Goal: Task Accomplishment & Management: Complete application form

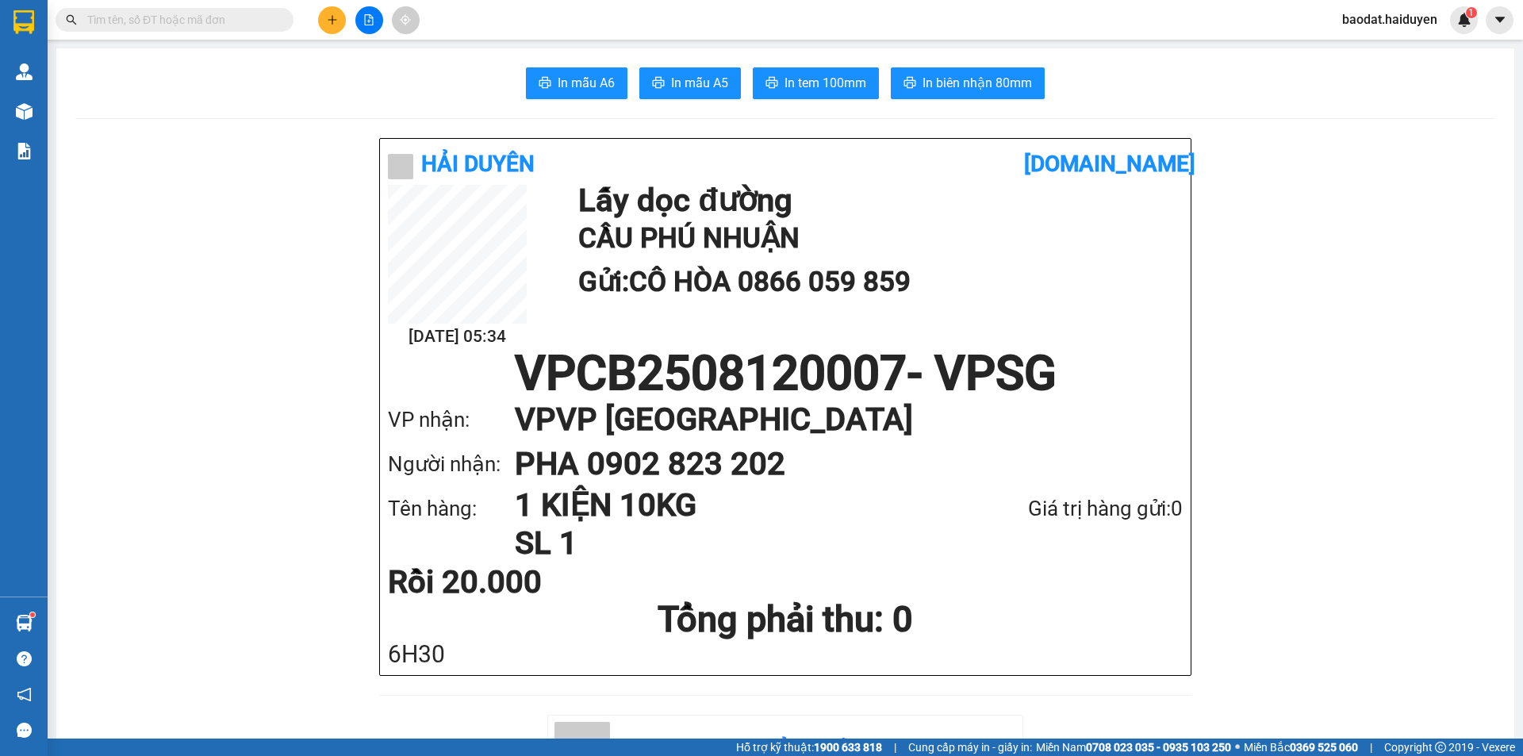
click at [339, 28] on div at bounding box center [368, 20] width 119 height 28
click at [337, 23] on icon "plus" at bounding box center [332, 19] width 11 height 11
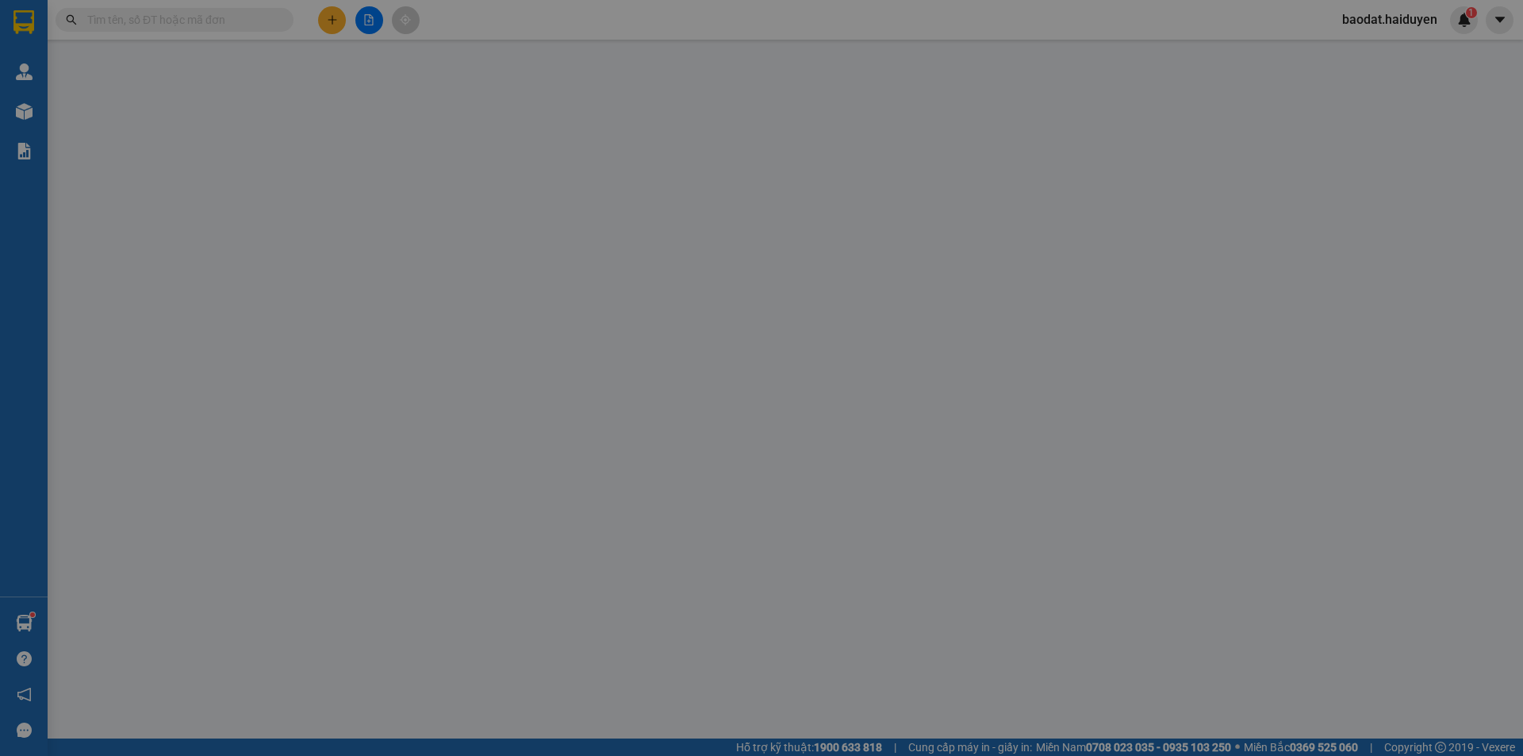
click at [337, 23] on span "Yêu cầu xuất hóa đơn điện tử" at bounding box center [273, 26] width 167 height 13
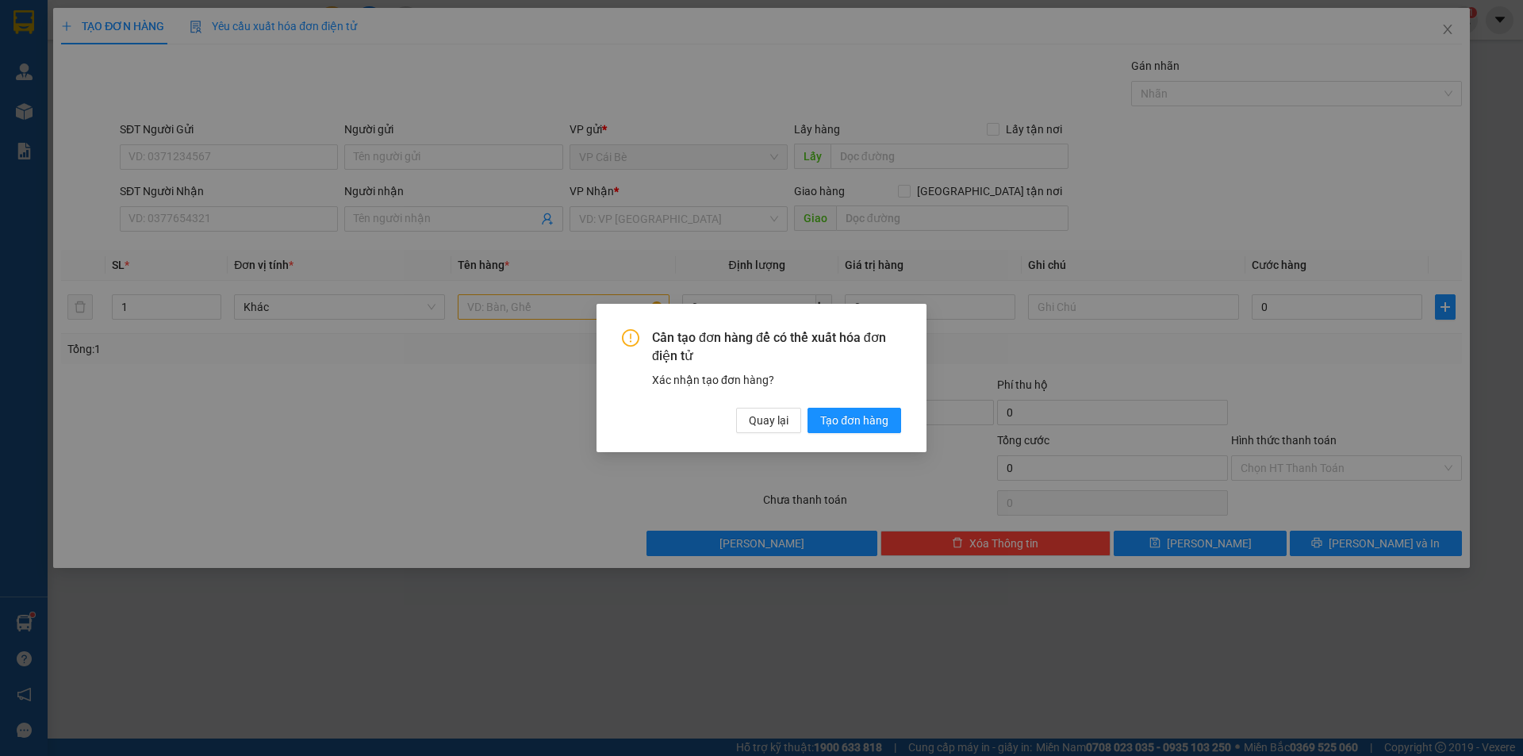
drag, startPoint x: 206, startPoint y: 119, endPoint x: 383, endPoint y: 253, distance: 221.9
click at [209, 124] on div "Cần tạo đơn hàng để có thể xuất hóa đơn điện tử Xác nhận tạo đơn hàng? Quay lại…" at bounding box center [761, 378] width 1523 height 756
drag, startPoint x: 776, startPoint y: 423, endPoint x: 527, endPoint y: 397, distance: 249.6
click at [775, 422] on span "Quay lại" at bounding box center [769, 420] width 40 height 17
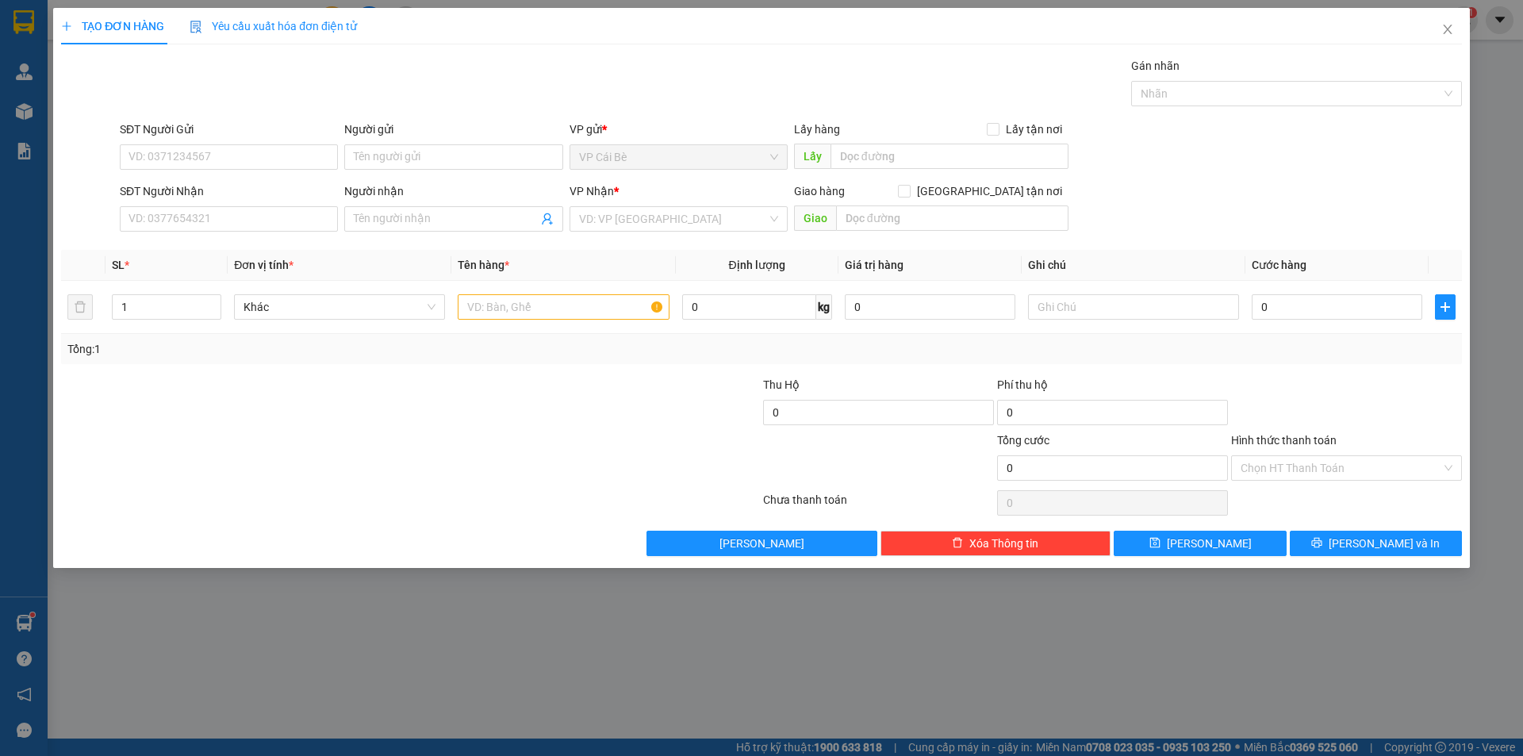
click at [224, 136] on div "SĐT Người Gửi" at bounding box center [229, 129] width 218 height 17
click at [224, 144] on input "SĐT Người Gửi" at bounding box center [229, 156] width 218 height 25
type input "0902920714"
click at [255, 184] on div "0902920714 - lx thảo như" at bounding box center [228, 188] width 199 height 17
type input "lx thảo như"
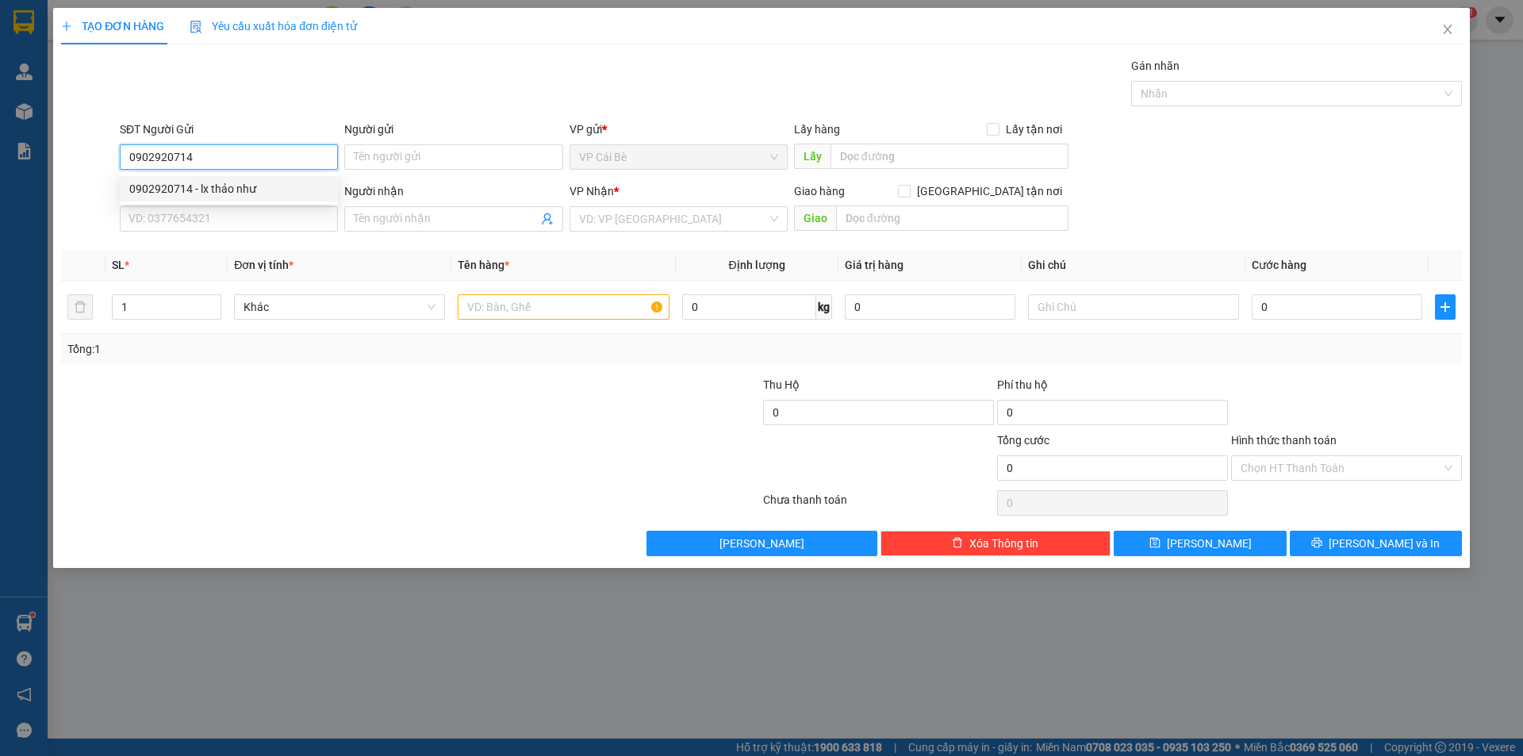
type input "BẾN LÚA"
type input "0939402656"
type input "TUYỀN"
type input "30.000"
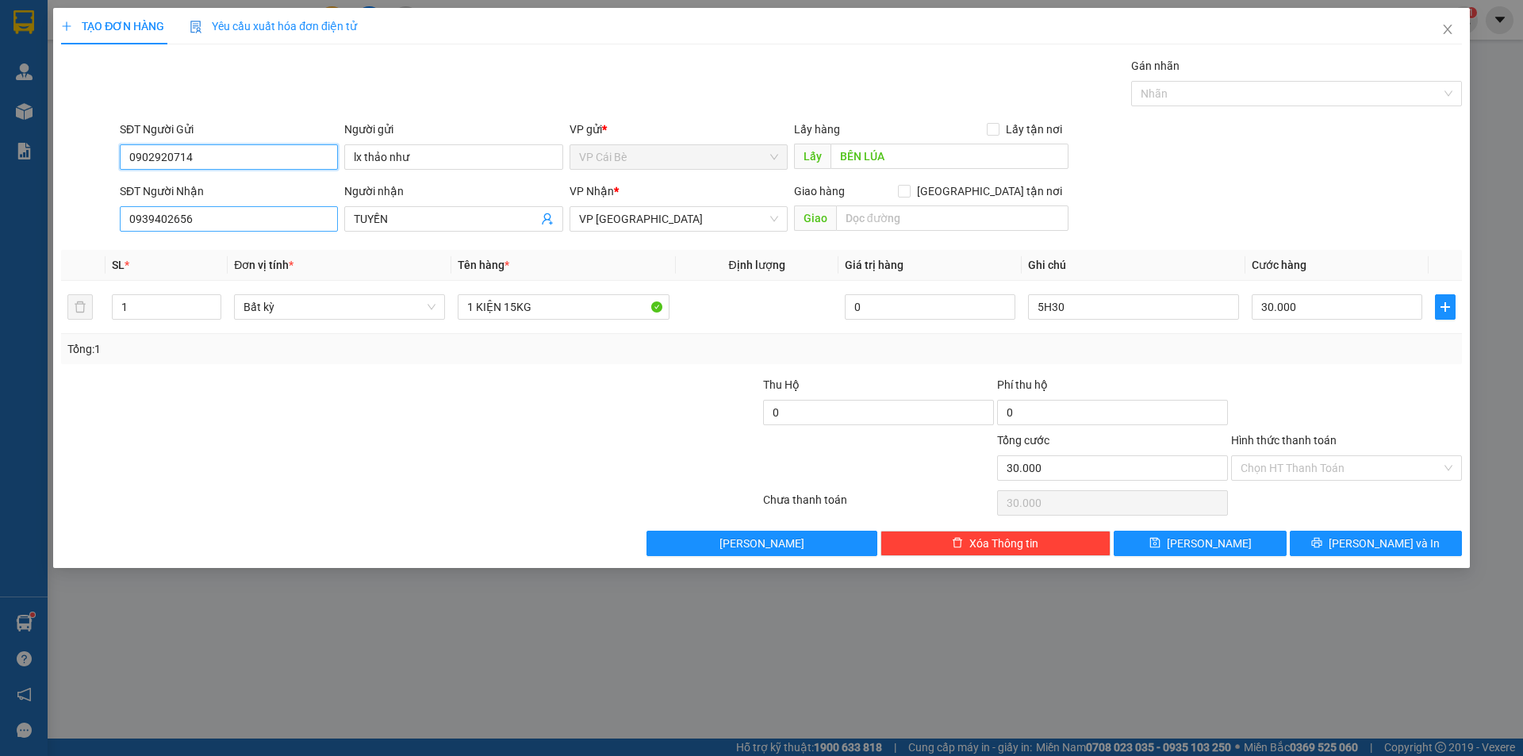
type input "0902920714"
click at [259, 224] on input "0939402656" at bounding box center [229, 218] width 218 height 25
type input "0939546598"
click at [248, 250] on div "0939546598 - THÙY" at bounding box center [228, 250] width 199 height 17
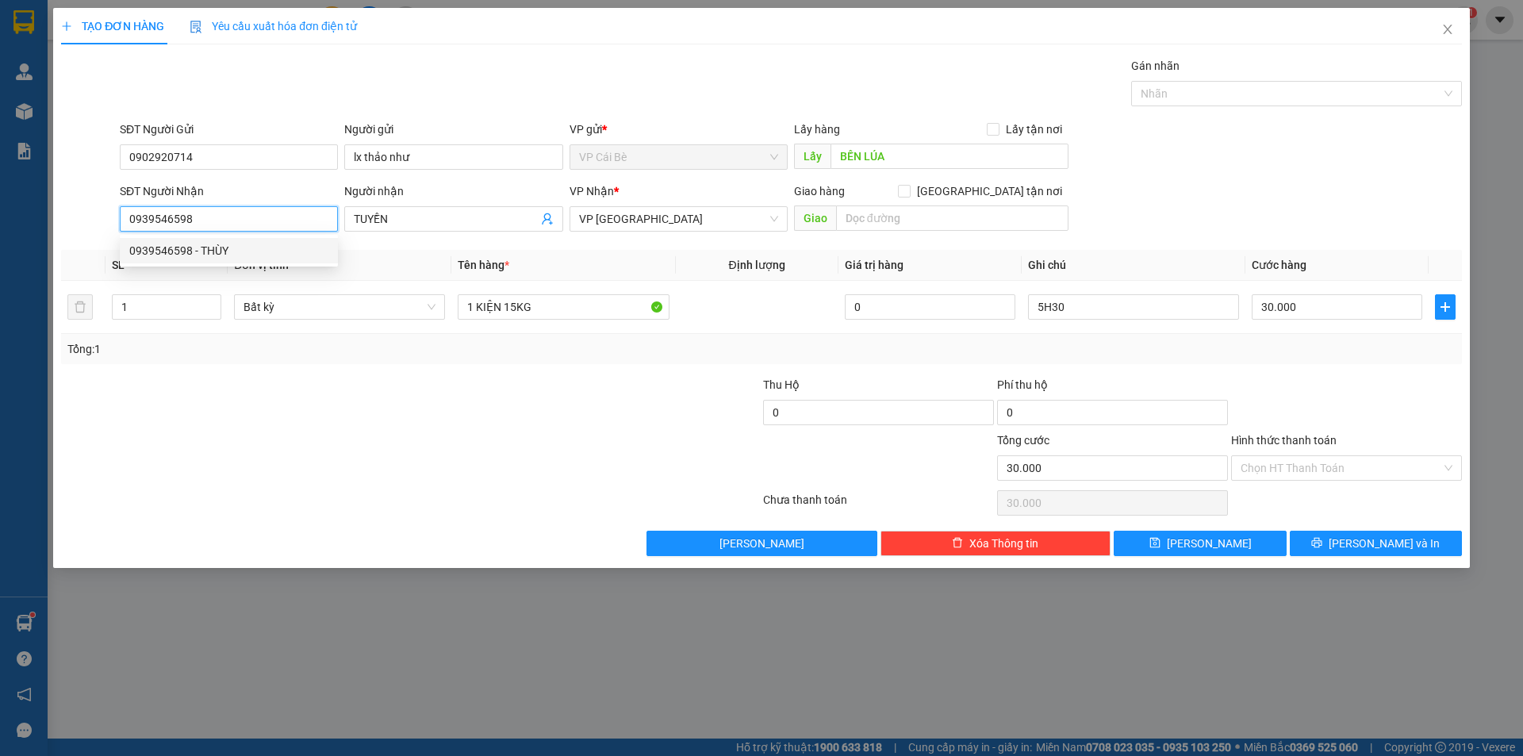
type input "THÙY"
type input "0939546598"
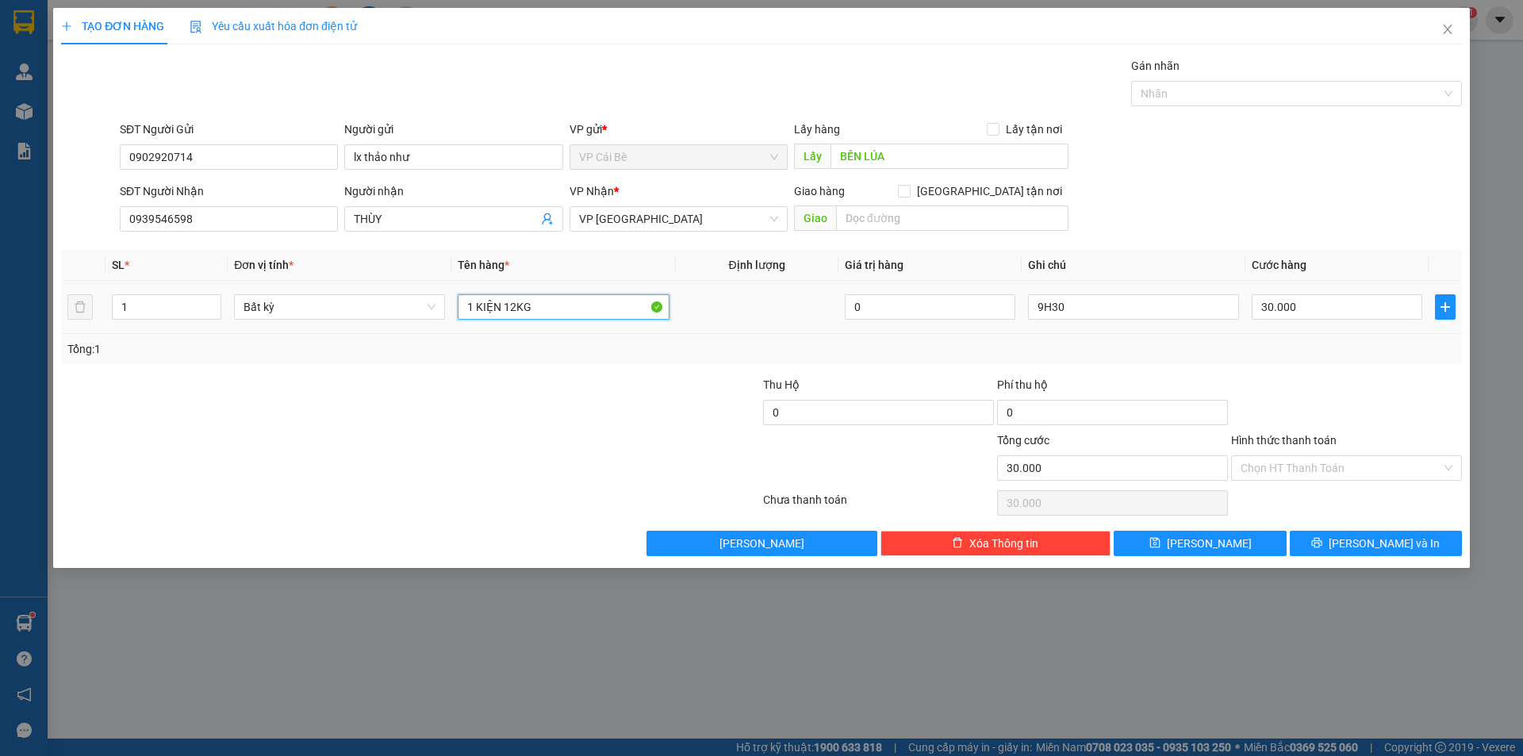
drag, startPoint x: 516, startPoint y: 307, endPoint x: 509, endPoint y: 326, distance: 20.1
click at [509, 326] on td "1 KIỆN 12KG" at bounding box center [563, 307] width 224 height 53
type input "1 KIỆN 10KG"
drag, startPoint x: 1041, startPoint y: 301, endPoint x: 1036, endPoint y: 317, distance: 16.6
click at [1036, 317] on input "9H30" at bounding box center [1133, 306] width 211 height 25
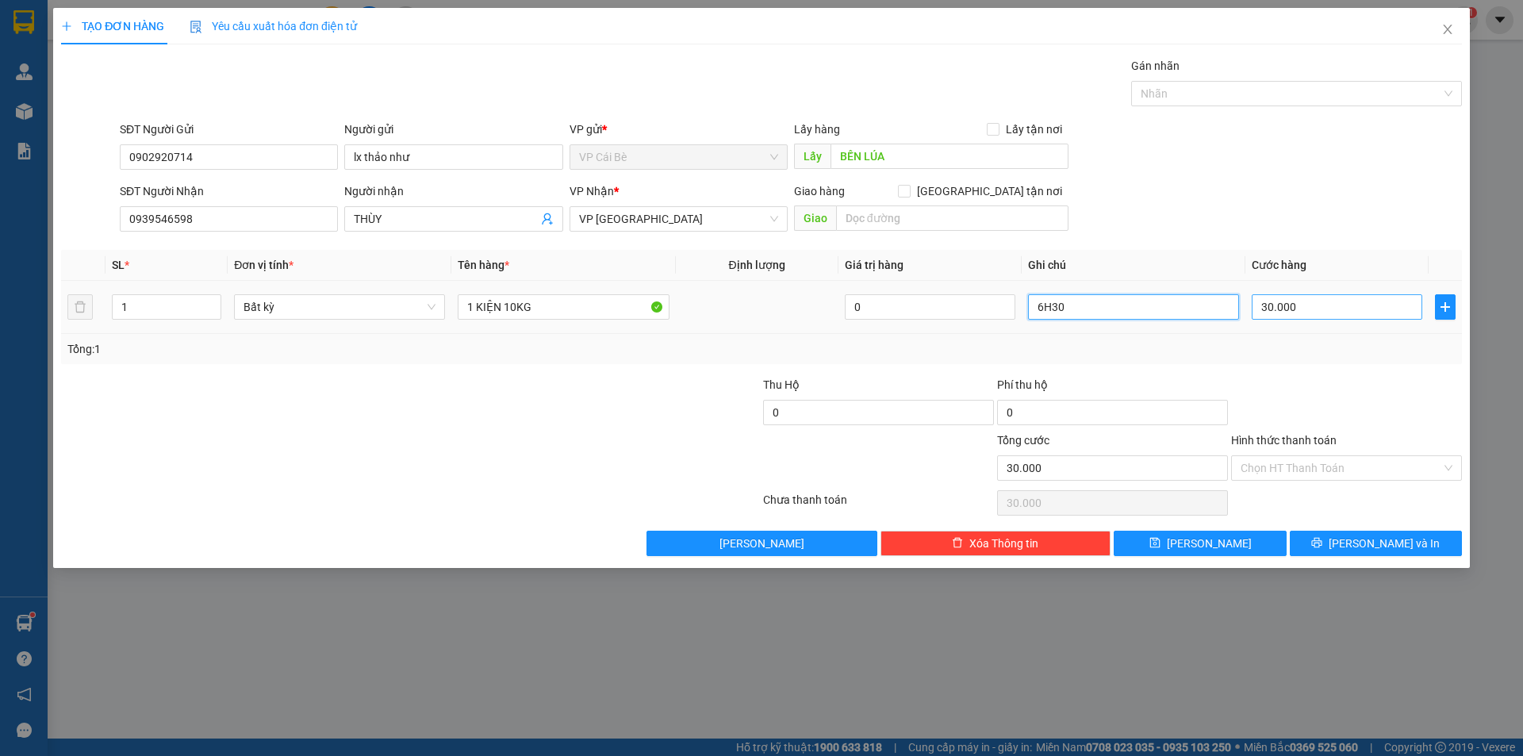
type input "6H30"
click at [1299, 312] on input "30.000" at bounding box center [1337, 306] width 171 height 25
type input "2"
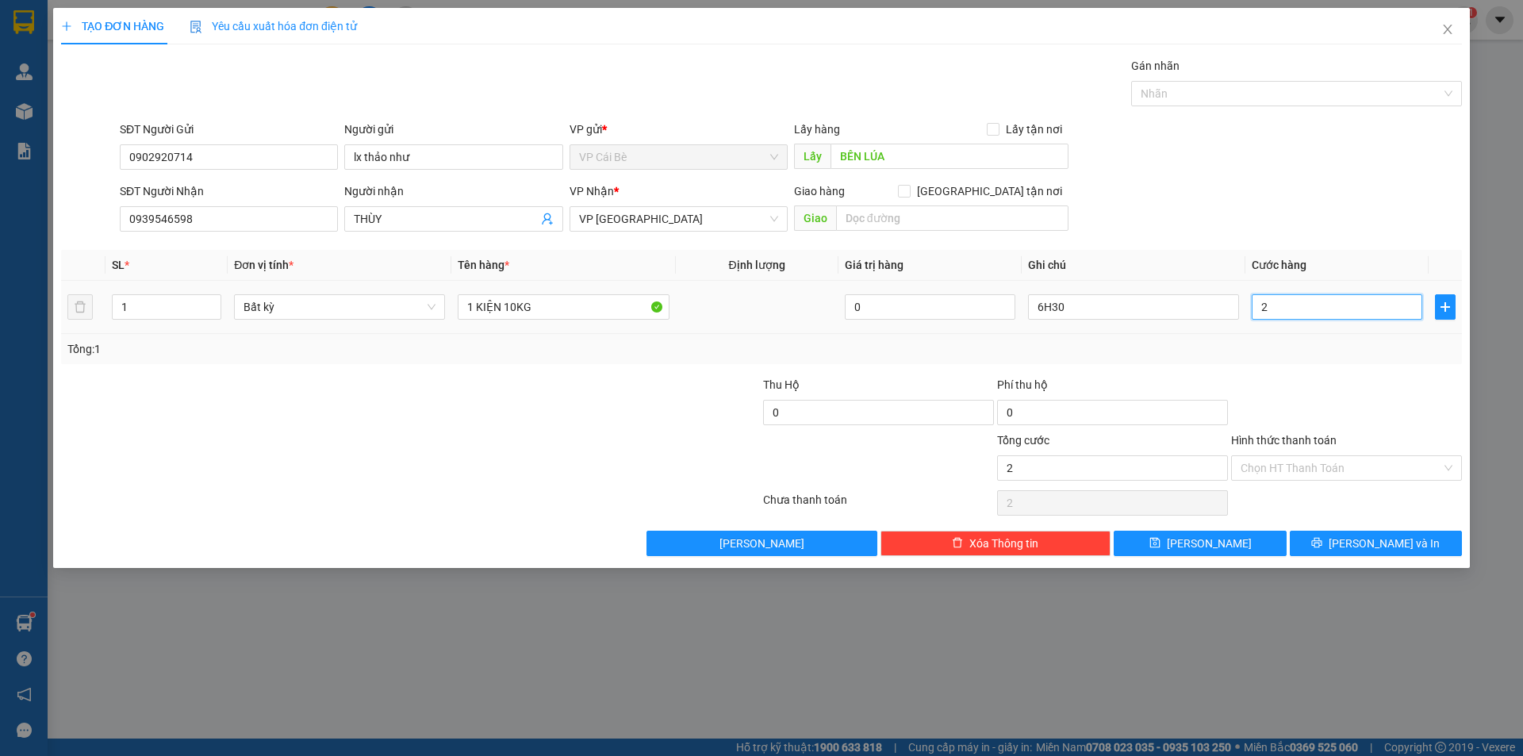
type input "20"
type input "20.000"
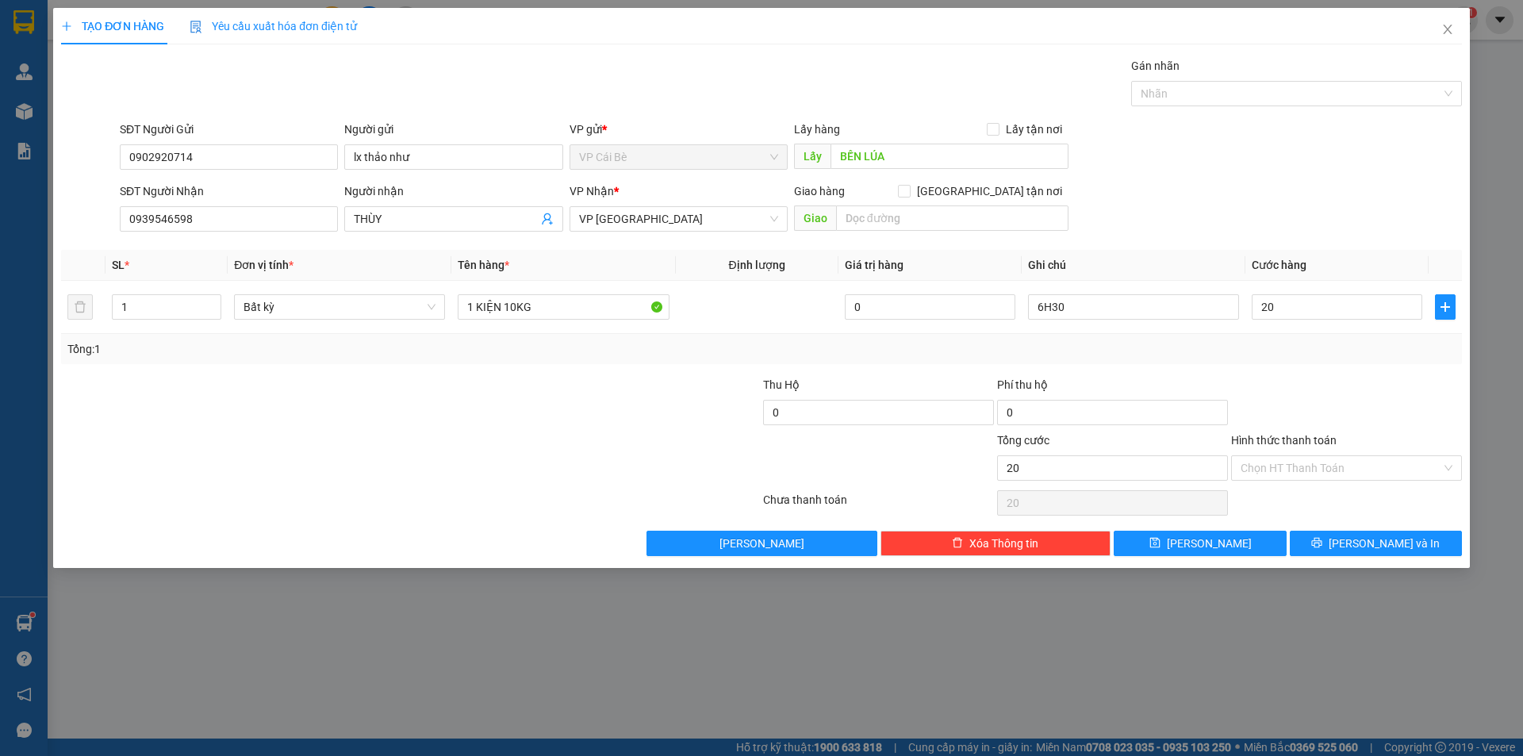
type input "20.000"
click at [1291, 384] on div at bounding box center [1346, 404] width 234 height 56
click at [1339, 535] on button "[PERSON_NAME] và In" at bounding box center [1376, 543] width 172 height 25
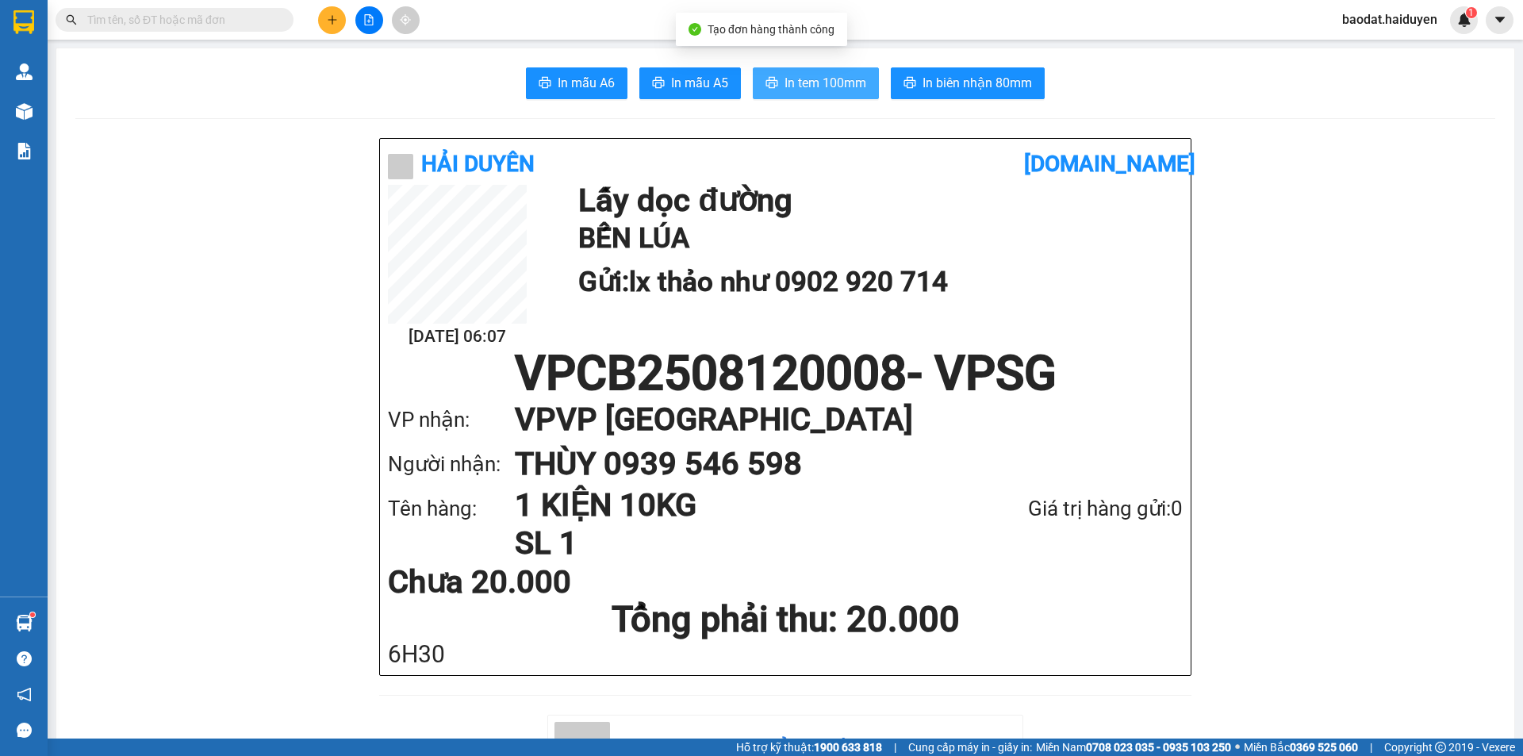
click at [820, 83] on span "In tem 100mm" at bounding box center [825, 83] width 82 height 20
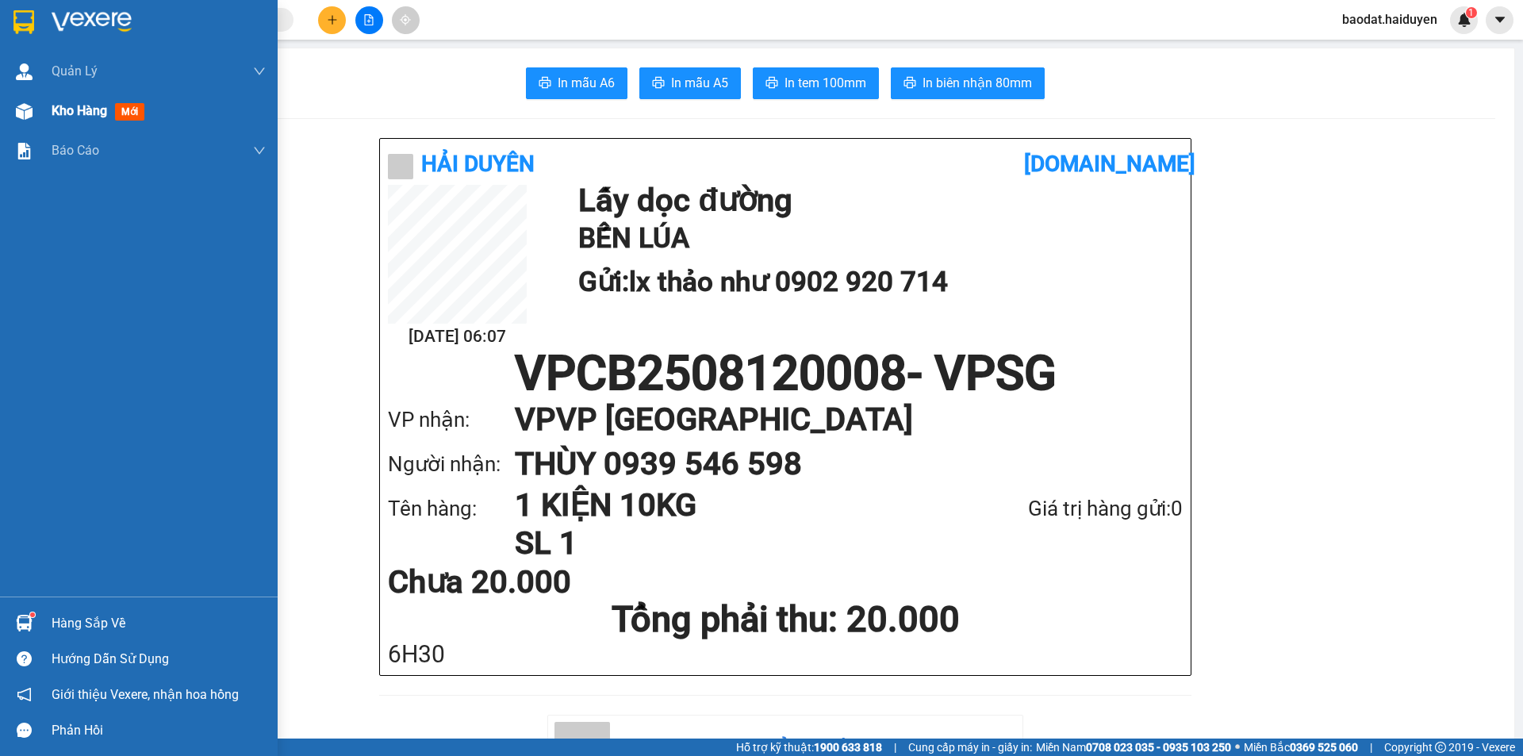
click at [69, 106] on span "Kho hàng" at bounding box center [80, 110] width 56 height 15
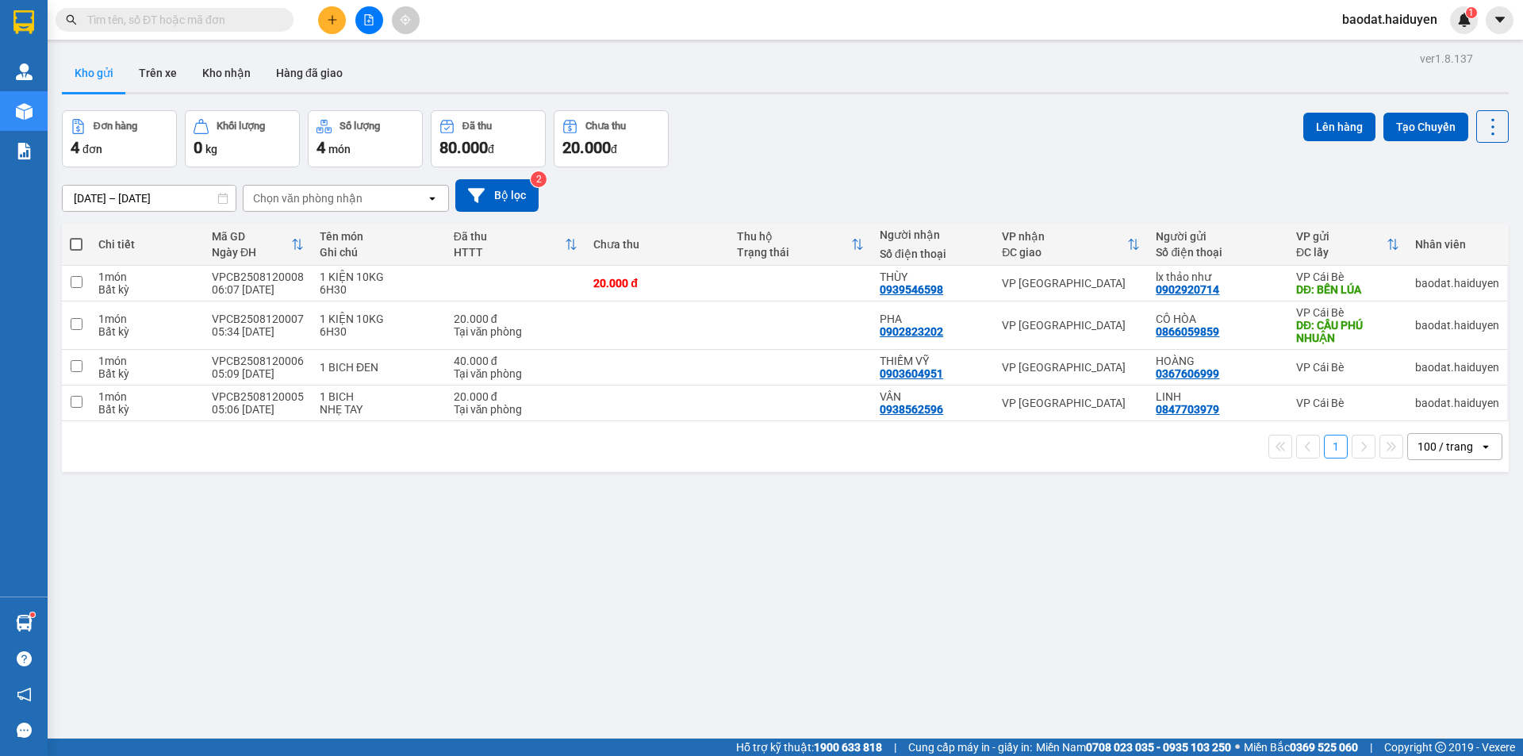
click at [328, 29] on button at bounding box center [332, 20] width 28 height 28
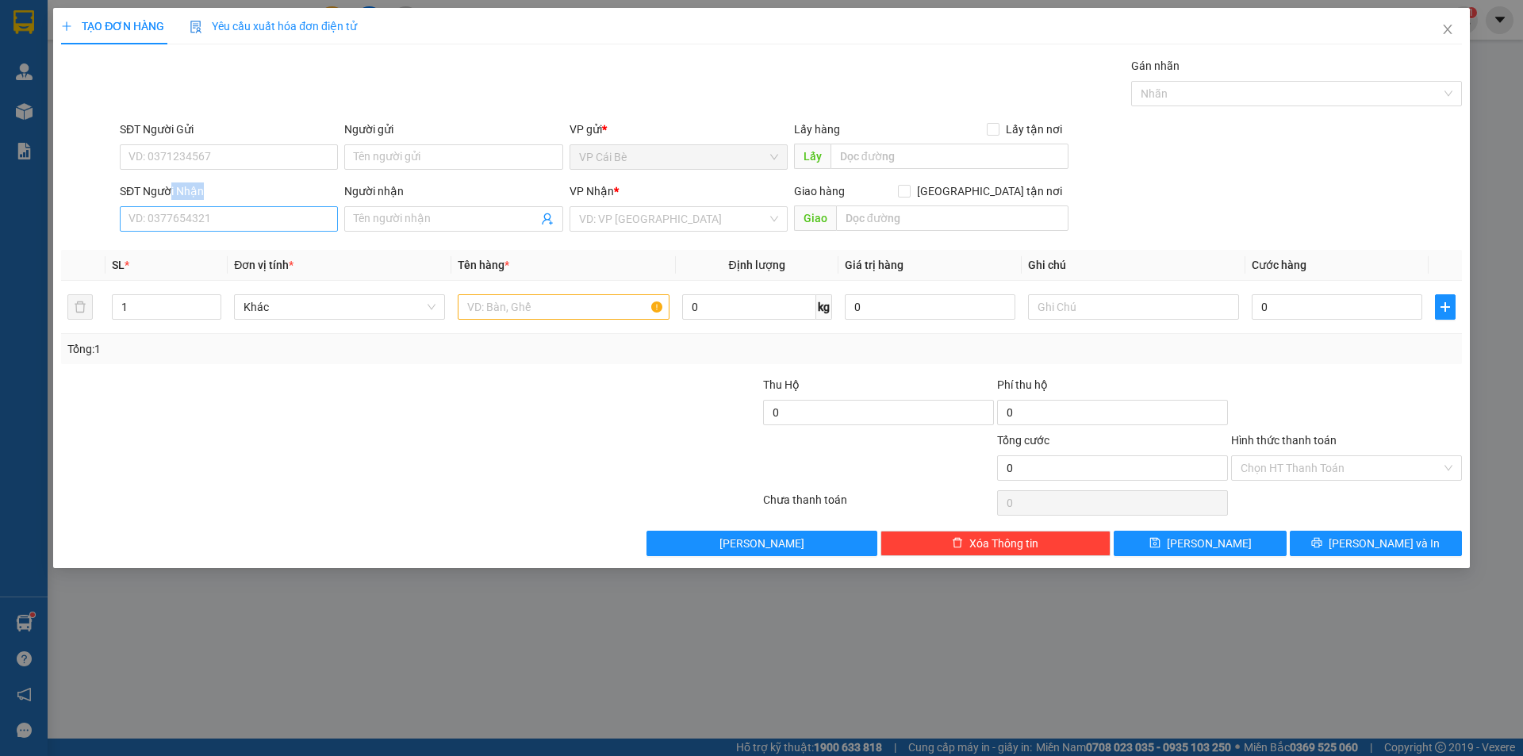
click at [169, 207] on div "SĐT Người Nhận VD: 0377654321" at bounding box center [229, 210] width 218 height 56
drag, startPoint x: 155, startPoint y: 224, endPoint x: 644, endPoint y: 79, distance: 510.2
click at [155, 224] on input "SĐT Người Nhận" at bounding box center [229, 218] width 218 height 25
type input "0938654341"
click at [207, 249] on div "0938654341 - TRẦN VĂN THANH" at bounding box center [228, 250] width 199 height 17
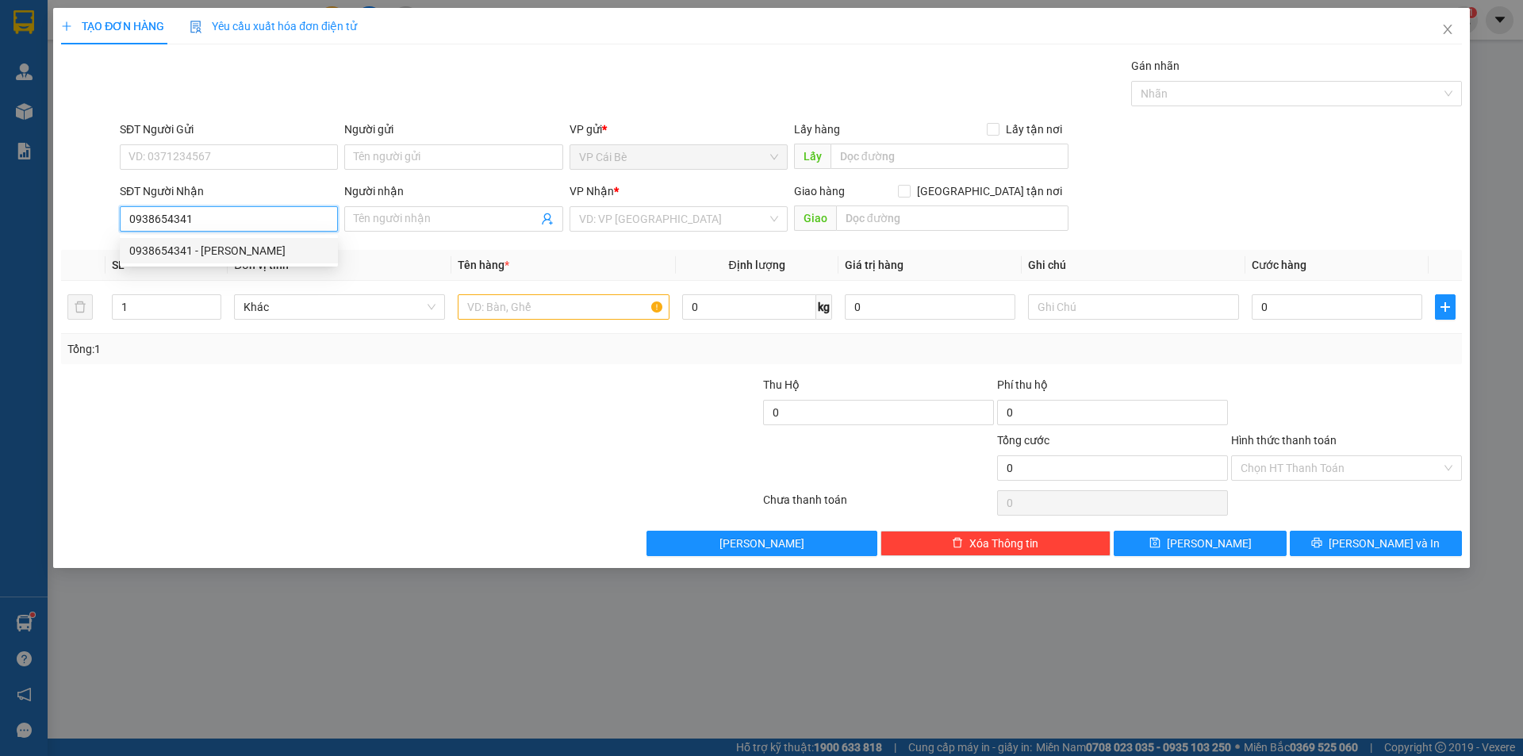
type input "TRẦN VĂN THANH"
type input "30.000"
type input "0938654341"
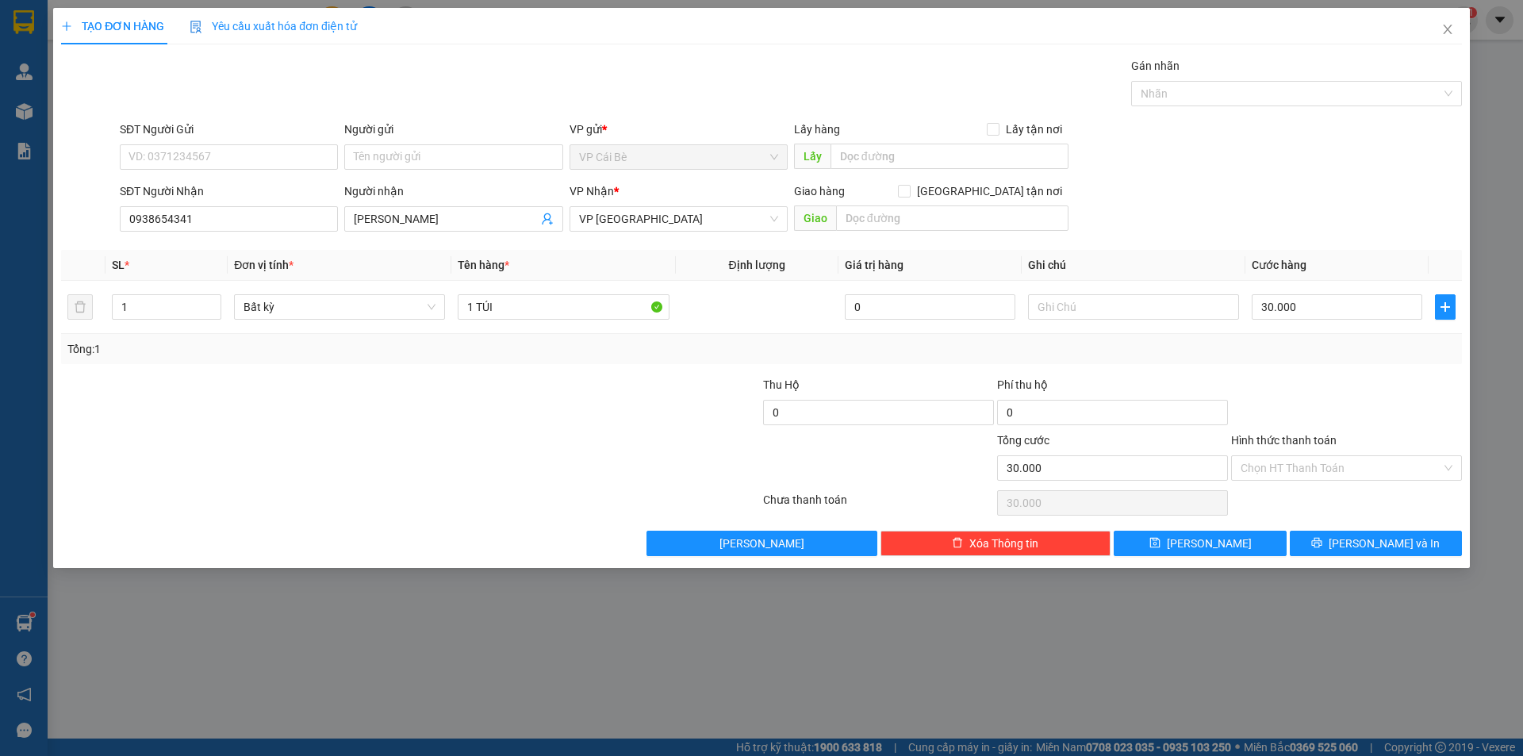
click at [282, 173] on div "SĐT Người Gửi VD: 0371234567" at bounding box center [229, 149] width 218 height 56
click at [270, 163] on input "SĐT Người Gửi" at bounding box center [229, 156] width 218 height 25
click at [283, 188] on div "0368965277 - TRẦN VĂN SÂM" at bounding box center [228, 188] width 199 height 17
type input "0368965277"
type input "TRẦN VĂN SÂM"
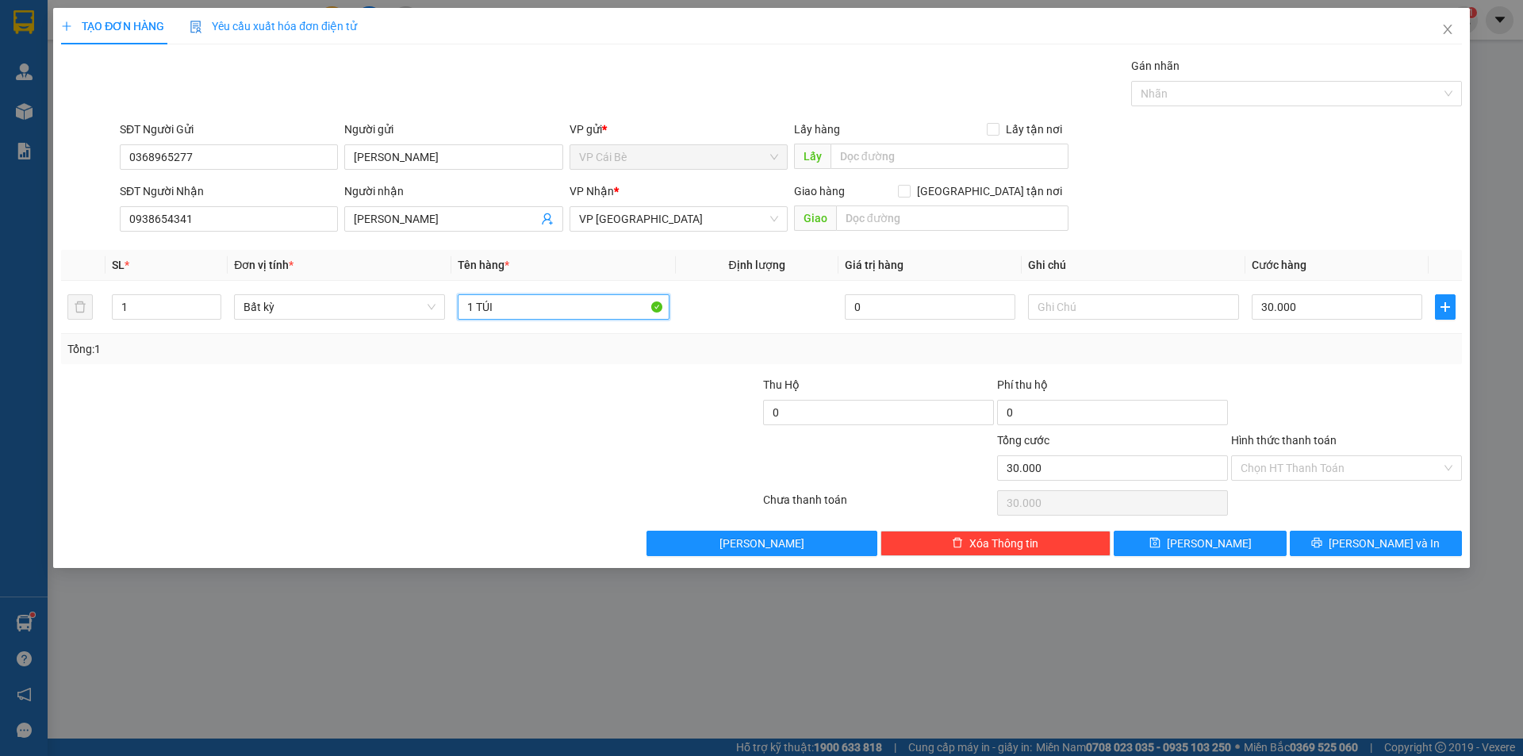
drag, startPoint x: 527, startPoint y: 309, endPoint x: 472, endPoint y: 353, distance: 71.1
click at [472, 353] on div "SL * Đơn vị tính * Tên hàng * Định lượng Giá trị hàng Ghi chú Cước hàng 1 Bất k…" at bounding box center [761, 307] width 1401 height 114
type input "1"
type input "1 PBI 5.000.000 Đ"
click at [1276, 468] on input "Hình thức thanh toán" at bounding box center [1341, 468] width 201 height 24
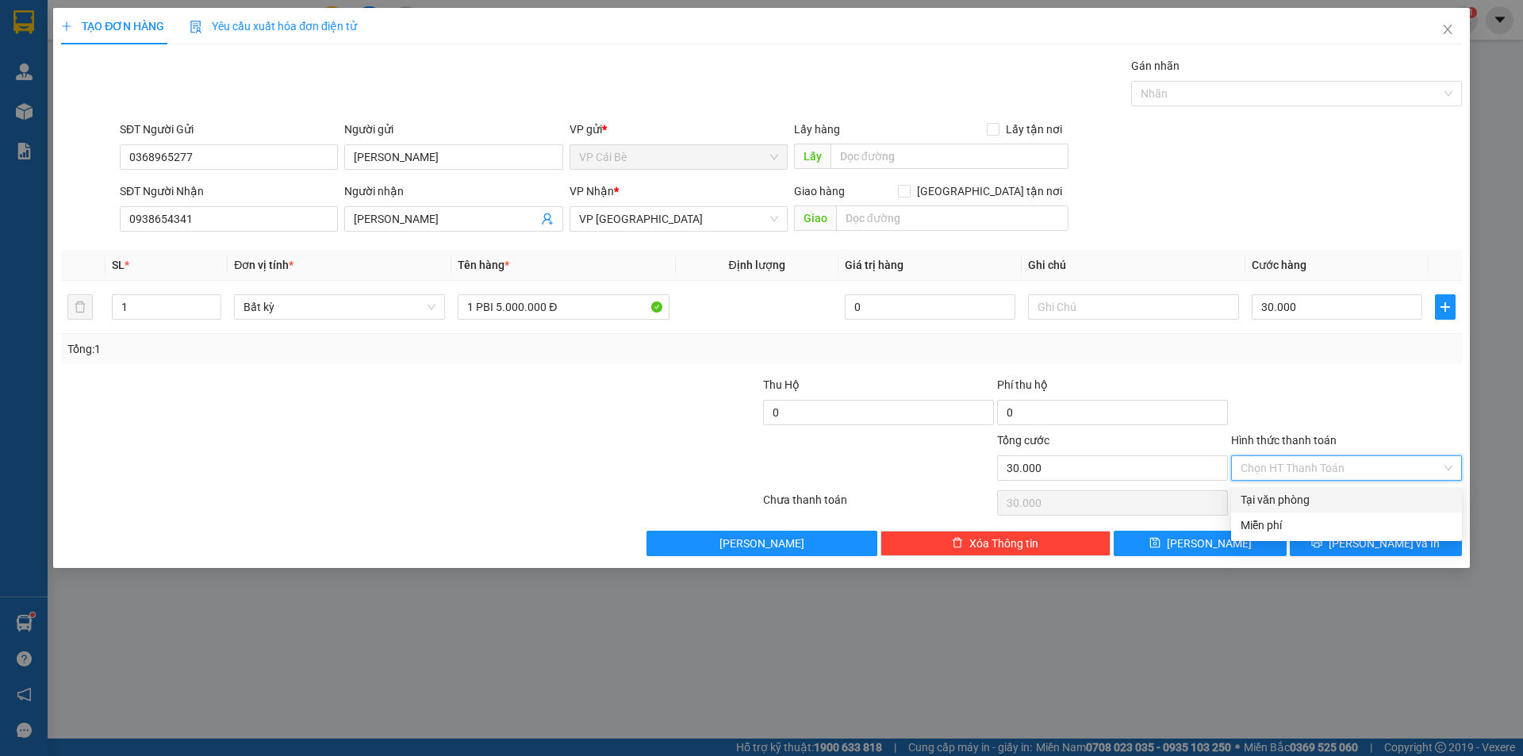
click at [1290, 499] on div "Tại văn phòng" at bounding box center [1347, 499] width 212 height 17
type input "0"
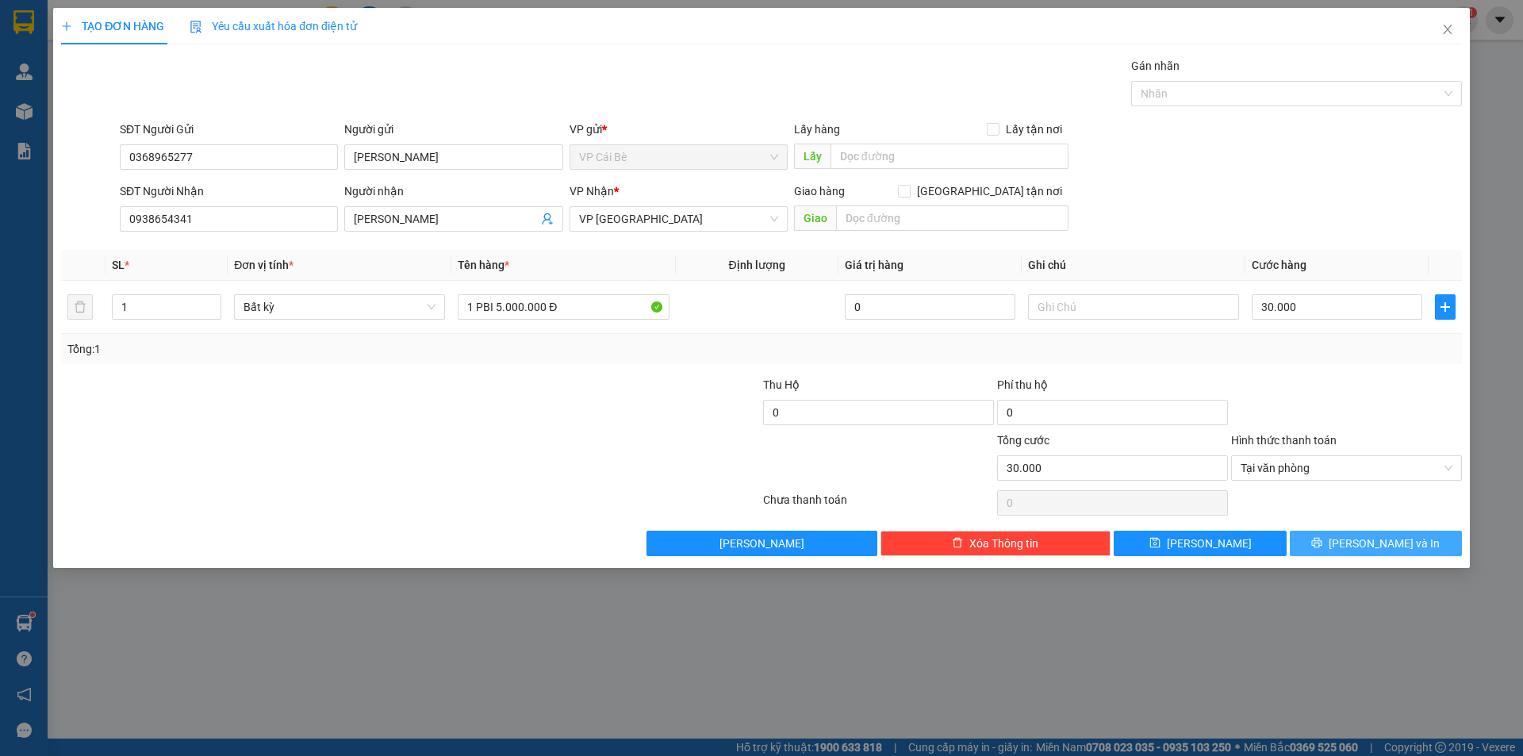
click at [1369, 541] on span "[PERSON_NAME] và In" at bounding box center [1384, 543] width 111 height 17
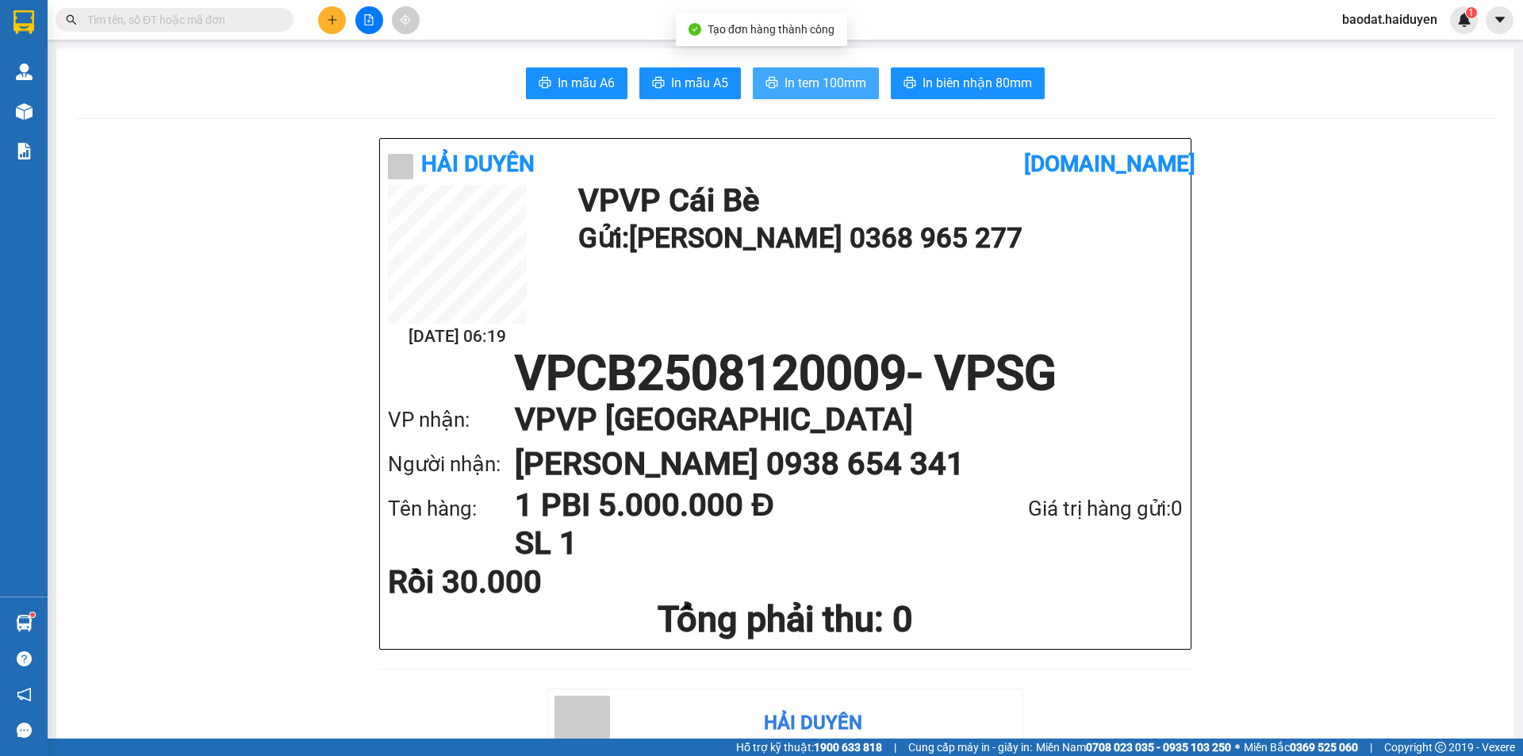
click at [795, 67] on button "In tem 100mm" at bounding box center [816, 83] width 126 height 32
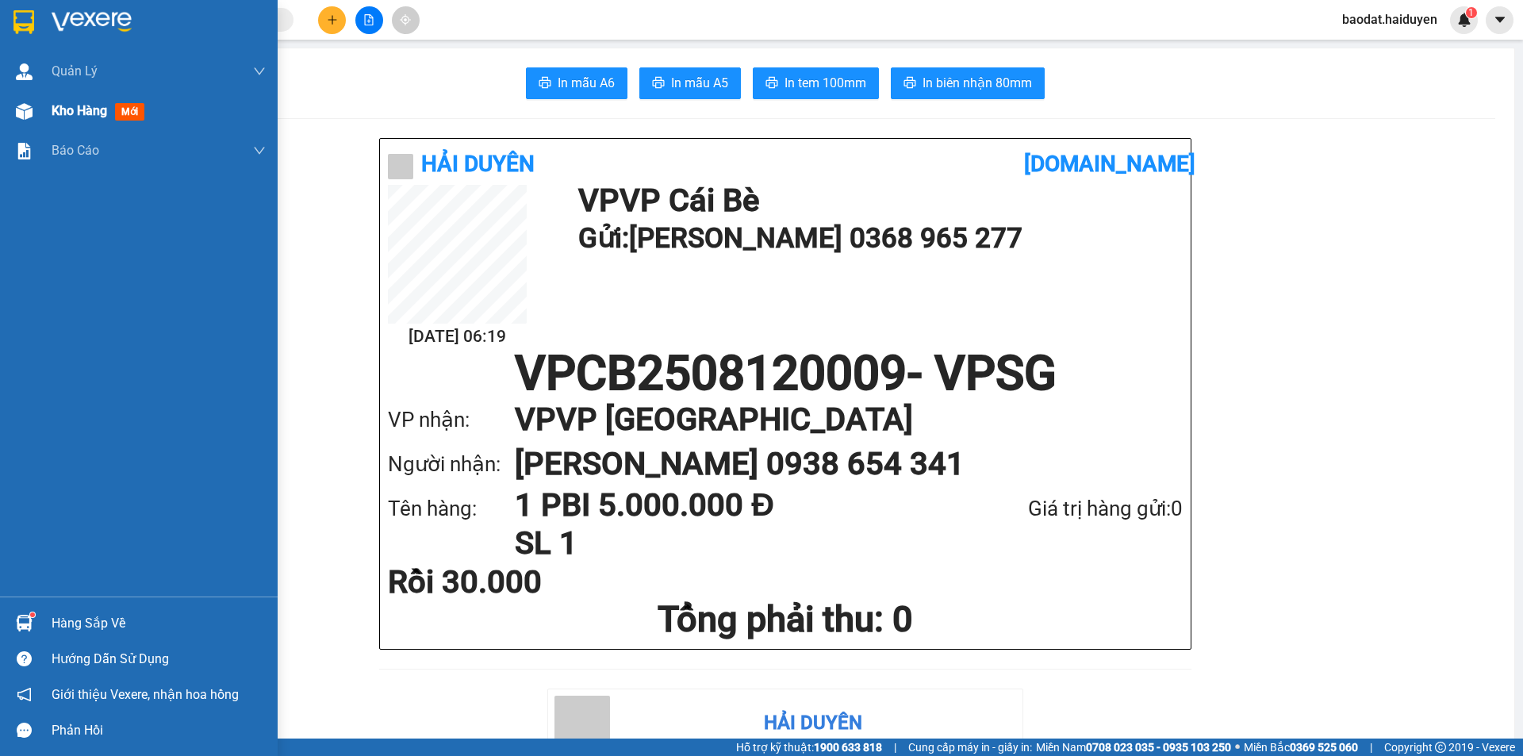
click at [52, 112] on span "Kho hàng" at bounding box center [80, 110] width 56 height 15
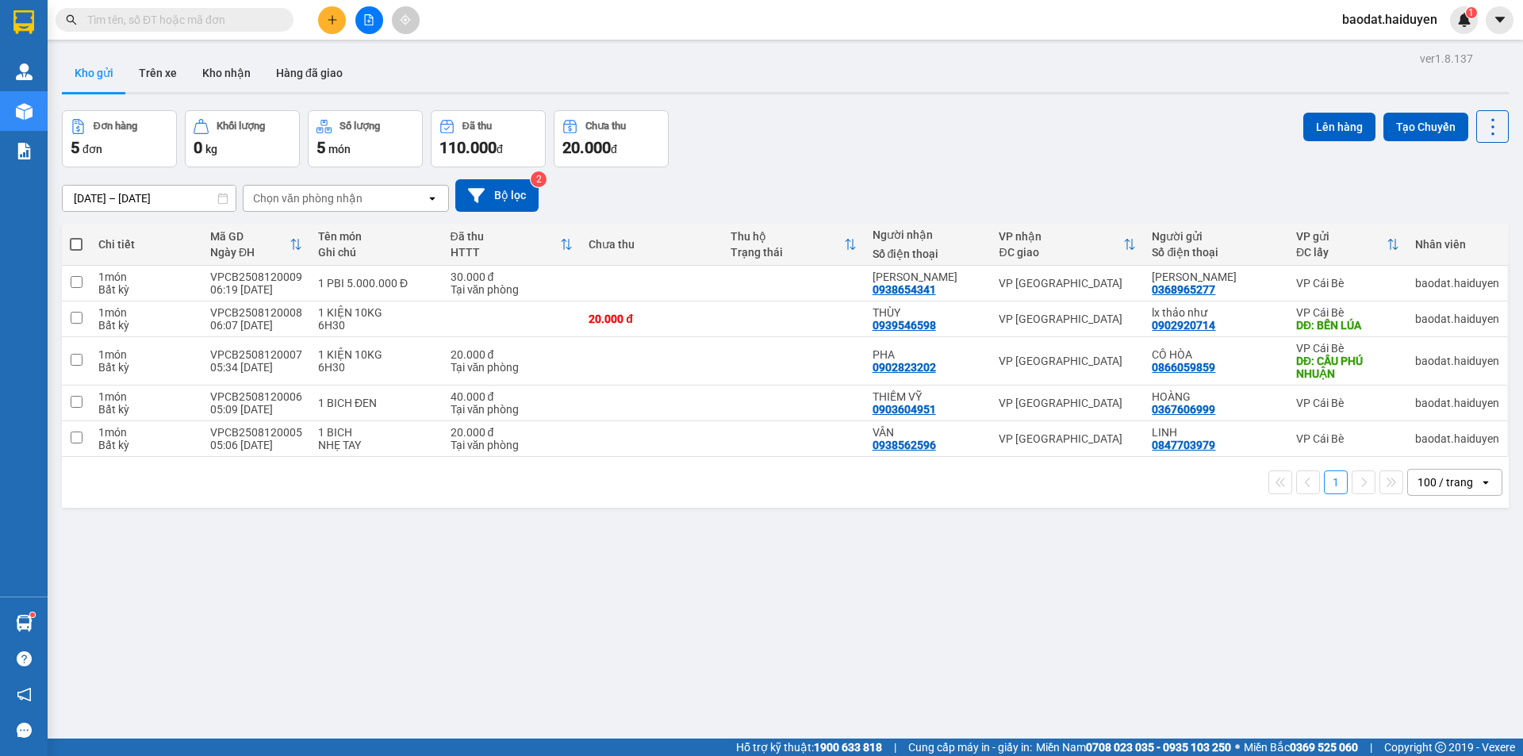
click at [611, 439] on td at bounding box center [652, 439] width 142 height 36
checkbox input "true"
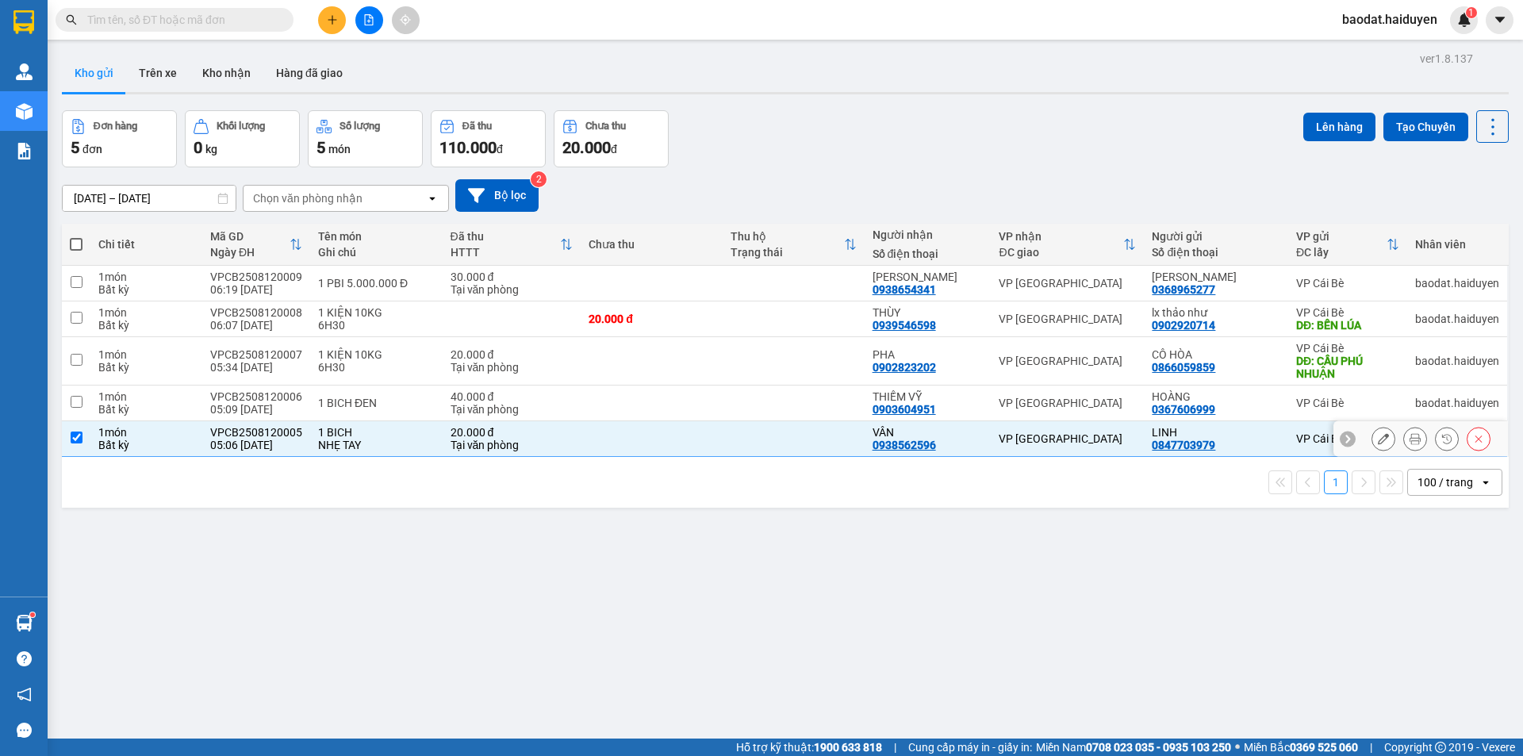
click at [627, 391] on td at bounding box center [652, 403] width 142 height 36
checkbox input "true"
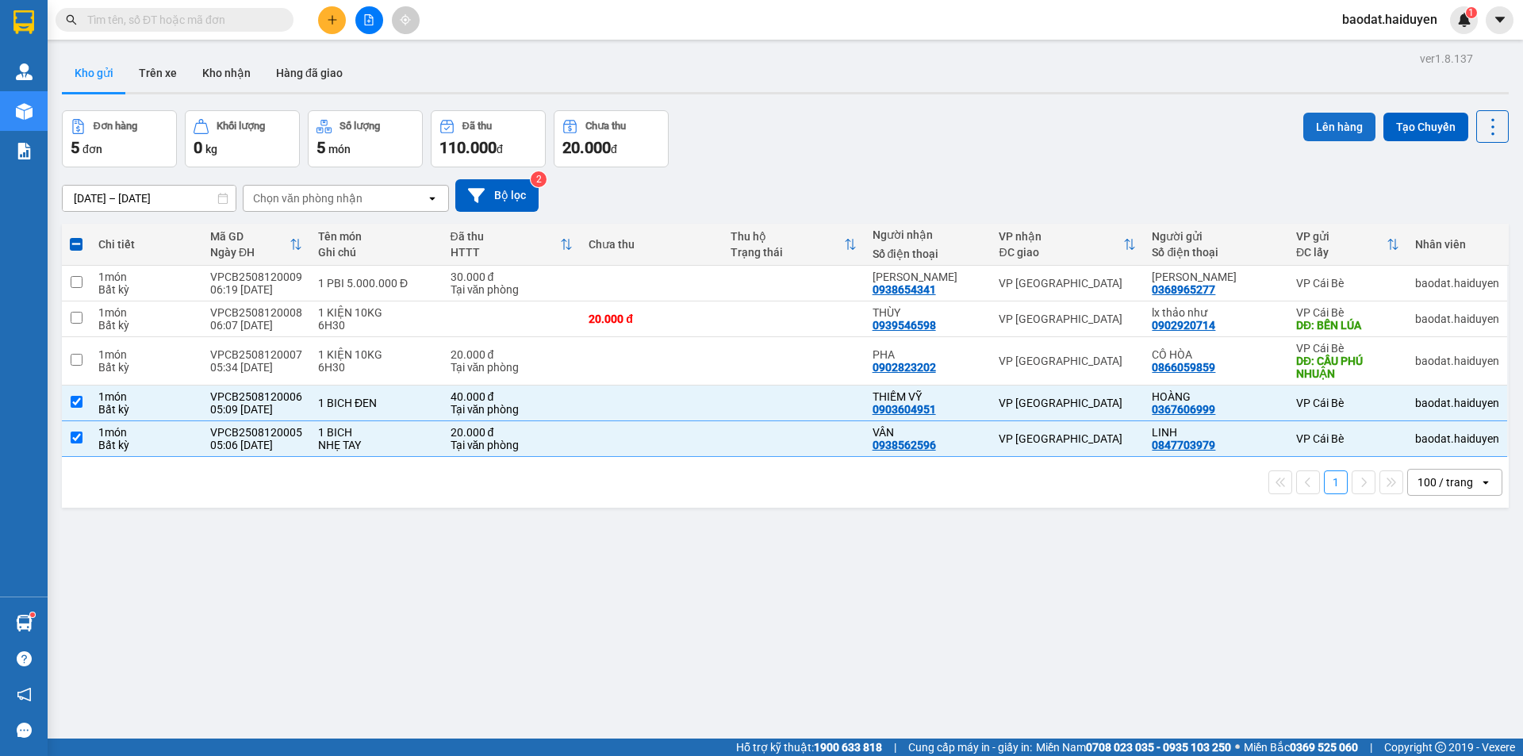
click at [1310, 121] on button "Lên hàng" at bounding box center [1339, 127] width 72 height 29
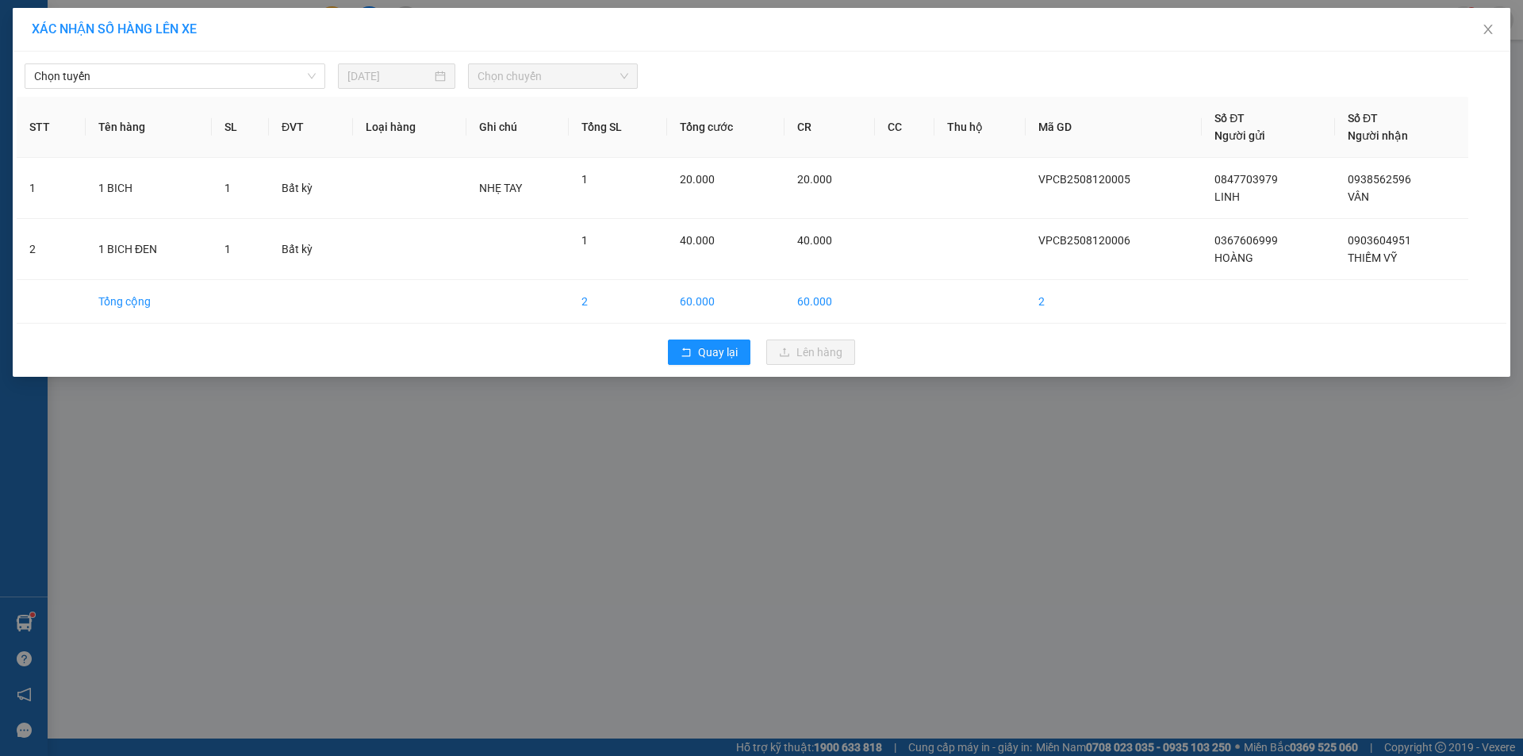
drag, startPoint x: 285, startPoint y: 73, endPoint x: 244, endPoint y: 89, distance: 44.2
click at [280, 73] on span "Chọn tuyến" at bounding box center [175, 76] width 282 height 24
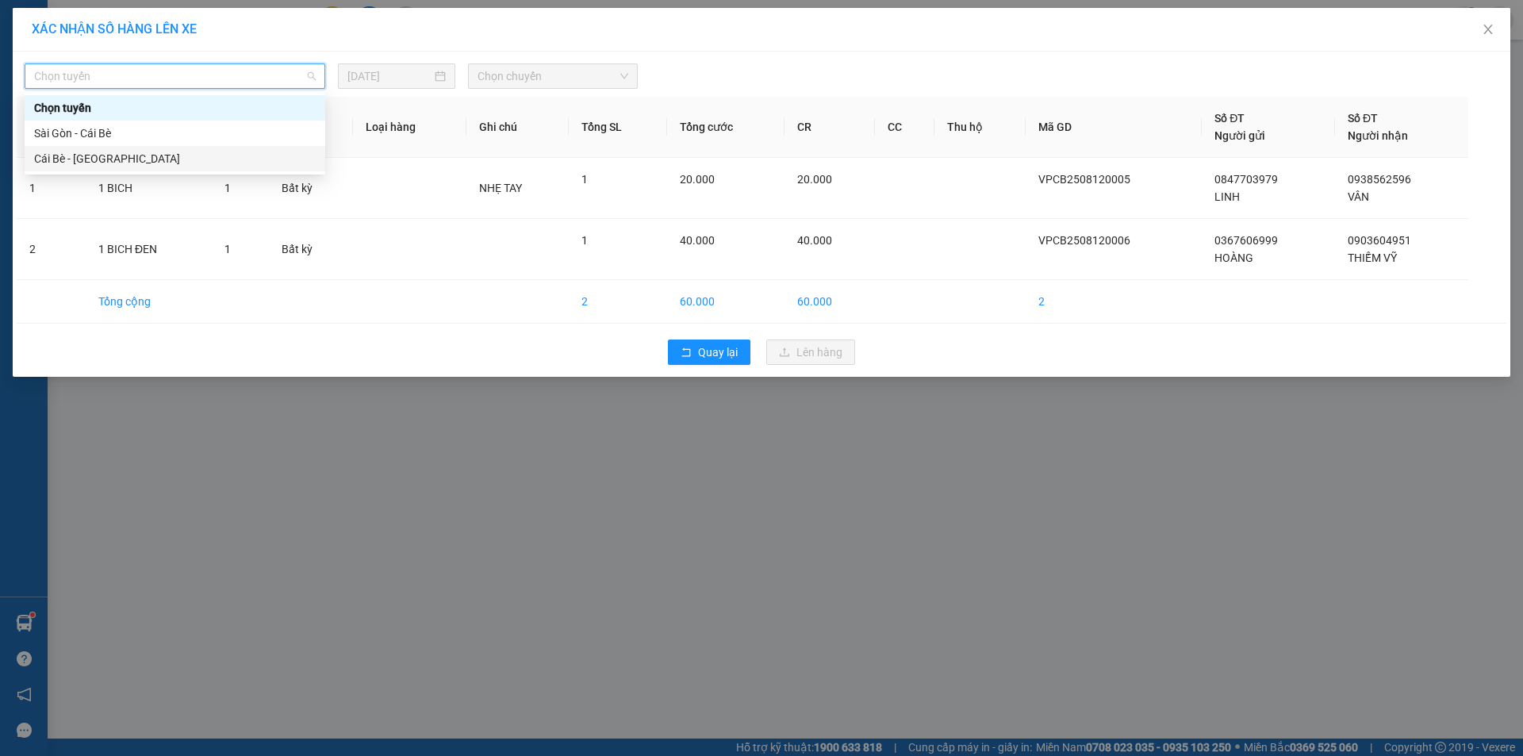
drag, startPoint x: 139, startPoint y: 159, endPoint x: 182, endPoint y: 155, distance: 43.8
click at [140, 160] on div "Cái Bè - [GEOGRAPHIC_DATA]" at bounding box center [175, 158] width 282 height 17
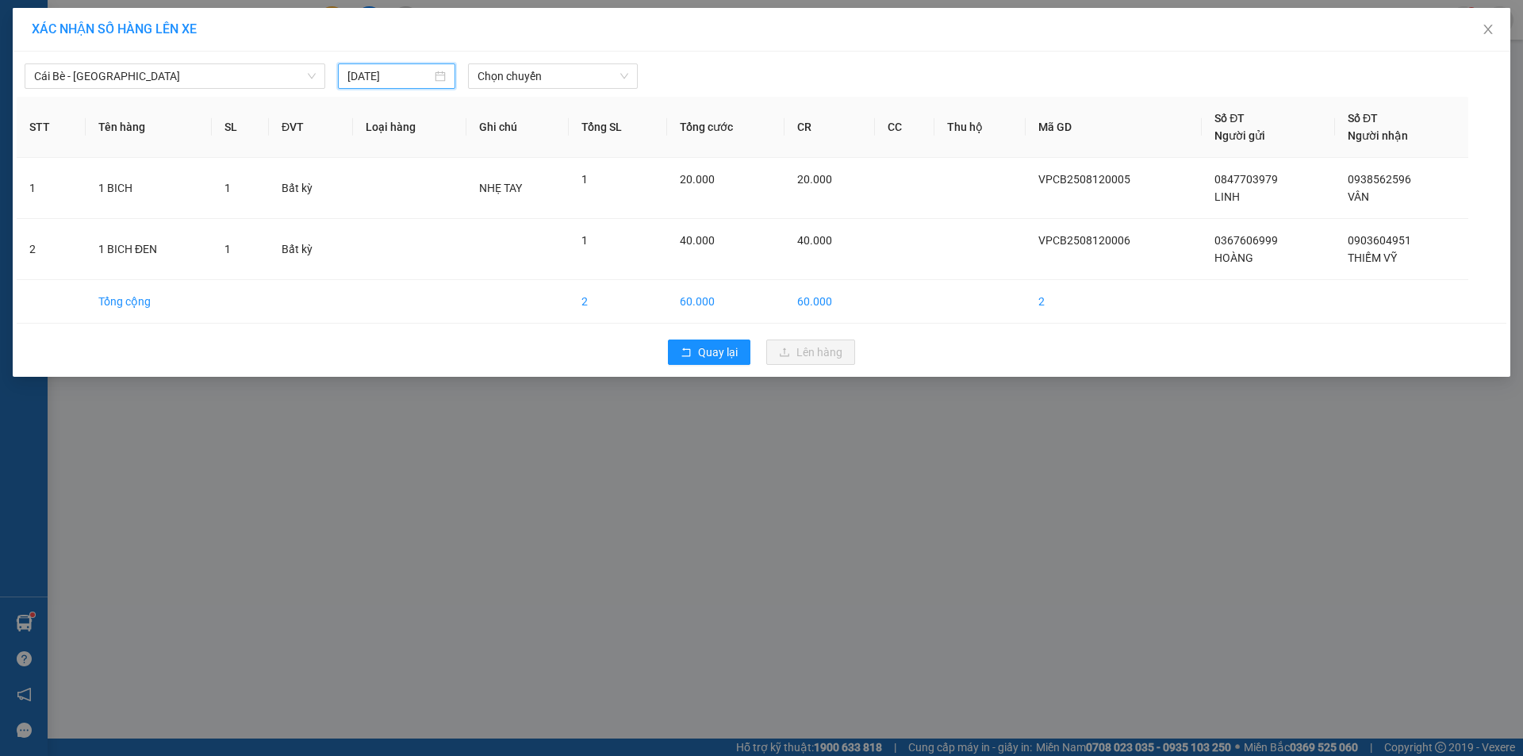
click at [390, 78] on input "11/08/2025" at bounding box center [389, 75] width 84 height 17
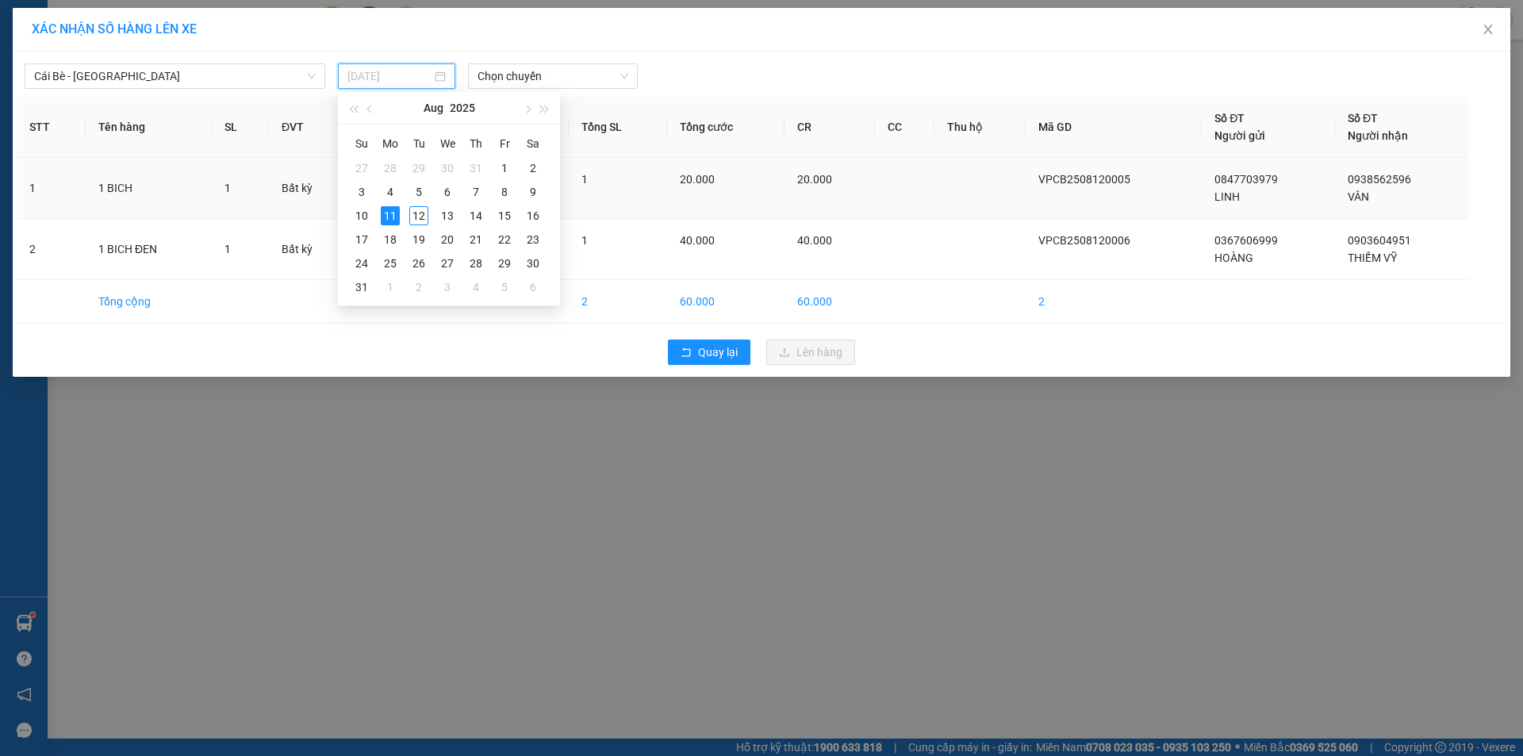
click at [416, 217] on div "12" at bounding box center [418, 215] width 19 height 19
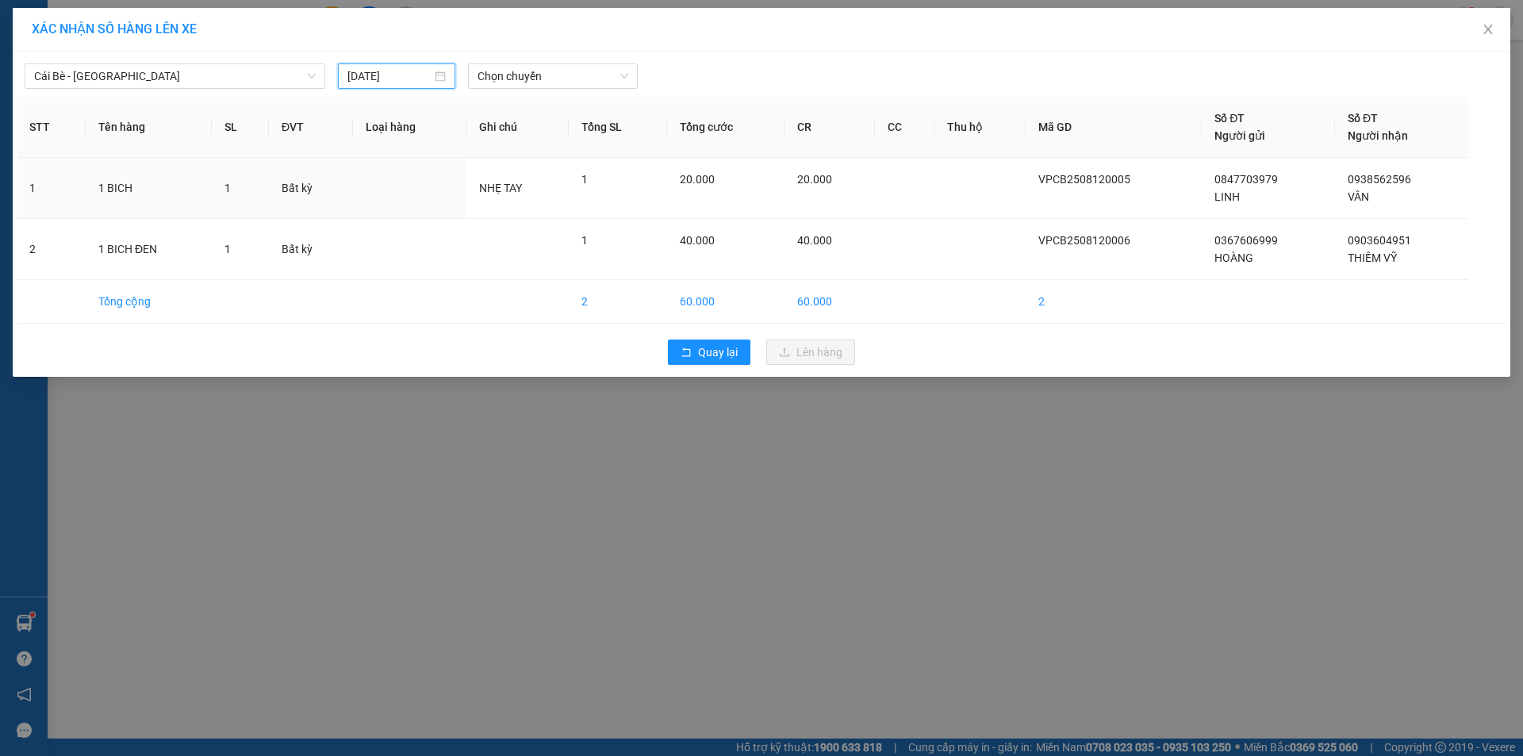
type input "[DATE]"
click at [525, 85] on span "Chọn chuyến" at bounding box center [552, 76] width 151 height 24
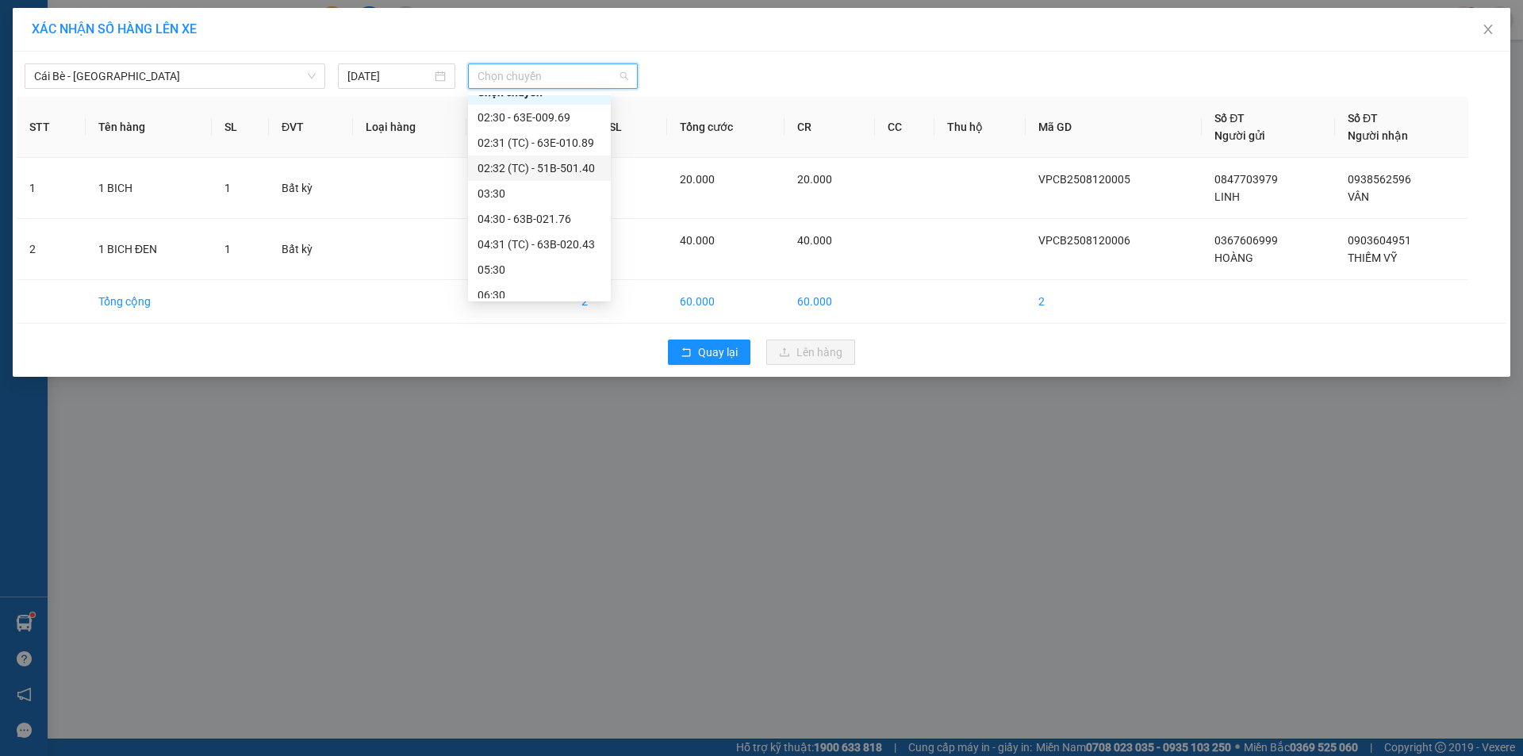
scroll to position [79, 0]
click at [534, 200] on div "05:30" at bounding box center [539, 205] width 124 height 17
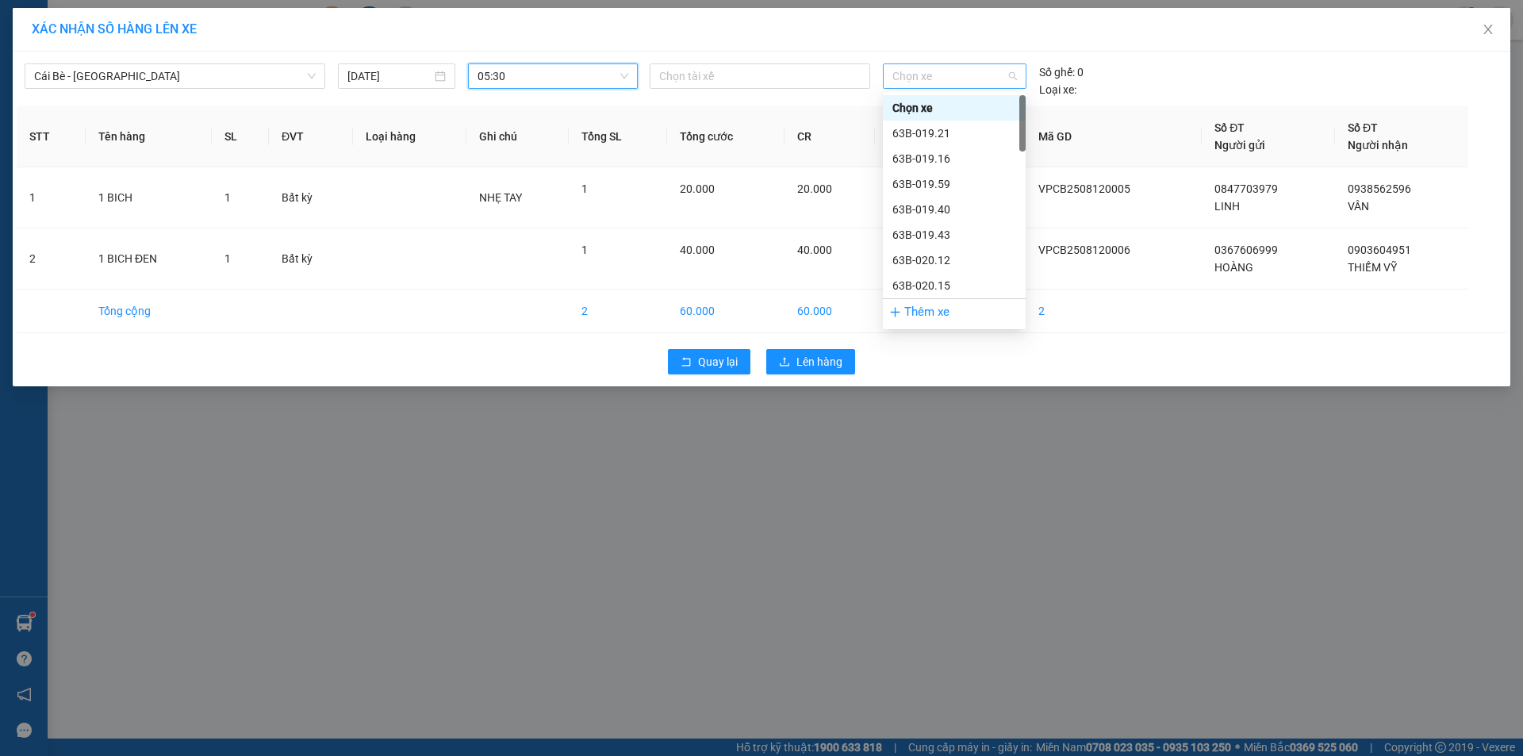
click at [912, 76] on span "Chọn xe" at bounding box center [954, 76] width 124 height 24
type input "2003"
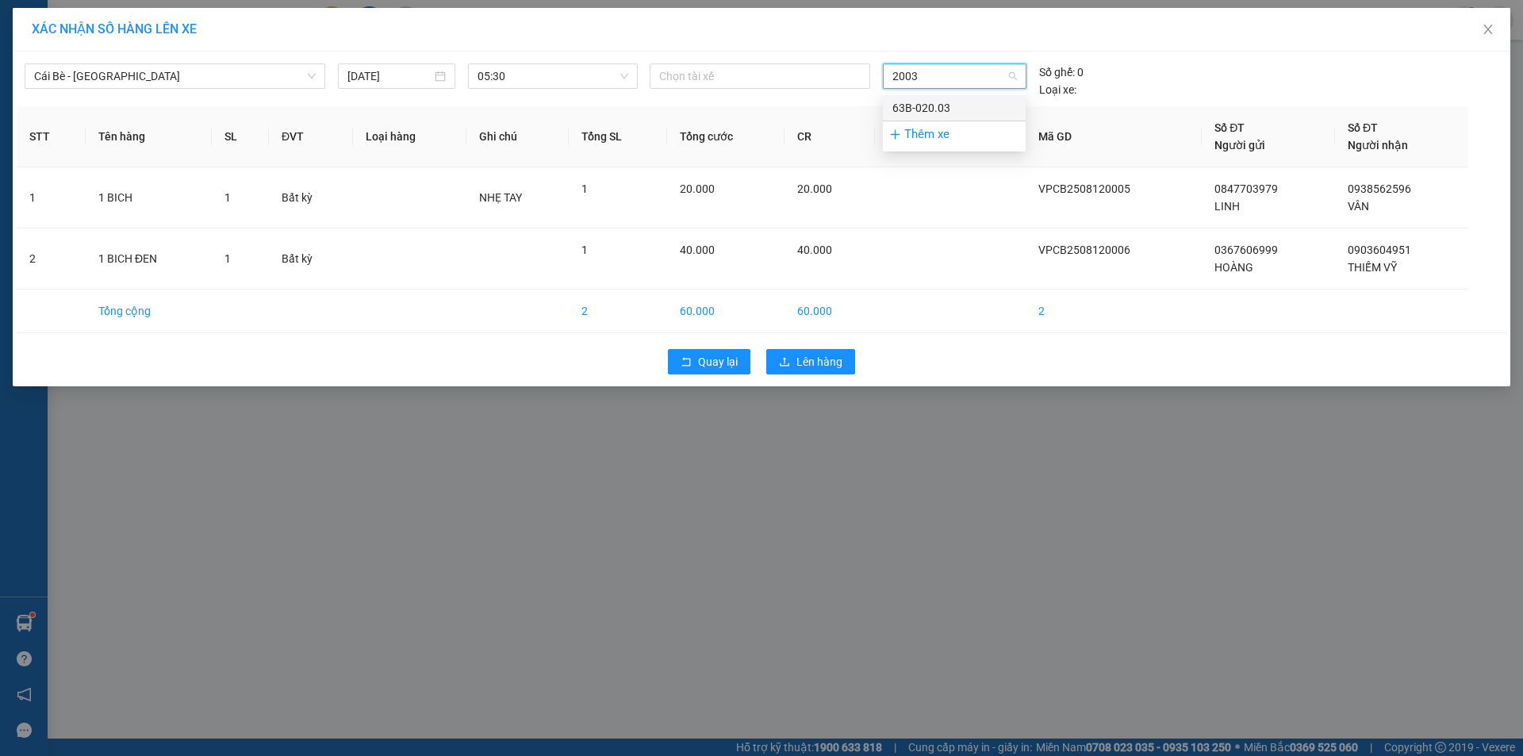
drag, startPoint x: 954, startPoint y: 111, endPoint x: 853, endPoint y: 103, distance: 101.0
click at [951, 113] on div "63B-020.03" at bounding box center [954, 107] width 124 height 17
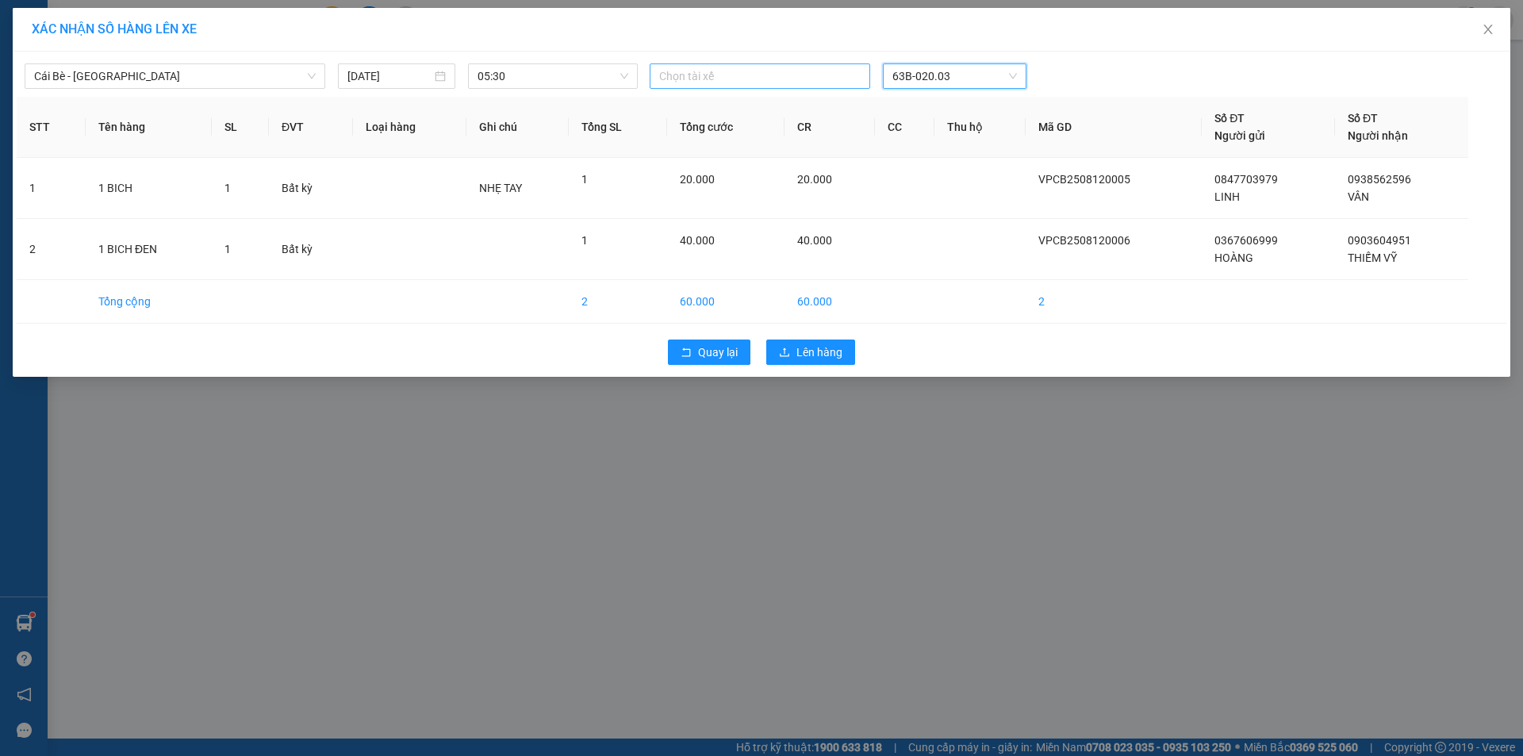
click at [815, 74] on div at bounding box center [760, 76] width 213 height 19
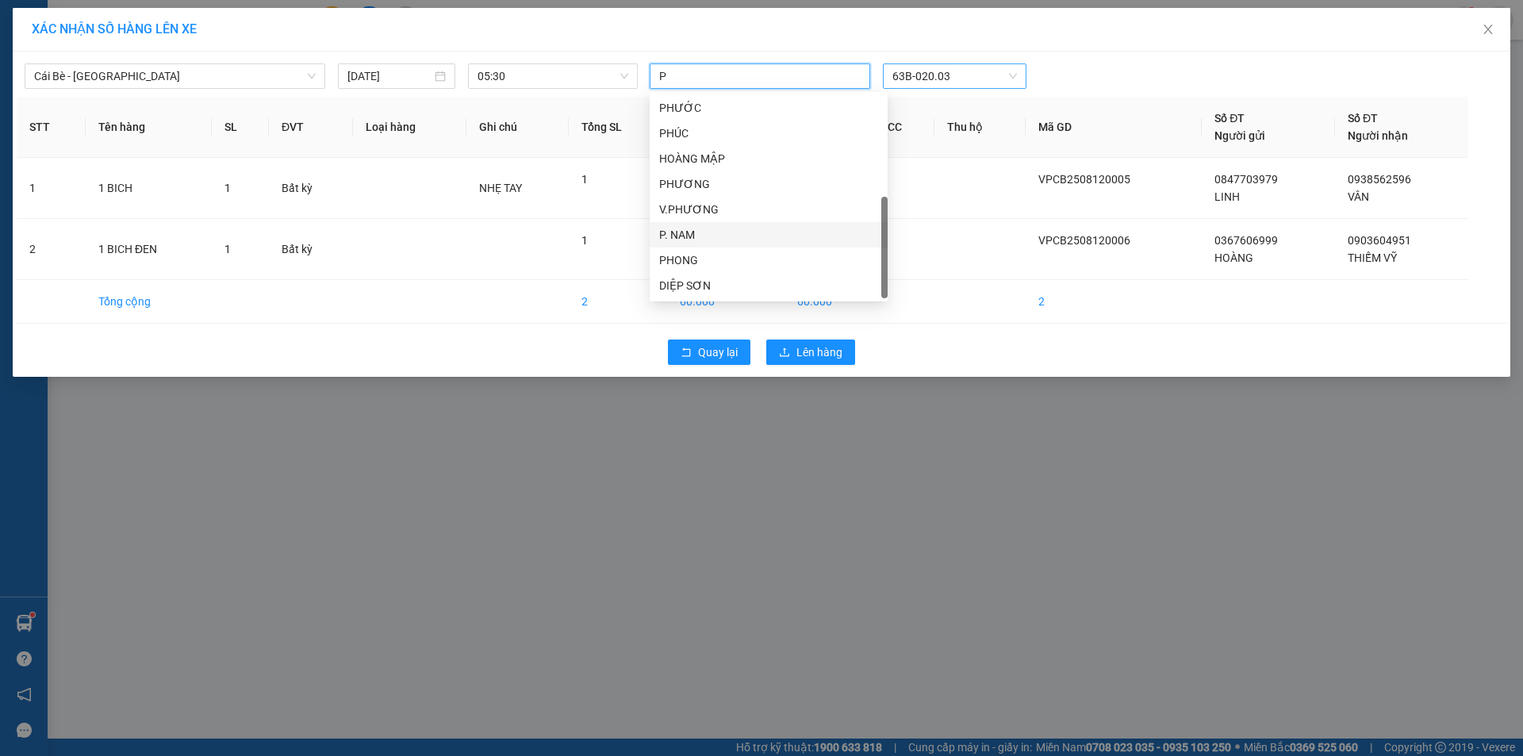
scroll to position [25, 0]
drag, startPoint x: 667, startPoint y: 74, endPoint x: 640, endPoint y: 82, distance: 28.1
click at [642, 81] on div "P P 63B-020.03" at bounding box center [950, 75] width 617 height 25
type input "M"
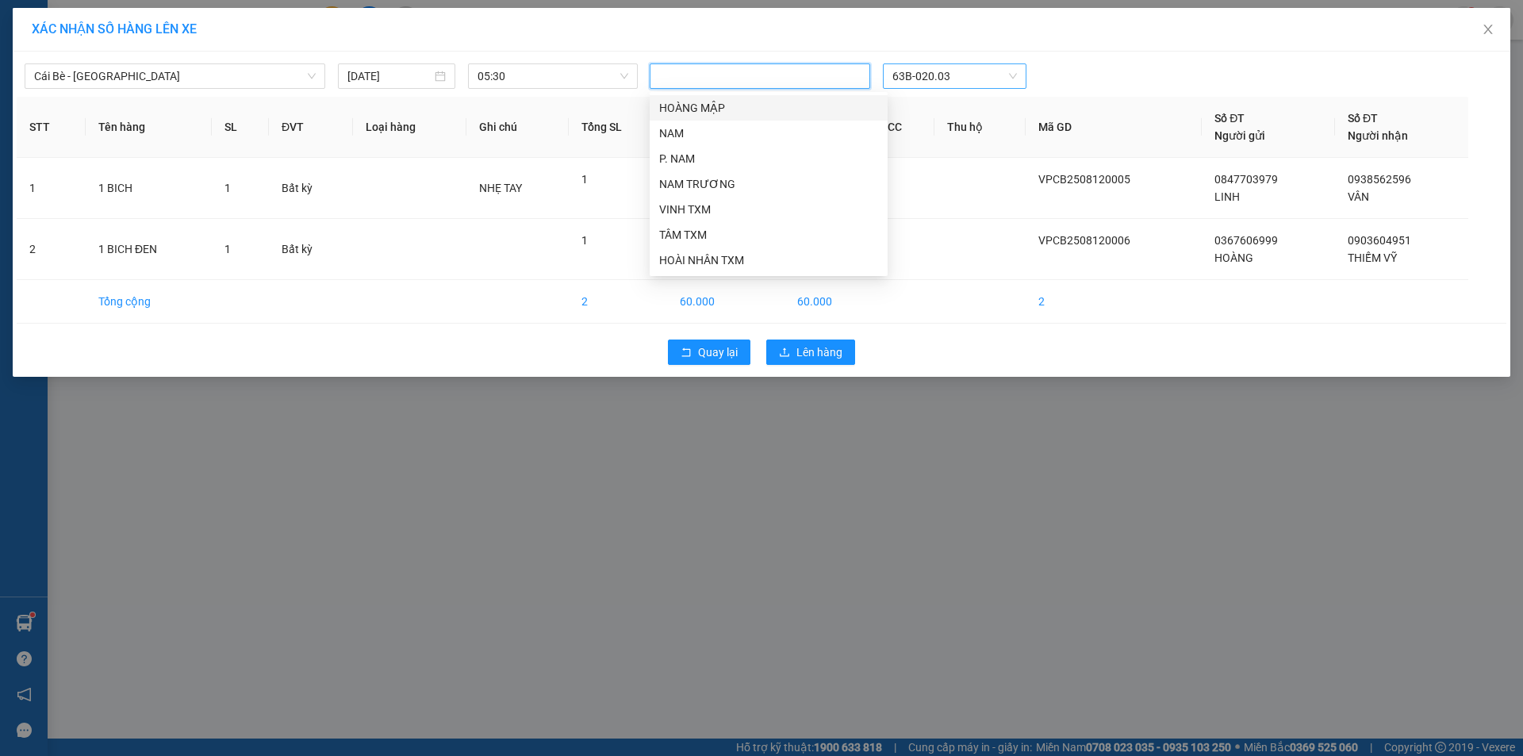
click at [640, 82] on div "05:30" at bounding box center [553, 75] width 182 height 25
click at [673, 82] on div at bounding box center [760, 76] width 213 height 19
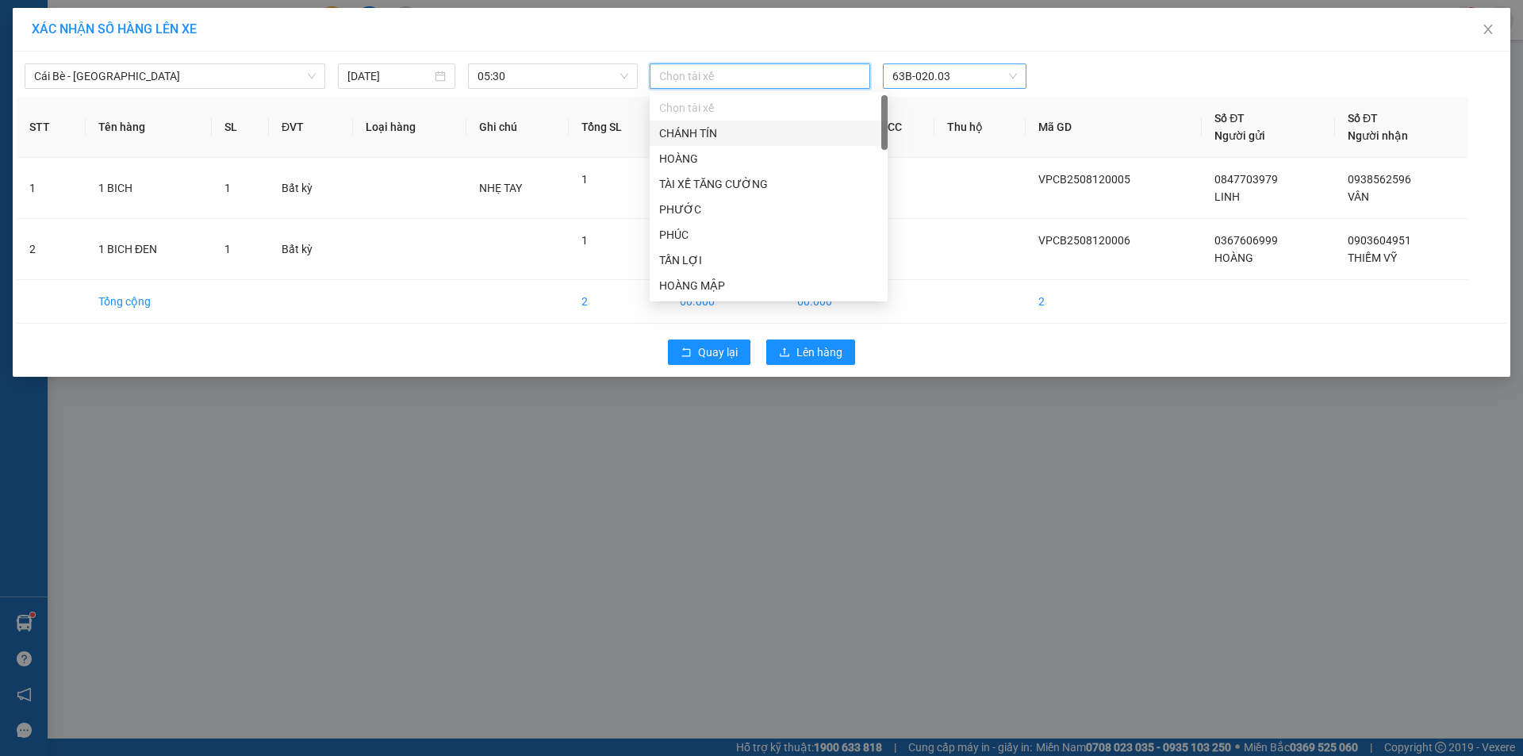
click at [673, 82] on div at bounding box center [760, 76] width 213 height 19
type input "NH"
click at [696, 261] on div "NHỰT" at bounding box center [768, 259] width 219 height 17
click at [543, 162] on td "NHẸ TAY" at bounding box center [517, 189] width 102 height 61
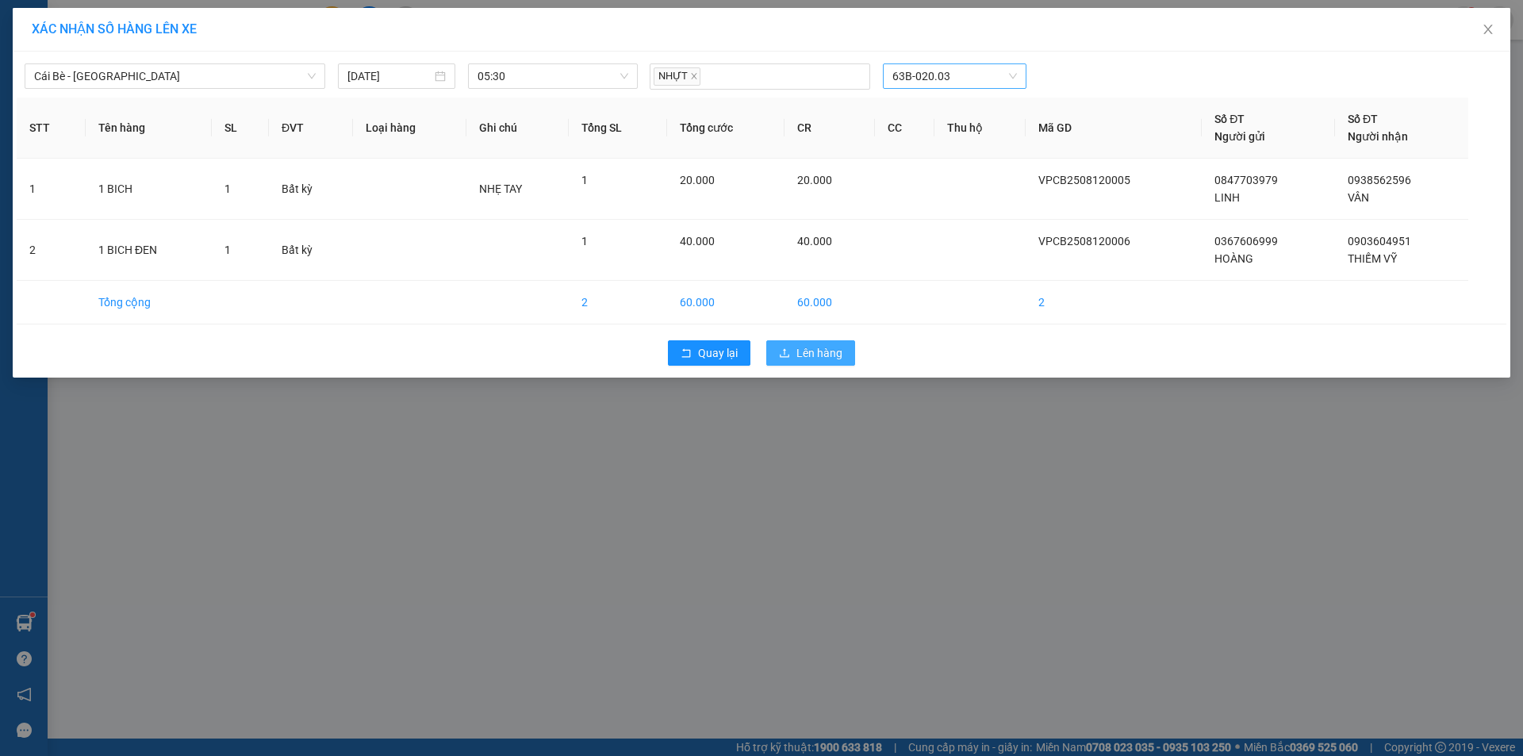
click at [809, 351] on span "Lên hàng" at bounding box center [819, 352] width 46 height 17
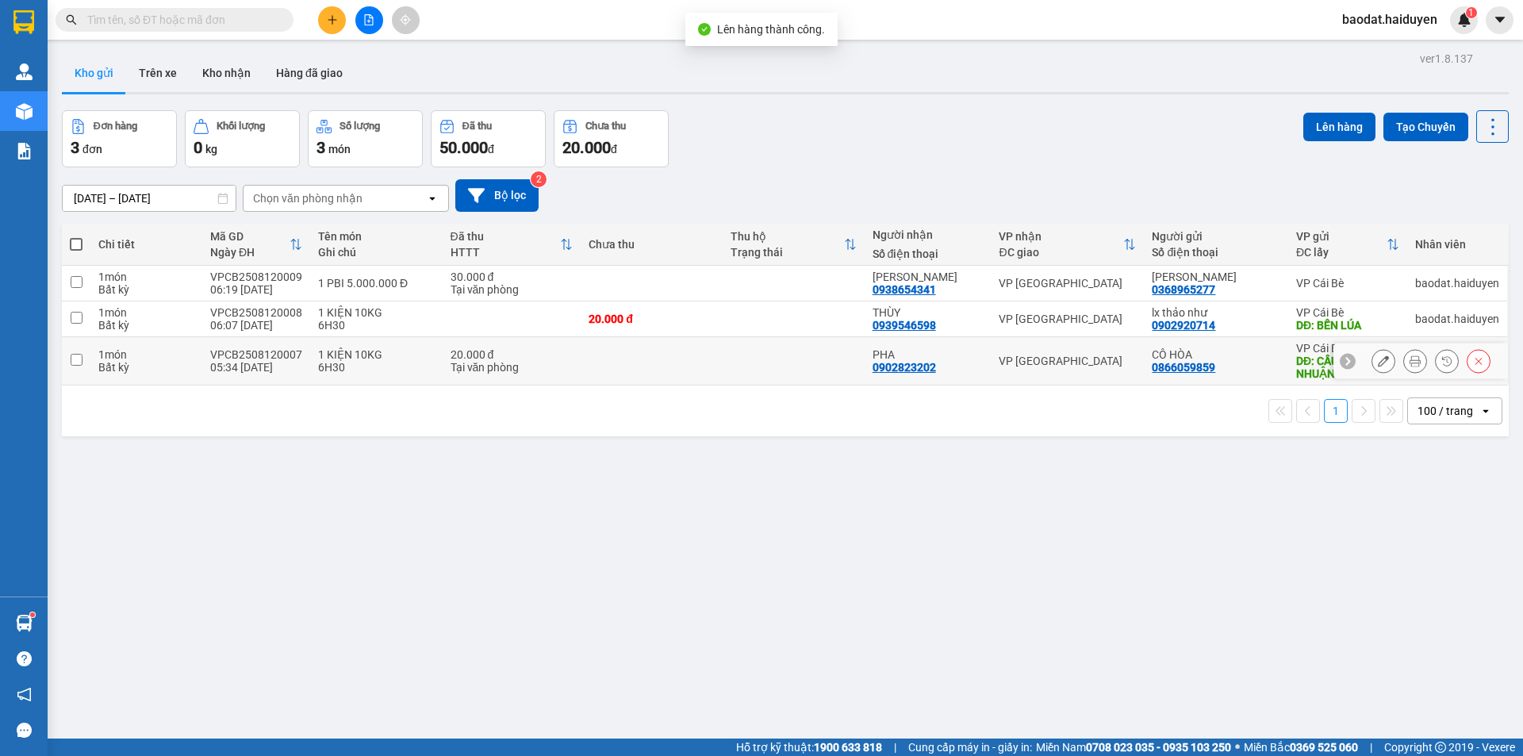
click at [649, 363] on td at bounding box center [652, 361] width 142 height 48
checkbox input "true"
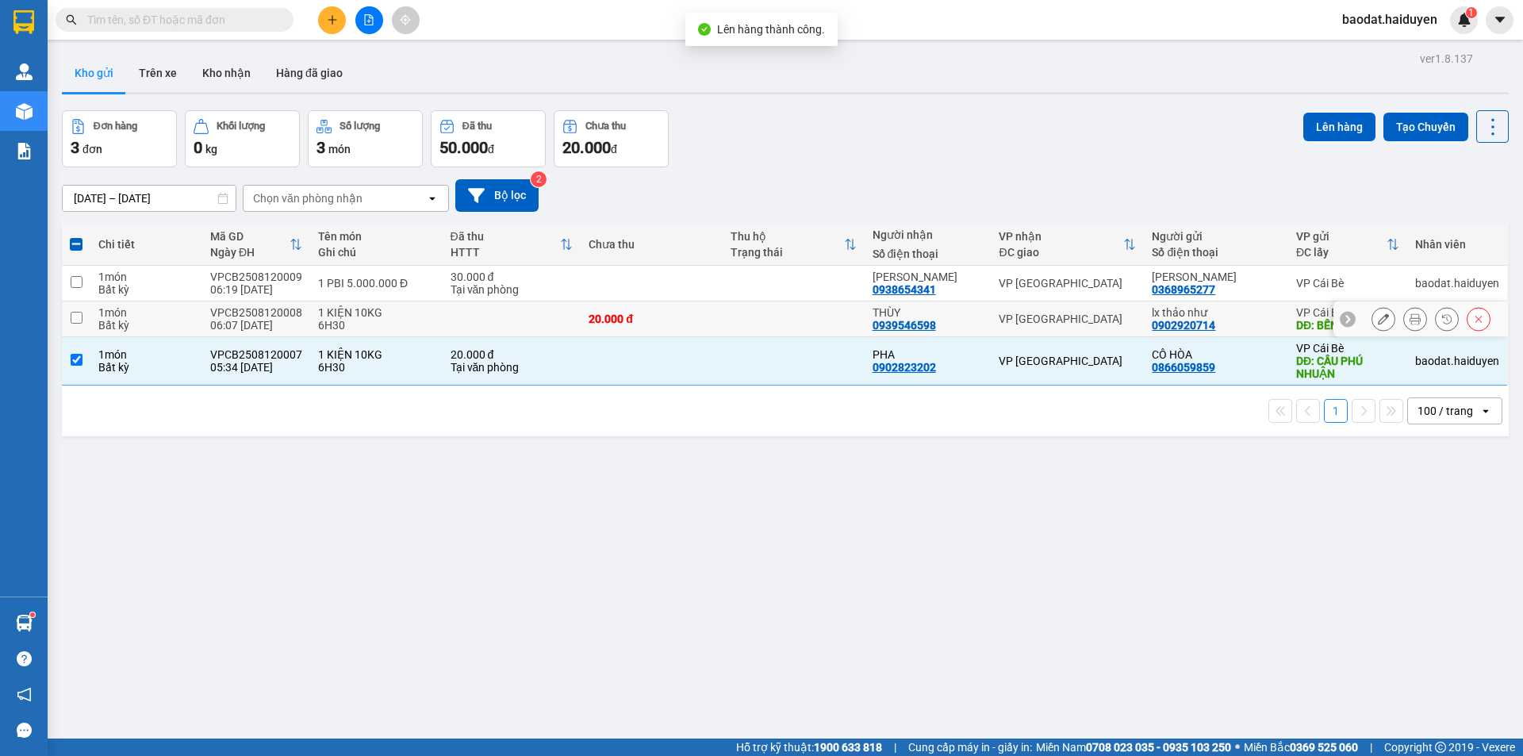
drag, startPoint x: 659, startPoint y: 329, endPoint x: 673, endPoint y: 298, distance: 34.1
click at [660, 327] on td "20.000 đ" at bounding box center [652, 319] width 142 height 36
checkbox input "true"
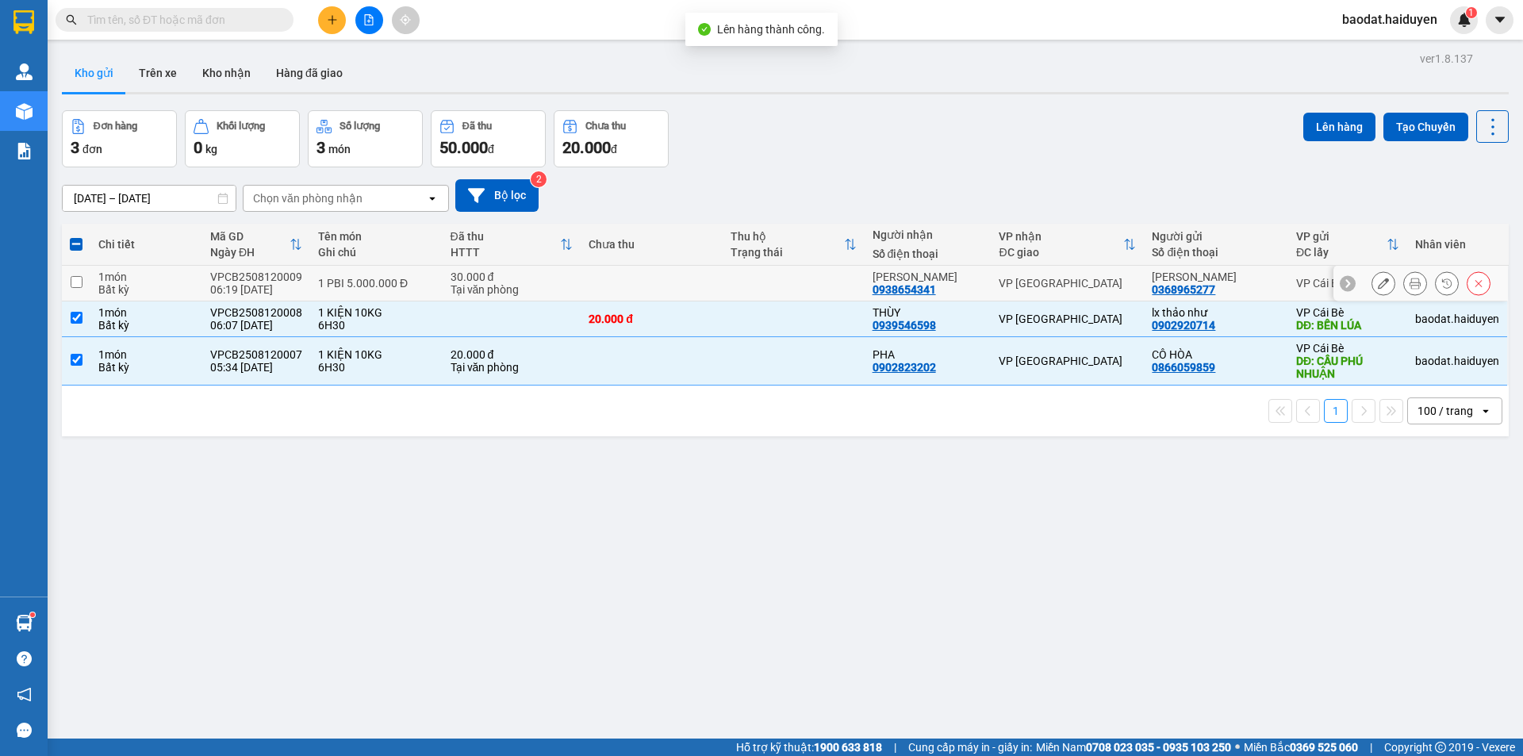
click at [673, 298] on td at bounding box center [652, 284] width 142 height 36
checkbox input "true"
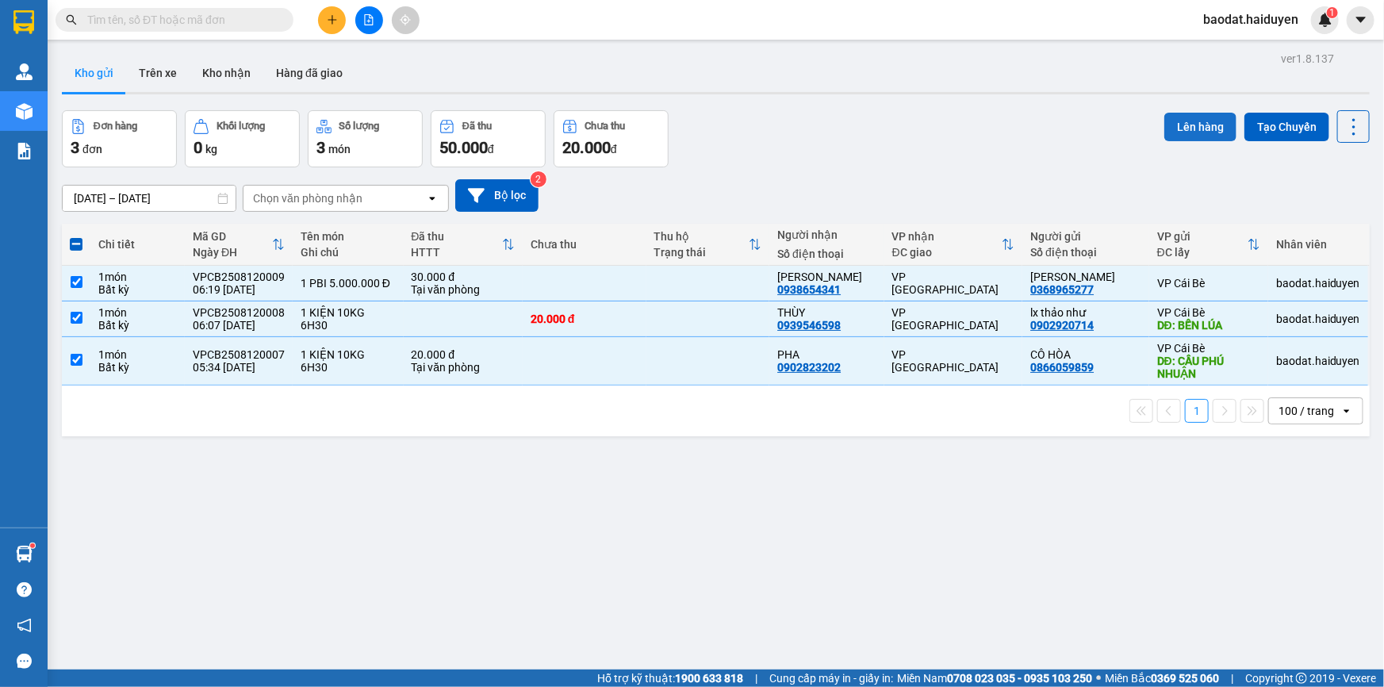
click at [1178, 128] on button "Lên hàng" at bounding box center [1200, 127] width 72 height 29
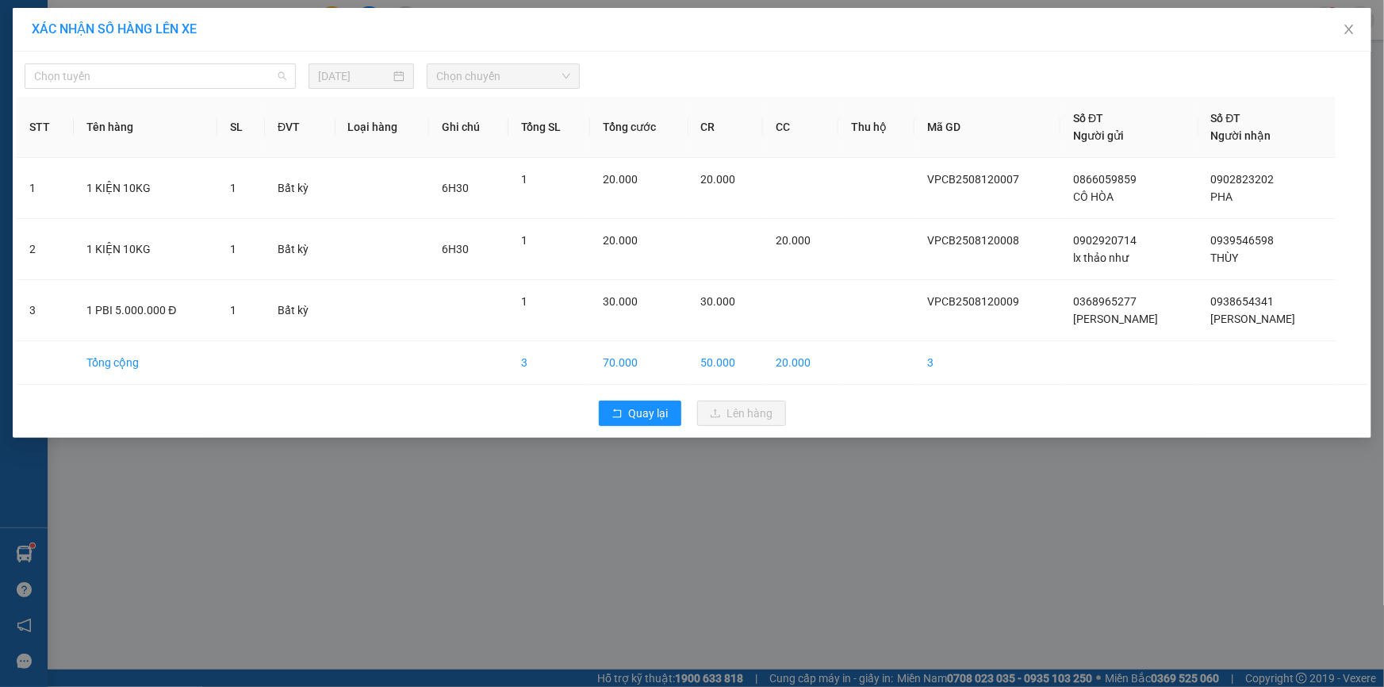
drag, startPoint x: 161, startPoint y: 79, endPoint x: 123, endPoint y: 137, distance: 70.0
click at [160, 79] on span "Chọn tuyến" at bounding box center [160, 76] width 252 height 24
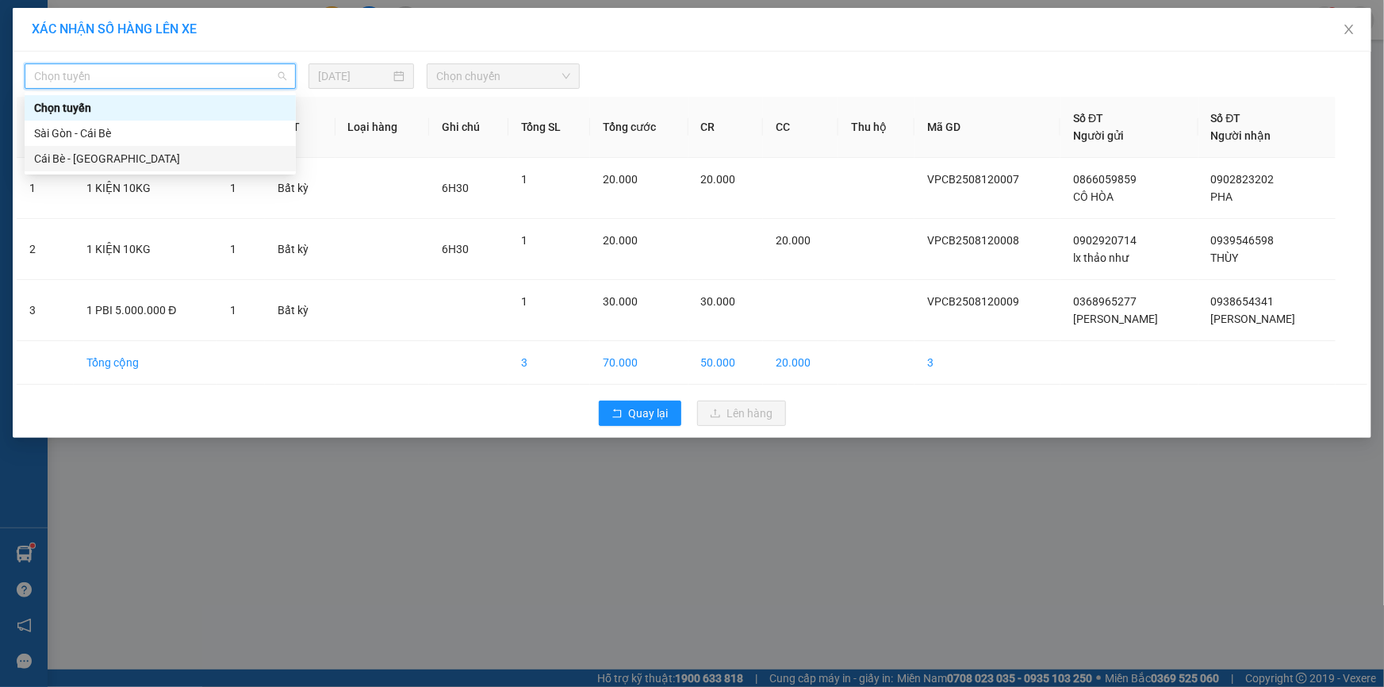
click at [86, 168] on div "Cái Bè - [GEOGRAPHIC_DATA]" at bounding box center [160, 158] width 271 height 25
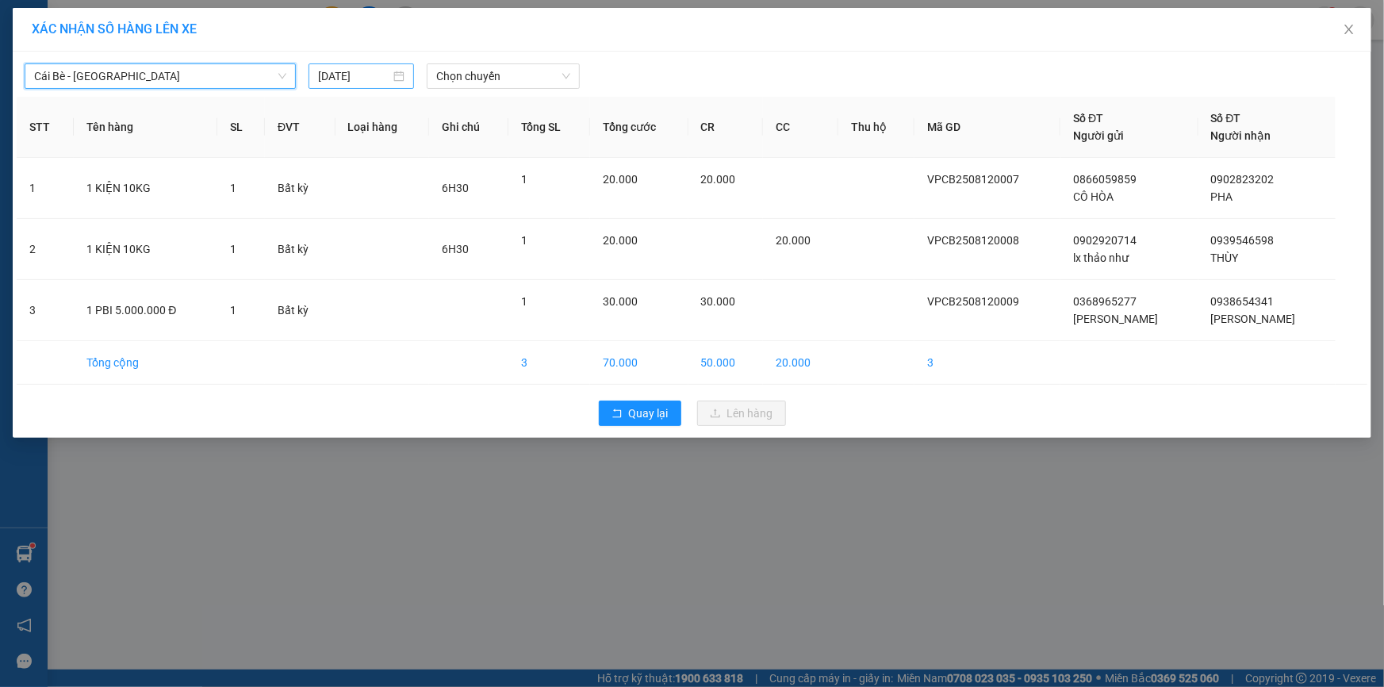
click at [351, 82] on input "11/08/2025" at bounding box center [354, 75] width 72 height 17
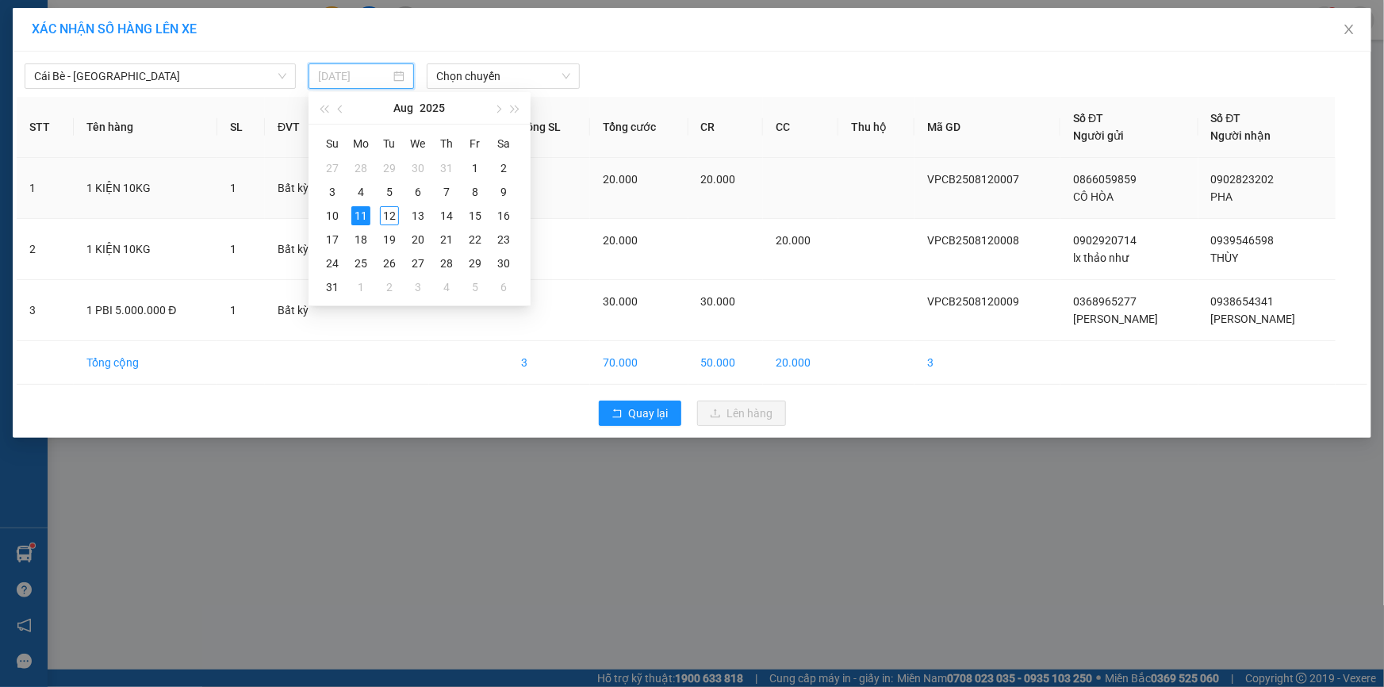
click at [386, 209] on div "12" at bounding box center [389, 215] width 19 height 19
type input "[DATE]"
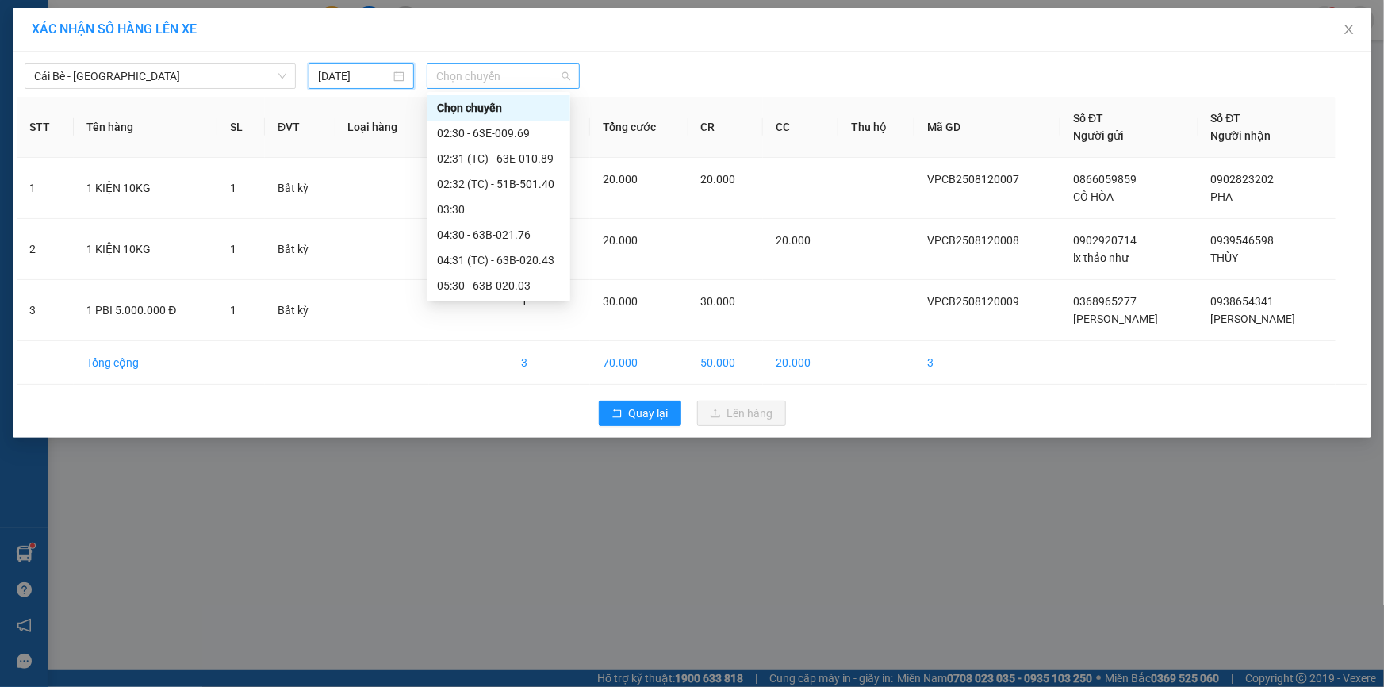
click at [529, 86] on span "Chọn chuyến" at bounding box center [503, 76] width 134 height 24
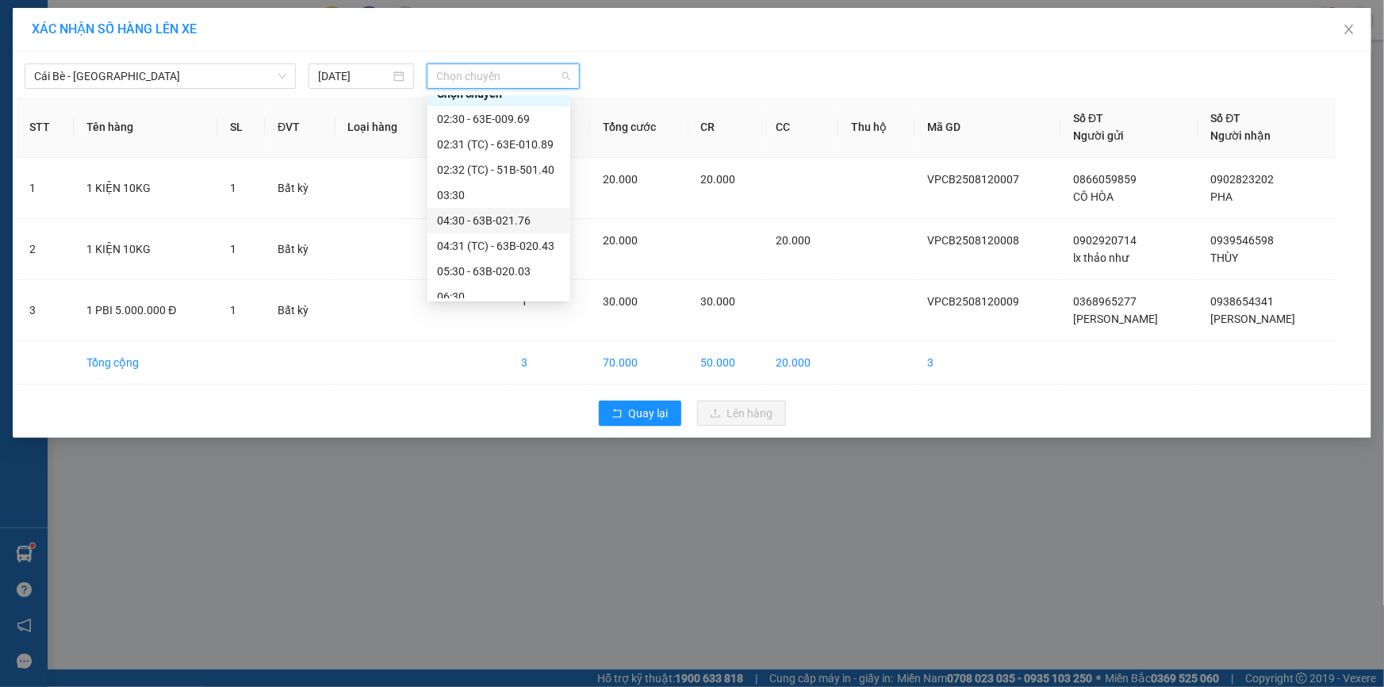
scroll to position [71, 0]
click at [485, 232] on div "06:30" at bounding box center [499, 239] width 124 height 17
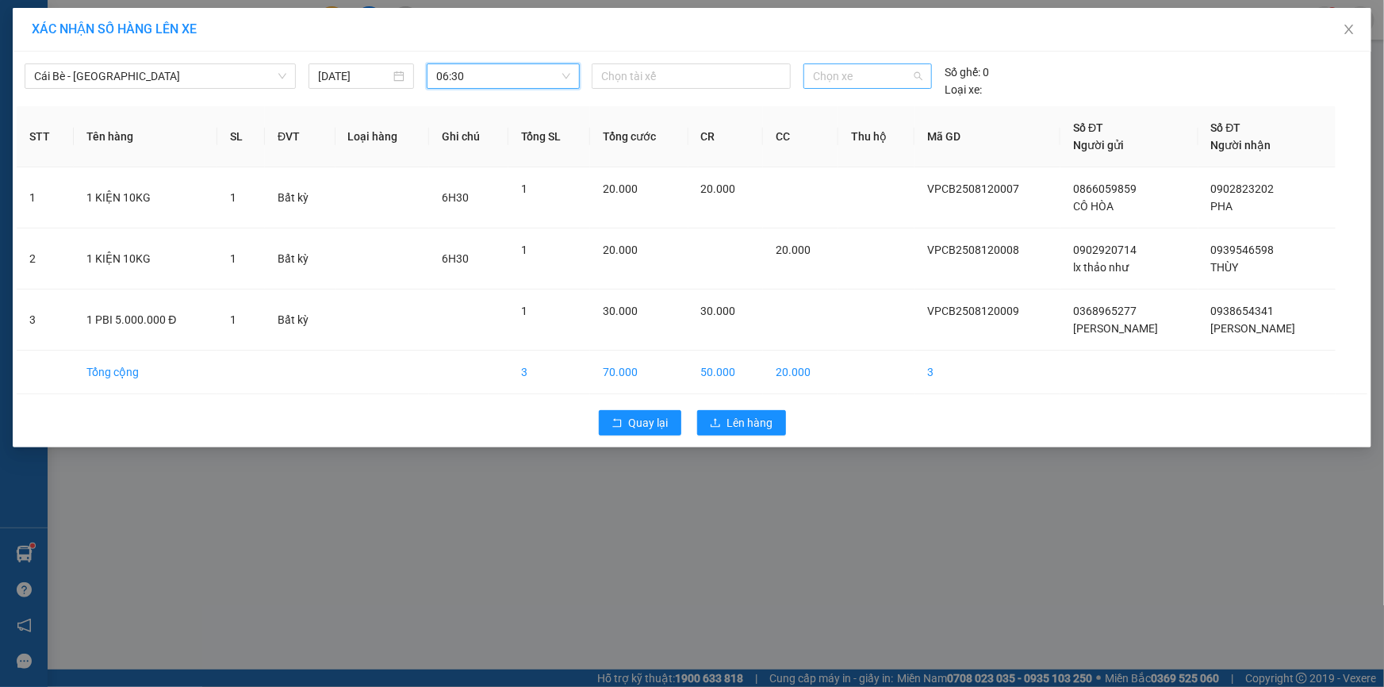
click at [865, 86] on span "Chọn xe" at bounding box center [867, 76] width 109 height 24
type input "2131"
click at [822, 113] on div "63B-021.31" at bounding box center [867, 107] width 109 height 17
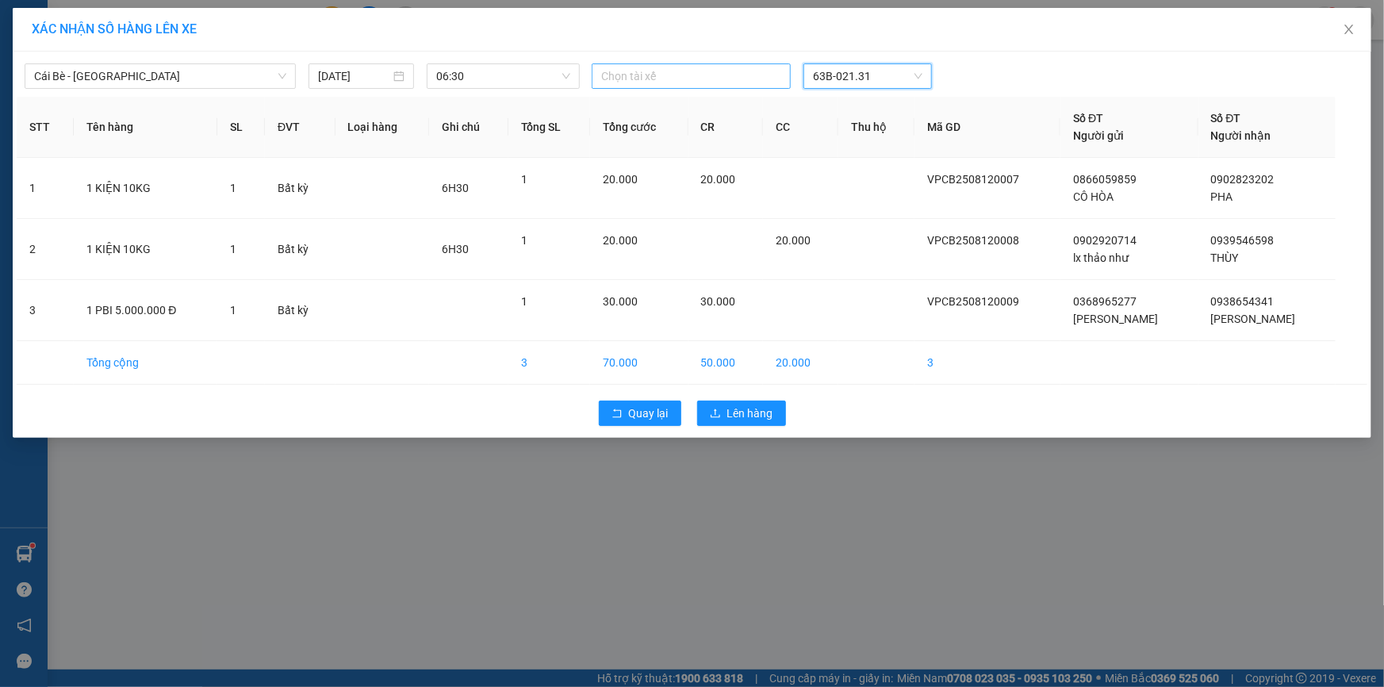
click at [696, 83] on div at bounding box center [691, 76] width 191 height 19
type input "V"
click at [653, 128] on div "HOÀNG VIỆT" at bounding box center [711, 133] width 219 height 17
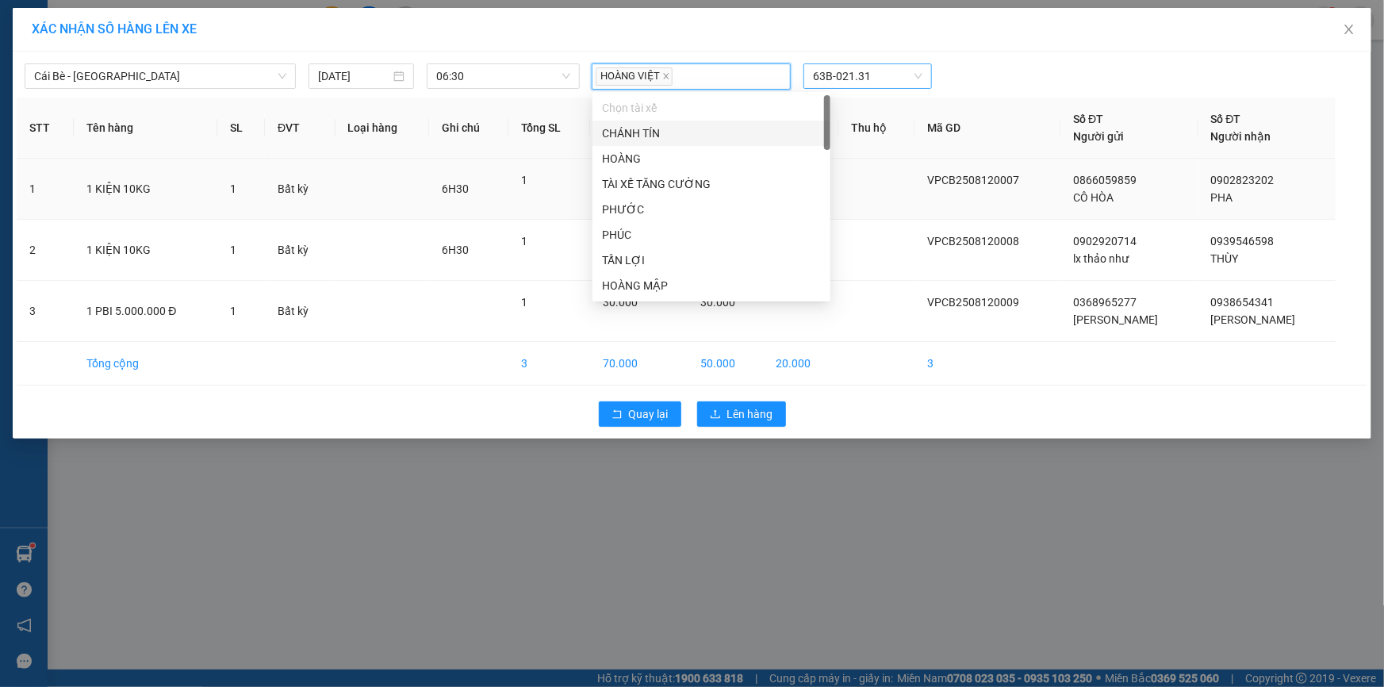
click at [413, 182] on td at bounding box center [383, 189] width 94 height 61
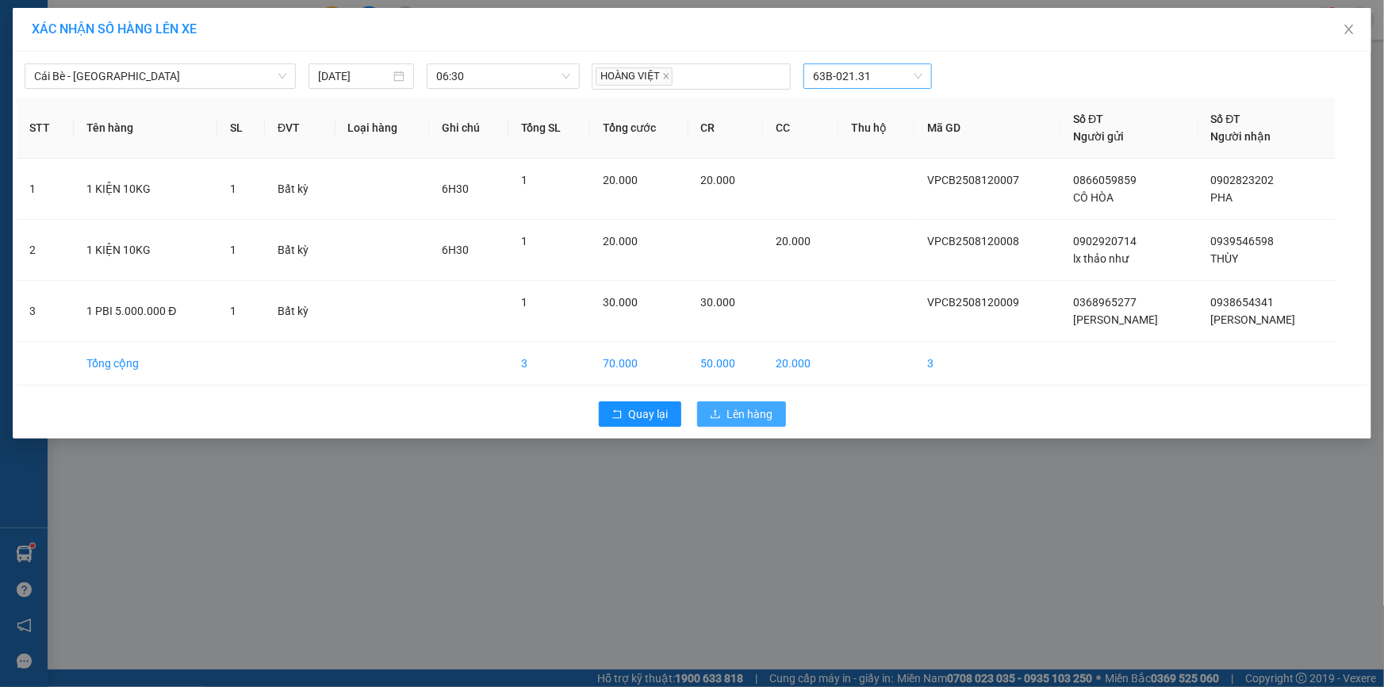
click at [721, 412] on icon "upload" at bounding box center [715, 413] width 11 height 11
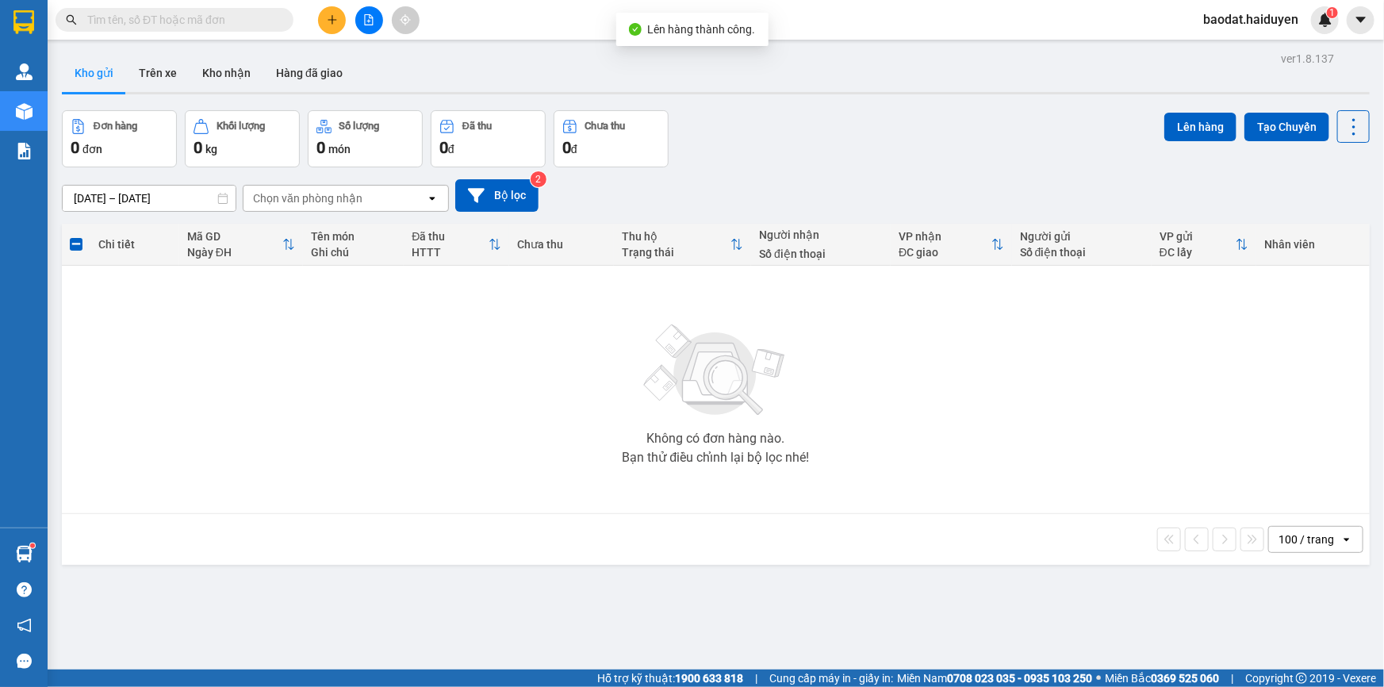
drag, startPoint x: 370, startPoint y: 11, endPoint x: 337, endPoint y: 33, distance: 39.4
click at [370, 12] on button at bounding box center [369, 20] width 28 height 28
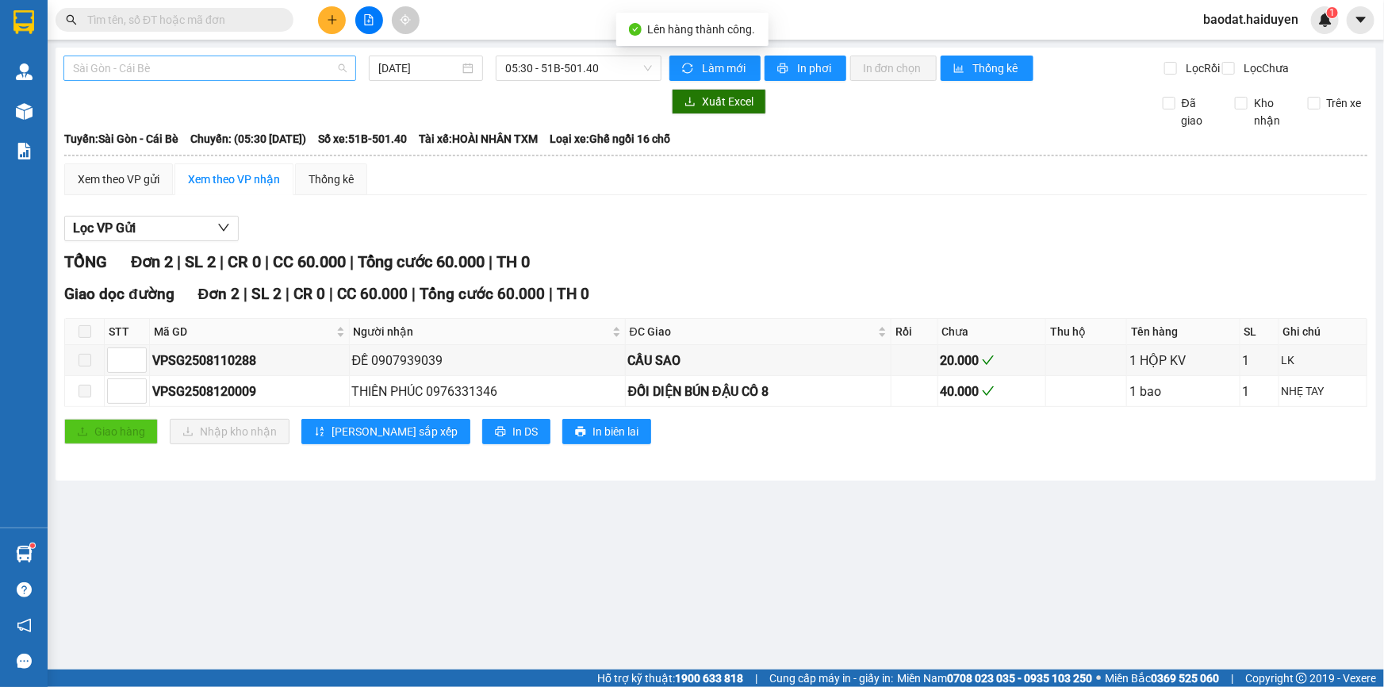
drag, startPoint x: 136, startPoint y: 75, endPoint x: 125, endPoint y: 126, distance: 52.0
click at [136, 76] on span "Sài Gòn - Cái Bè" at bounding box center [210, 68] width 274 height 24
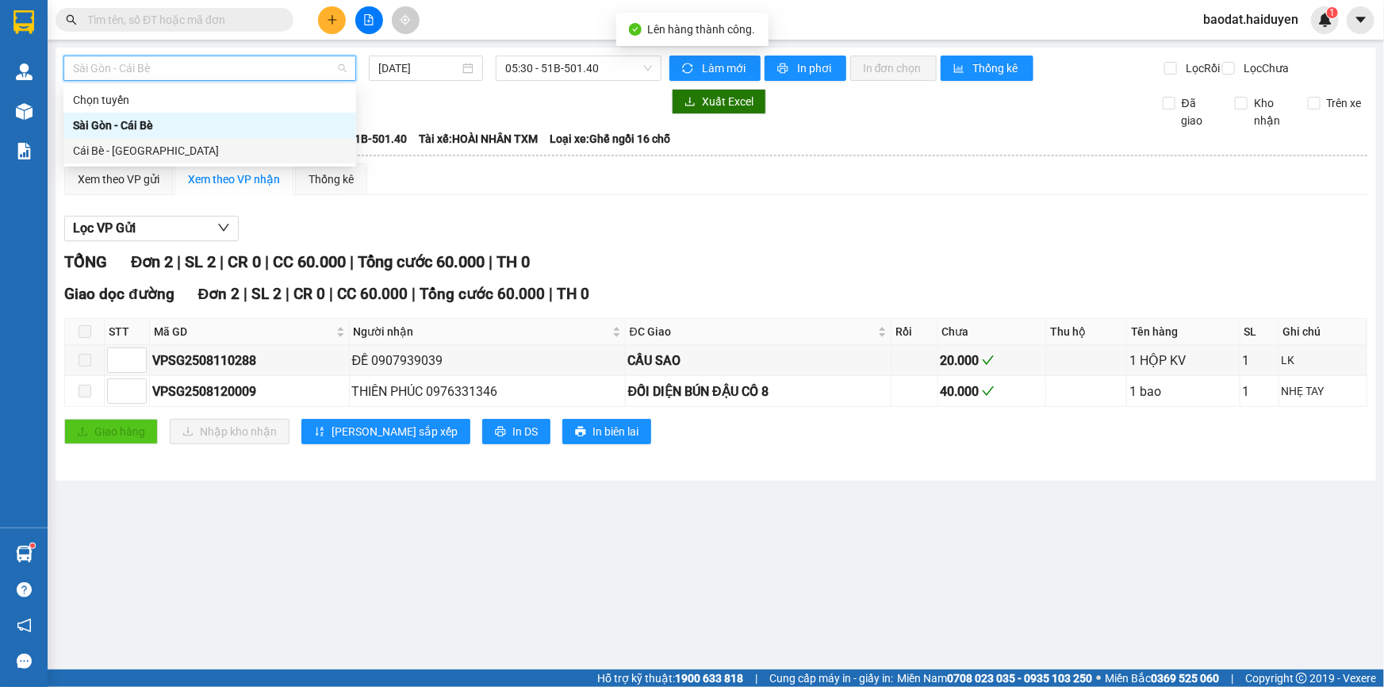
click at [127, 150] on div "Cái Bè - Sài Gòn" at bounding box center [210, 150] width 274 height 17
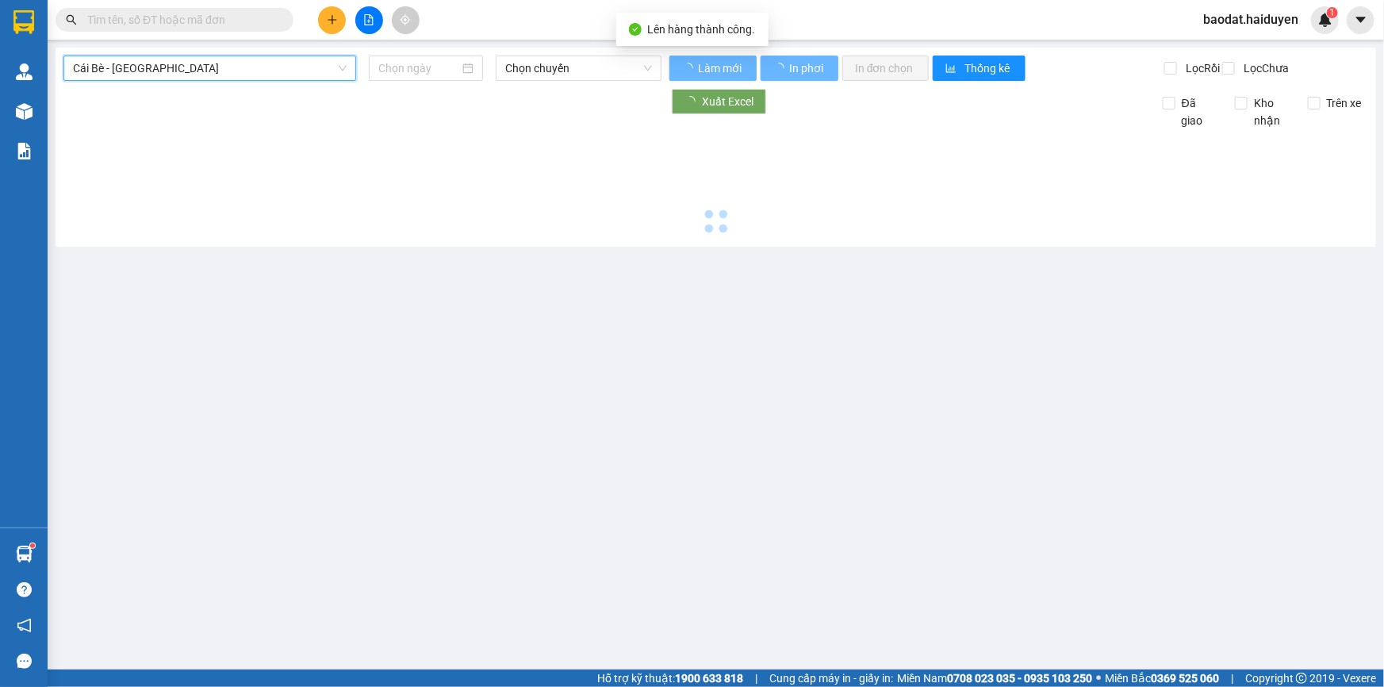
type input "[DATE]"
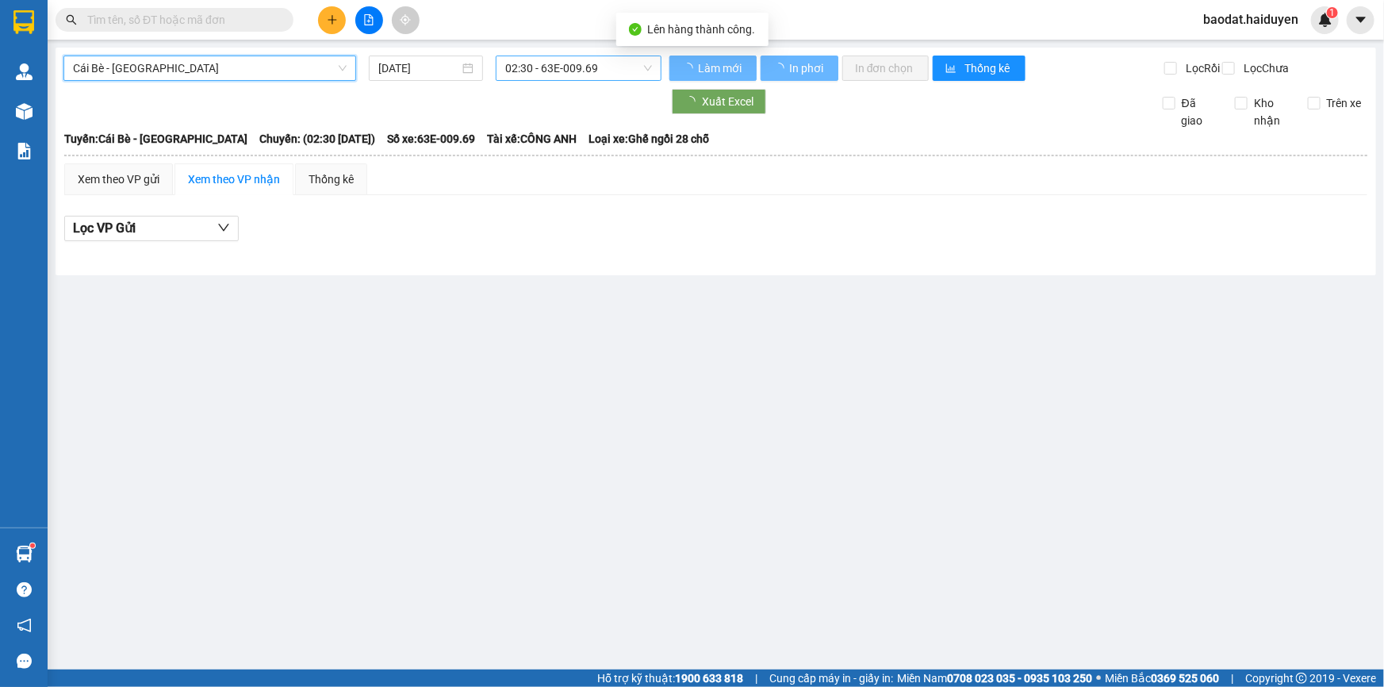
drag, startPoint x: 555, startPoint y: 60, endPoint x: 562, endPoint y: 79, distance: 20.3
click at [556, 60] on span "02:30 - 63E-009.69" at bounding box center [578, 68] width 147 height 24
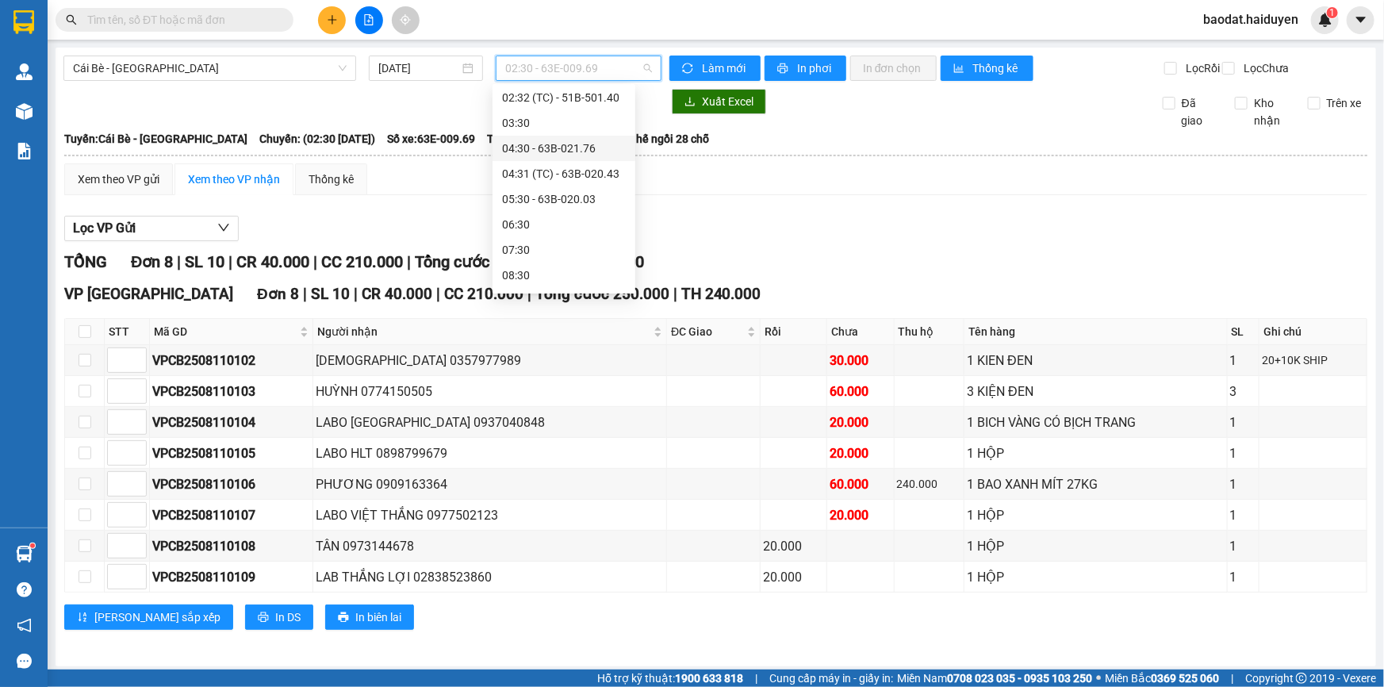
scroll to position [144, 0]
click at [548, 159] on div "06:30" at bounding box center [564, 159] width 124 height 17
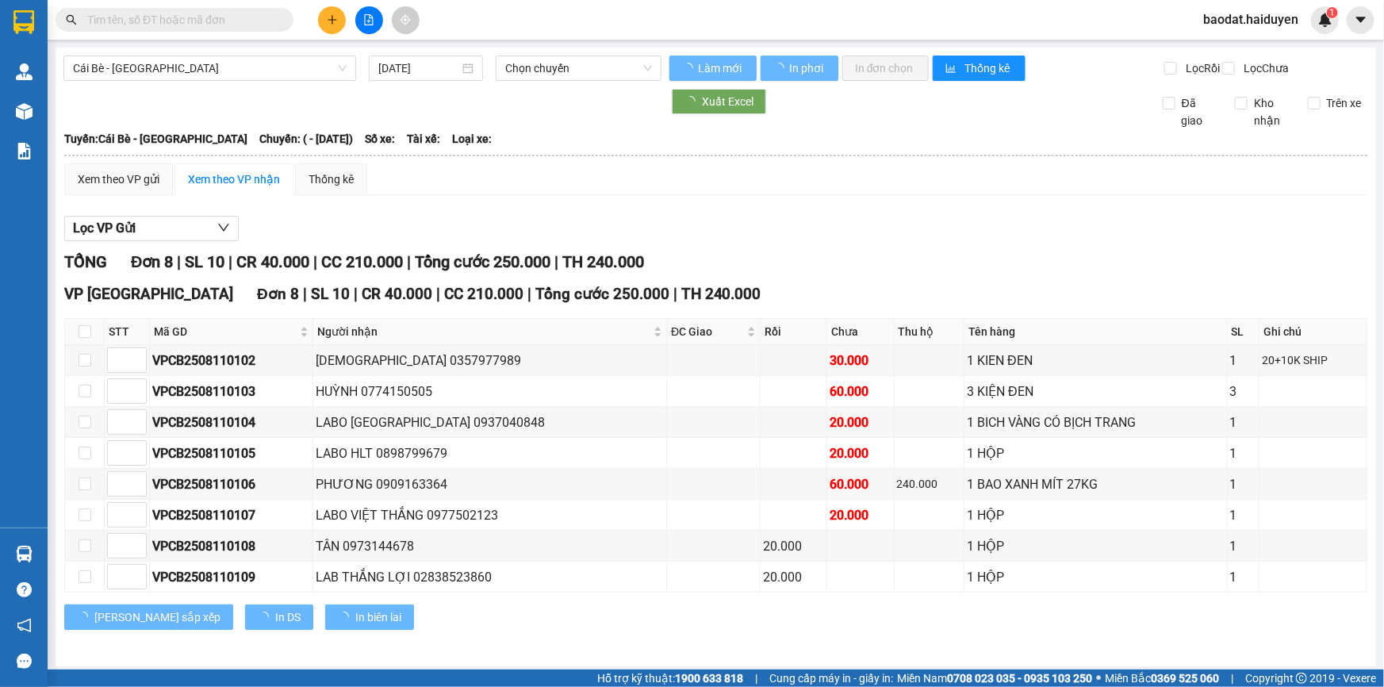
type input "[DATE]"
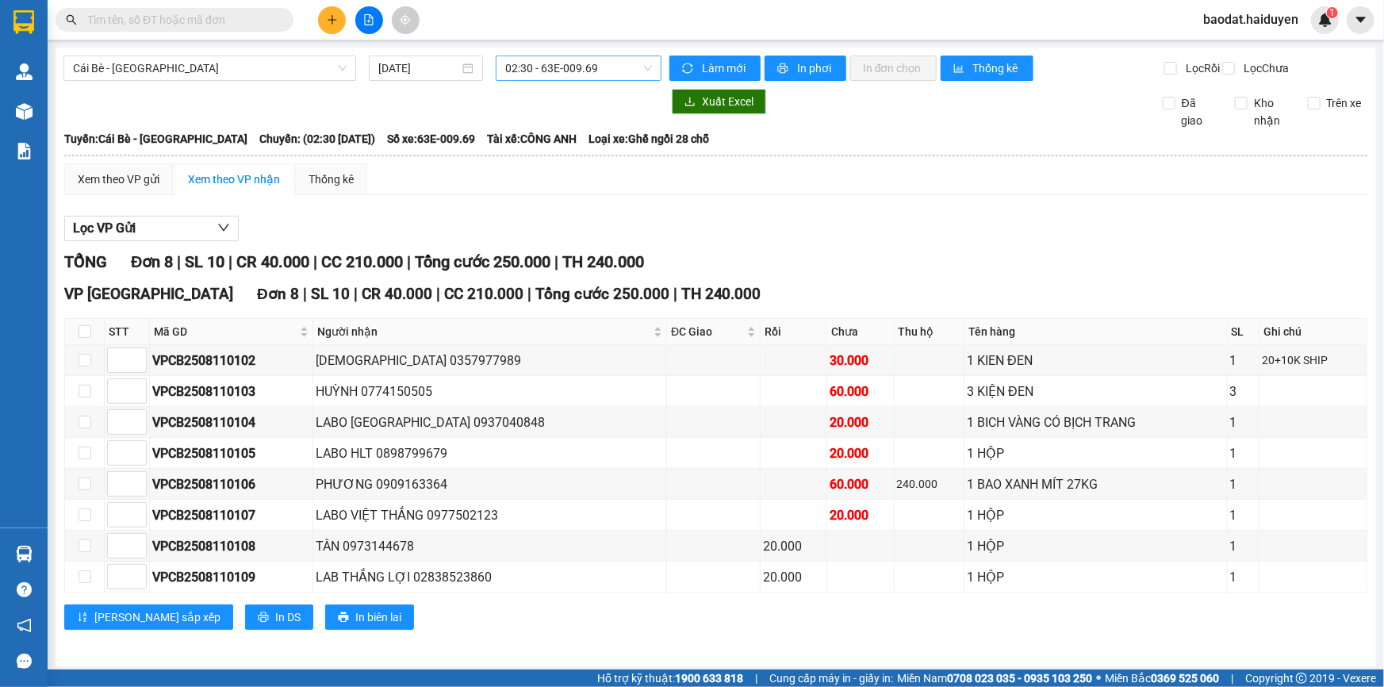
click at [556, 67] on span "02:30 - 63E-009.69" at bounding box center [578, 68] width 147 height 24
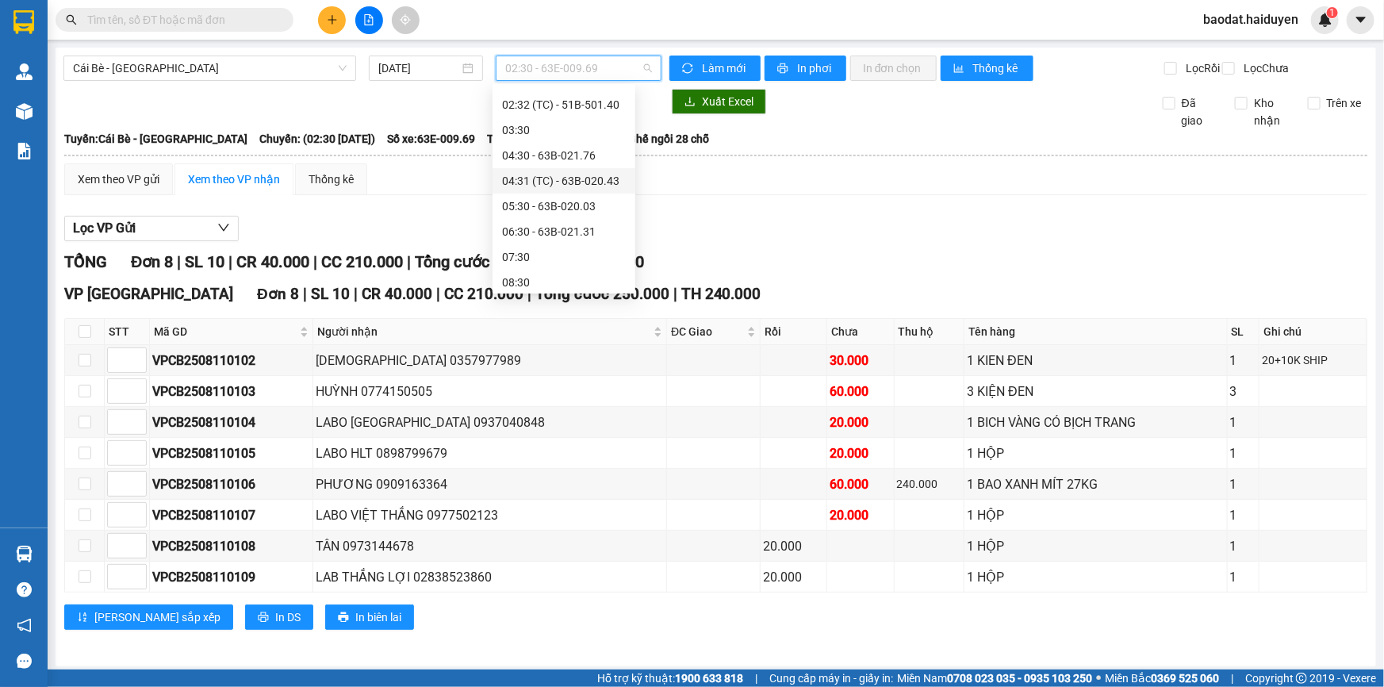
scroll to position [71, 0]
click at [550, 232] on div "06:30 - 63B-021.31" at bounding box center [564, 231] width 124 height 17
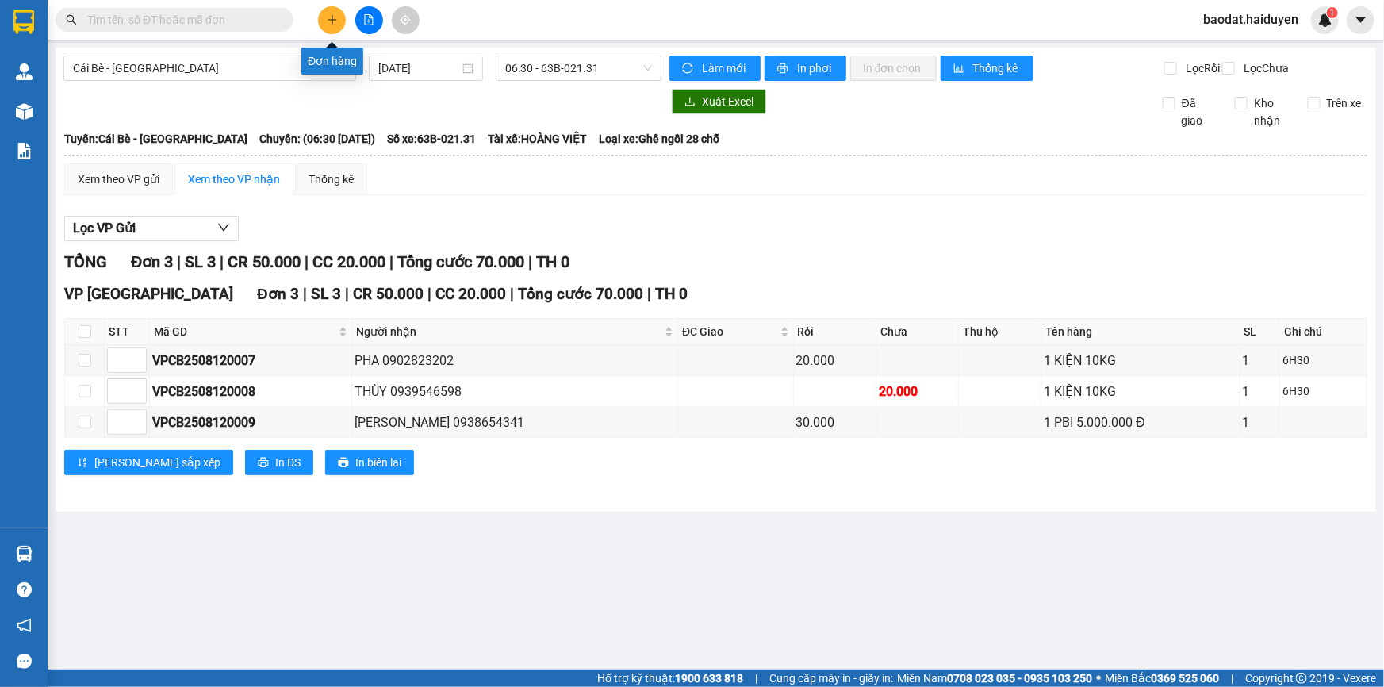
click at [331, 21] on icon "plus" at bounding box center [332, 19] width 11 height 11
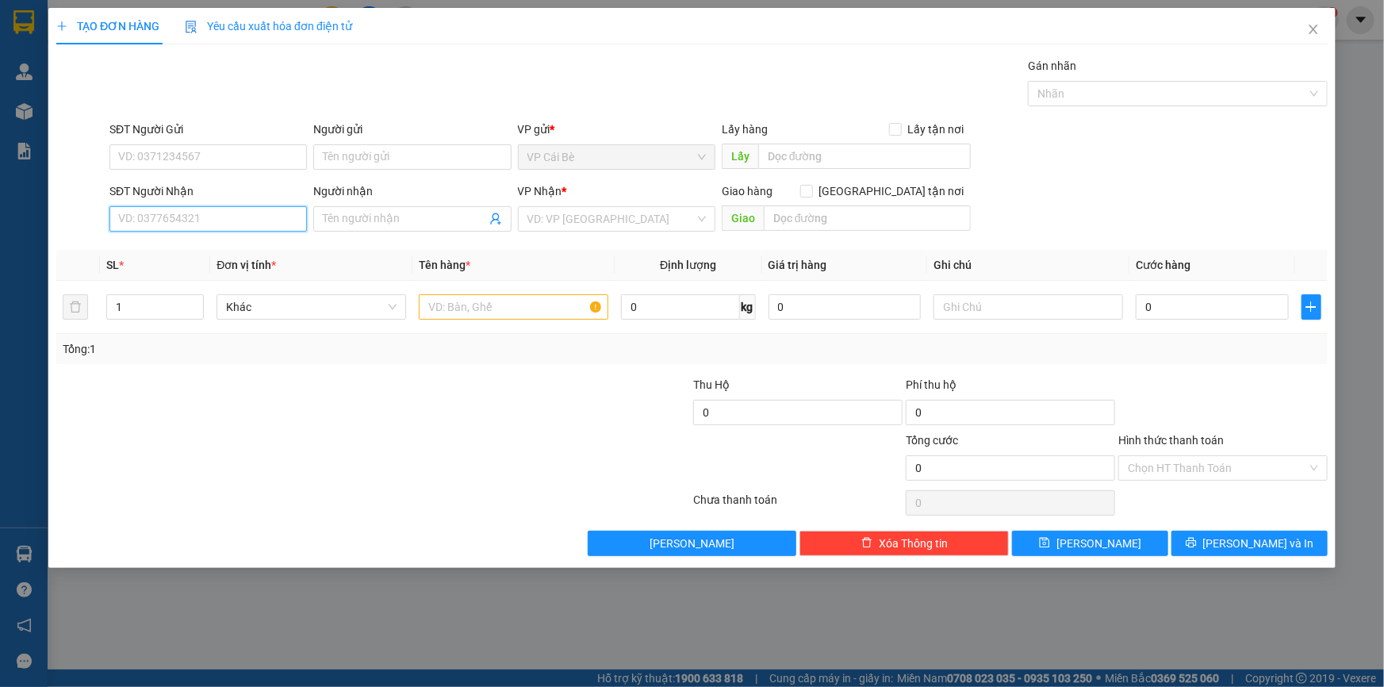
click at [154, 221] on input "SĐT Người Nhận" at bounding box center [207, 218] width 197 height 25
drag, startPoint x: 147, startPoint y: 158, endPoint x: 159, endPoint y: 143, distance: 19.2
click at [154, 151] on input "SĐT Người Gửi" at bounding box center [207, 156] width 197 height 25
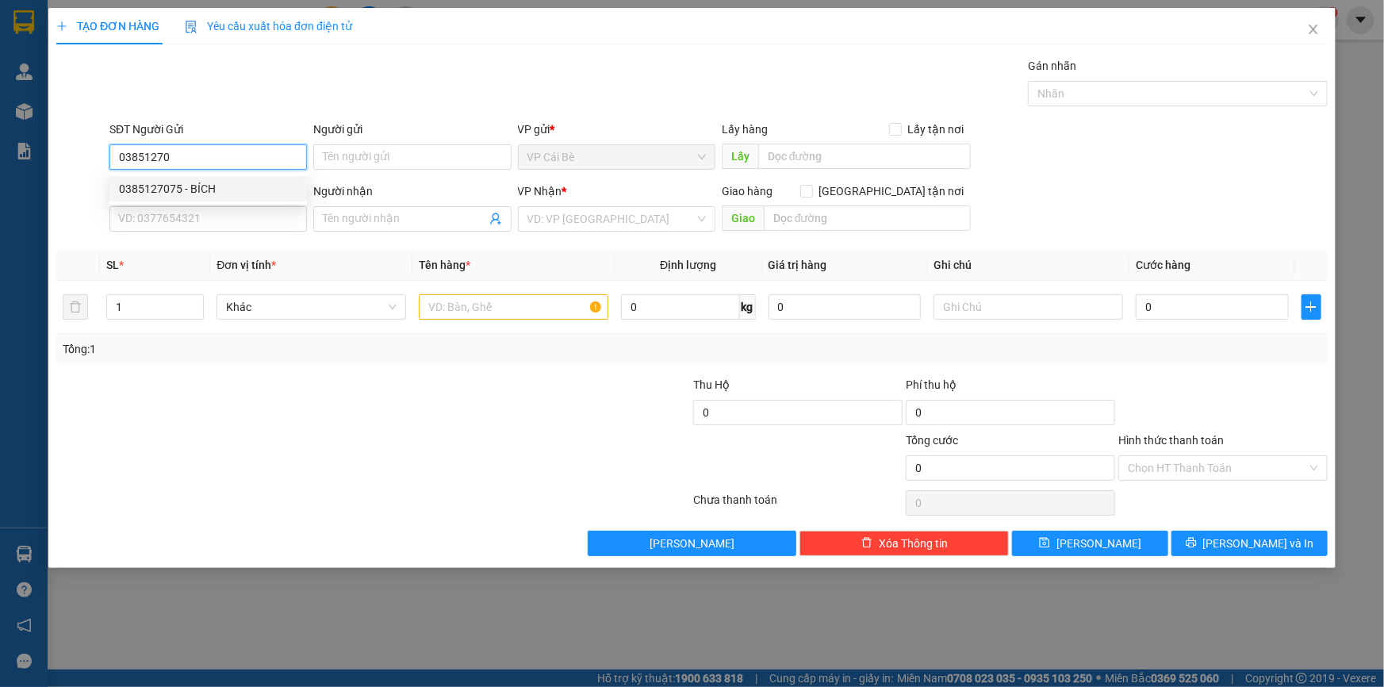
click at [218, 184] on div "0385127075 - BÍCH" at bounding box center [208, 188] width 178 height 17
type input "0385127075"
type input "BÍCH"
type input "0907027578"
type input "SANH"
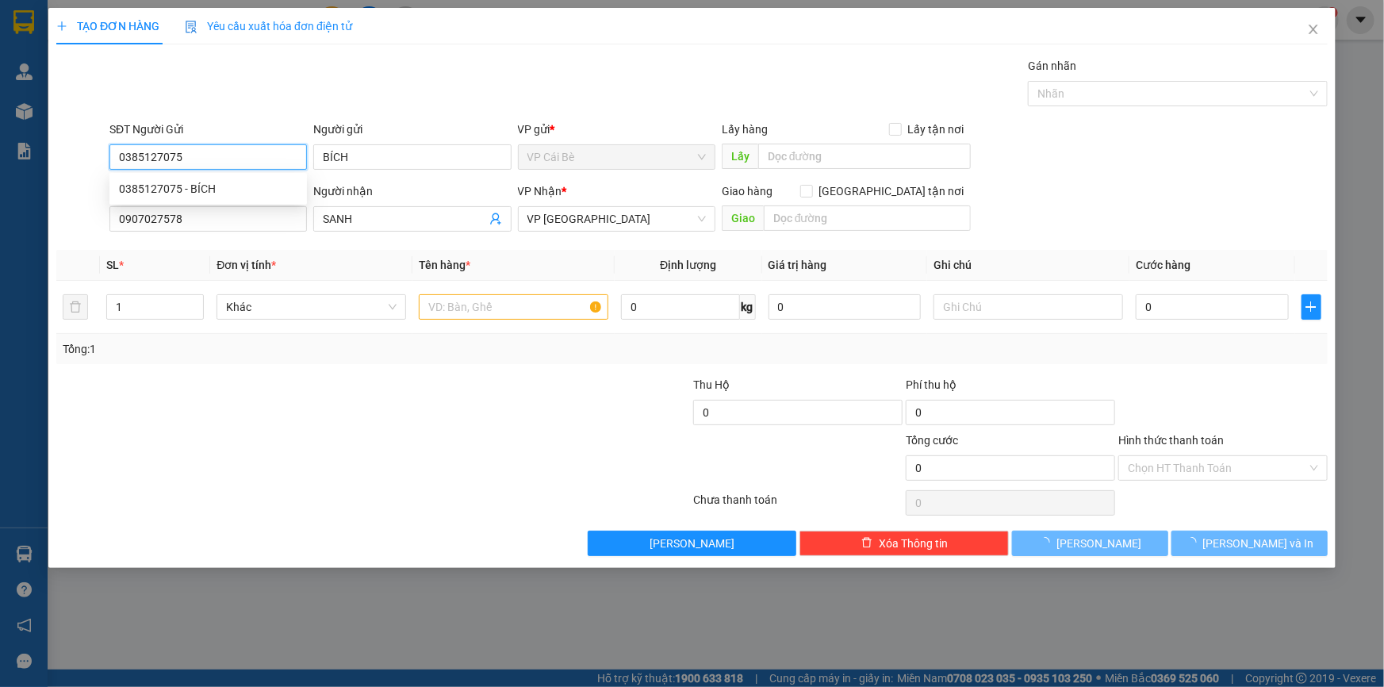
type input "40.000"
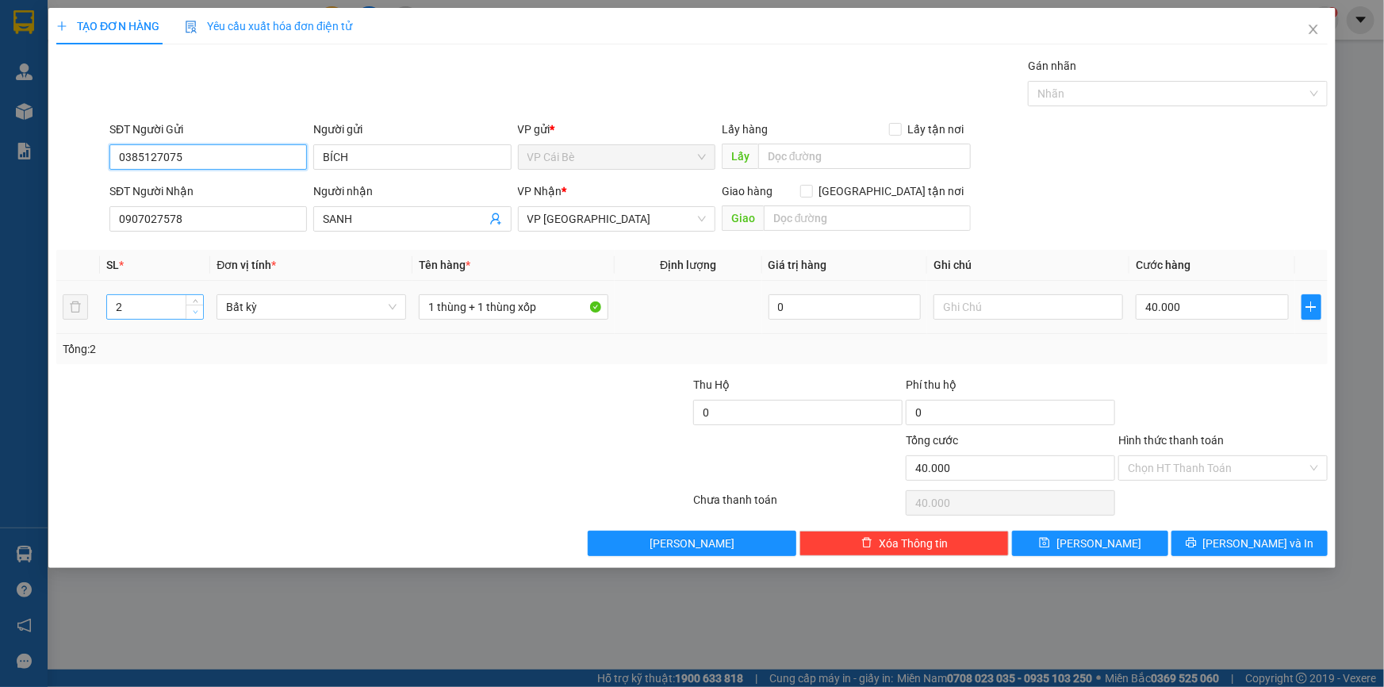
type input "0385127075"
type input "1"
click at [201, 310] on span "Decrease Value" at bounding box center [194, 312] width 17 height 14
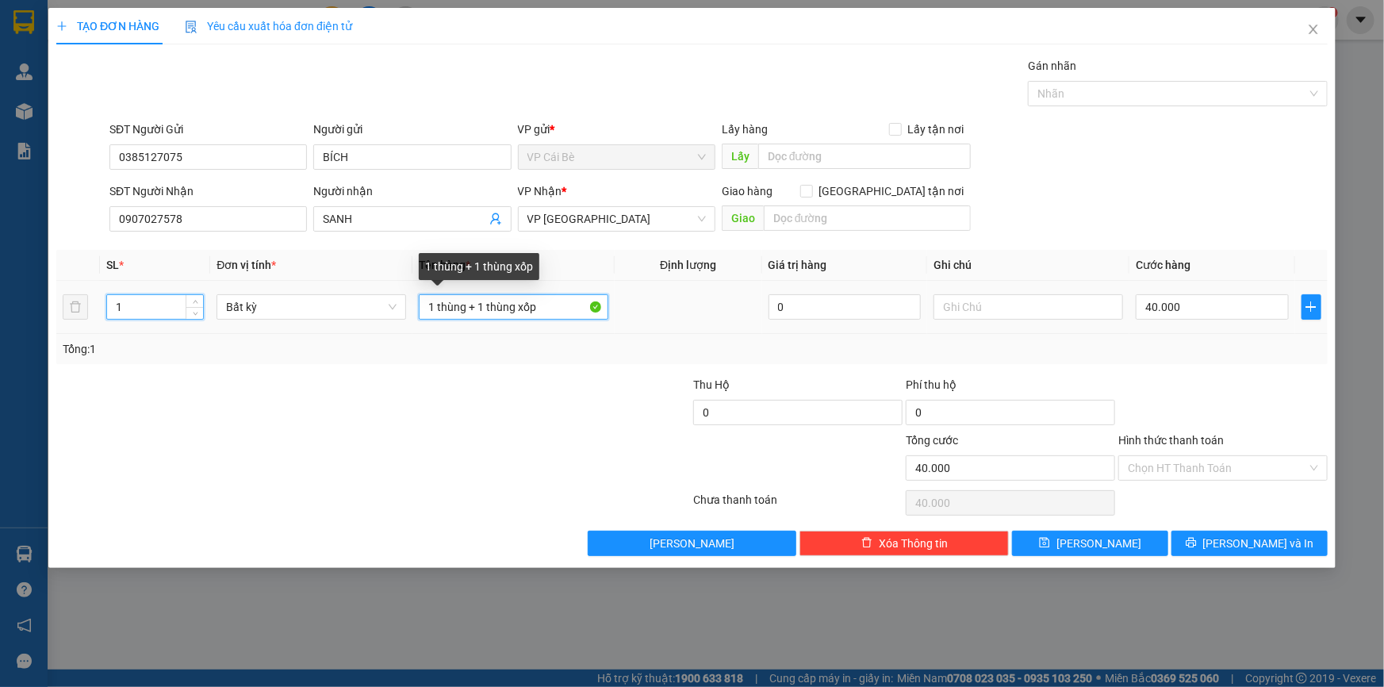
click at [474, 304] on input "1 thùng + 1 thùng xốp" at bounding box center [514, 306] width 190 height 25
type input "0"
type input "1 thùng xốp"
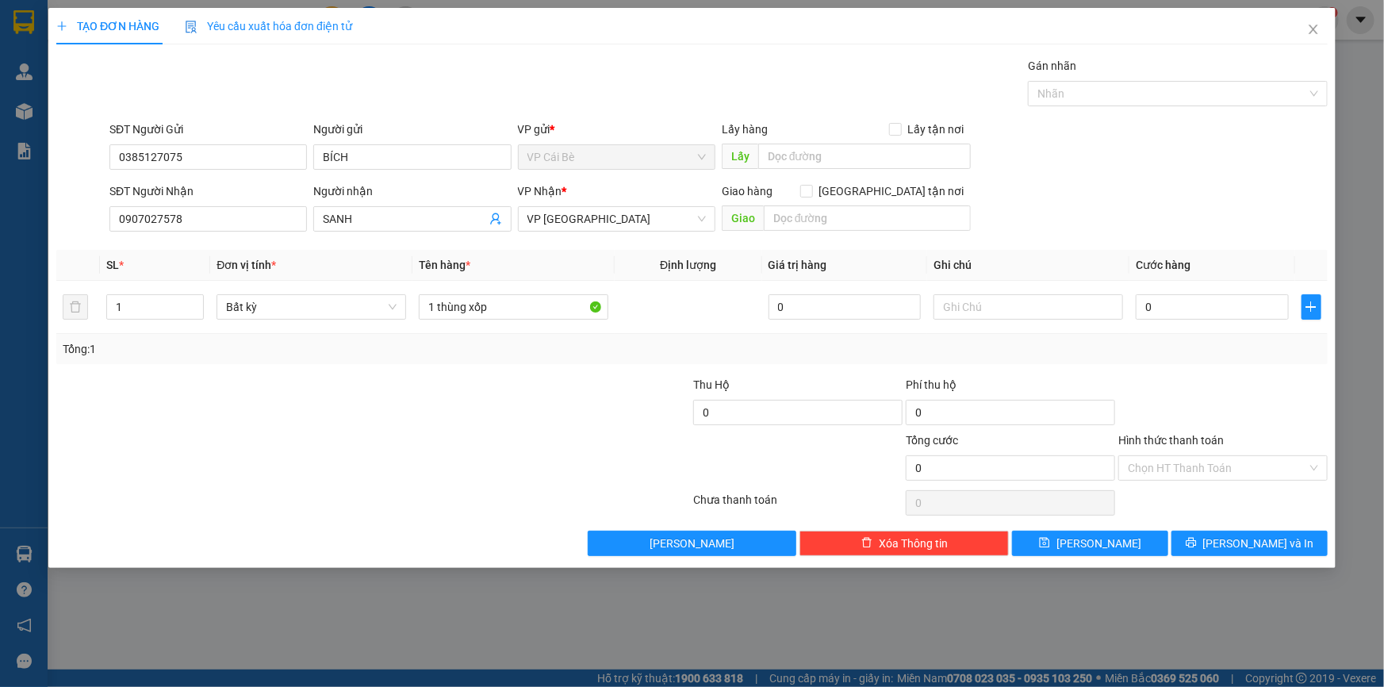
click at [378, 520] on div "Transit Pickup Surcharge Ids Transit Deliver Surcharge Ids Transit Deliver Surc…" at bounding box center [691, 306] width 1271 height 499
click at [188, 209] on input "0907027578" at bounding box center [207, 218] width 197 height 25
click at [309, 421] on div at bounding box center [267, 404] width 425 height 56
click at [1171, 301] on input "0" at bounding box center [1212, 306] width 153 height 25
type input "2"
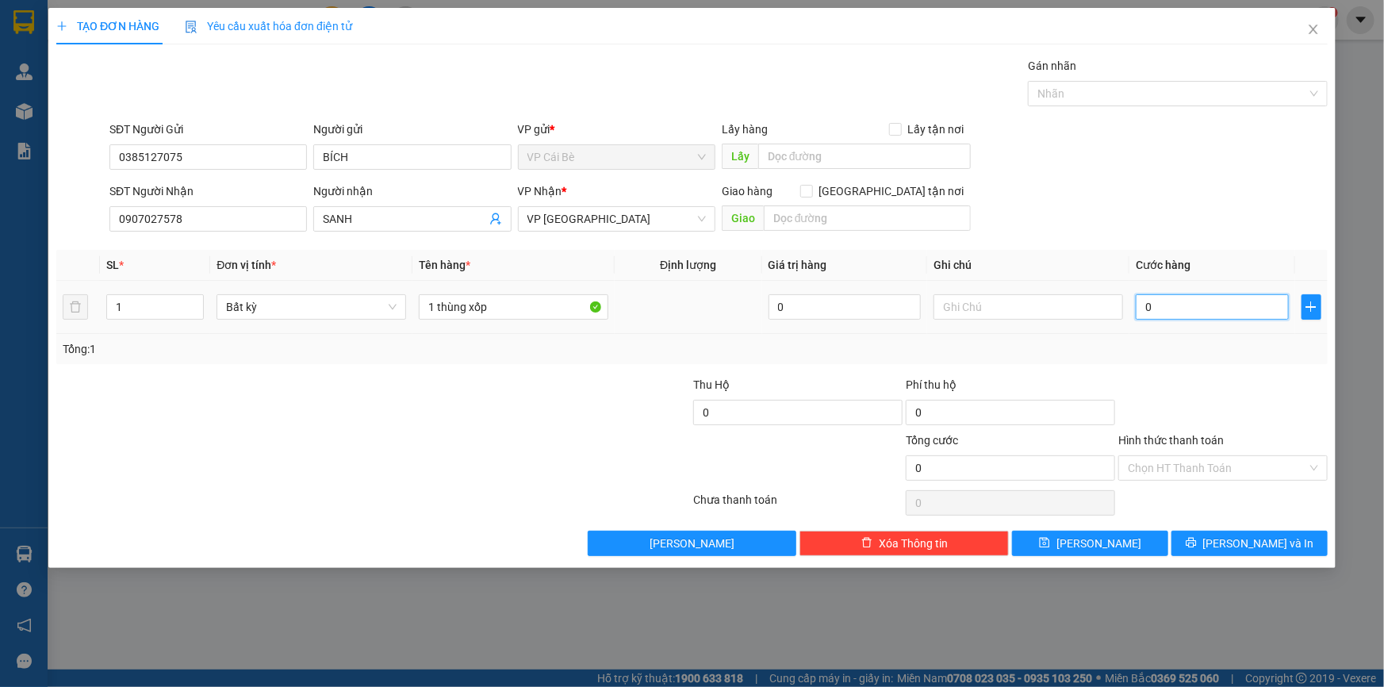
type input "2"
type input "20"
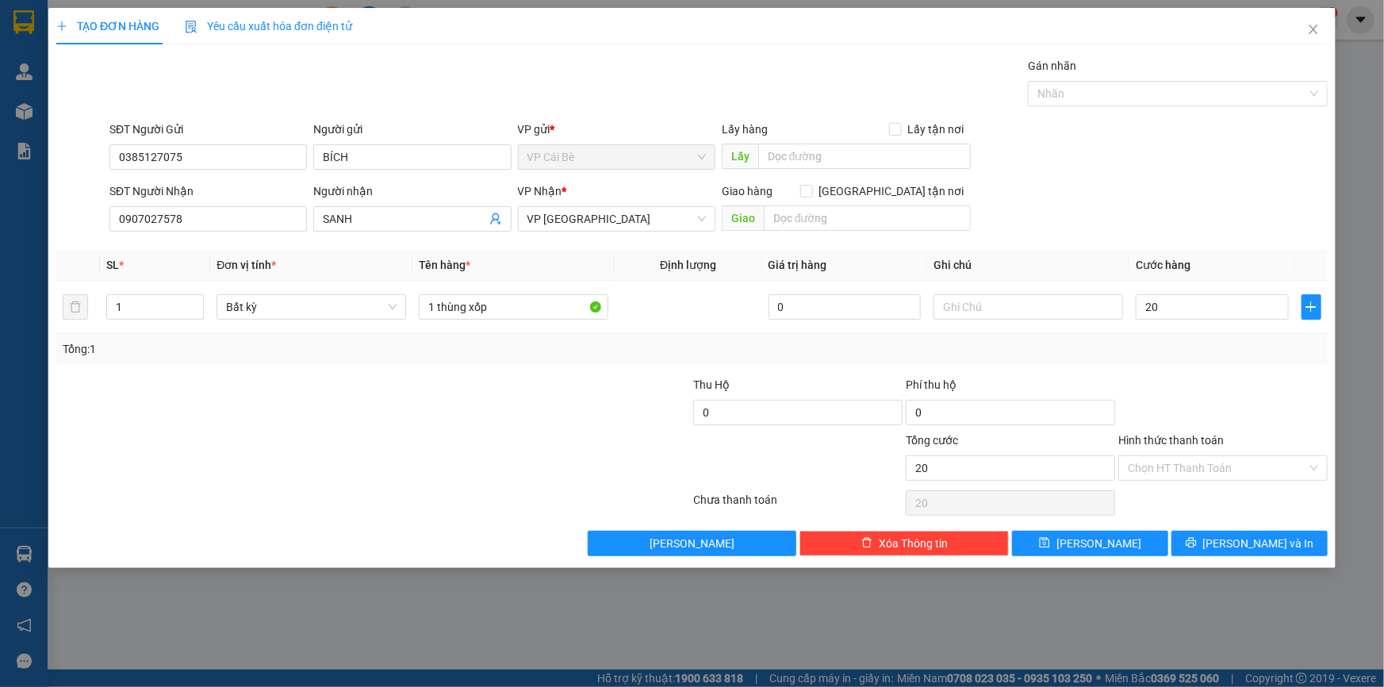
type input "20.000"
click at [1180, 401] on div at bounding box center [1223, 404] width 213 height 56
click at [1191, 462] on input "Hình thức thanh toán" at bounding box center [1217, 468] width 179 height 24
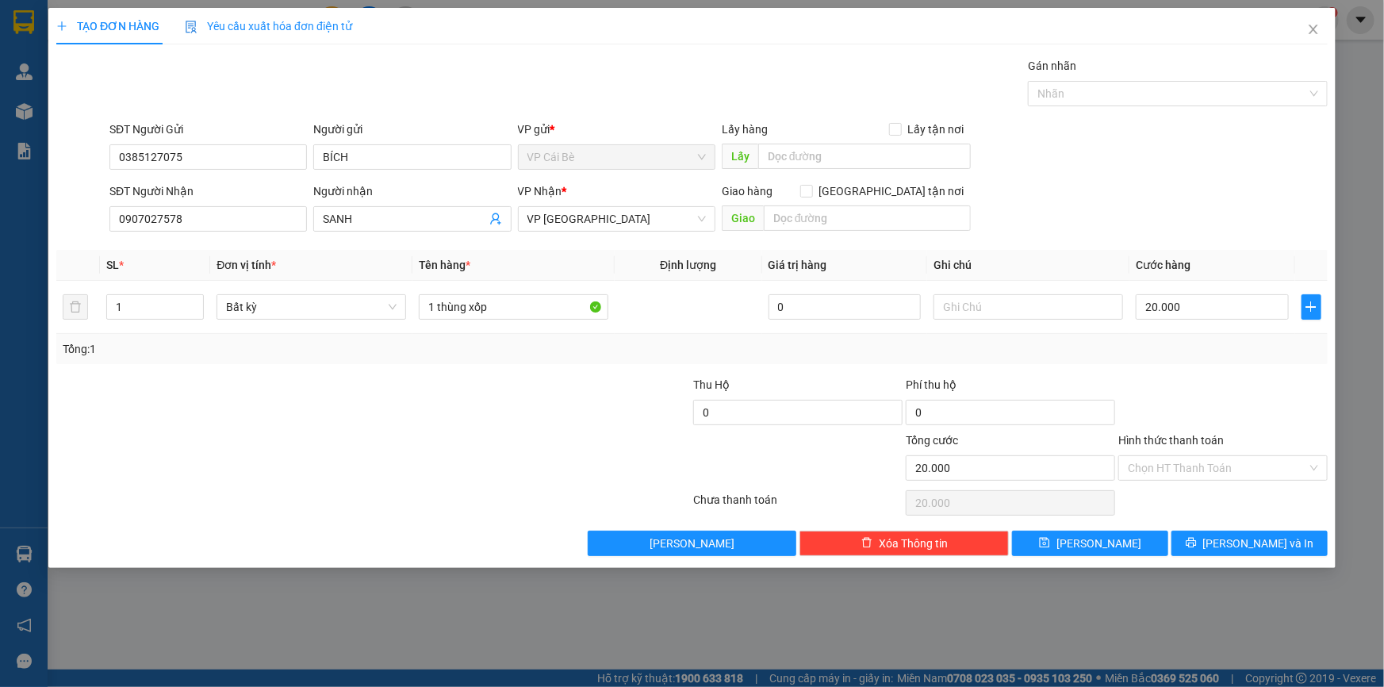
drag, startPoint x: 1194, startPoint y: 399, endPoint x: 1200, endPoint y: 443, distance: 44.1
click at [1195, 399] on div at bounding box center [1223, 404] width 213 height 56
click at [1175, 456] on input "Hình thức thanh toán" at bounding box center [1217, 468] width 179 height 24
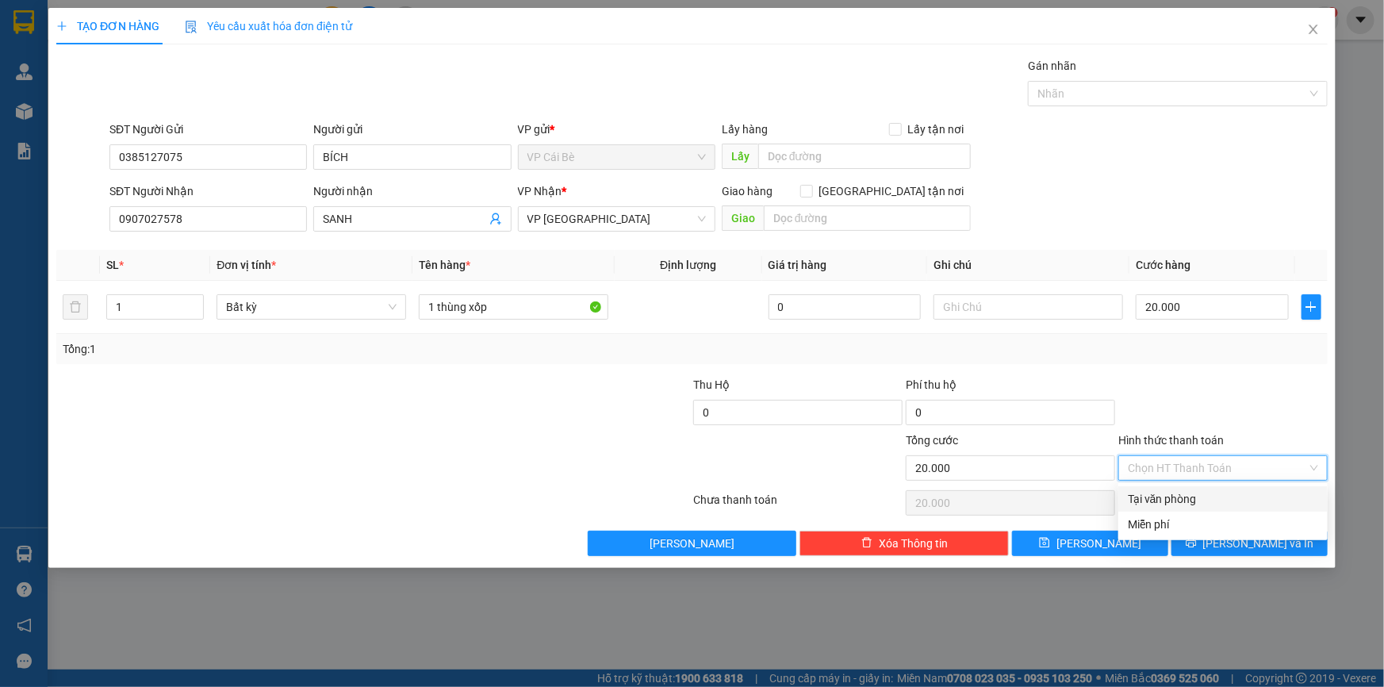
drag, startPoint x: 1160, startPoint y: 497, endPoint x: 1209, endPoint y: 521, distance: 53.9
click at [1166, 498] on div "Tại văn phòng" at bounding box center [1223, 498] width 190 height 17
type input "0"
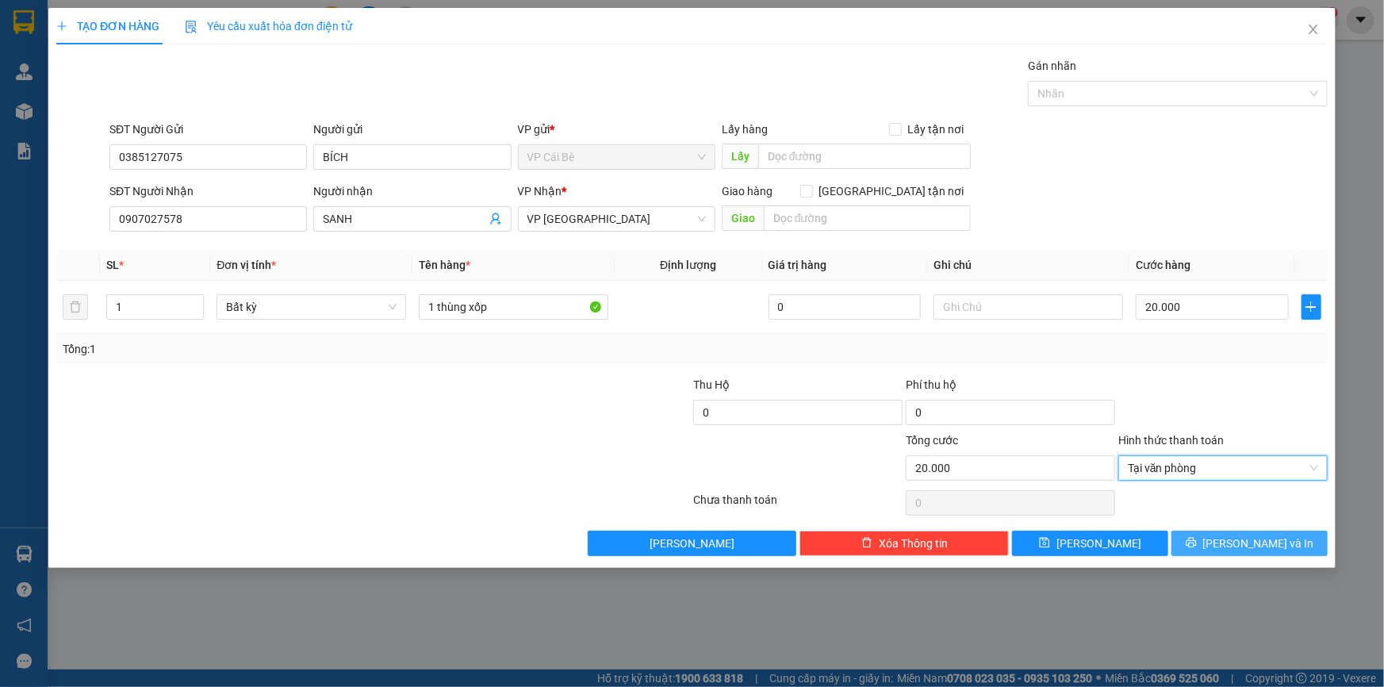
click at [1214, 532] on button "[PERSON_NAME] và In" at bounding box center [1250, 543] width 156 height 25
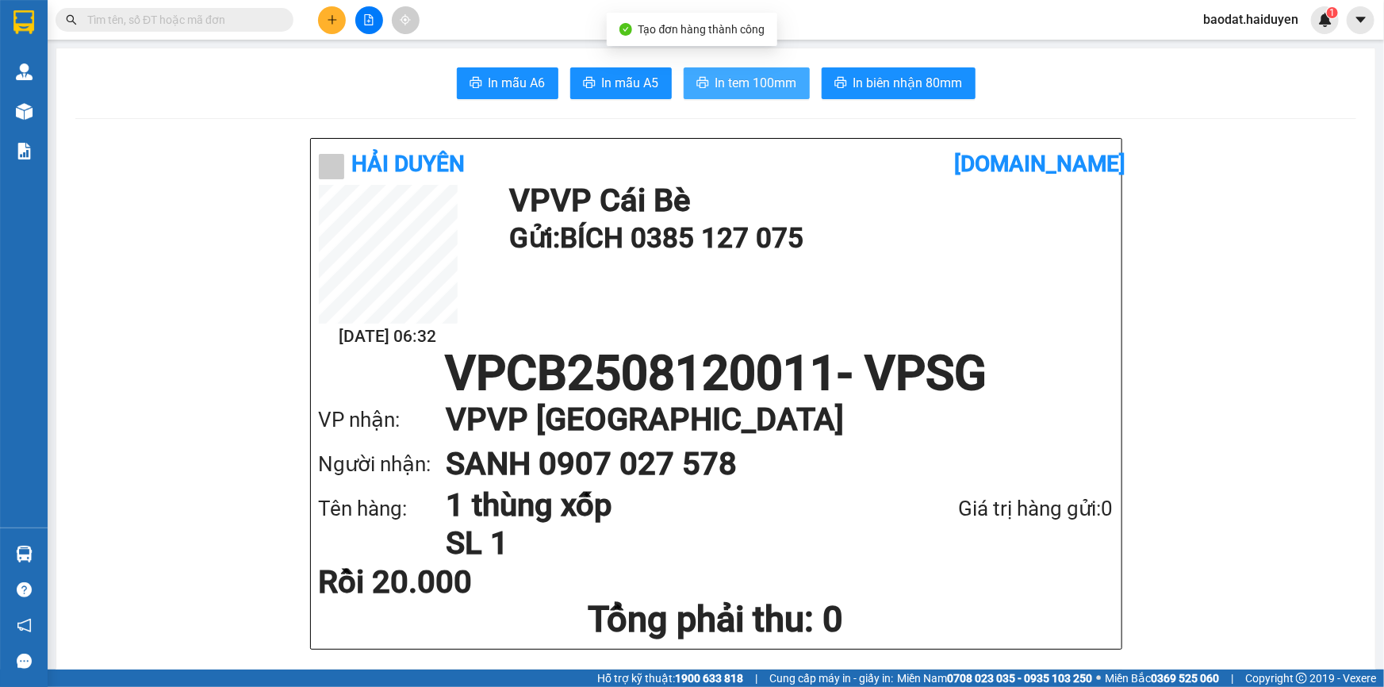
click at [758, 73] on span "In tem 100mm" at bounding box center [756, 83] width 82 height 20
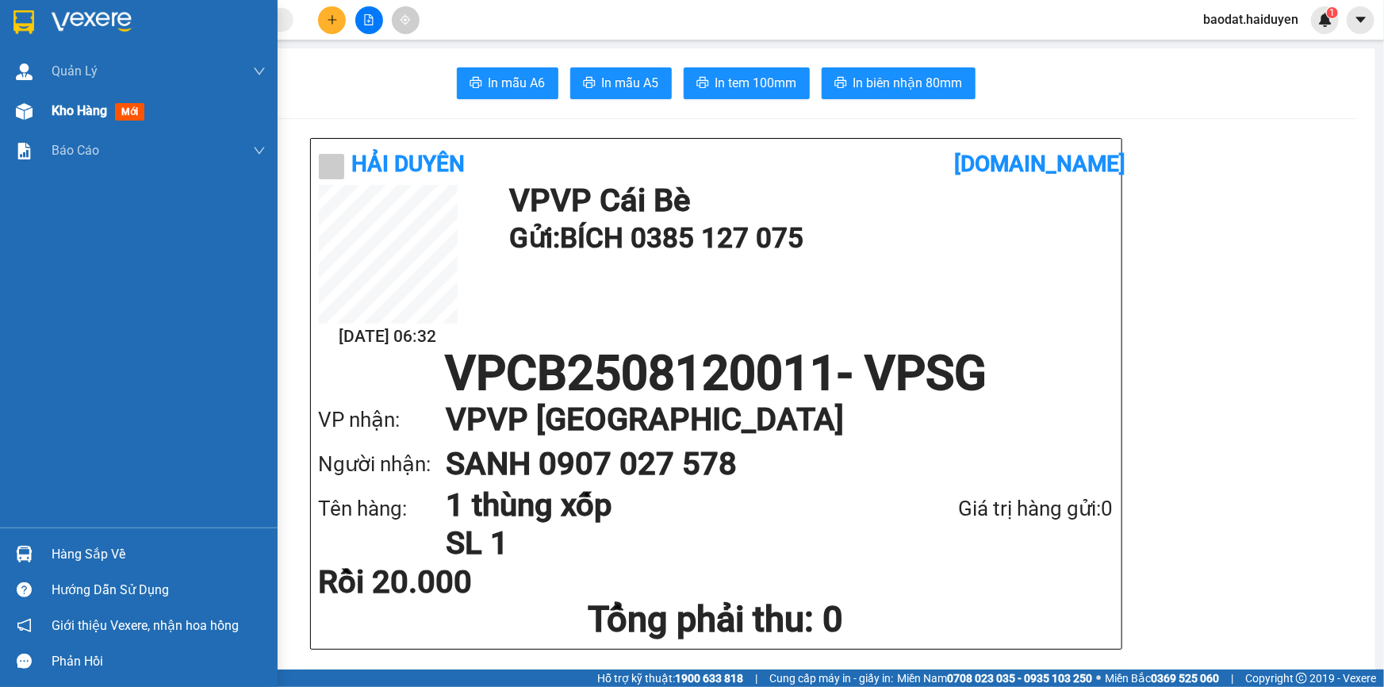
click at [92, 111] on span "Kho hàng" at bounding box center [80, 110] width 56 height 15
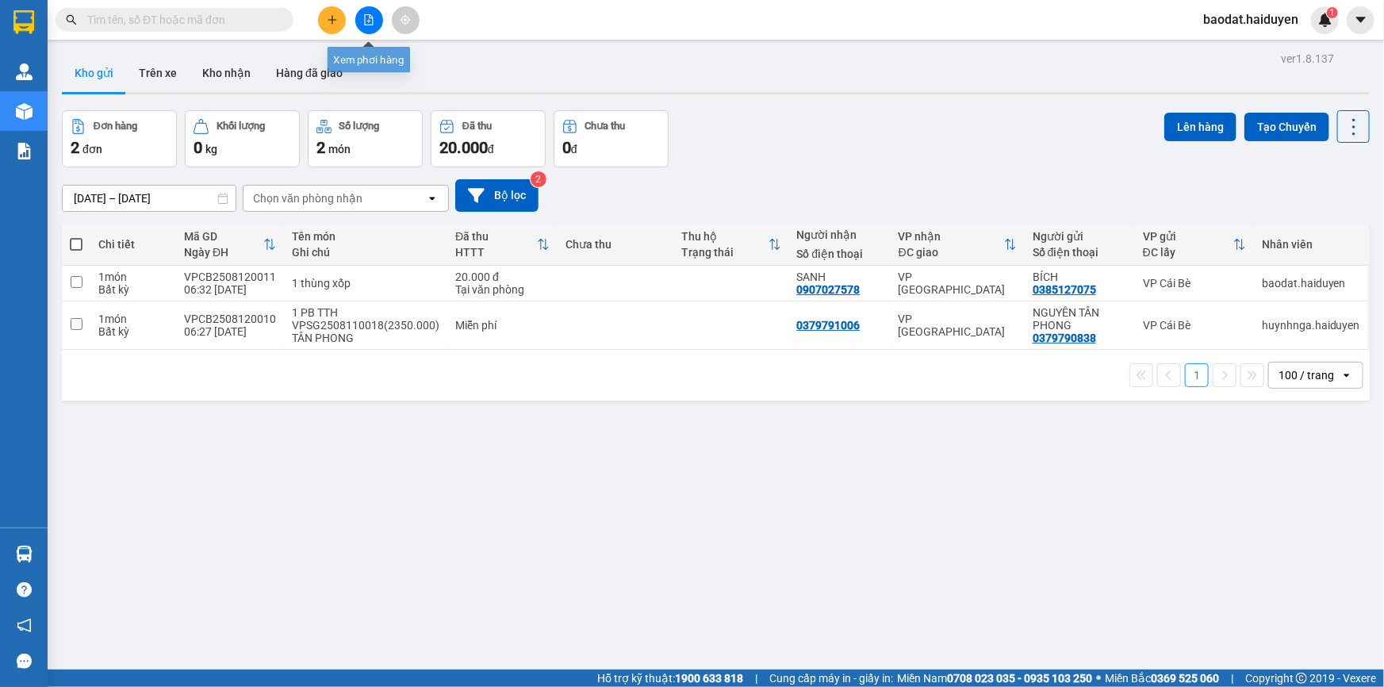
click at [374, 16] on button at bounding box center [369, 20] width 28 height 28
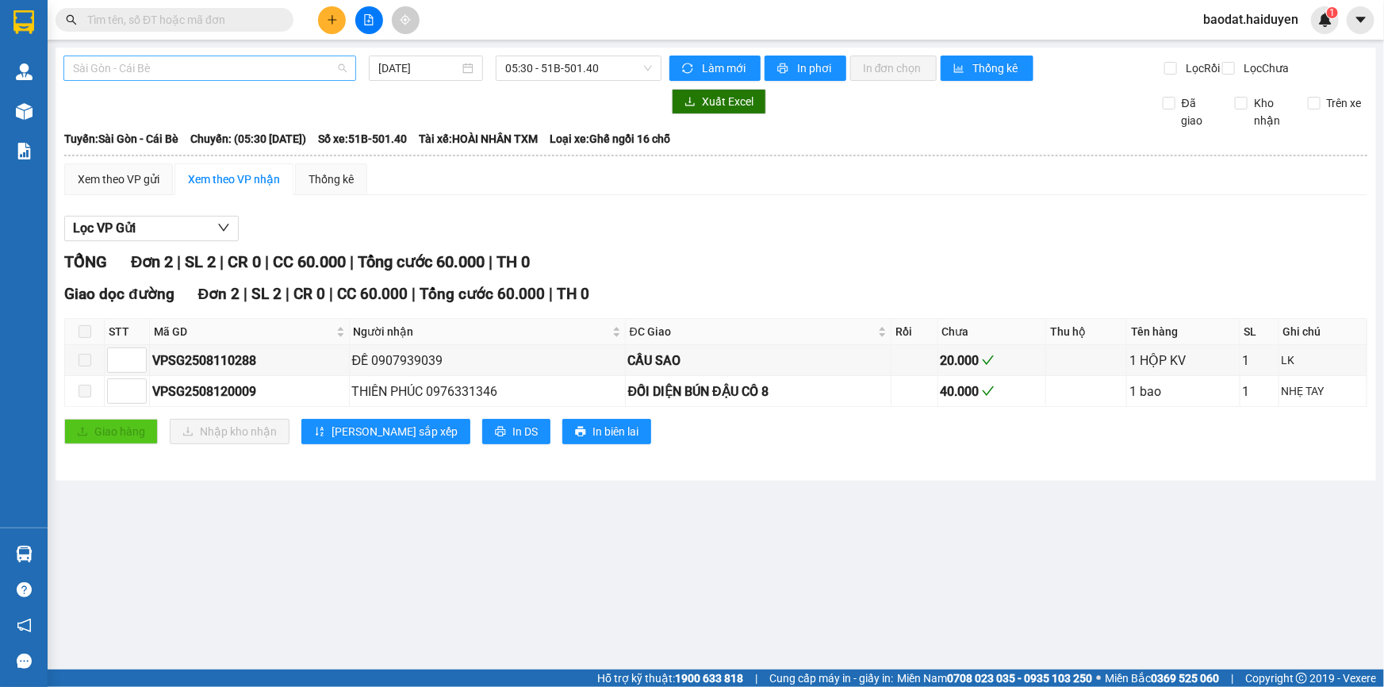
click at [192, 71] on span "Sài Gòn - Cái Bè" at bounding box center [210, 68] width 274 height 24
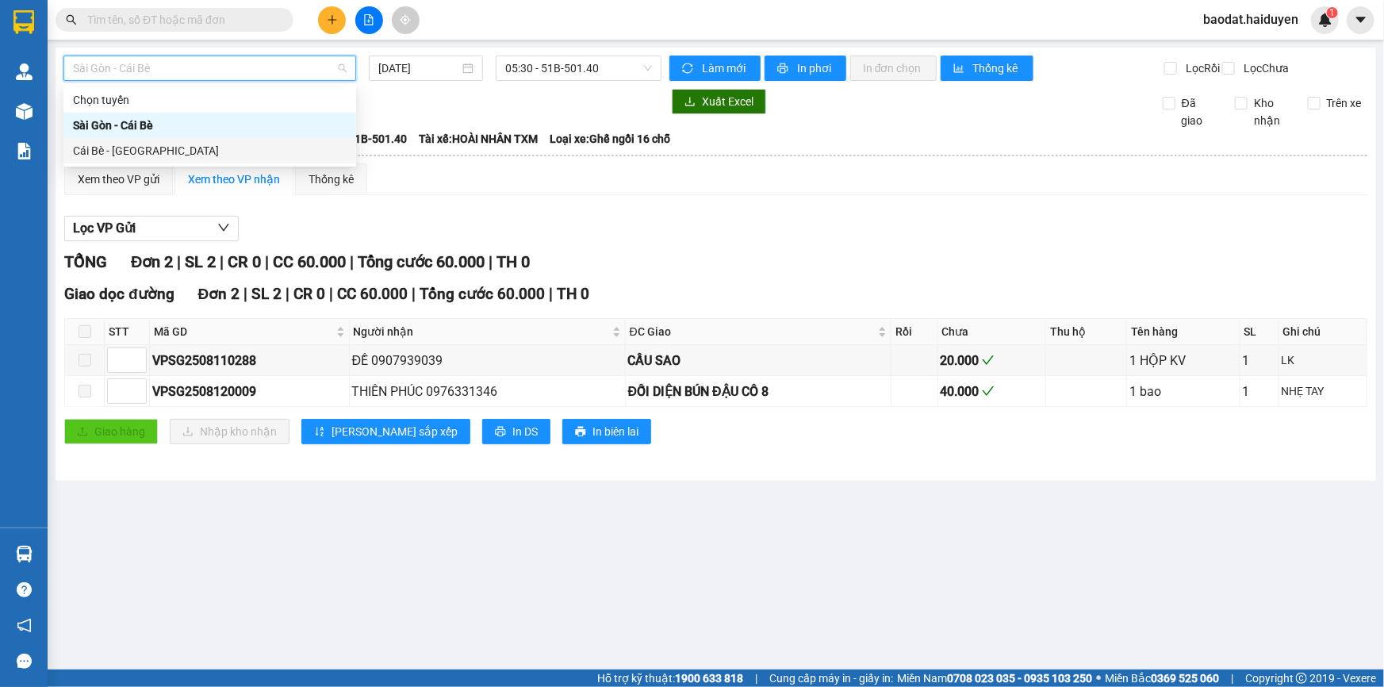
click at [111, 145] on div "Cái Bè - [GEOGRAPHIC_DATA]" at bounding box center [210, 150] width 274 height 17
type input "[DATE]"
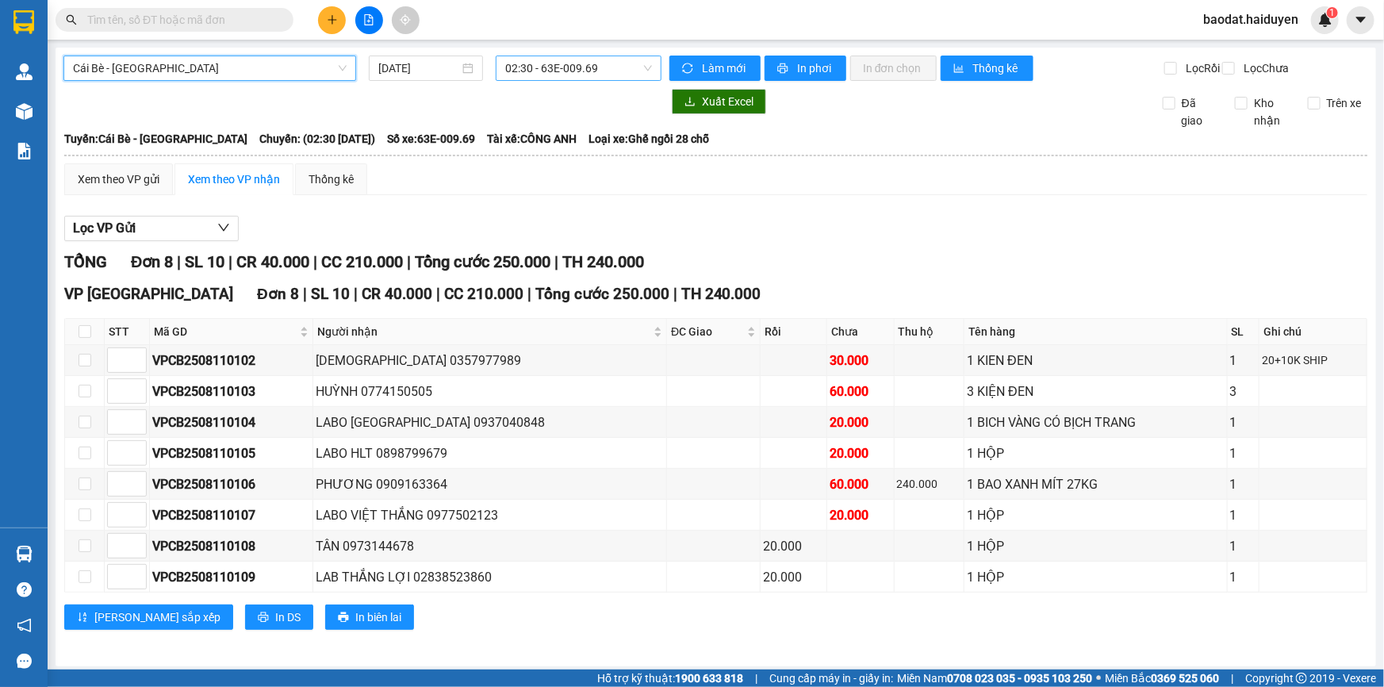
drag, startPoint x: 539, startPoint y: 59, endPoint x: 543, endPoint y: 76, distance: 17.0
click at [541, 60] on span "02:30 - 63E-009.69" at bounding box center [578, 68] width 147 height 24
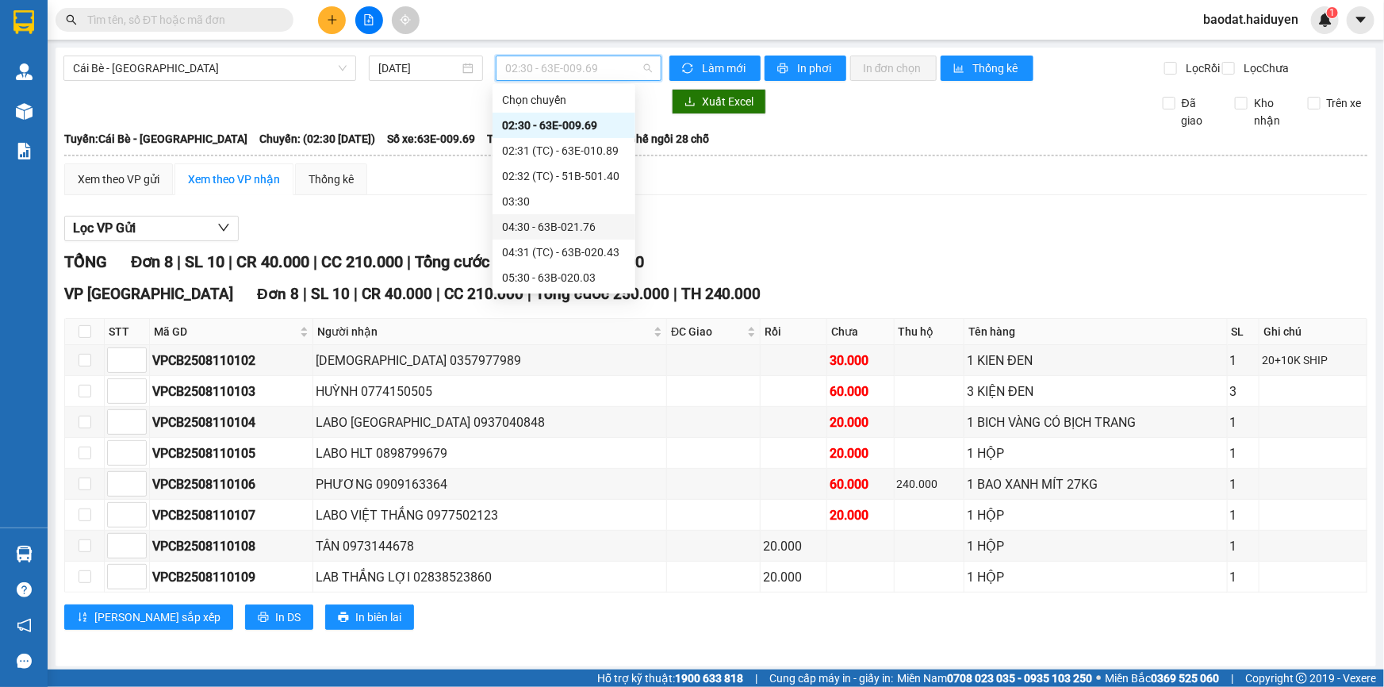
click at [543, 223] on div "04:30 - 63B-021.76" at bounding box center [564, 226] width 124 height 17
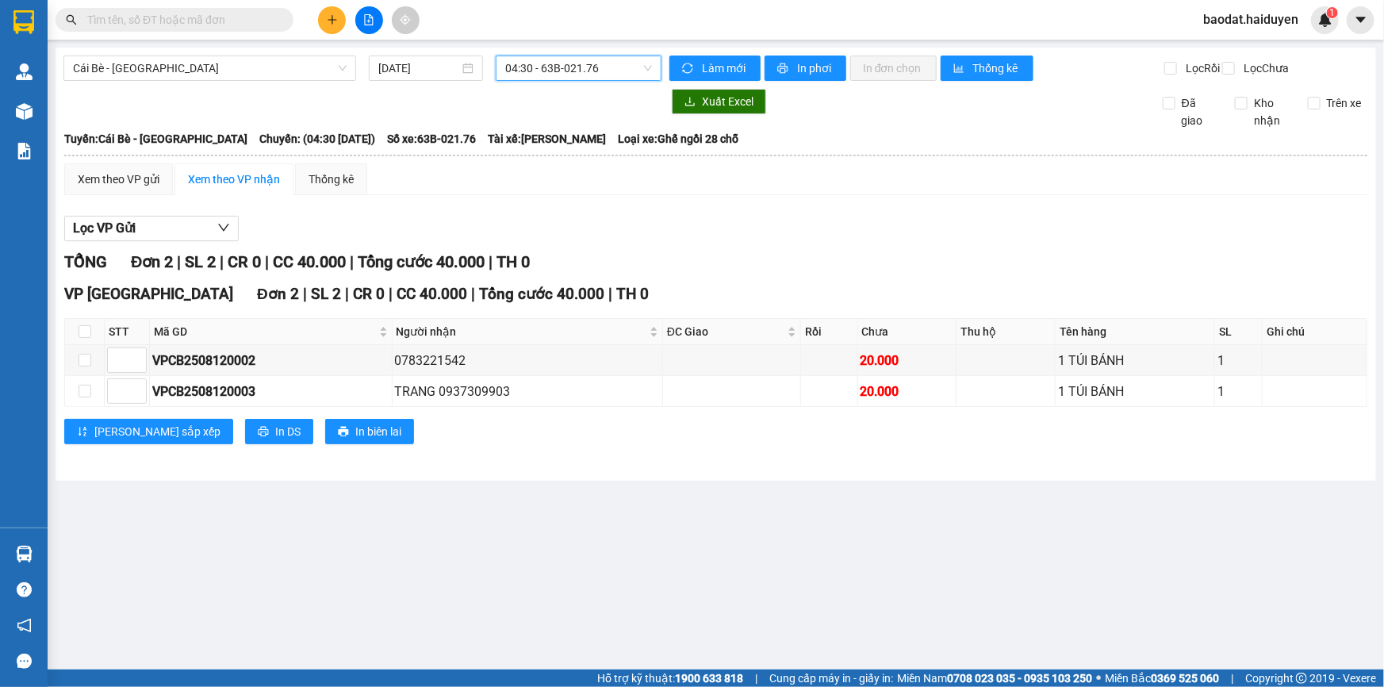
click at [506, 72] on span "04:30 - 63B-021.76" at bounding box center [578, 68] width 147 height 24
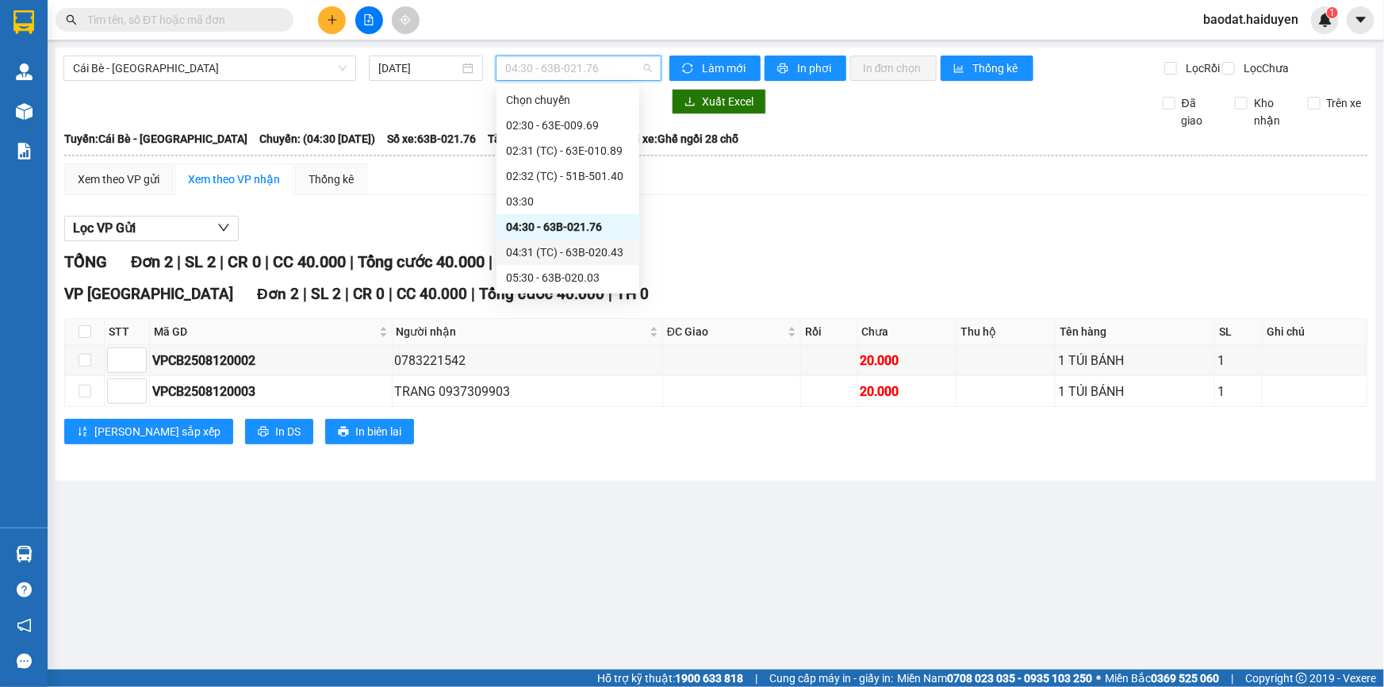
click at [534, 241] on div "04:31 (TC) - 63B-020.43" at bounding box center [568, 252] width 143 height 25
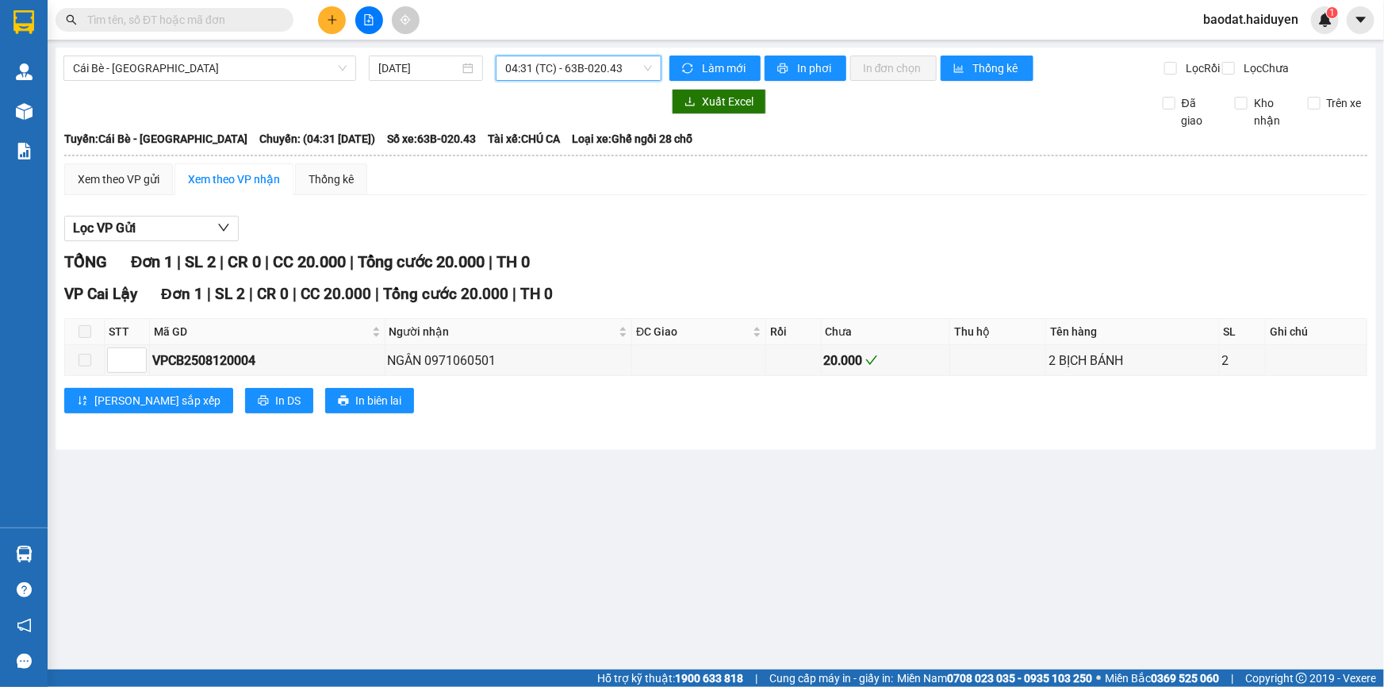
click at [543, 71] on span "04:31 (TC) - 63B-020.43" at bounding box center [578, 68] width 147 height 24
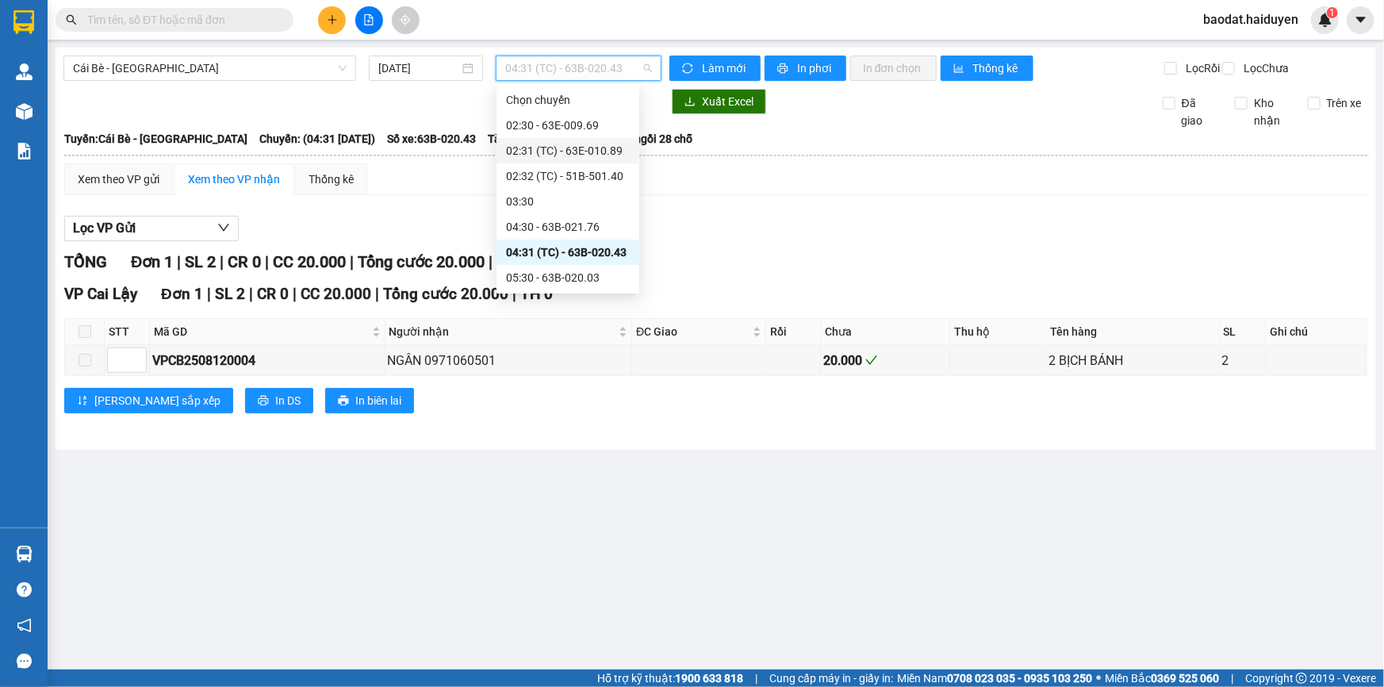
click at [527, 144] on div "02:31 (TC) - 63E-010.89" at bounding box center [568, 150] width 124 height 17
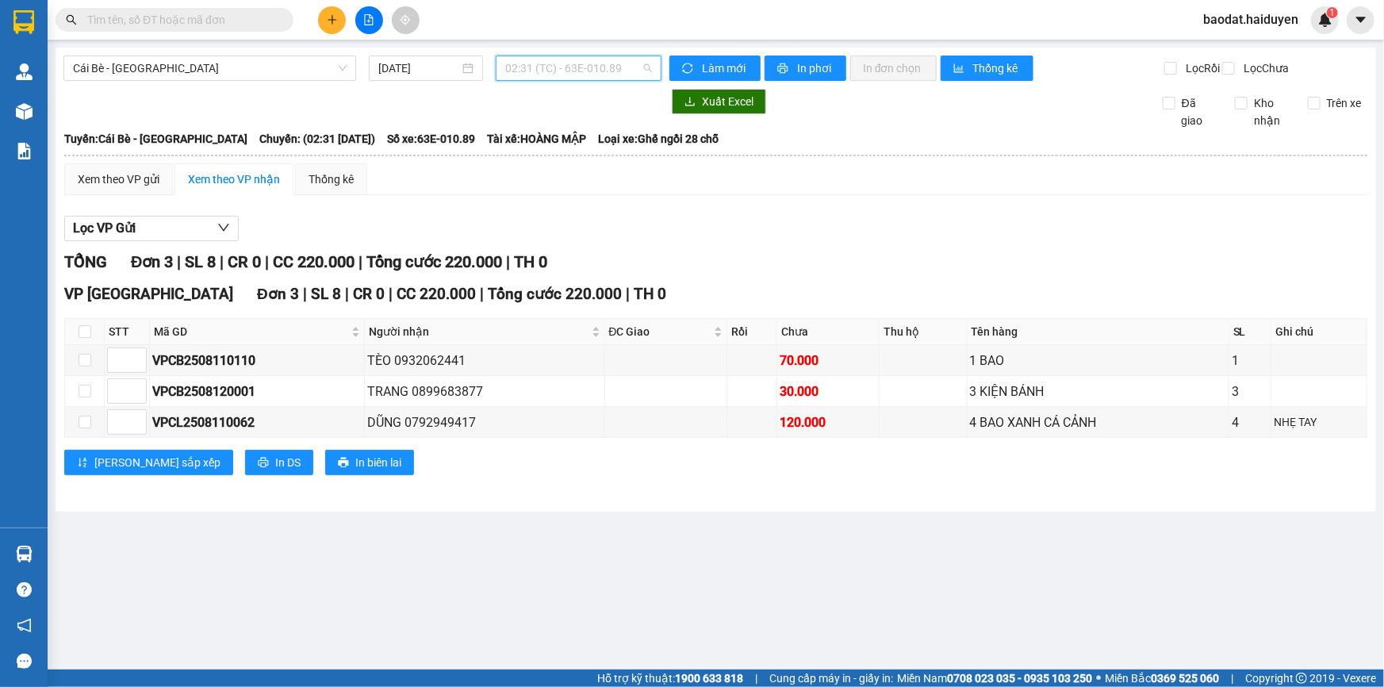
click at [591, 70] on span "02:31 (TC) - 63E-010.89" at bounding box center [578, 68] width 147 height 24
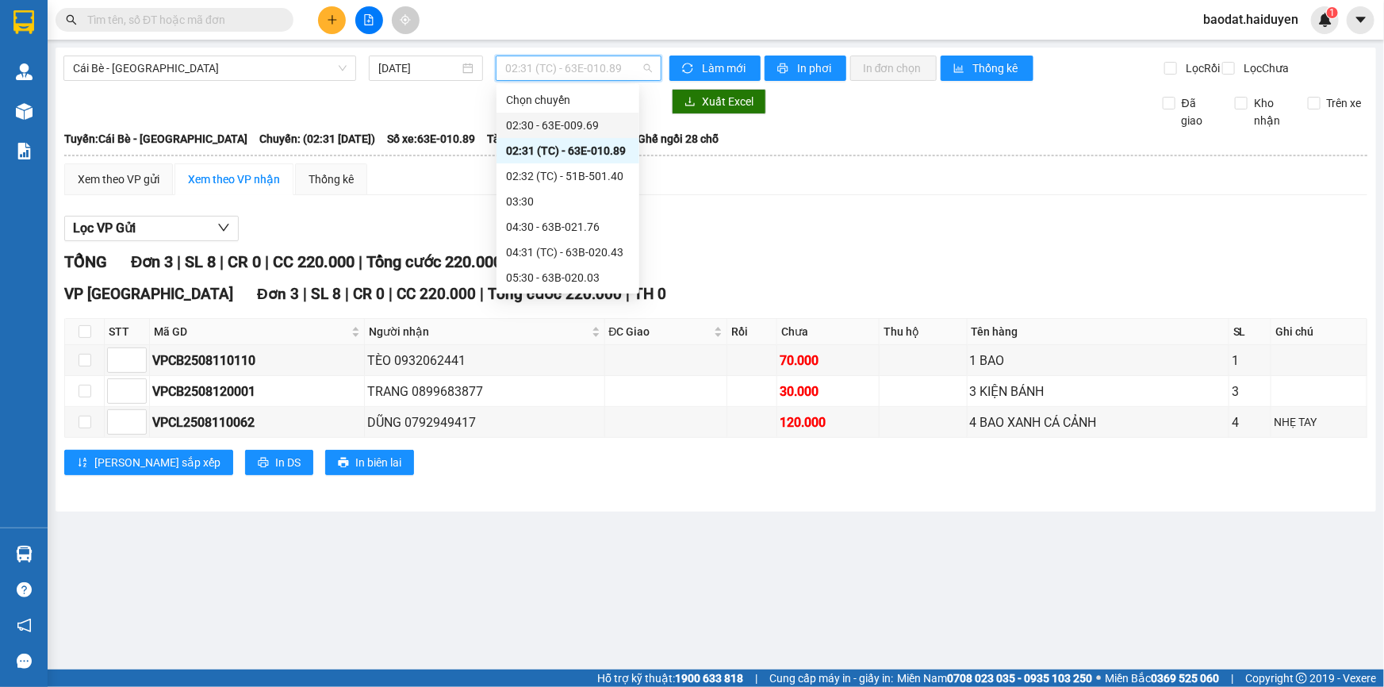
drag, startPoint x: 548, startPoint y: 142, endPoint x: 553, endPoint y: 127, distance: 15.8
click at [553, 127] on div "Chọn chuyến 02:30 - 63E-009.69 02:31 (TC) - 63E-010.89 02:32 (TC) - 51B-501.40 …" at bounding box center [568, 341] width 143 height 508
click at [553, 127] on div "02:30 - 63E-009.69" at bounding box center [568, 125] width 124 height 17
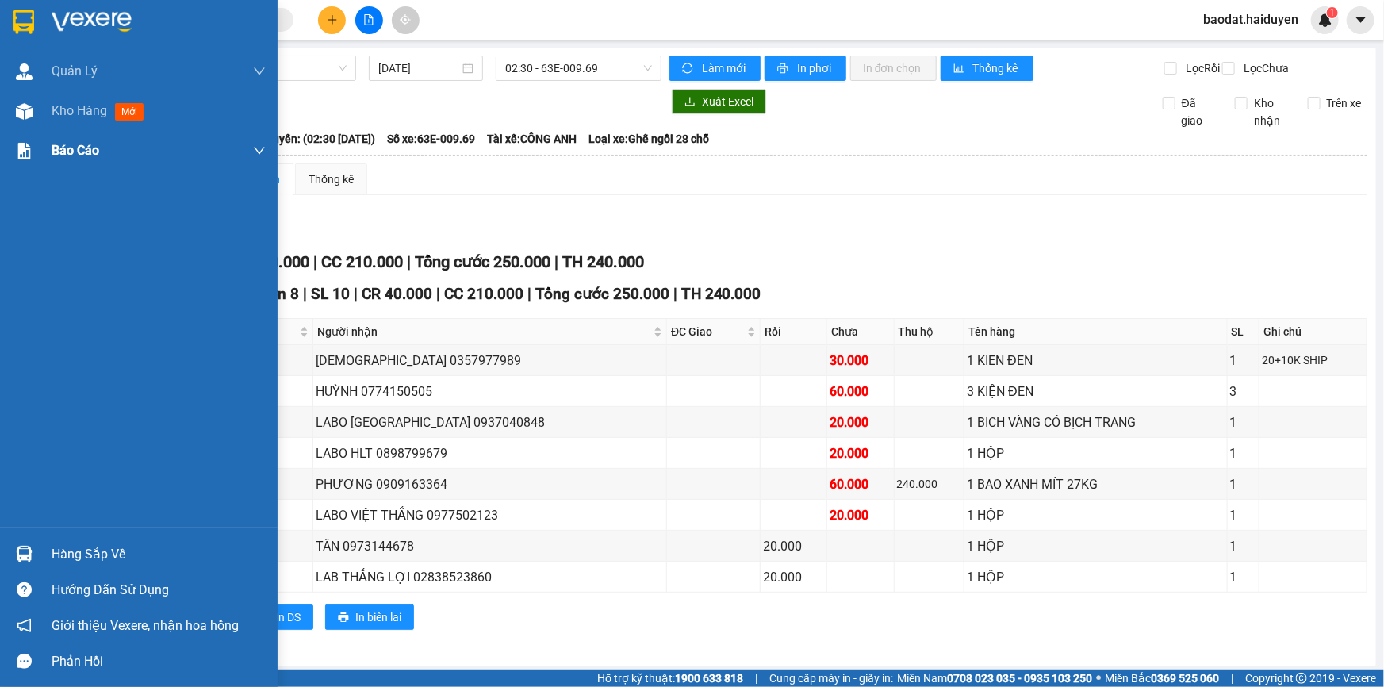
drag, startPoint x: 116, startPoint y: 116, endPoint x: 174, endPoint y: 133, distance: 60.5
click at [117, 116] on span "mới" at bounding box center [129, 111] width 29 height 17
click at [118, 117] on span "mới" at bounding box center [129, 111] width 29 height 17
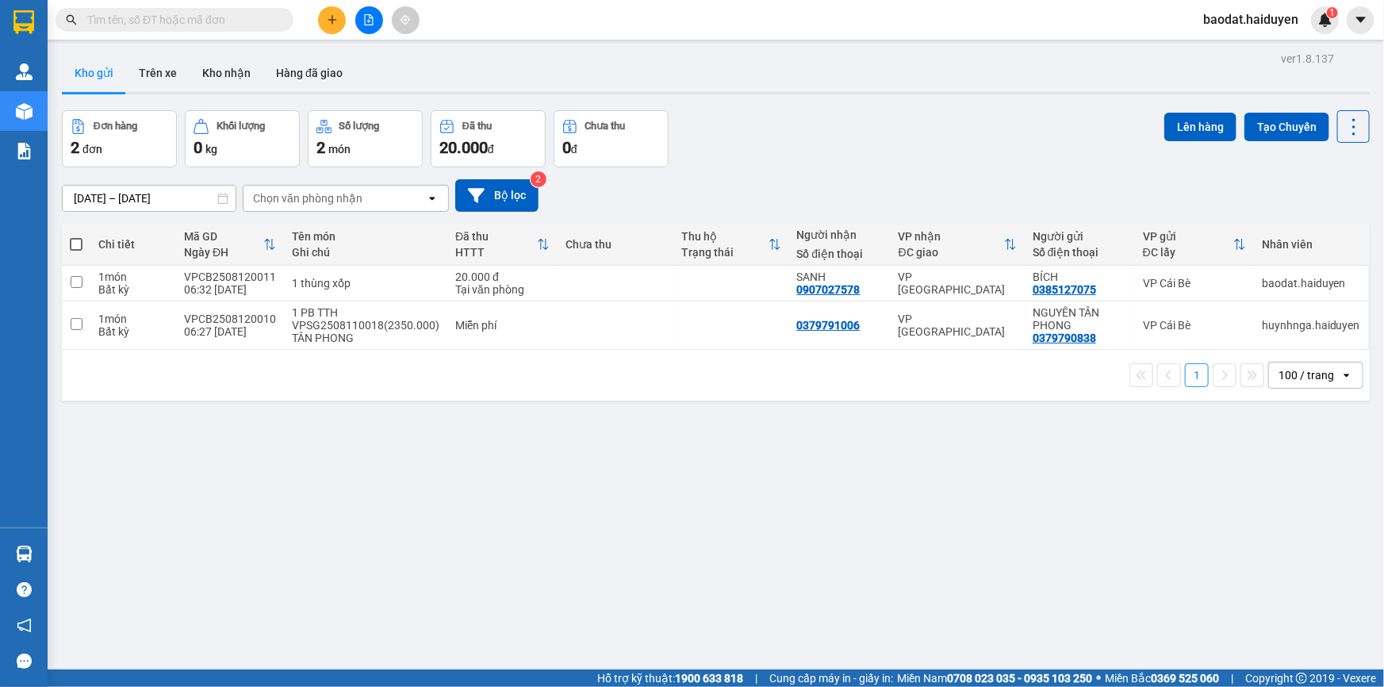
click at [205, 26] on input "text" at bounding box center [180, 19] width 187 height 17
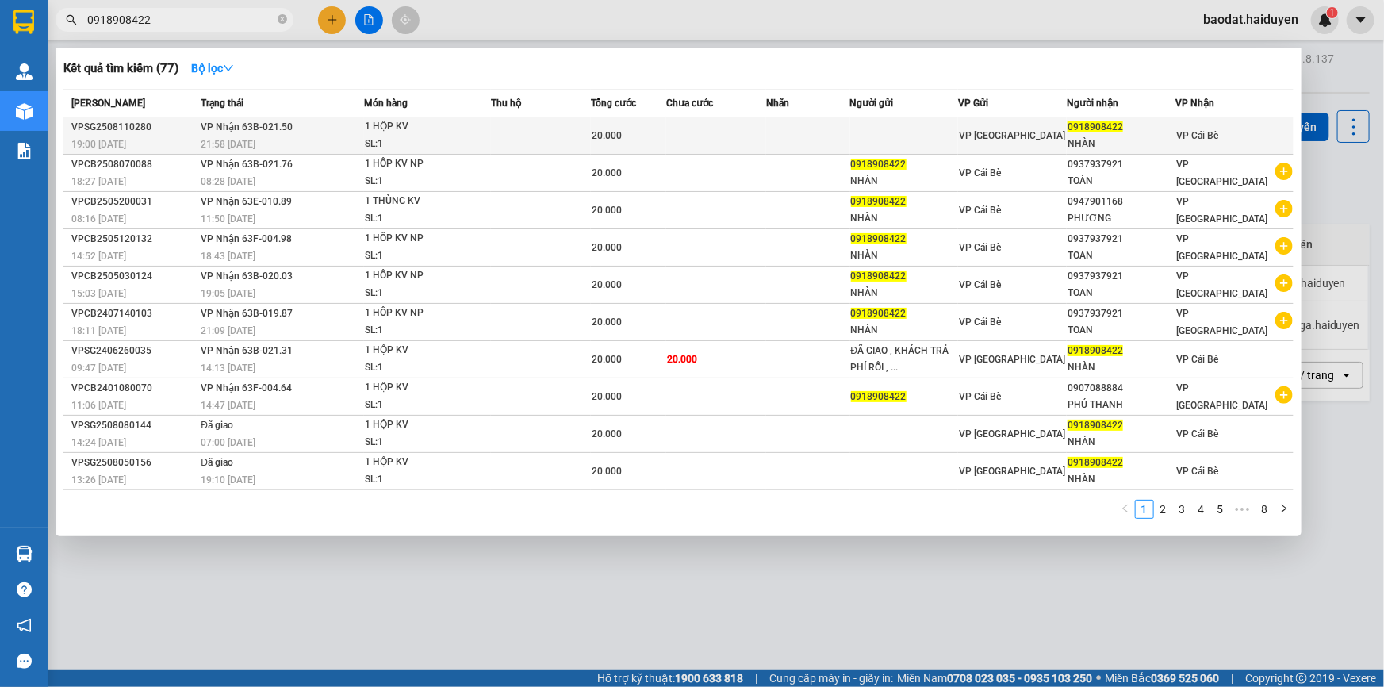
type input "0918908422"
click at [284, 134] on td "VP Nhận 63B-021.50 21:58 - 11/08" at bounding box center [280, 135] width 167 height 37
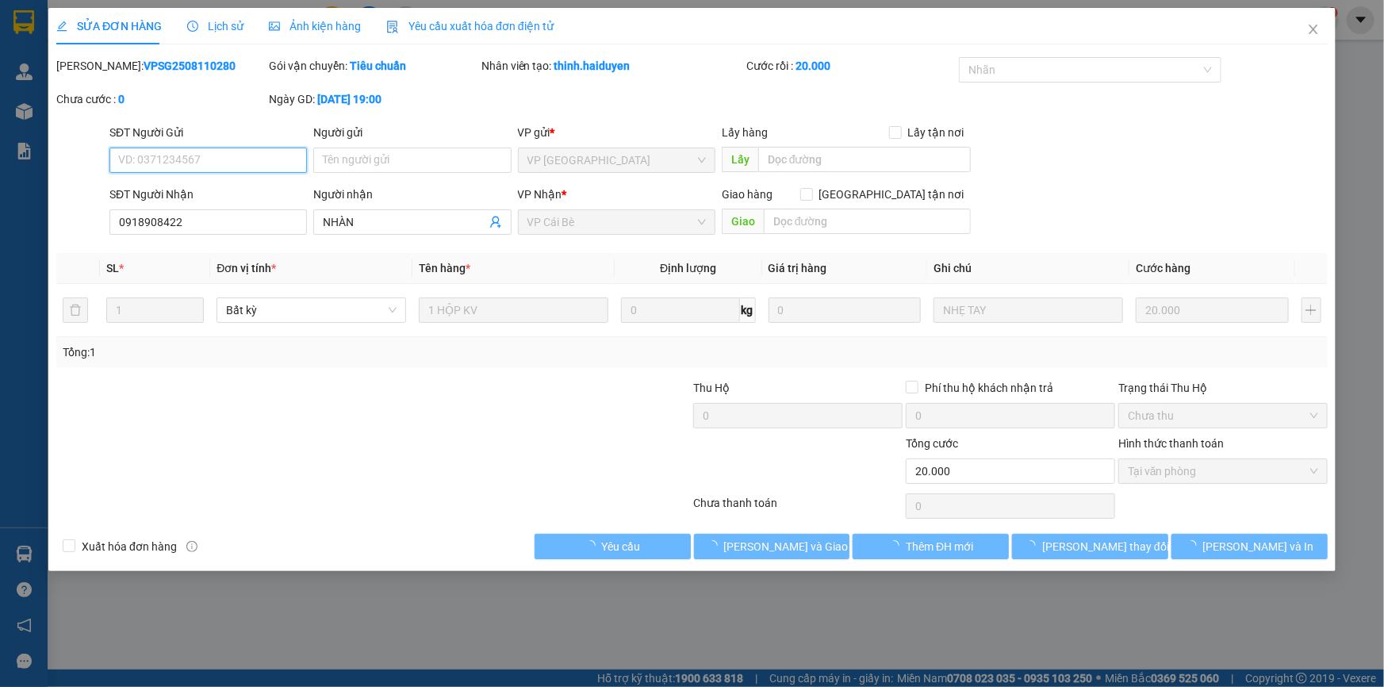
type input "0918908422"
type input "NHÀN"
type input "20.000"
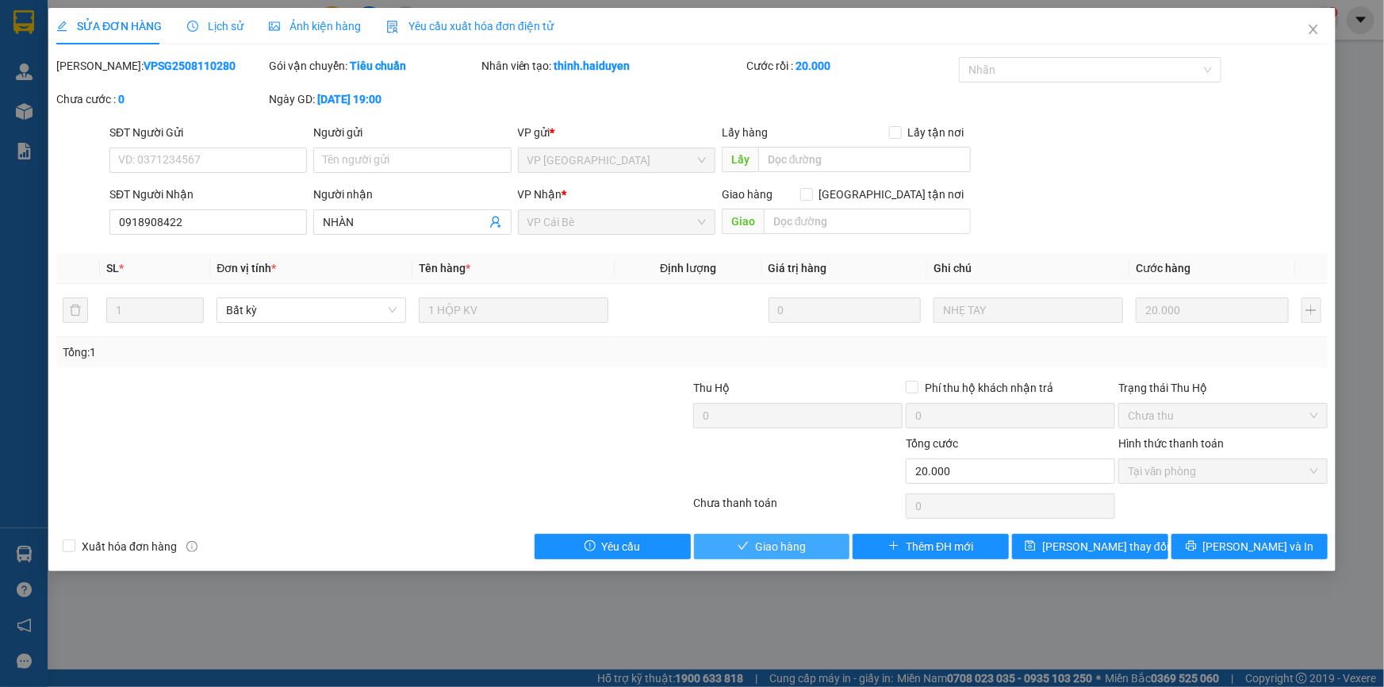
click at [759, 547] on span "Giao hàng" at bounding box center [780, 546] width 51 height 17
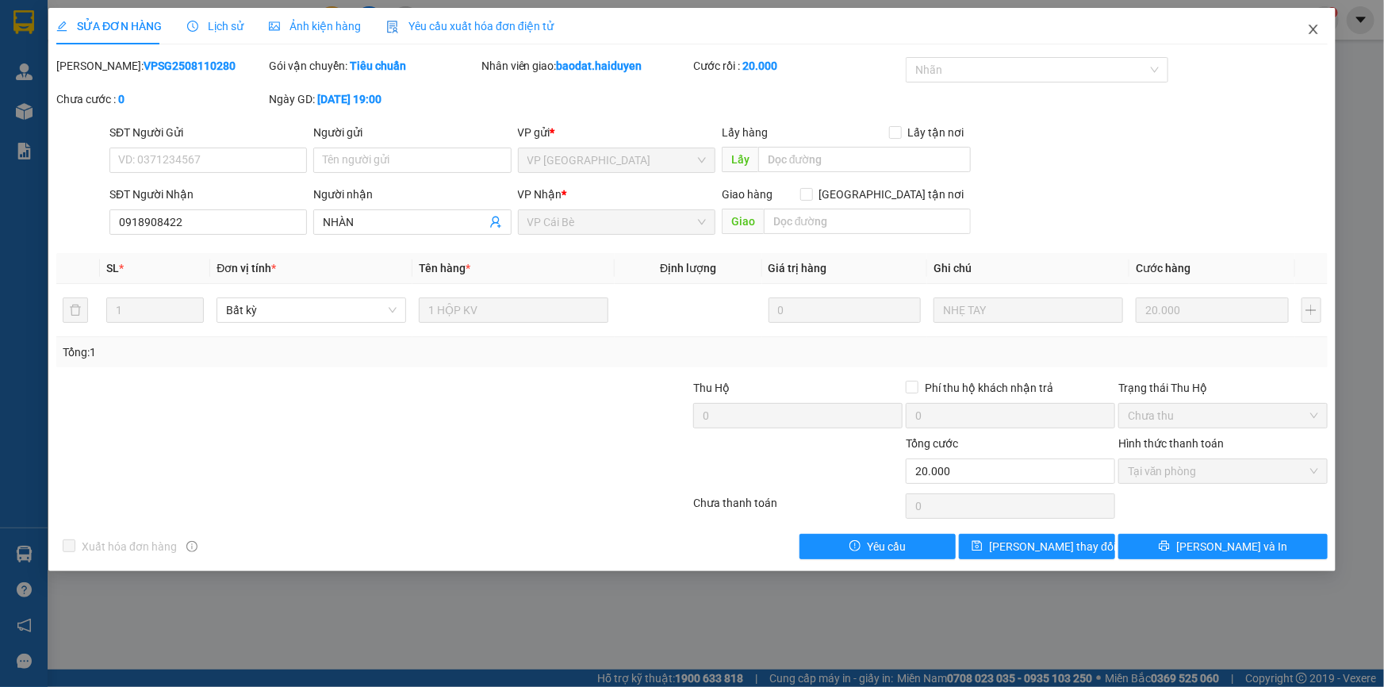
click at [1301, 35] on span "Close" at bounding box center [1313, 30] width 44 height 44
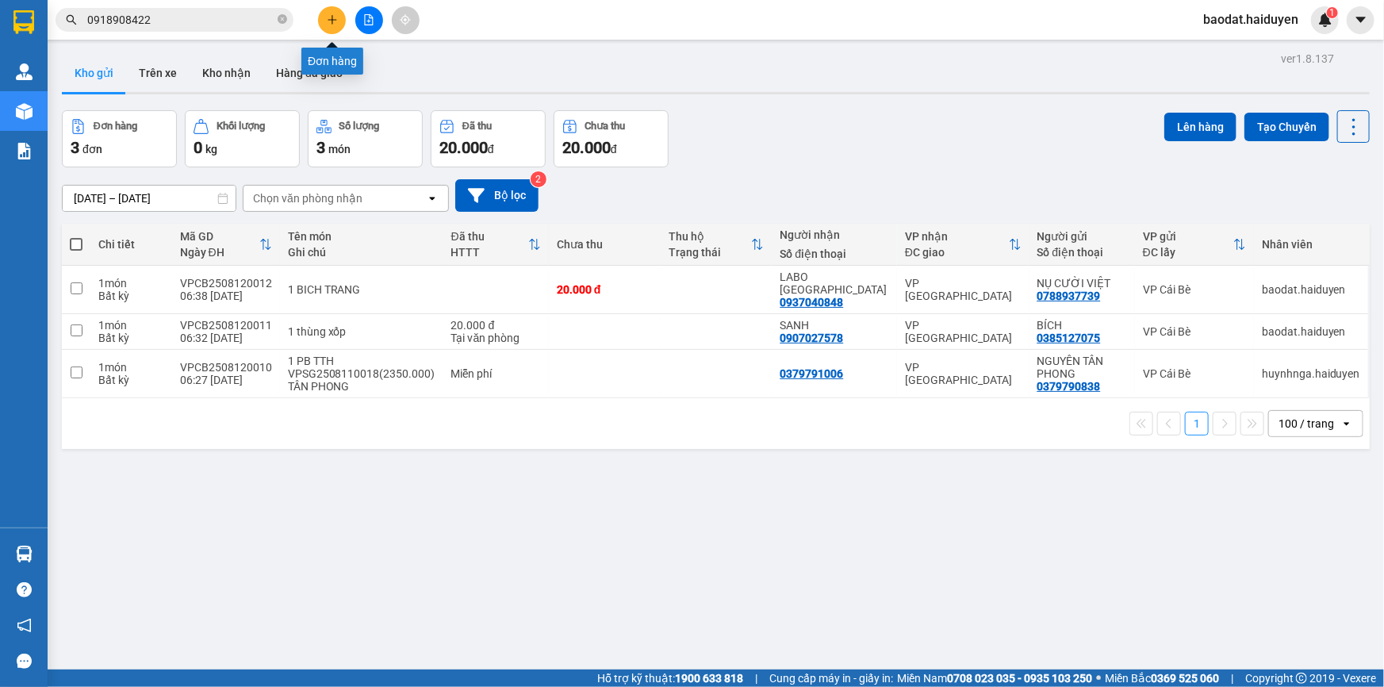
click at [324, 17] on button at bounding box center [332, 20] width 28 height 28
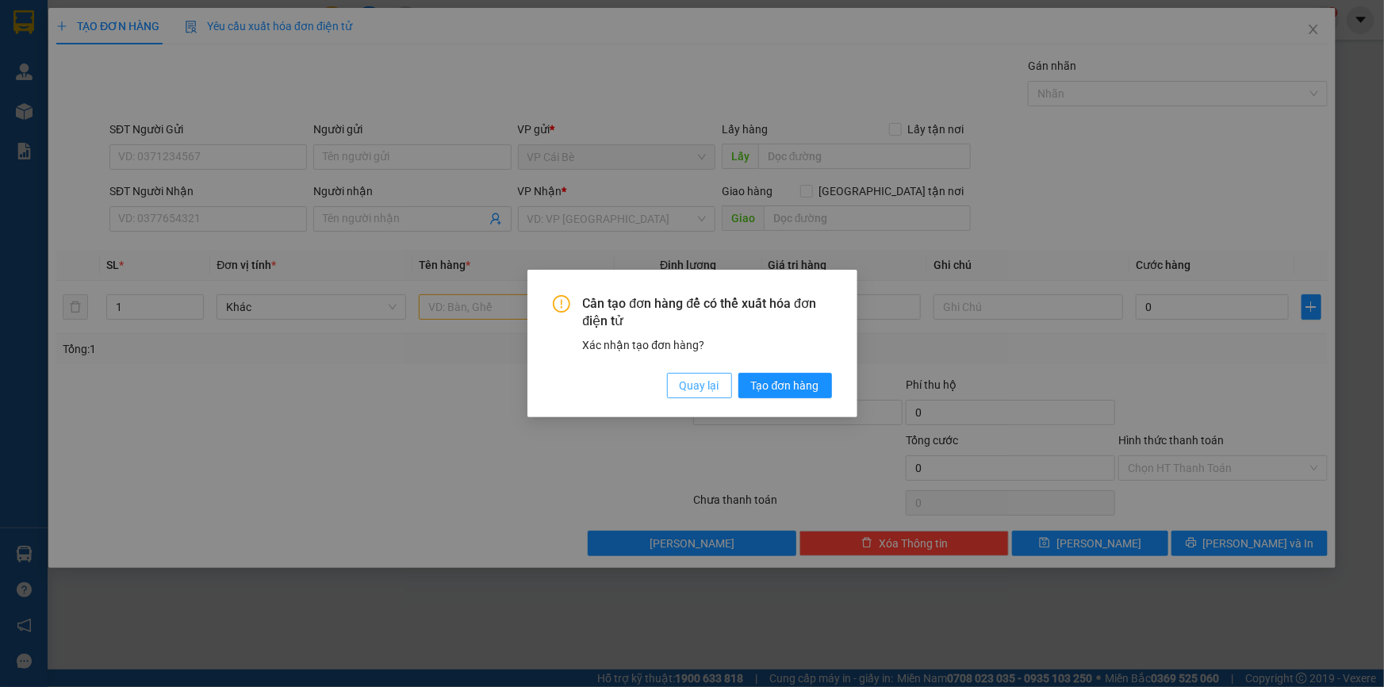
drag, startPoint x: 692, startPoint y: 389, endPoint x: 681, endPoint y: 388, distance: 11.1
click at [691, 388] on span "Quay lại" at bounding box center [700, 385] width 40 height 17
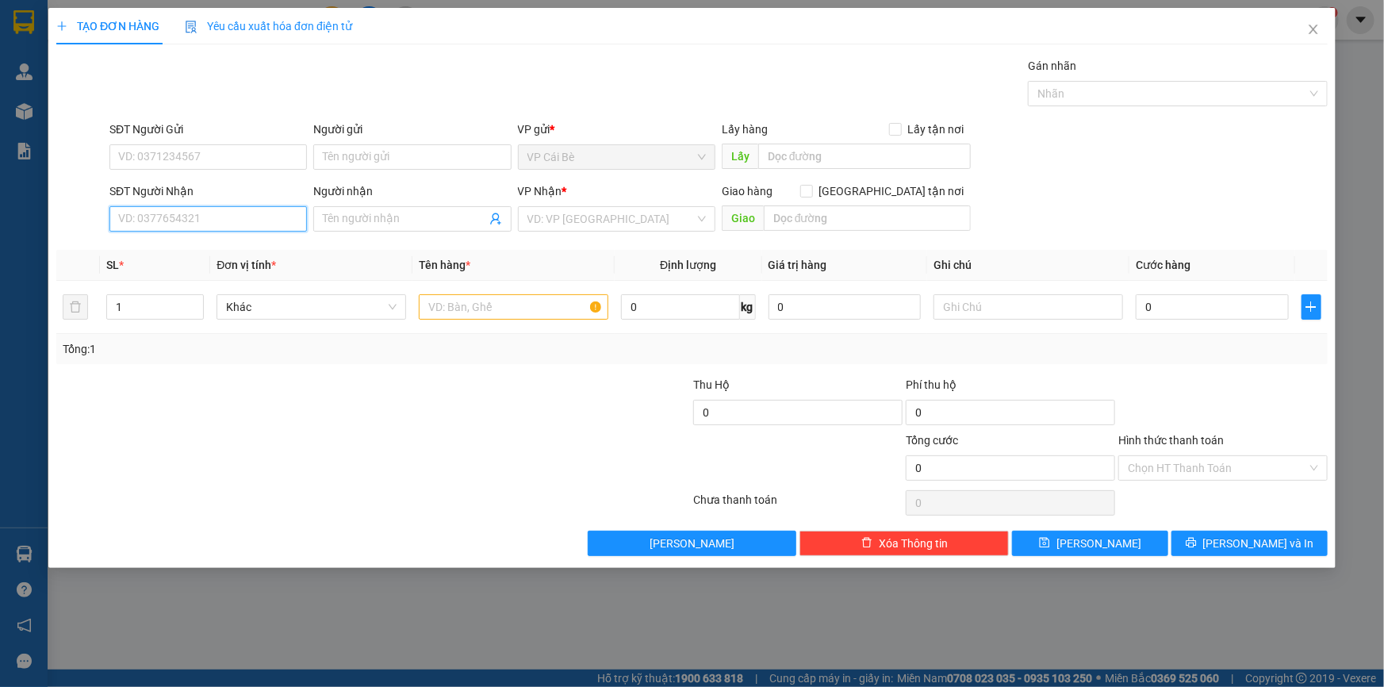
click at [159, 221] on input "SĐT Người Nhận" at bounding box center [207, 218] width 197 height 25
type input "0327651169"
click at [231, 252] on div "0327651169 - HỒNG" at bounding box center [208, 250] width 178 height 17
type input "HỒNG"
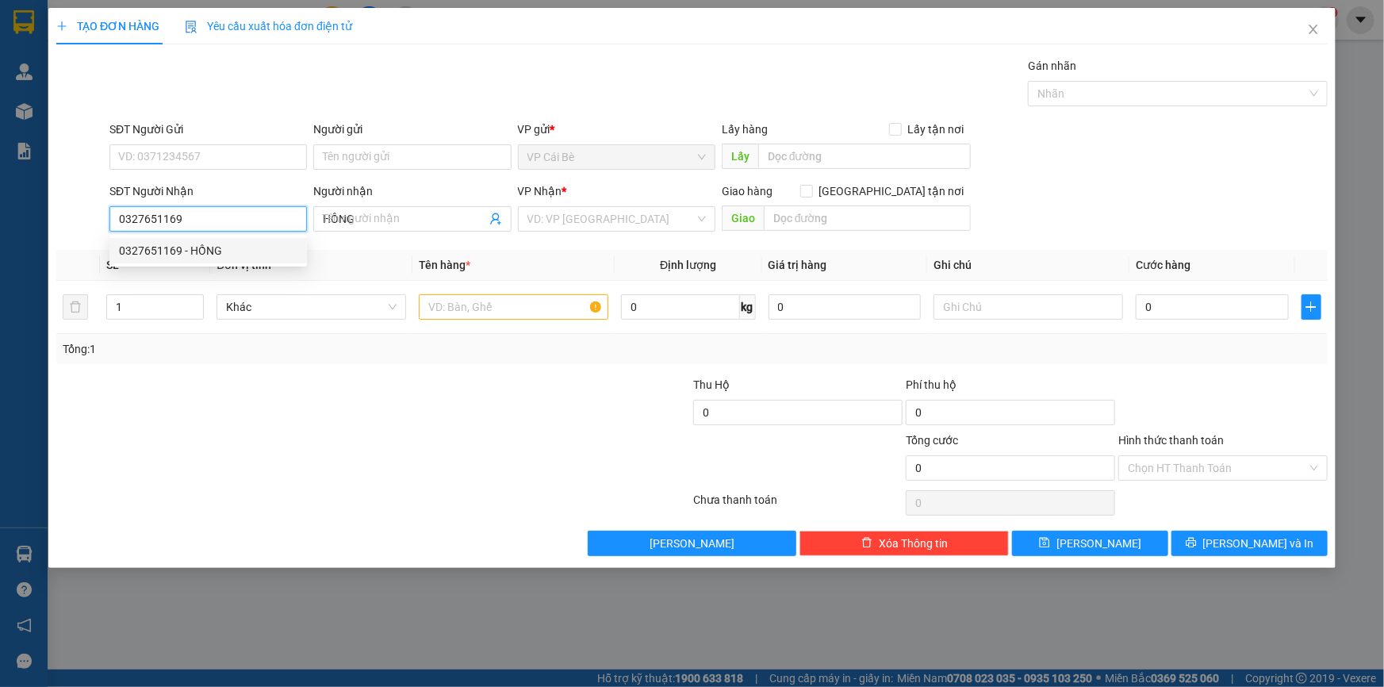
type input "20.000"
type input "0327651169"
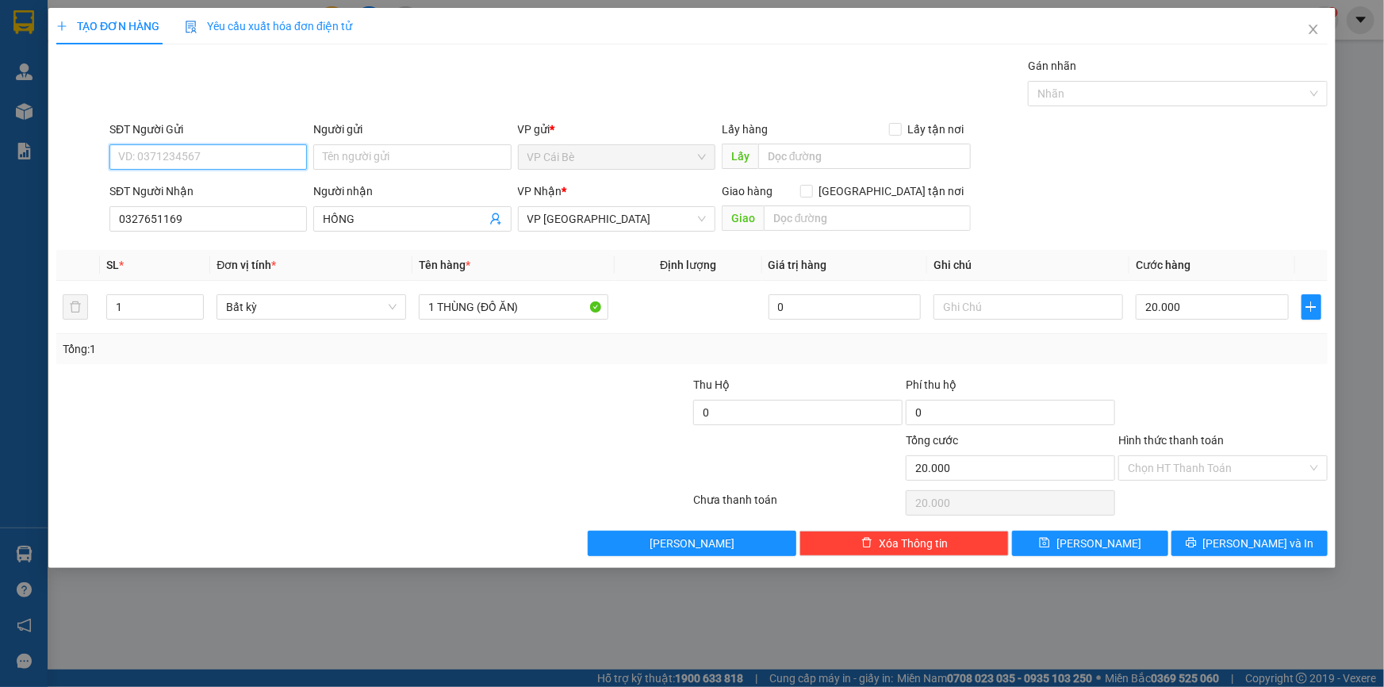
click at [199, 167] on input "SĐT Người Gửi" at bounding box center [207, 156] width 197 height 25
click at [197, 182] on div "0769318699 - CÚC" at bounding box center [208, 188] width 178 height 17
type input "0769318699"
type input "CÚC"
click at [1159, 470] on input "Hình thức thanh toán" at bounding box center [1217, 468] width 179 height 24
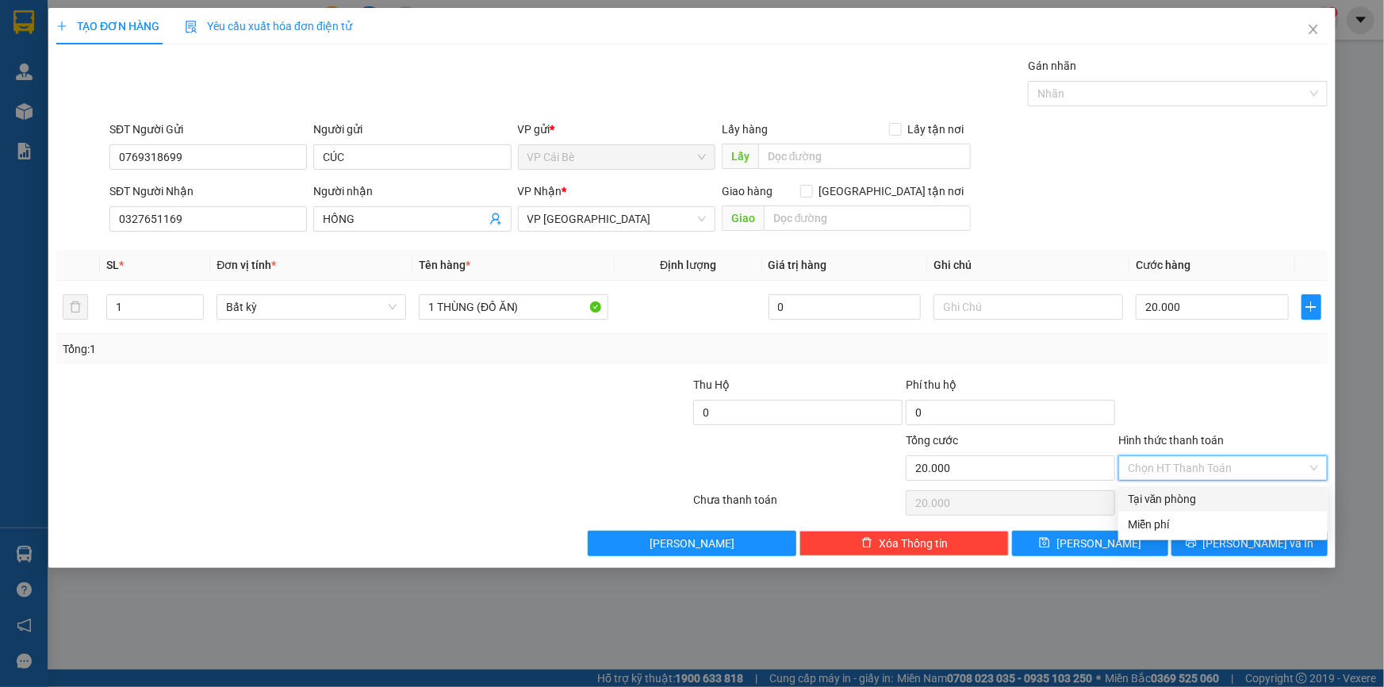
click at [1160, 489] on div "Tại văn phòng" at bounding box center [1222, 498] width 209 height 25
click at [1160, 489] on div "Chọn HT Thanh Toán" at bounding box center [1223, 503] width 213 height 32
type input "0"
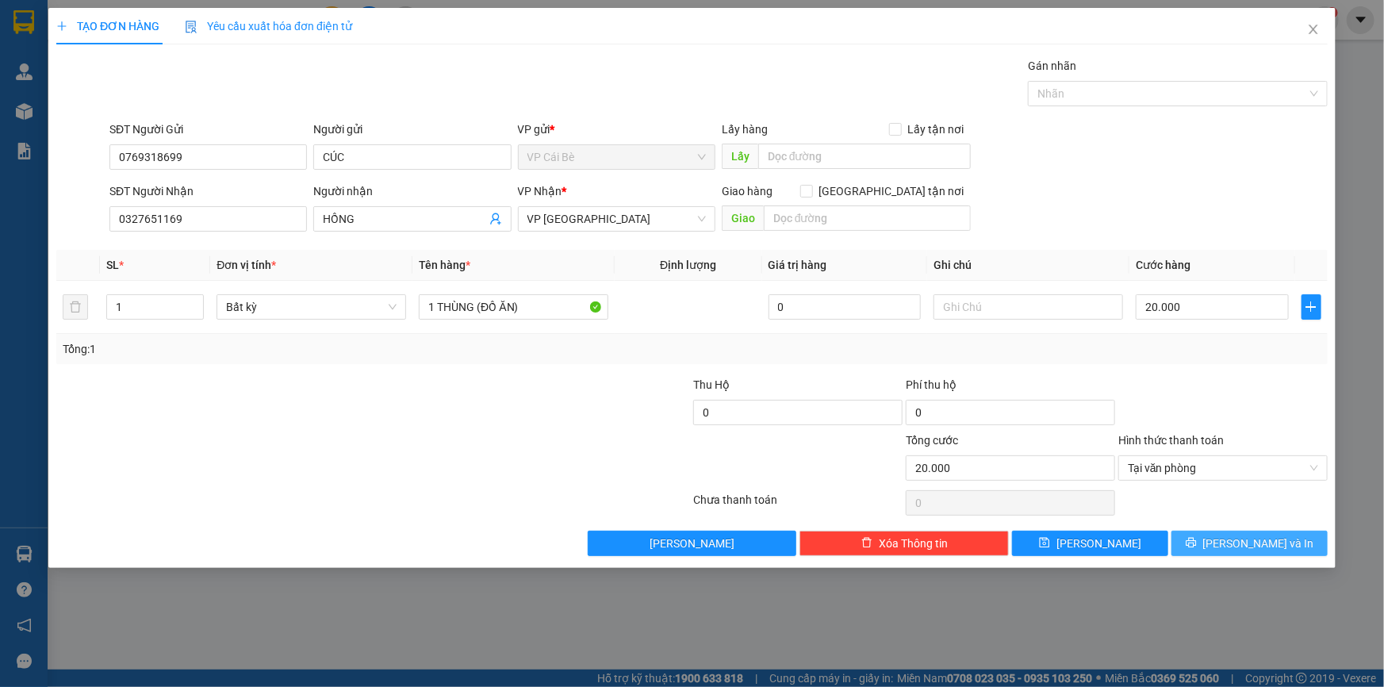
click at [1204, 539] on button "[PERSON_NAME] và In" at bounding box center [1250, 543] width 156 height 25
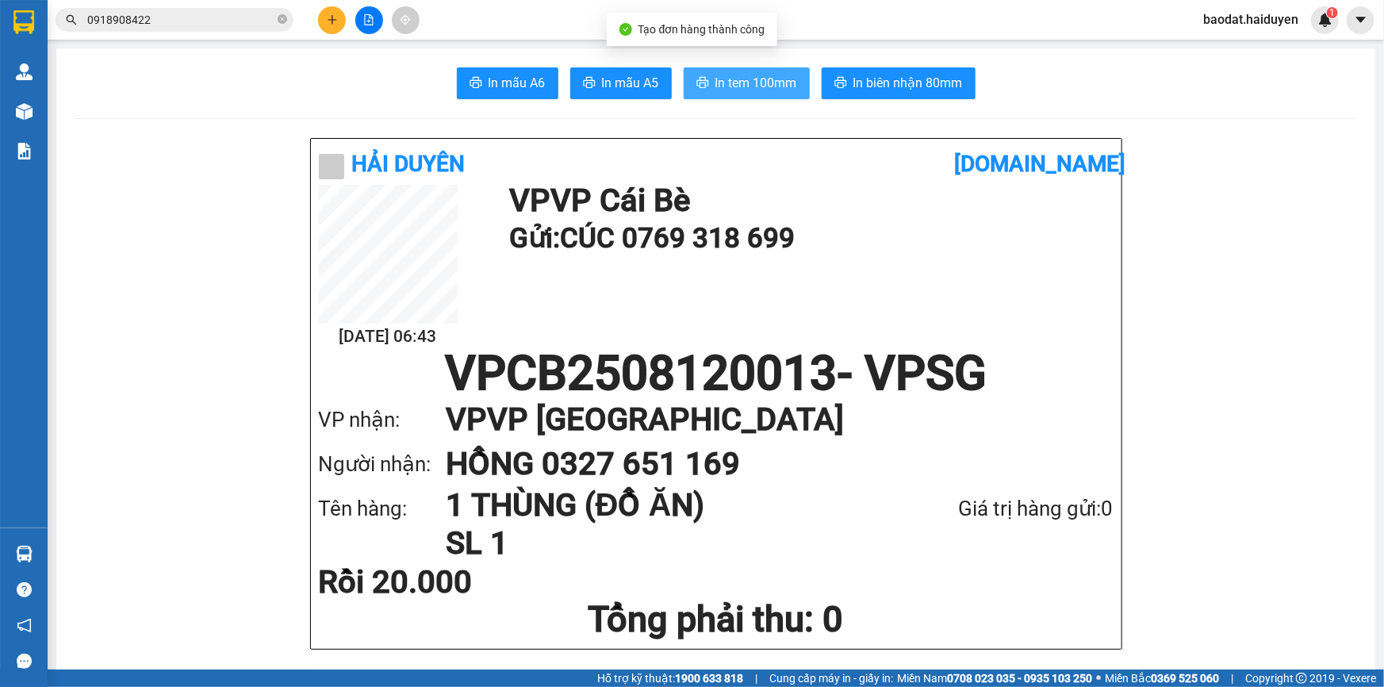
click at [761, 92] on span "In tem 100mm" at bounding box center [756, 83] width 82 height 20
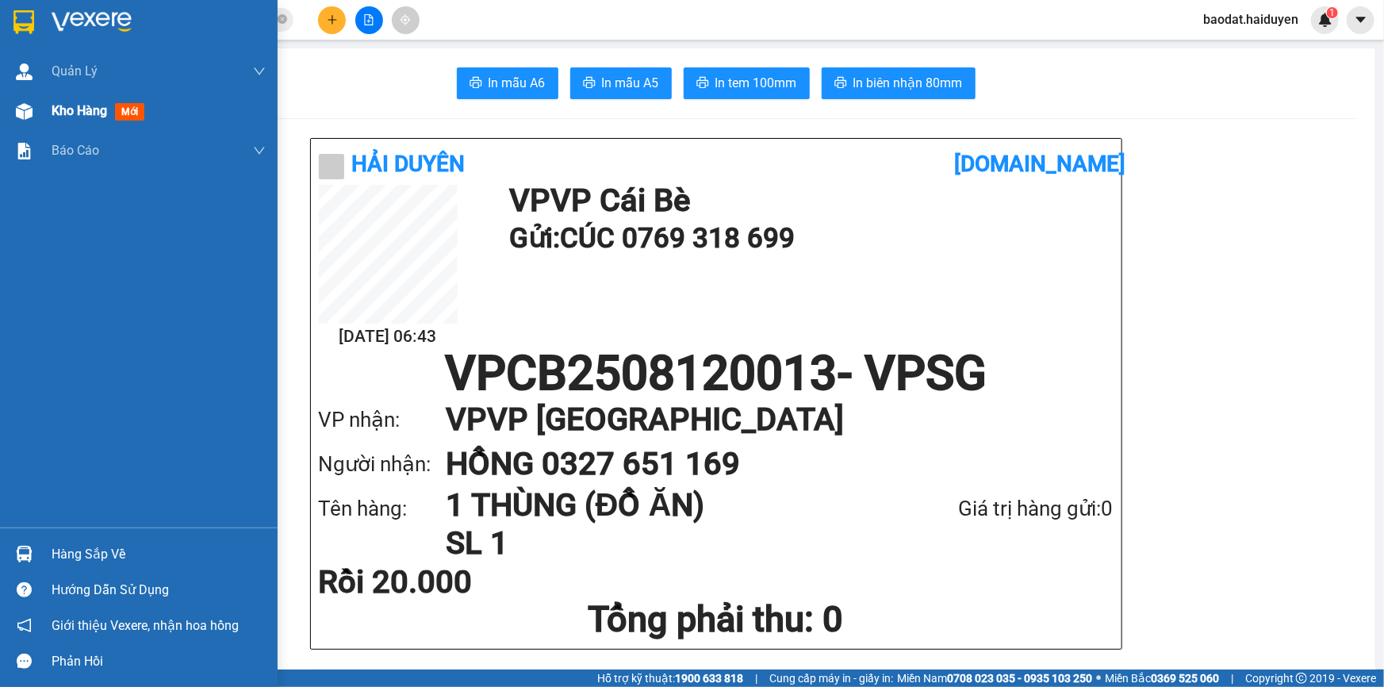
click at [33, 110] on div at bounding box center [24, 112] width 28 height 28
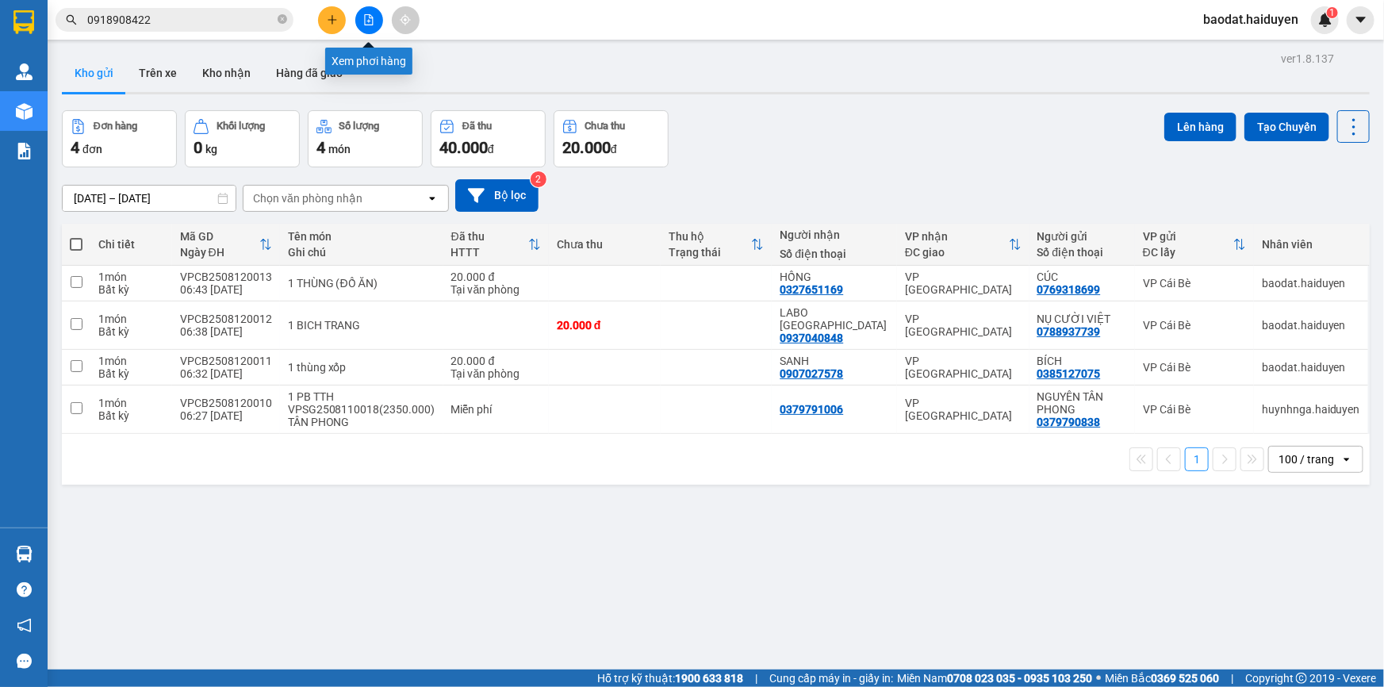
click at [324, 18] on button at bounding box center [332, 20] width 28 height 28
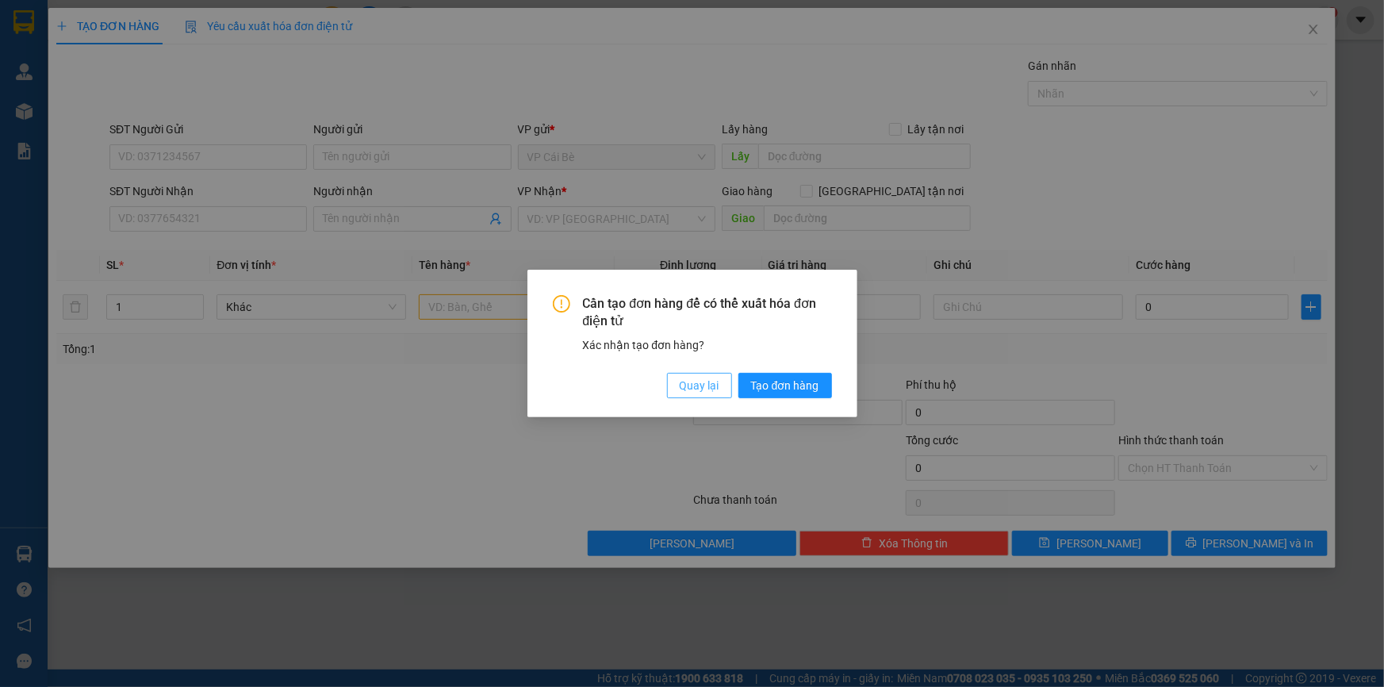
click at [669, 380] on button "Quay lại" at bounding box center [699, 385] width 65 height 25
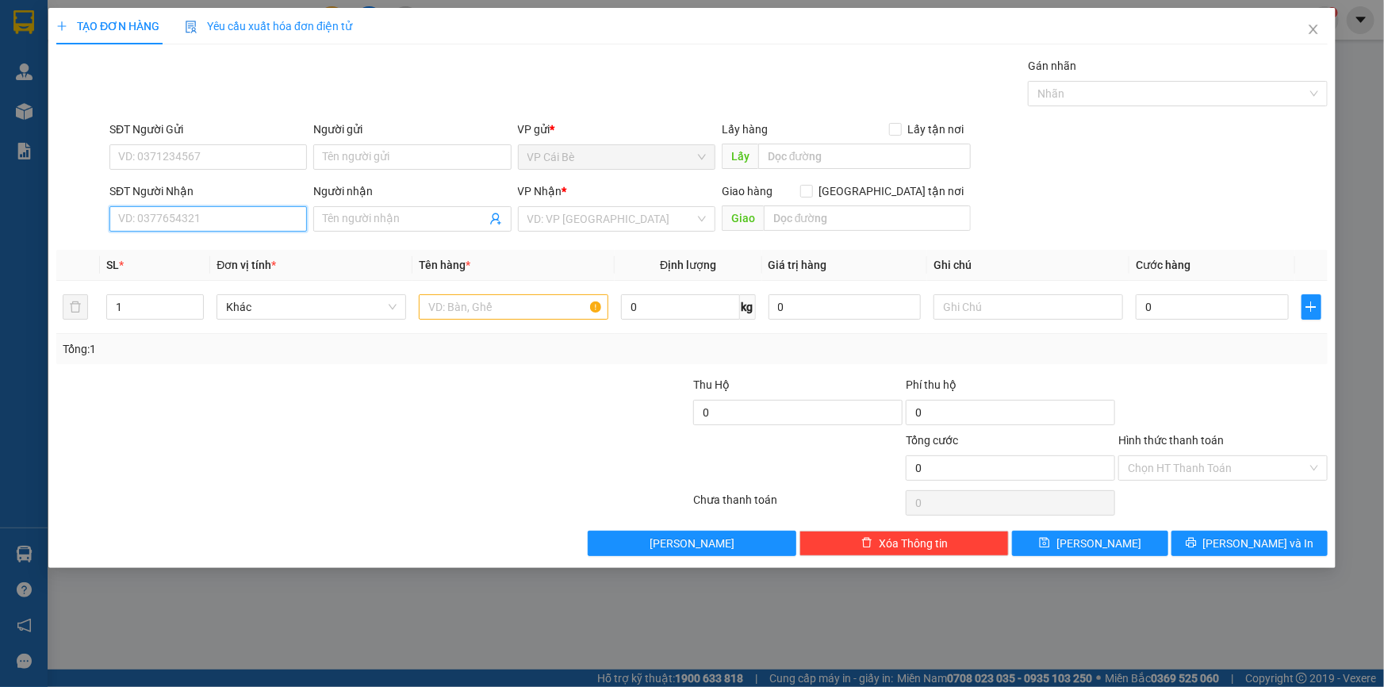
click at [182, 222] on input "SĐT Người Nhận" at bounding box center [207, 218] width 197 height 25
drag, startPoint x: 197, startPoint y: 244, endPoint x: 184, endPoint y: 240, distance: 14.3
click at [197, 245] on div "0981004338 - CÔNG" at bounding box center [208, 250] width 178 height 17
type input "0981004338"
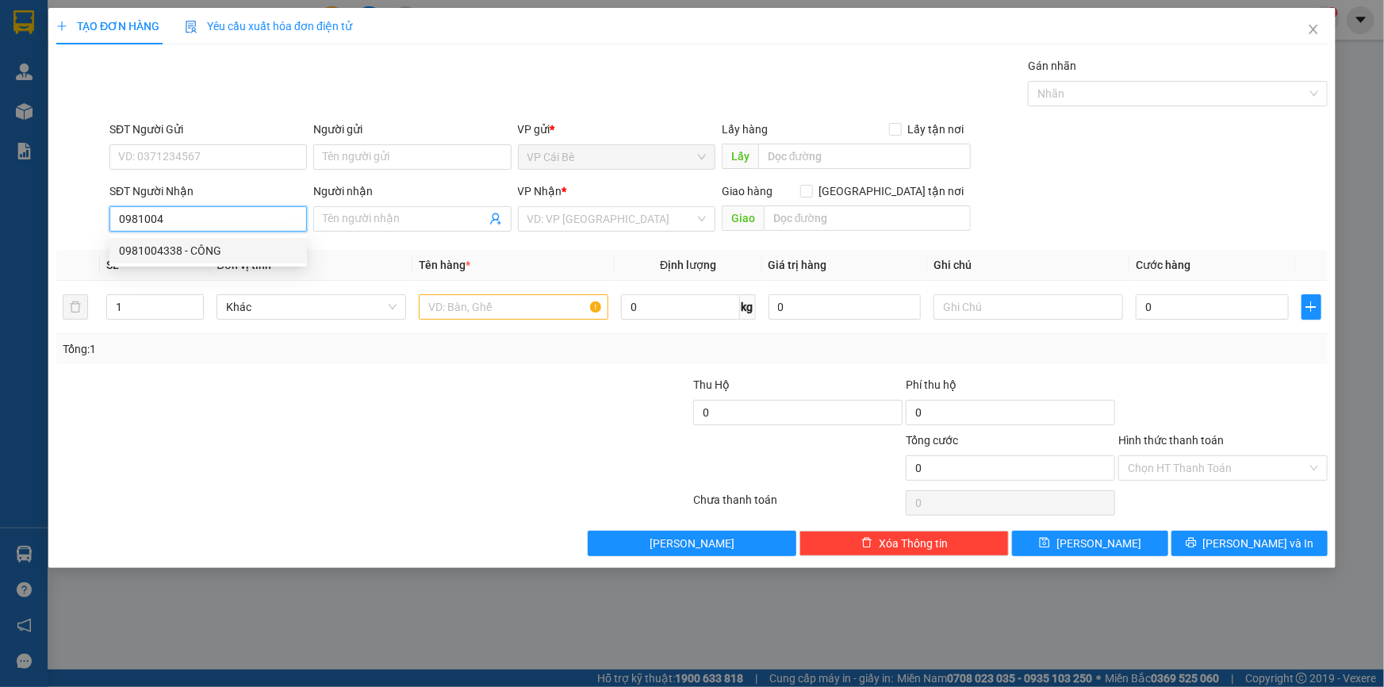
type input "CÔNG"
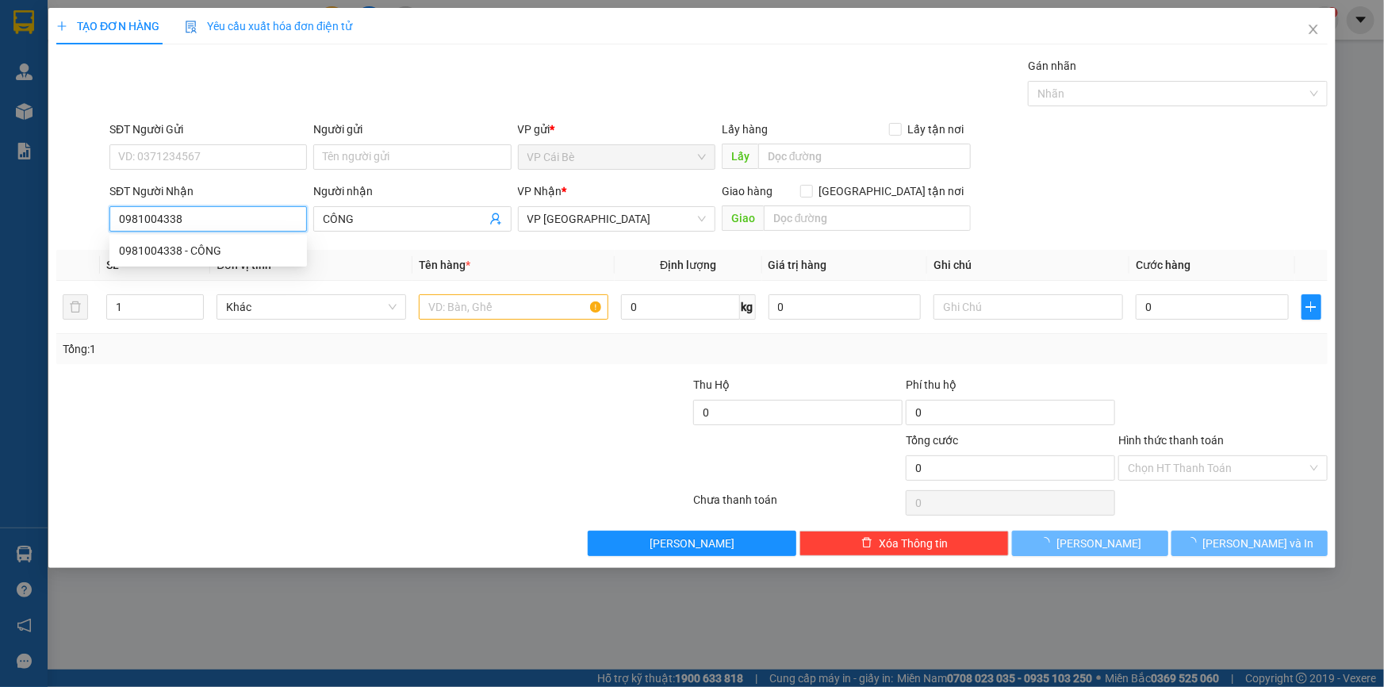
type input "50.000"
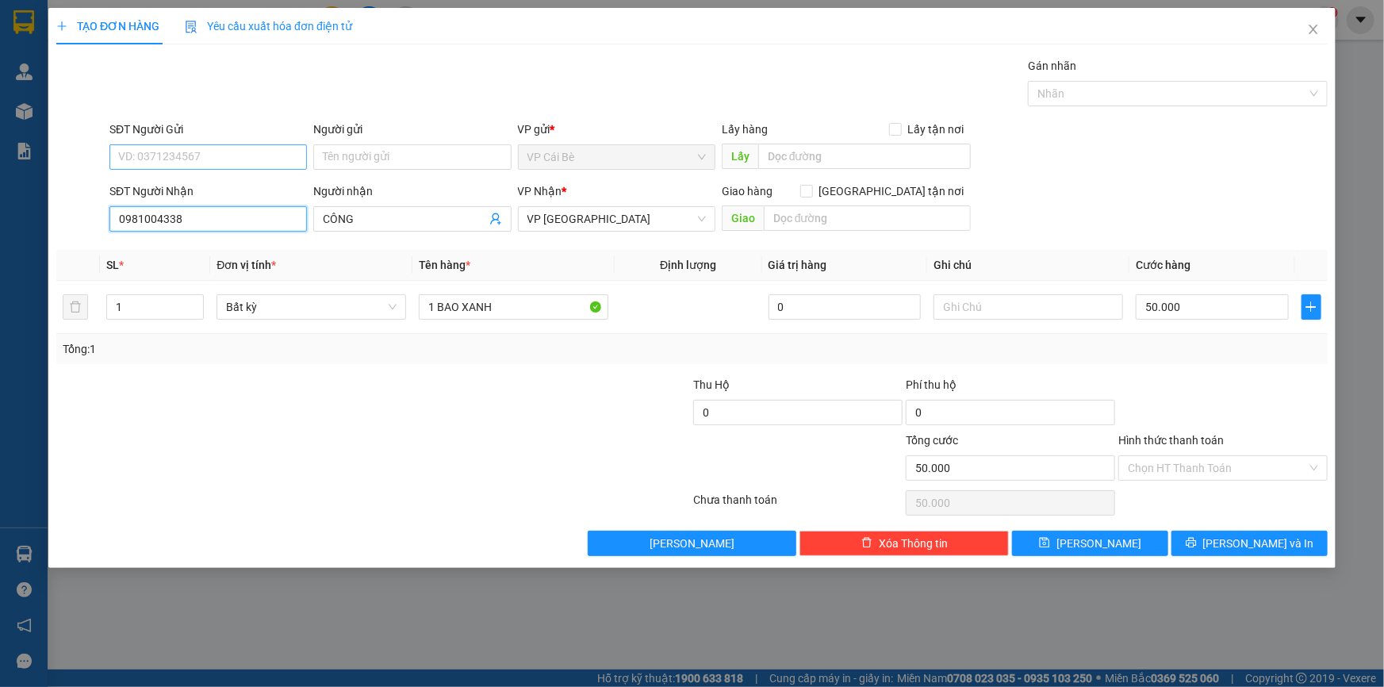
type input "0981004338"
click at [234, 161] on input "SĐT Người Gửi" at bounding box center [207, 156] width 197 height 25
click at [207, 187] on div "0938636407 - LINH" at bounding box center [208, 188] width 178 height 17
type input "0938636407"
type input "LINH"
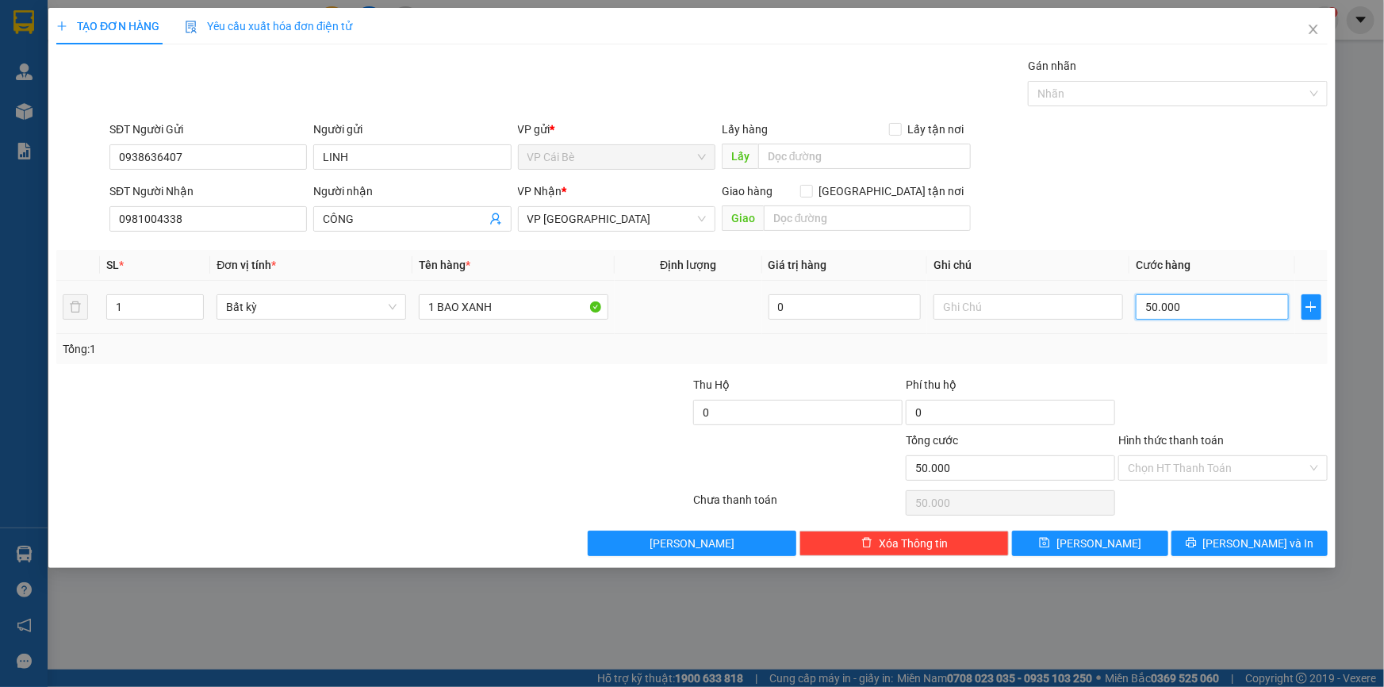
click at [1174, 305] on input "50.000" at bounding box center [1212, 306] width 153 height 25
type input "3"
type input "30"
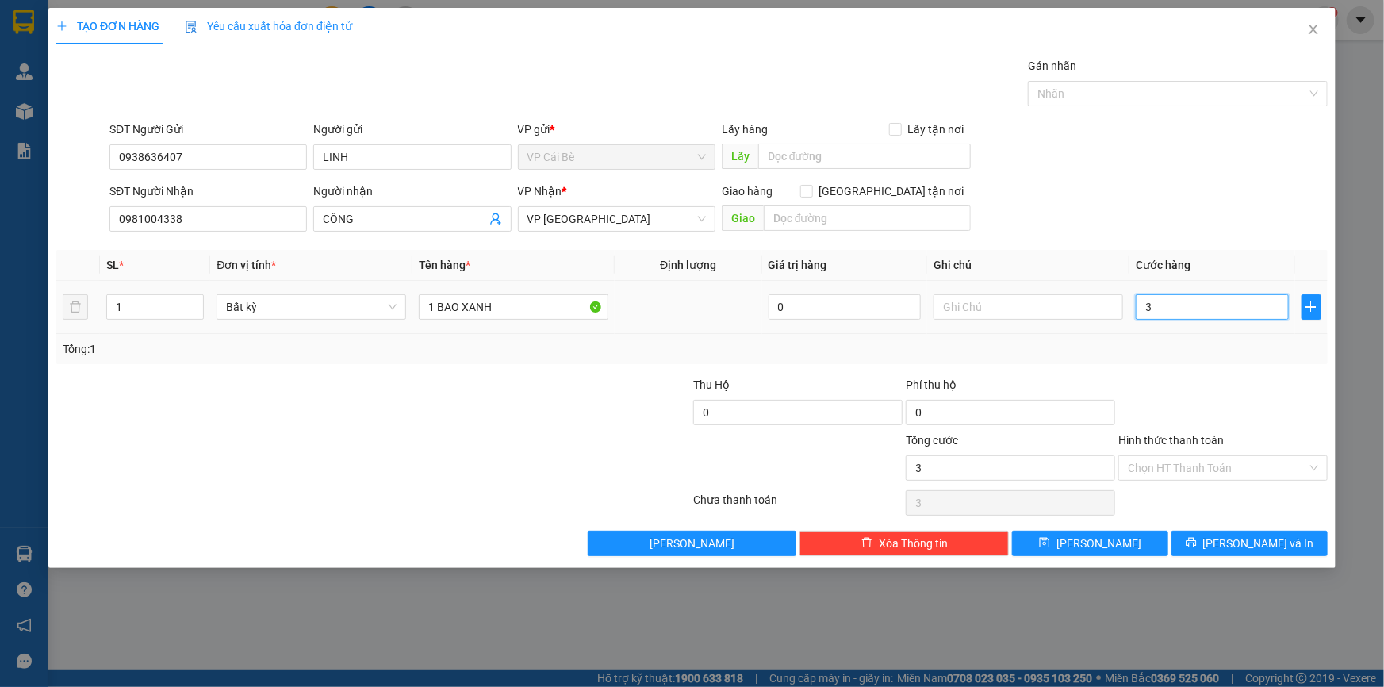
type input "30"
type input "30.000"
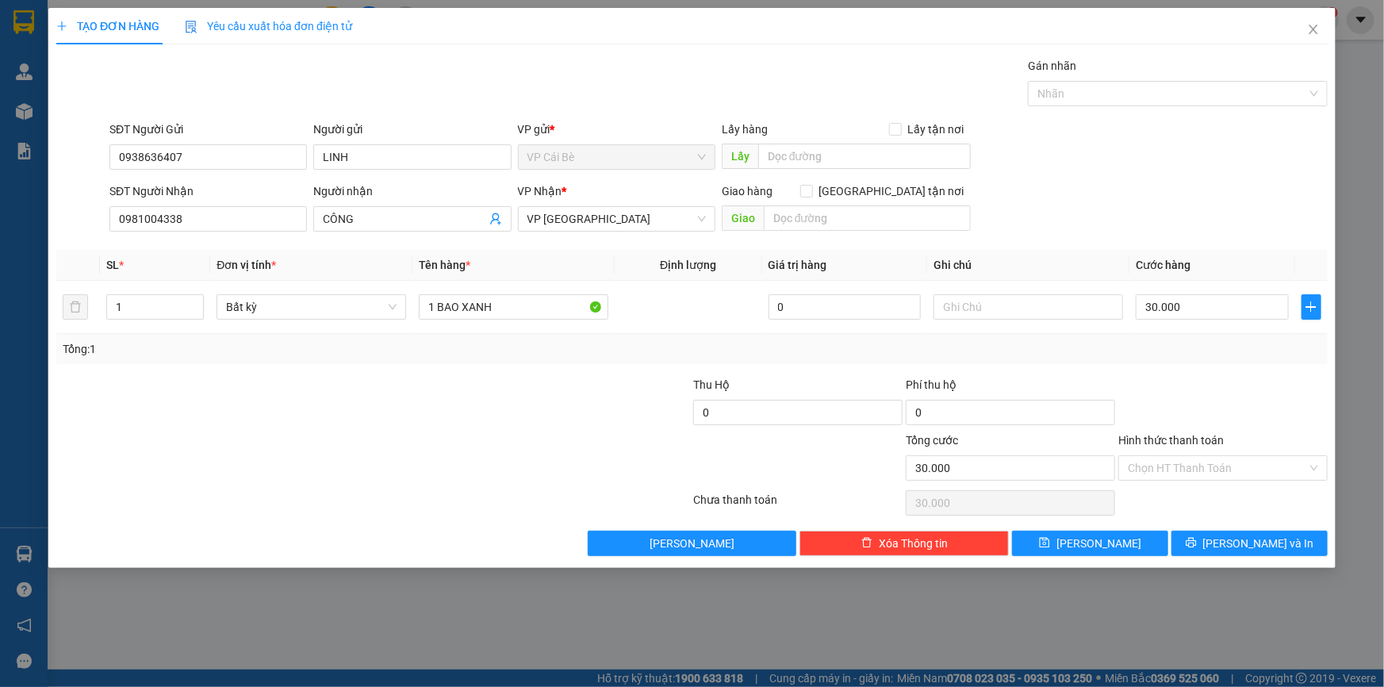
click at [1183, 372] on div "Transit Pickup Surcharge Ids Transit Deliver Surcharge Ids Transit Deliver Surc…" at bounding box center [691, 306] width 1271 height 499
click at [1197, 537] on icon "printer" at bounding box center [1191, 542] width 11 height 11
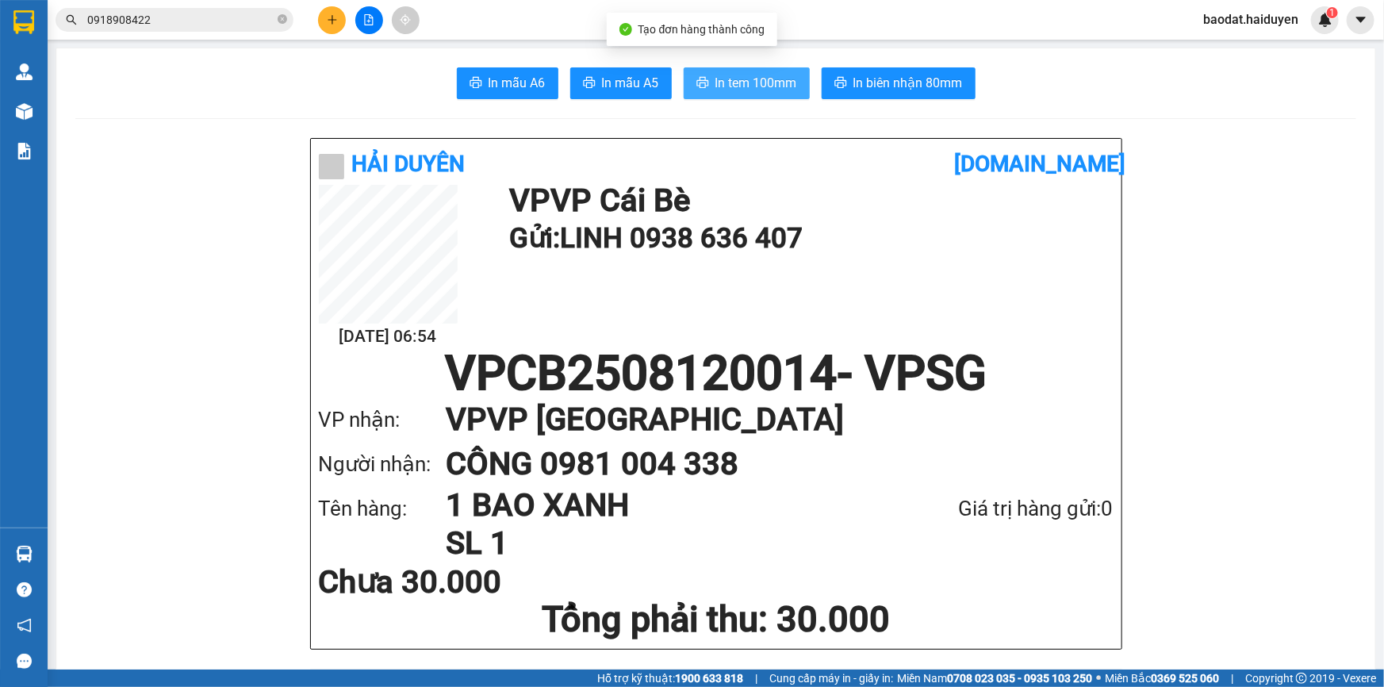
click at [737, 85] on span "In tem 100mm" at bounding box center [756, 83] width 82 height 20
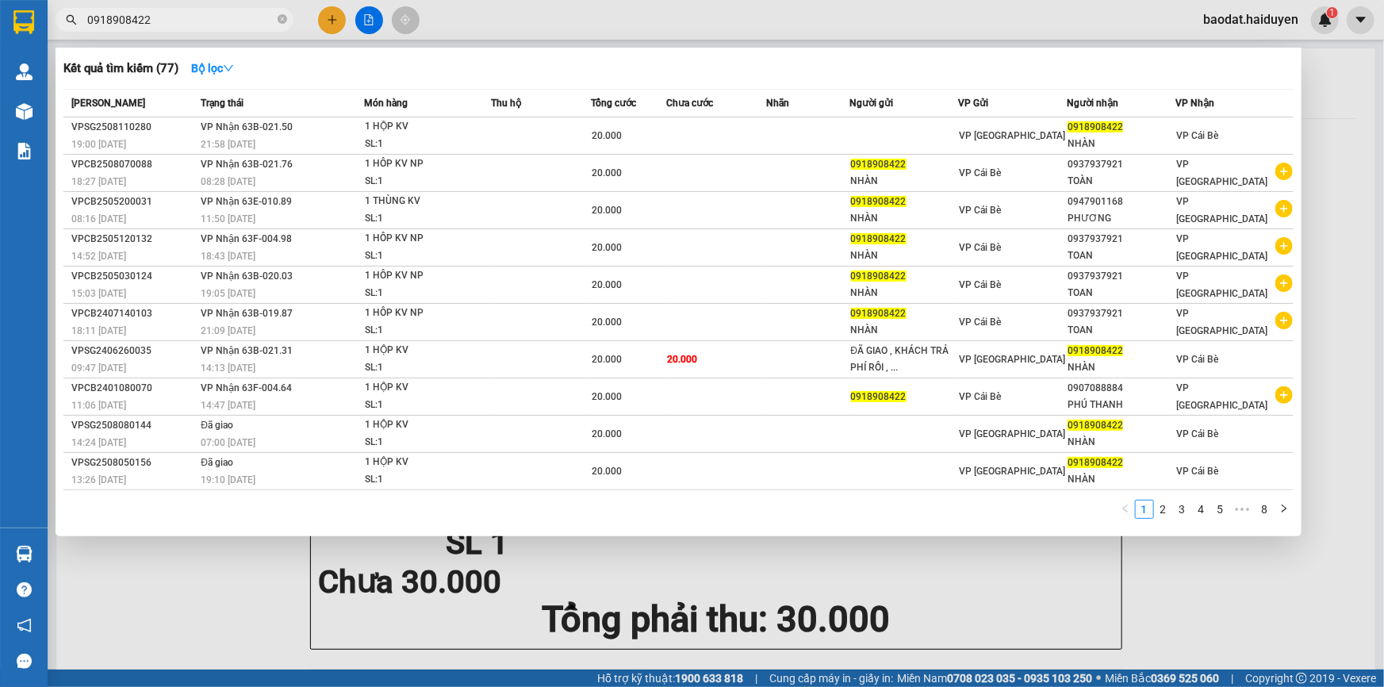
click at [190, 18] on input "0918908422" at bounding box center [180, 19] width 187 height 17
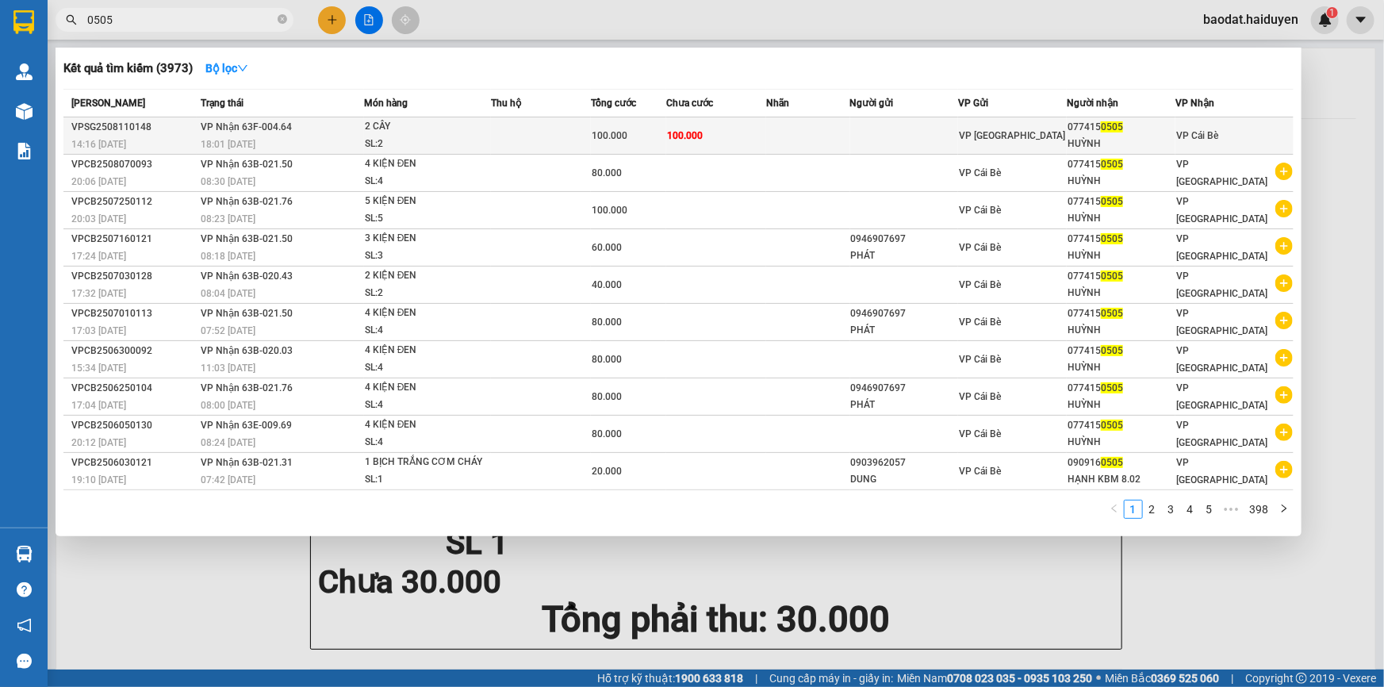
type input "0505"
click at [727, 146] on td "100.000" at bounding box center [716, 135] width 100 height 37
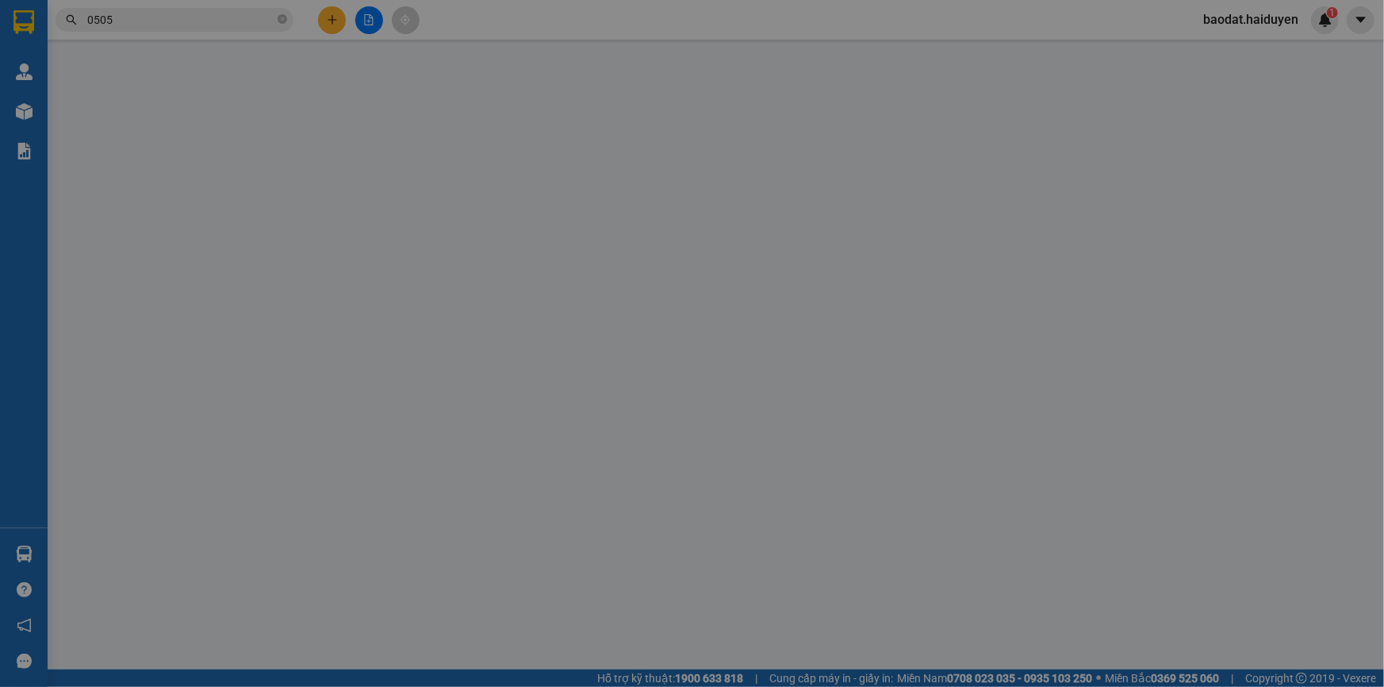
type input "0774150505"
type input "HUỲNH"
type input "100.000"
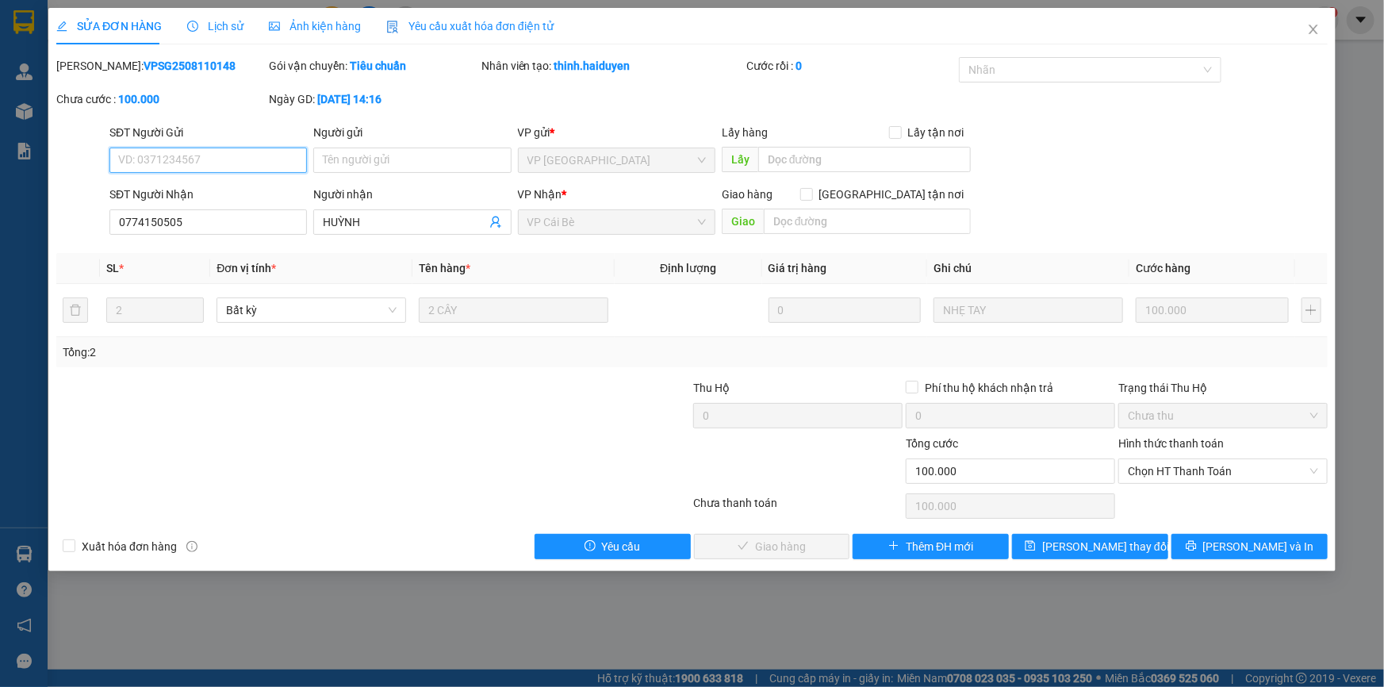
drag, startPoint x: 1160, startPoint y: 474, endPoint x: 1163, endPoint y: 485, distance: 10.8
click at [1161, 474] on span "Chọn HT Thanh Toán" at bounding box center [1223, 471] width 190 height 24
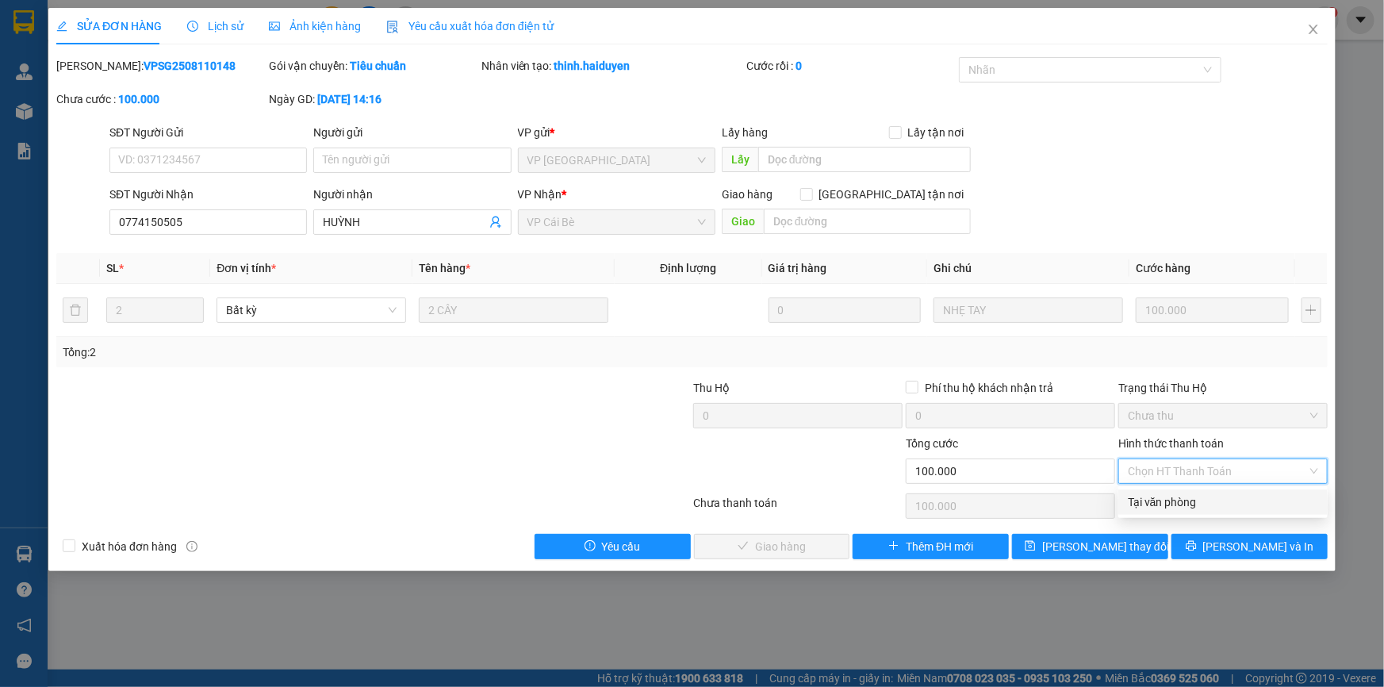
click at [1160, 504] on div "Tại văn phòng" at bounding box center [1223, 501] width 190 height 17
type input "0"
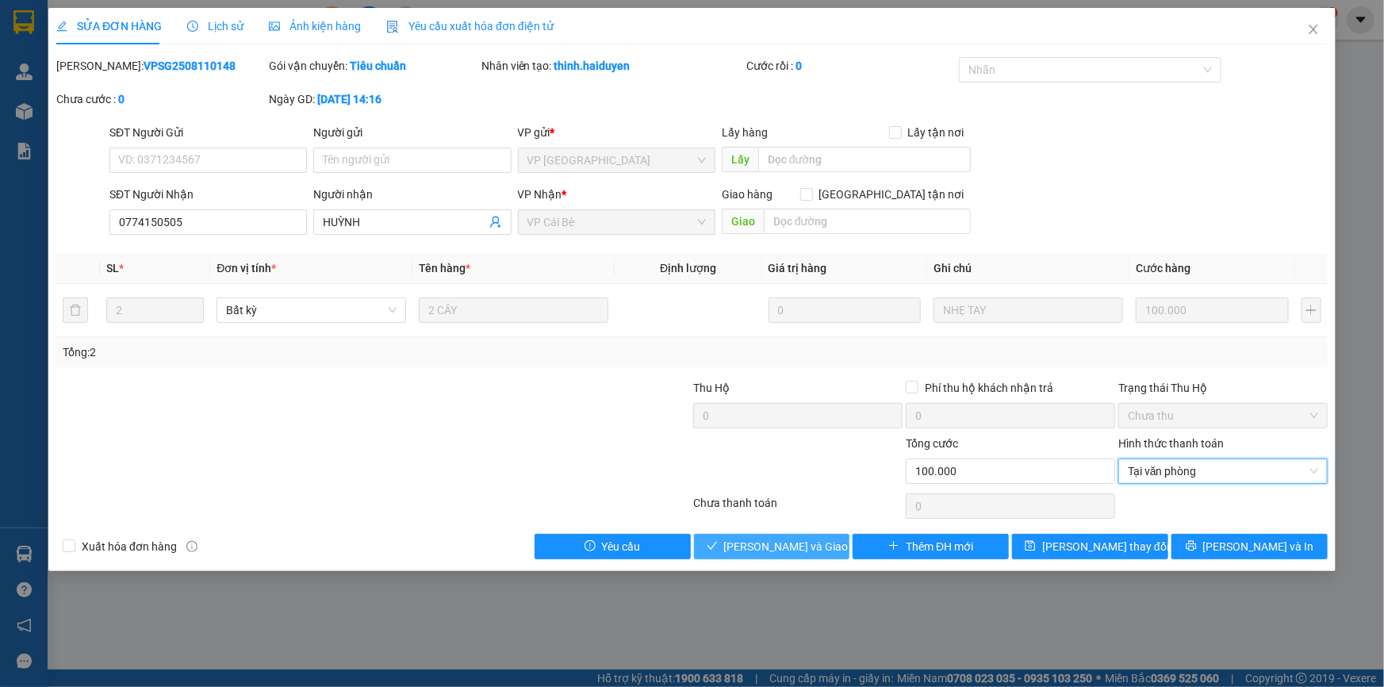
click at [817, 539] on span "[PERSON_NAME] và Giao hàng" at bounding box center [800, 546] width 152 height 17
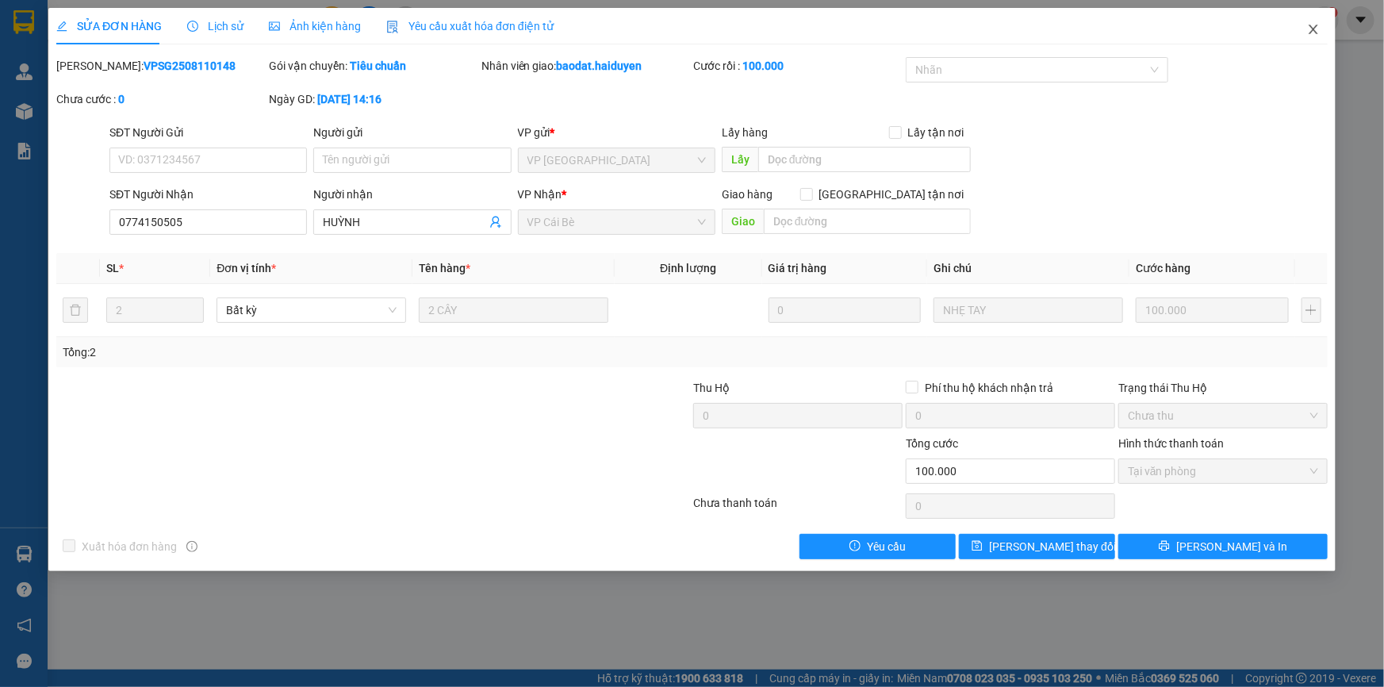
click at [1316, 25] on icon "close" at bounding box center [1313, 29] width 13 height 13
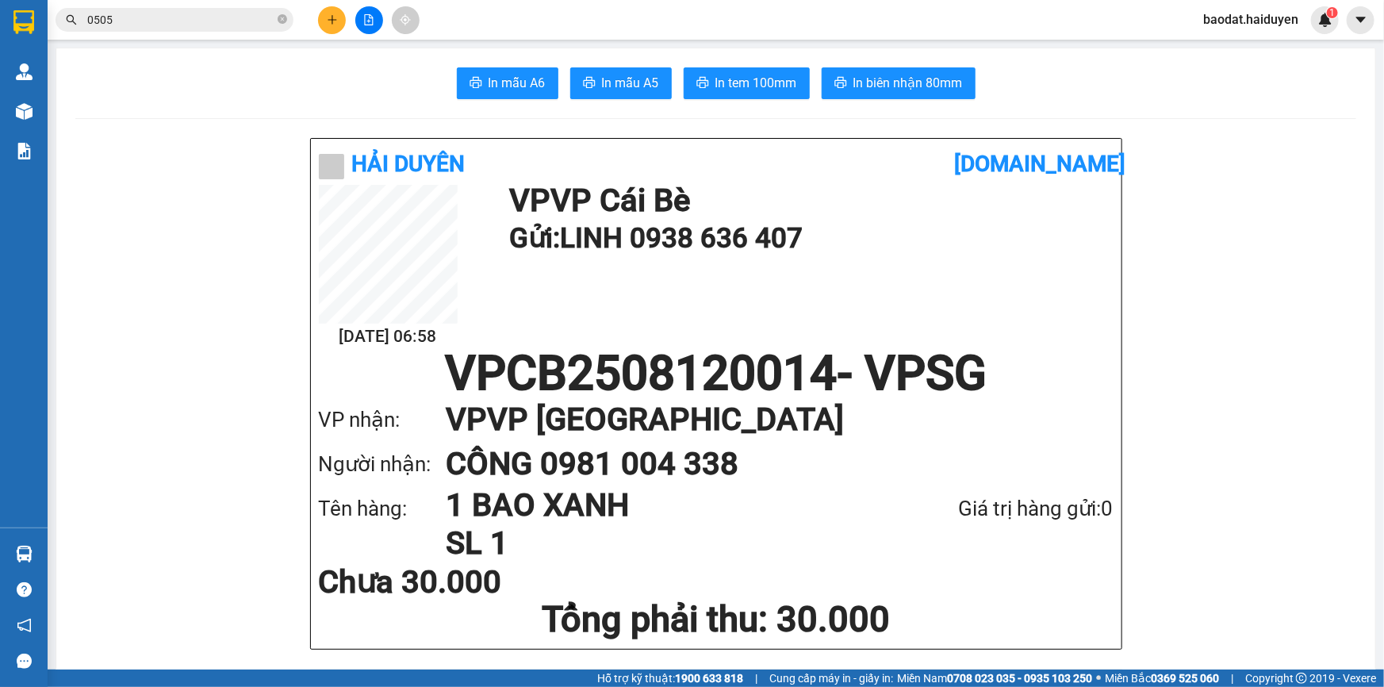
drag, startPoint x: 181, startPoint y: 38, endPoint x: 171, endPoint y: 27, distance: 14.6
click at [179, 37] on div "Kết quả tìm kiếm ( 3973 ) Bộ lọc Mã ĐH Trạng thái Món hàng Thu hộ Tổng cước Chư…" at bounding box center [692, 20] width 1384 height 40
click at [171, 27] on input "0505" at bounding box center [180, 19] width 187 height 17
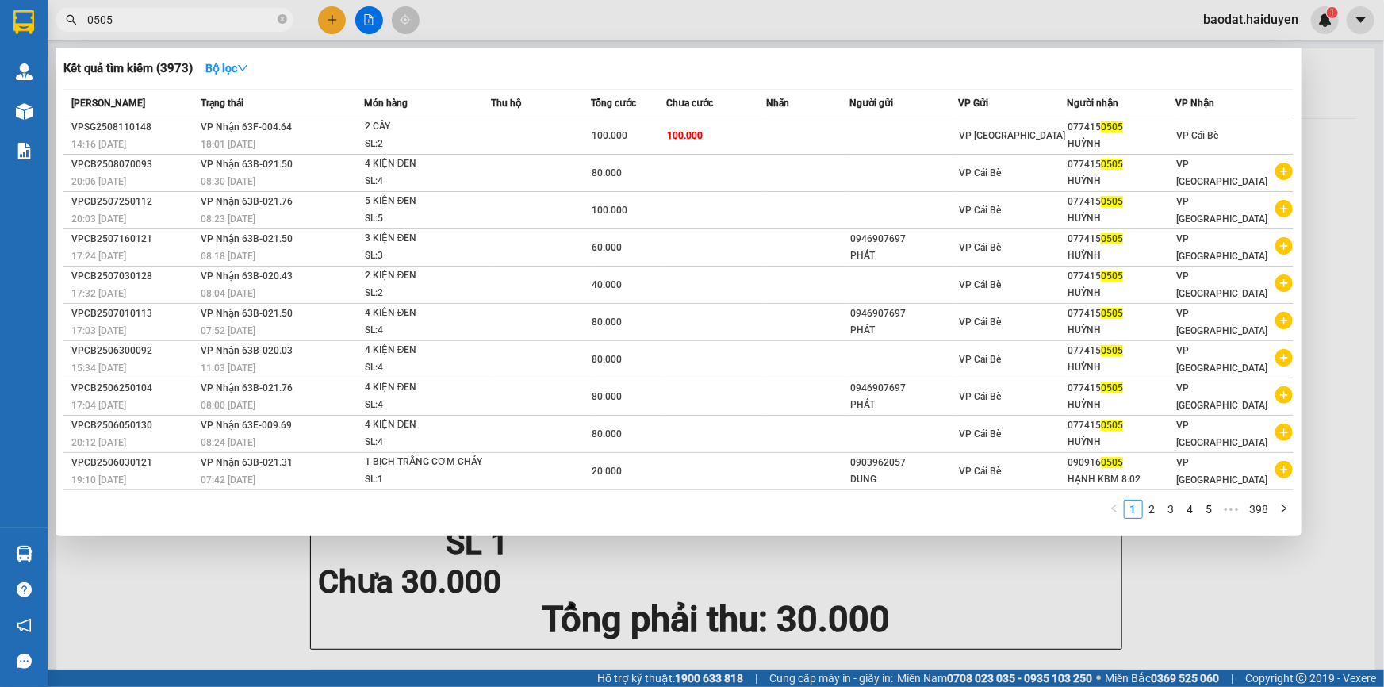
click at [171, 27] on input "0505" at bounding box center [180, 19] width 187 height 17
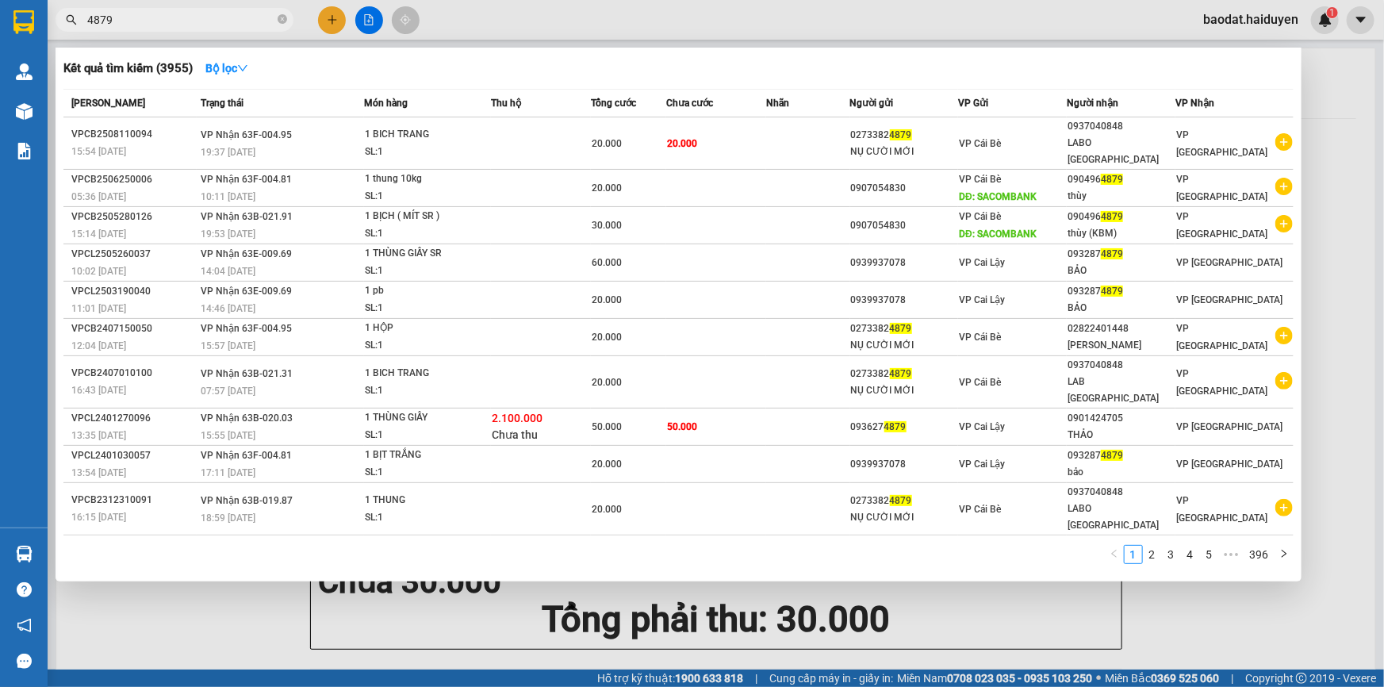
type input "4879"
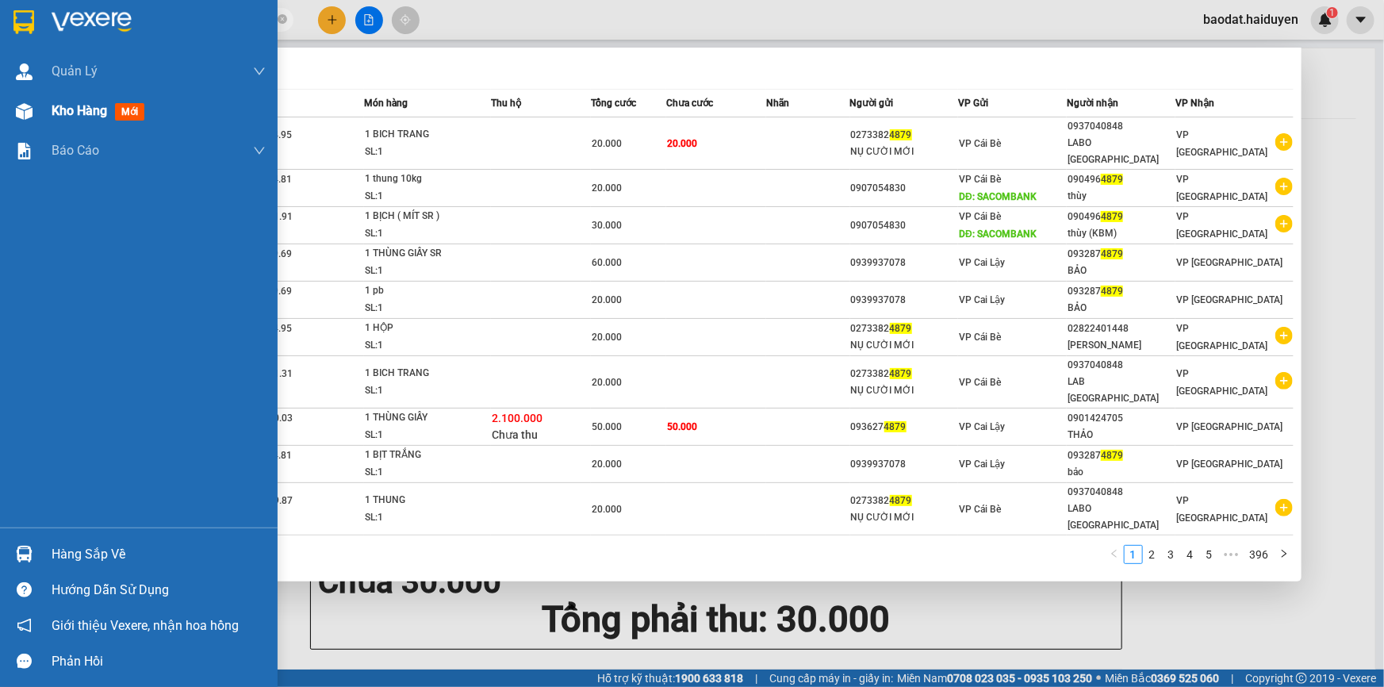
click at [0, 118] on div "Kho hàng mới" at bounding box center [139, 111] width 278 height 40
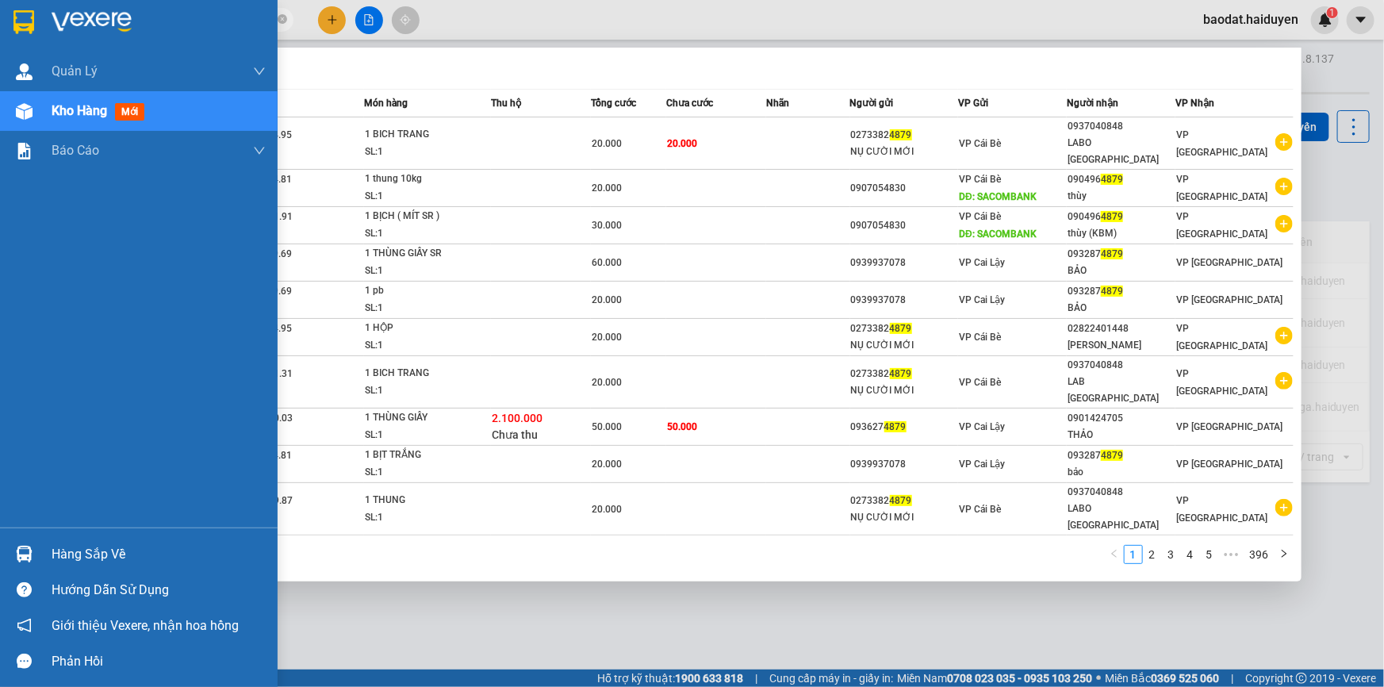
click at [36, 102] on div at bounding box center [24, 112] width 28 height 28
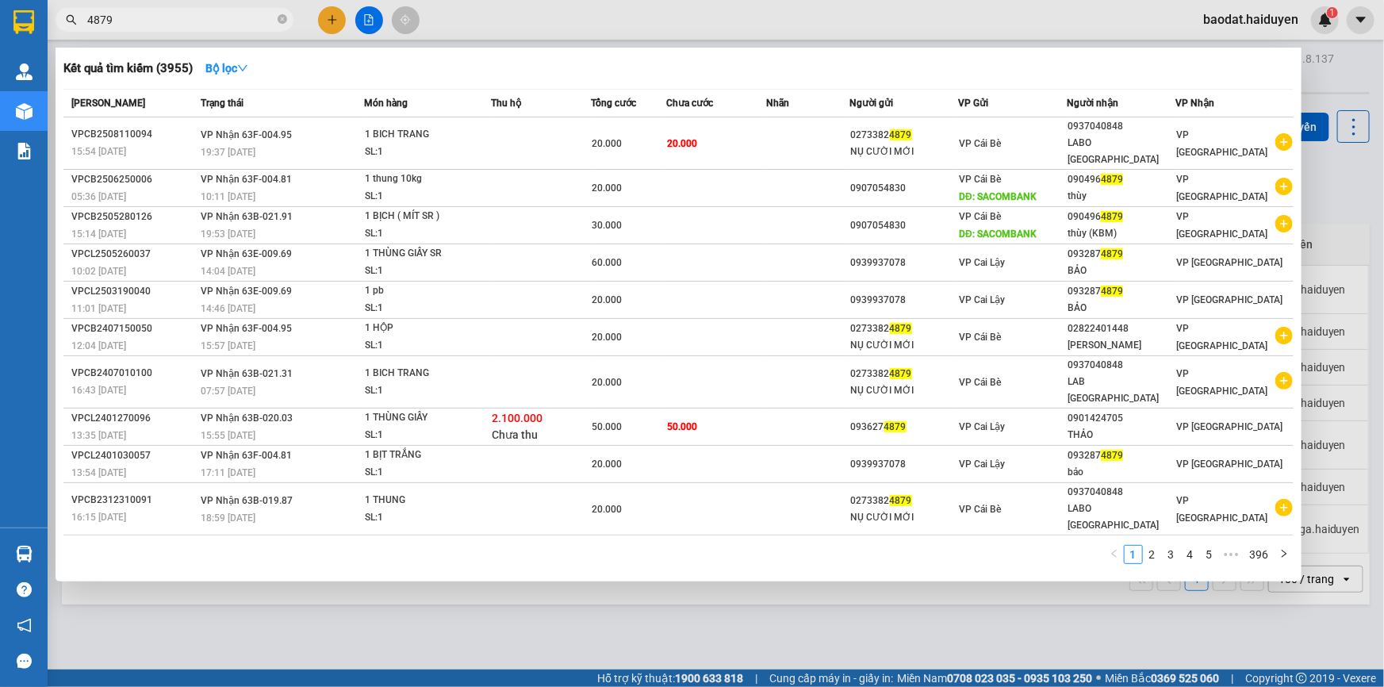
click at [541, 14] on div at bounding box center [692, 343] width 1384 height 687
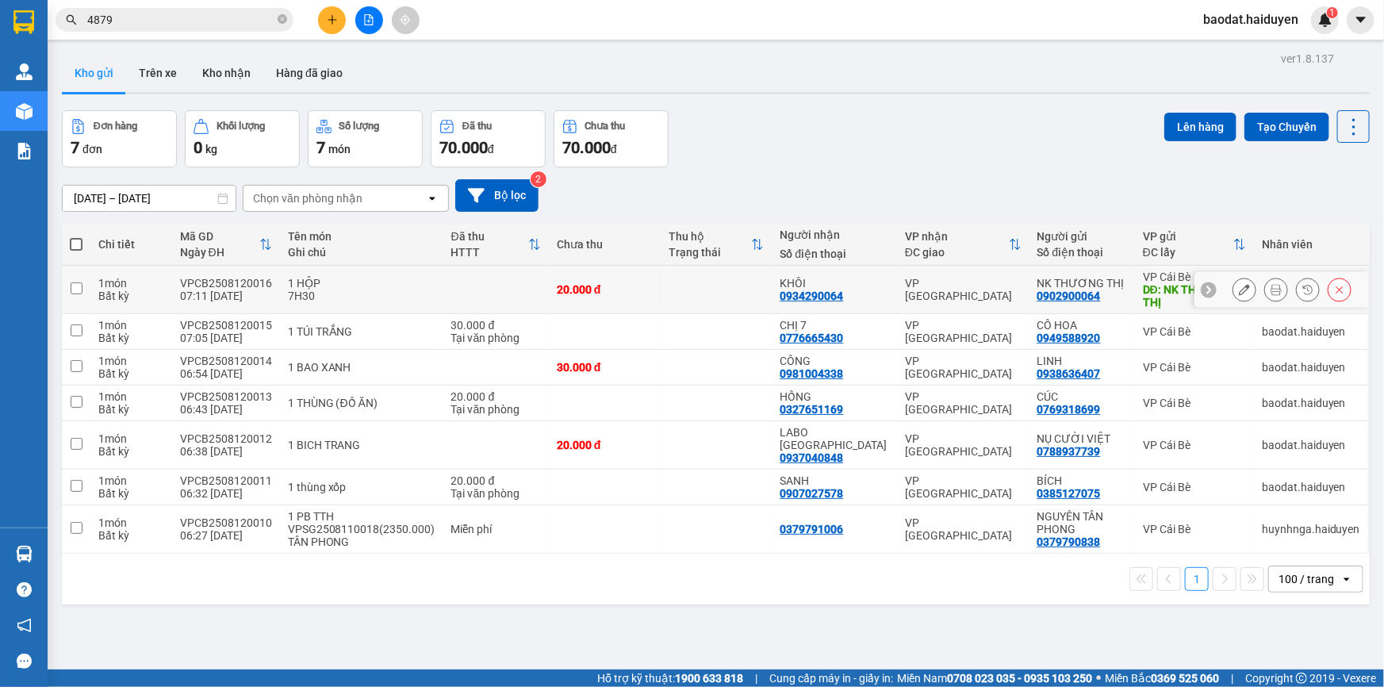
click at [1271, 292] on icon at bounding box center [1276, 289] width 11 height 11
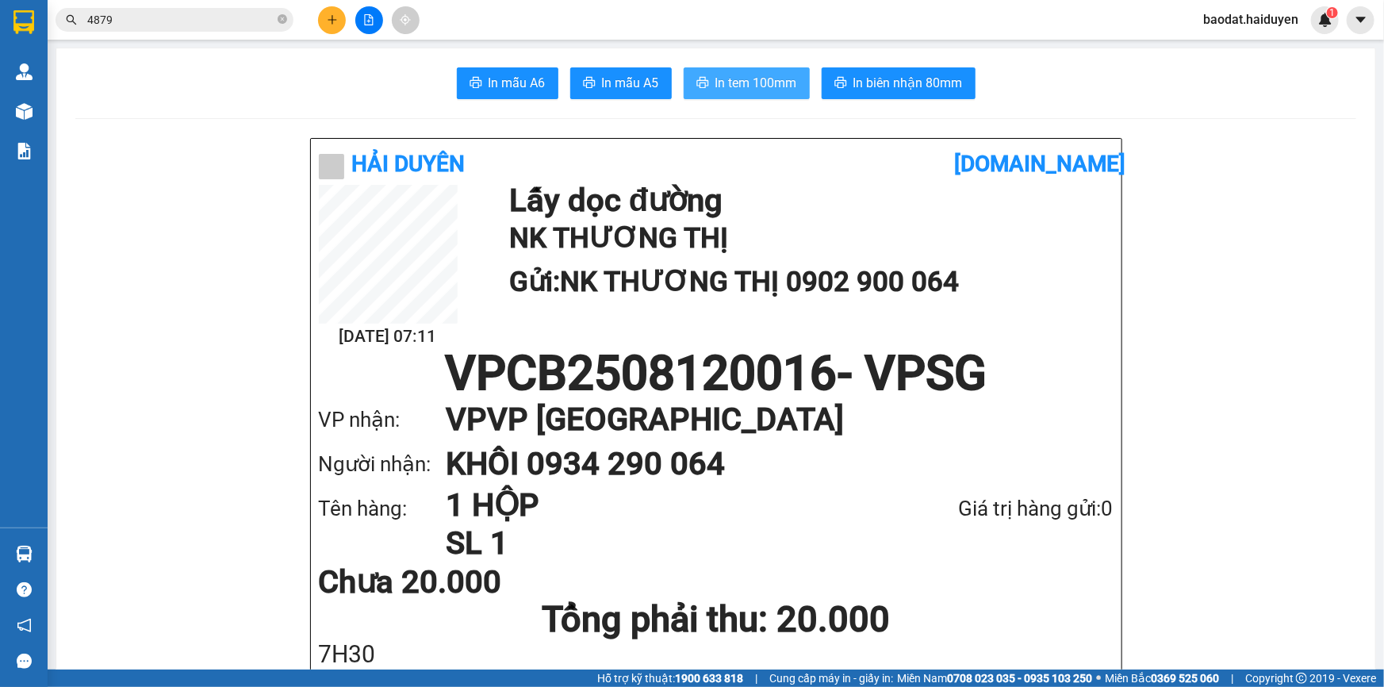
click at [699, 71] on button "In tem 100mm" at bounding box center [747, 83] width 126 height 32
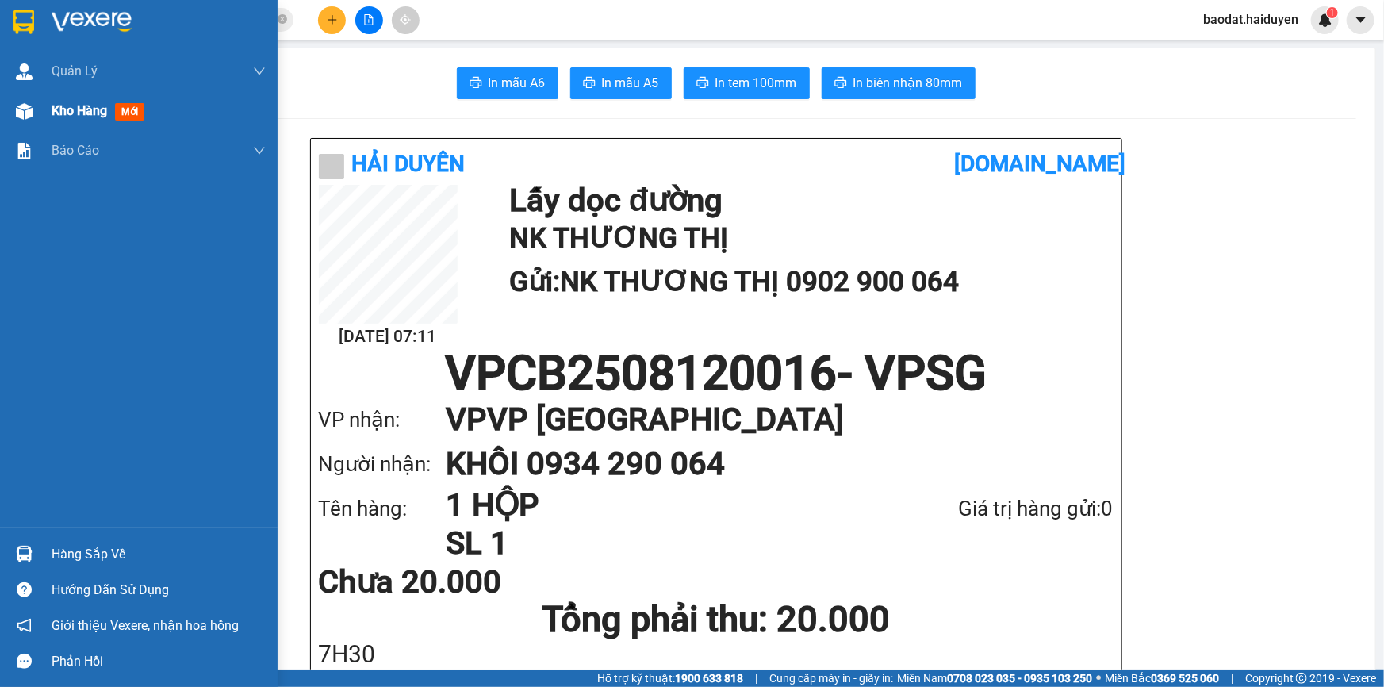
click at [40, 111] on div "Kho hàng mới" at bounding box center [139, 111] width 278 height 40
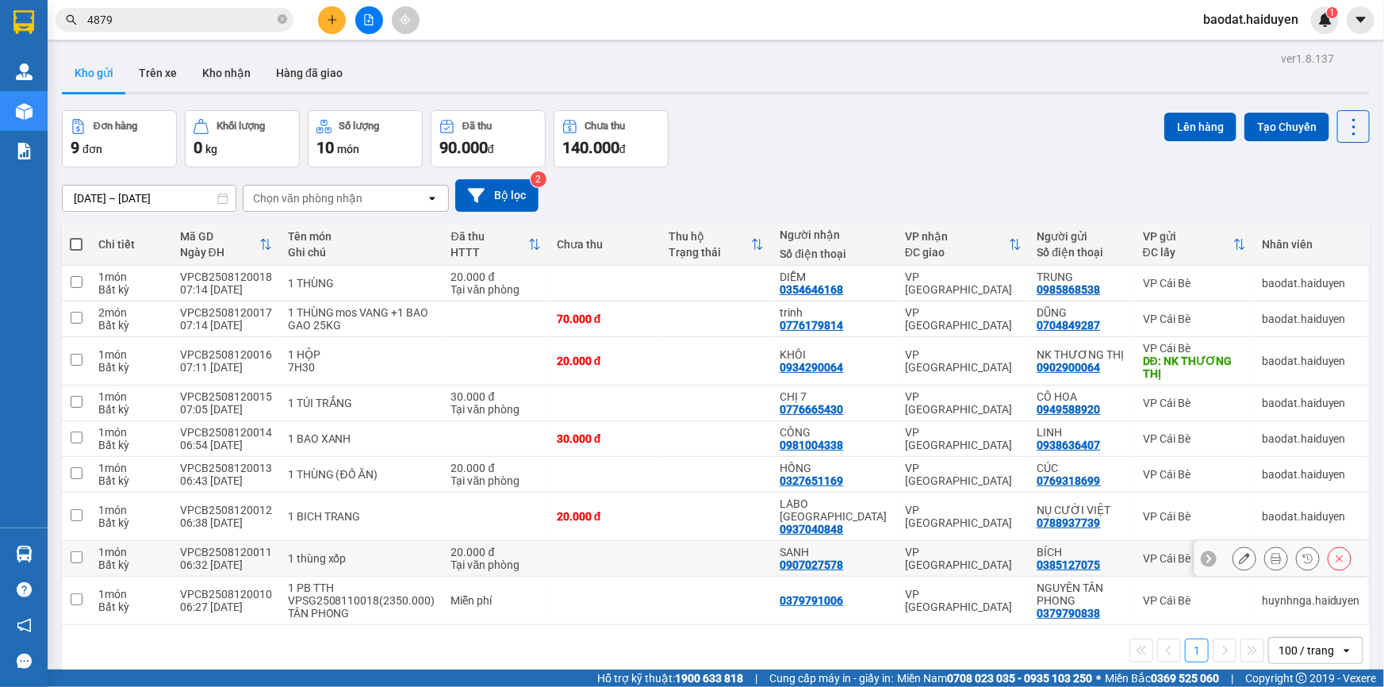
click at [779, 541] on td "SANH 0907027578" at bounding box center [834, 559] width 125 height 36
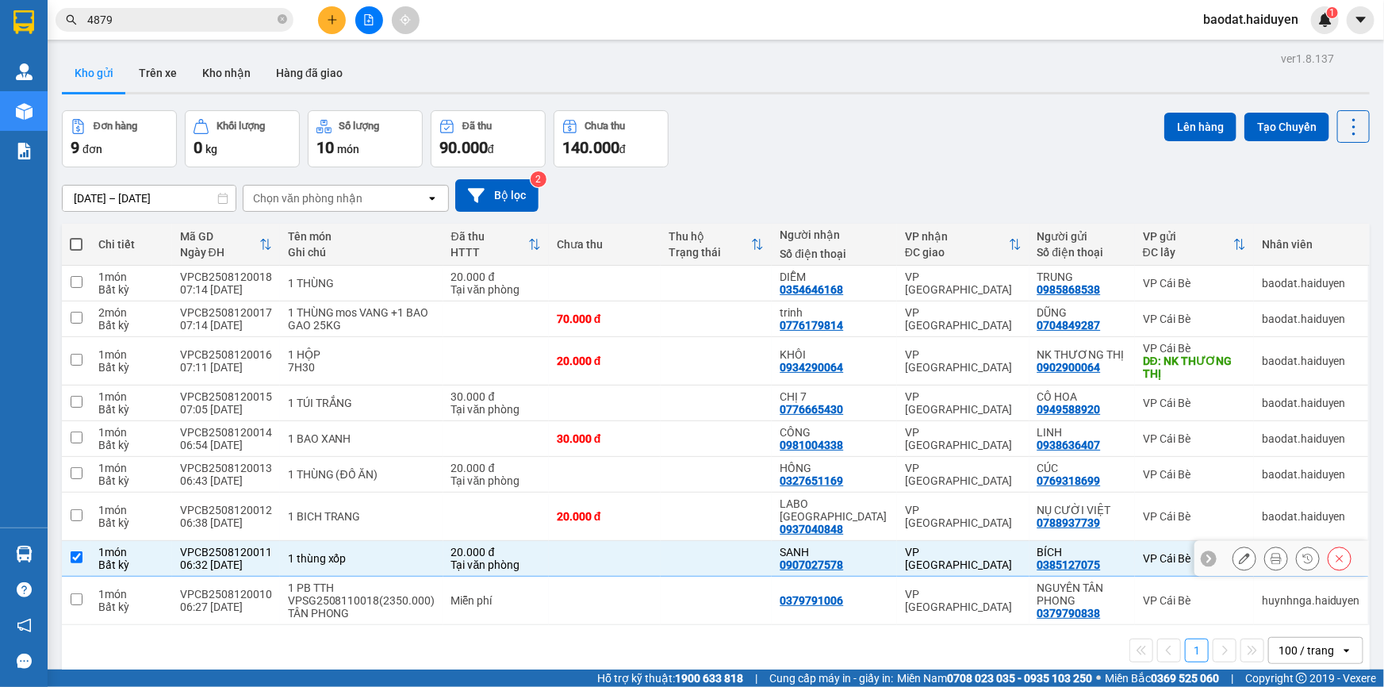
checkbox input "true"
click at [791, 523] on div "0937040848" at bounding box center [811, 529] width 63 height 13
click at [815, 469] on div "HỒNG" at bounding box center [834, 468] width 109 height 13
checkbox input "true"
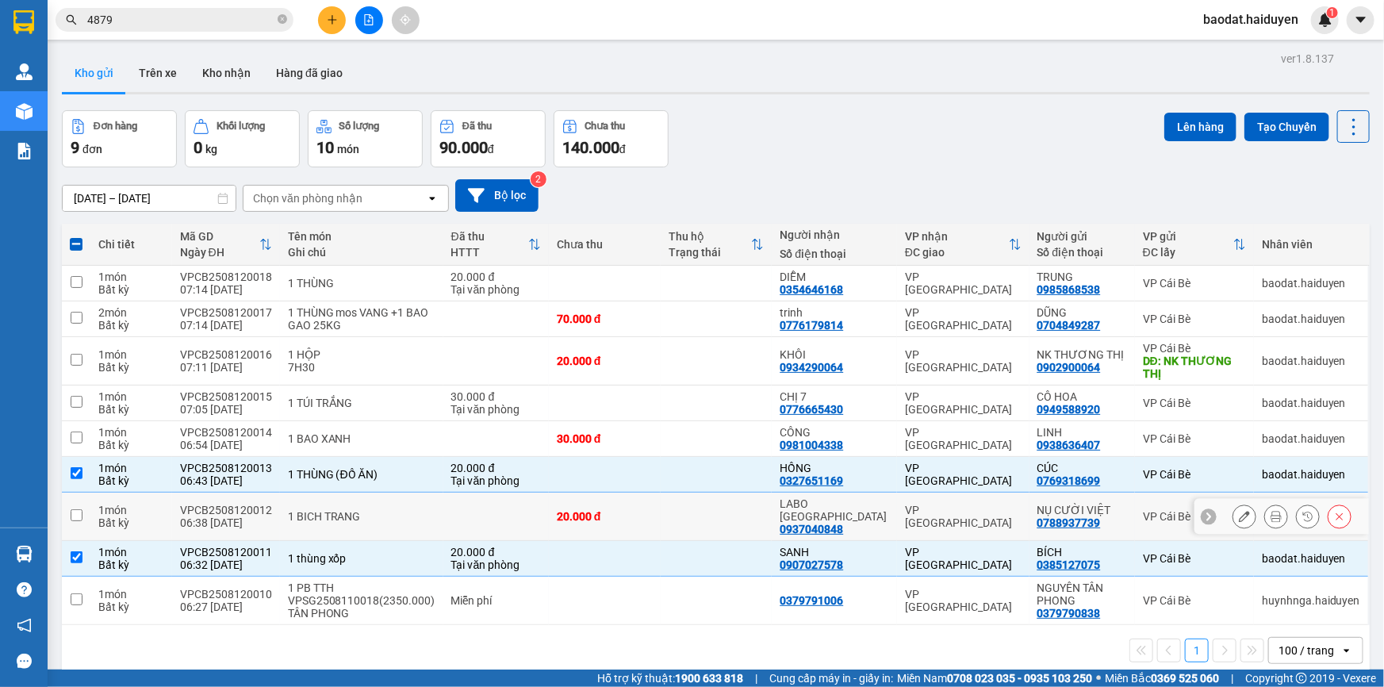
click at [820, 523] on div "0937040848" at bounding box center [811, 529] width 63 height 13
click at [833, 493] on td "LABO NHẬT MỸ 0937040848" at bounding box center [834, 517] width 125 height 48
checkbox input "true"
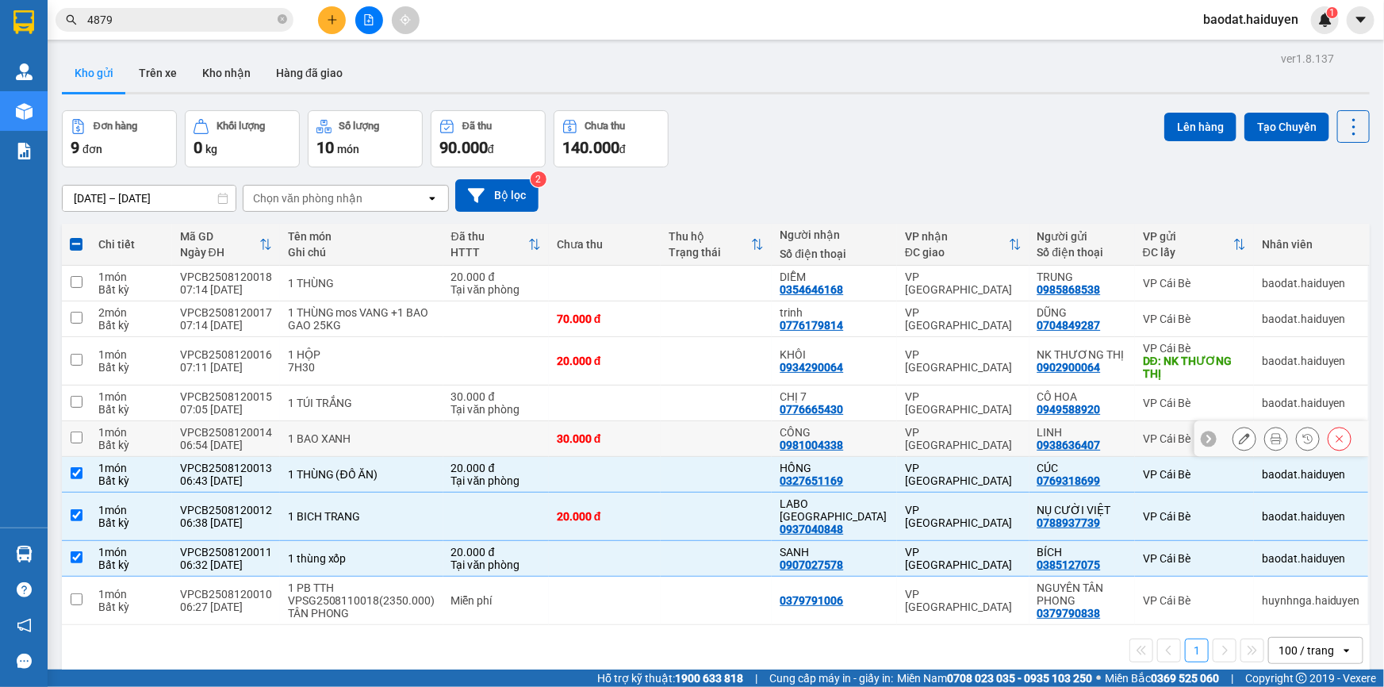
click at [824, 439] on div "0981004338" at bounding box center [811, 445] width 63 height 13
click at [851, 391] on div "CHỊ 7" at bounding box center [834, 396] width 109 height 13
checkbox input "true"
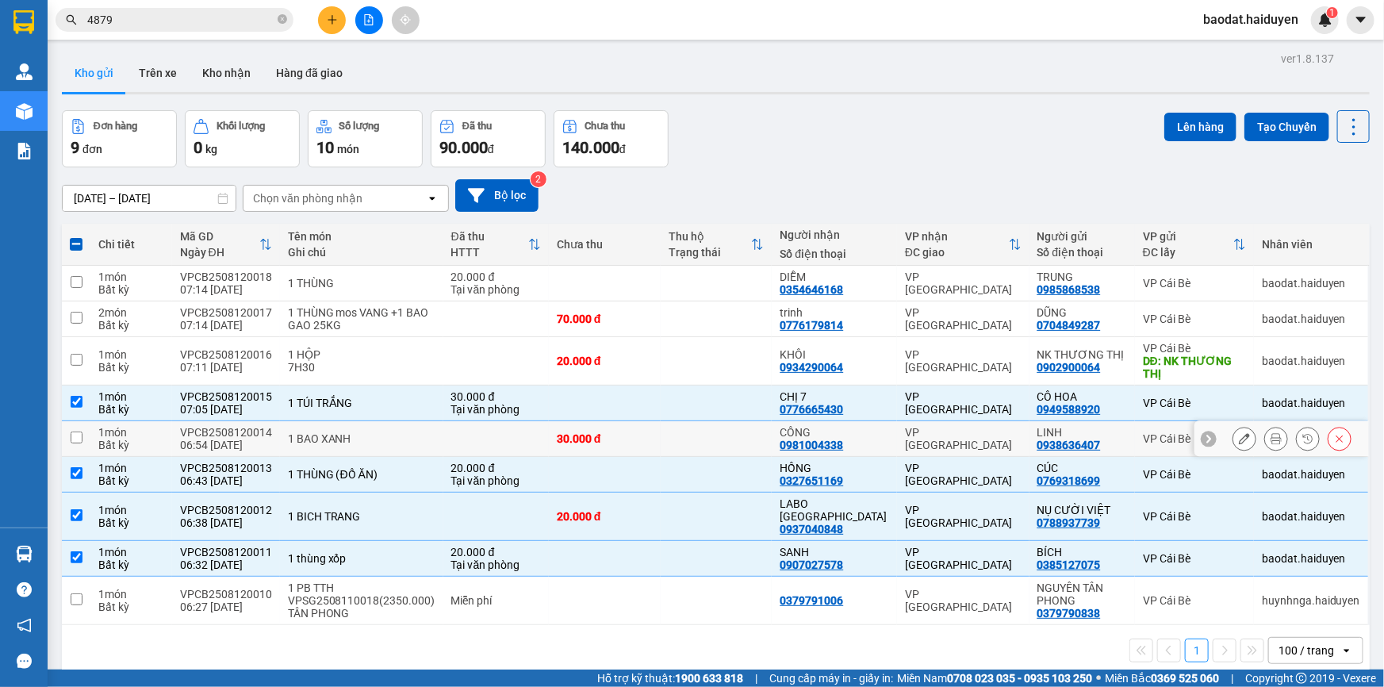
click at [849, 431] on div "CÔNG" at bounding box center [834, 432] width 109 height 13
checkbox input "true"
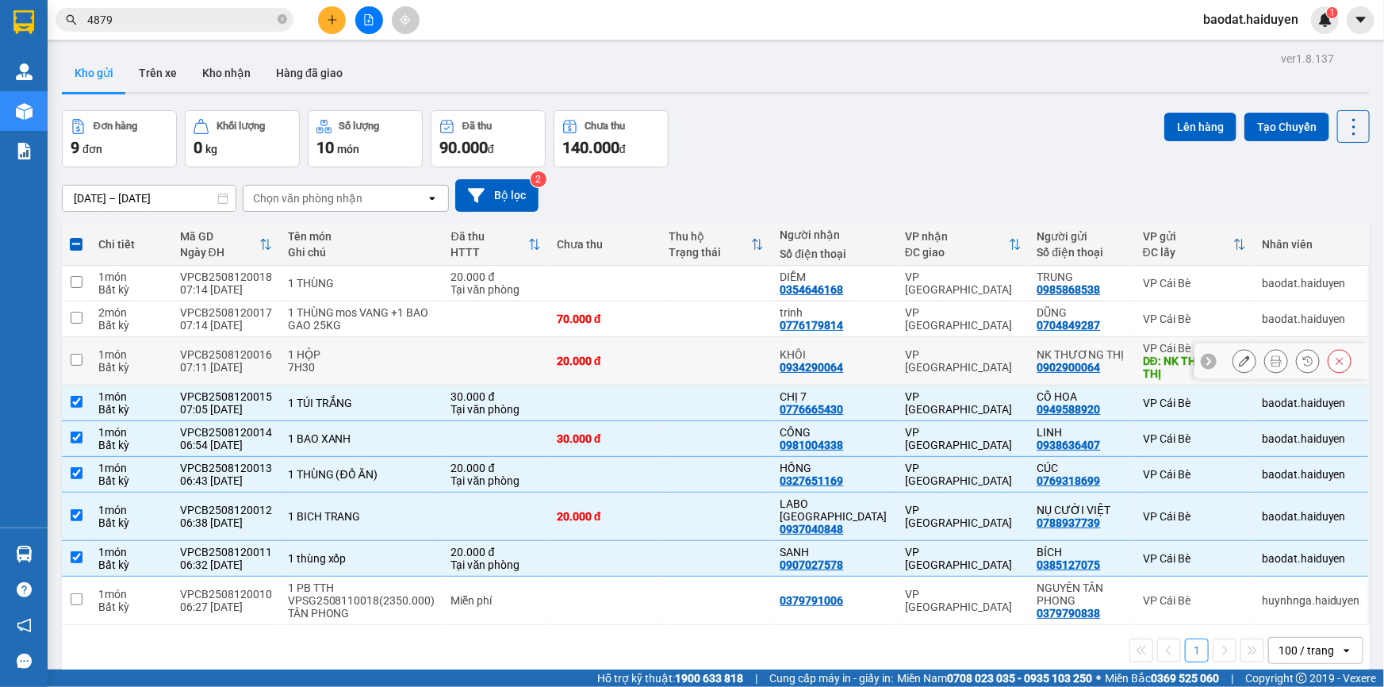
click at [857, 374] on td "KHÔI 0934290064" at bounding box center [834, 361] width 125 height 48
checkbox input "true"
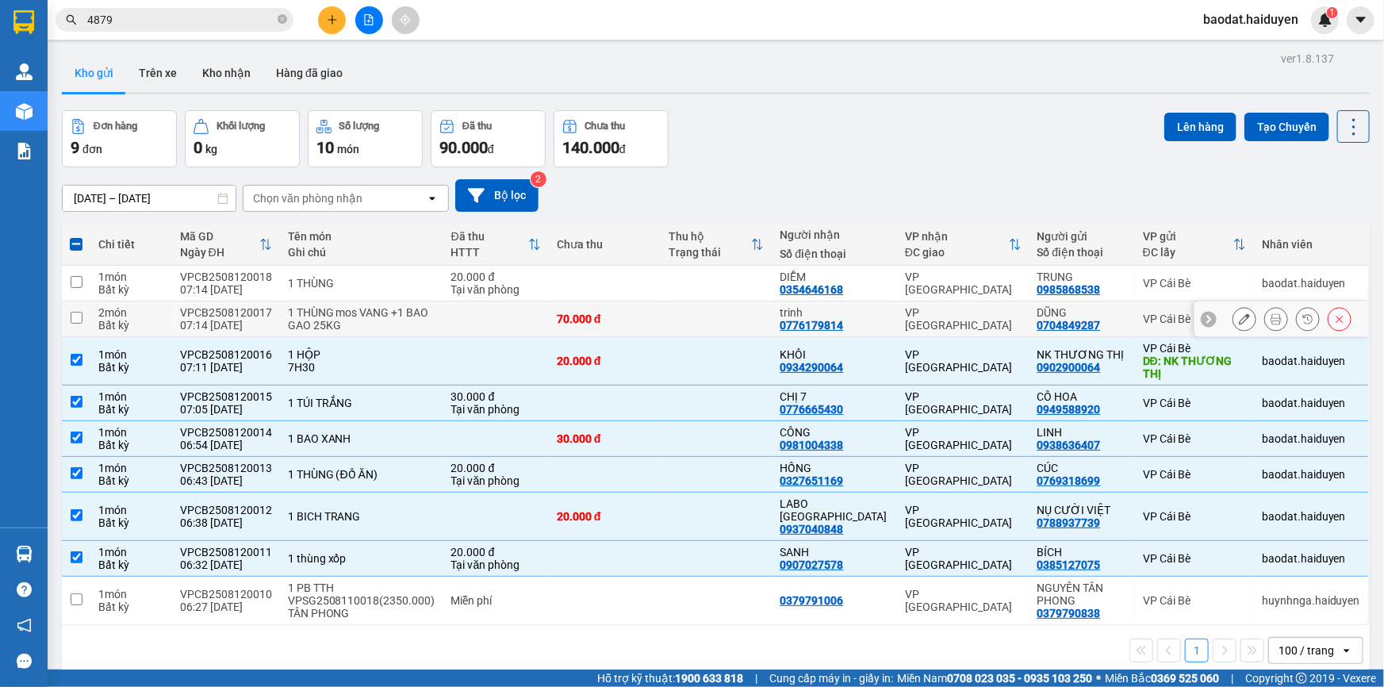
drag, startPoint x: 857, startPoint y: 321, endPoint x: 858, endPoint y: 309, distance: 12.0
click at [857, 320] on div "trinh 0776179814" at bounding box center [834, 318] width 109 height 25
checkbox input "true"
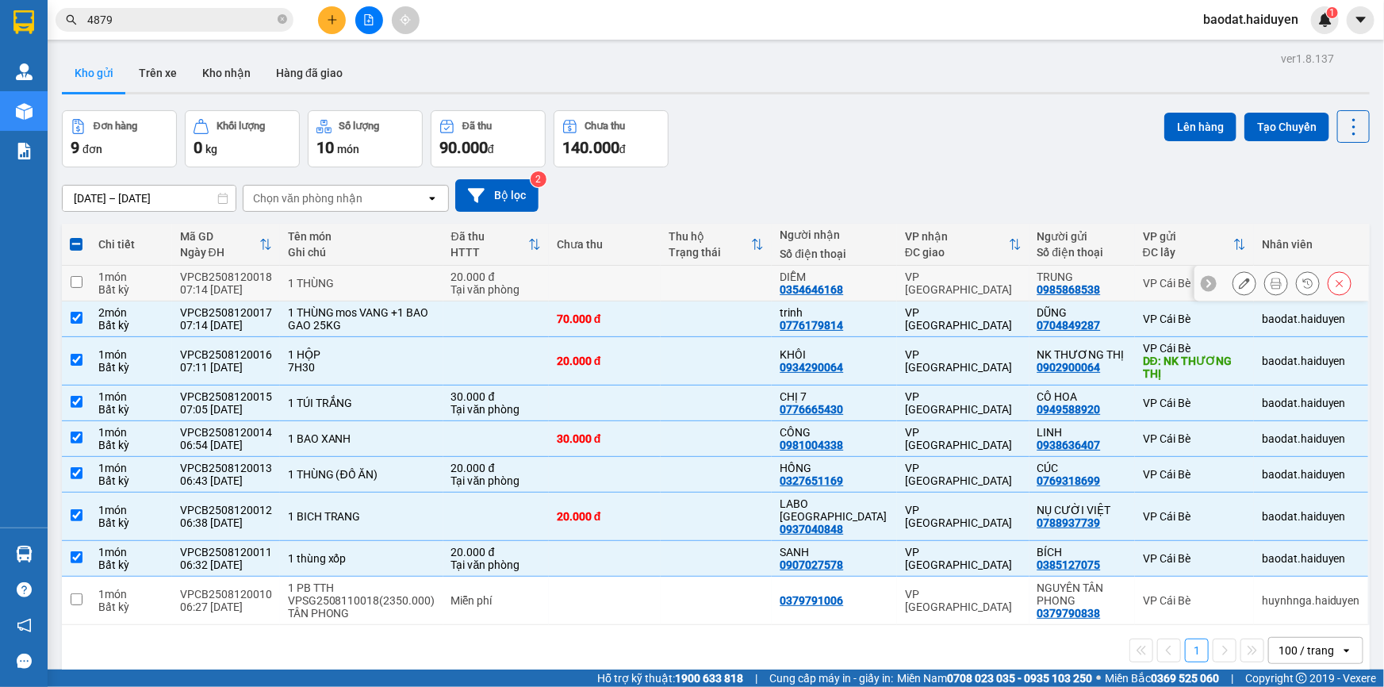
click at [865, 291] on div "DIỄM 0354646168" at bounding box center [834, 282] width 109 height 25
checkbox input "true"
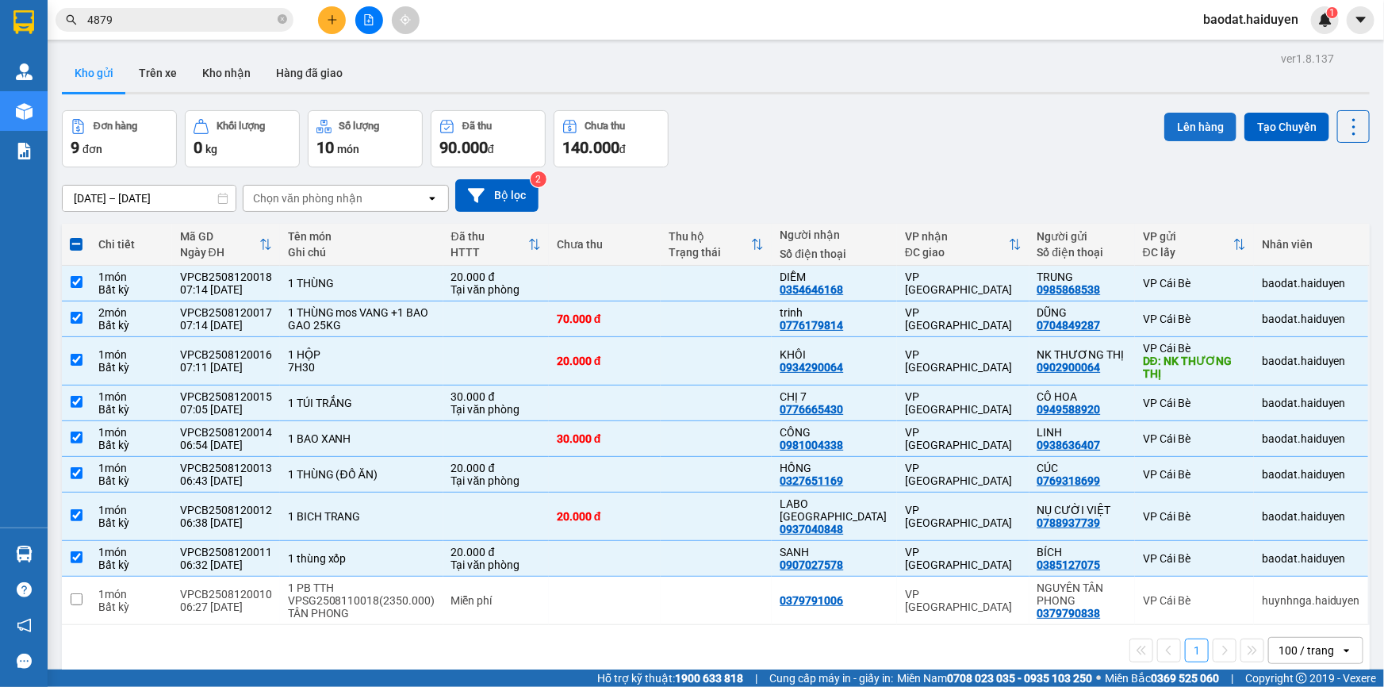
click at [1198, 123] on button "Lên hàng" at bounding box center [1200, 127] width 72 height 29
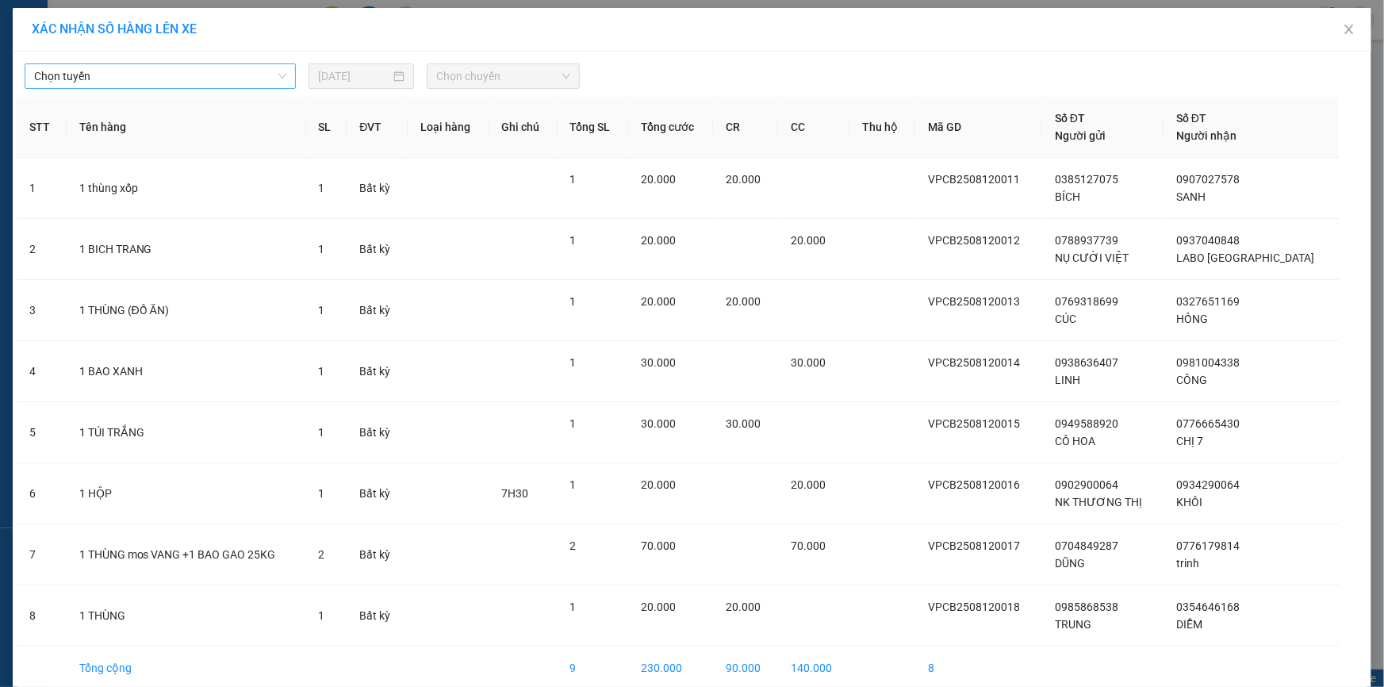
click at [221, 75] on span "Chọn tuyến" at bounding box center [160, 76] width 252 height 24
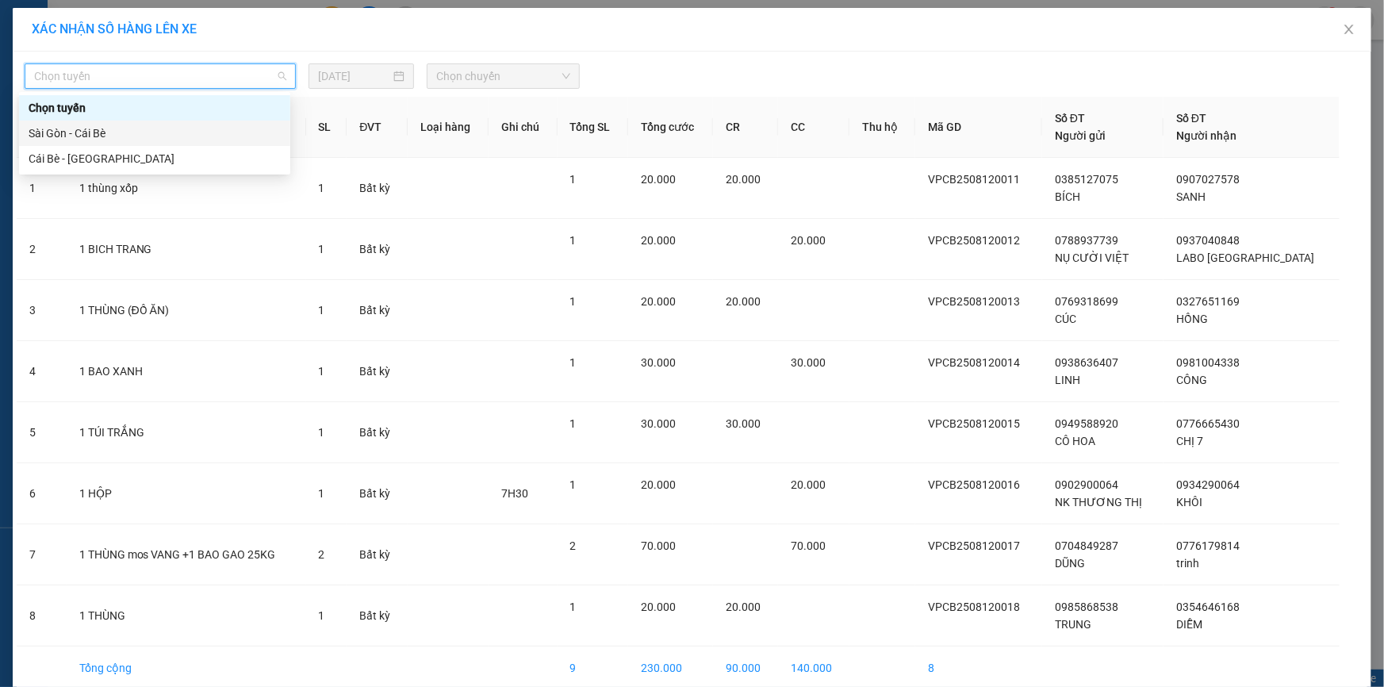
click at [171, 140] on div "Sài Gòn - Cái Bè" at bounding box center [155, 133] width 252 height 17
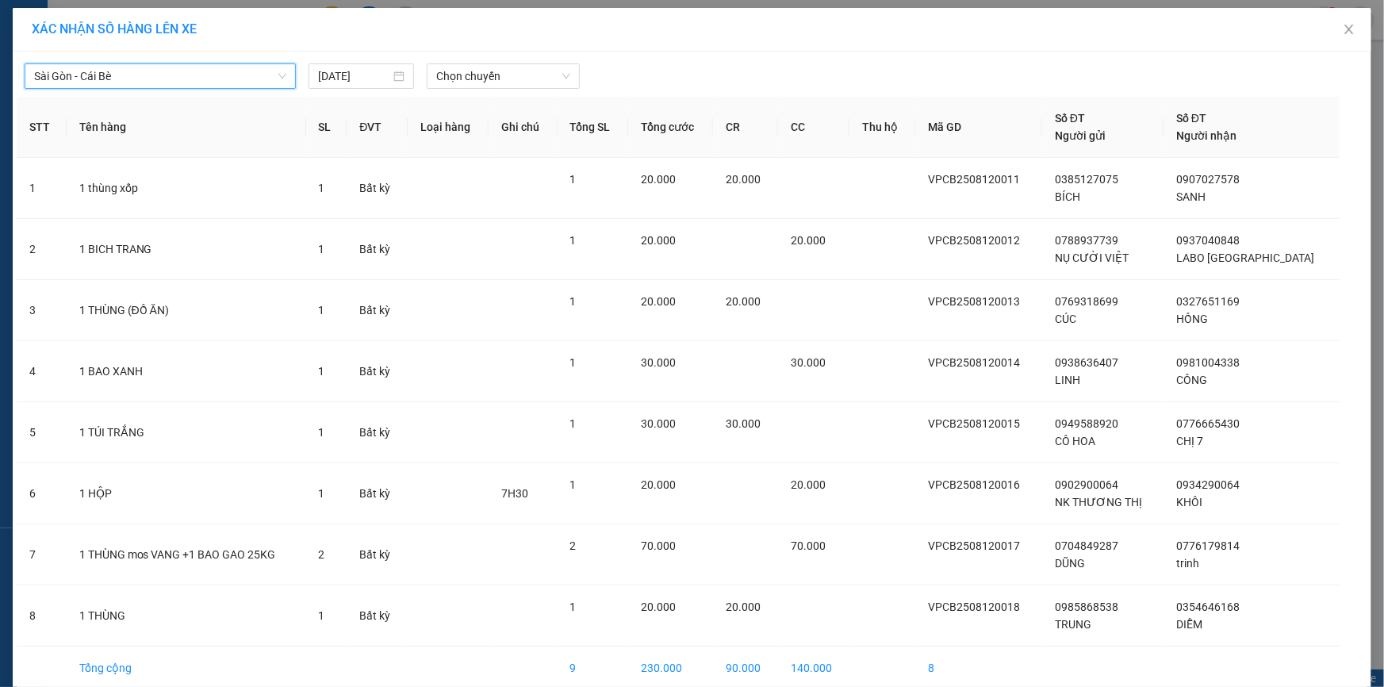
drag, startPoint x: 210, startPoint y: 79, endPoint x: 207, endPoint y: 87, distance: 8.5
click at [211, 79] on span "Sài Gòn - Cái Bè" at bounding box center [160, 76] width 252 height 24
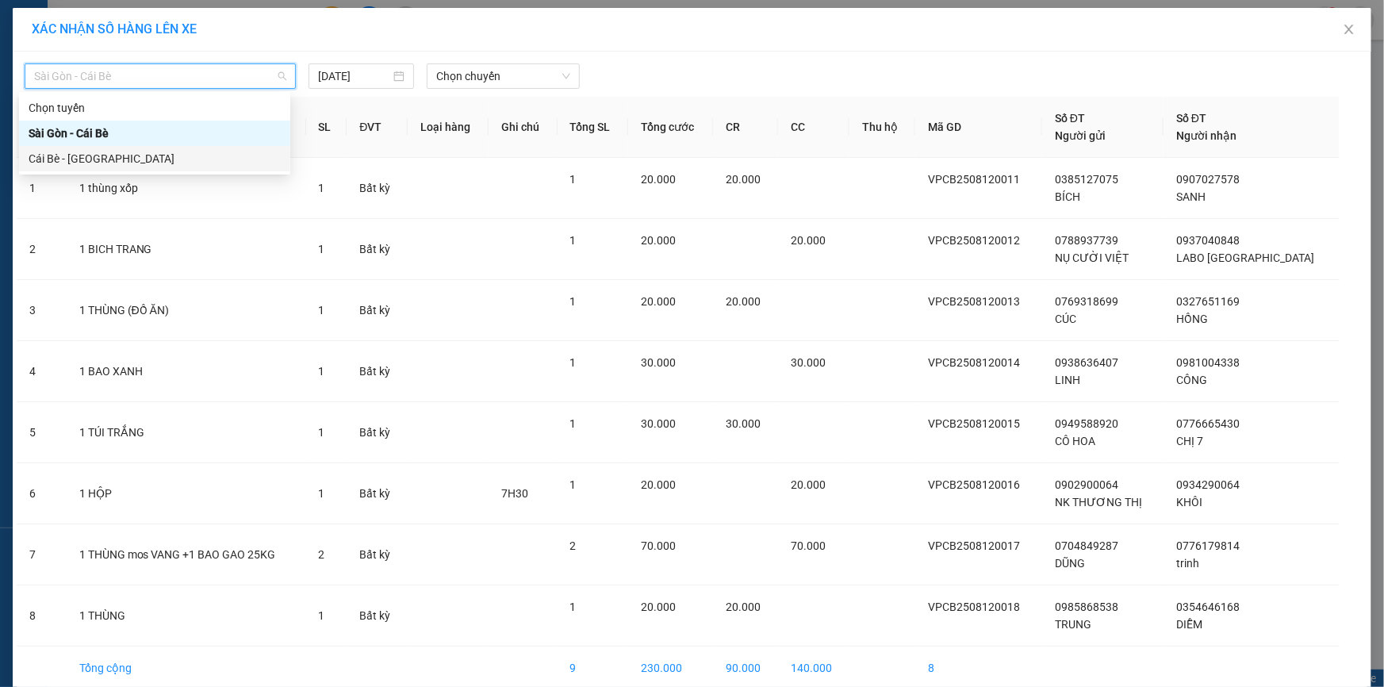
click at [154, 162] on div "Cái Bè - Sài Gòn" at bounding box center [155, 158] width 252 height 17
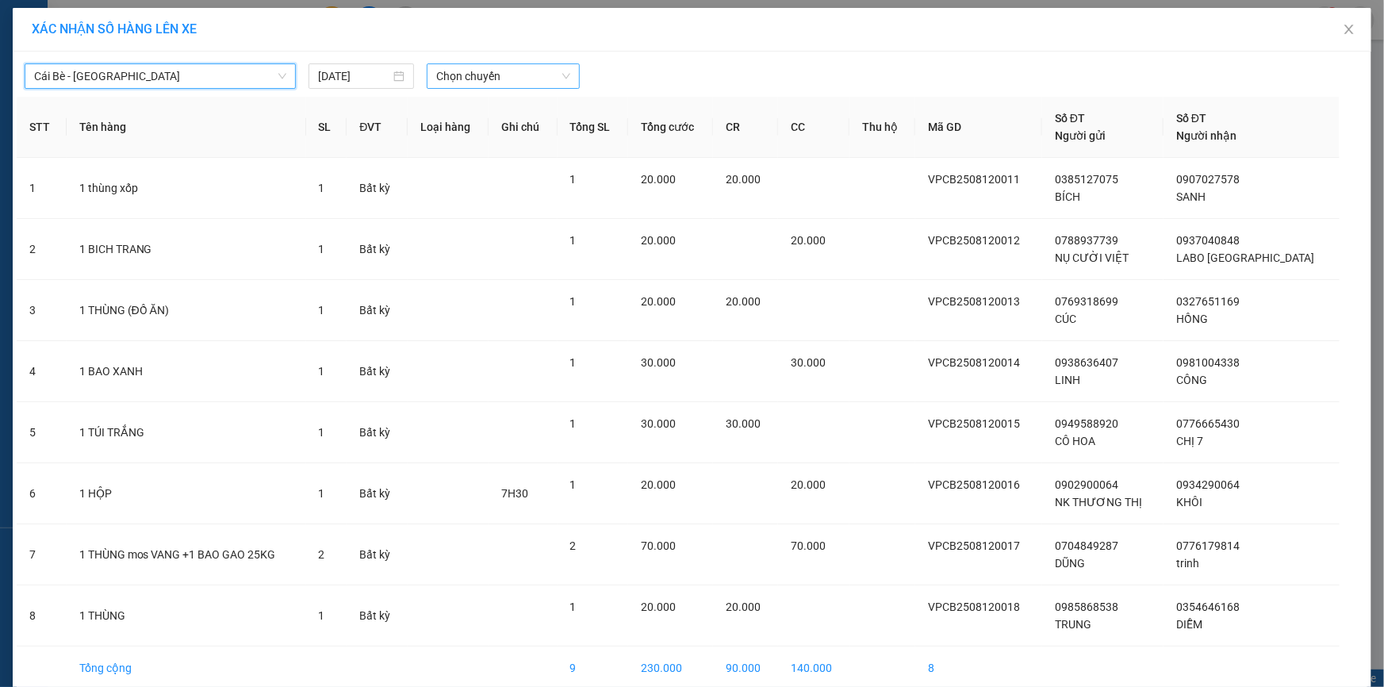
click at [535, 86] on span "Chọn chuyến" at bounding box center [503, 76] width 134 height 24
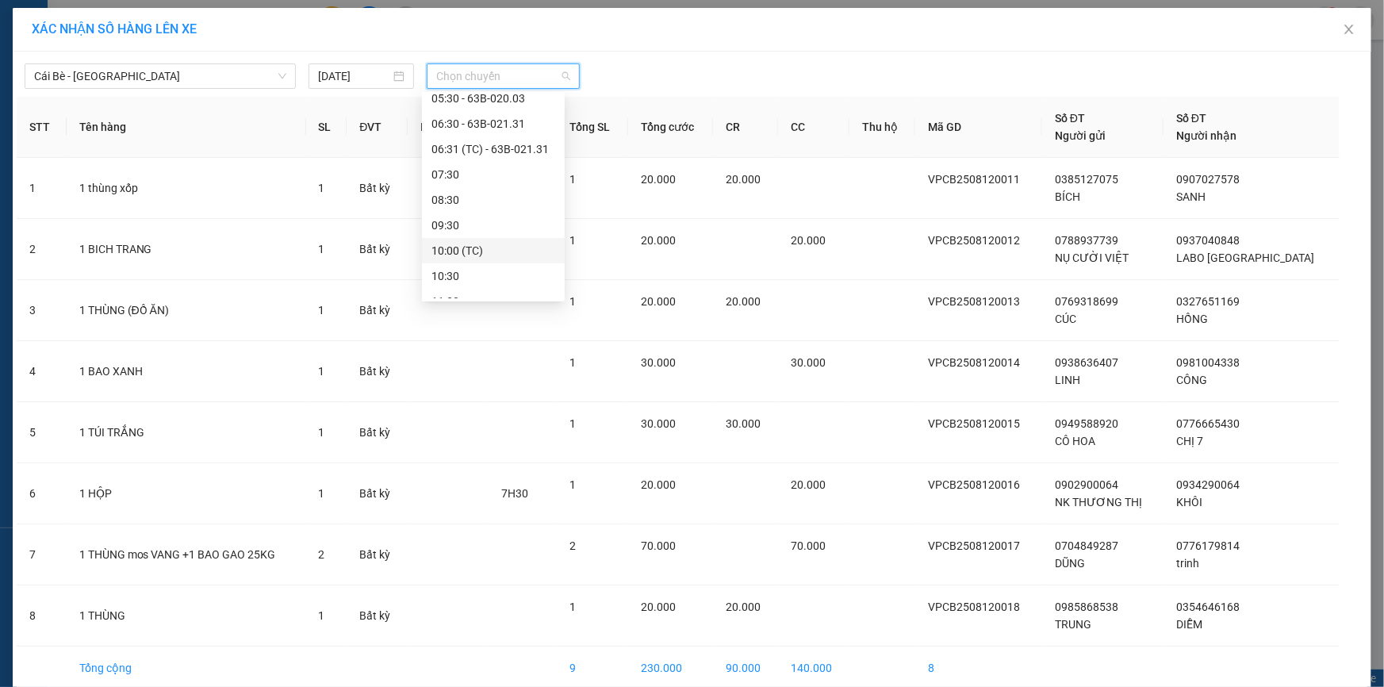
scroll to position [185, 0]
click at [477, 182] on div "07:30" at bounding box center [493, 176] width 124 height 17
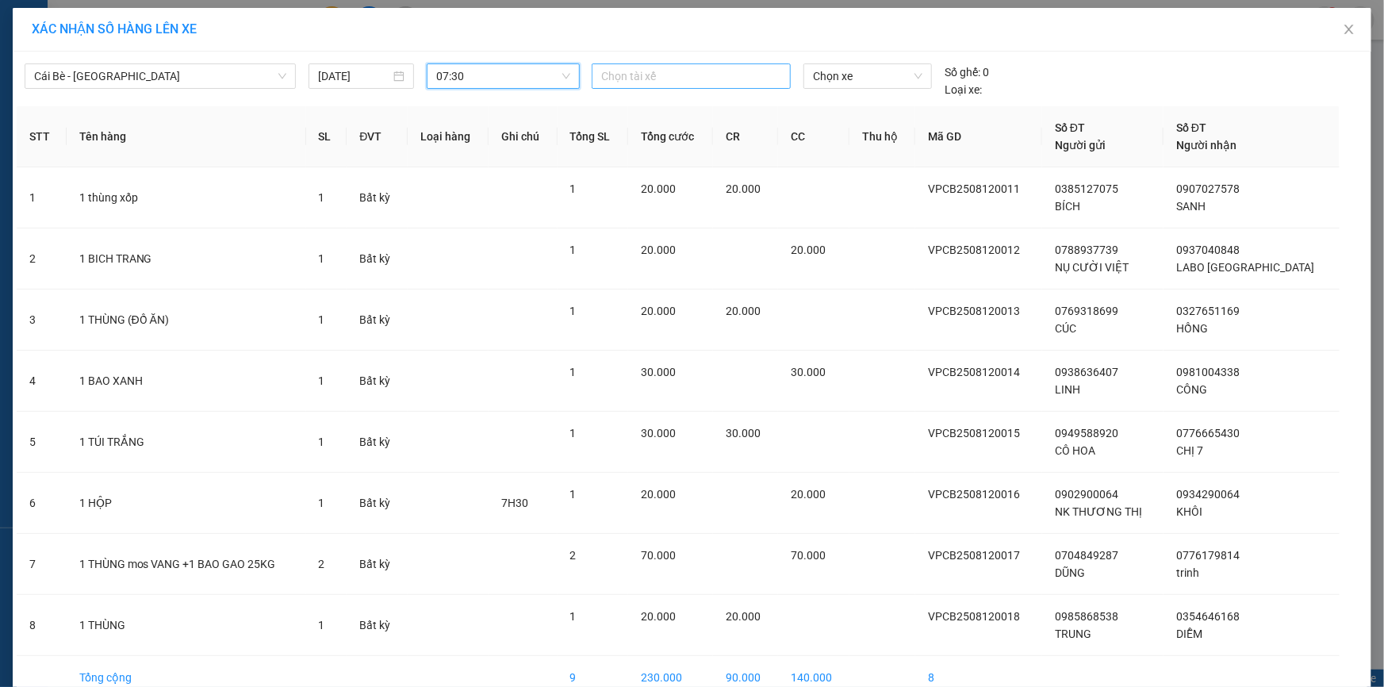
click at [635, 77] on div at bounding box center [691, 76] width 191 height 19
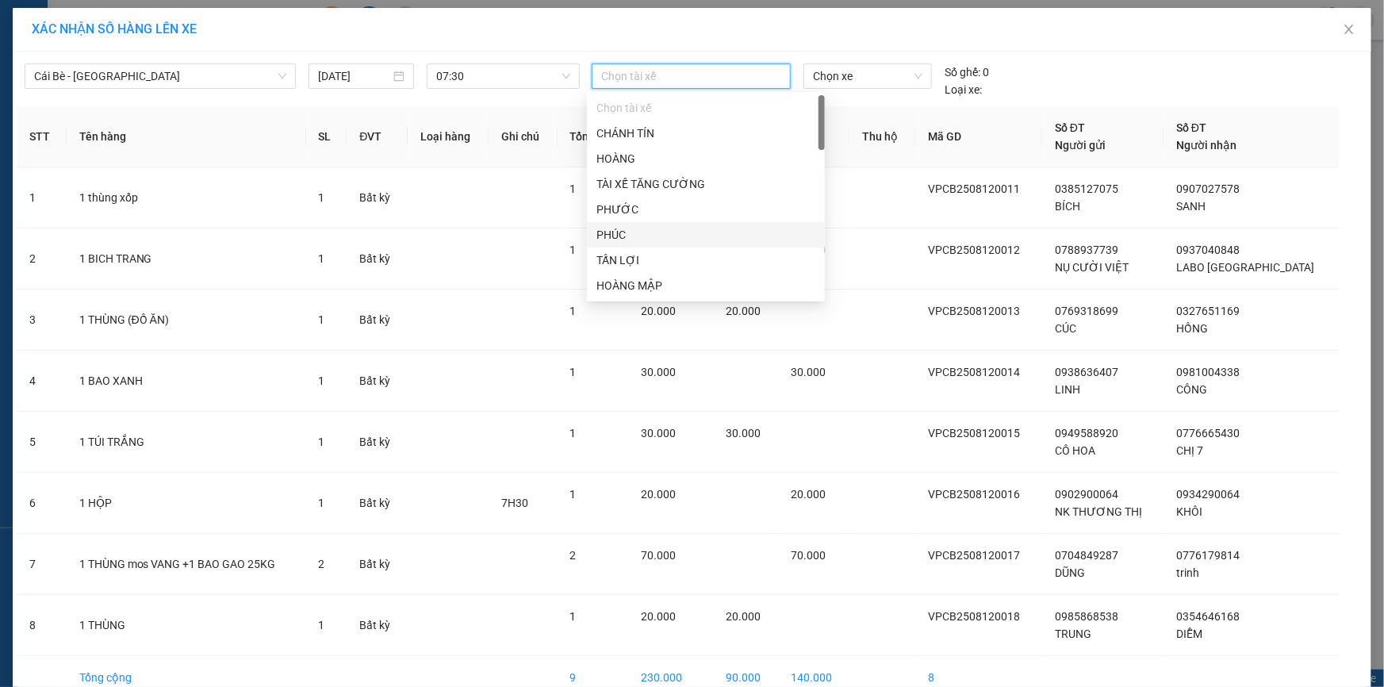
click at [634, 230] on div "PHÚC" at bounding box center [705, 234] width 219 height 17
click at [833, 90] on div "Chọn xe" at bounding box center [867, 80] width 141 height 35
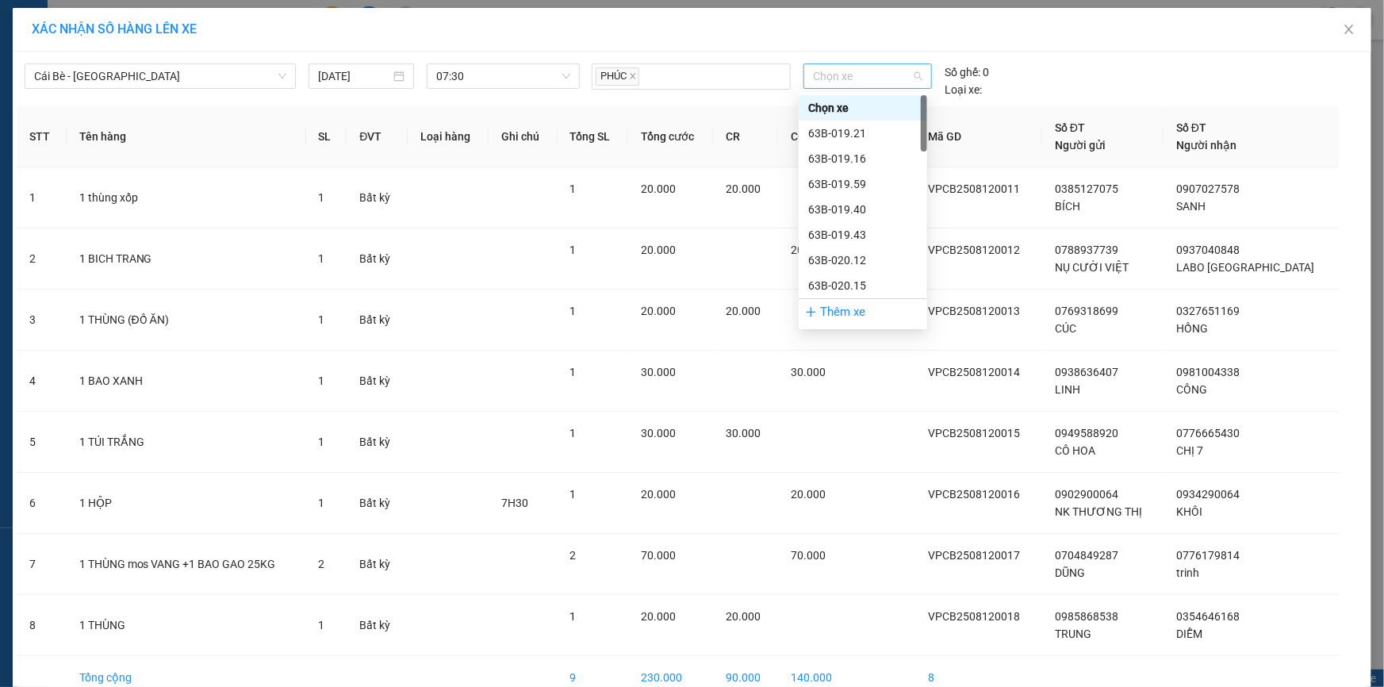
click at [837, 81] on span "Chọn xe" at bounding box center [867, 76] width 109 height 24
click at [854, 184] on div "63F-004.02" at bounding box center [862, 184] width 109 height 17
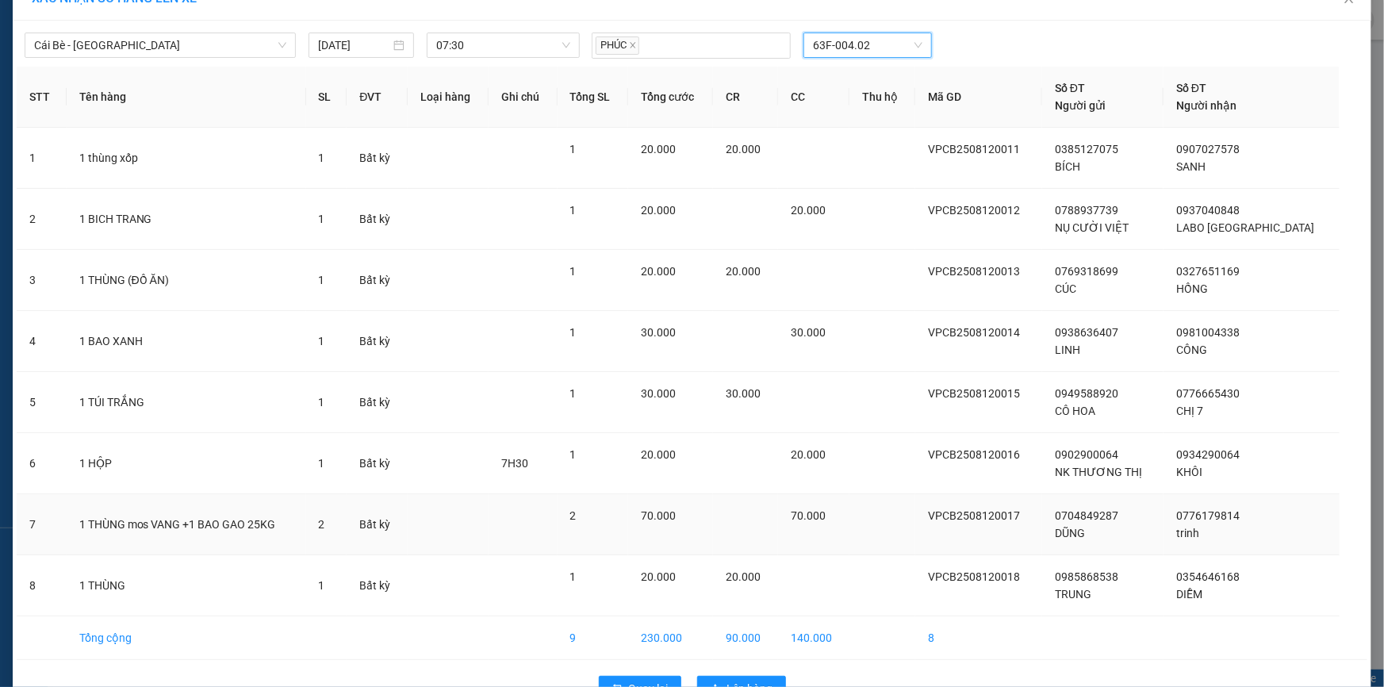
scroll to position [74, 0]
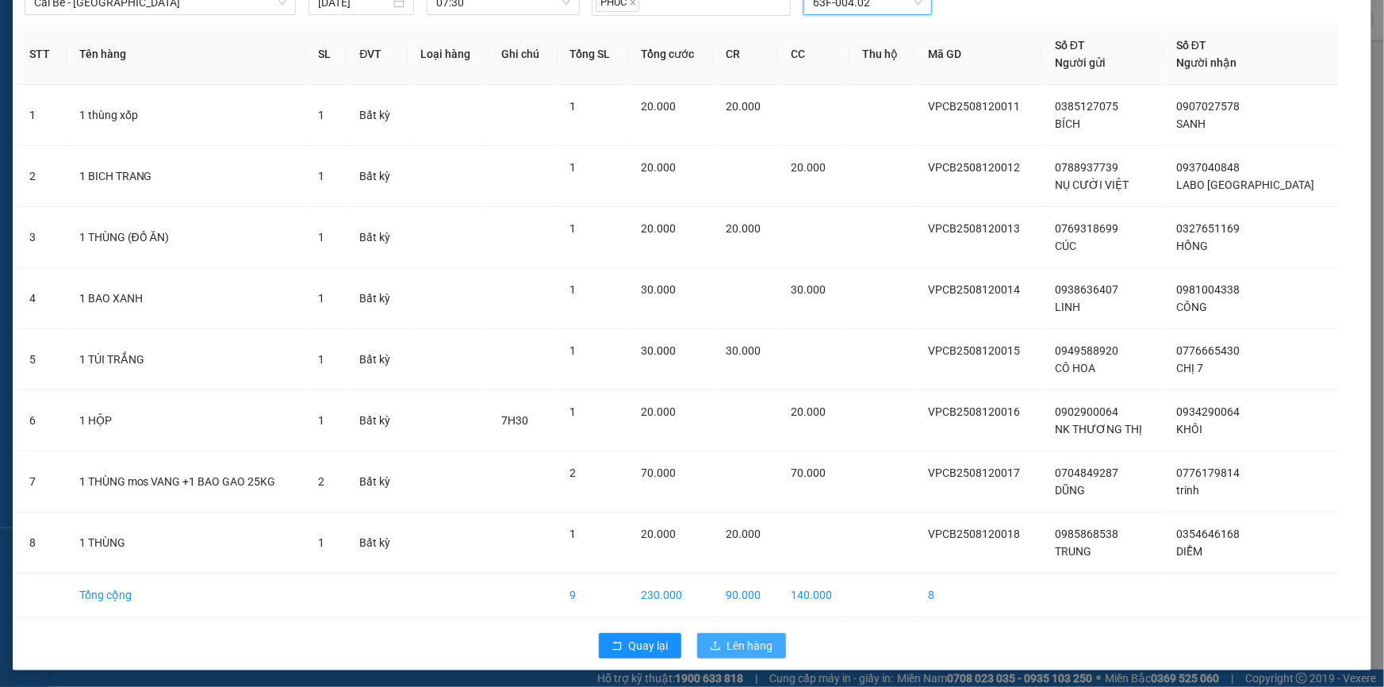
click at [727, 643] on span "Lên hàng" at bounding box center [750, 645] width 46 height 17
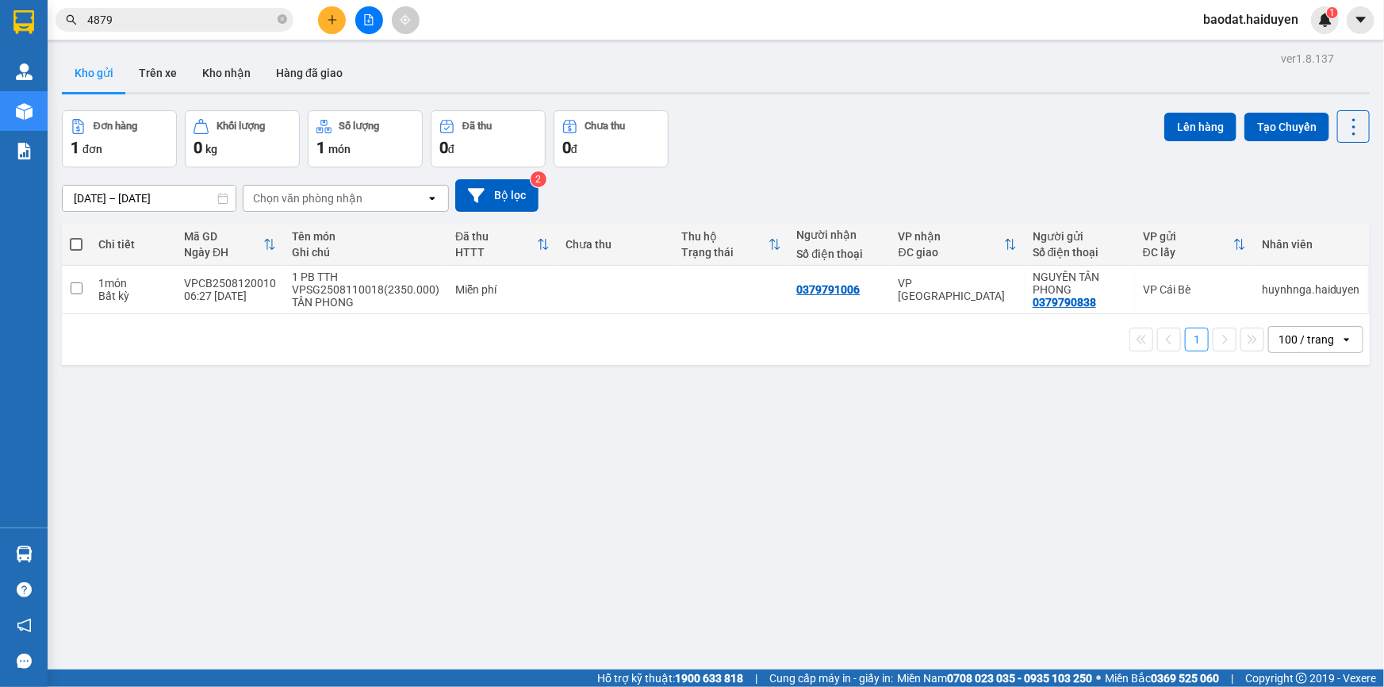
click at [336, 15] on icon "plus" at bounding box center [332, 19] width 11 height 11
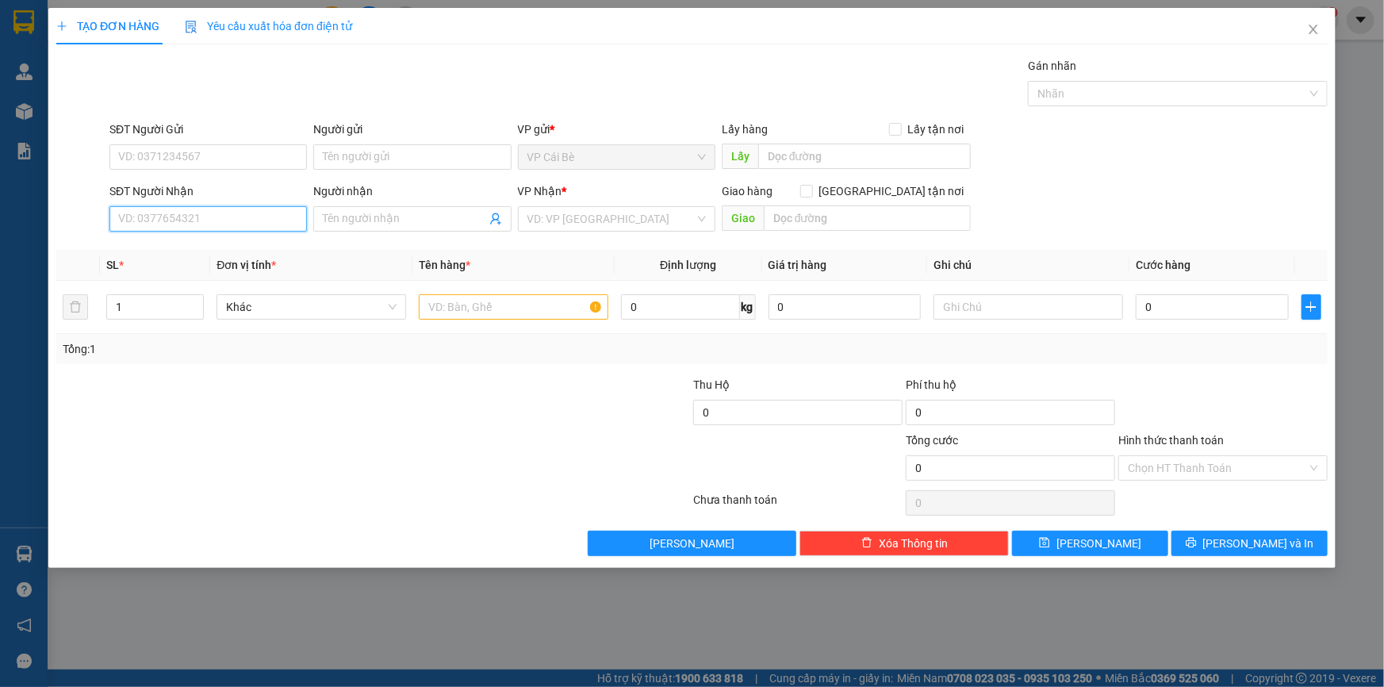
click at [222, 226] on input "SĐT Người Nhận" at bounding box center [207, 218] width 197 height 25
click at [199, 229] on input "SĐT Người Nhận" at bounding box center [207, 218] width 197 height 25
type input "0989540877"
click at [393, 219] on input "Người nhận" at bounding box center [404, 218] width 163 height 17
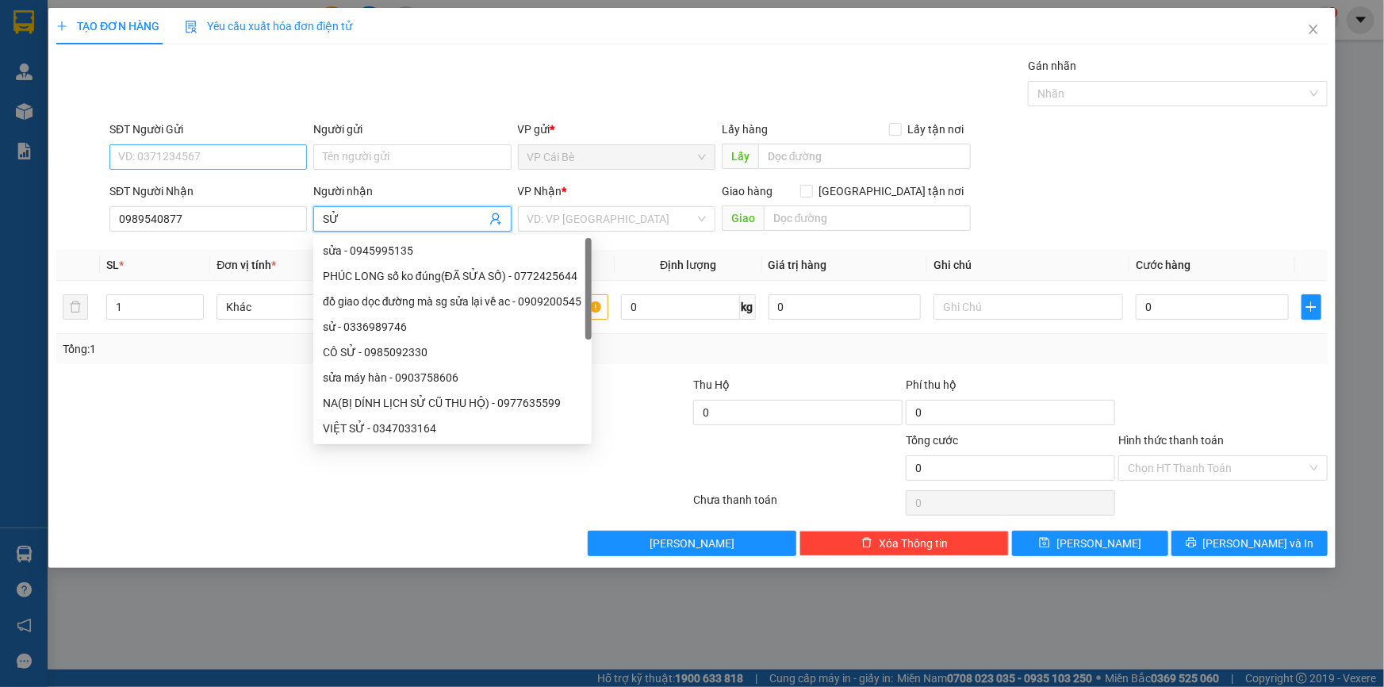
type input "SỬ"
click at [230, 155] on input "SĐT Người Gửi" at bounding box center [207, 156] width 197 height 25
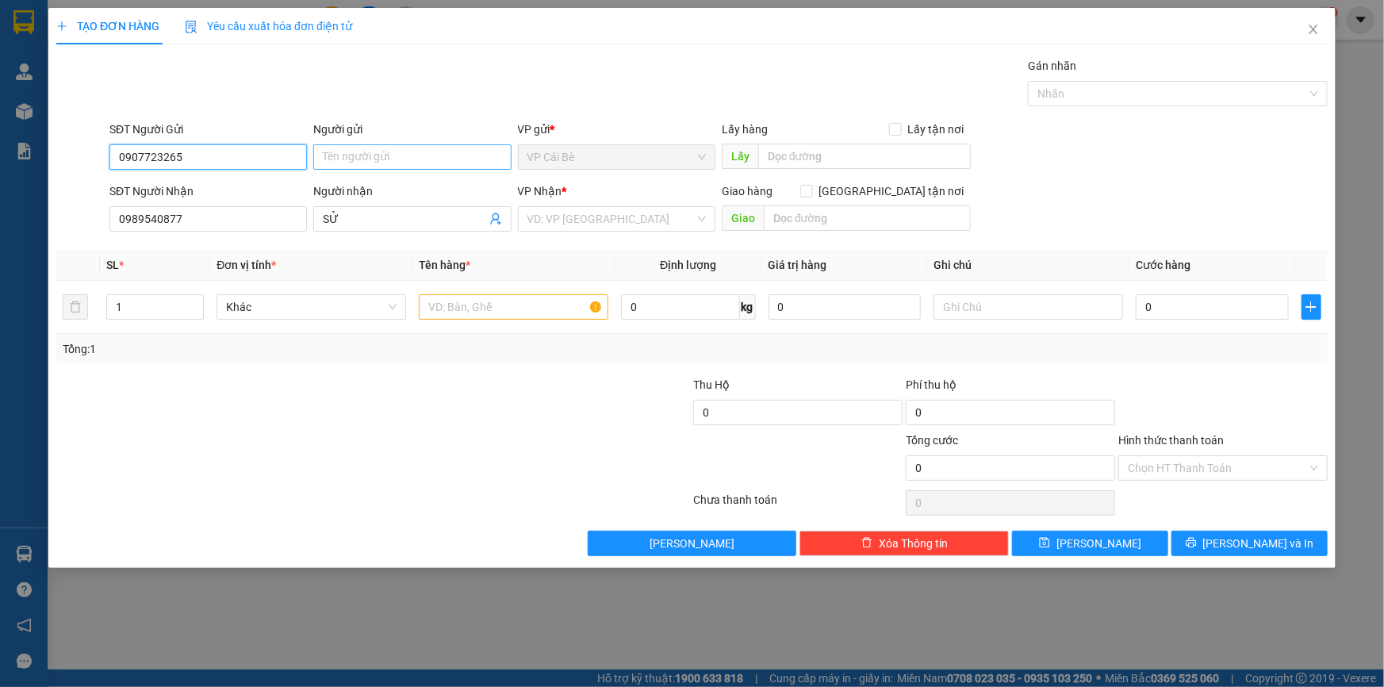
type input "0907723265"
click at [431, 157] on input "Người gửi" at bounding box center [411, 156] width 197 height 25
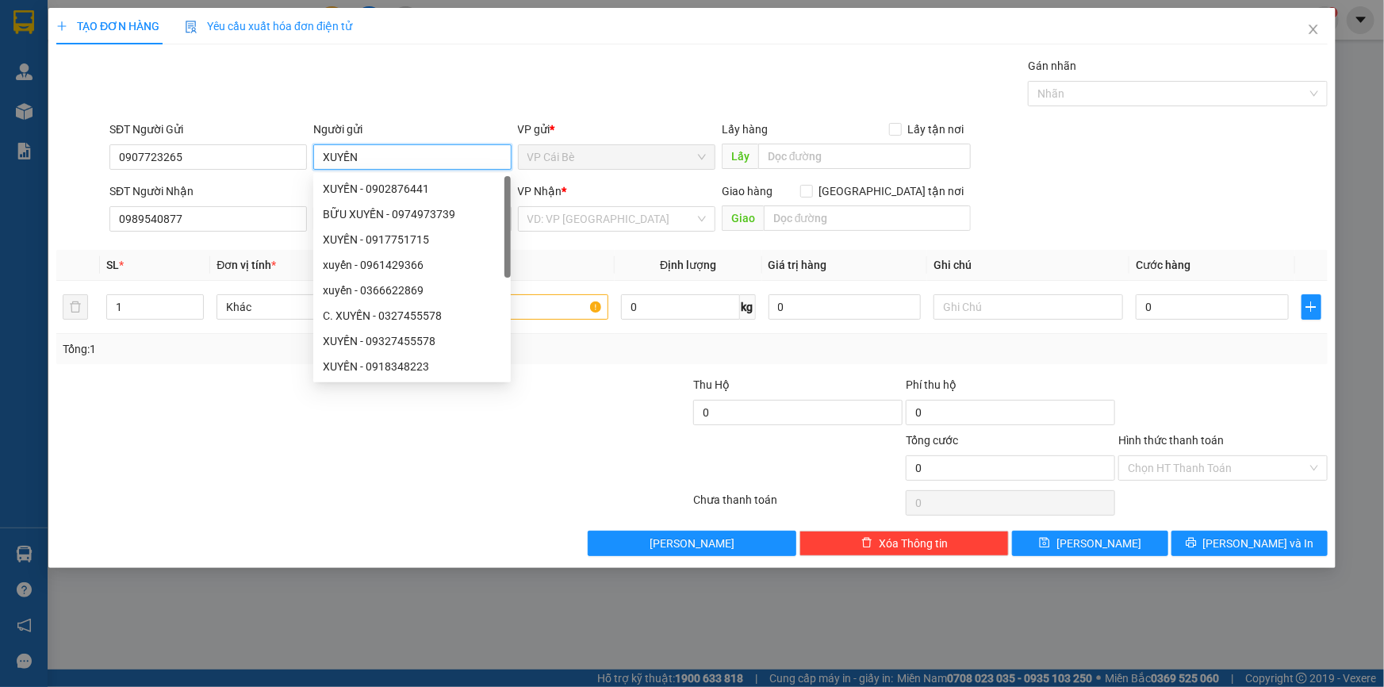
type input "XUYẾN"
click at [550, 89] on div "Gói vận chuyển * Tiêu chuẩn Gán nhãn Nhãn" at bounding box center [718, 85] width 1225 height 56
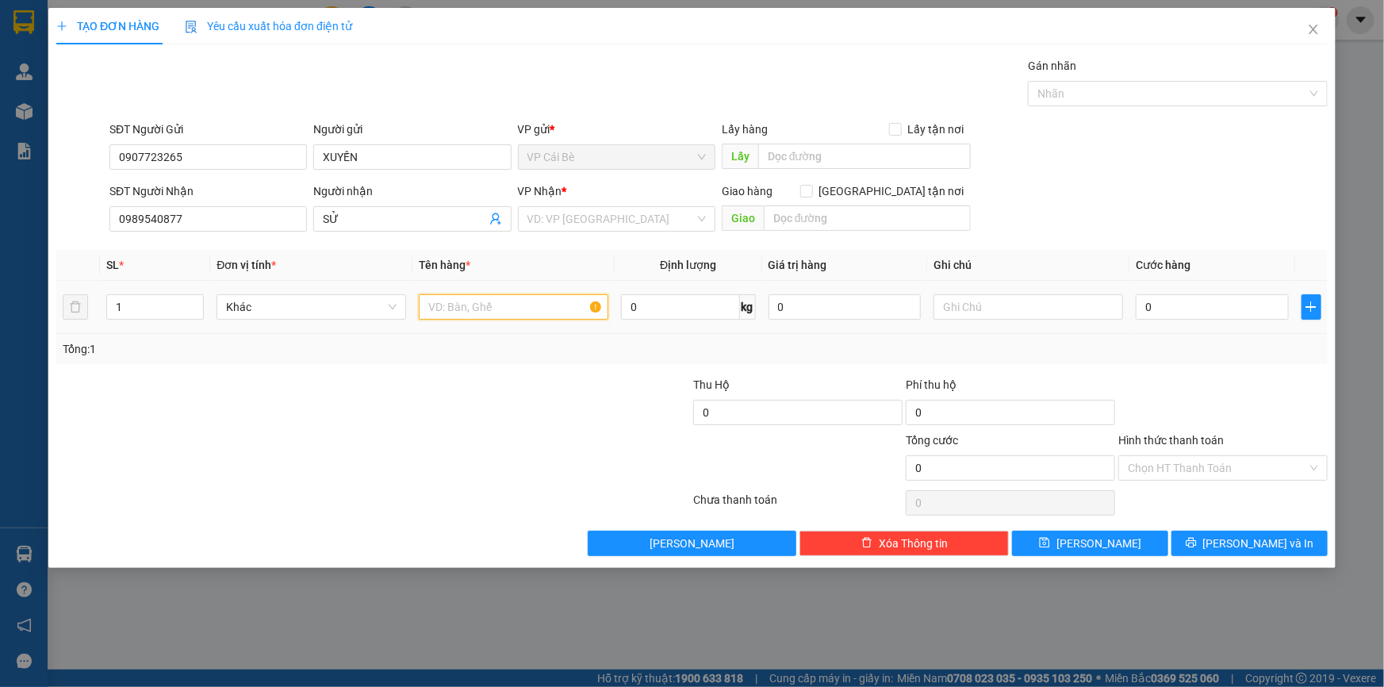
click at [546, 307] on input "text" at bounding box center [514, 306] width 190 height 25
type input "1 KIỆN"
click at [1192, 305] on input "0" at bounding box center [1212, 306] width 153 height 25
click at [562, 224] on input "search" at bounding box center [610, 219] width 167 height 24
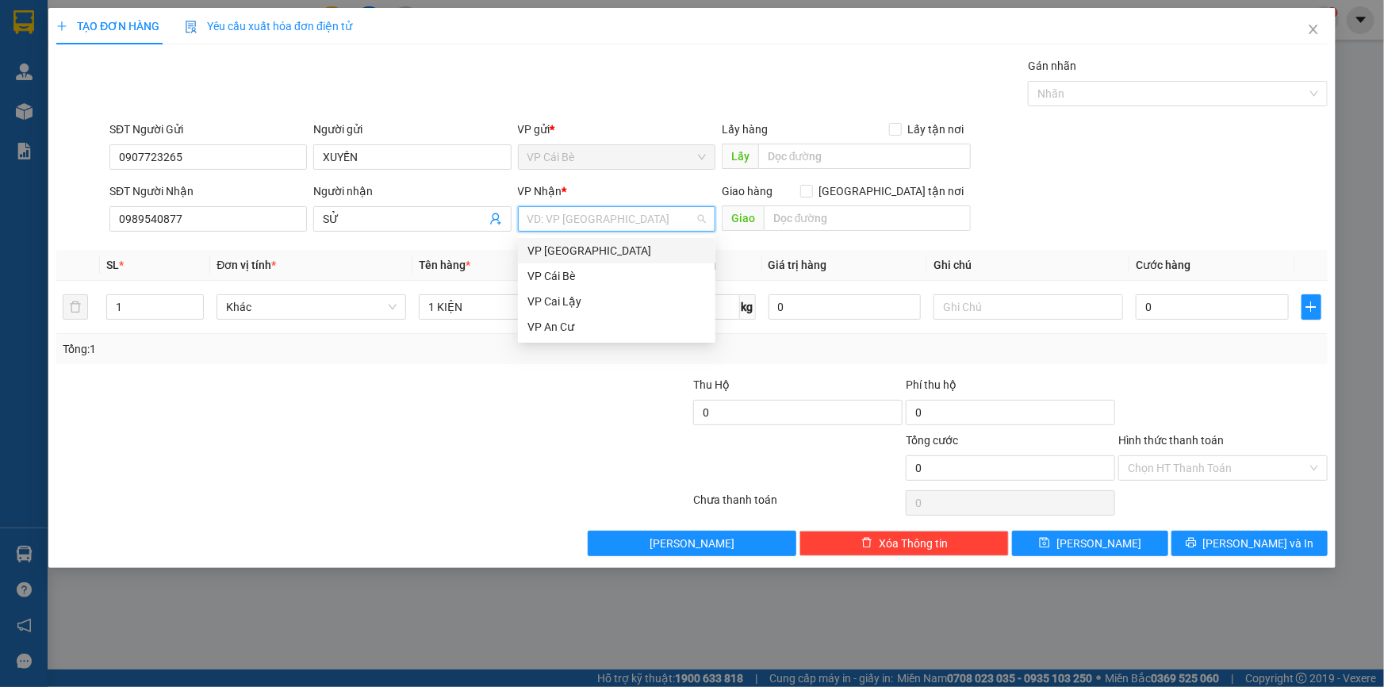
drag, startPoint x: 566, startPoint y: 248, endPoint x: 579, endPoint y: 247, distance: 13.5
click at [566, 248] on div "VP [GEOGRAPHIC_DATA]" at bounding box center [616, 250] width 178 height 17
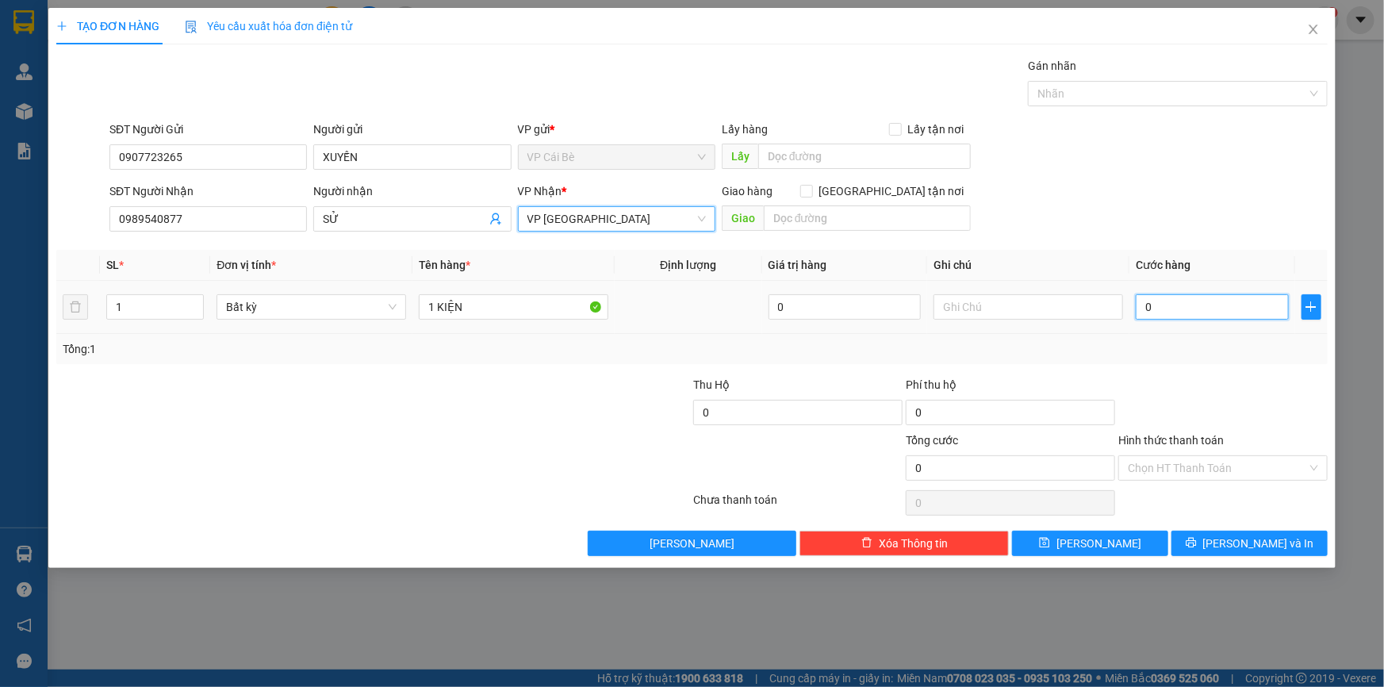
click at [1211, 313] on input "0" at bounding box center [1212, 306] width 153 height 25
type input "2"
type input "20"
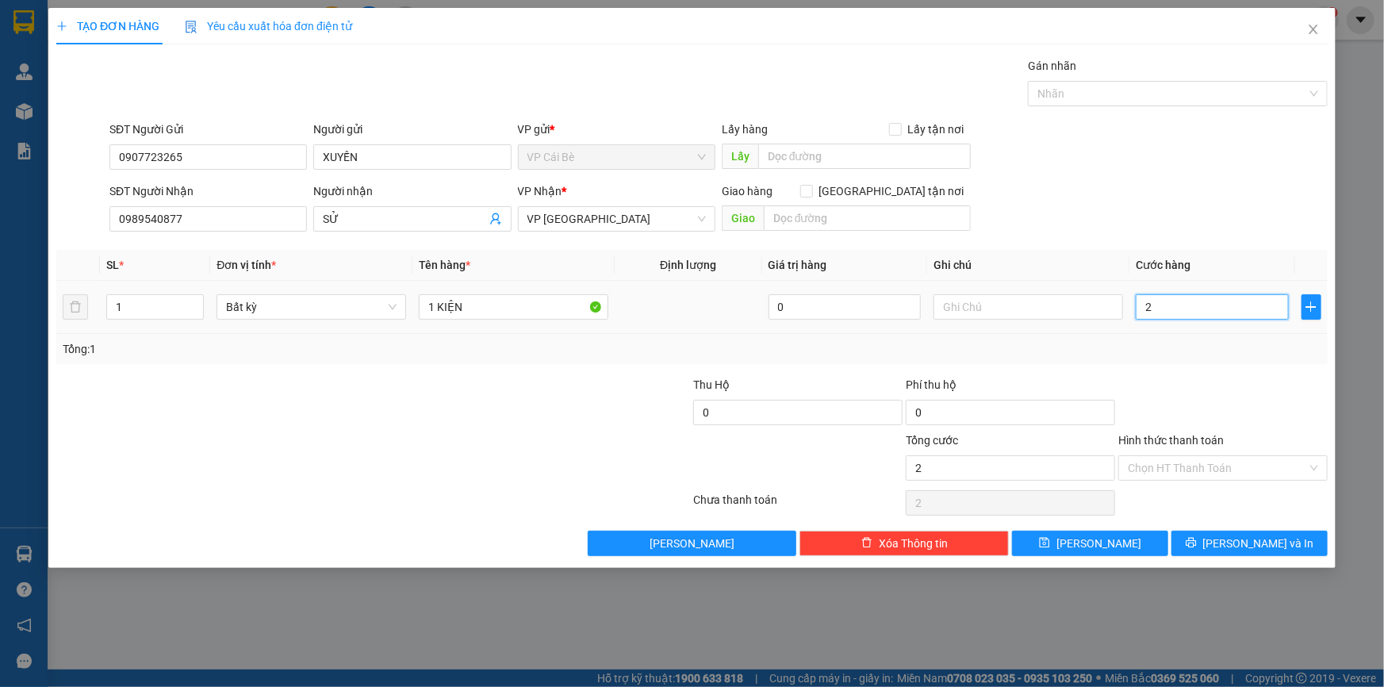
type input "20"
type input "20.000"
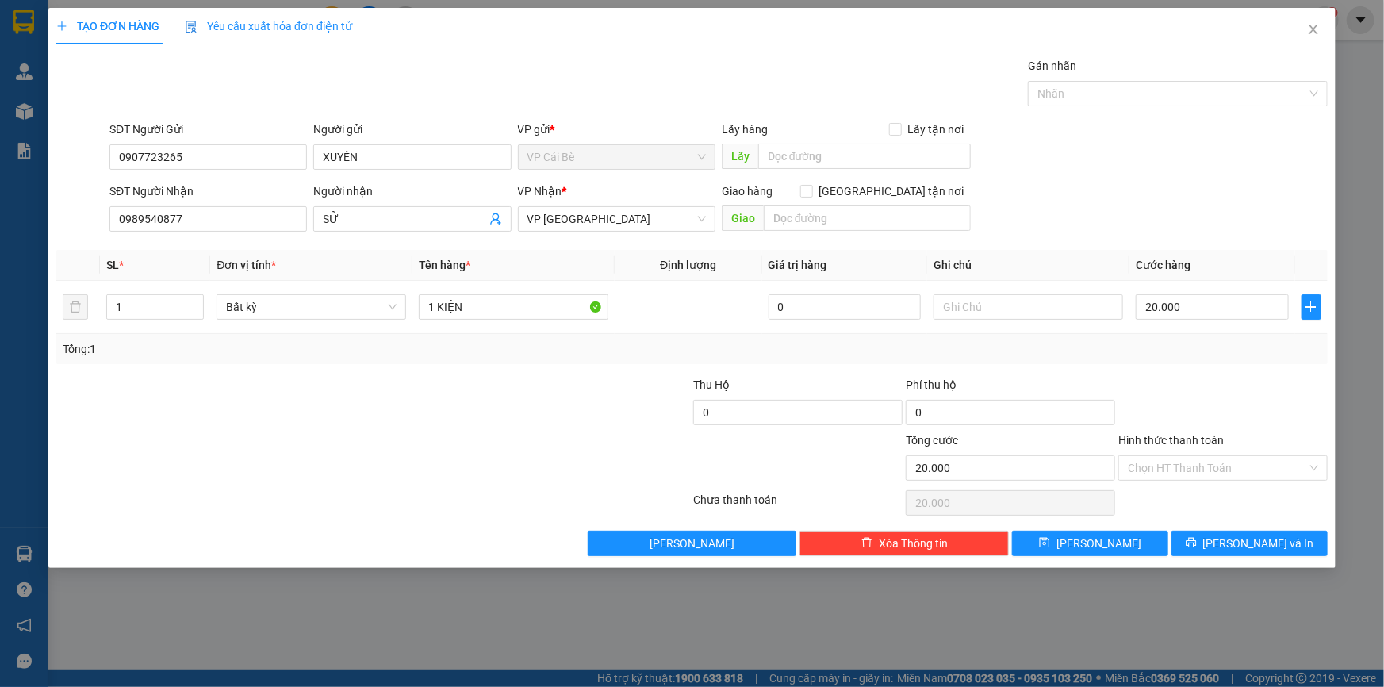
click at [1139, 227] on div "SĐT Người Nhận 0989540877 Người nhận SỬ VP Nhận * VP Sài Gòn Giao hàng Giao tận…" at bounding box center [718, 210] width 1225 height 56
click at [864, 159] on input "text" at bounding box center [864, 156] width 213 height 25
type input "MINH PHONG"
click at [481, 311] on input "1 KIỆN" at bounding box center [514, 306] width 190 height 25
click at [462, 420] on div at bounding box center [267, 404] width 425 height 56
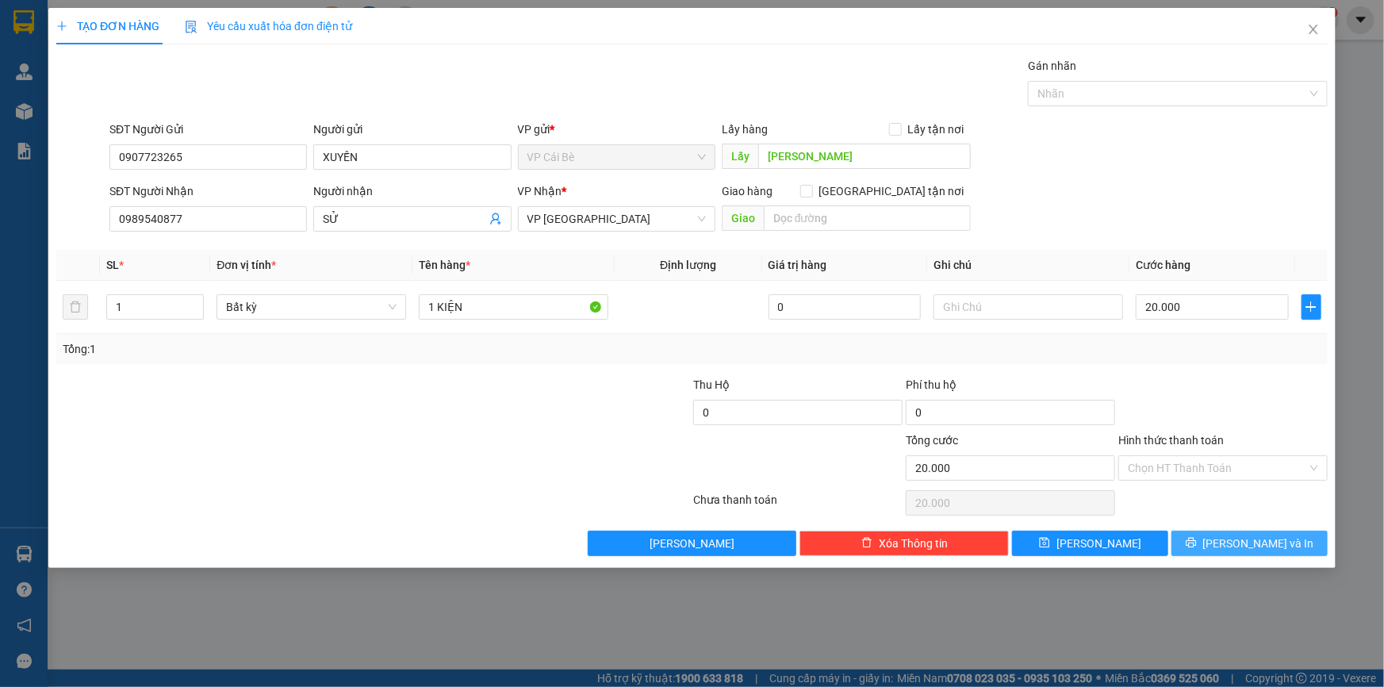
click at [1233, 545] on button "Lưu và In" at bounding box center [1250, 543] width 156 height 25
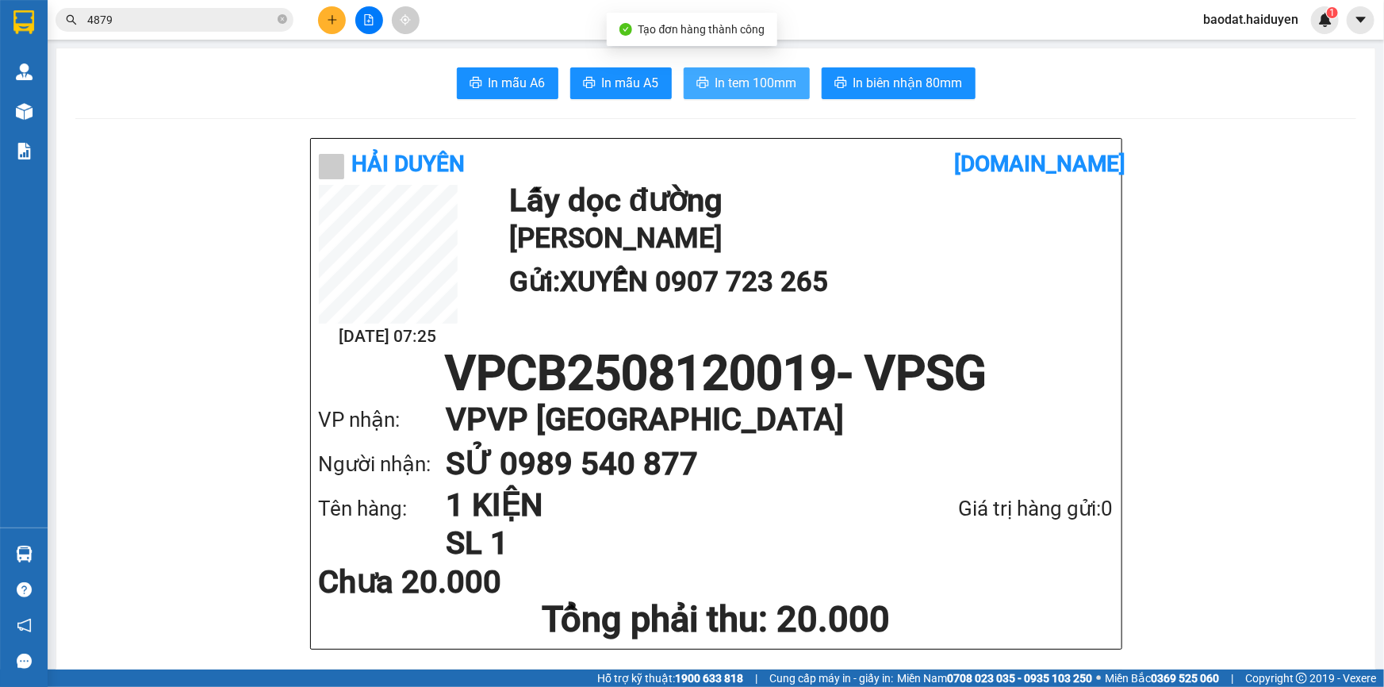
click at [777, 79] on span "In tem 100mm" at bounding box center [756, 83] width 82 height 20
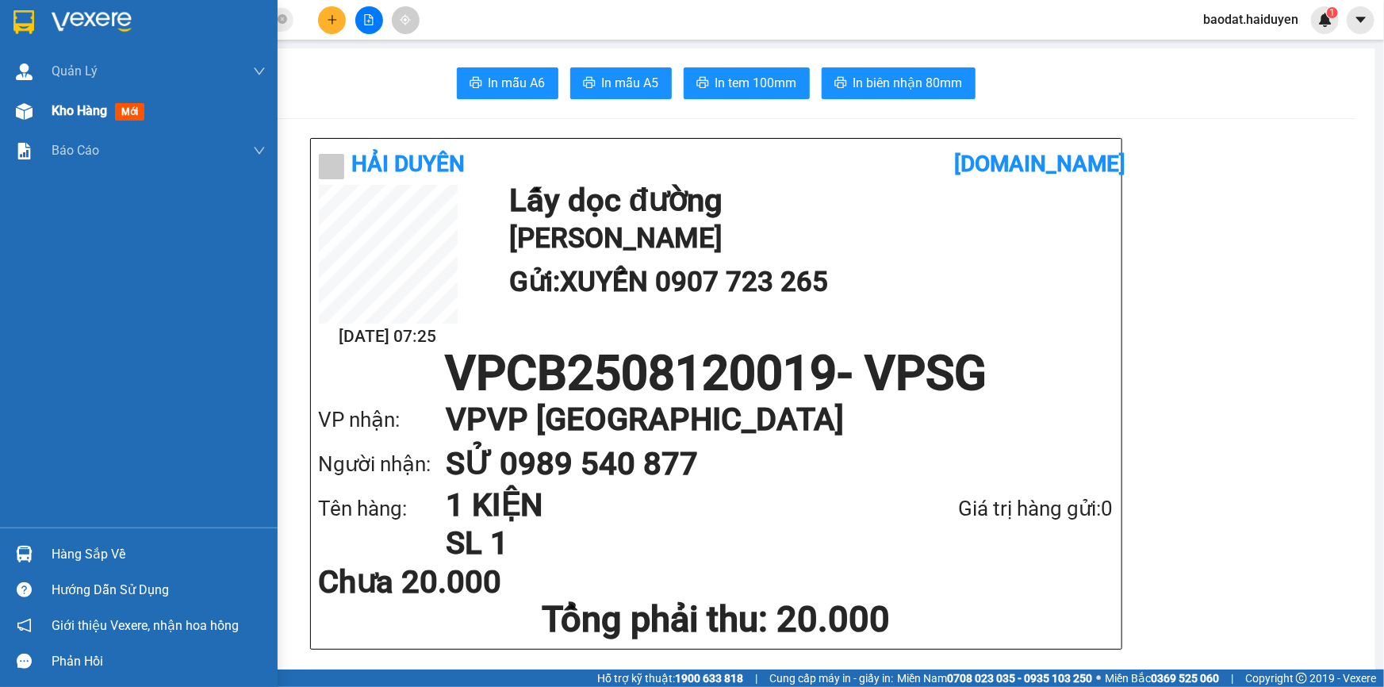
click at [44, 116] on div "Kho hàng mới" at bounding box center [139, 111] width 278 height 40
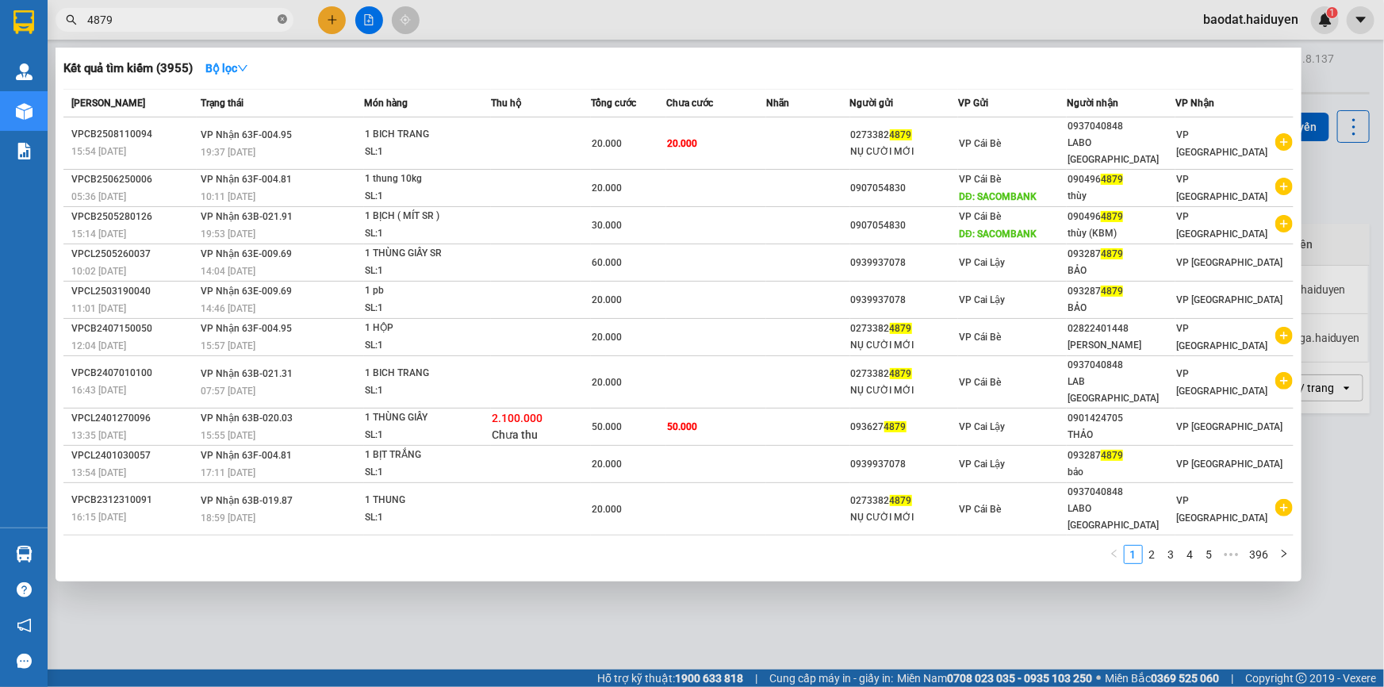
click at [286, 16] on icon "close-circle" at bounding box center [283, 19] width 10 height 10
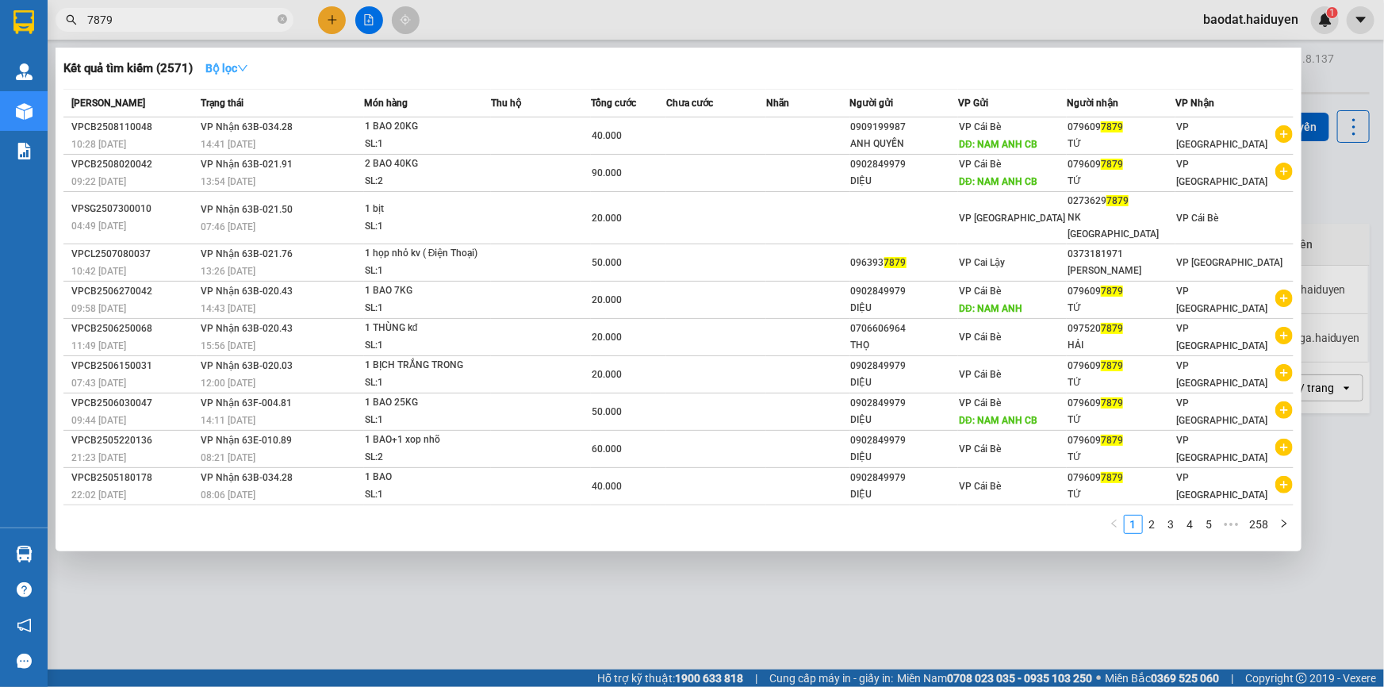
type input "7879"
click at [222, 67] on strong "Bộ lọc" at bounding box center [226, 68] width 43 height 13
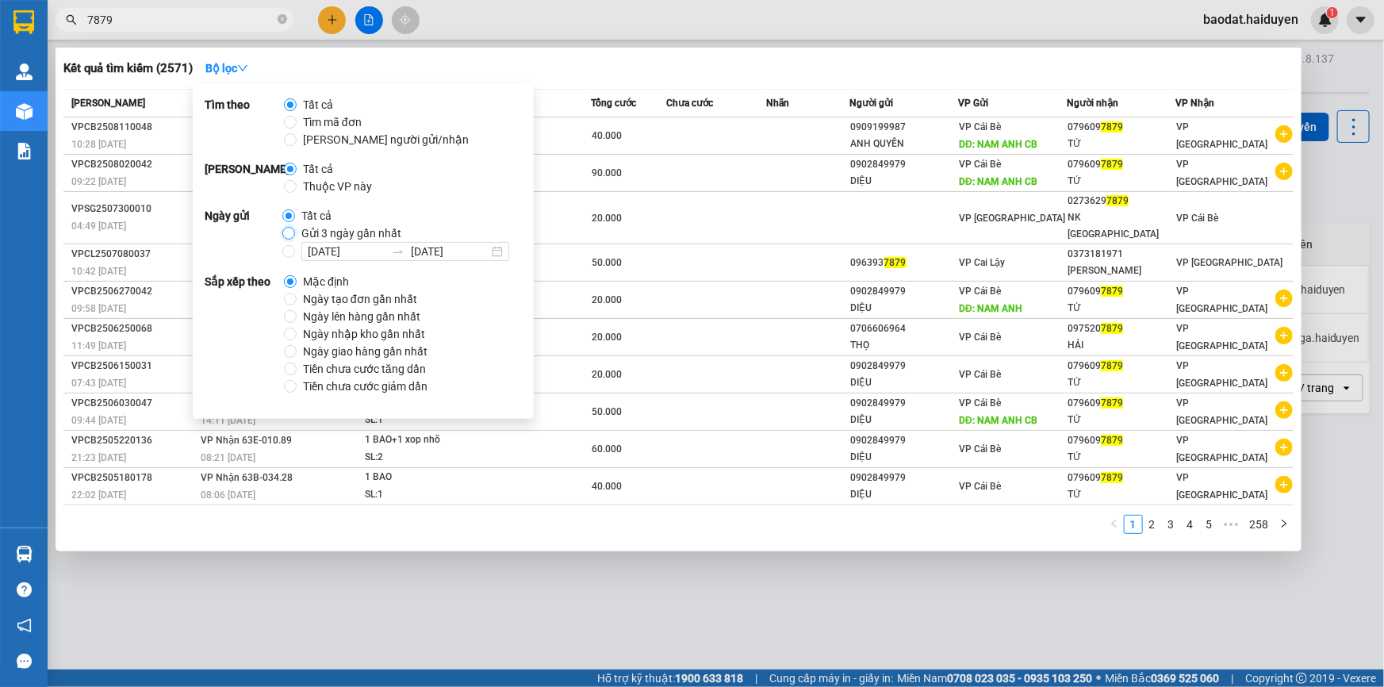
click at [287, 231] on input "Gửi 3 ngày gần nhất" at bounding box center [288, 233] width 13 height 13
radio input "true"
radio input "false"
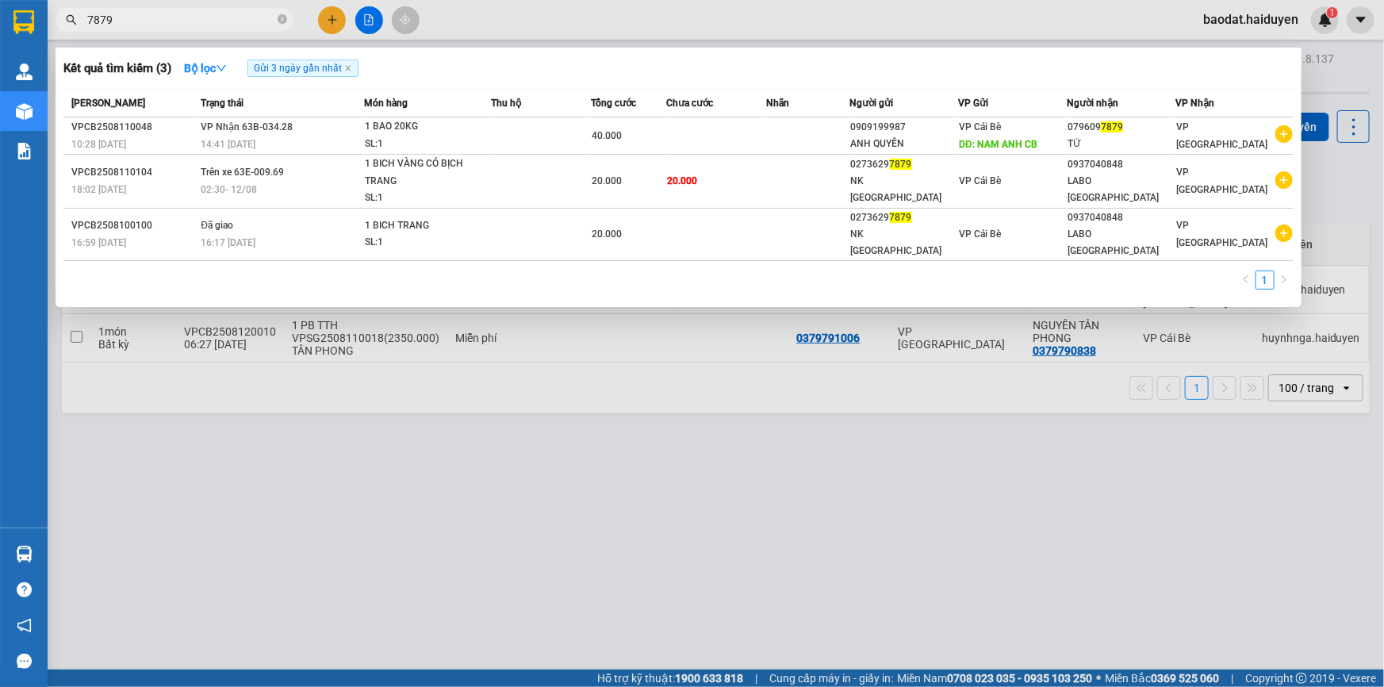
drag, startPoint x: 612, startPoint y: 13, endPoint x: 621, endPoint y: 7, distance: 11.0
click at [621, 7] on div at bounding box center [692, 343] width 1384 height 687
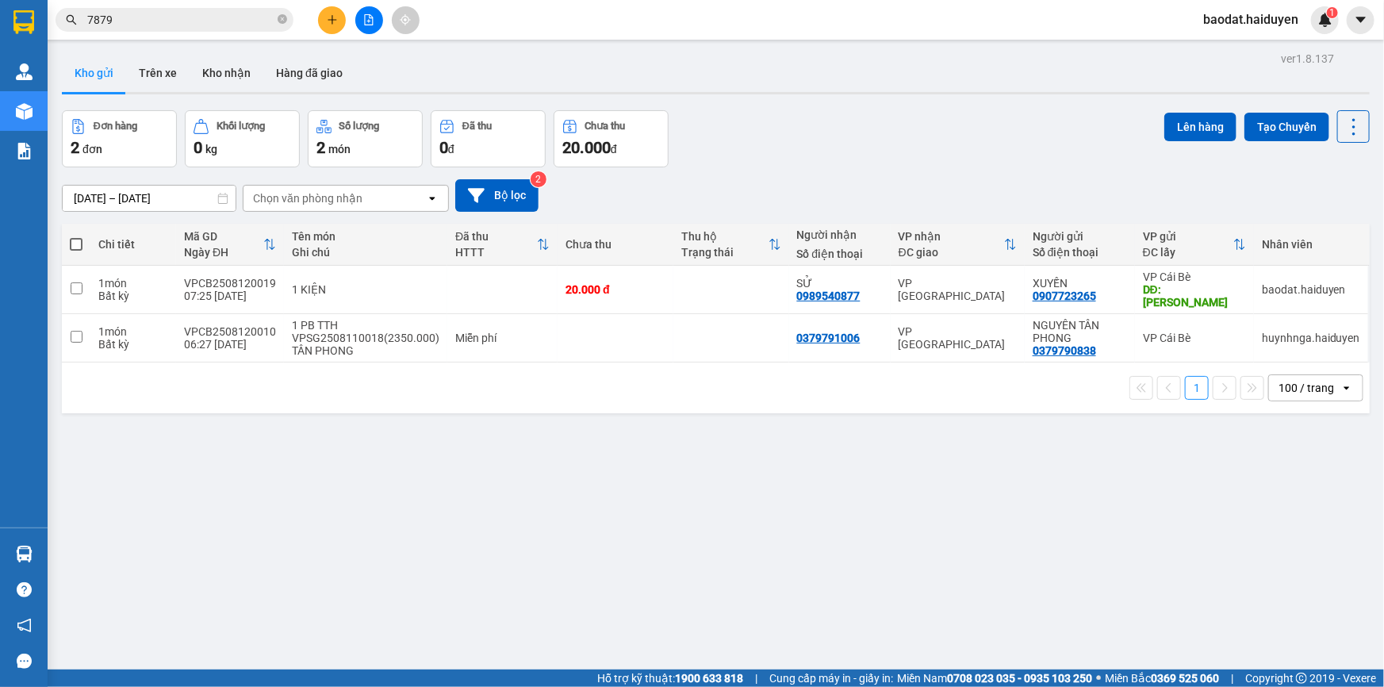
click at [255, 20] on input "7879" at bounding box center [180, 19] width 187 height 17
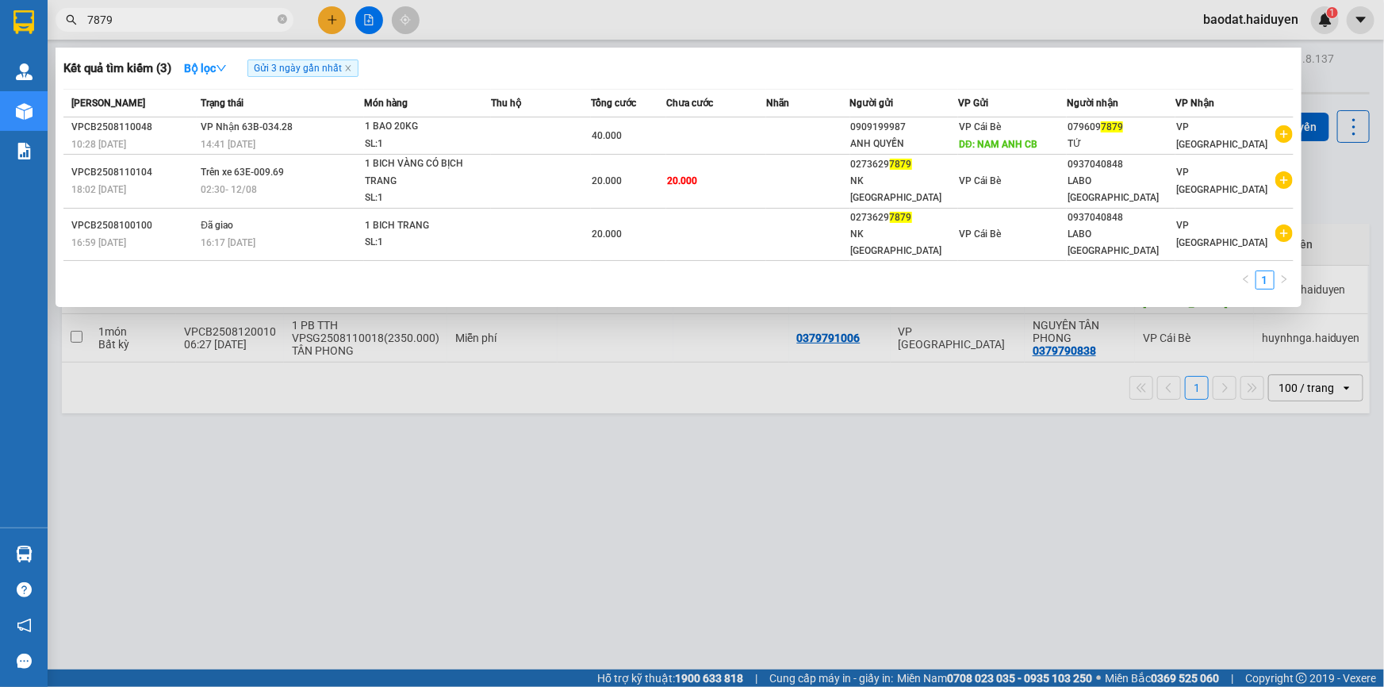
click at [586, 29] on div at bounding box center [692, 343] width 1384 height 687
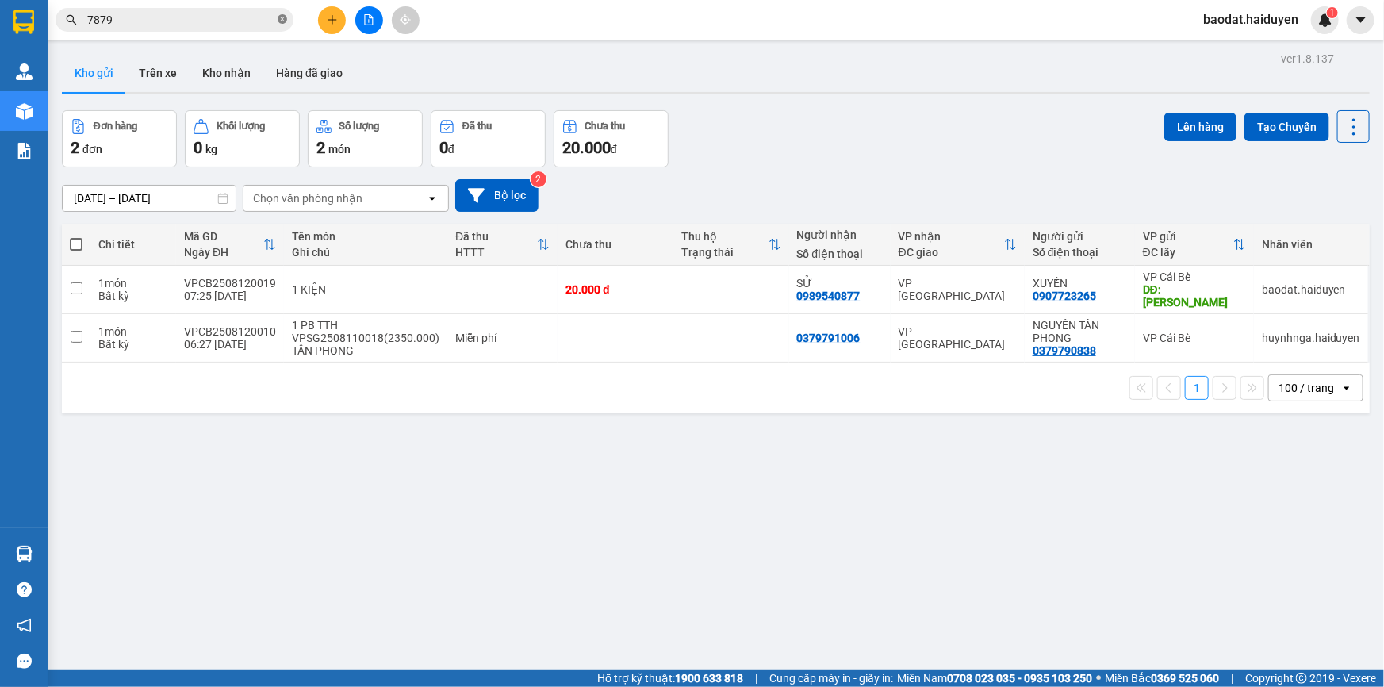
click at [278, 17] on icon "close-circle" at bounding box center [283, 19] width 10 height 10
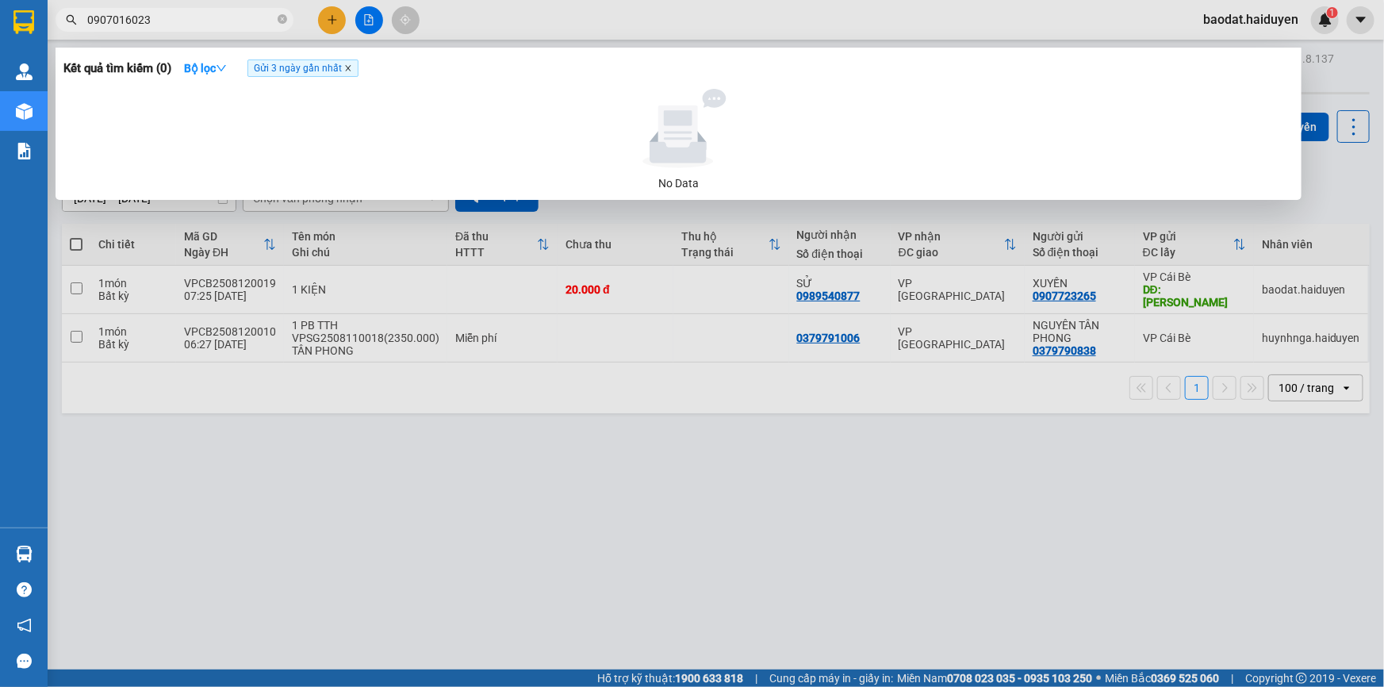
type input "0907016023"
click at [351, 66] on icon "close" at bounding box center [348, 69] width 6 height 6
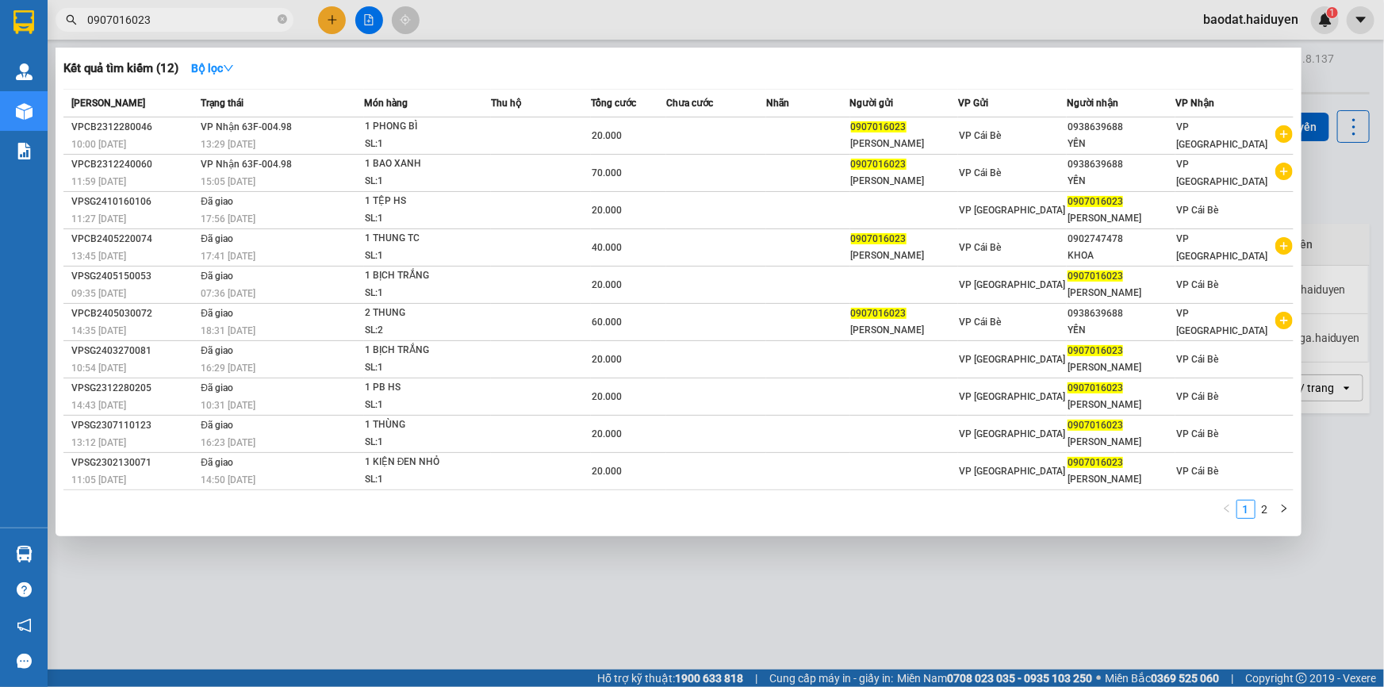
click at [333, 22] on div at bounding box center [692, 343] width 1384 height 687
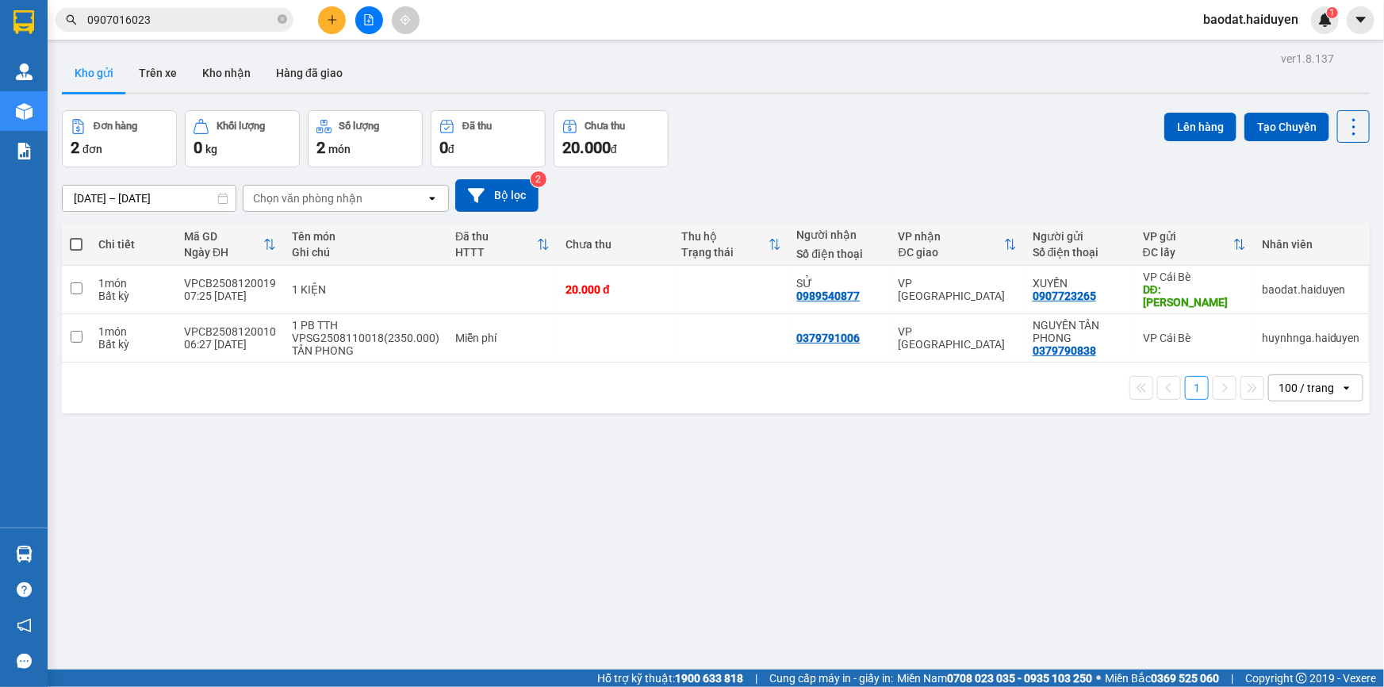
click at [328, 20] on icon "plus" at bounding box center [332, 19] width 9 height 1
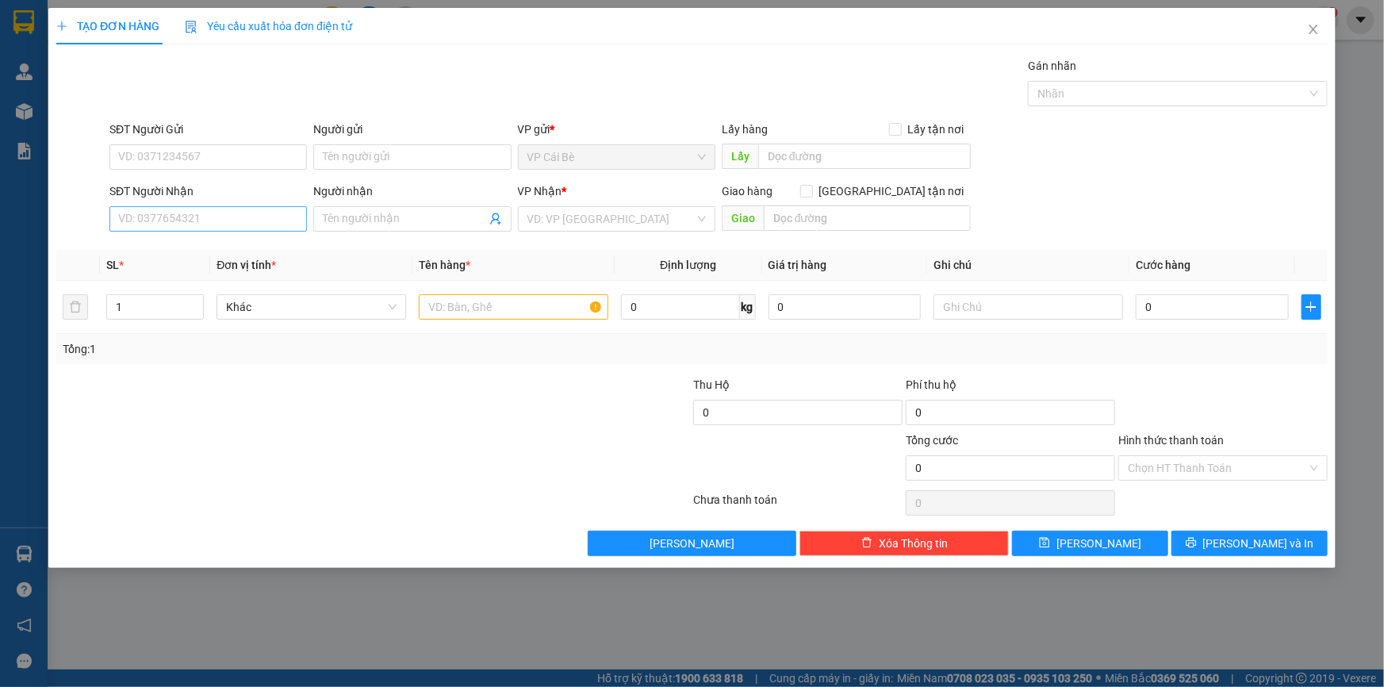
drag, startPoint x: 177, startPoint y: 234, endPoint x: 185, endPoint y: 224, distance: 13.0
click at [178, 232] on div "SĐT Người Nhận VD: 0377654321" at bounding box center [207, 210] width 197 height 56
click at [185, 224] on input "SĐT Người Nhận" at bounding box center [207, 218] width 197 height 25
type input "0703606674"
drag, startPoint x: 202, startPoint y: 244, endPoint x: 215, endPoint y: 205, distance: 41.6
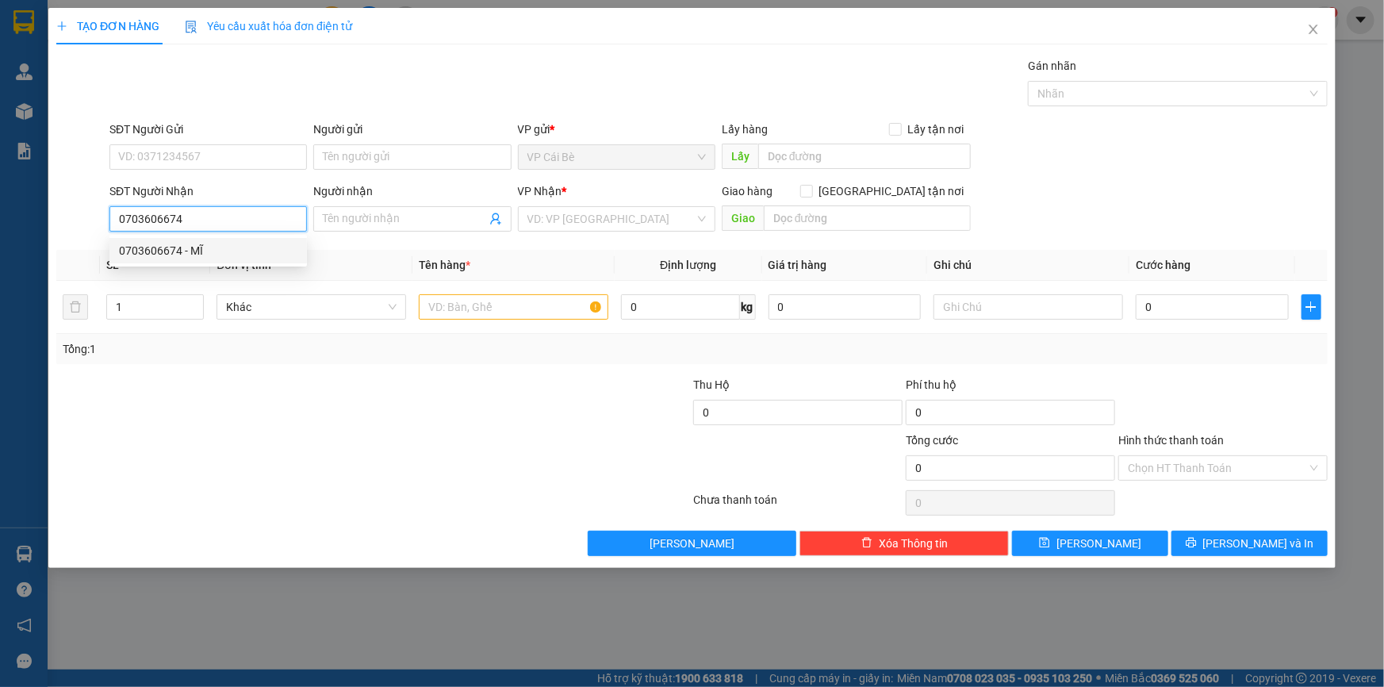
click at [203, 244] on div "0703606674 - MĨ" at bounding box center [208, 250] width 178 height 17
type input "MĨ"
type input "20.000"
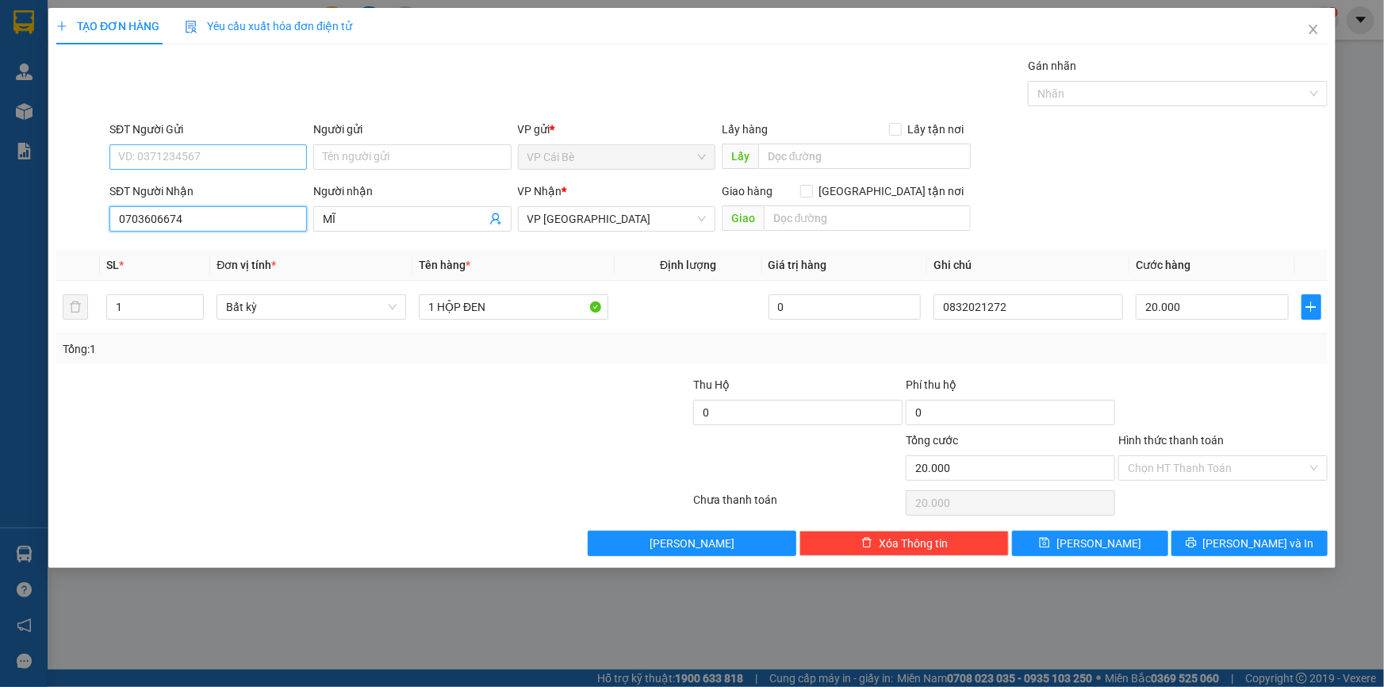
type input "0703606674"
click at [231, 158] on input "SĐT Người Gửi" at bounding box center [207, 156] width 197 height 25
type input "0839944528"
click at [214, 181] on div "0839944528 - HẠNH" at bounding box center [208, 188] width 178 height 17
type input "HẠNH"
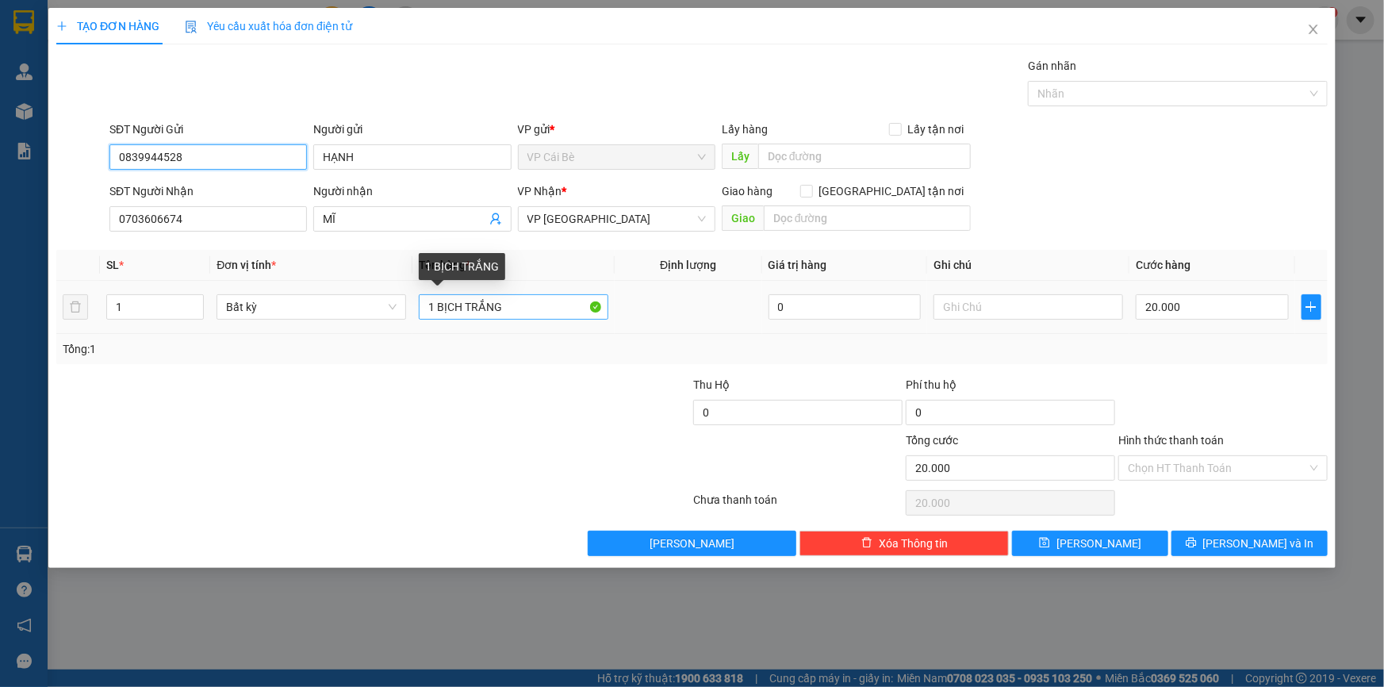
type input "0839944528"
click at [525, 301] on input "1 BỊCH TRẮNG" at bounding box center [514, 306] width 190 height 25
type input "1 BỊCH TRẮNG ĐỒ ĂN"
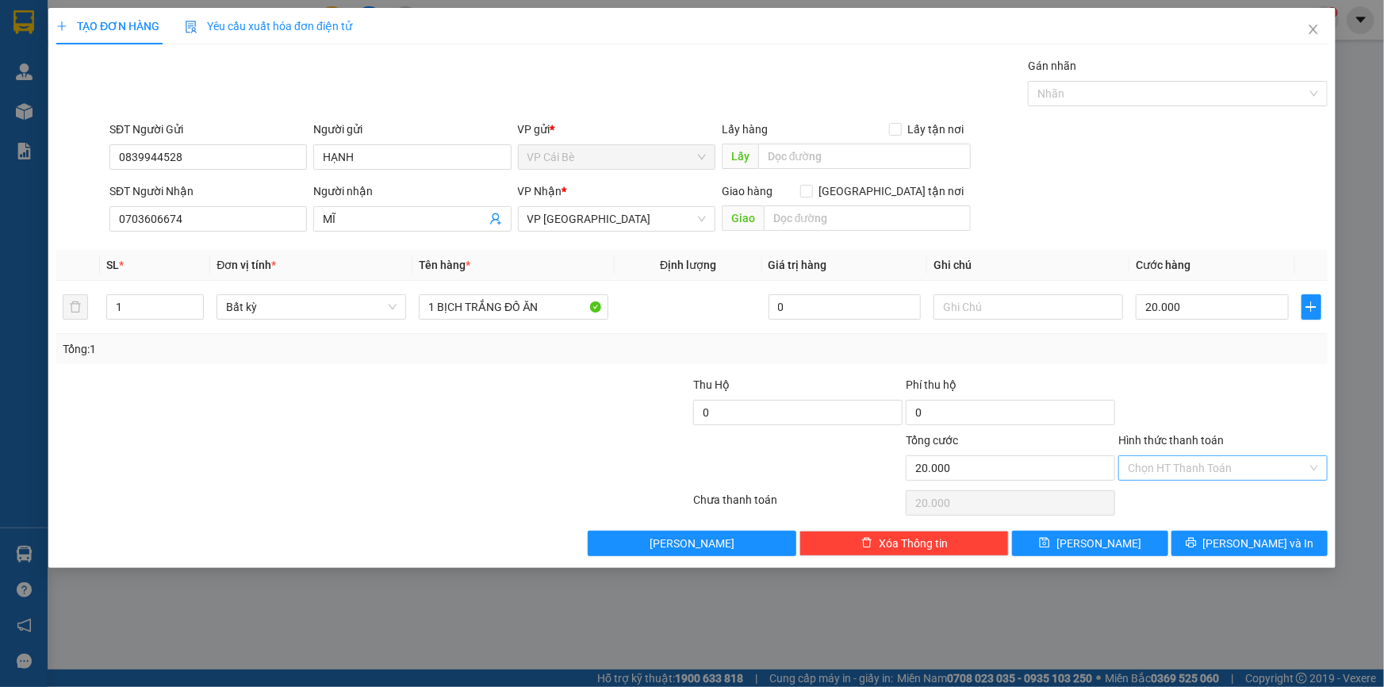
click at [1210, 466] on input "Hình thức thanh toán" at bounding box center [1217, 468] width 179 height 24
drag, startPoint x: 1210, startPoint y: 492, endPoint x: 1218, endPoint y: 543, distance: 51.5
click at [1210, 492] on div "Tại văn phòng" at bounding box center [1223, 498] width 190 height 17
type input "0"
click at [1197, 543] on icon "printer" at bounding box center [1191, 542] width 11 height 11
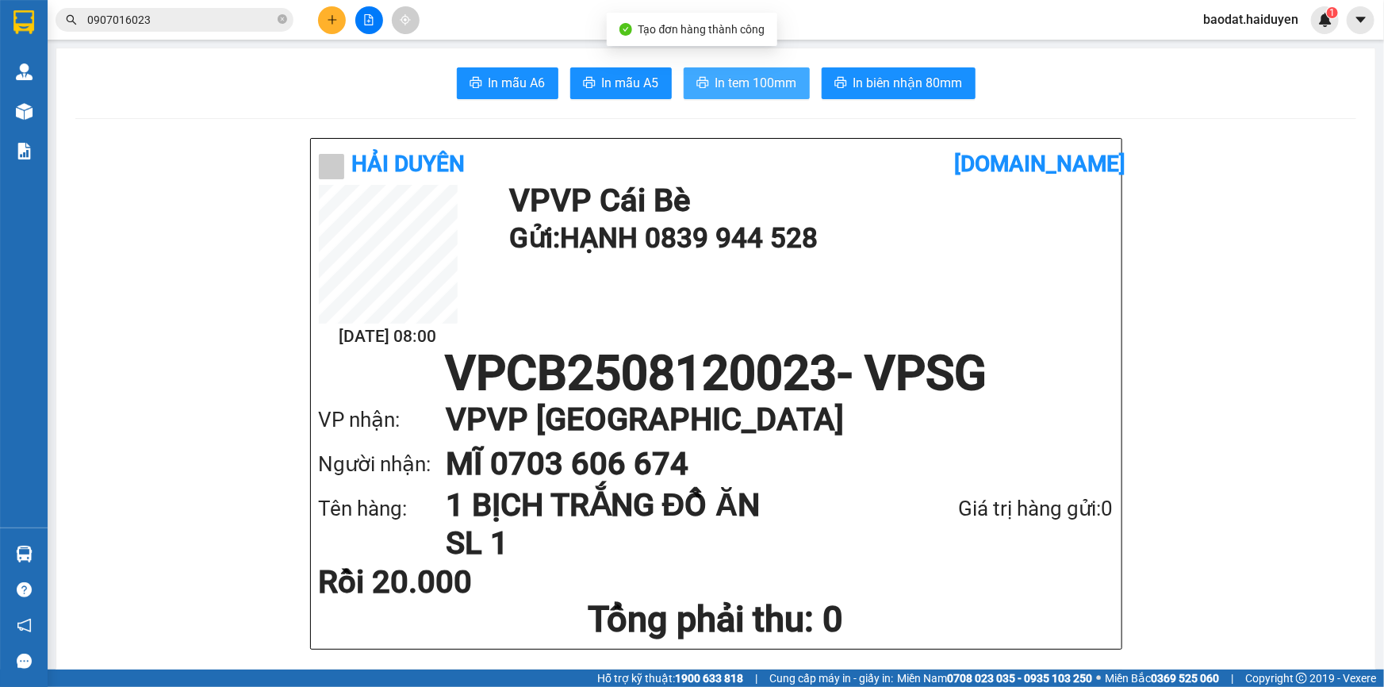
click at [748, 78] on span "In tem 100mm" at bounding box center [756, 83] width 82 height 20
click at [334, 17] on icon "plus" at bounding box center [332, 19] width 11 height 11
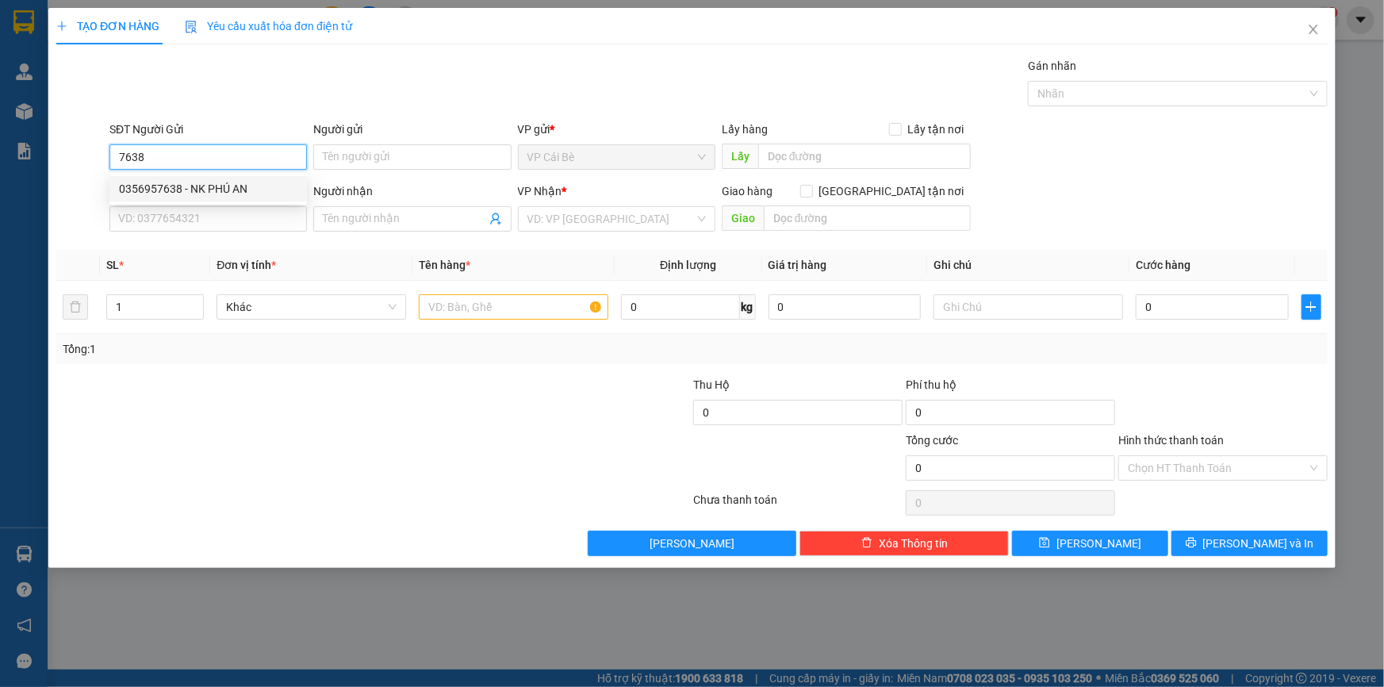
click at [212, 186] on div "0356957638 - NK PHÚ AN" at bounding box center [208, 188] width 178 height 17
type input "0356957638"
type input "NK PHÚ AN"
type input "0937040848"
type input "LABO NHẬT MỸ"
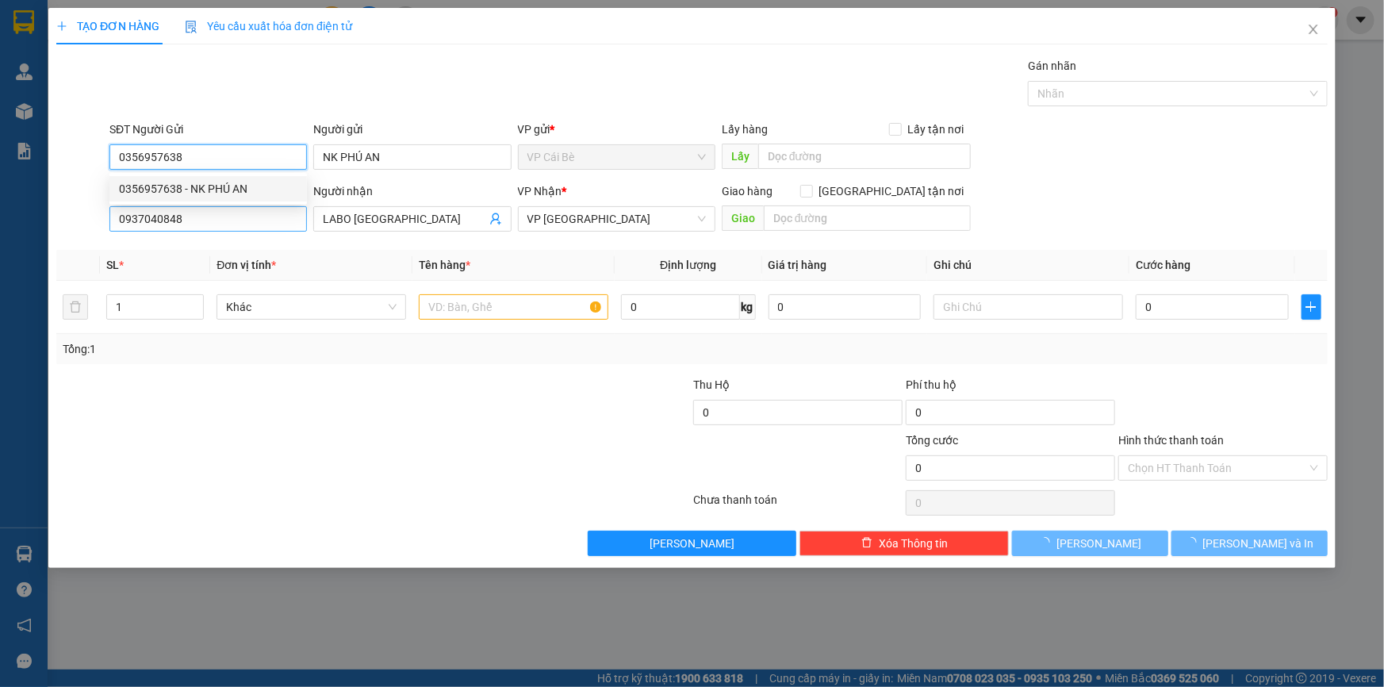
type input "20.000"
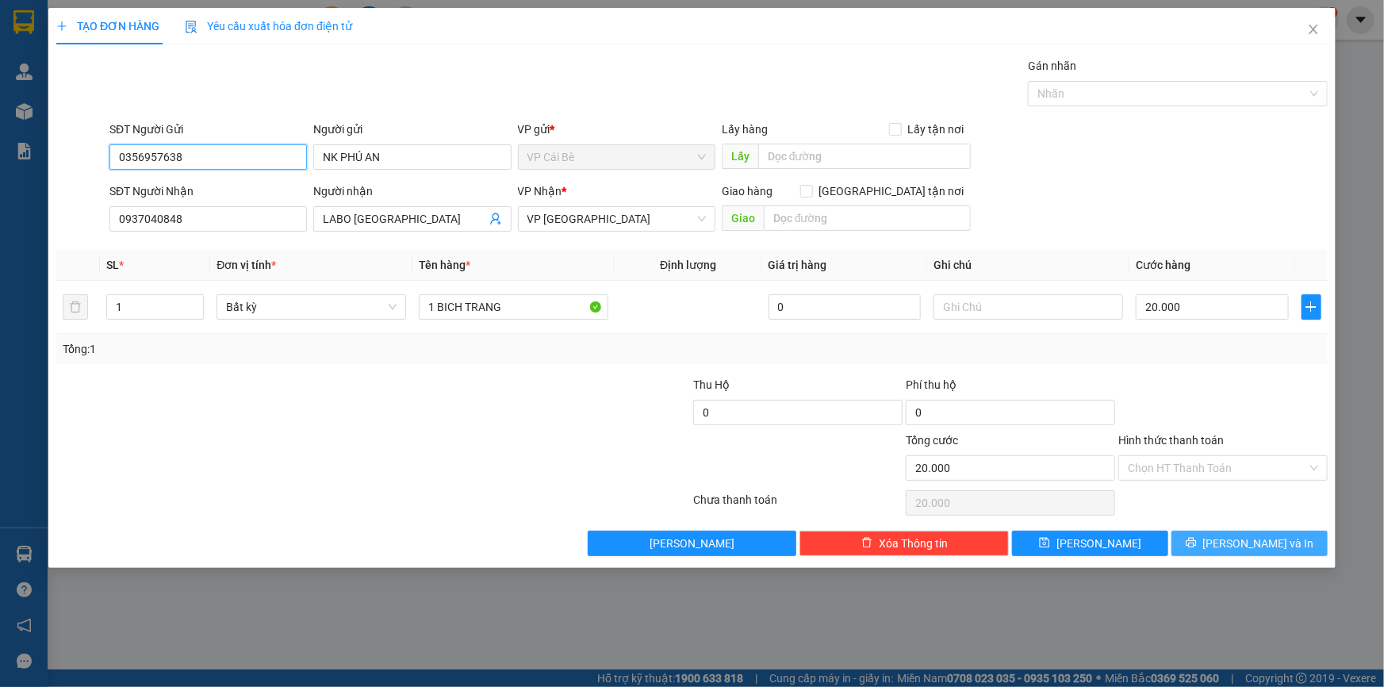
type input "0356957638"
drag, startPoint x: 1237, startPoint y: 539, endPoint x: 1225, endPoint y: 539, distance: 11.1
click at [1237, 539] on span "Lưu và In" at bounding box center [1258, 543] width 111 height 17
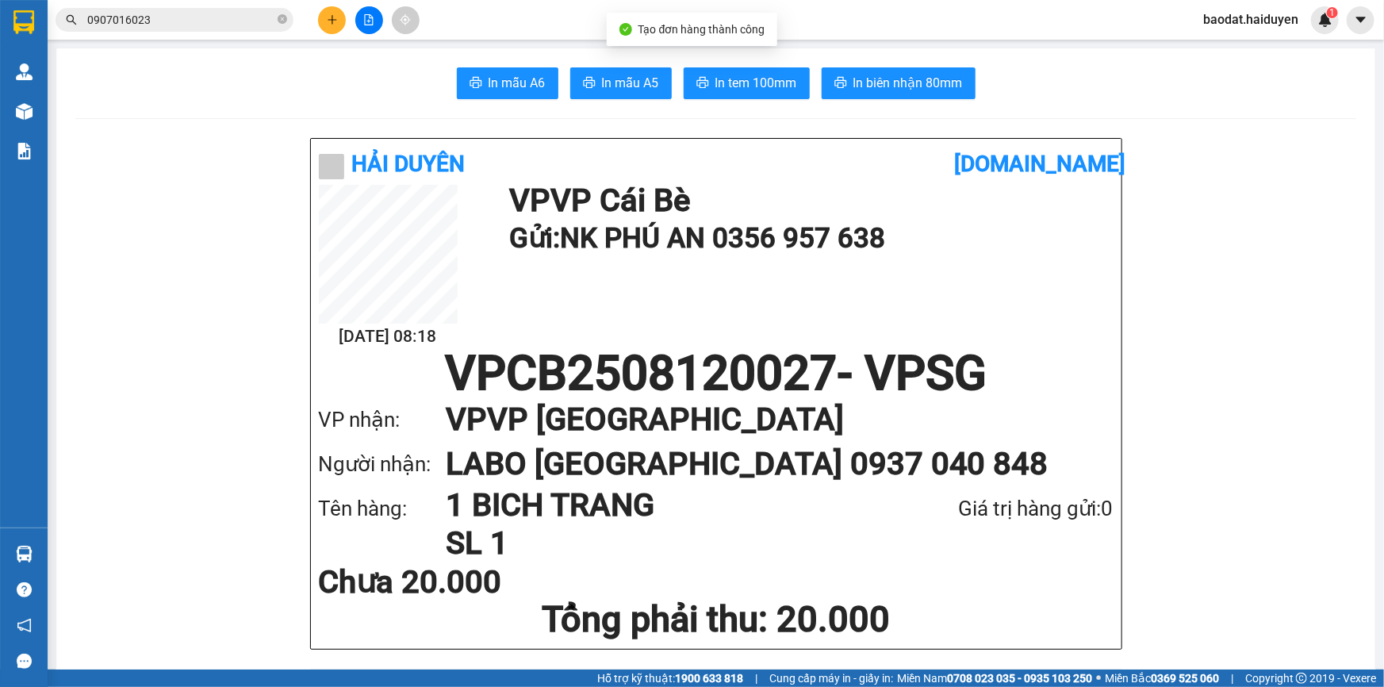
click at [479, 71] on button "In mẫu A6" at bounding box center [508, 83] width 102 height 32
click at [721, 98] on button "In tem 100mm" at bounding box center [747, 83] width 126 height 32
drag, startPoint x: 744, startPoint y: 67, endPoint x: 743, endPoint y: 83, distance: 16.7
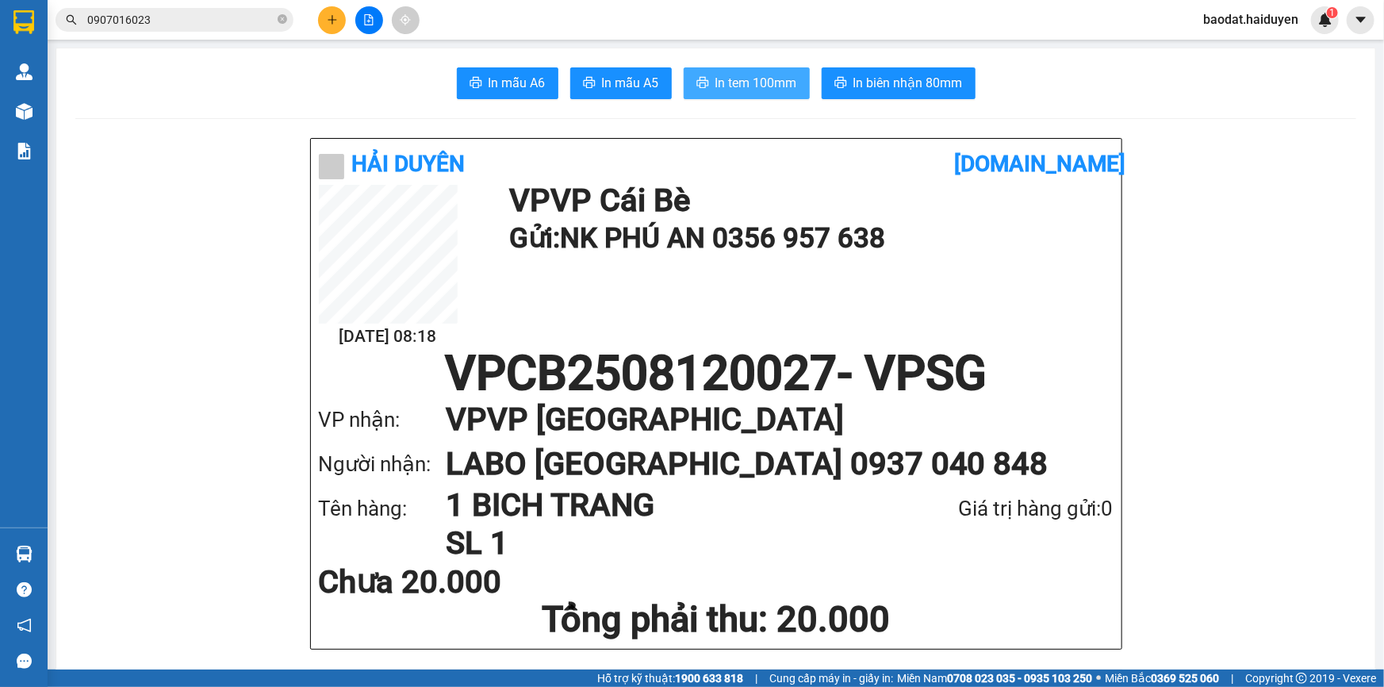
click at [744, 69] on button "In tem 100mm" at bounding box center [747, 83] width 126 height 32
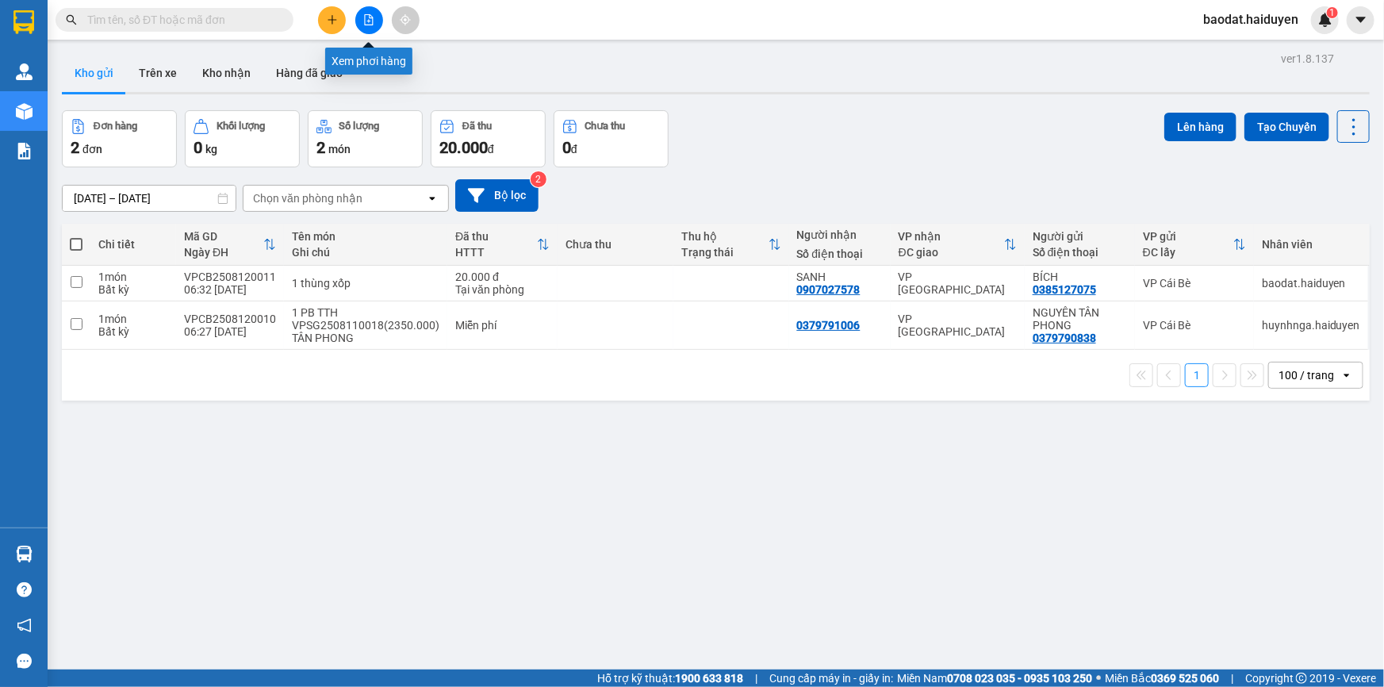
click at [332, 22] on icon "plus" at bounding box center [332, 19] width 1 height 9
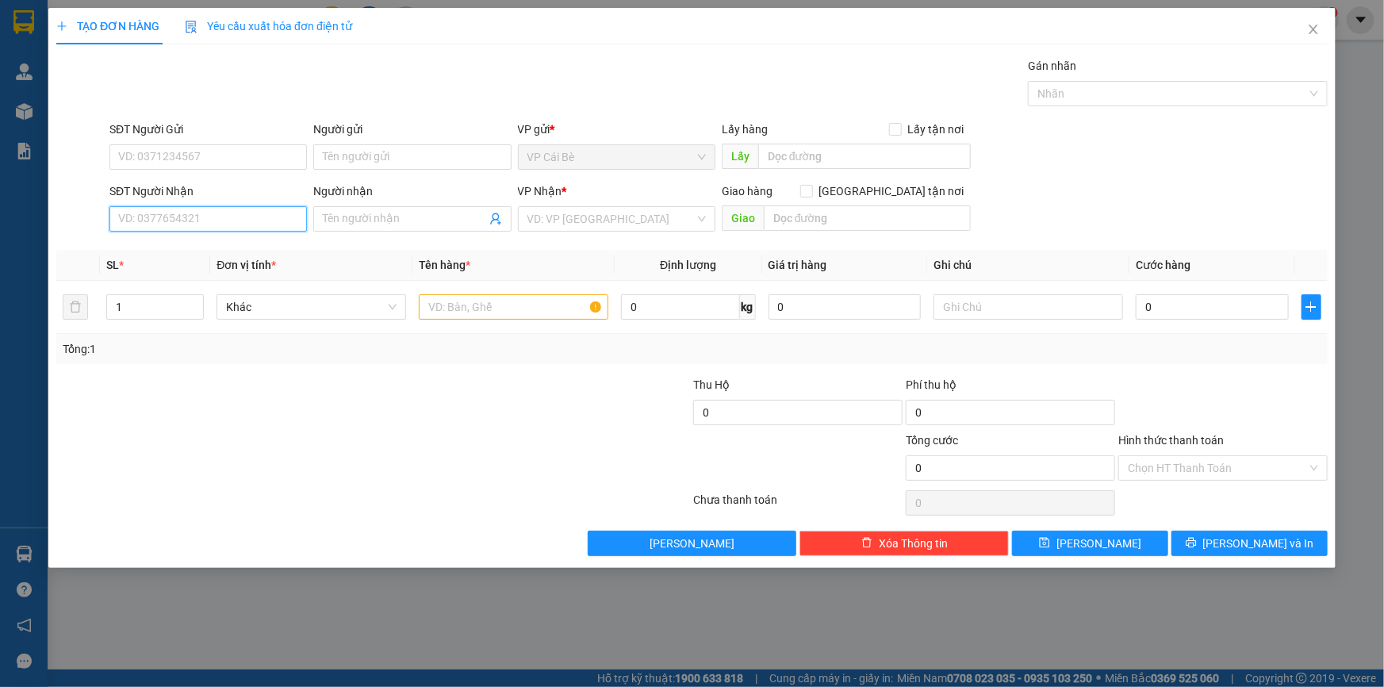
click at [262, 214] on input "SĐT Người Nhận" at bounding box center [207, 218] width 197 height 25
type input "0776665430"
click at [247, 251] on div "0776665430" at bounding box center [208, 250] width 178 height 17
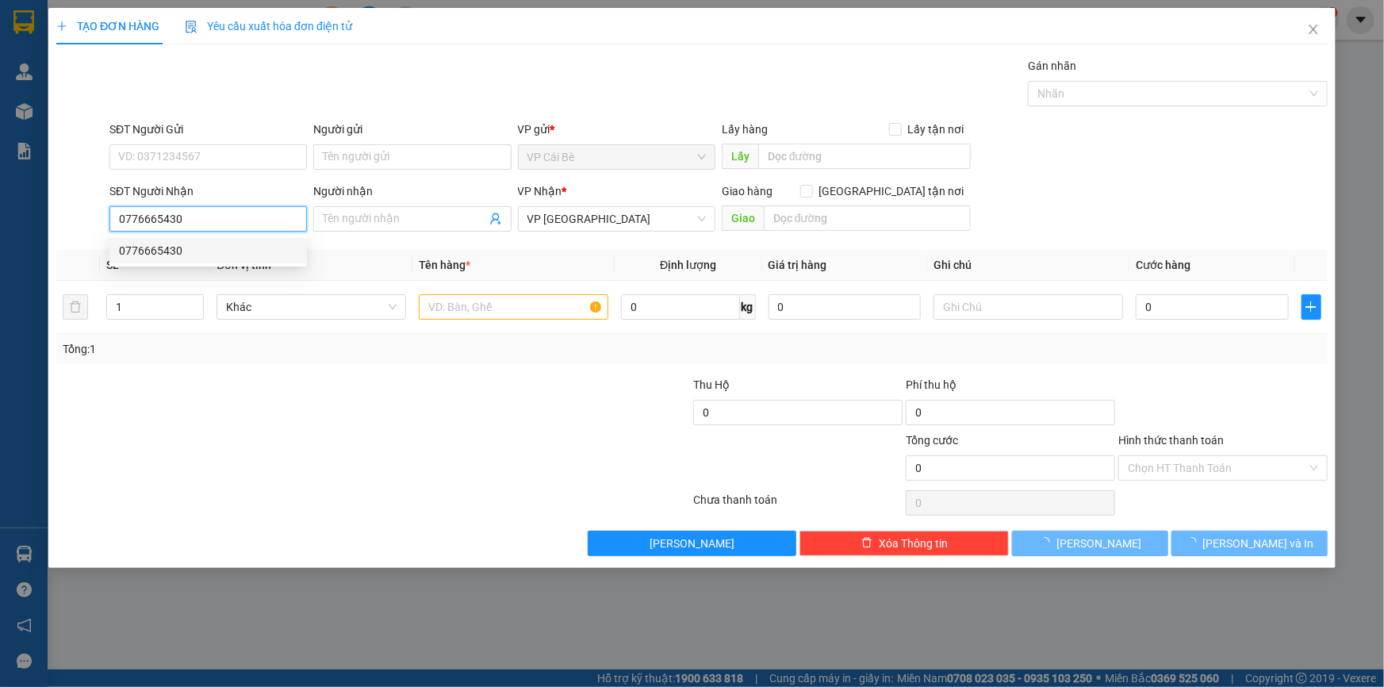
type input "20.000"
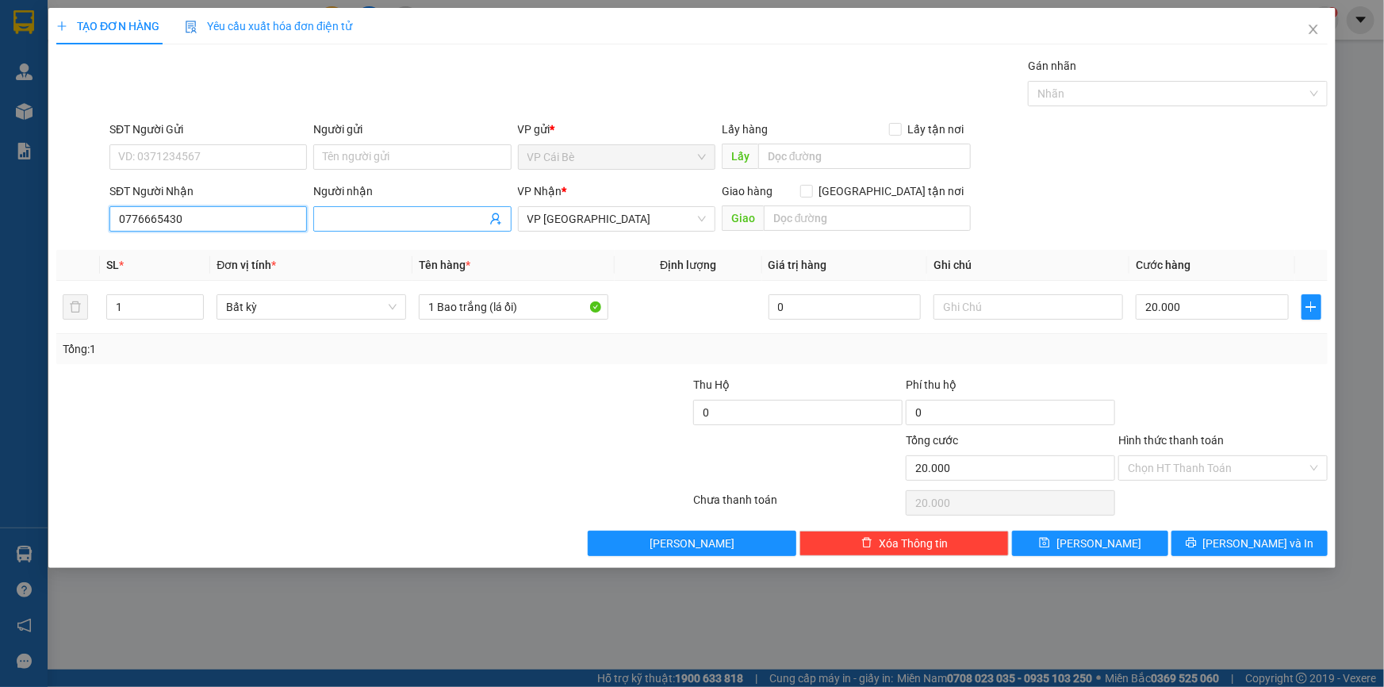
type input "0776665430"
click at [393, 222] on input "Người nhận" at bounding box center [404, 218] width 163 height 17
type input "CHỊ 7"
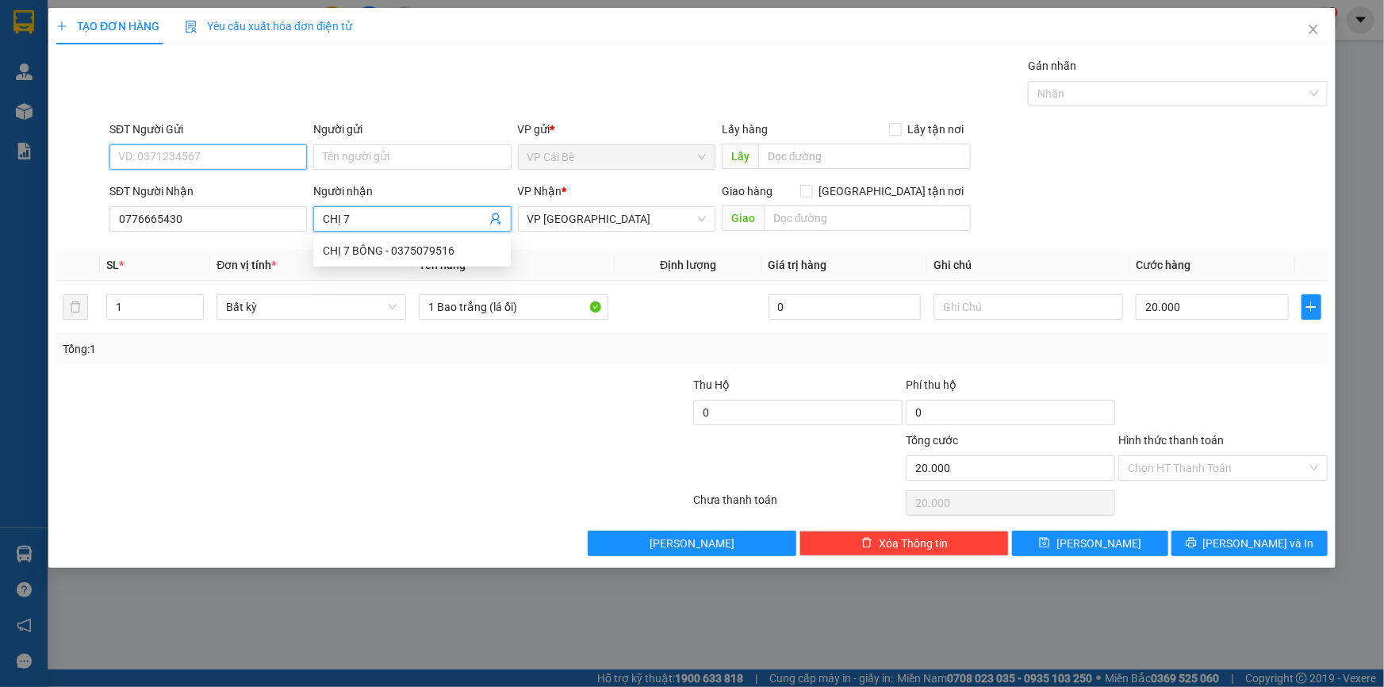
click at [158, 151] on input "SĐT Người Gửi" at bounding box center [207, 156] width 197 height 25
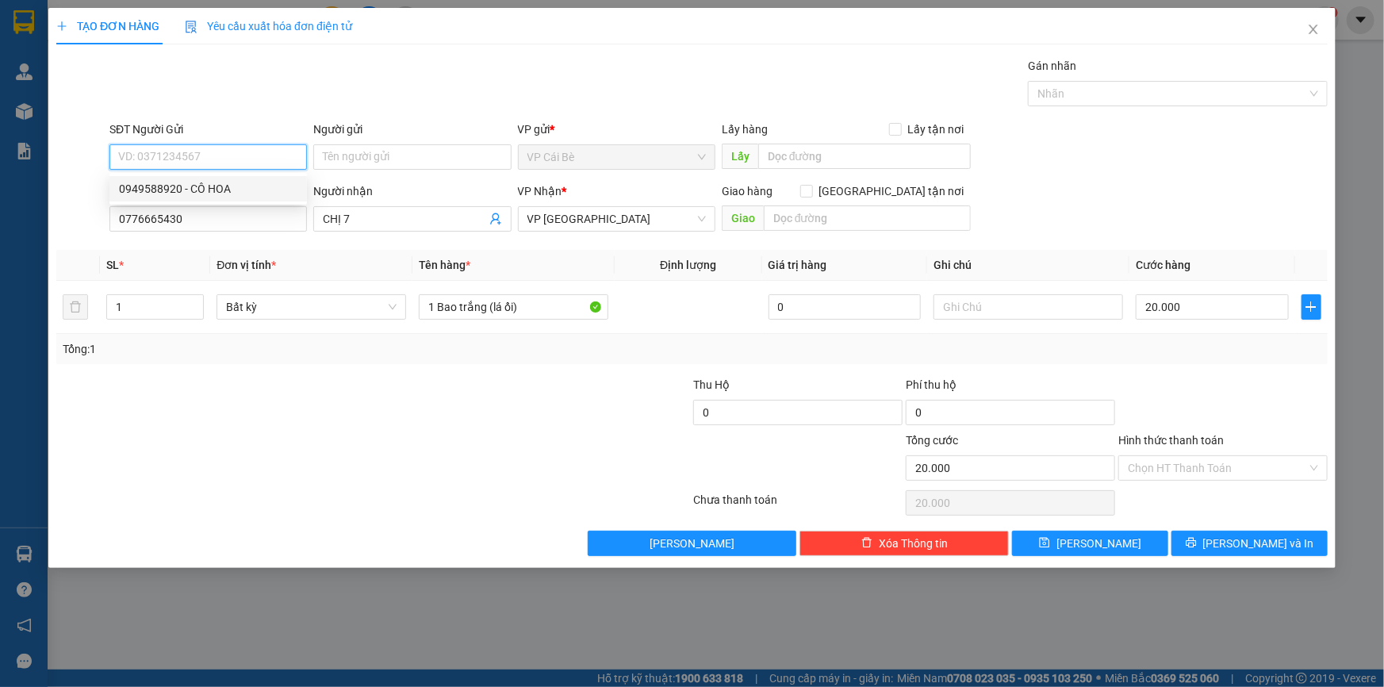
click at [186, 189] on div "0949588920 - CÔ HOA" at bounding box center [208, 188] width 178 height 17
type input "0949588920"
type input "CÔ HOA"
drag, startPoint x: 559, startPoint y: 320, endPoint x: 455, endPoint y: 322, distance: 103.9
click at [455, 322] on div "1 Bao trắng (lá ổi)" at bounding box center [514, 307] width 190 height 32
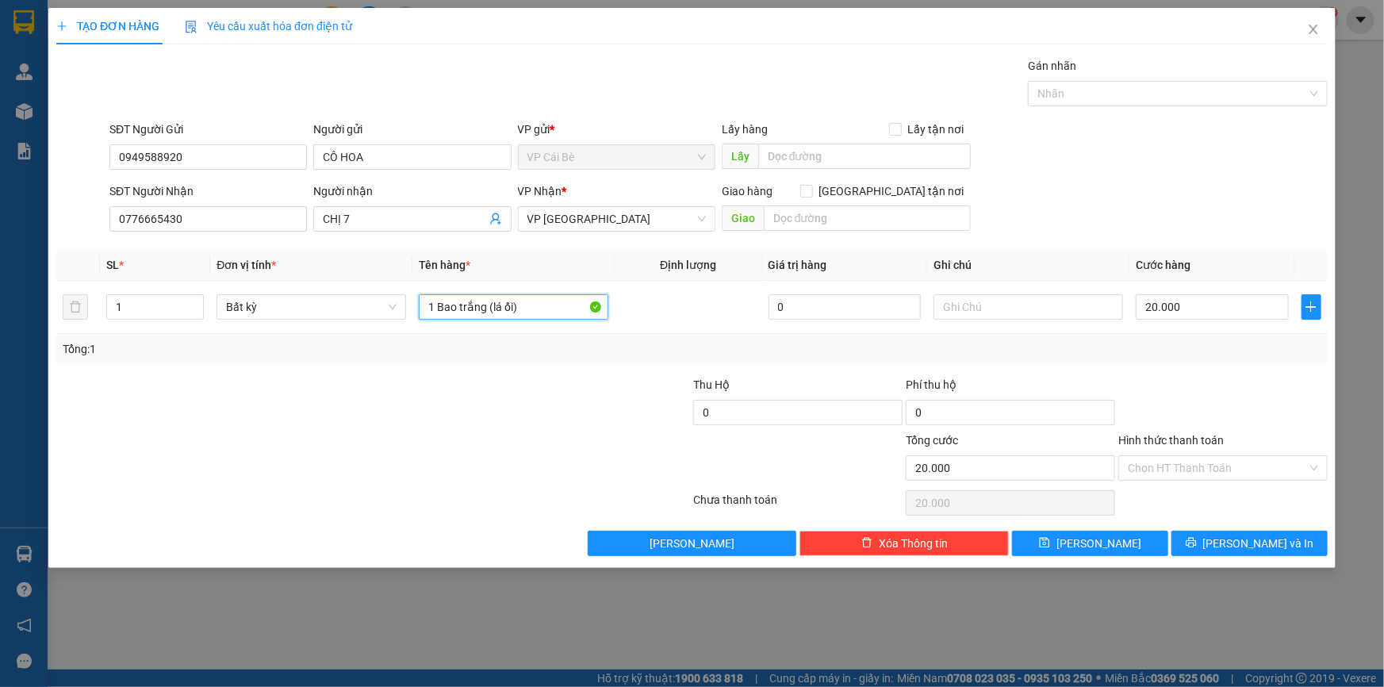
drag, startPoint x: 522, startPoint y: 309, endPoint x: 435, endPoint y: 347, distance: 94.2
click at [435, 347] on div "SL * Đơn vị tính * Tên hàng * Định lượng Giá trị hàng Ghi chú Cước hàng 1 Bất k…" at bounding box center [691, 307] width 1271 height 114
type input "1 TÚI TRẮNG"
click at [551, 379] on div at bounding box center [586, 404] width 213 height 56
click at [1199, 304] on input "20.000" at bounding box center [1212, 306] width 153 height 25
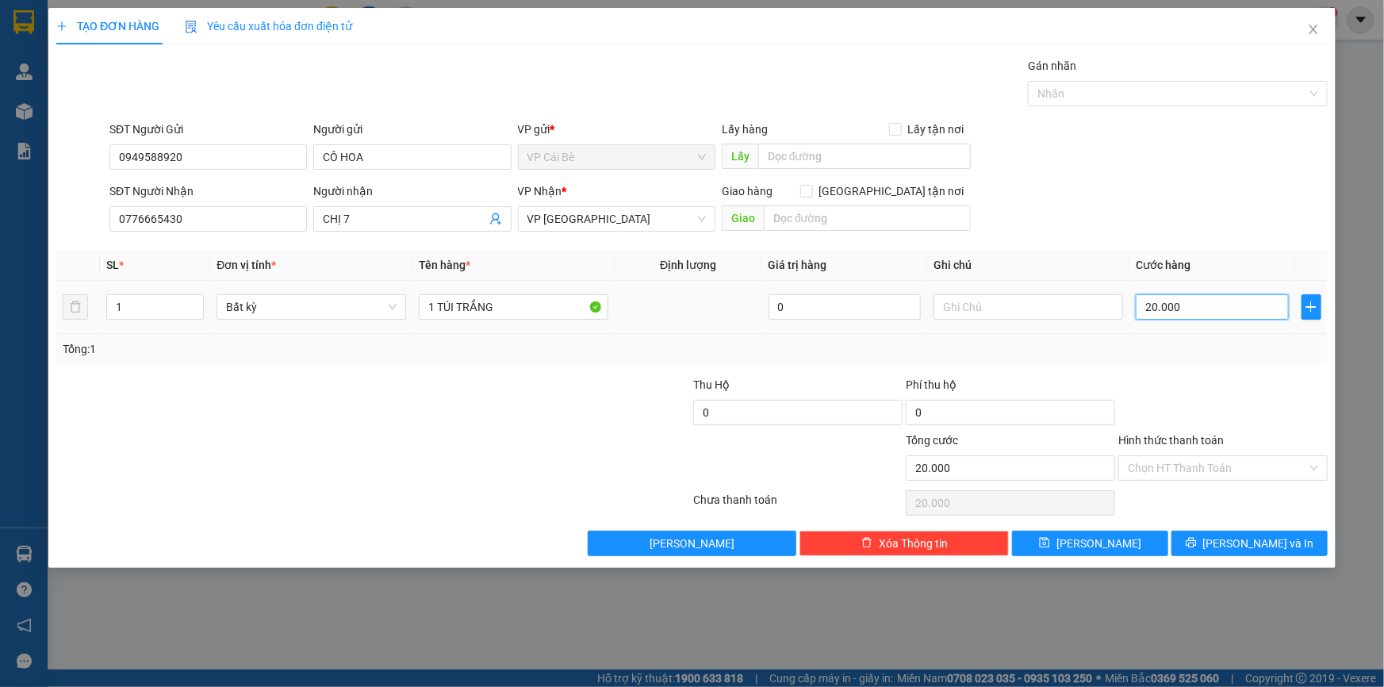
type input "3"
type input "30"
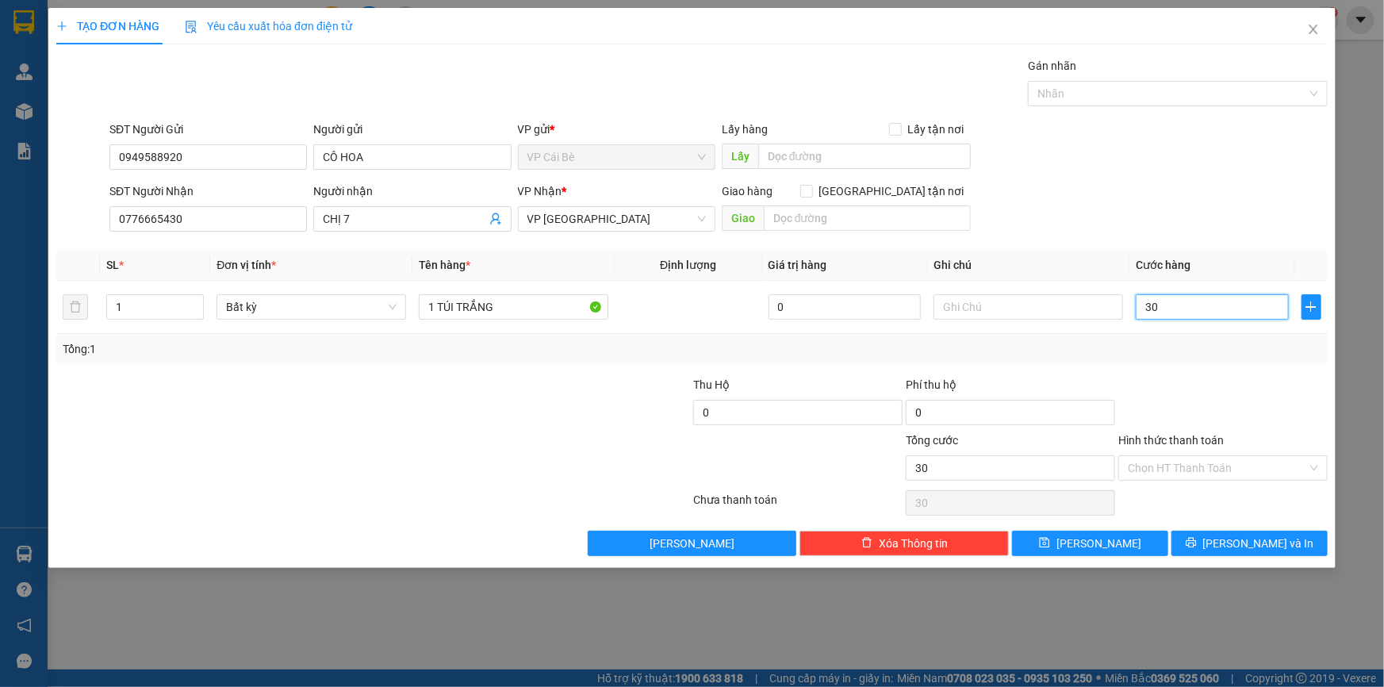
type input "30"
type input "30.000"
click at [1208, 355] on div "Tổng: 1" at bounding box center [692, 348] width 1259 height 17
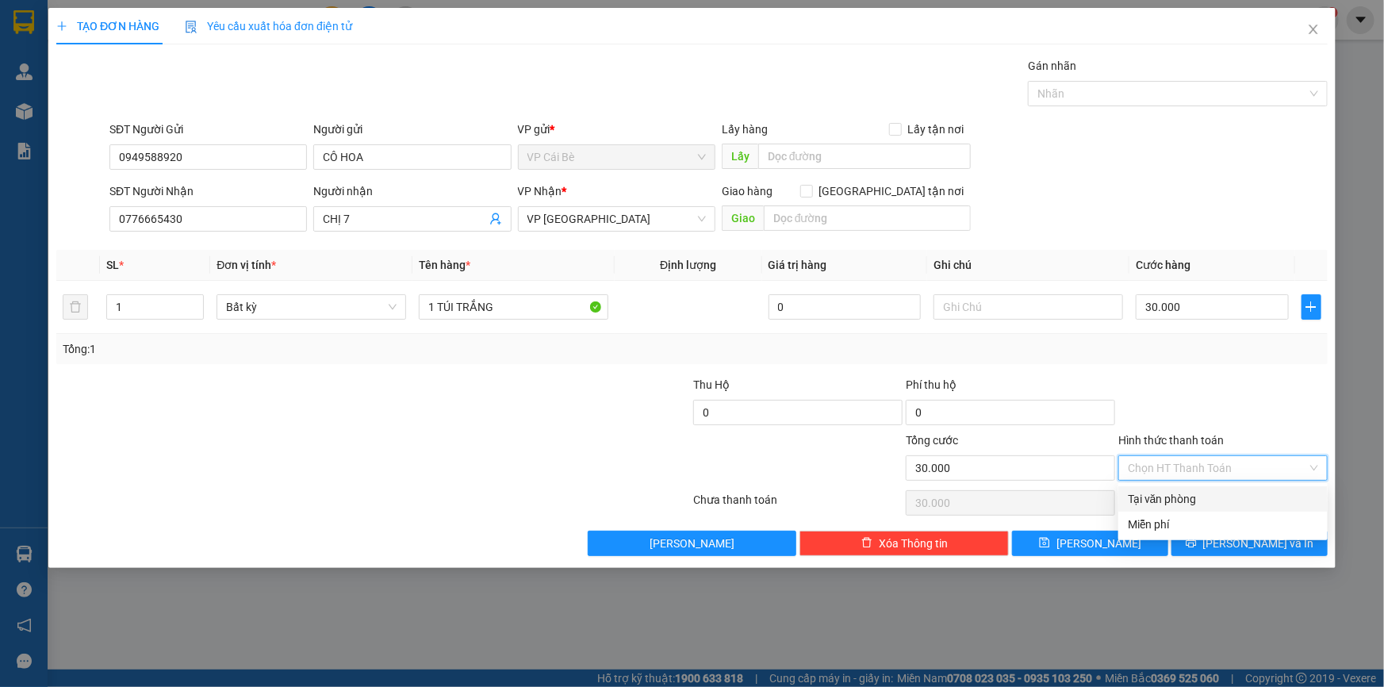
drag, startPoint x: 1230, startPoint y: 462, endPoint x: 1243, endPoint y: 512, distance: 52.3
click at [1230, 462] on input "Hình thức thanh toán" at bounding box center [1217, 468] width 179 height 24
click at [1242, 513] on div "Miễn phí" at bounding box center [1222, 524] width 209 height 25
type input "0"
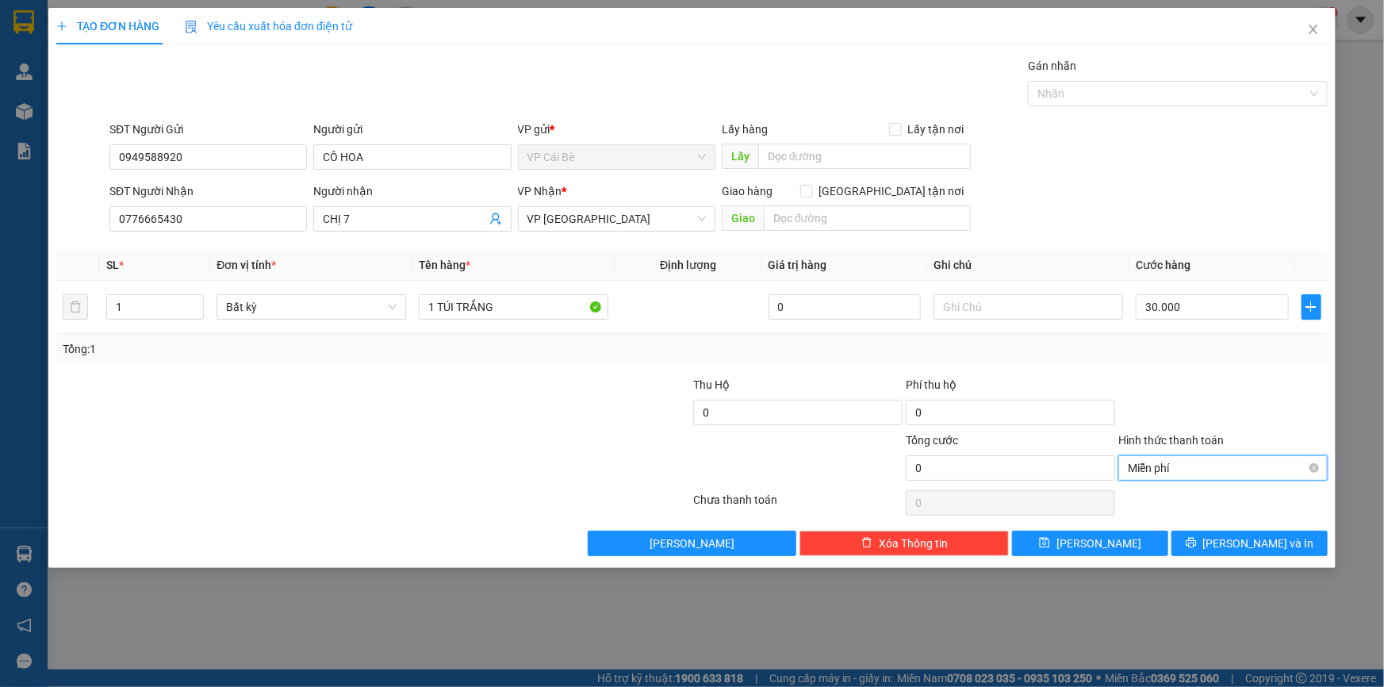
click at [1262, 457] on span "Miễn phí" at bounding box center [1223, 468] width 190 height 24
click at [1246, 488] on div "Tại văn phòng" at bounding box center [1222, 498] width 209 height 25
type input "30.000"
click at [1276, 542] on span "[PERSON_NAME] và In" at bounding box center [1258, 543] width 111 height 17
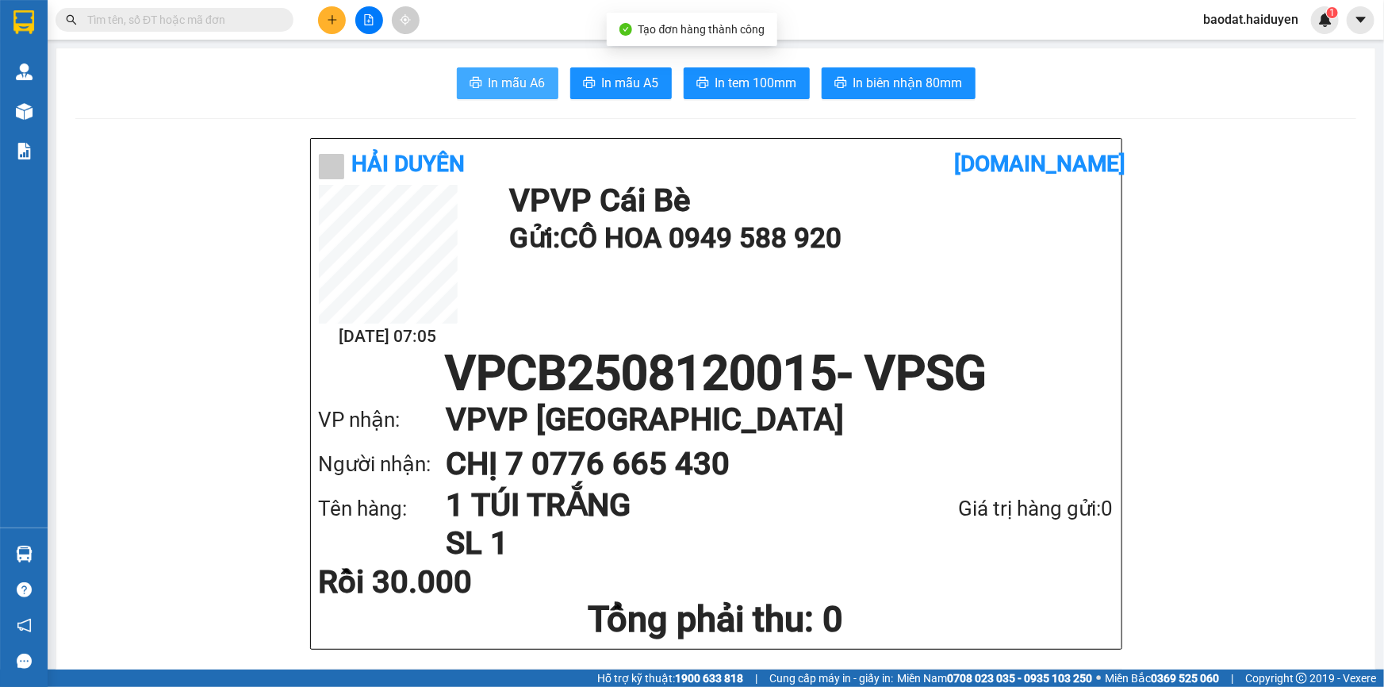
click at [479, 79] on button "In mẫu A6" at bounding box center [508, 83] width 102 height 32
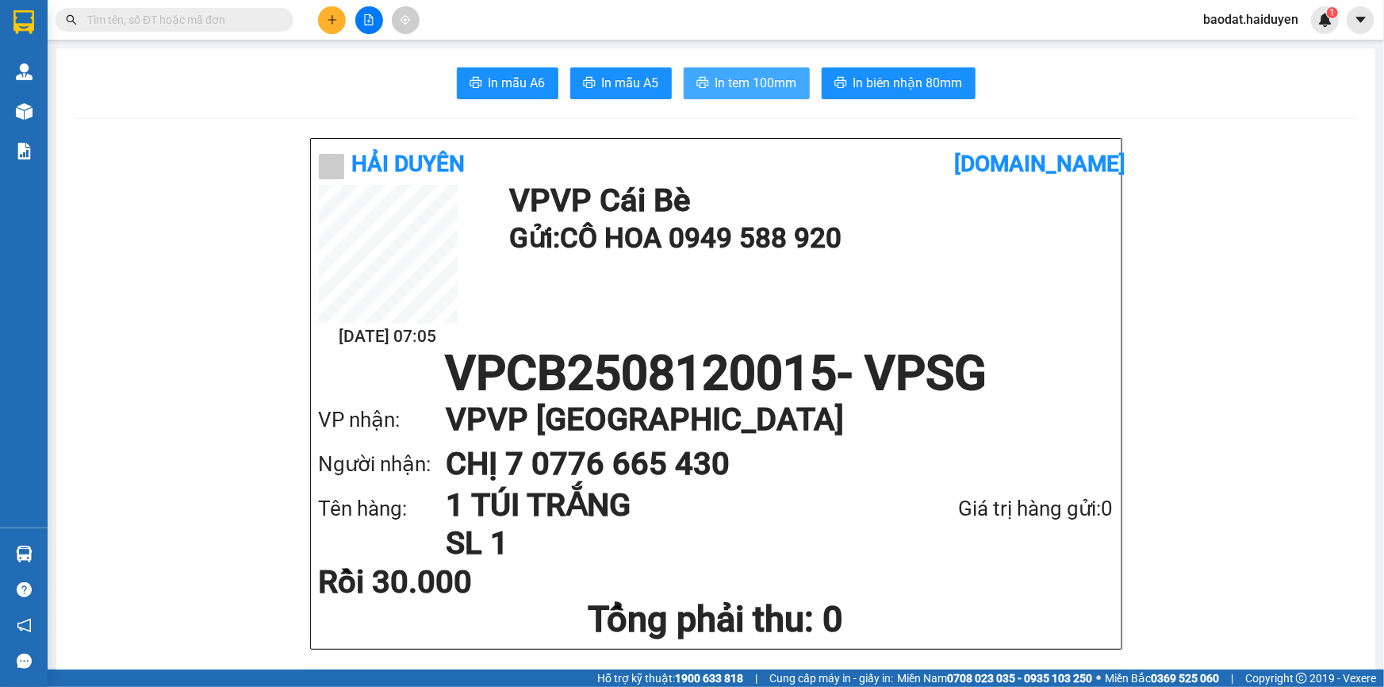
click at [746, 84] on span "In tem 100mm" at bounding box center [756, 83] width 82 height 20
click at [237, 30] on div "Kết quả tìm kiếm ( 0 ) Bộ lọc No Data baodat.haiduyen 1" at bounding box center [692, 20] width 1384 height 40
click at [240, 25] on input "text" at bounding box center [180, 19] width 187 height 17
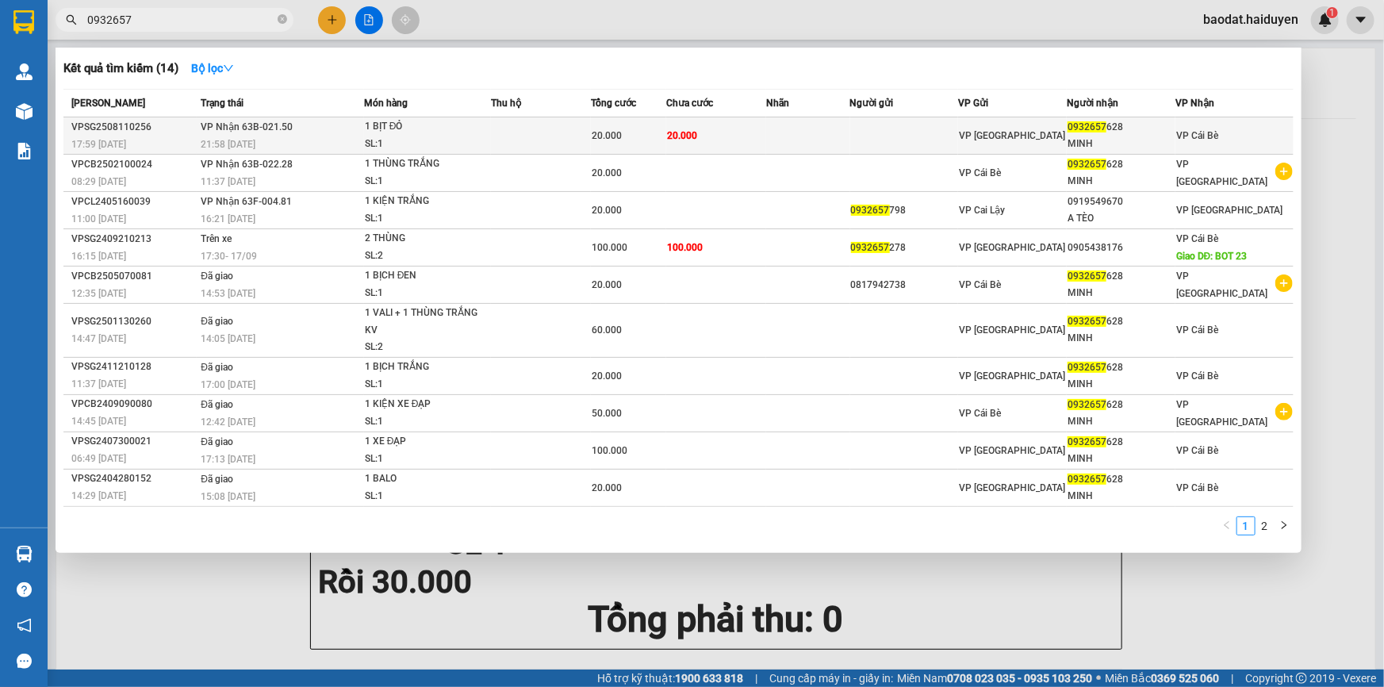
type input "0932657"
click at [654, 136] on div "20.000" at bounding box center [629, 135] width 74 height 17
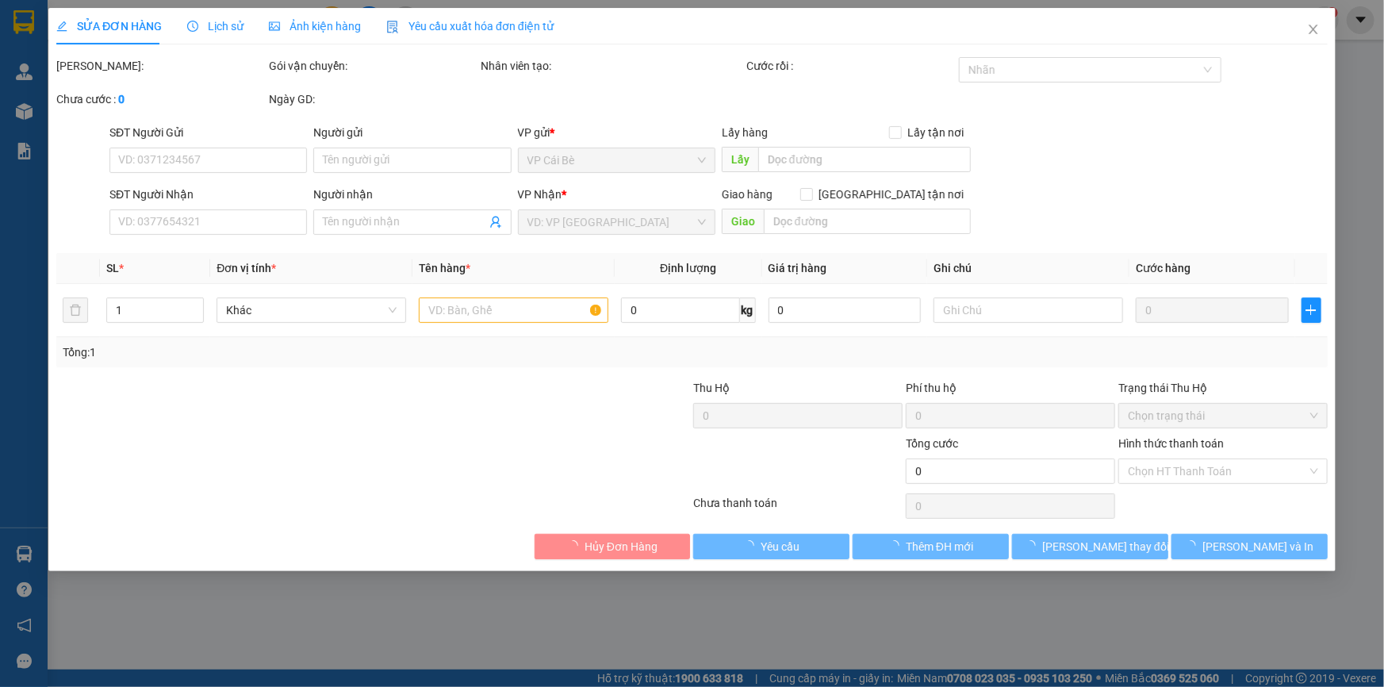
type input "0932657628"
type input "MINH"
type input "20.000"
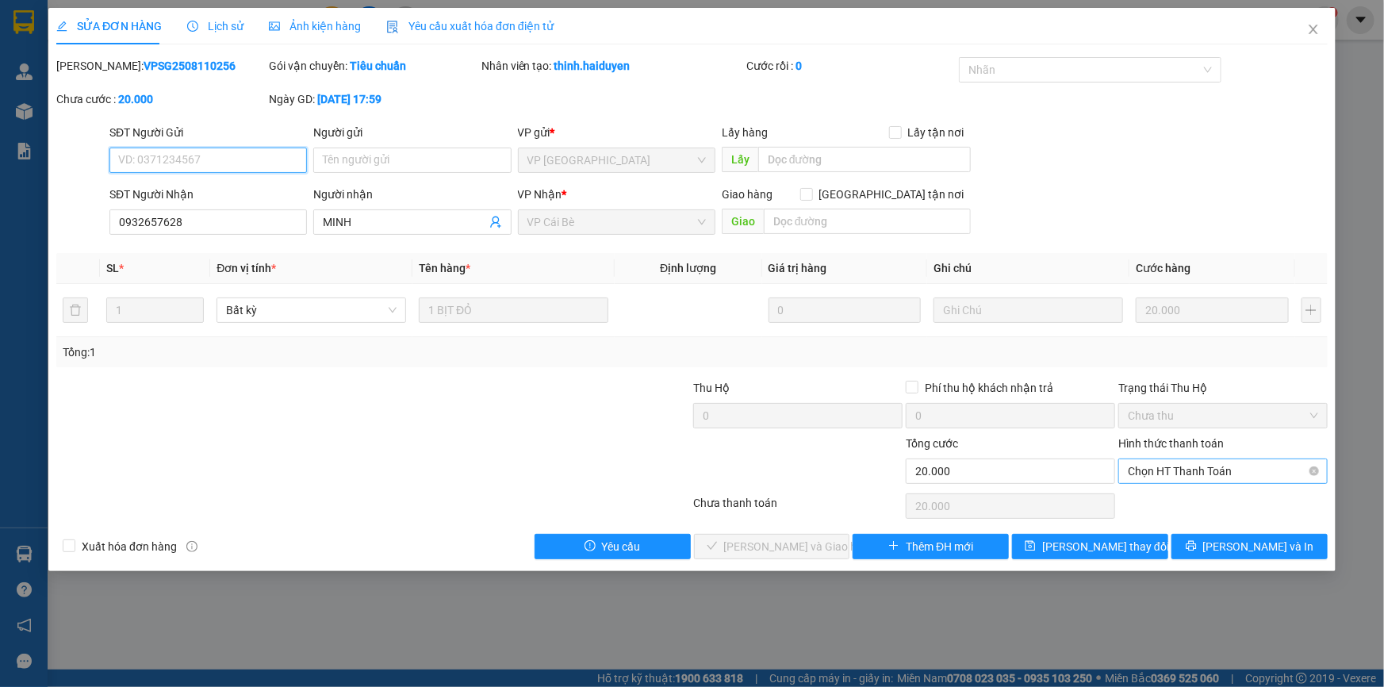
click at [1190, 462] on span "Chọn HT Thanh Toán" at bounding box center [1223, 471] width 190 height 24
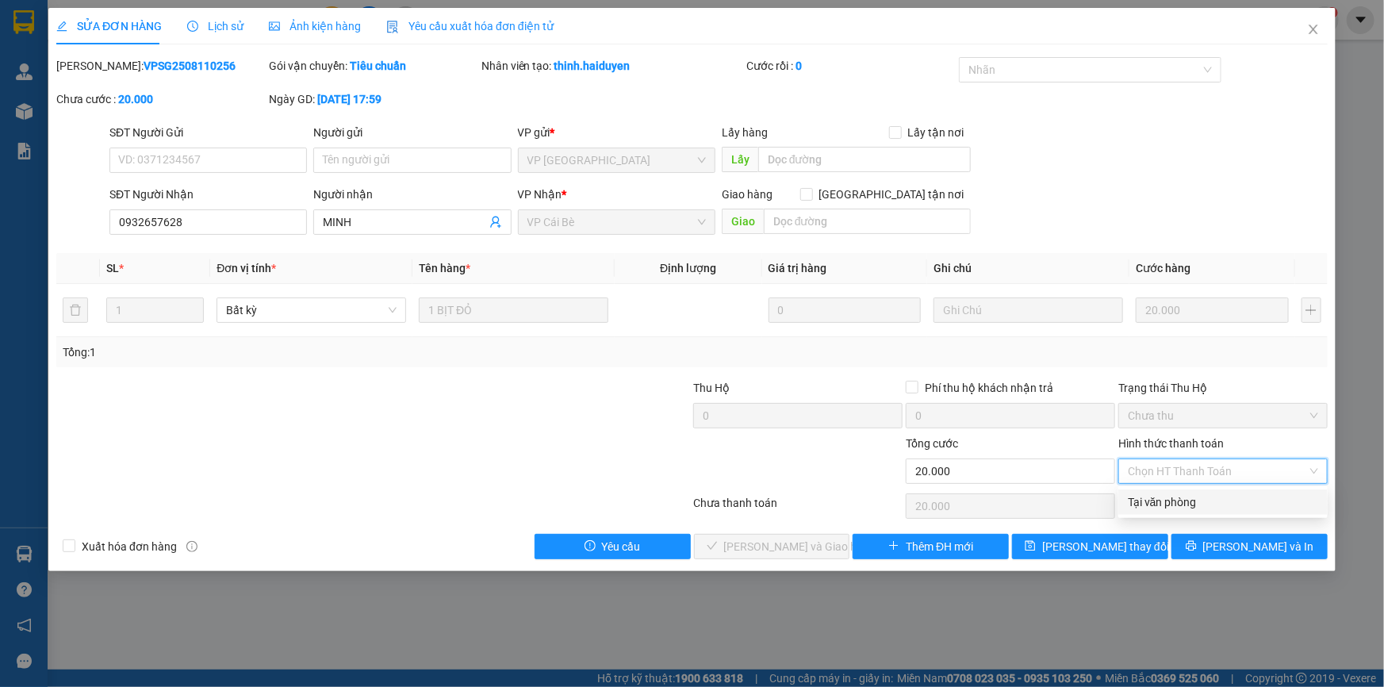
drag, startPoint x: 1193, startPoint y: 495, endPoint x: 1187, endPoint y: 507, distance: 13.5
click at [1195, 500] on div "Tại văn phòng" at bounding box center [1223, 501] width 190 height 17
type input "0"
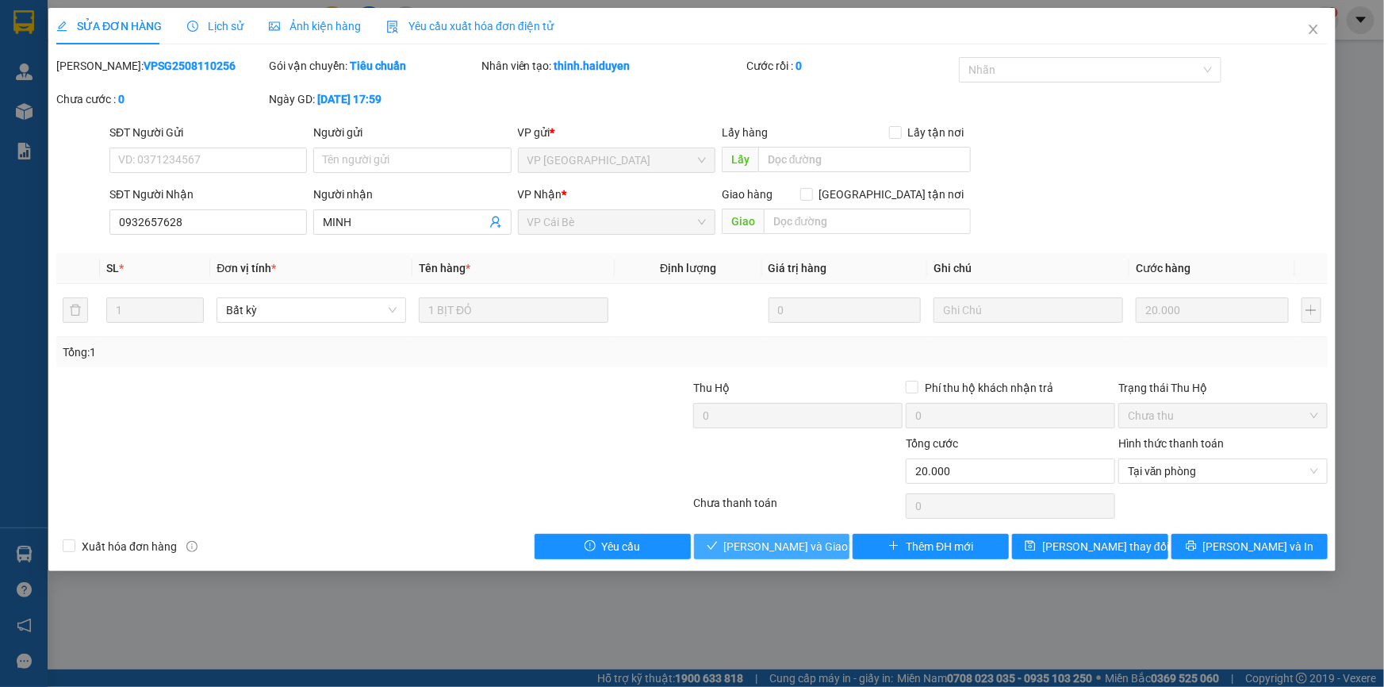
click at [807, 558] on button "[PERSON_NAME] và Giao hàng" at bounding box center [772, 546] width 156 height 25
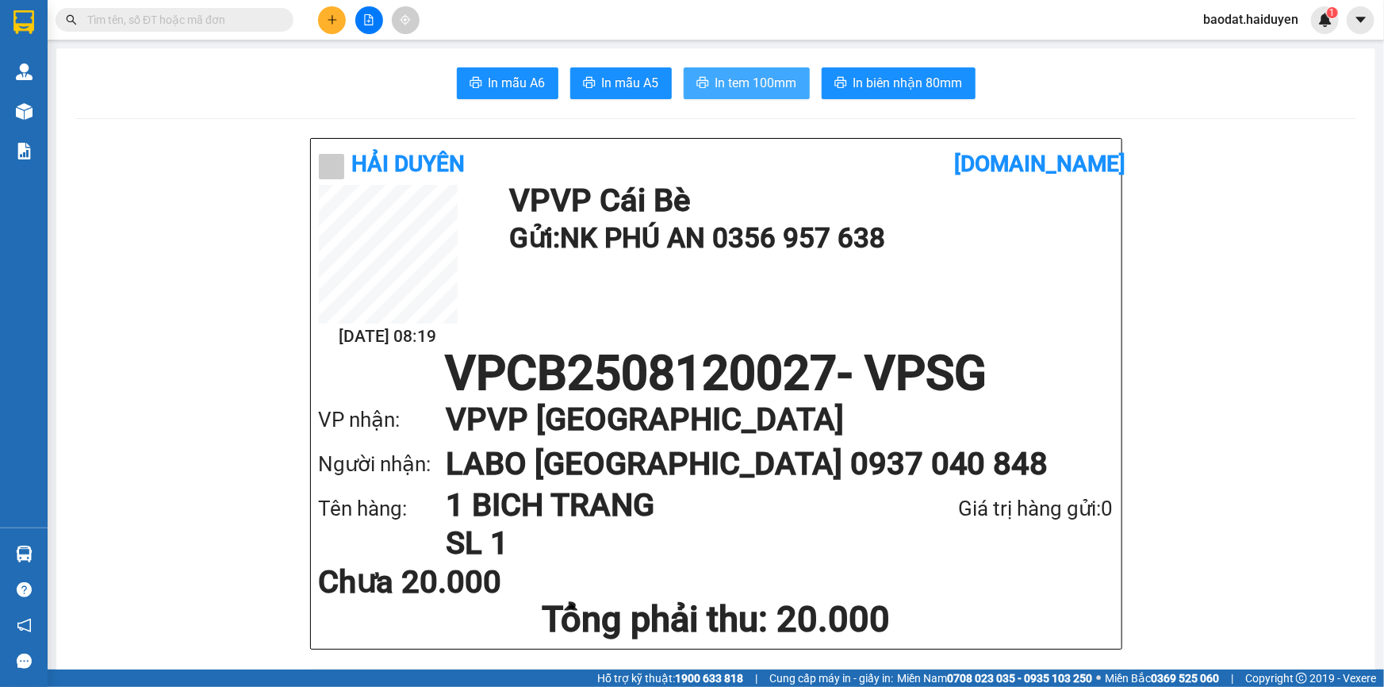
click at [756, 88] on span "In tem 100mm" at bounding box center [756, 83] width 82 height 20
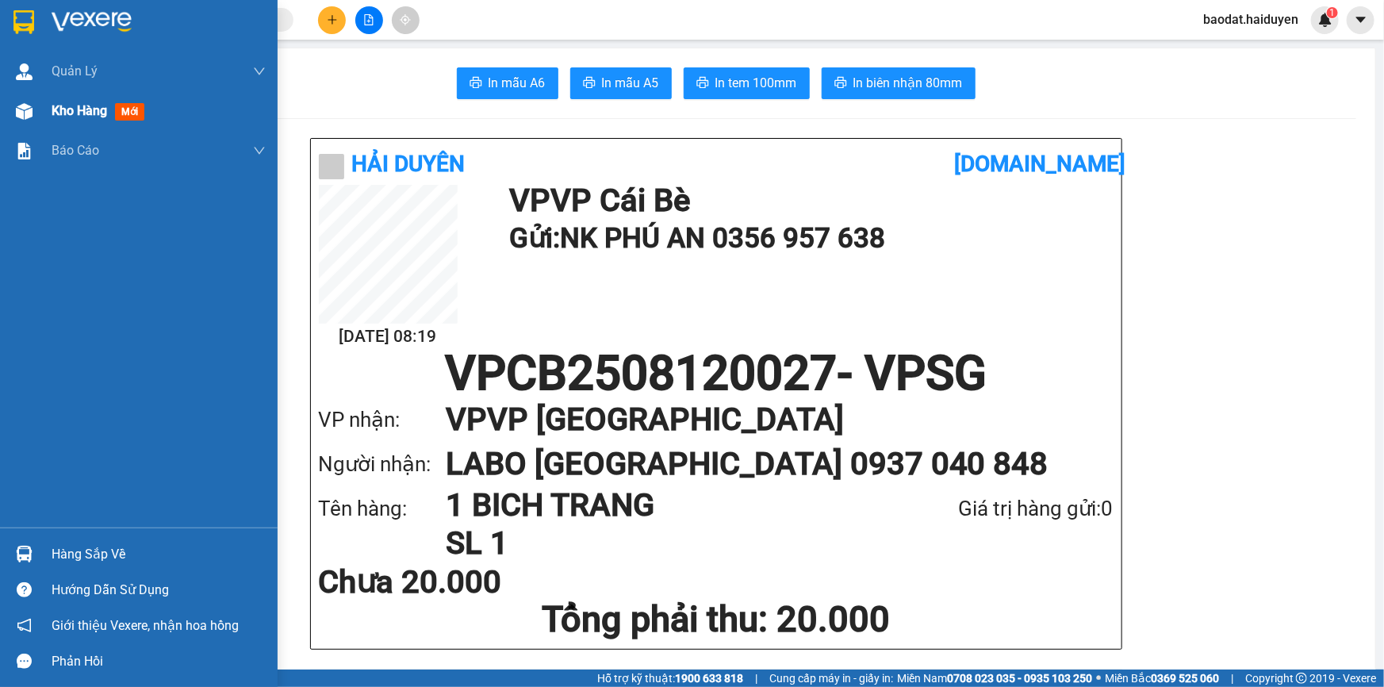
click at [72, 123] on div "Kho hàng mới" at bounding box center [159, 111] width 214 height 40
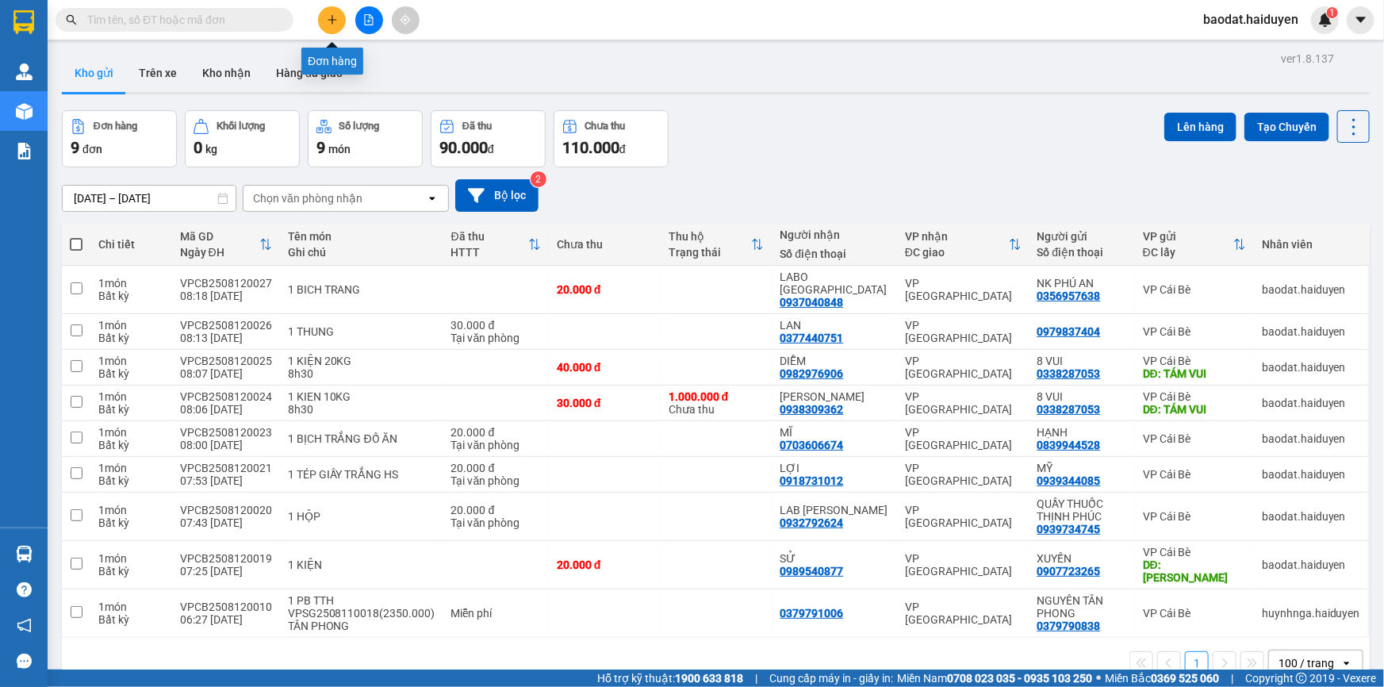
click at [328, 17] on icon "plus" at bounding box center [332, 19] width 11 height 11
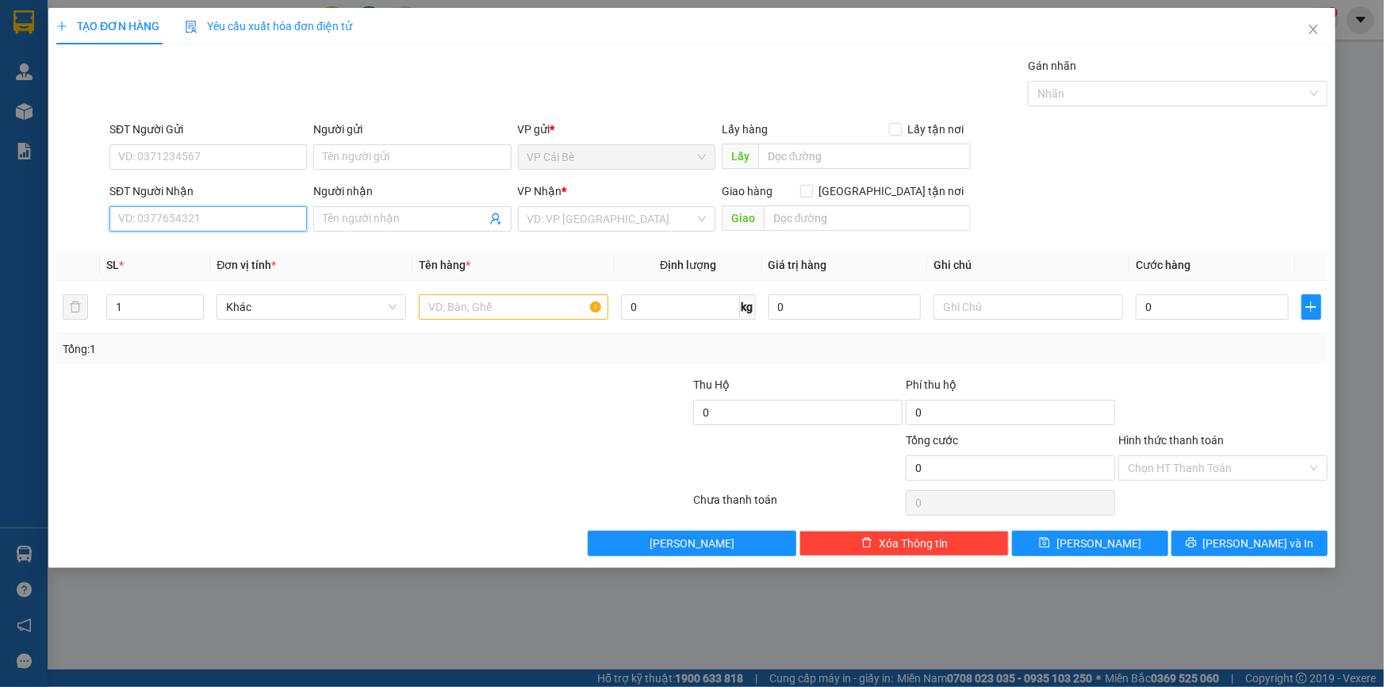
click at [147, 224] on input "SĐT Người Nhận" at bounding box center [207, 218] width 197 height 25
click at [147, 225] on input "SĐT Người Nhận" at bounding box center [207, 218] width 197 height 25
click at [181, 244] on div "0906816259 - QUỲNH" at bounding box center [208, 250] width 178 height 17
type input "0906816259"
type input "QUỲNH"
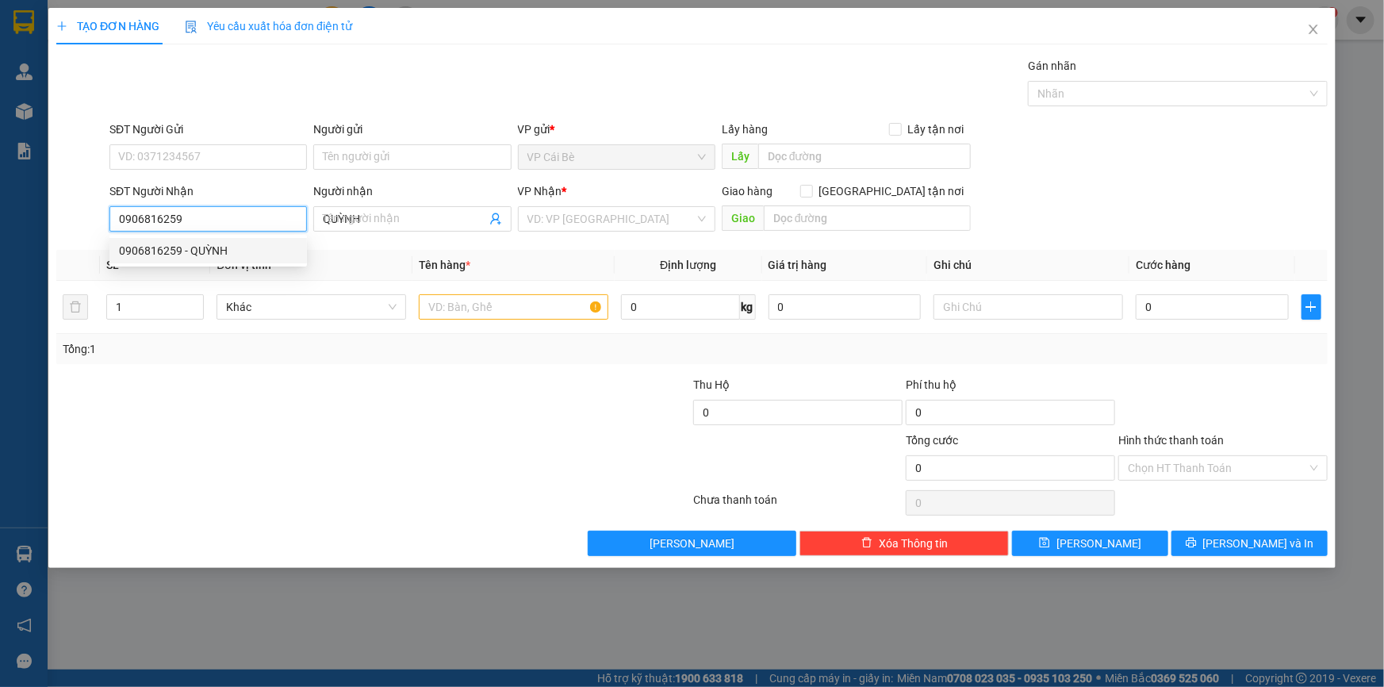
type input "40.000"
type input "0906816259"
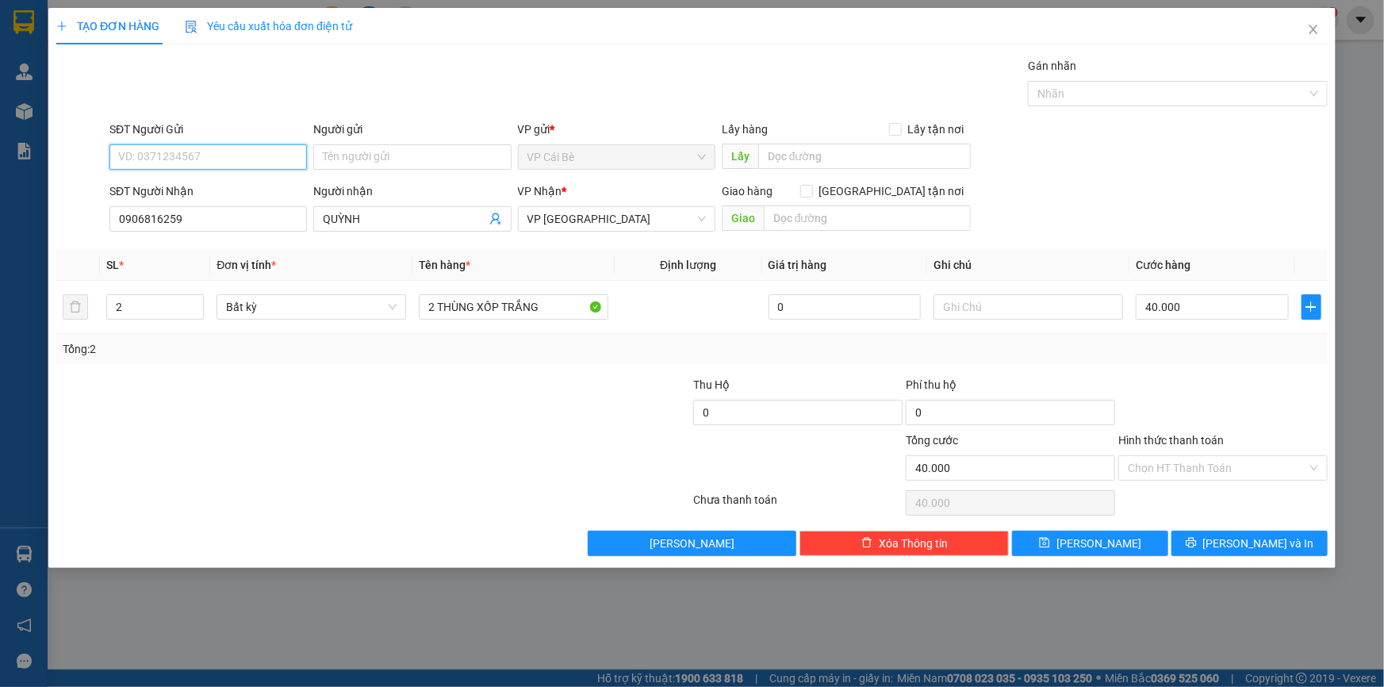
click at [254, 147] on input "SĐT Người Gửi" at bounding box center [207, 156] width 197 height 25
click at [200, 214] on div "0986123023 - BẰNG" at bounding box center [208, 213] width 178 height 17
type input "0986123023"
type input "BẰNG"
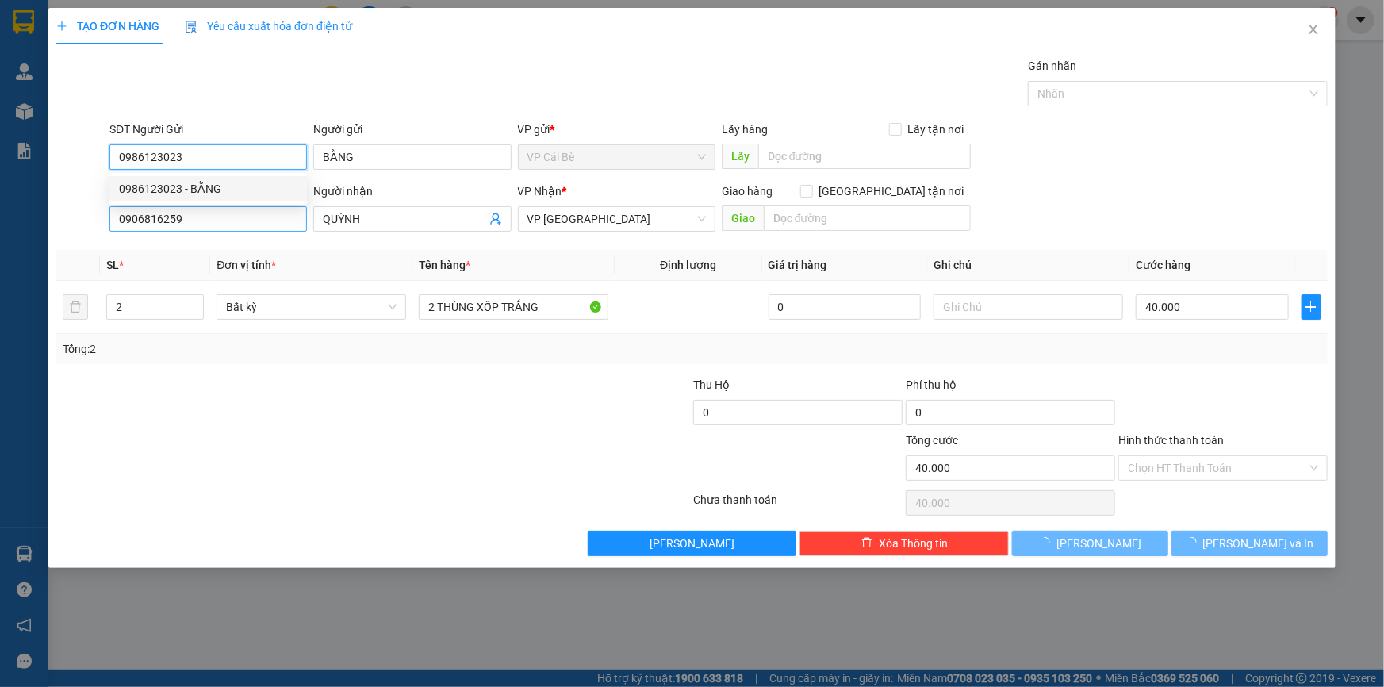
type input "20.000"
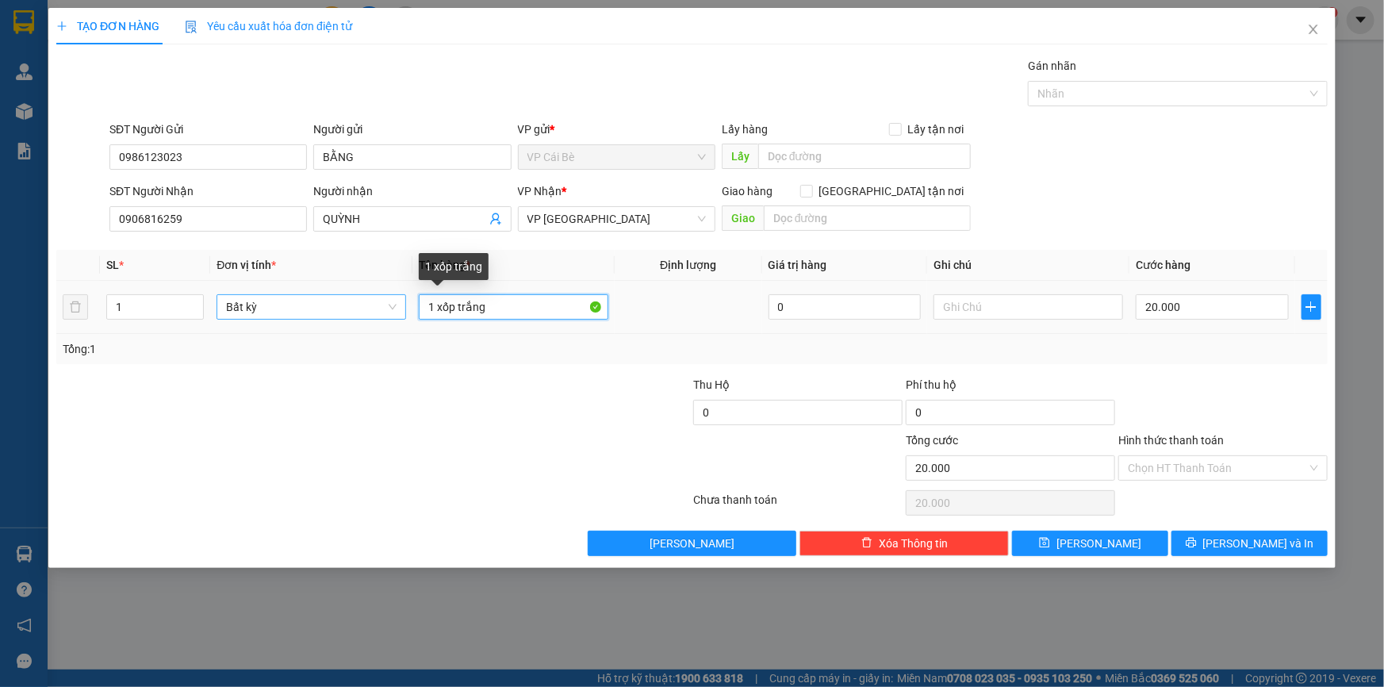
drag, startPoint x: 520, startPoint y: 306, endPoint x: 339, endPoint y: 301, distance: 180.9
click at [339, 301] on tr "1 Bất kỳ 1 xốp trắng 0 20.000" at bounding box center [691, 307] width 1271 height 53
click at [193, 305] on span "Decrease Value" at bounding box center [194, 312] width 17 height 14
type input "2 XỐP VÀNG"
type input "2"
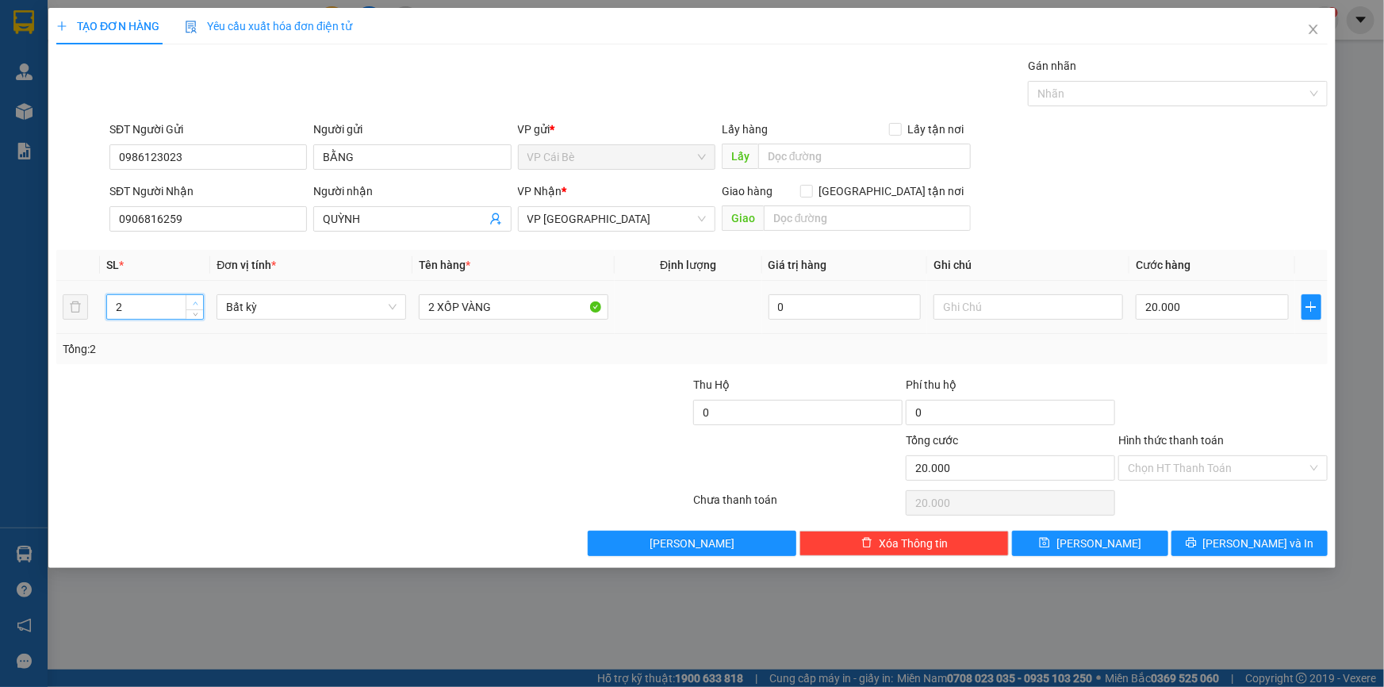
click at [197, 298] on span "up" at bounding box center [195, 303] width 10 height 10
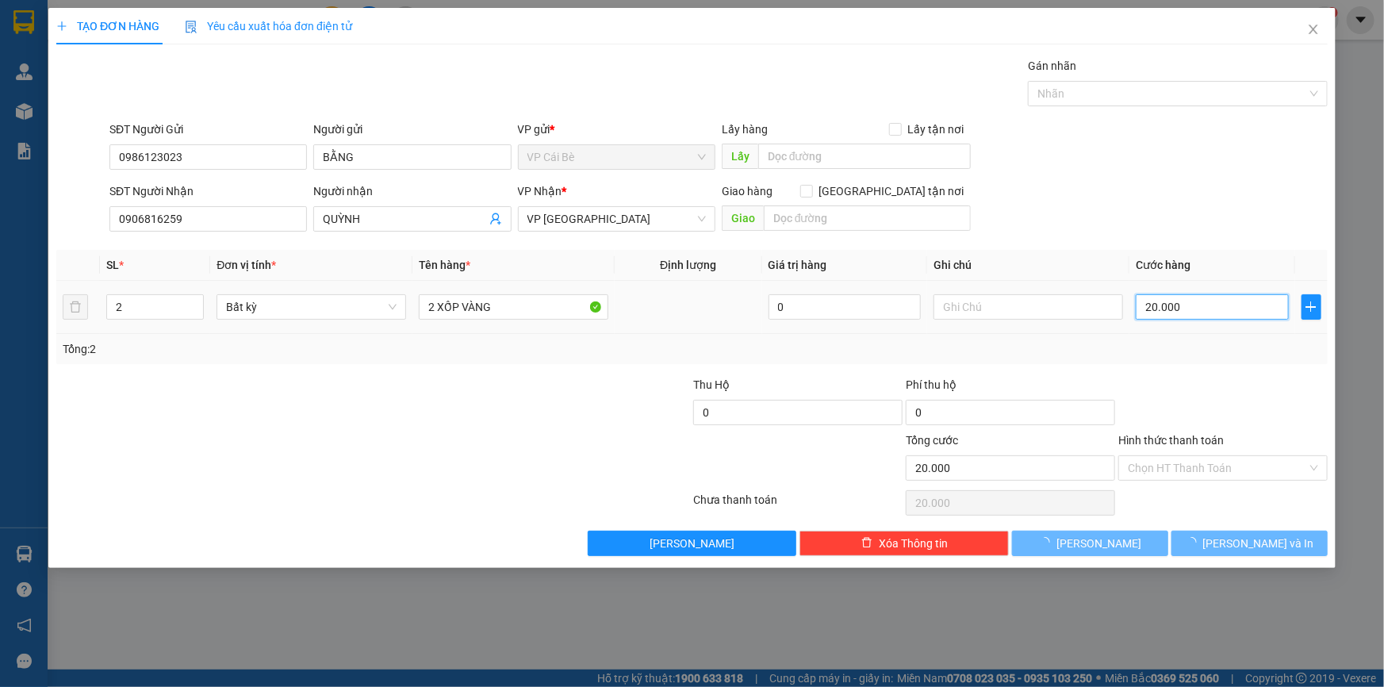
click at [1211, 310] on input "20.000" at bounding box center [1212, 306] width 153 height 25
type input "0"
type input "4"
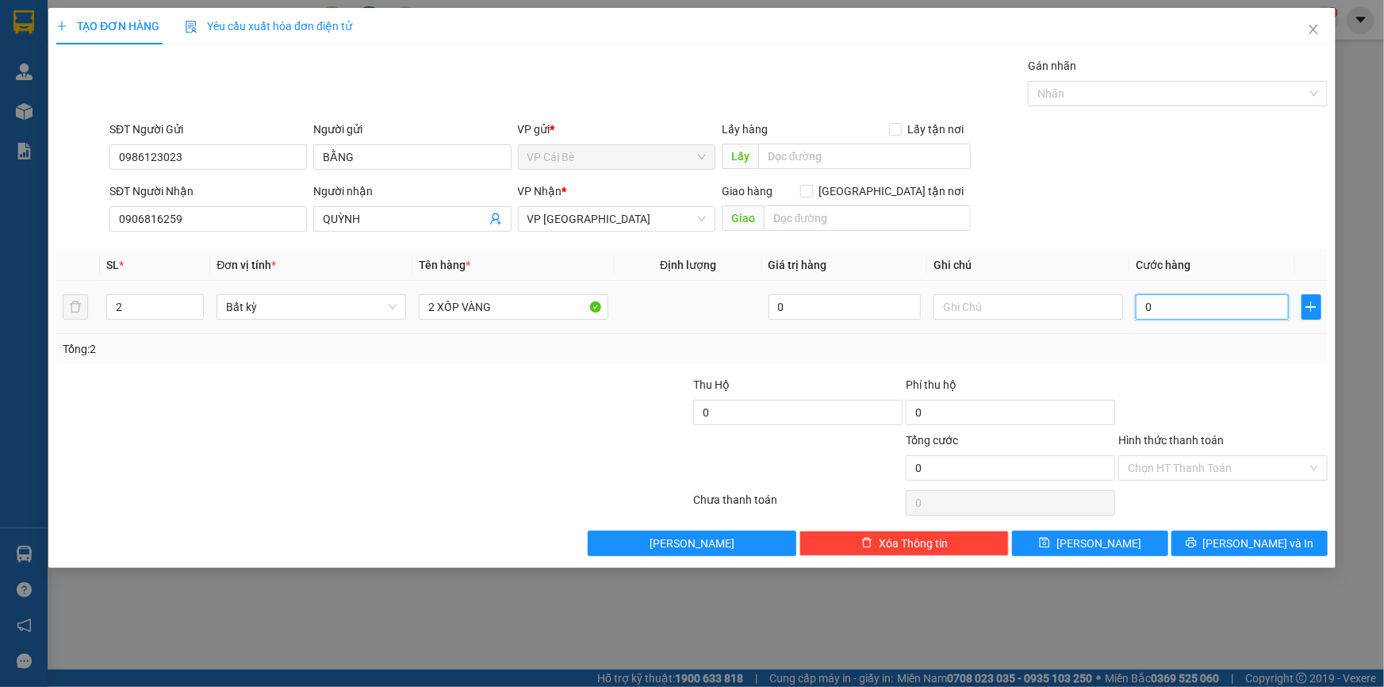
type input "4"
type input "04"
type input "40"
type input "040"
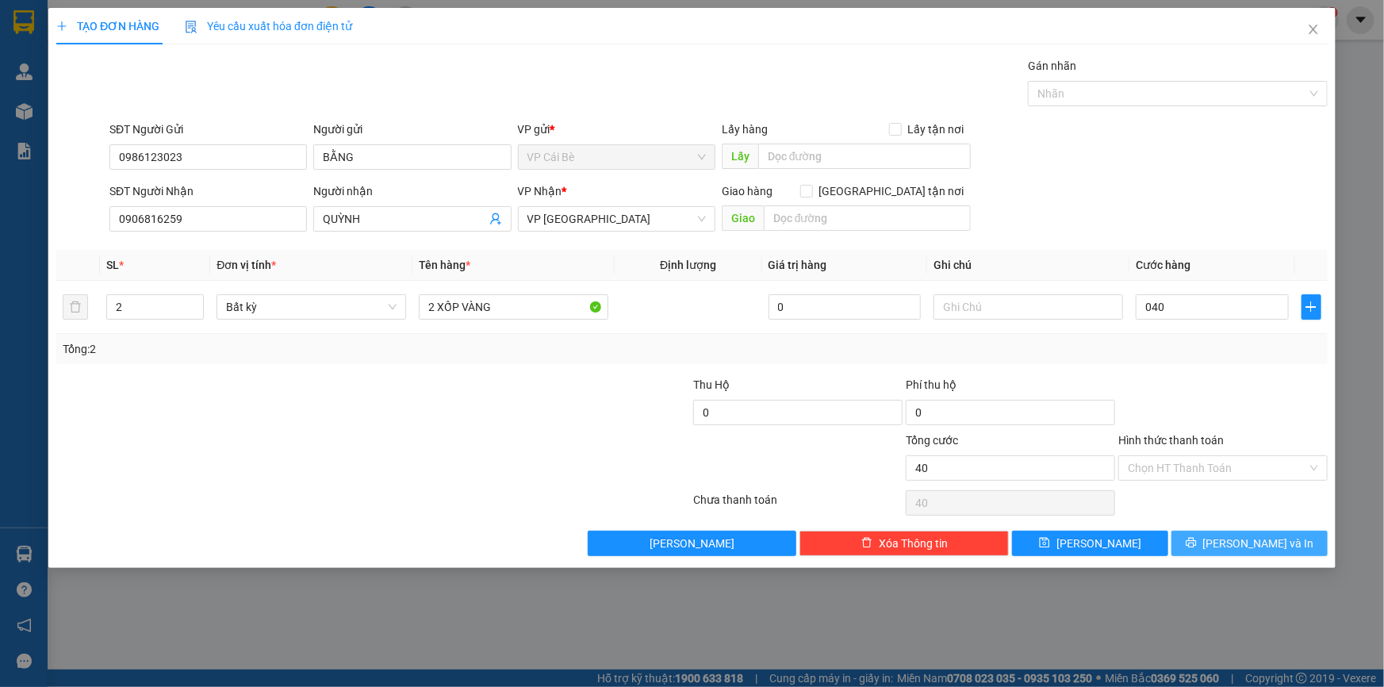
type input "40.000"
click at [1230, 541] on button "[PERSON_NAME] và In" at bounding box center [1250, 543] width 156 height 25
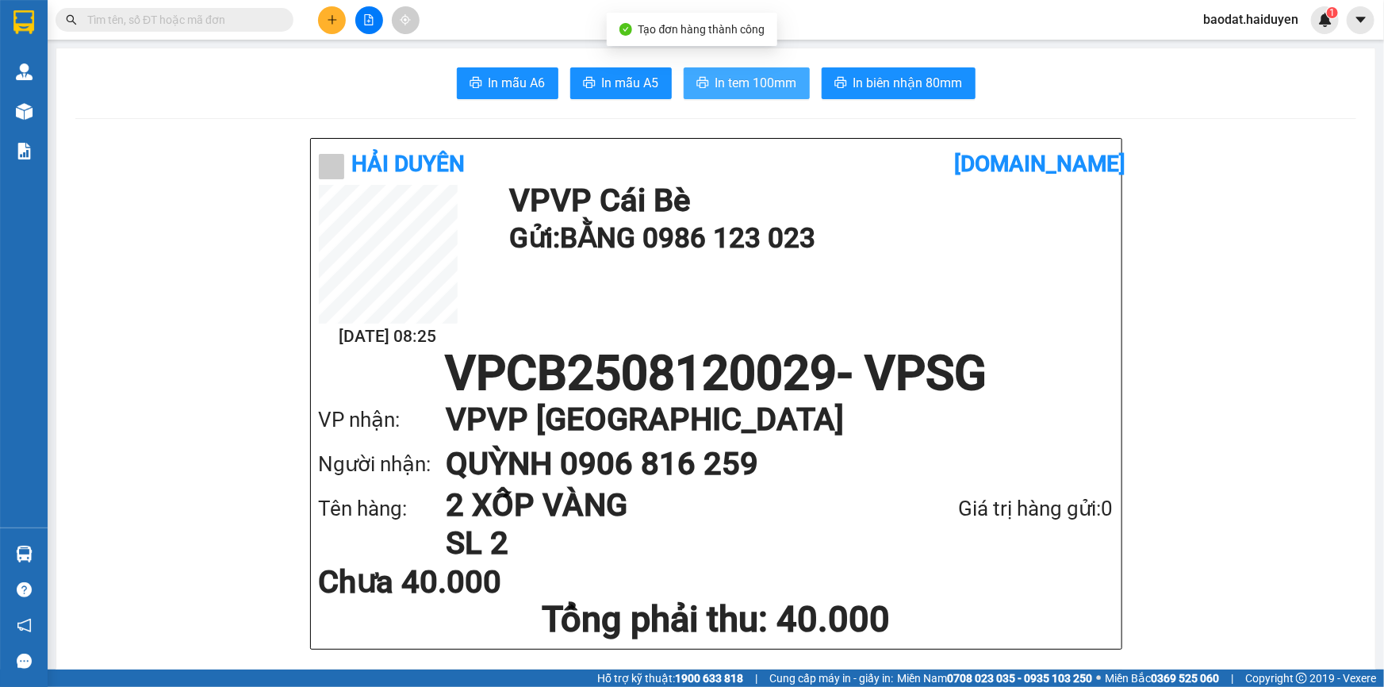
click at [745, 87] on span "In tem 100mm" at bounding box center [756, 83] width 82 height 20
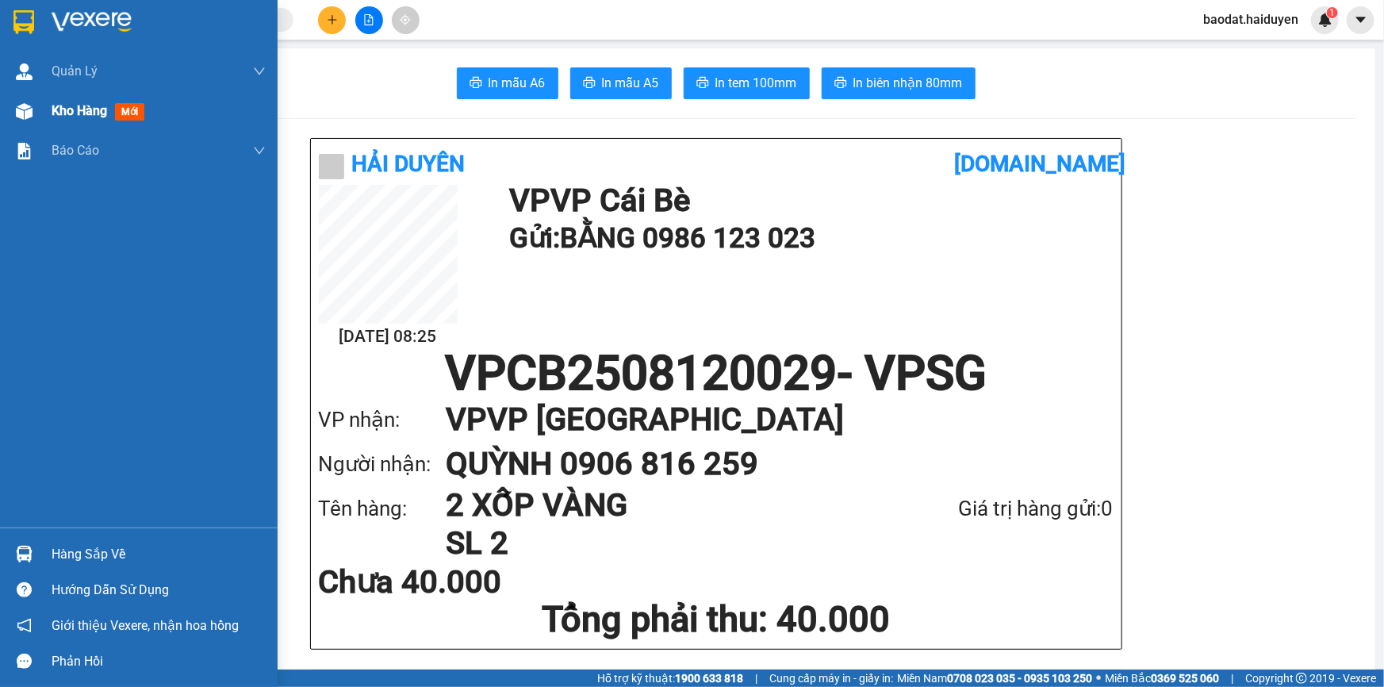
click at [80, 122] on div "Kho hàng mới" at bounding box center [159, 111] width 214 height 40
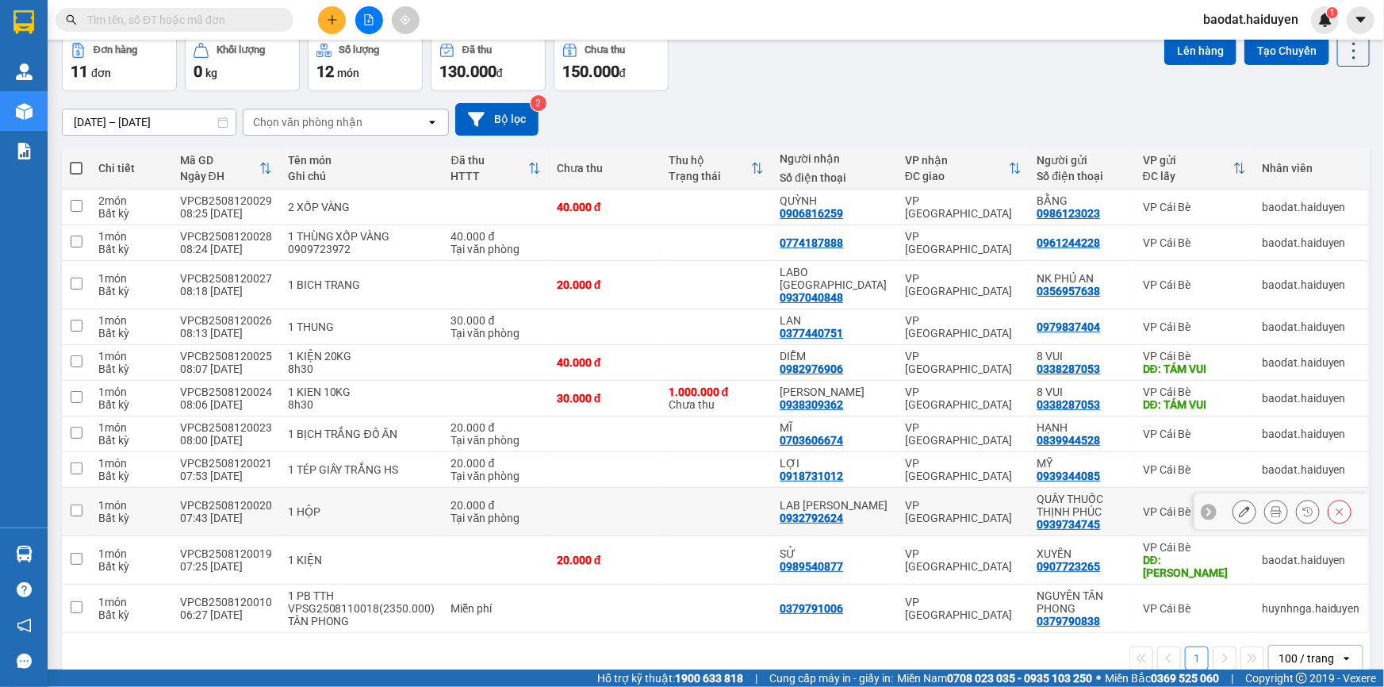
scroll to position [78, 0]
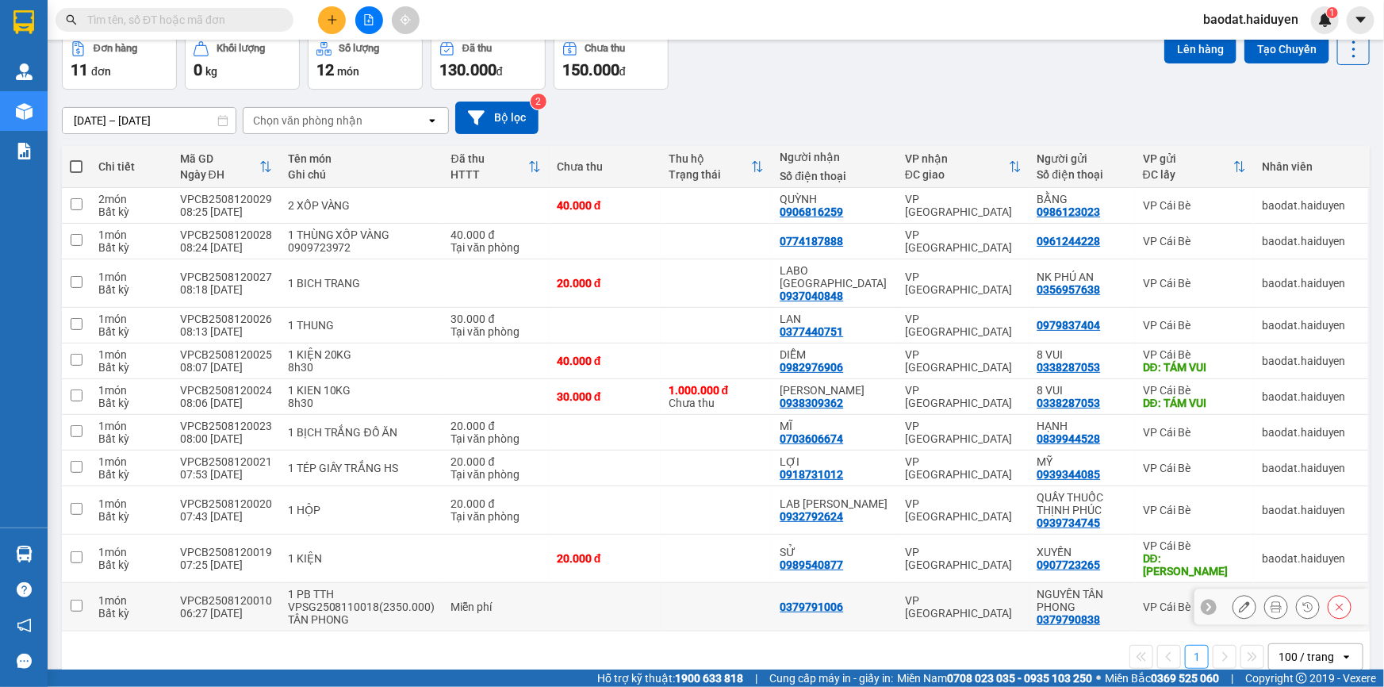
drag, startPoint x: 1152, startPoint y: 584, endPoint x: 1099, endPoint y: 569, distance: 54.5
click at [1151, 600] on div "VP Cái Bè" at bounding box center [1194, 606] width 103 height 13
checkbox input "true"
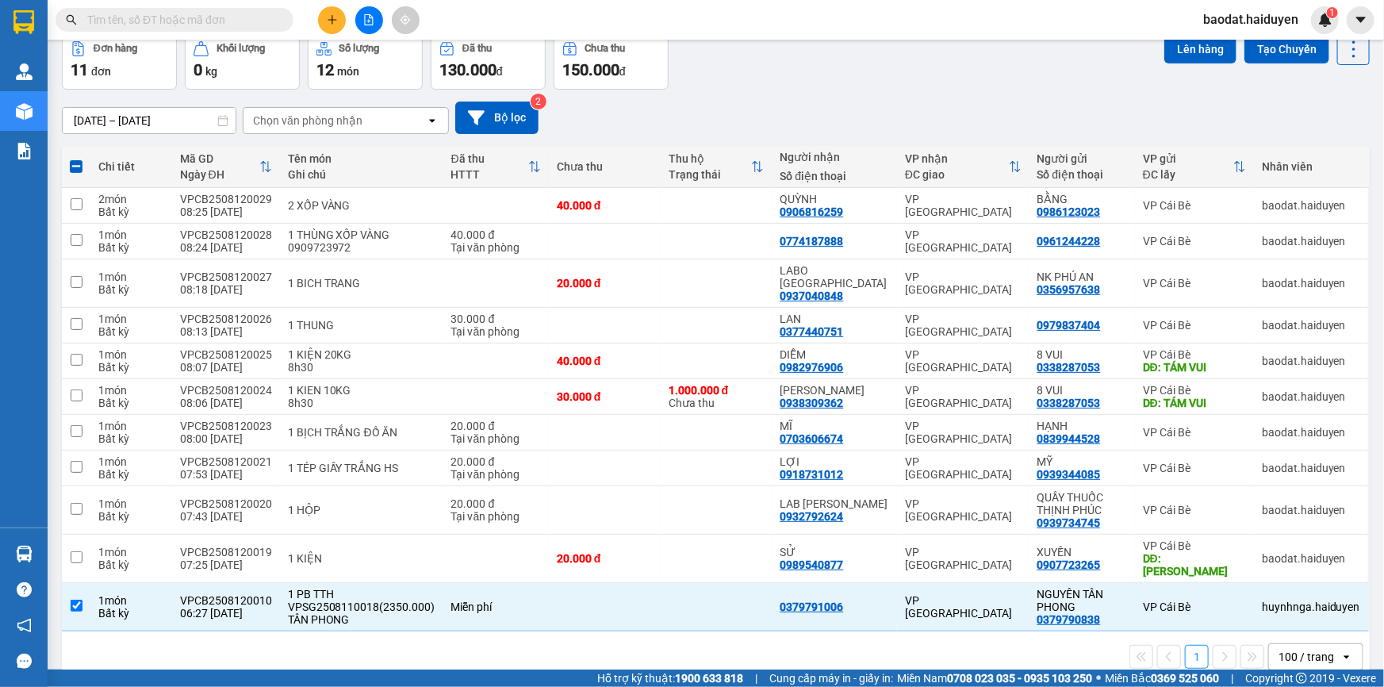
click at [71, 159] on label at bounding box center [76, 167] width 13 height 16
click at [76, 159] on input "checkbox" at bounding box center [76, 159] width 0 height 0
checkbox input "true"
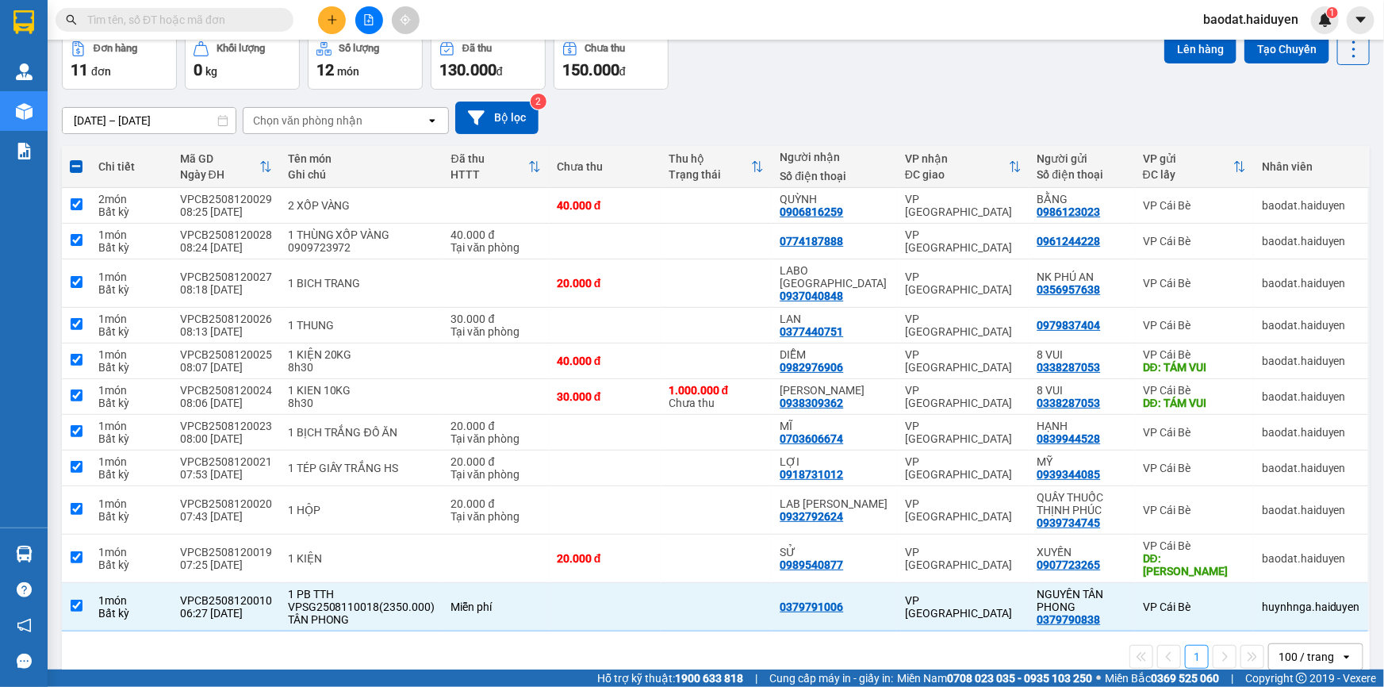
checkbox input "true"
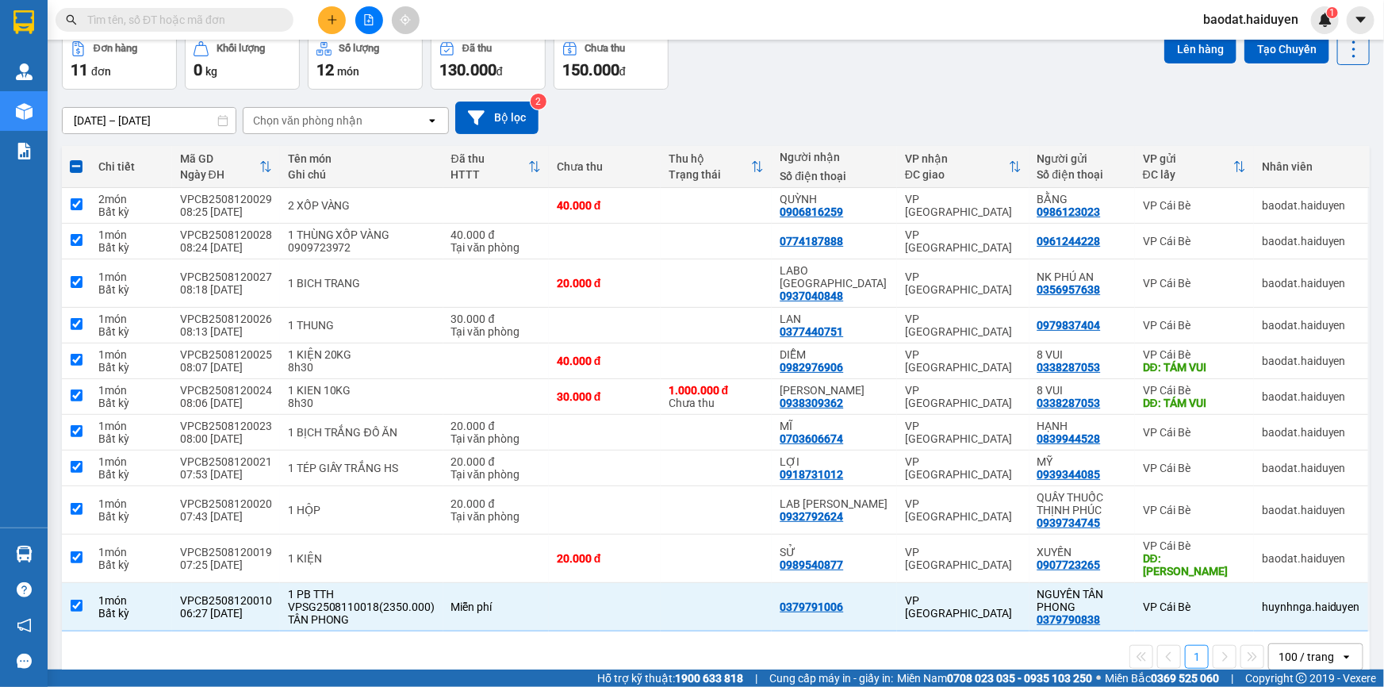
checkbox input "true"
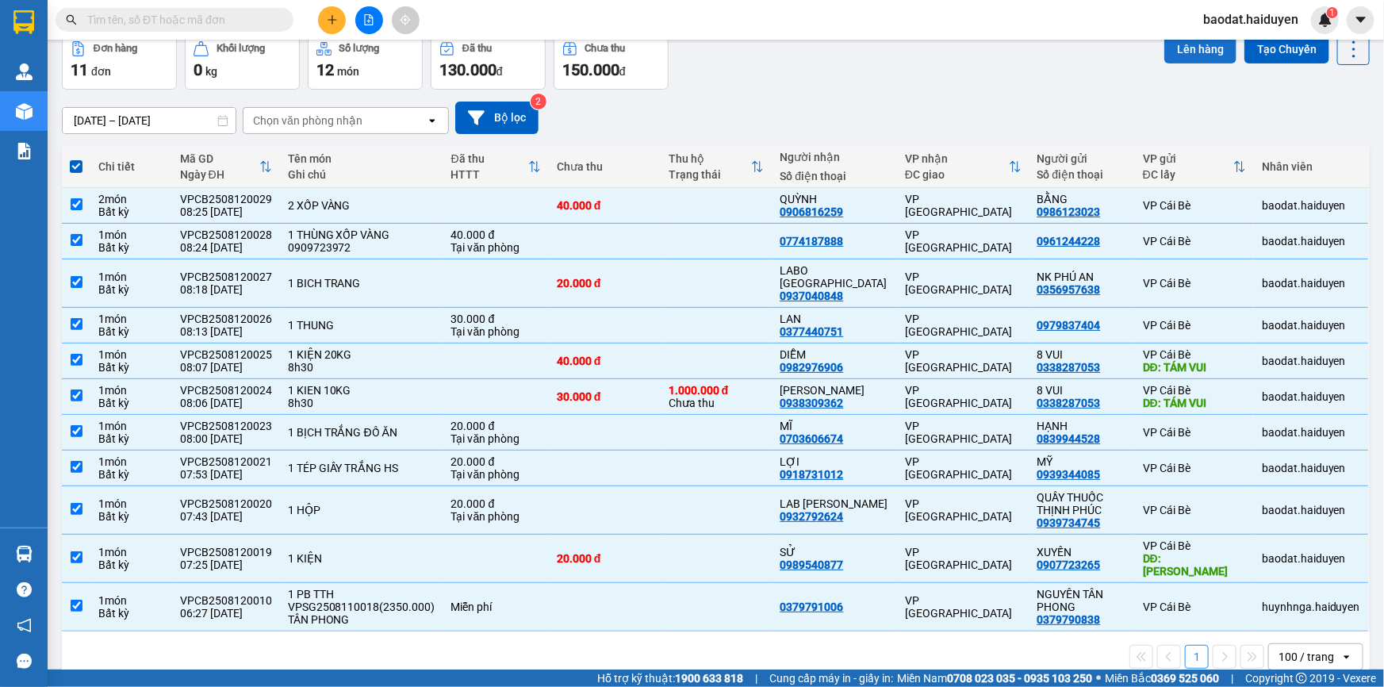
click at [1187, 49] on button "Lên hàng" at bounding box center [1200, 49] width 72 height 29
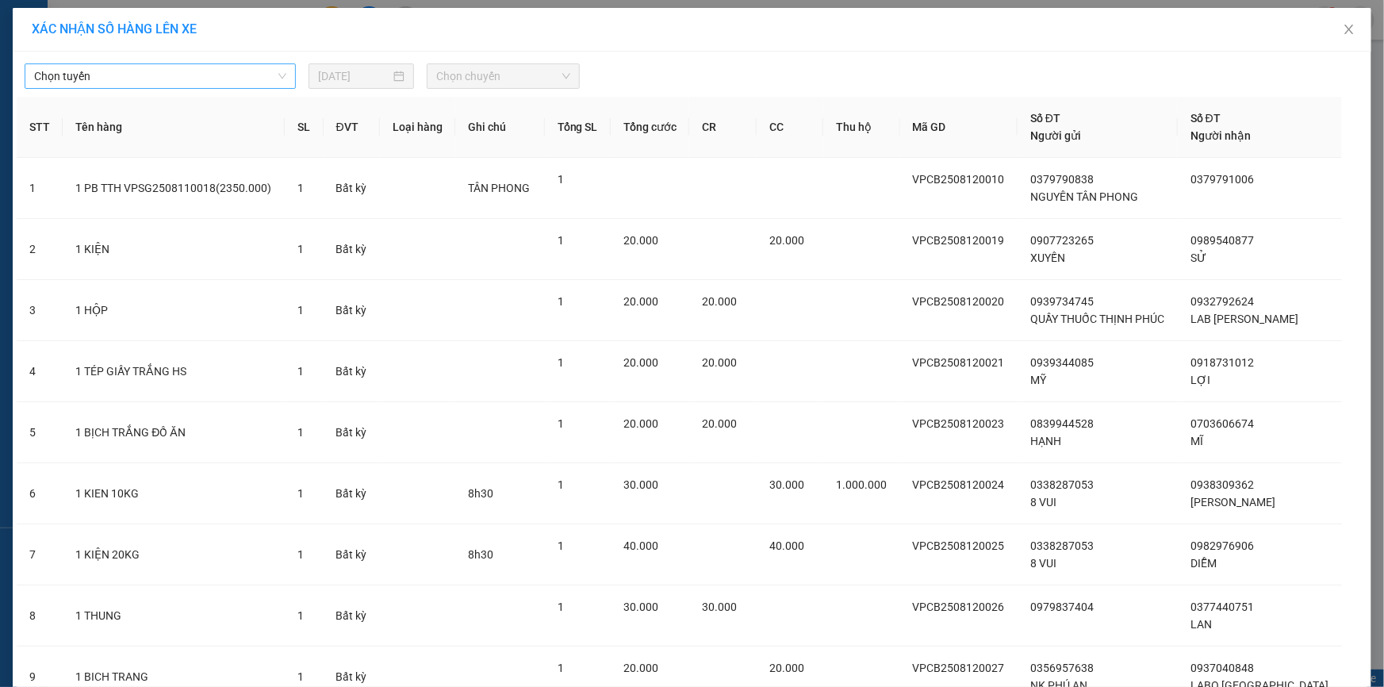
click at [163, 79] on span "Chọn tuyến" at bounding box center [160, 76] width 252 height 24
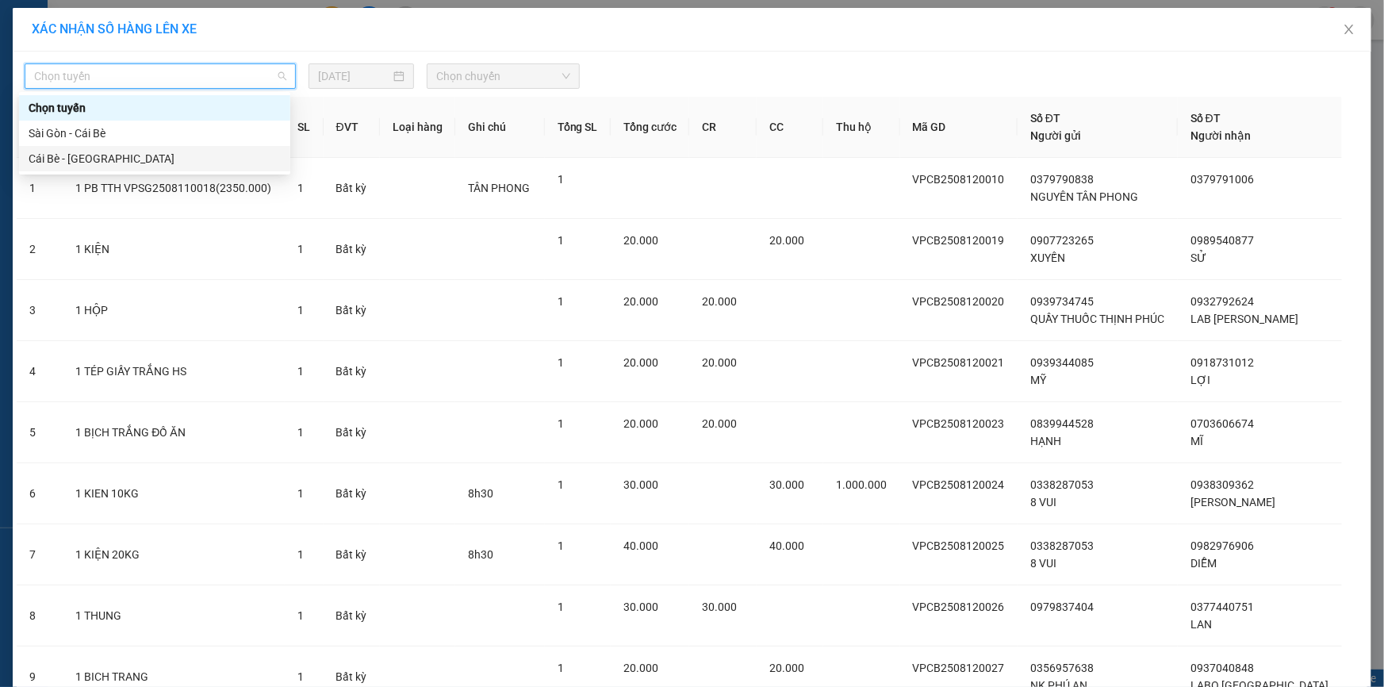
click at [69, 159] on div "Cái Bè - Sài Gòn" at bounding box center [155, 158] width 252 height 17
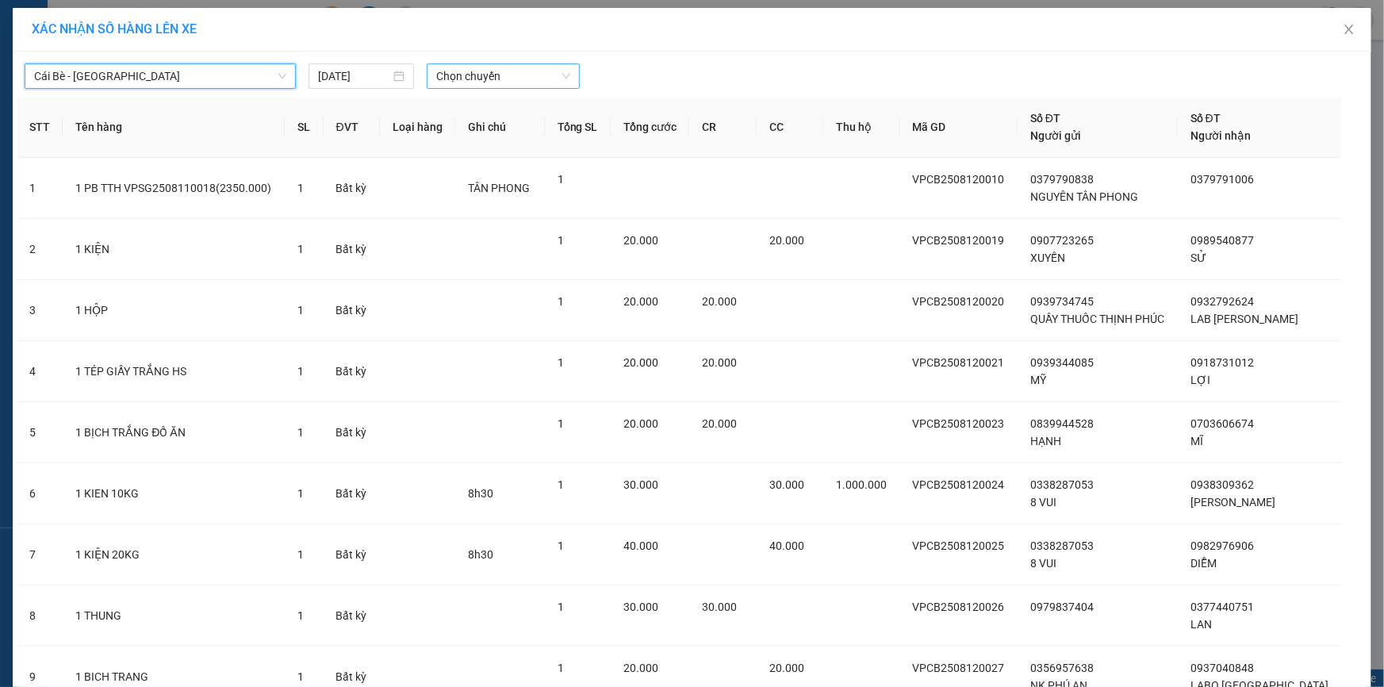
click at [460, 80] on span "Chọn chuyến" at bounding box center [503, 76] width 134 height 24
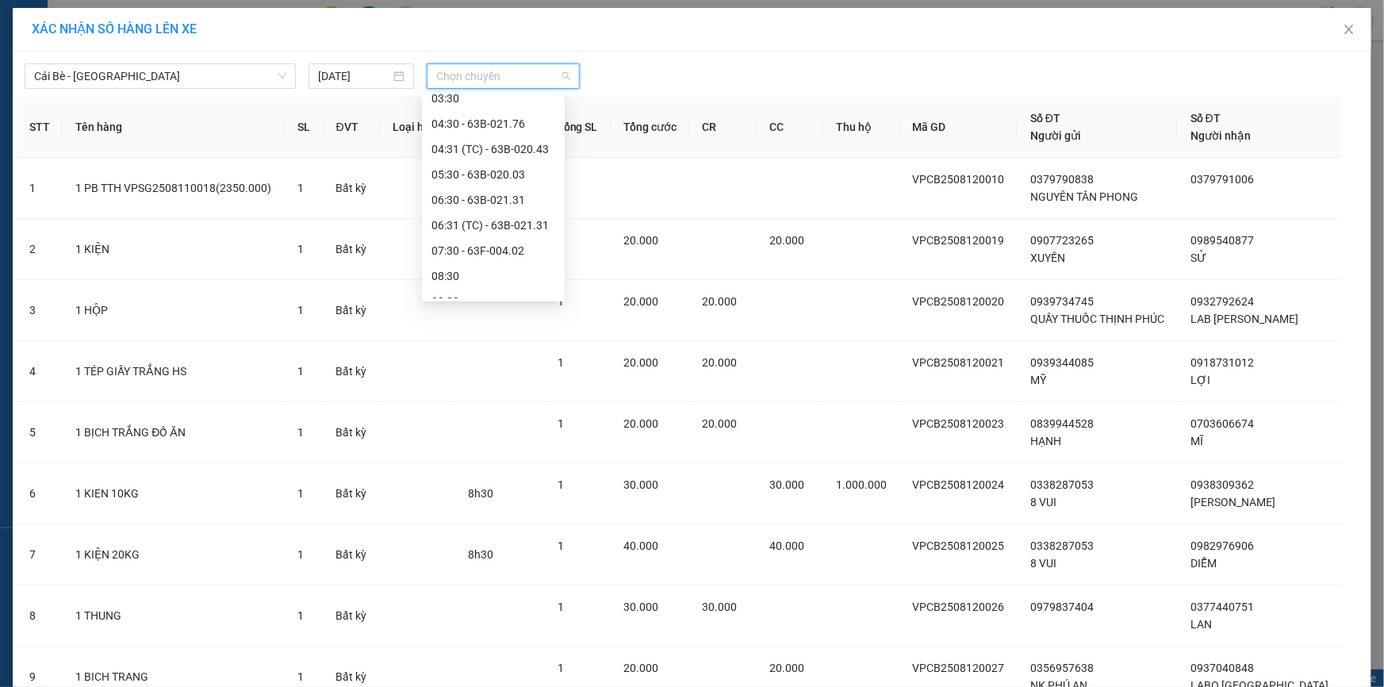
scroll to position [144, 0]
click at [448, 249] on div "08:30" at bounding box center [493, 243] width 124 height 17
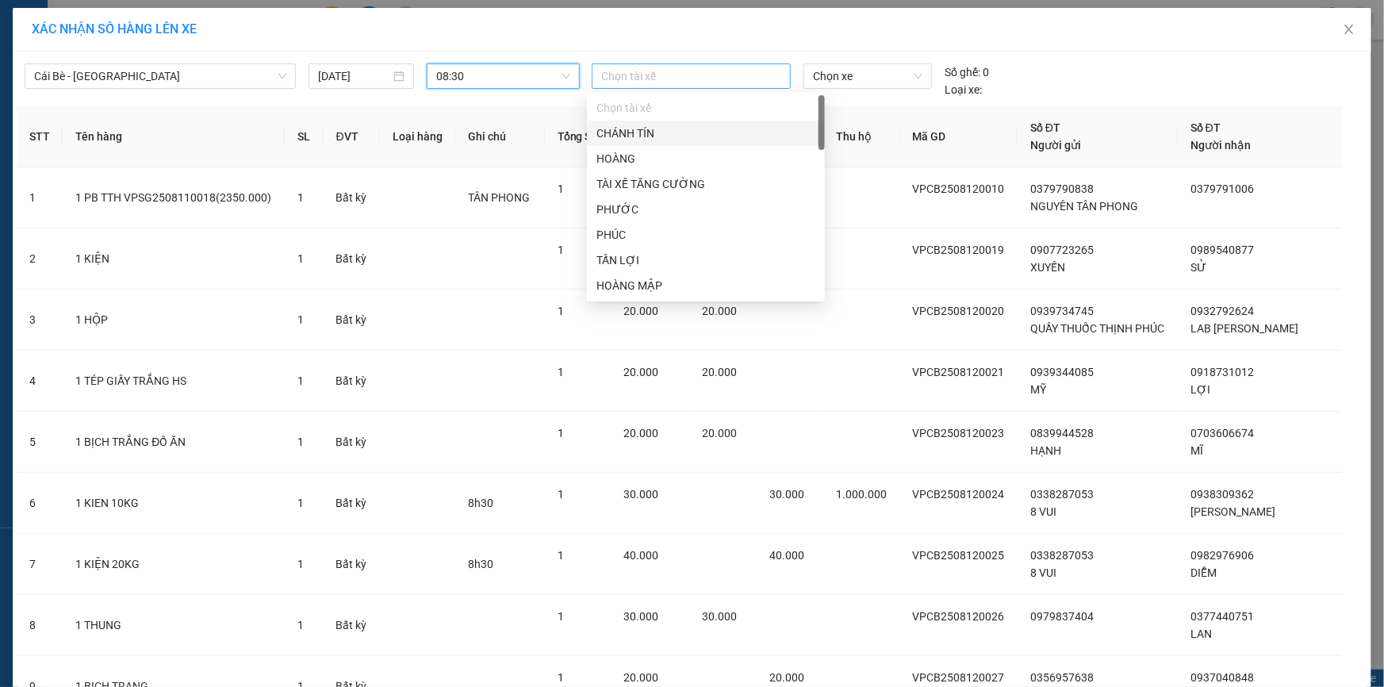
click at [619, 79] on div at bounding box center [691, 76] width 191 height 19
click at [604, 158] on div "HOÀNG" at bounding box center [705, 158] width 219 height 17
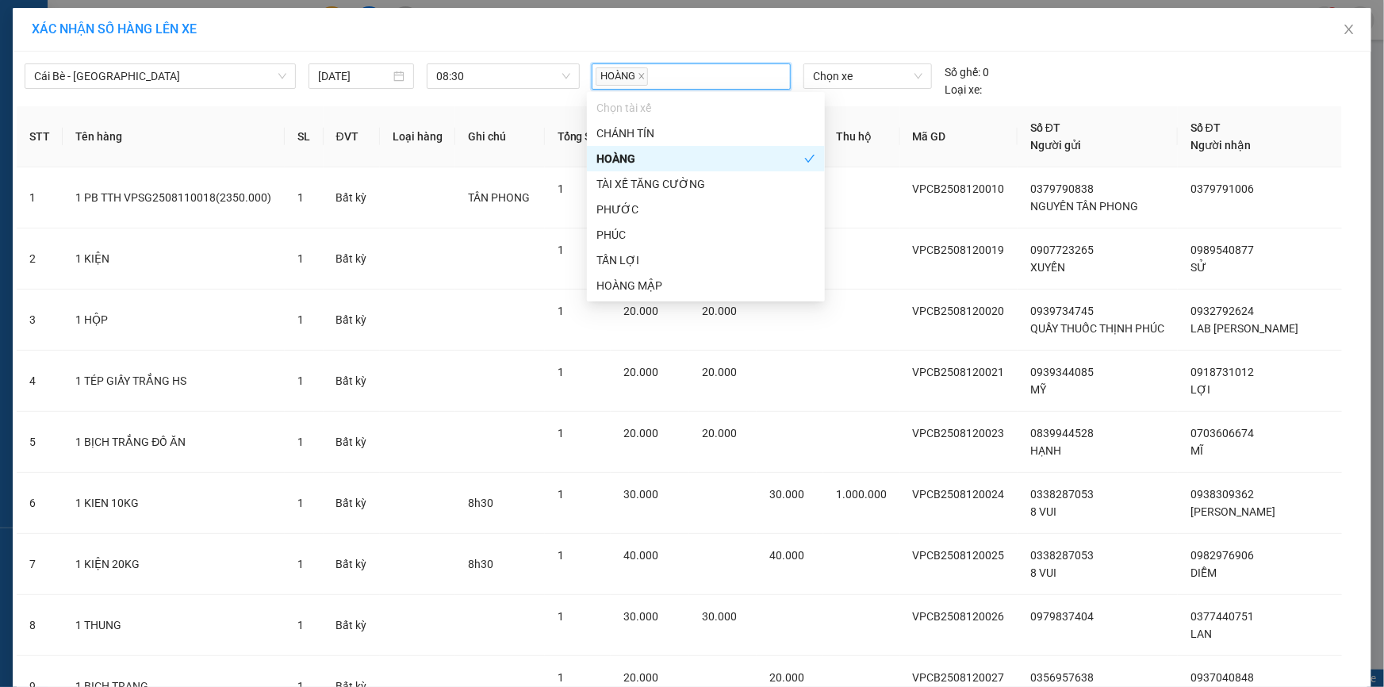
click at [697, 157] on div "HOÀNG" at bounding box center [700, 158] width 208 height 17
click at [697, 156] on div "HOÀNG" at bounding box center [705, 158] width 219 height 17
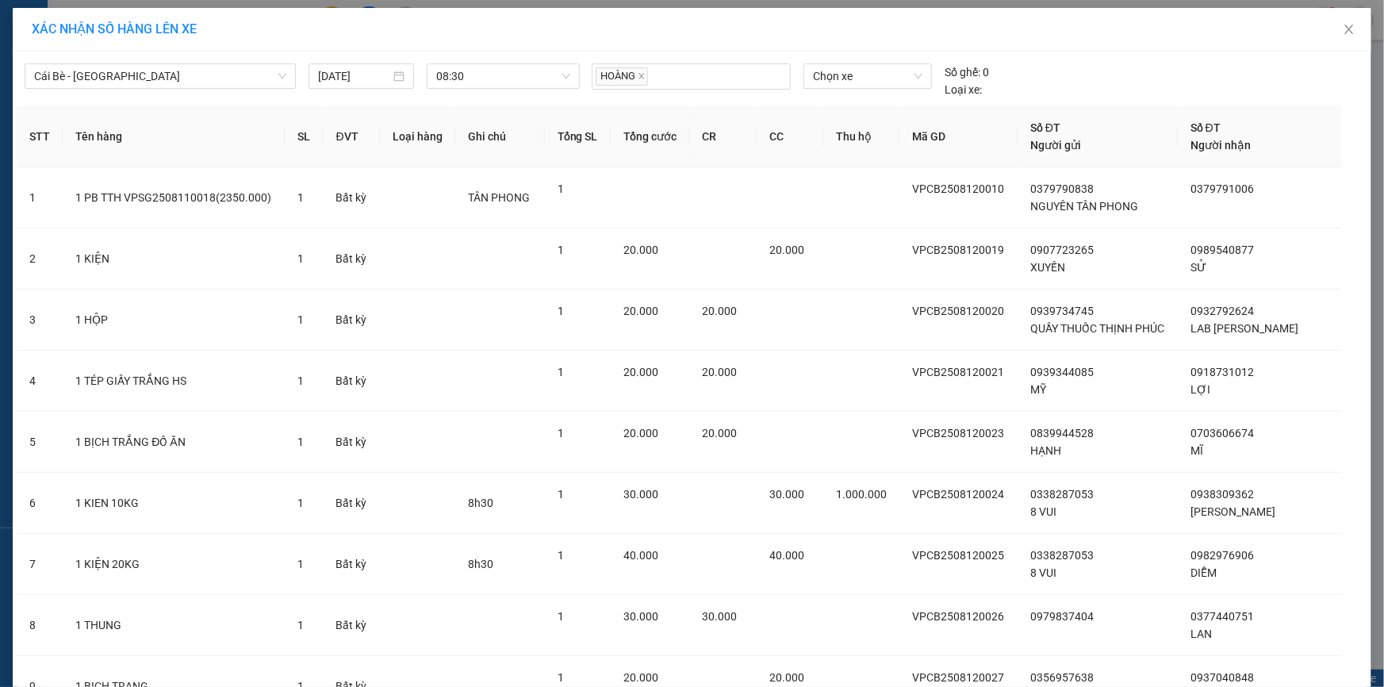
click at [1162, 46] on div "XÁC NHẬN SỐ HÀNG LÊN XE" at bounding box center [692, 30] width 1359 height 44
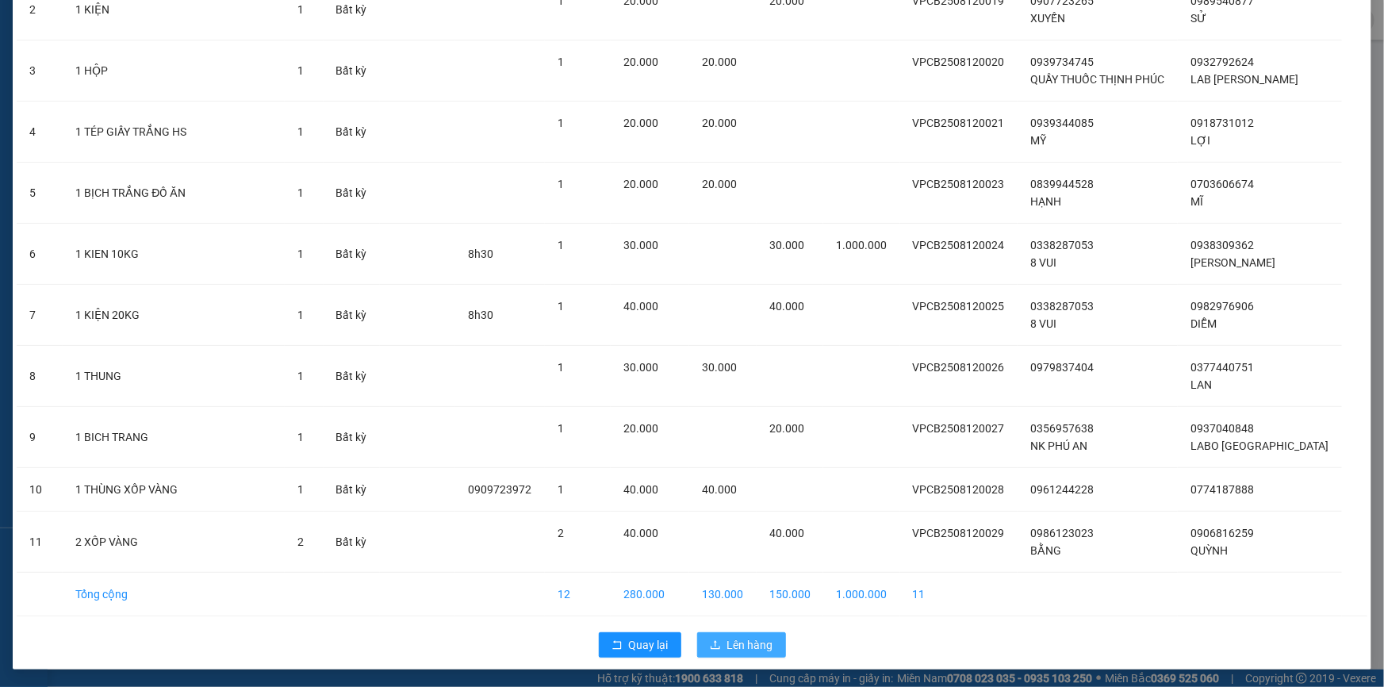
click at [742, 648] on span "Lên hàng" at bounding box center [750, 644] width 46 height 17
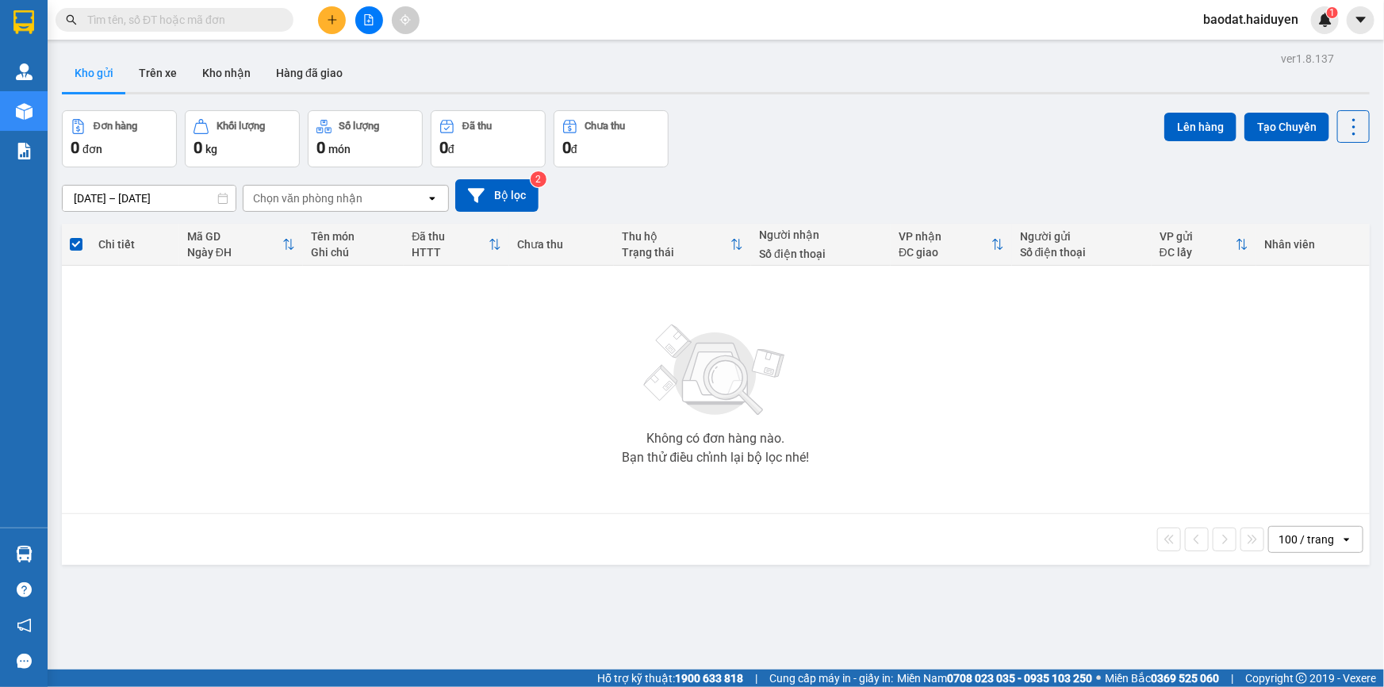
click at [230, 17] on input "text" at bounding box center [180, 19] width 187 height 17
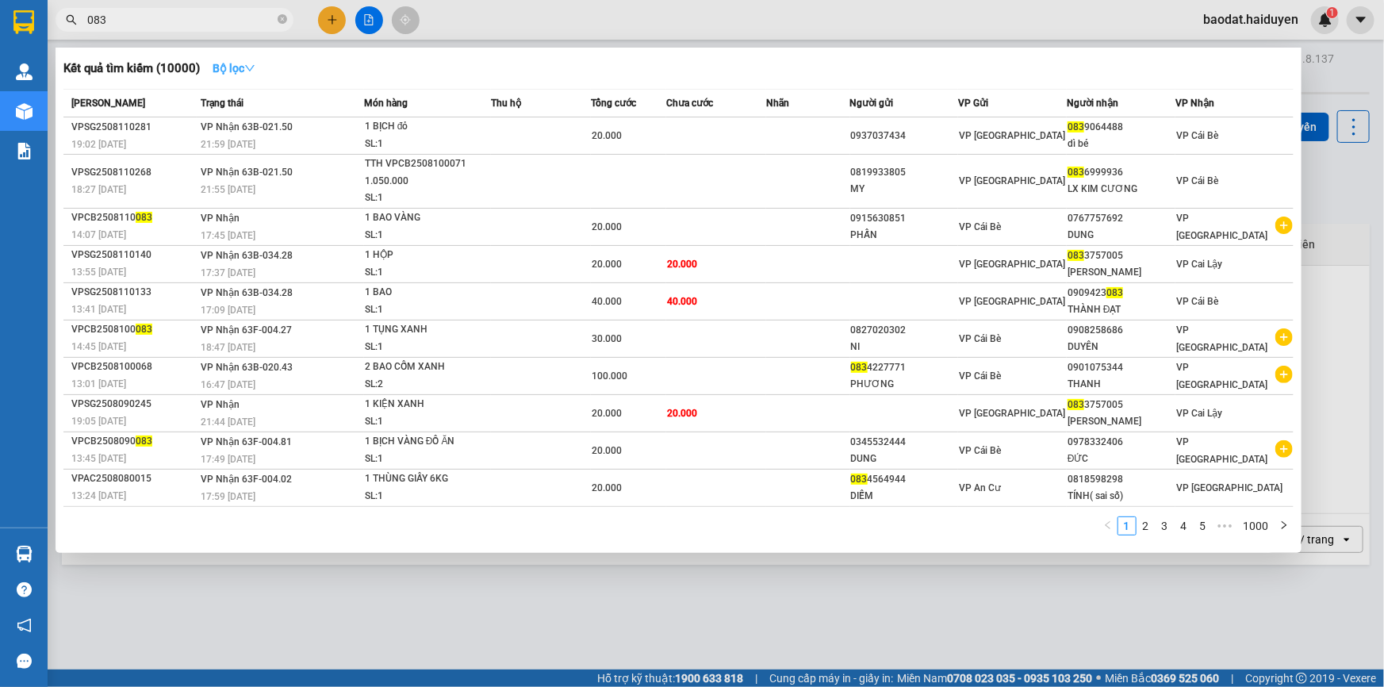
type input "083"
click at [219, 70] on strong "Bộ lọc" at bounding box center [234, 68] width 43 height 13
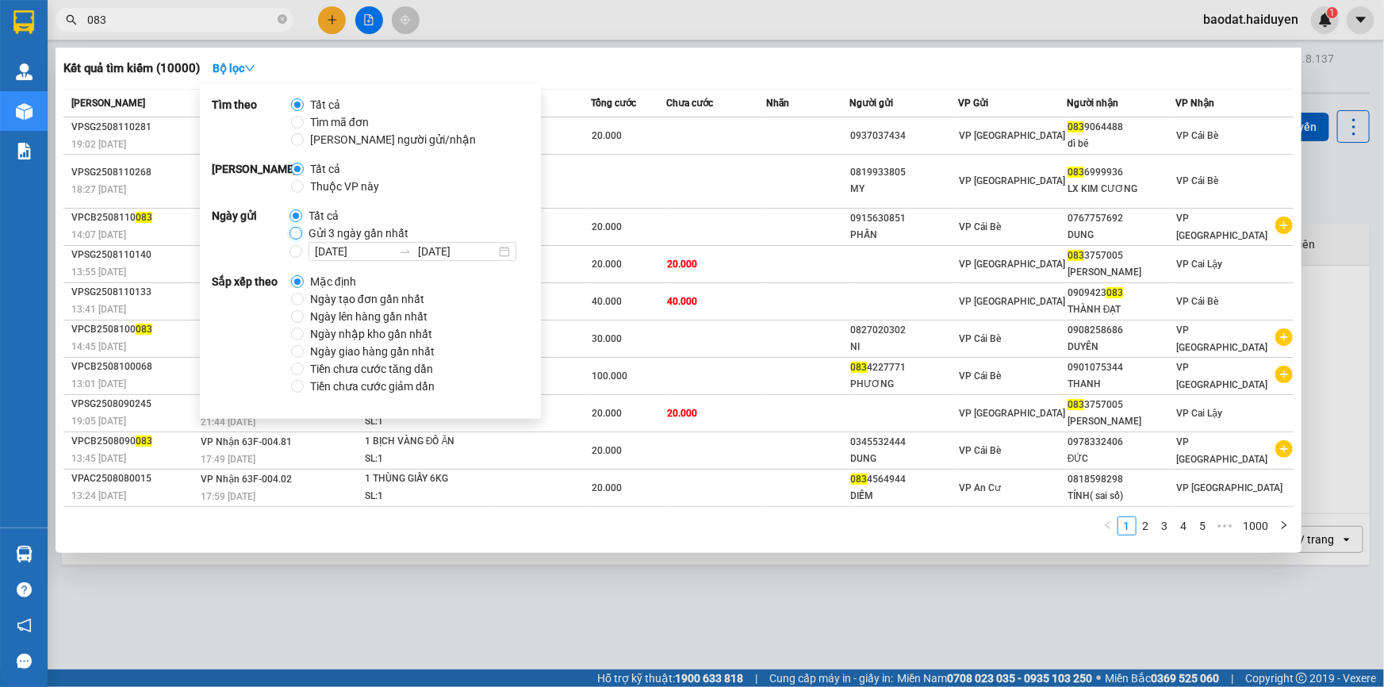
click at [295, 238] on input "Gửi 3 ngày gần nhất" at bounding box center [296, 233] width 13 height 13
radio input "true"
radio input "false"
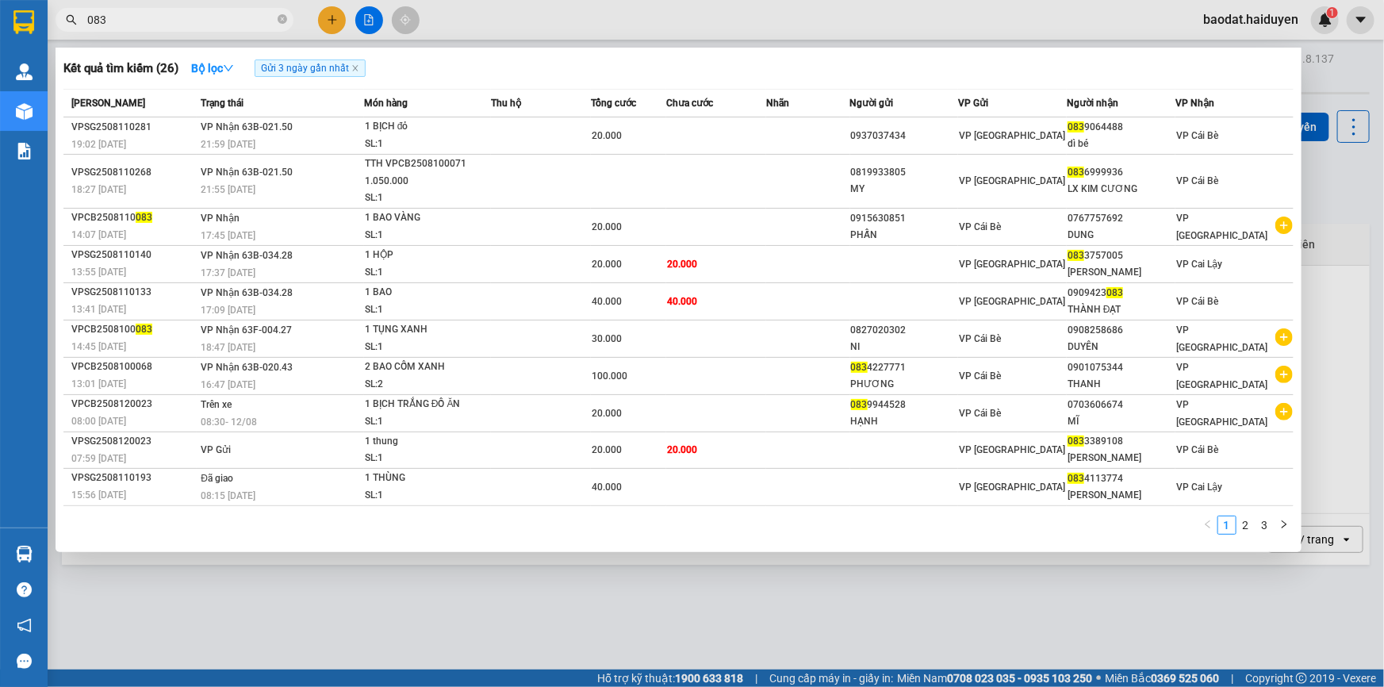
click at [493, 28] on div at bounding box center [692, 343] width 1384 height 687
click at [250, 17] on input "083" at bounding box center [180, 19] width 187 height 17
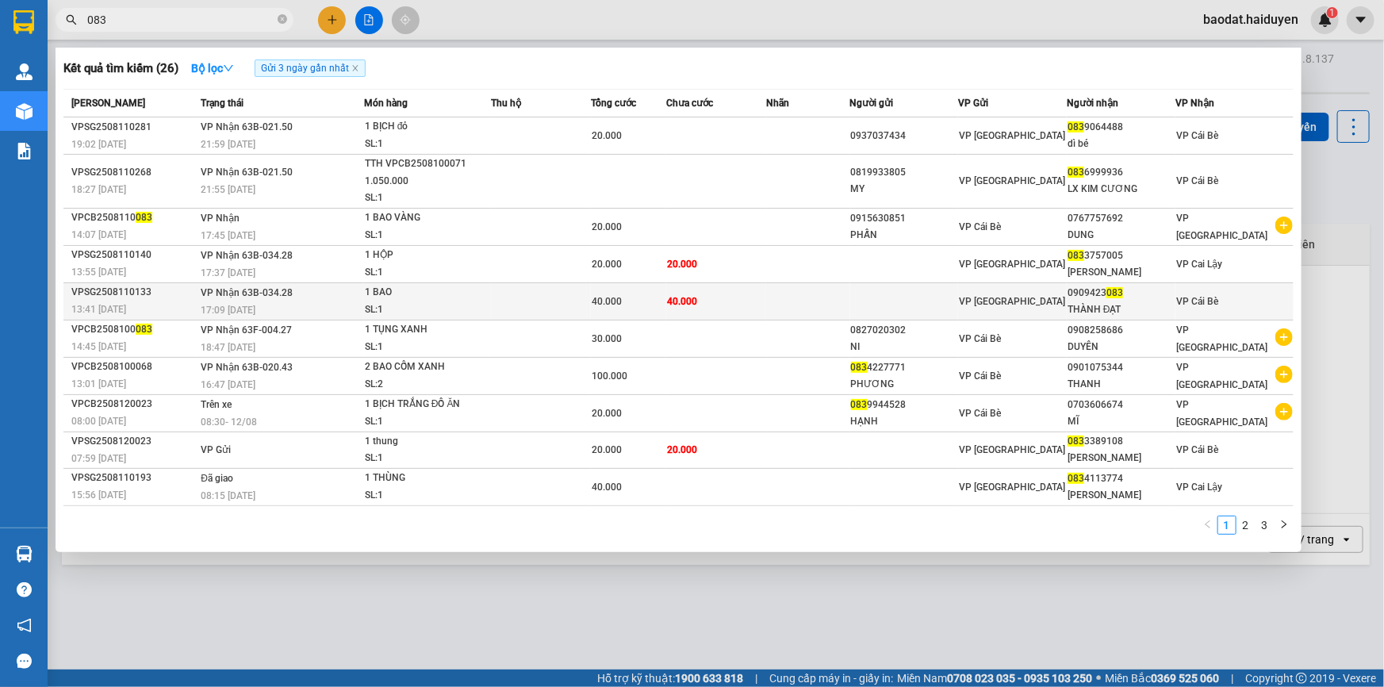
click at [885, 295] on td at bounding box center [904, 300] width 109 height 37
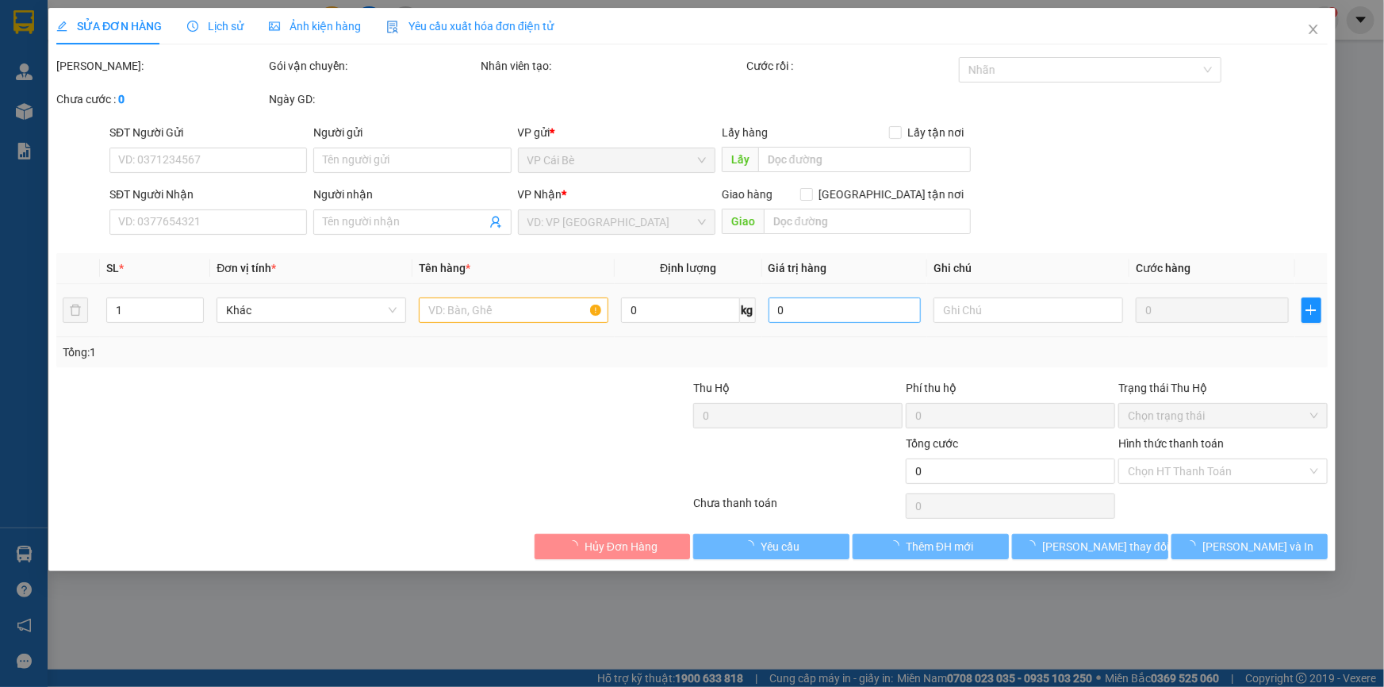
type input "0909423083"
type input "THÀNH ĐẠT"
type input "40.000"
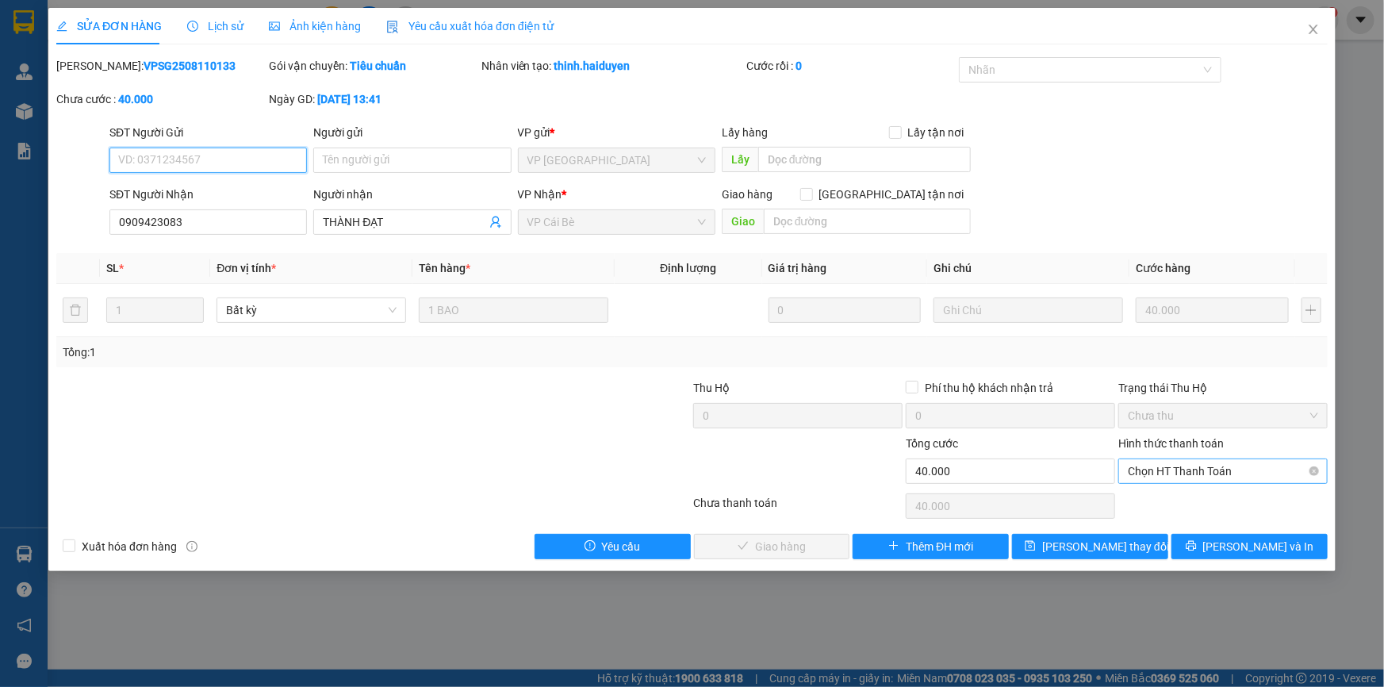
click at [1188, 481] on span "Chọn HT Thanh Toán" at bounding box center [1223, 471] width 190 height 24
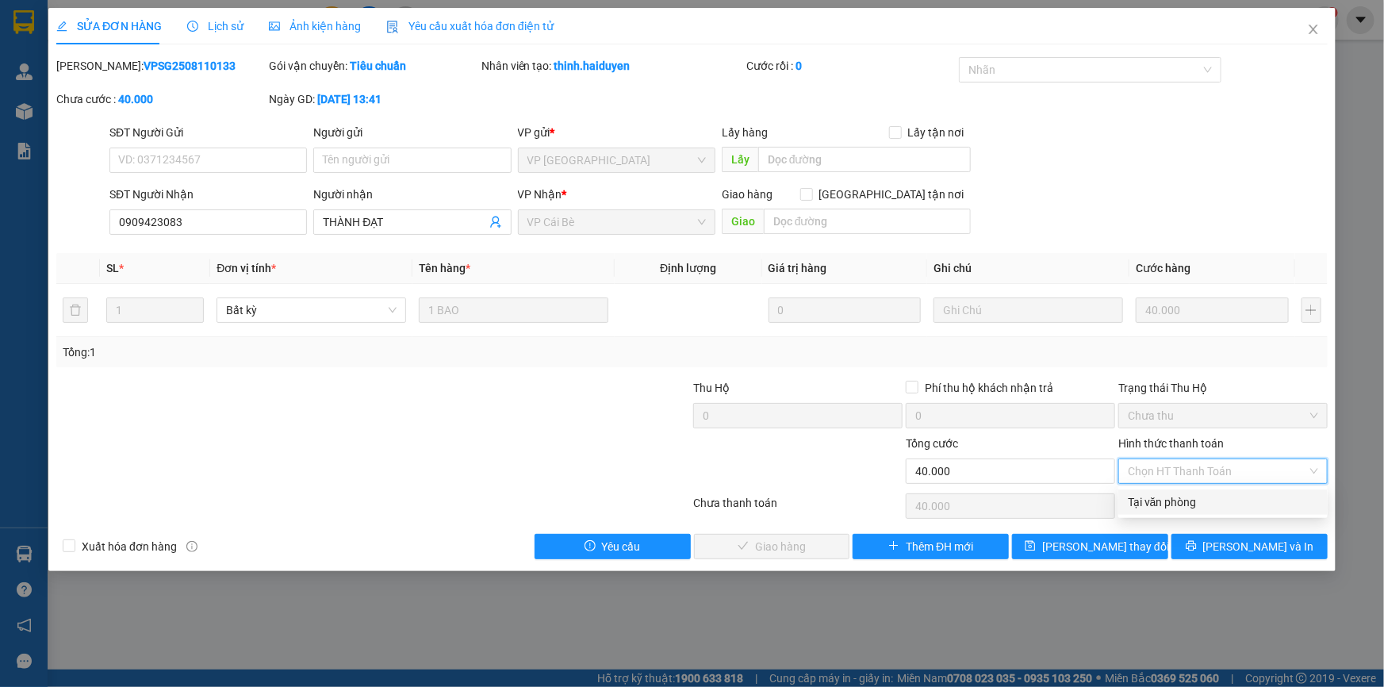
drag, startPoint x: 1179, startPoint y: 493, endPoint x: 1168, endPoint y: 496, distance: 11.5
click at [1177, 493] on div "Tại văn phòng" at bounding box center [1222, 501] width 209 height 25
type input "0"
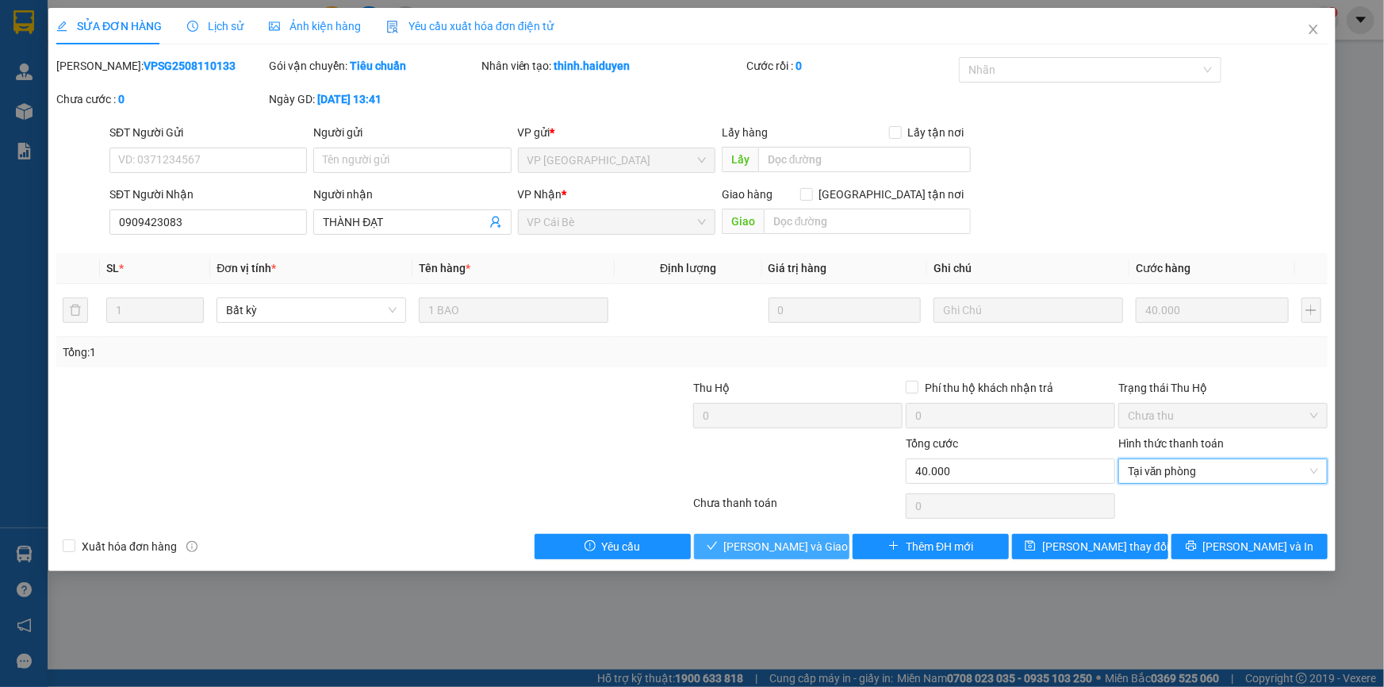
click at [800, 539] on span "Lưu và Giao hàng" at bounding box center [800, 546] width 152 height 17
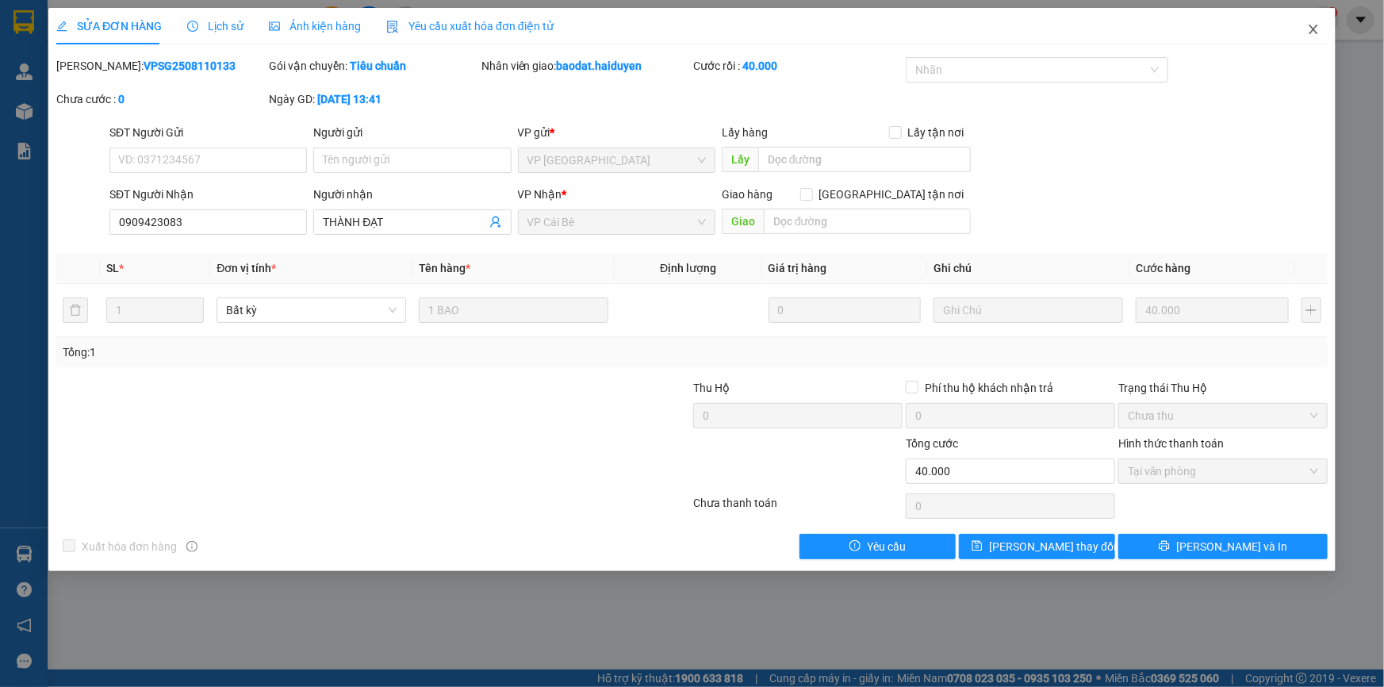
click at [1312, 20] on span "Close" at bounding box center [1313, 30] width 44 height 44
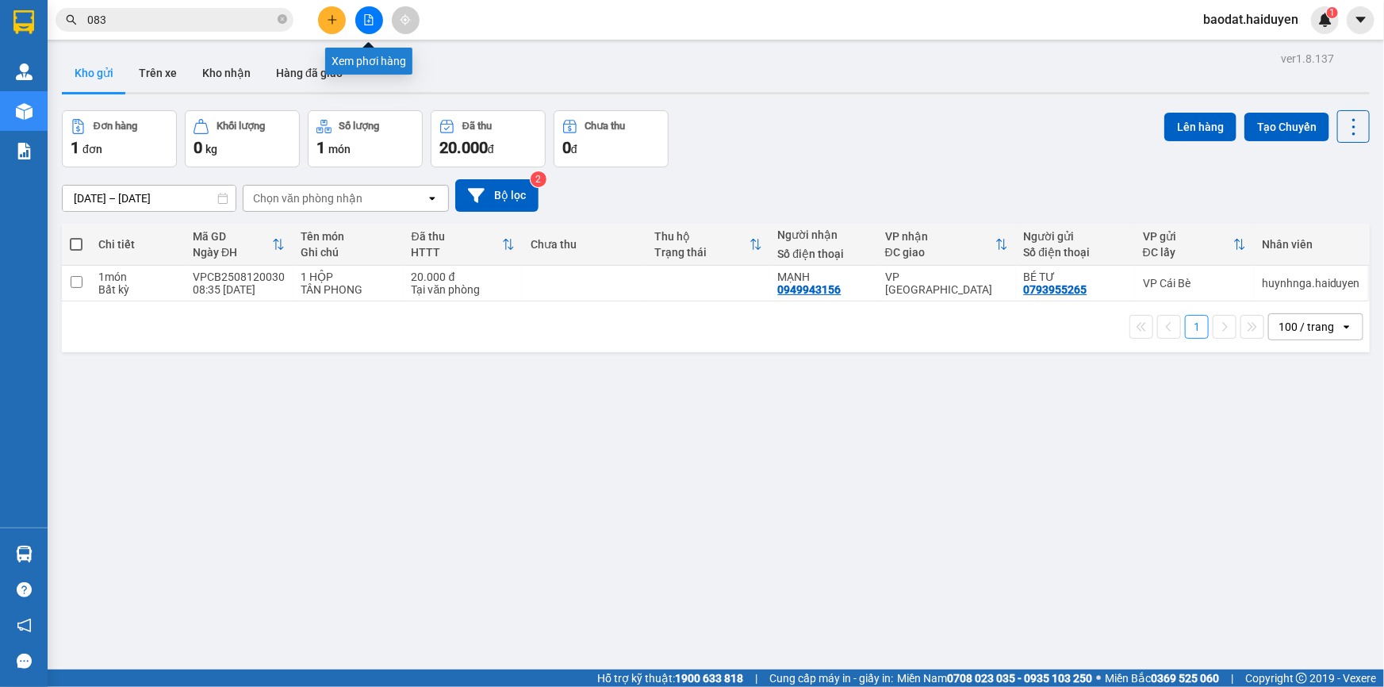
click at [374, 19] on icon "file-add" at bounding box center [368, 19] width 11 height 11
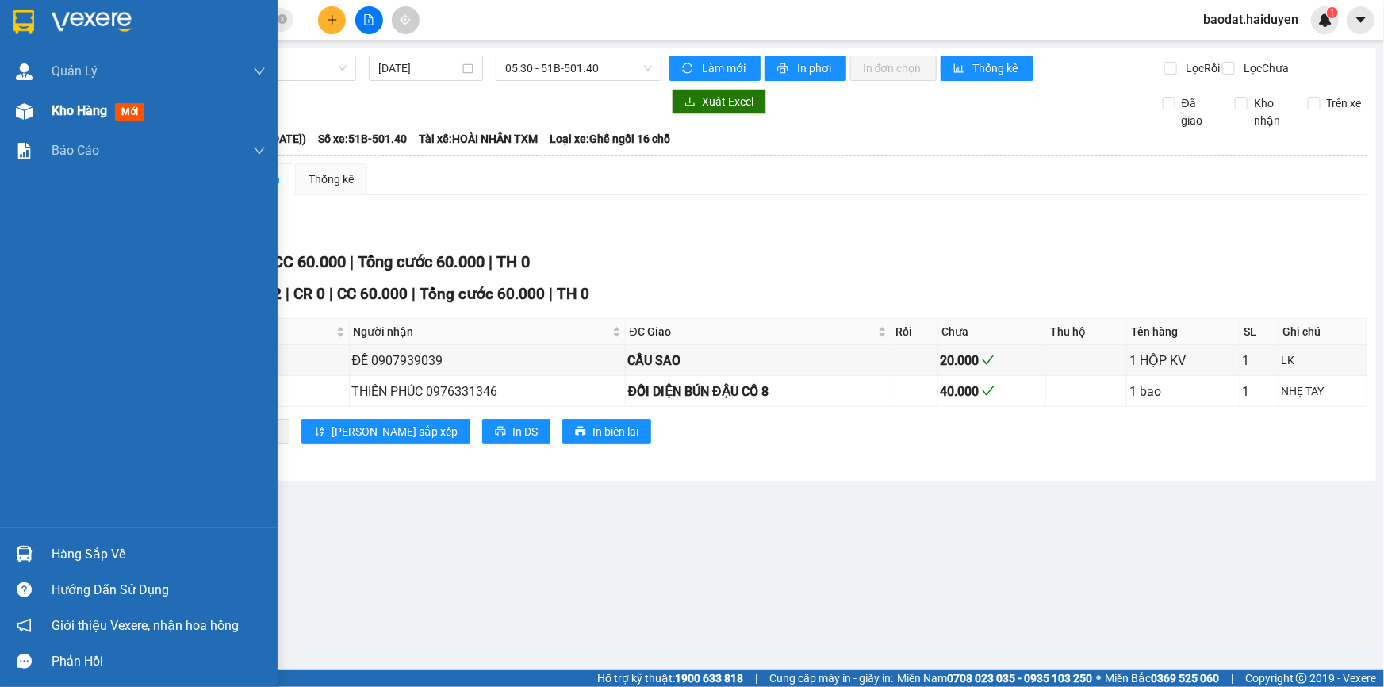
click at [62, 116] on span "Kho hàng" at bounding box center [80, 110] width 56 height 15
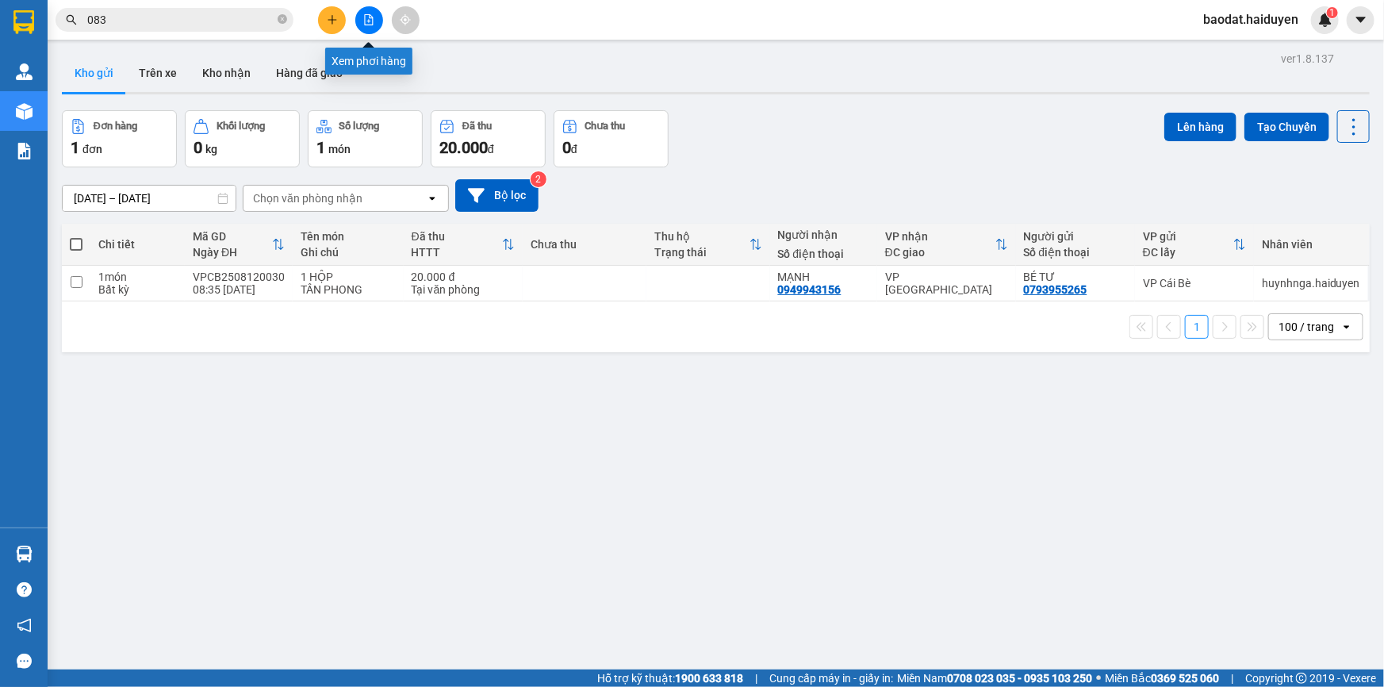
click at [363, 22] on icon "file-add" at bounding box center [368, 19] width 11 height 11
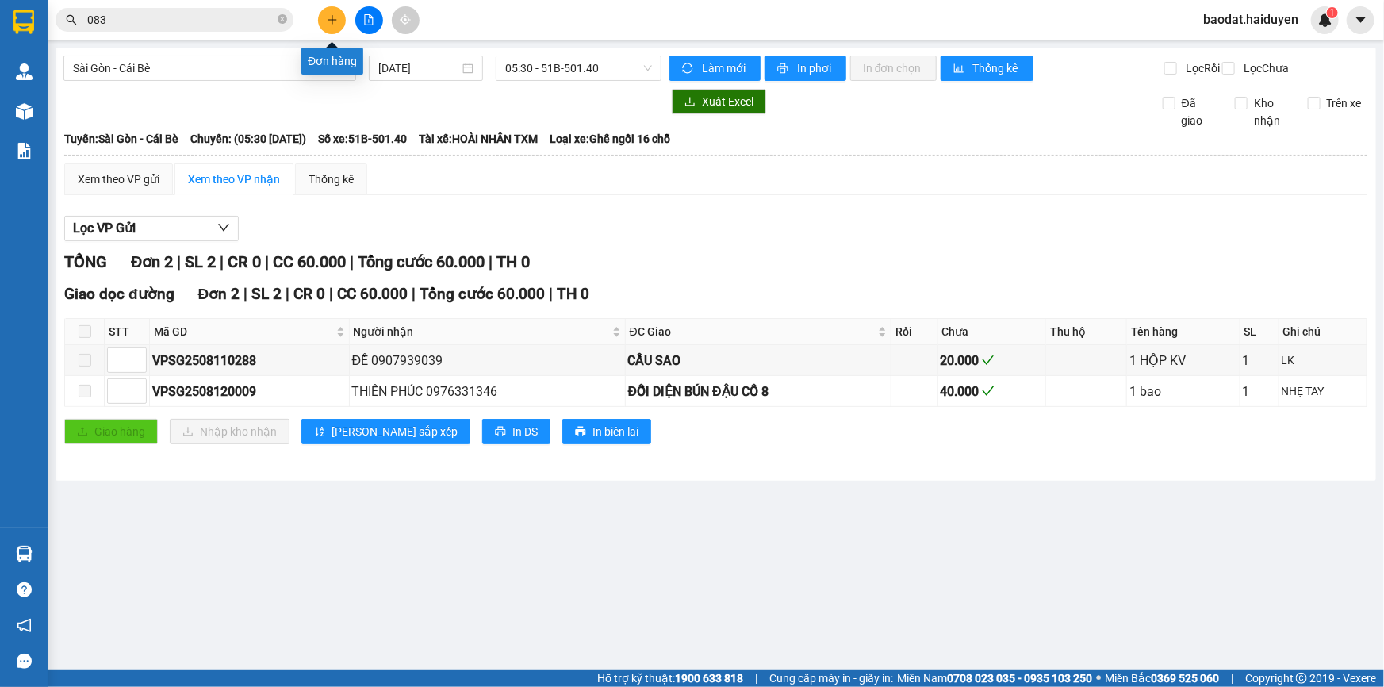
click at [333, 21] on icon "plus" at bounding box center [332, 19] width 11 height 11
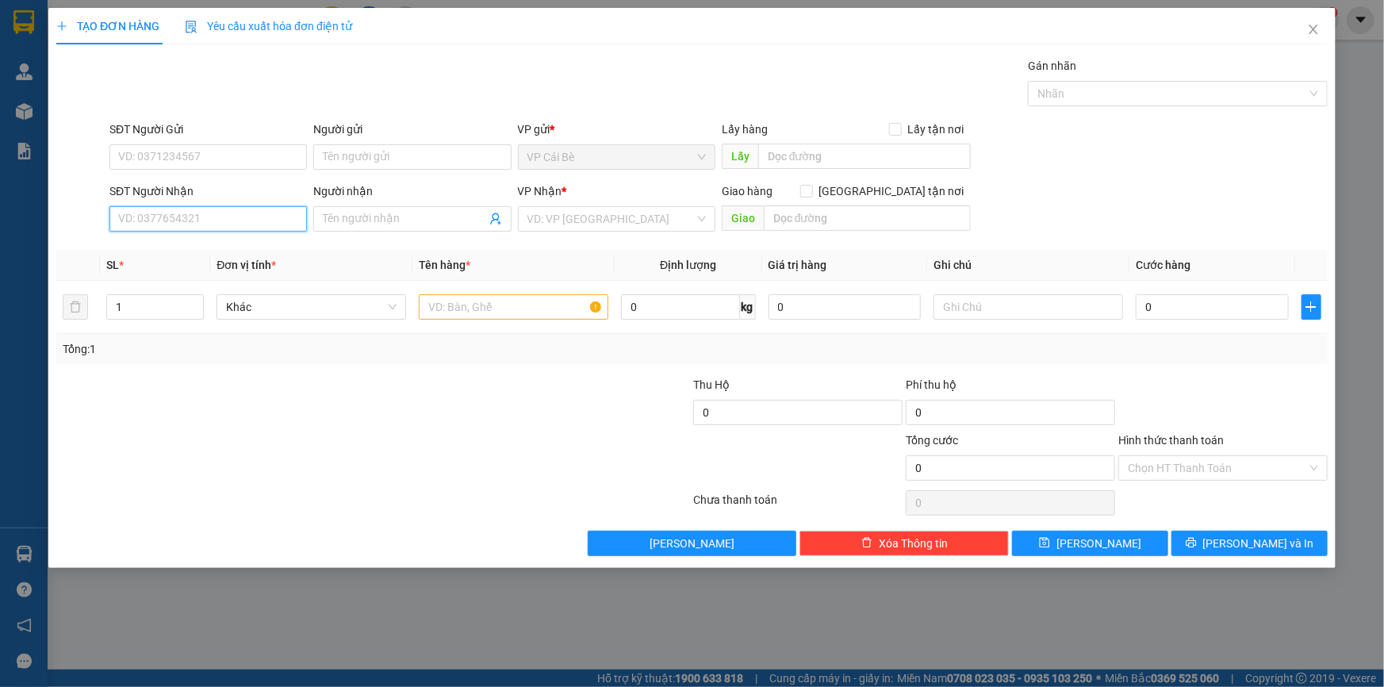
click at [179, 228] on input "SĐT Người Nhận" at bounding box center [207, 218] width 197 height 25
type input "0907758280"
click at [240, 262] on div "0907758280 - NHI" at bounding box center [207, 250] width 197 height 25
type input "NHI"
type input "20.000"
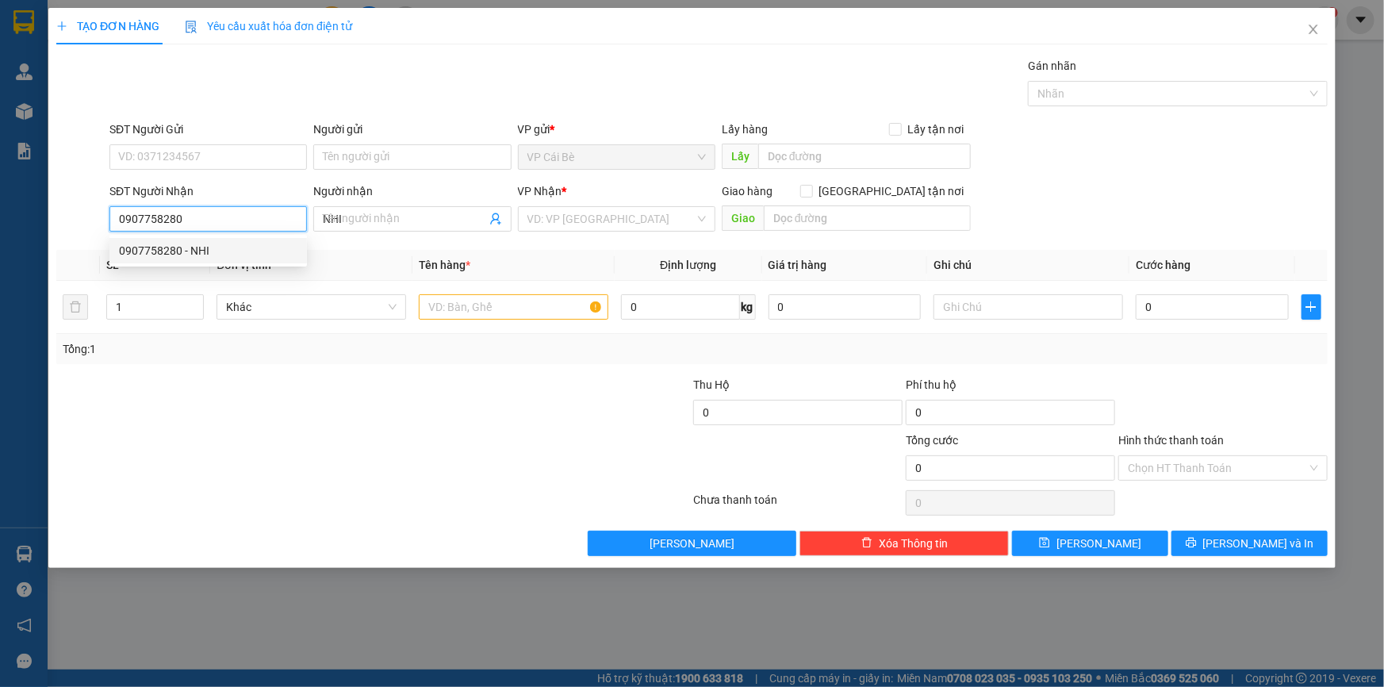
type input "20.000"
type input "0907758280"
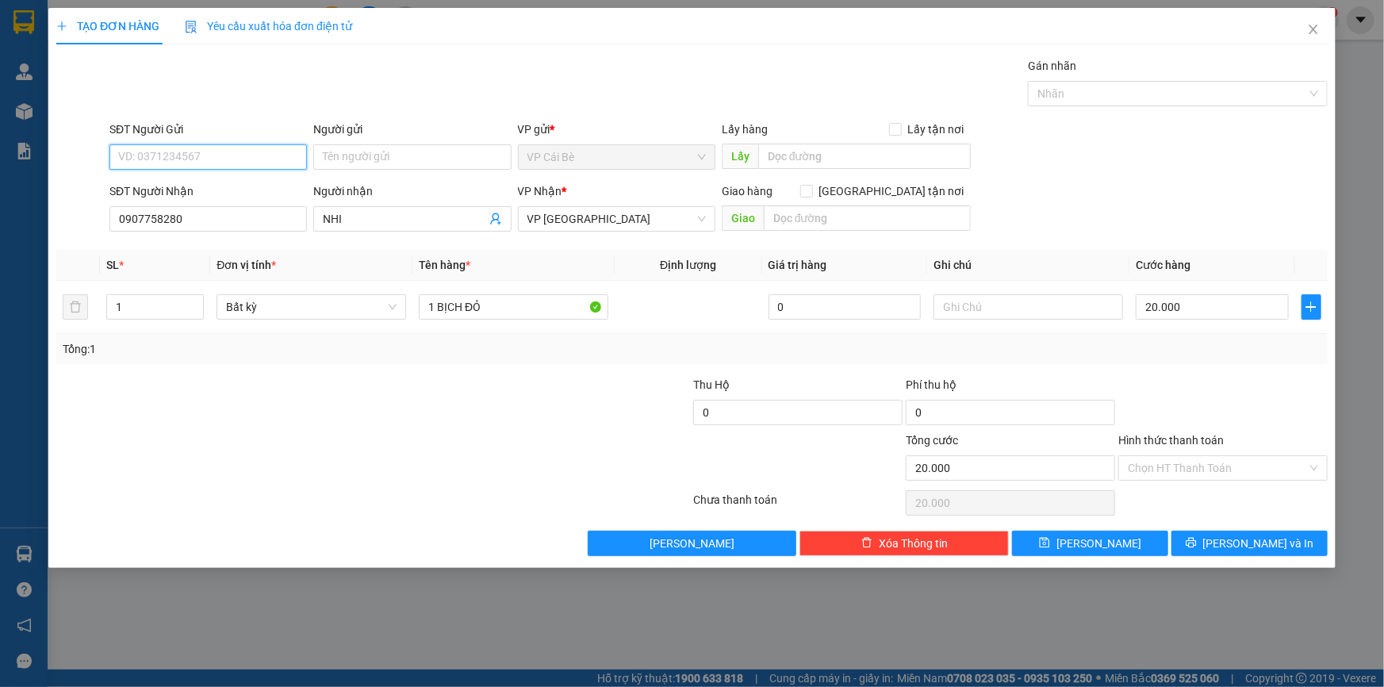
click at [262, 161] on input "SĐT Người Gửi" at bounding box center [207, 156] width 197 height 25
click at [259, 187] on div "0907056090 - ĐÀO" at bounding box center [208, 188] width 178 height 17
type input "0907056090"
type input "ĐÀO"
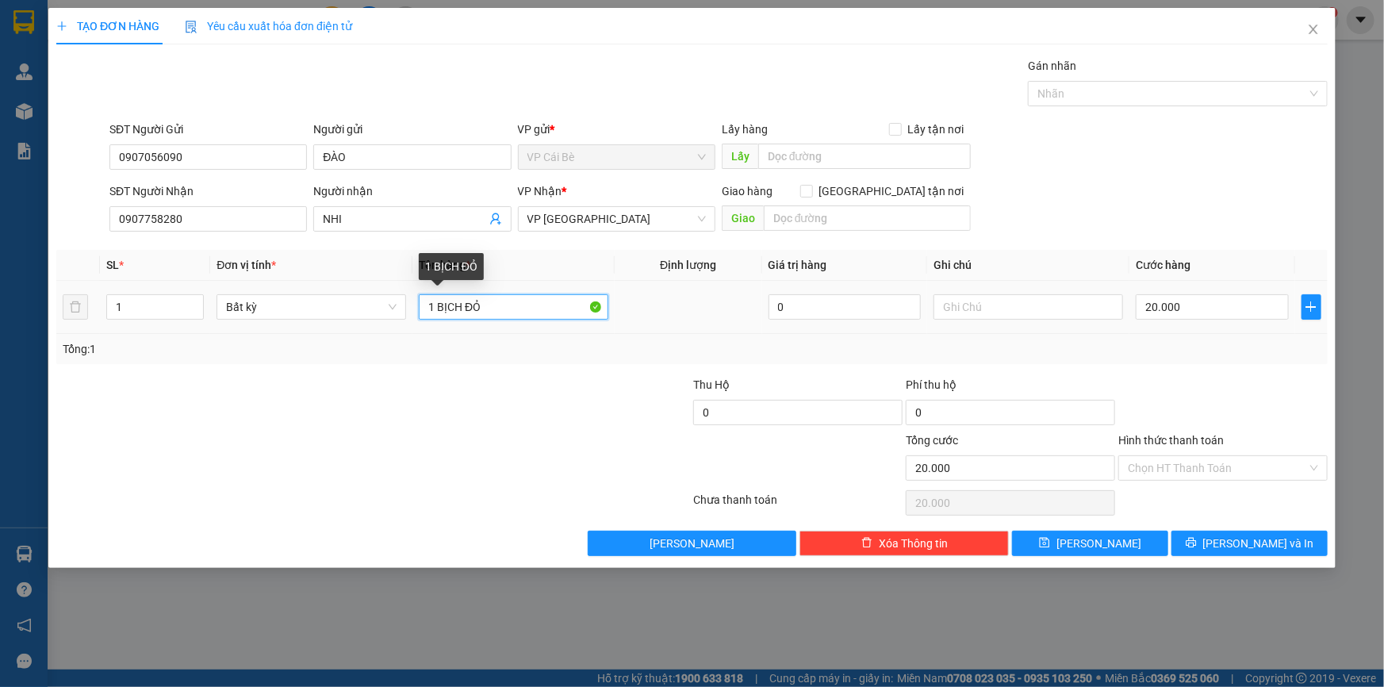
drag, startPoint x: 500, startPoint y: 317, endPoint x: 365, endPoint y: 332, distance: 135.6
click at [365, 332] on tr "1 Bất kỳ 1 BỊCH ĐỎ 0 20.000" at bounding box center [691, 307] width 1271 height 53
type input "1 KIỆN THÙNG BÊ"
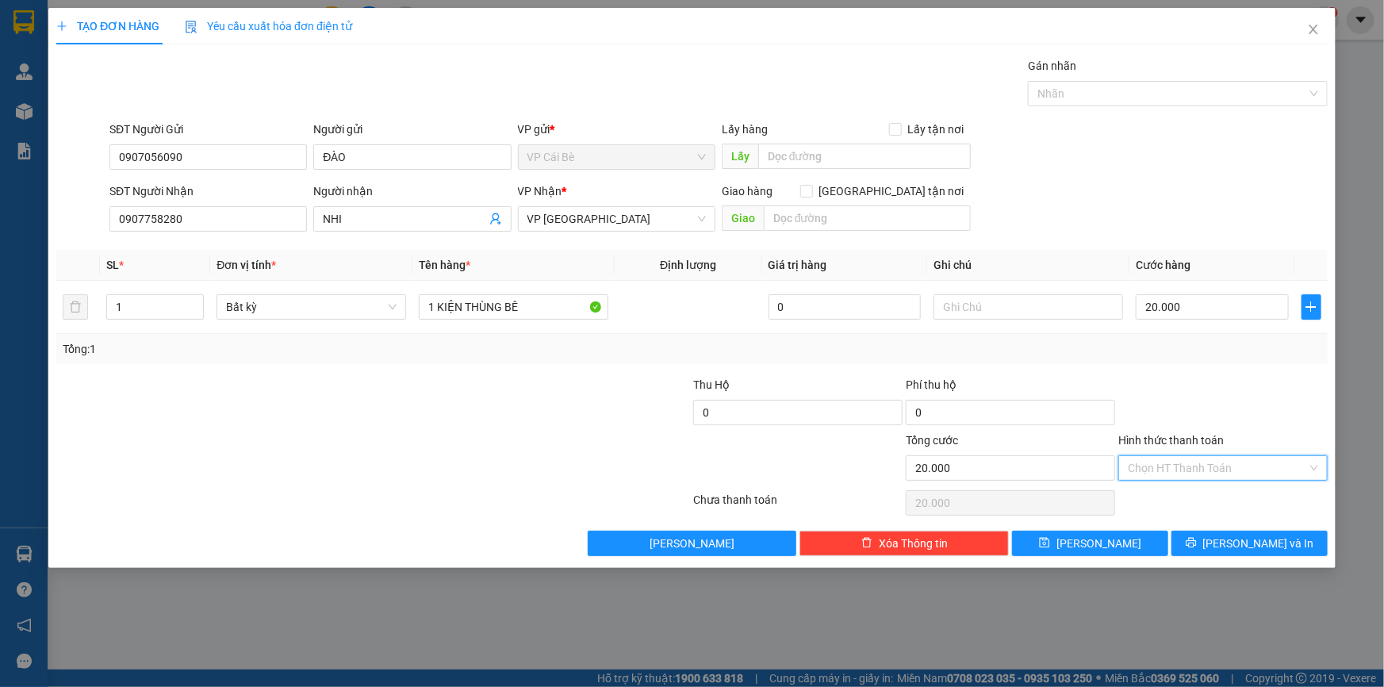
click at [1181, 470] on input "Hình thức thanh toán" at bounding box center [1217, 468] width 179 height 24
click at [1171, 503] on div "Tại văn phòng" at bounding box center [1223, 498] width 190 height 17
type input "0"
click at [1196, 546] on icon "printer" at bounding box center [1191, 543] width 10 height 10
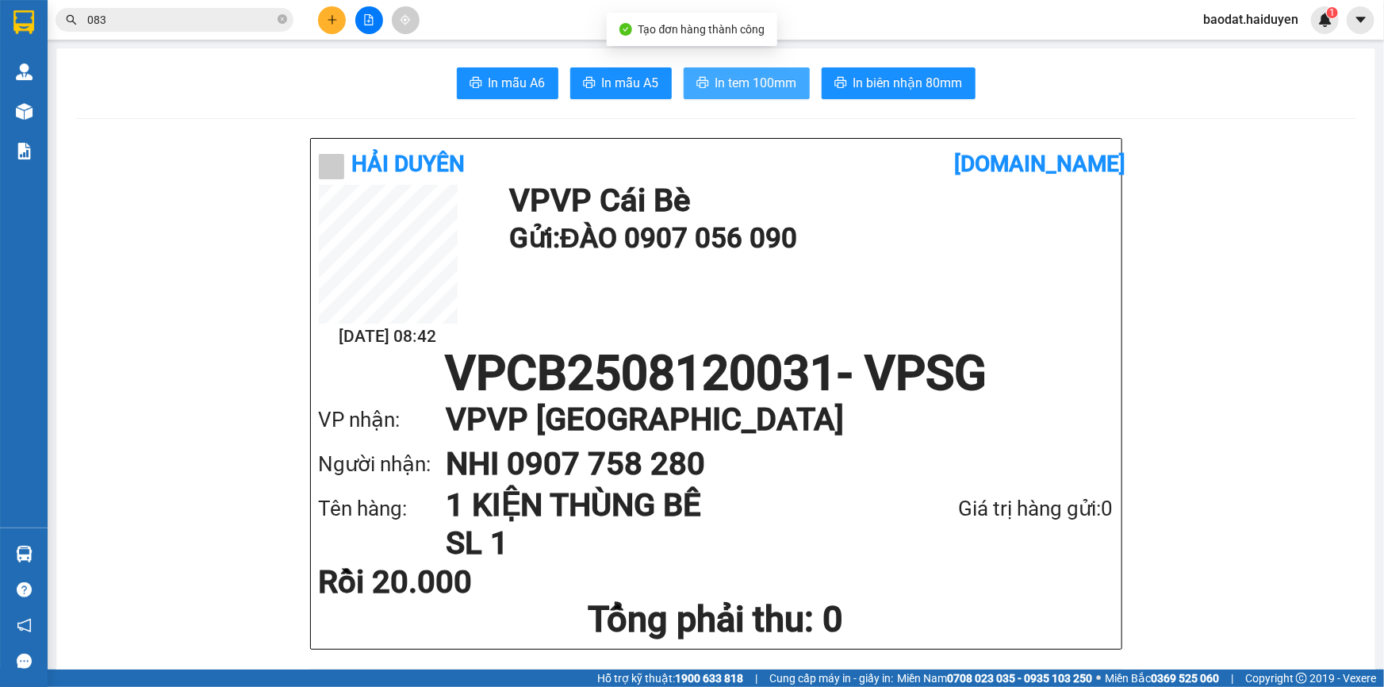
click at [737, 87] on span "In tem 100mm" at bounding box center [756, 83] width 82 height 20
click at [282, 21] on icon "close-circle" at bounding box center [283, 19] width 10 height 10
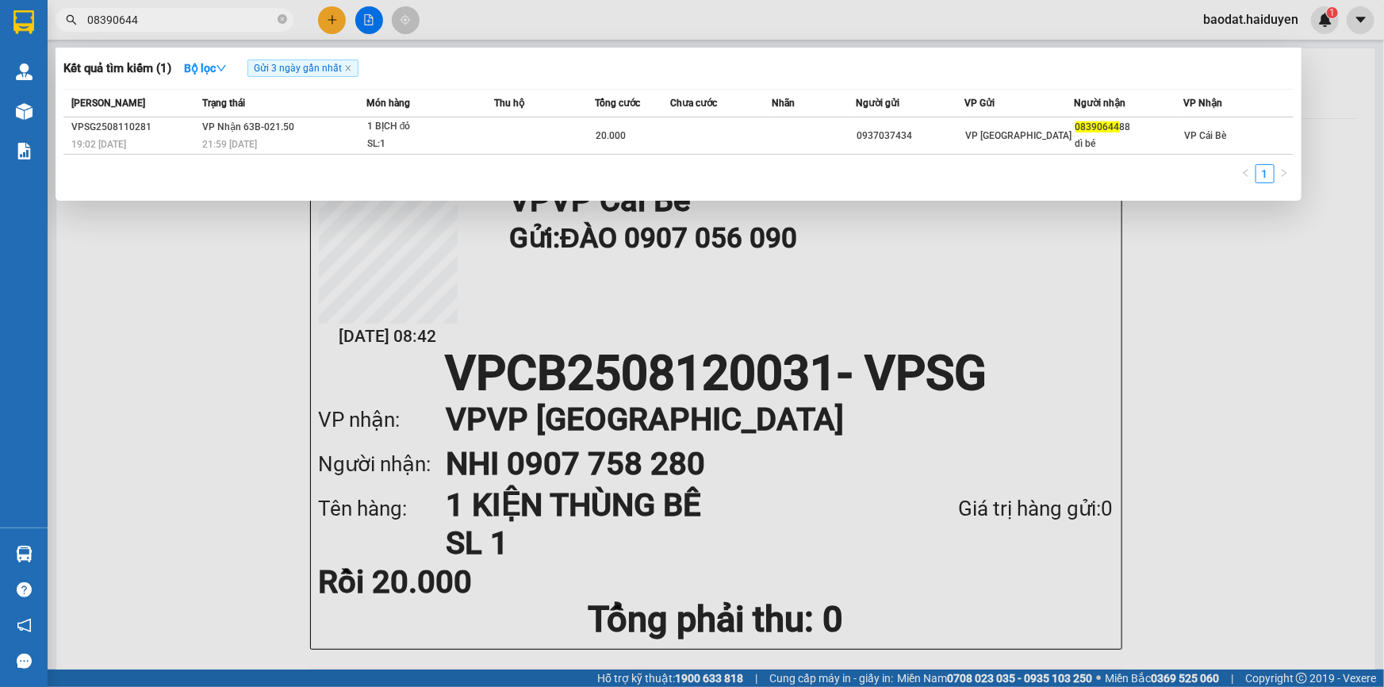
type input "08390644"
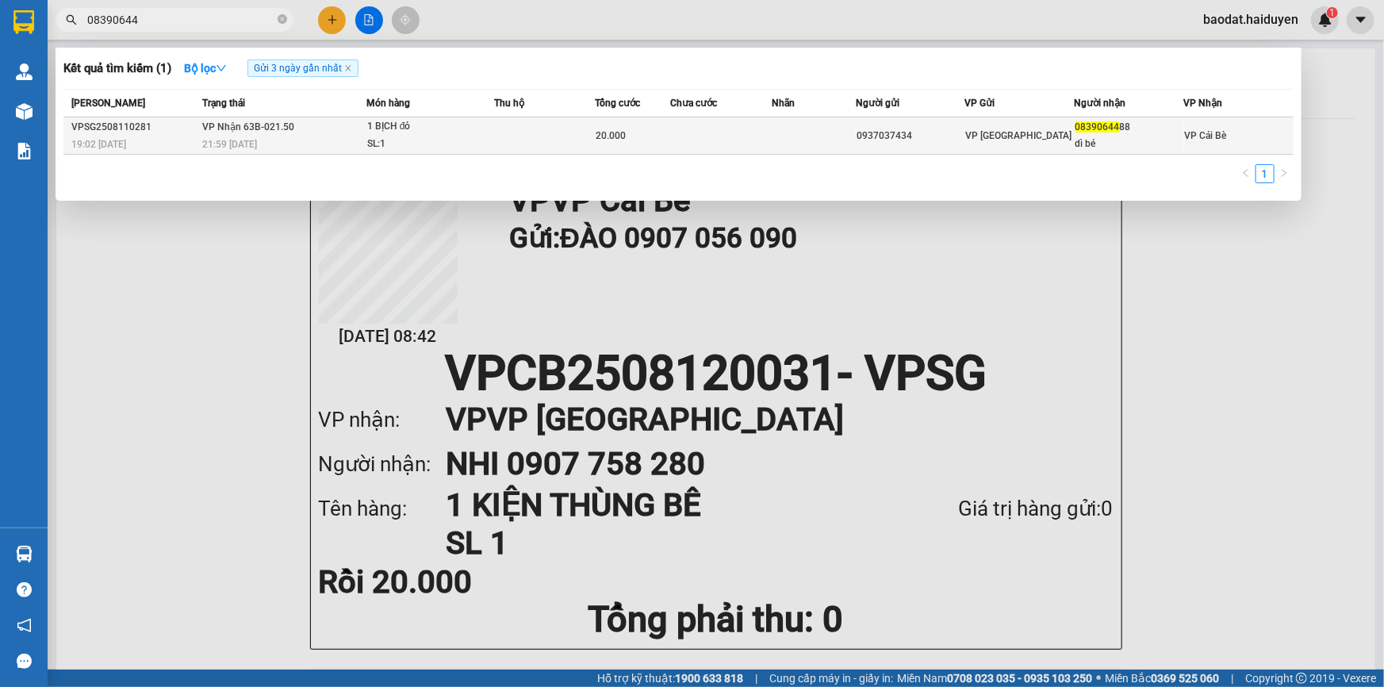
drag, startPoint x: 305, startPoint y: 156, endPoint x: 309, endPoint y: 147, distance: 10.6
click at [309, 148] on div "Mã ĐH Trạng thái Món hàng Thu hộ Tổng cước Chưa cước Nhãn Người gửi VP Gửi Ngườ…" at bounding box center [678, 141] width 1230 height 104
click at [313, 146] on div "21:59 - 11/08" at bounding box center [283, 144] width 163 height 17
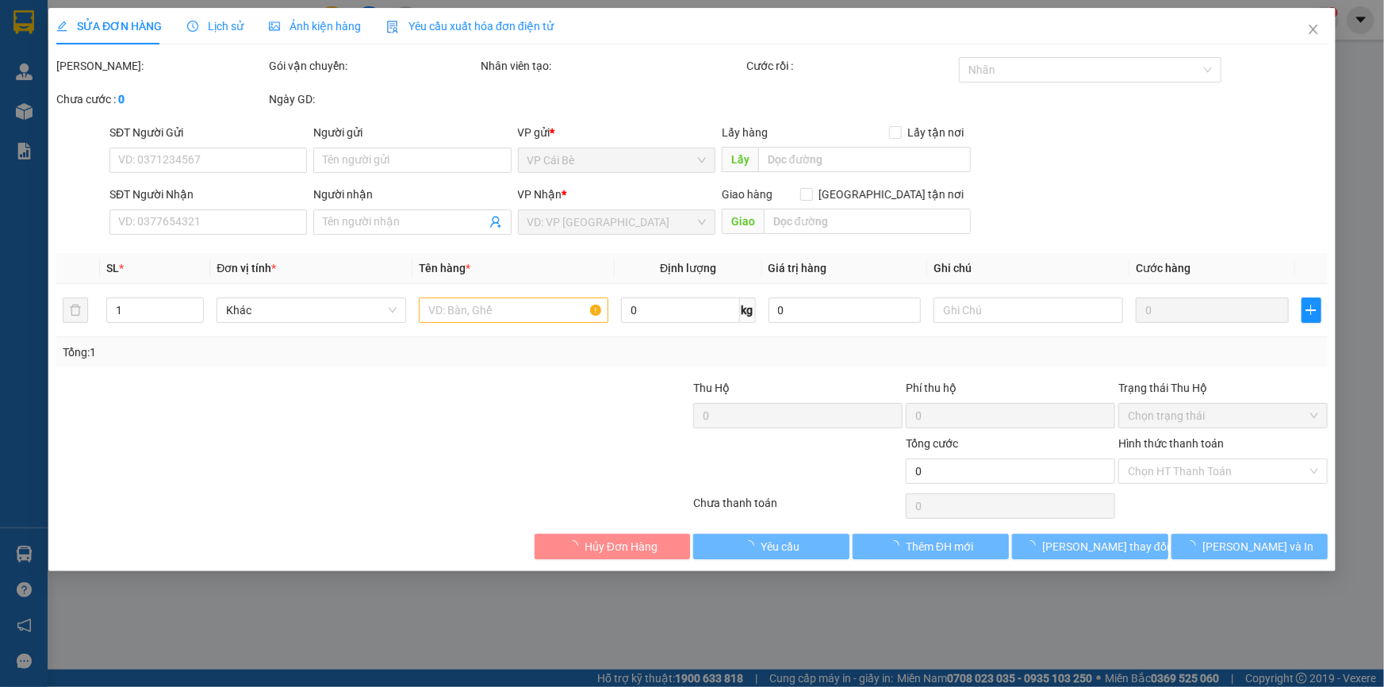
type input "0937037434"
type input "0839064488"
type input "dì bé"
type input "20.000"
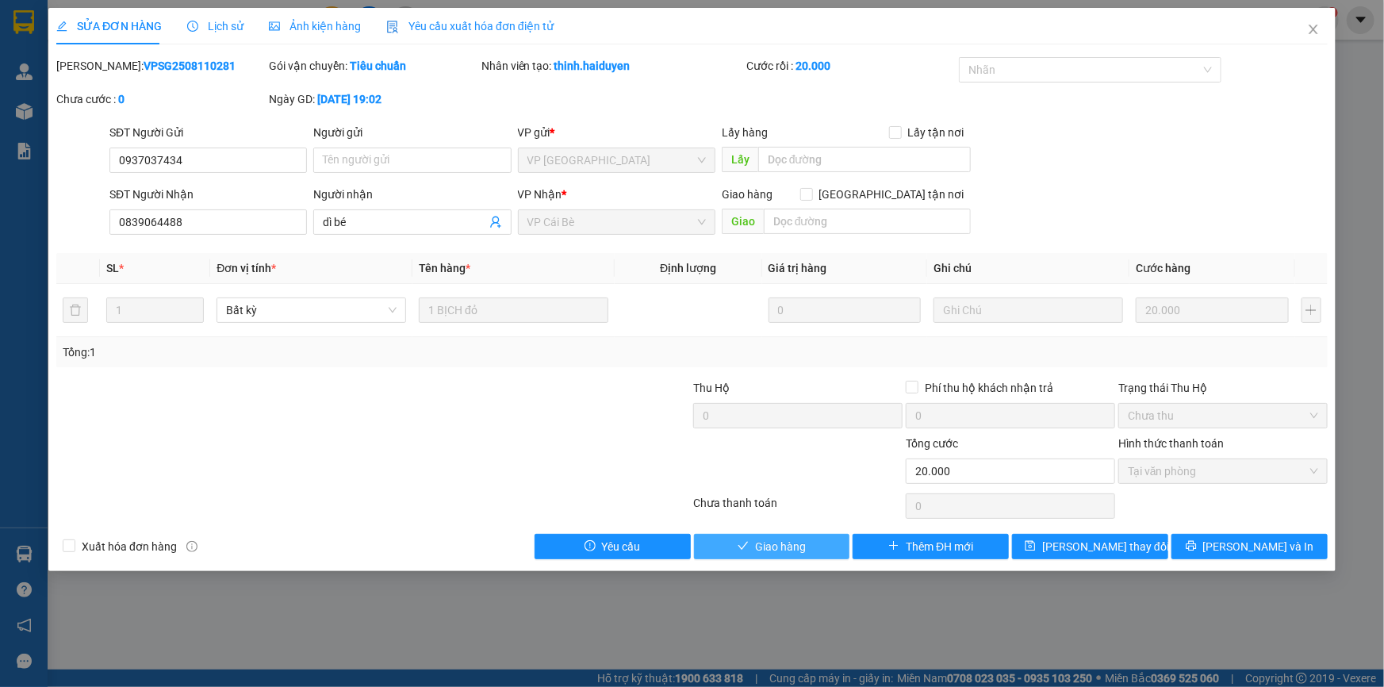
click at [780, 543] on span "Giao hàng" at bounding box center [780, 546] width 51 height 17
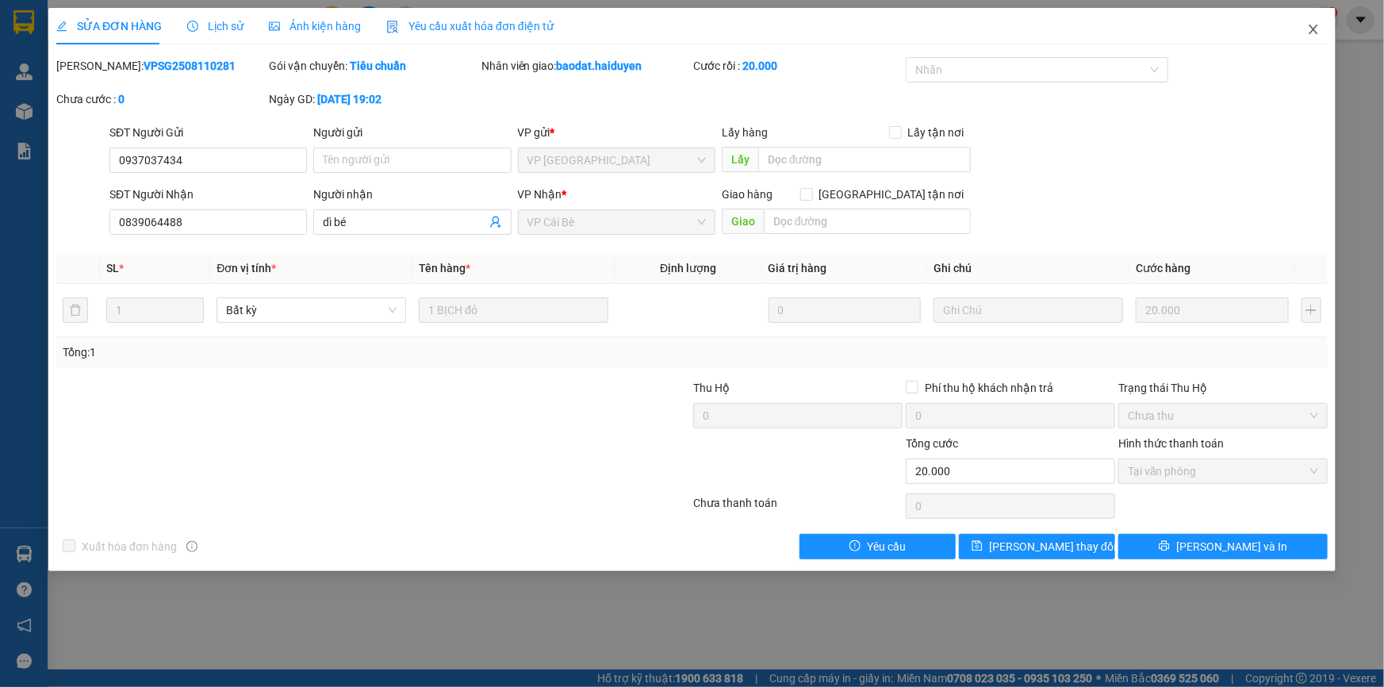
click at [1313, 32] on icon "close" at bounding box center [1313, 29] width 13 height 13
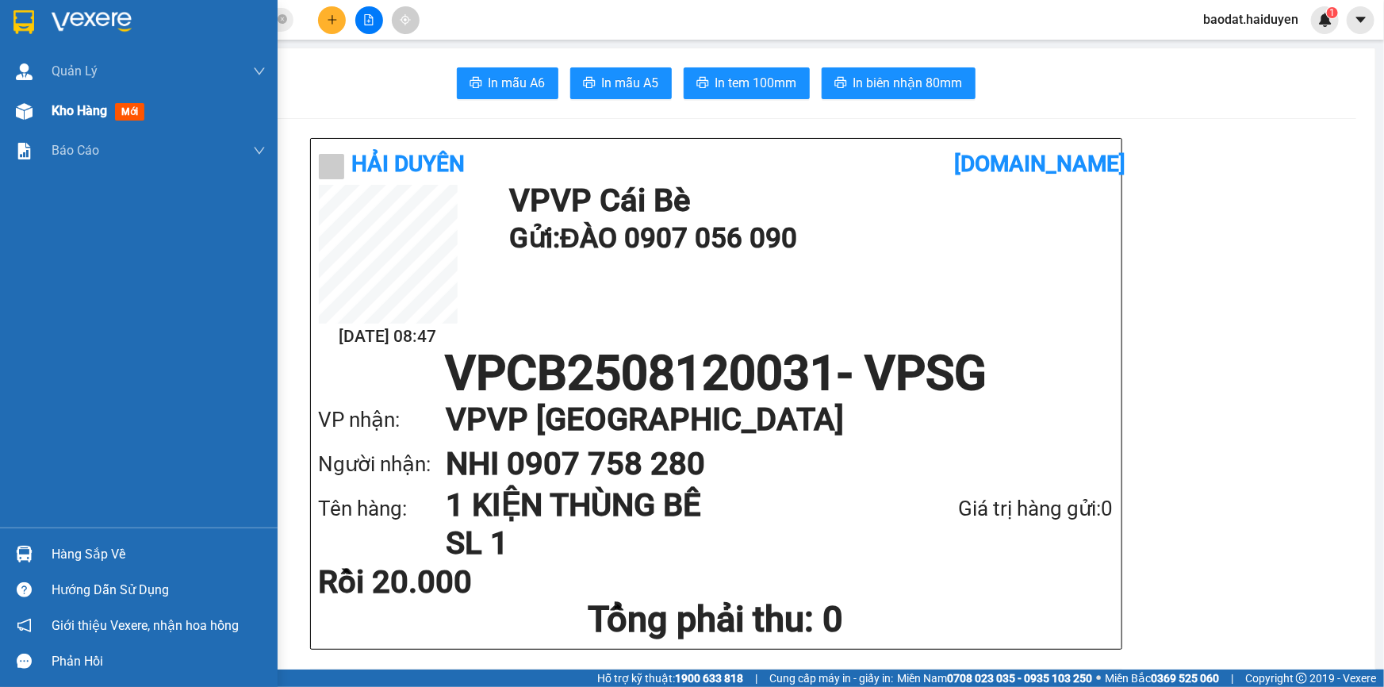
click at [88, 118] on span "Kho hàng" at bounding box center [80, 110] width 56 height 15
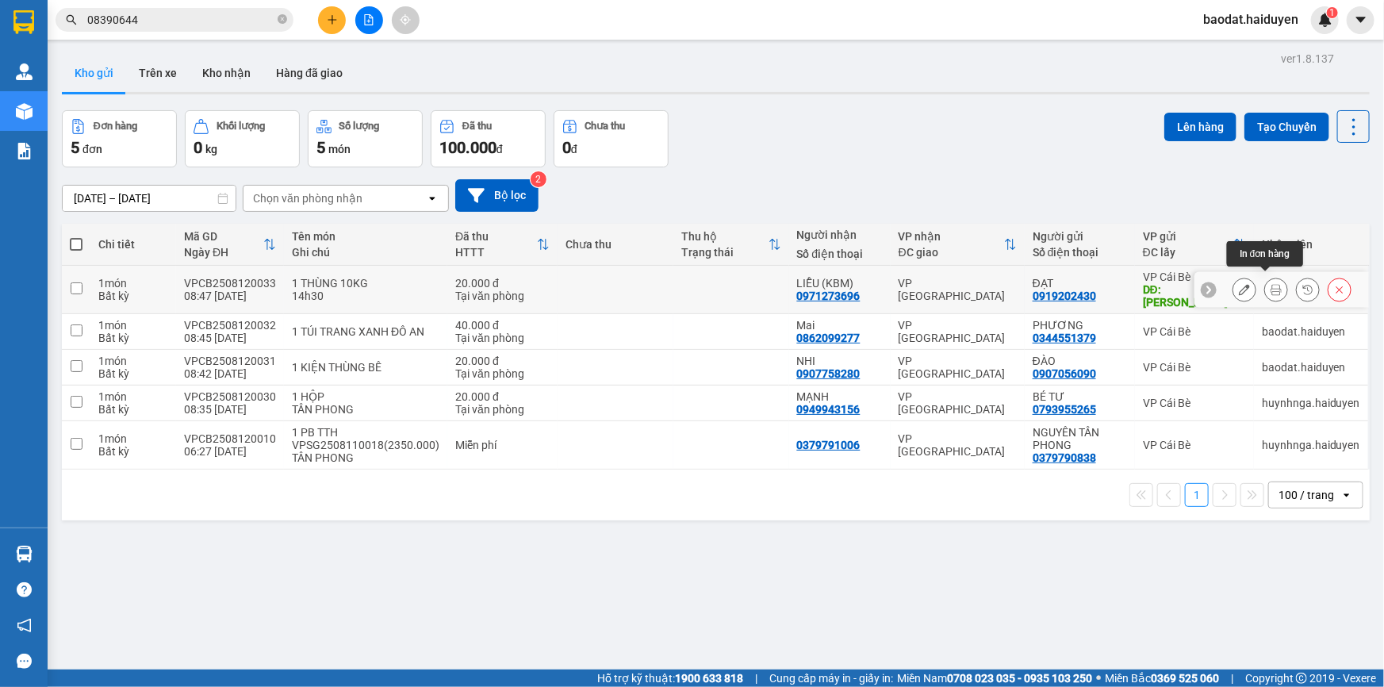
click at [1271, 286] on icon at bounding box center [1276, 289] width 11 height 11
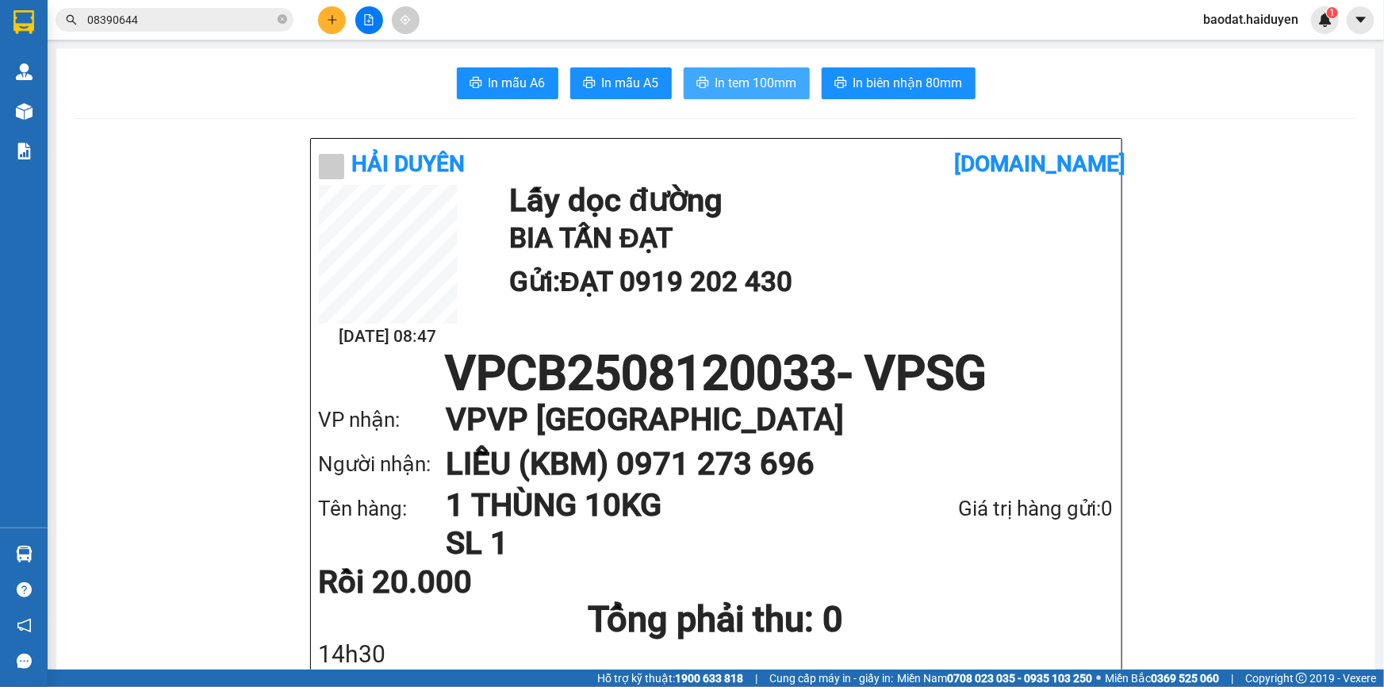
click at [715, 85] on span "In tem 100mm" at bounding box center [756, 83] width 82 height 20
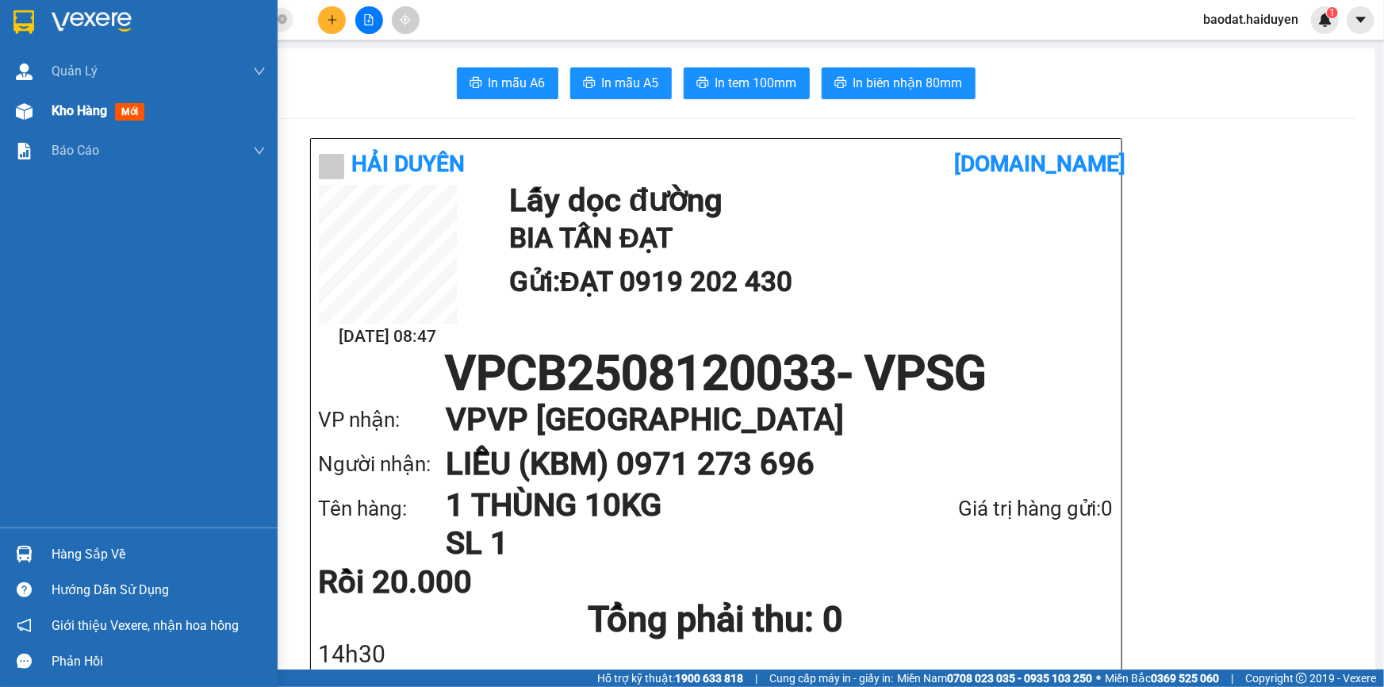
click at [36, 117] on div at bounding box center [24, 112] width 28 height 28
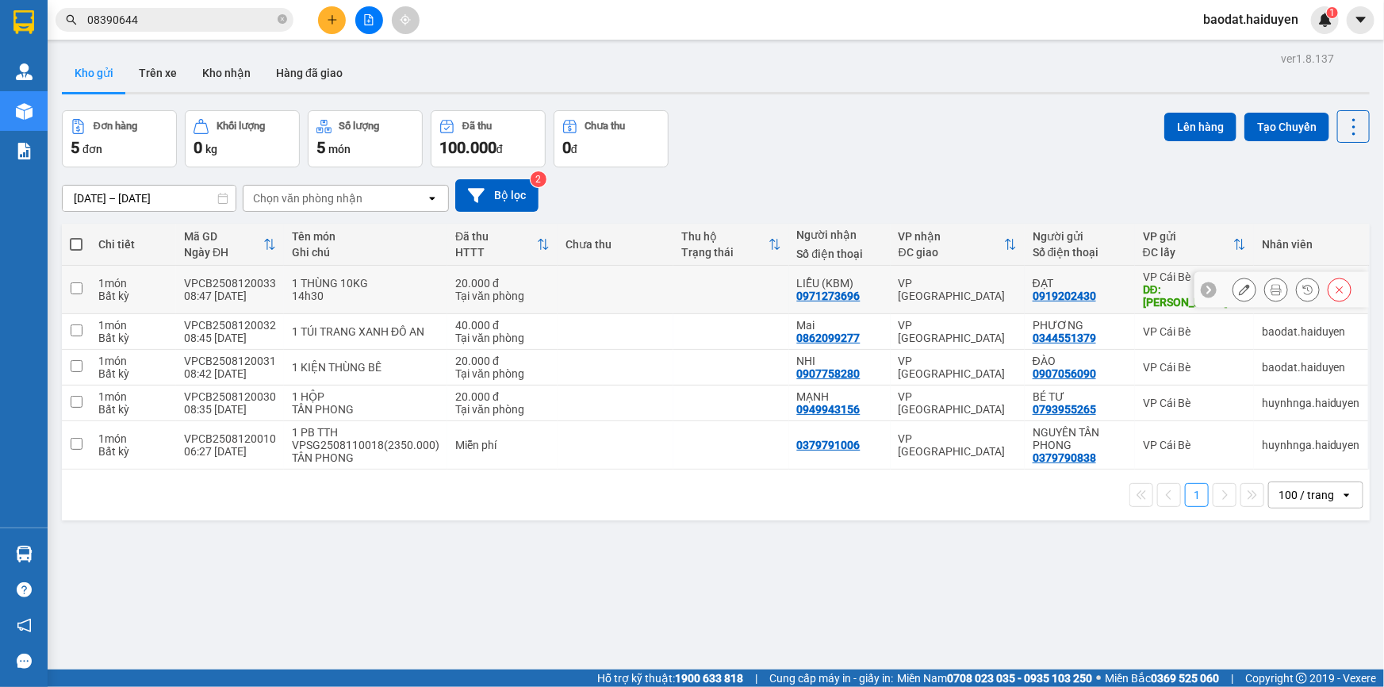
click at [1096, 285] on div "ĐẠT 0919202430" at bounding box center [1080, 289] width 94 height 25
checkbox input "true"
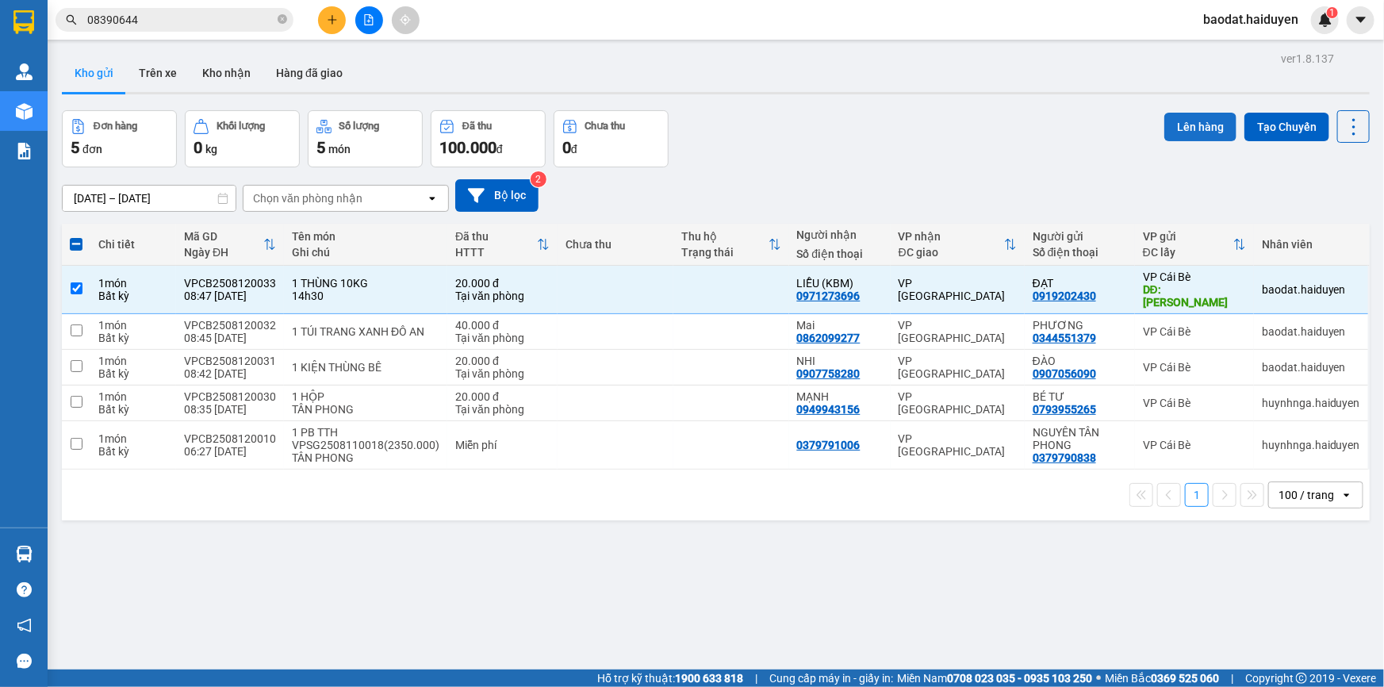
click at [1183, 131] on button "Lên hàng" at bounding box center [1200, 127] width 72 height 29
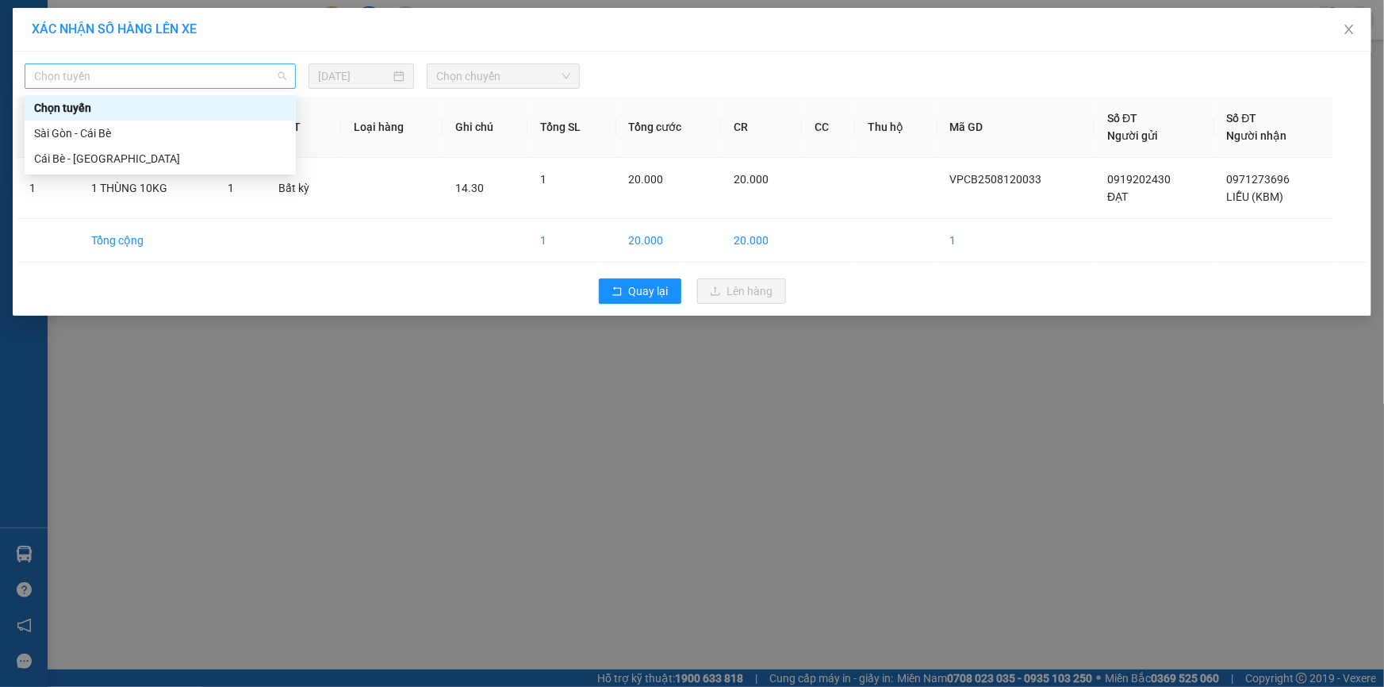
click at [142, 76] on span "Chọn tuyến" at bounding box center [160, 76] width 252 height 24
click at [101, 163] on div "Cái Bè - Sài Gòn" at bounding box center [160, 158] width 252 height 17
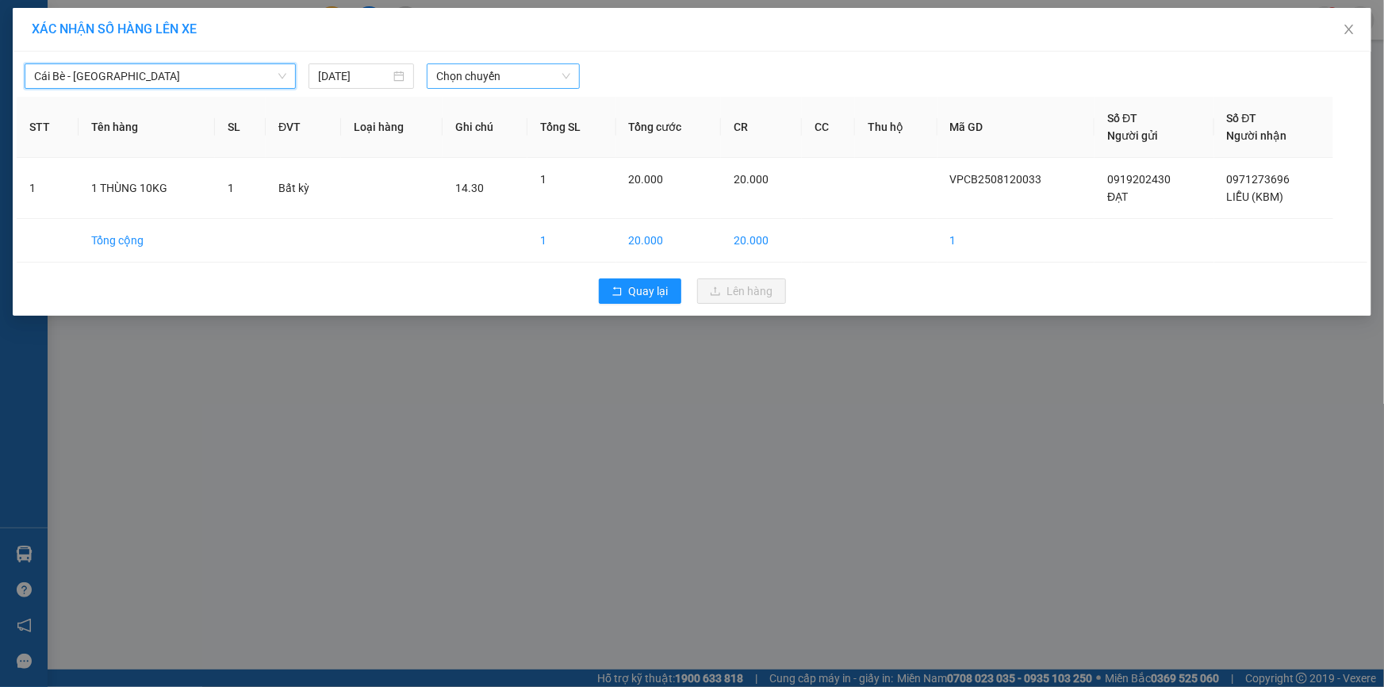
click at [491, 69] on span "Chọn chuyến" at bounding box center [503, 76] width 134 height 24
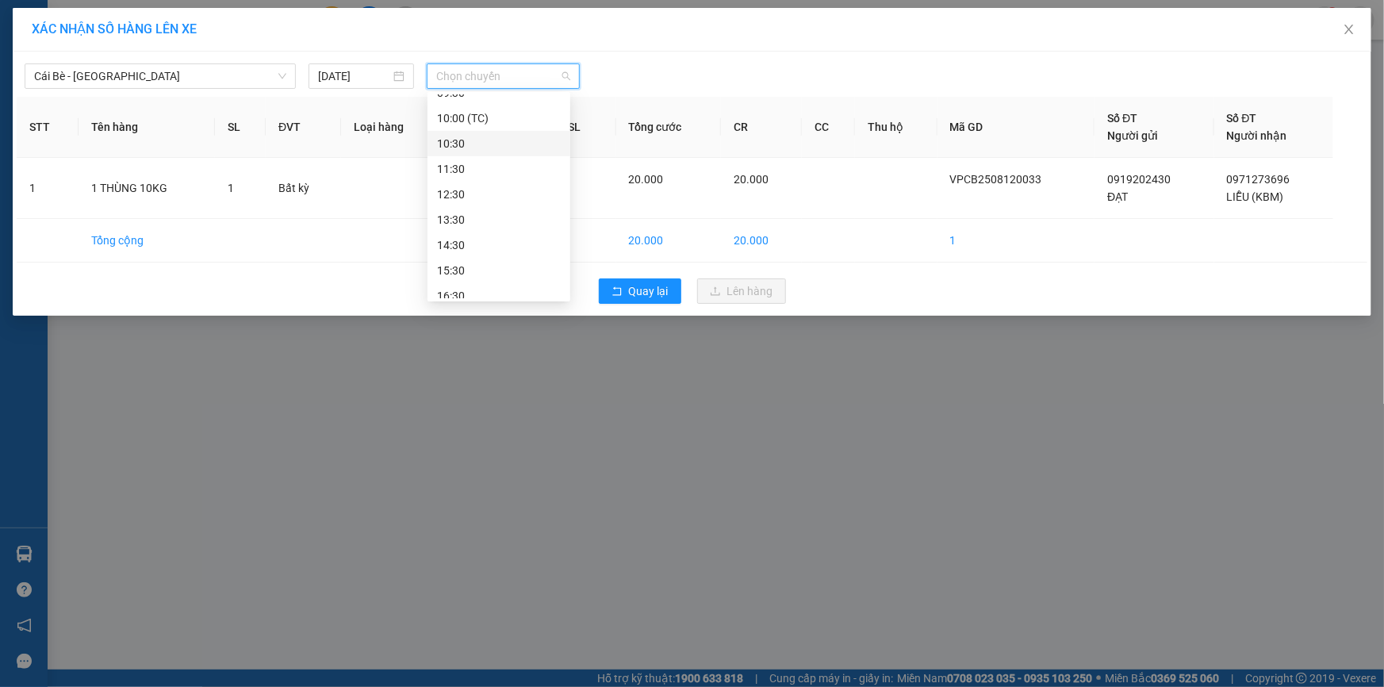
scroll to position [329, 0]
click at [477, 228] on div "14:30" at bounding box center [499, 235] width 124 height 17
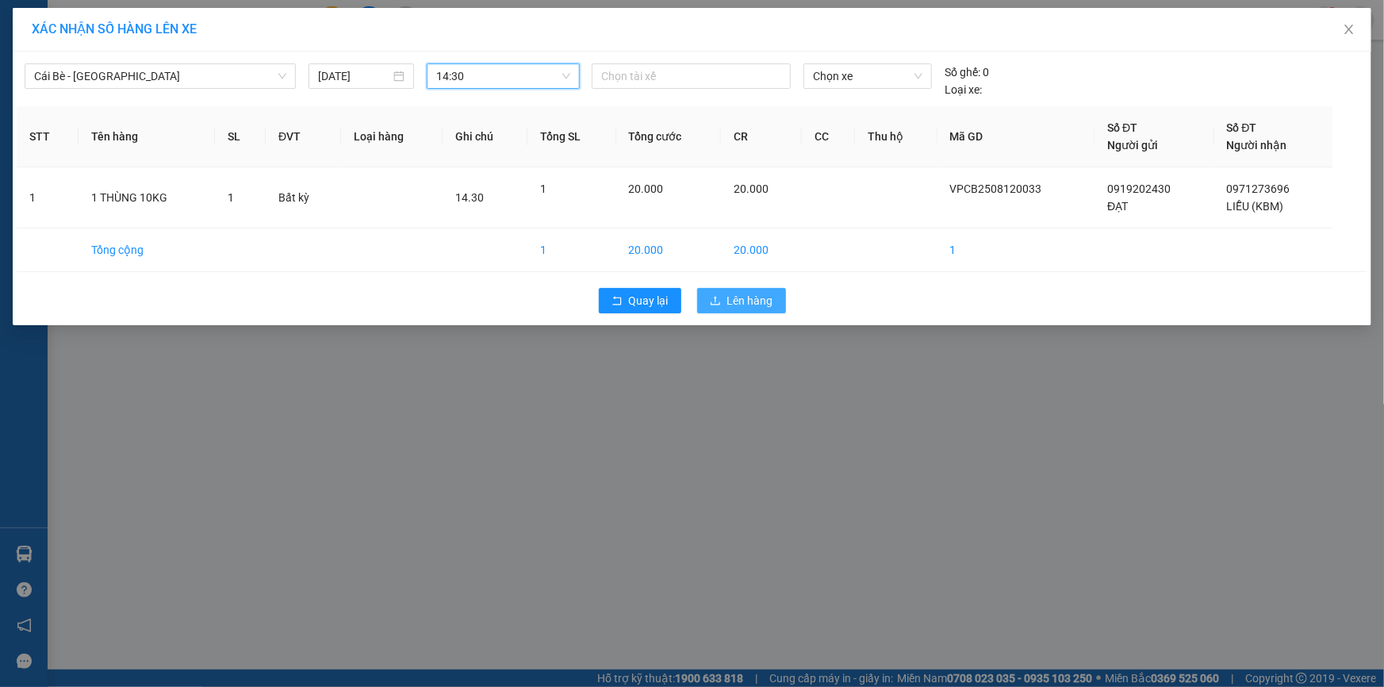
click at [742, 307] on span "Lên hàng" at bounding box center [750, 300] width 46 height 17
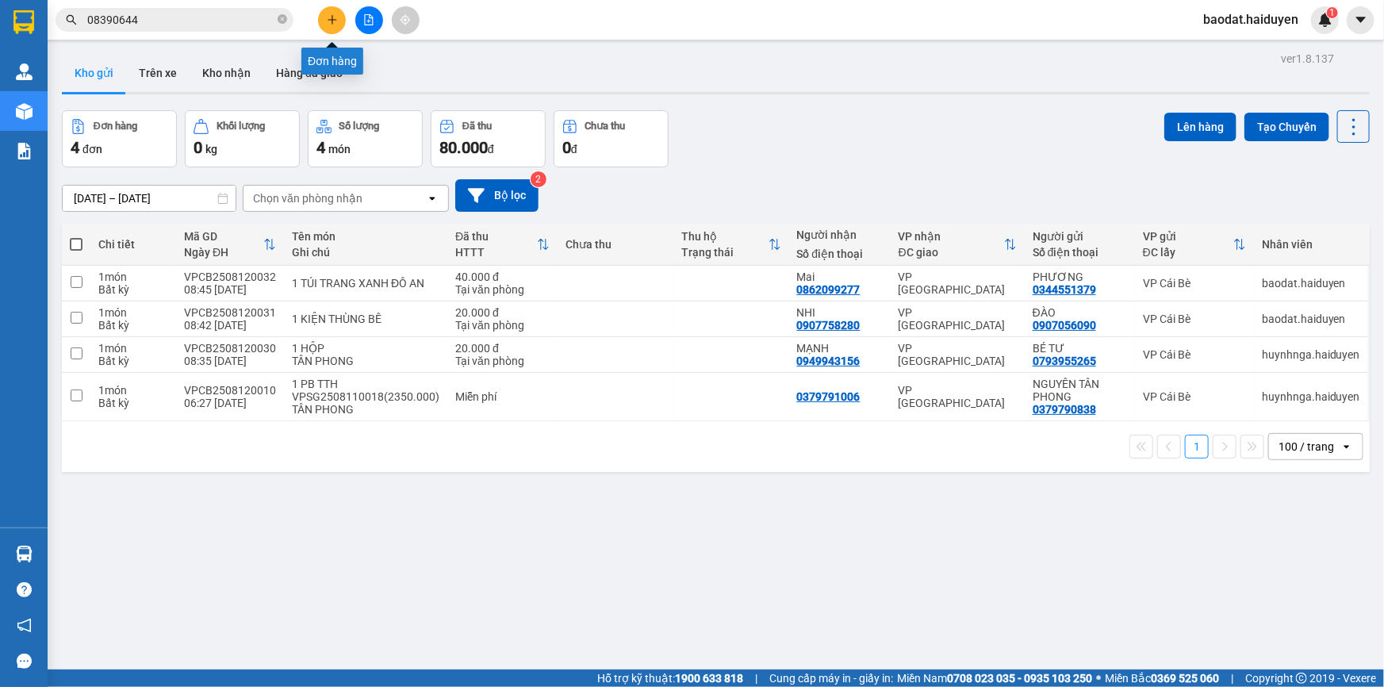
click at [331, 24] on icon "plus" at bounding box center [332, 19] width 11 height 11
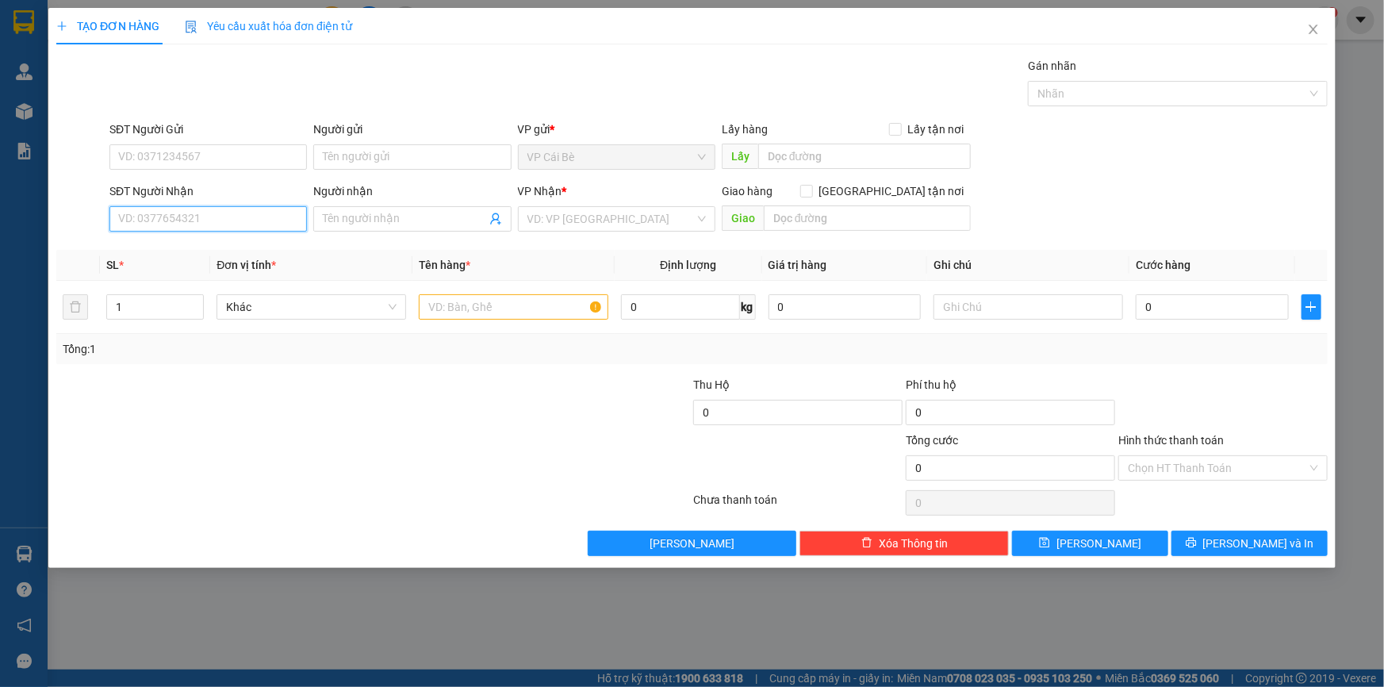
click at [236, 221] on input "SĐT Người Nhận" at bounding box center [207, 218] width 197 height 25
click at [255, 148] on input "SĐT Người Gửi" at bounding box center [207, 156] width 197 height 25
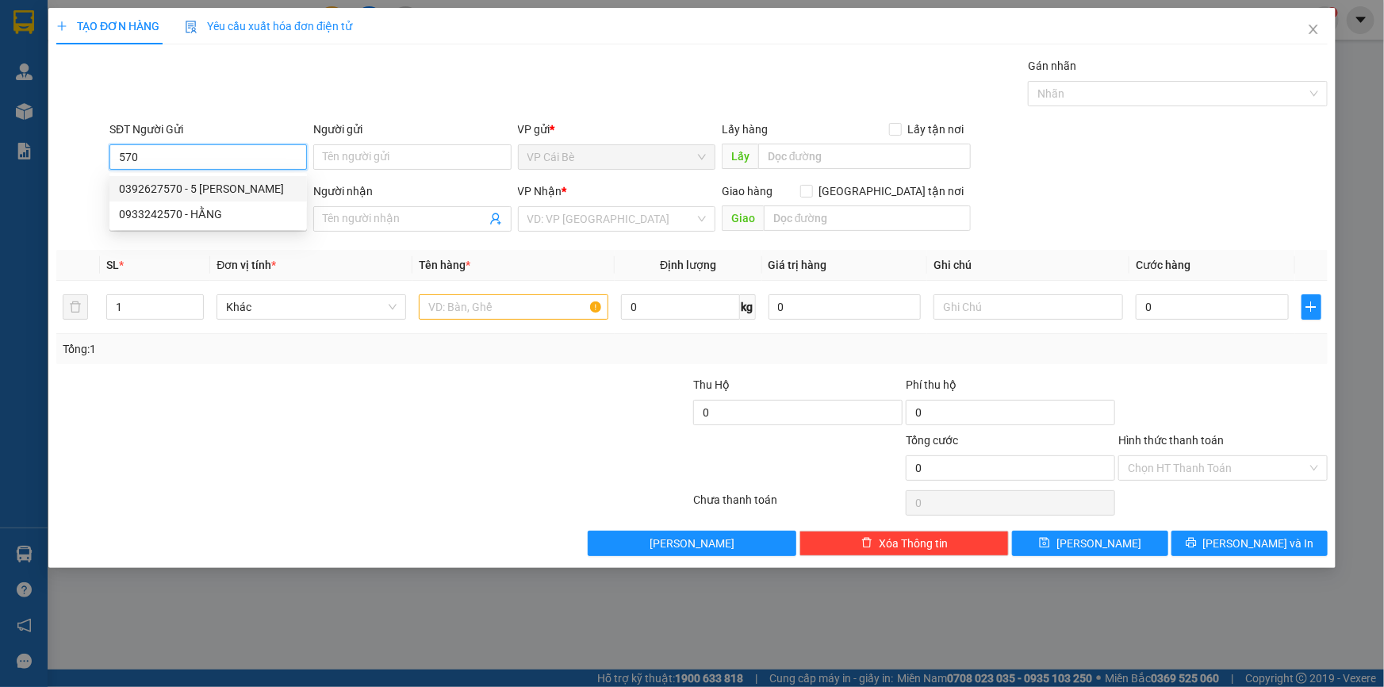
type input "570"
click at [235, 76] on div "Gói vận chuyển * Tiêu chuẩn Gán nhãn Nhãn" at bounding box center [718, 85] width 1225 height 56
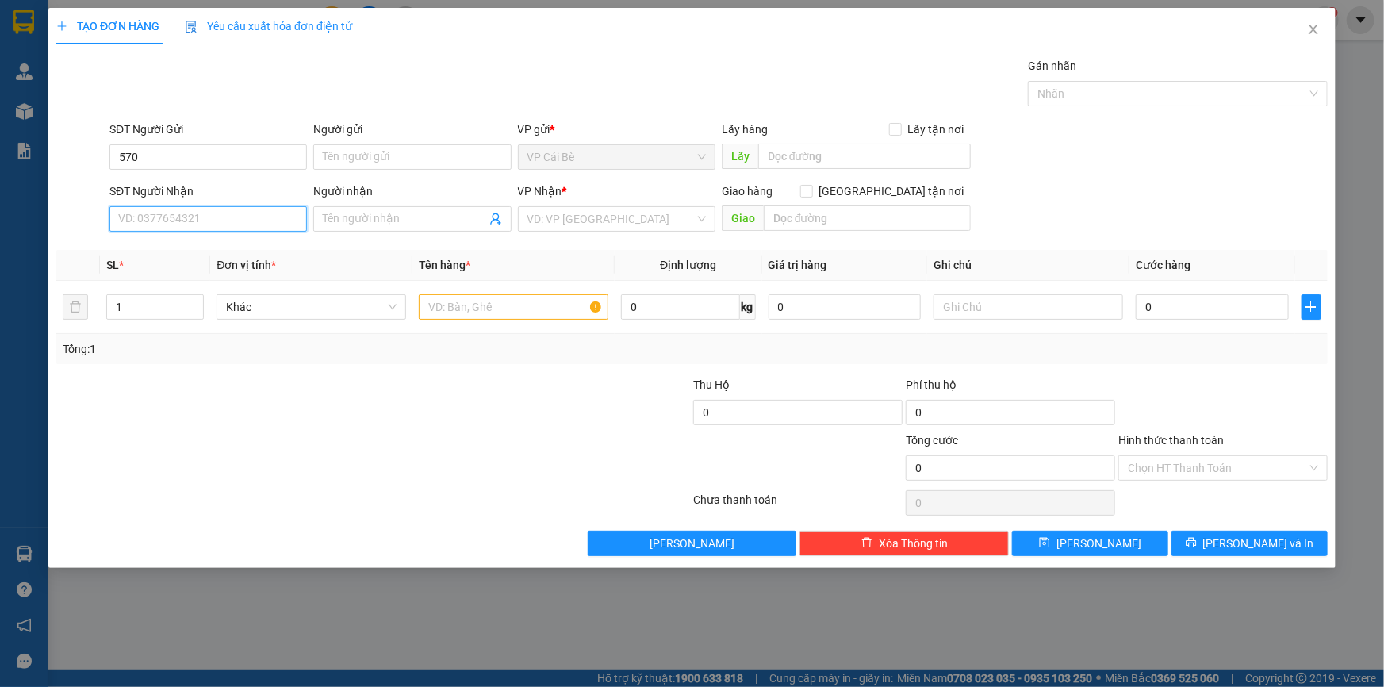
drag, startPoint x: 247, startPoint y: 214, endPoint x: 213, endPoint y: 191, distance: 41.1
click at [224, 198] on div "SĐT Người Nhận VD: 0377654321" at bounding box center [207, 210] width 197 height 56
type input "0911101880"
drag, startPoint x: 135, startPoint y: 155, endPoint x: 17, endPoint y: 158, distance: 118.2
click at [17, 158] on div "TẠO ĐƠN HÀNG Yêu cầu xuất hóa đơn điện tử Transit Pickup Surcharge Ids Transit …" at bounding box center [692, 343] width 1384 height 687
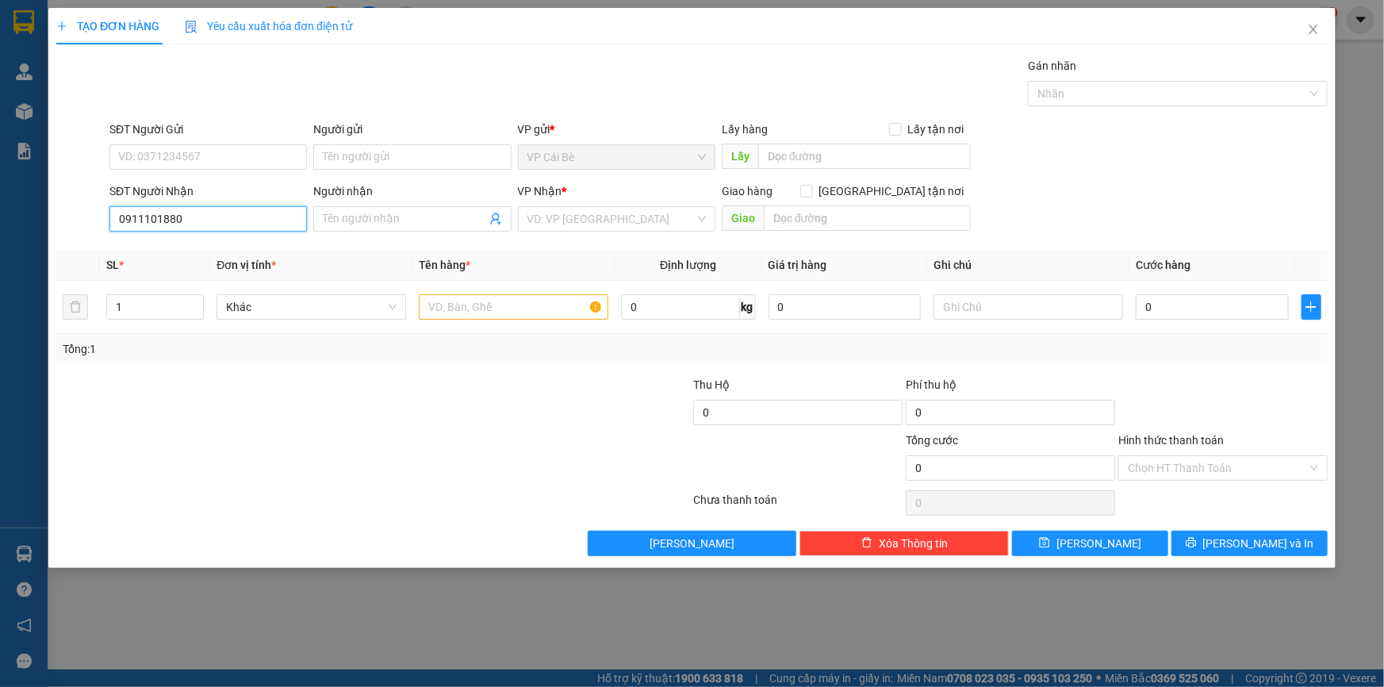
click at [195, 221] on input "0911101880" at bounding box center [207, 218] width 197 height 25
click at [343, 217] on input "Người nhận" at bounding box center [404, 218] width 163 height 17
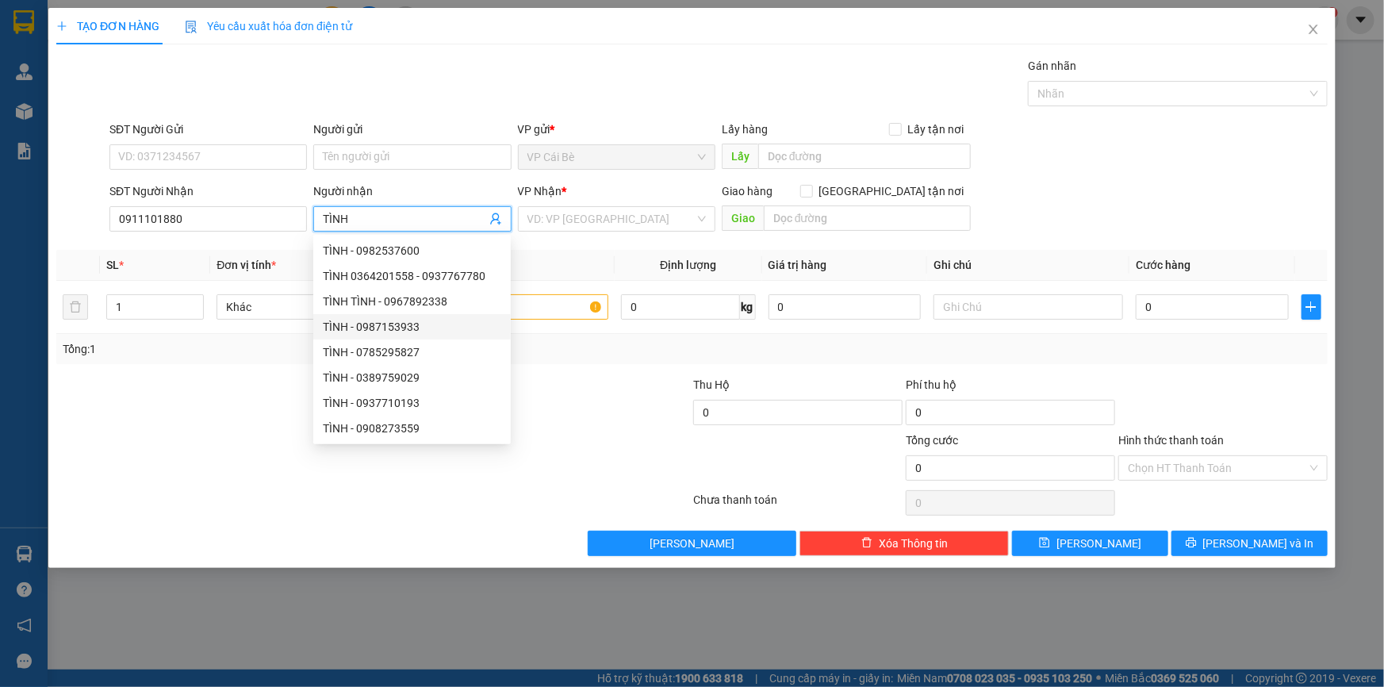
type input "TÌNH"
click at [642, 434] on div at bounding box center [586, 459] width 213 height 56
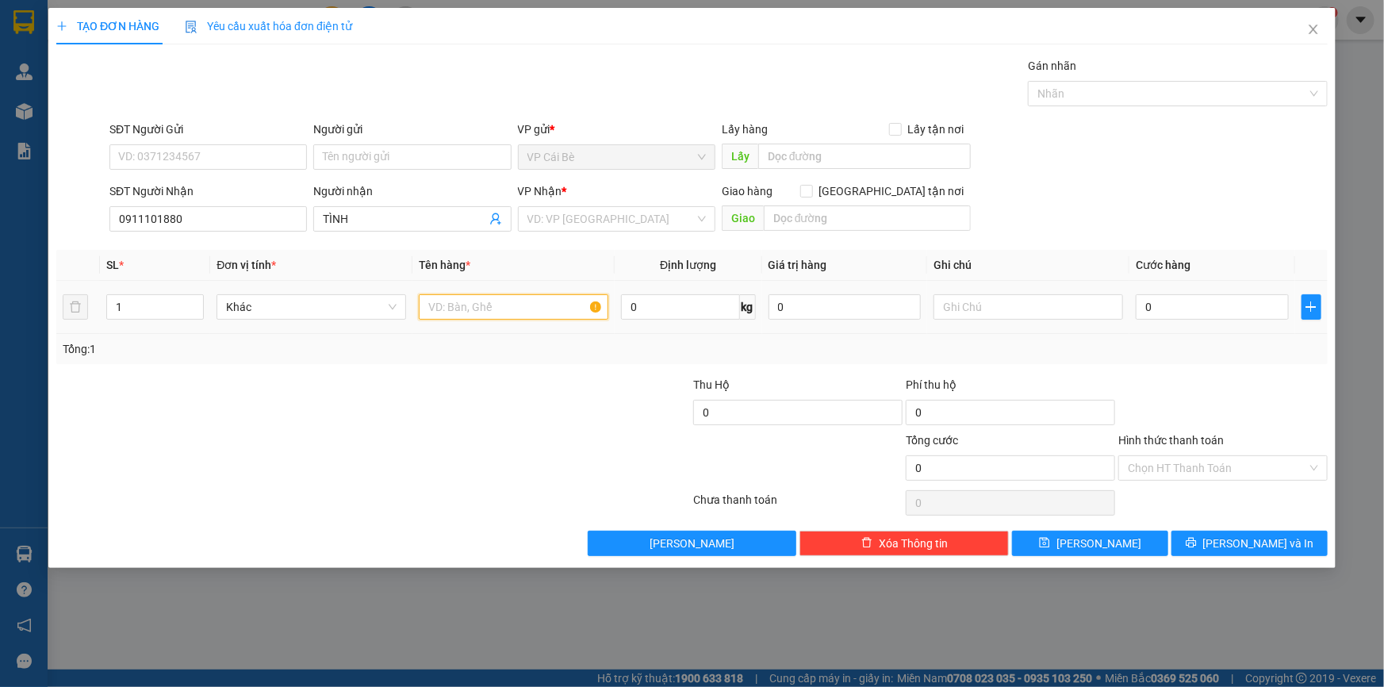
click at [494, 305] on input "text" at bounding box center [514, 306] width 190 height 25
type input "3 THÙNG"
click at [193, 301] on icon "up" at bounding box center [196, 304] width 6 height 6
type input "3"
click at [197, 301] on icon "up" at bounding box center [196, 304] width 6 height 6
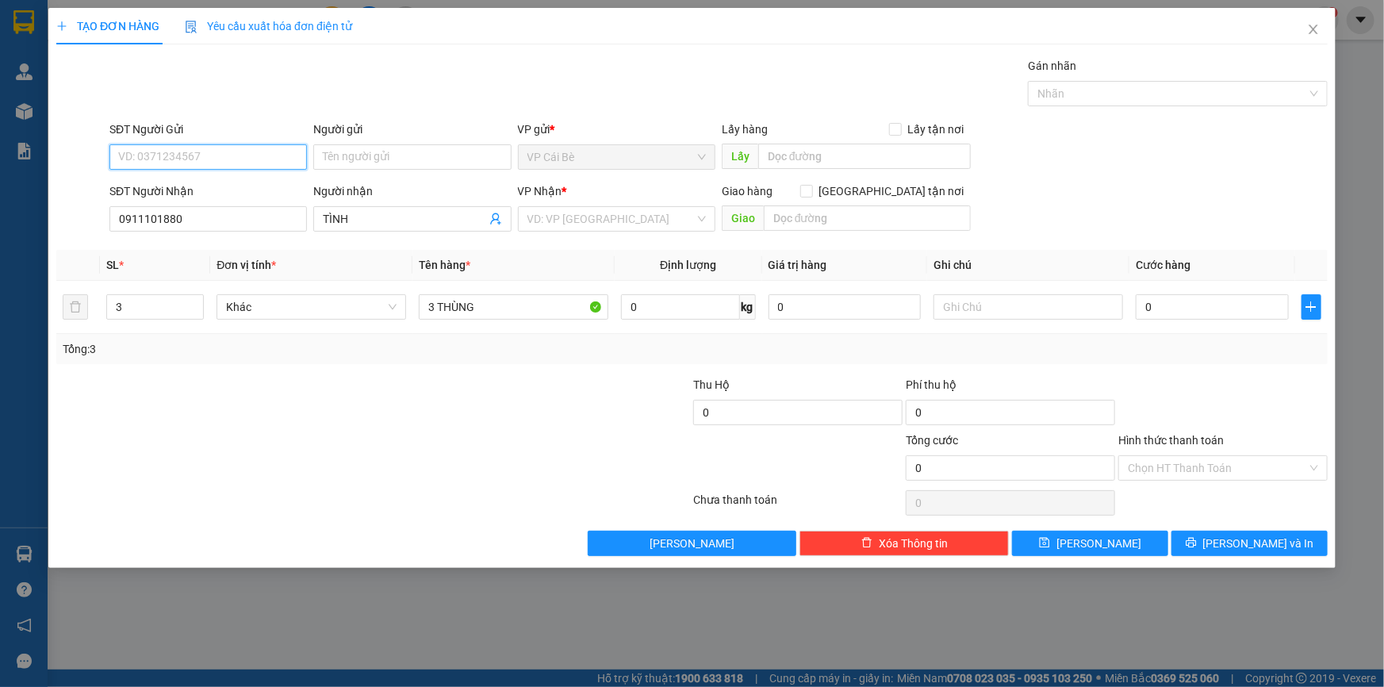
click at [217, 155] on input "SĐT Người Gửi" at bounding box center [207, 156] width 197 height 25
type input "0933242570"
click at [237, 186] on div "0933242570 - HẰNG" at bounding box center [208, 188] width 178 height 17
type input "HẰNG"
type input "MAY HOUSE"
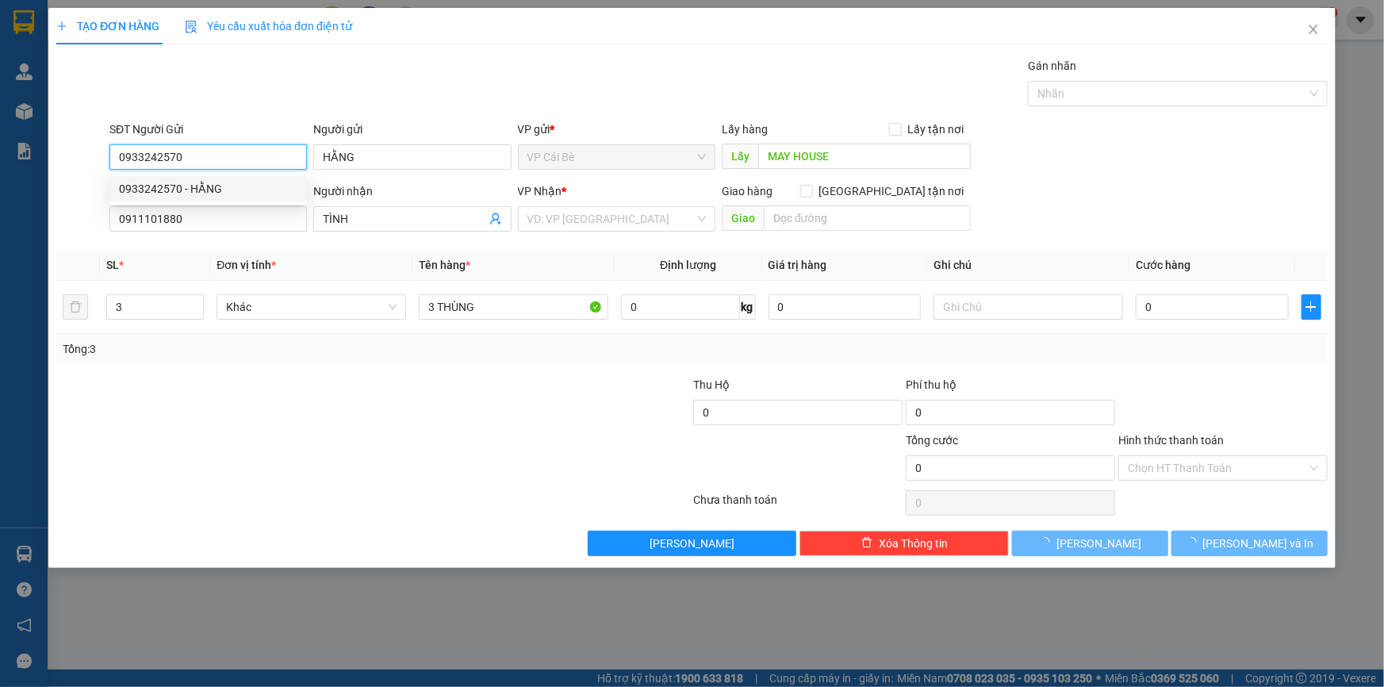
type input "20.000"
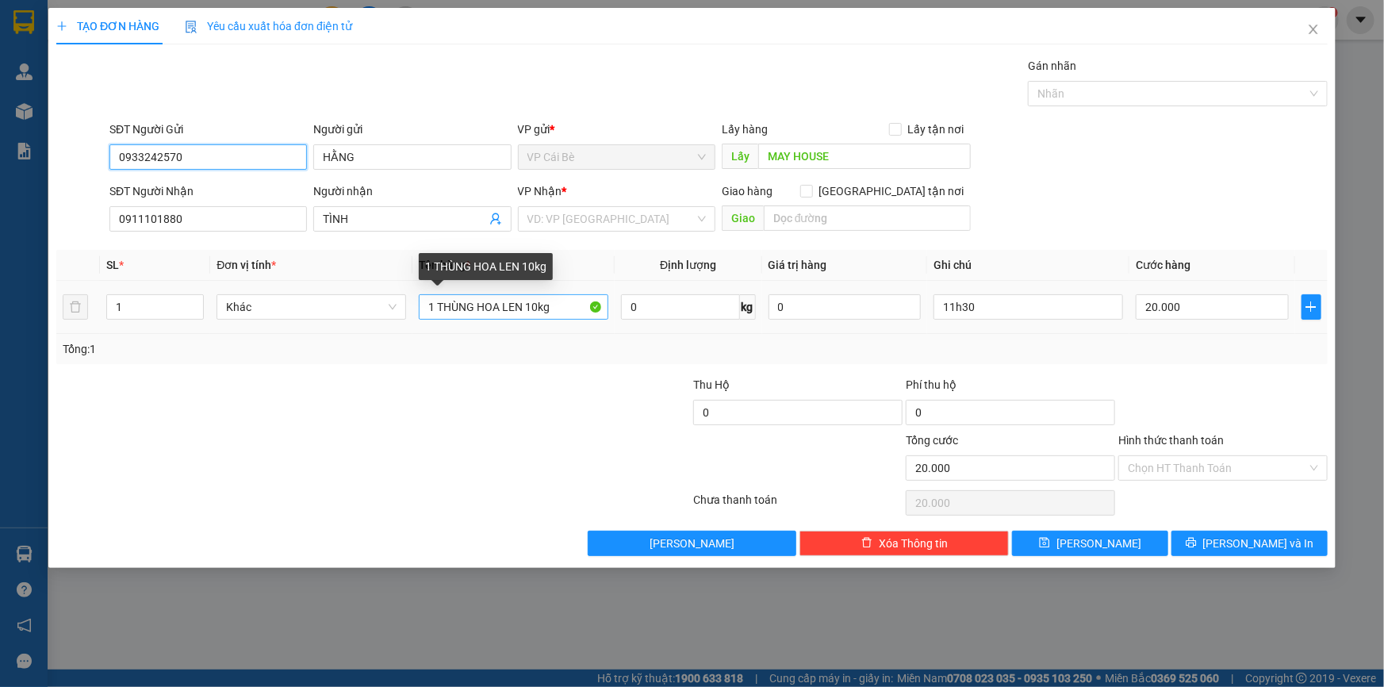
type input "0933242570"
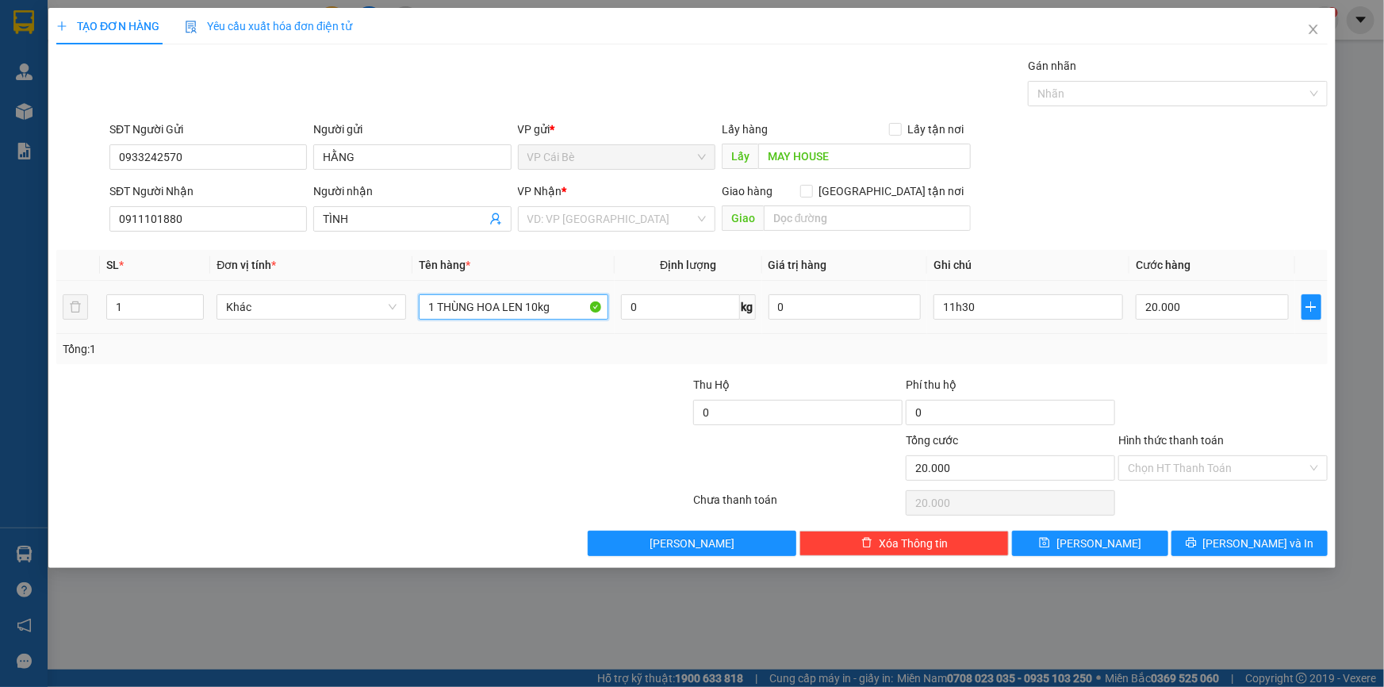
drag, startPoint x: 439, startPoint y: 308, endPoint x: 394, endPoint y: 287, distance: 49.7
click at [411, 315] on tr "1 Khác 1 THÙNG HOA LEN 10kg 0 kg 0 11h30 20.000" at bounding box center [691, 307] width 1271 height 53
type input "3 THÙNG HOA LEN 10kg"
drag, startPoint x: 176, startPoint y: 303, endPoint x: 41, endPoint y: 304, distance: 134.8
click at [41, 304] on div "TẠO ĐƠN HÀNG Yêu cầu xuất hóa đơn điện tử Transit Pickup Surcharge Ids Transit …" at bounding box center [692, 343] width 1384 height 687
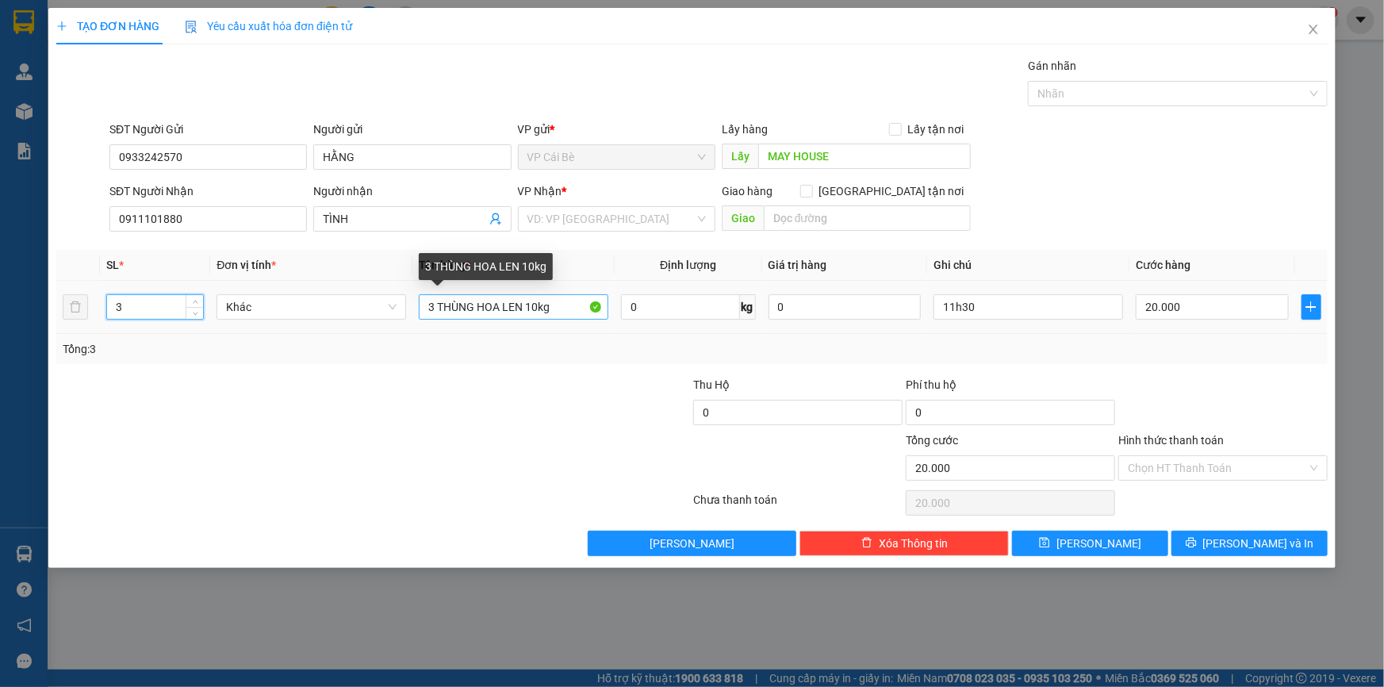
type input "3"
click at [538, 301] on input "3 THÙNG HOA LEN 10kg" at bounding box center [514, 306] width 190 height 25
type input "3 THÙNG HOA LEN 30kg"
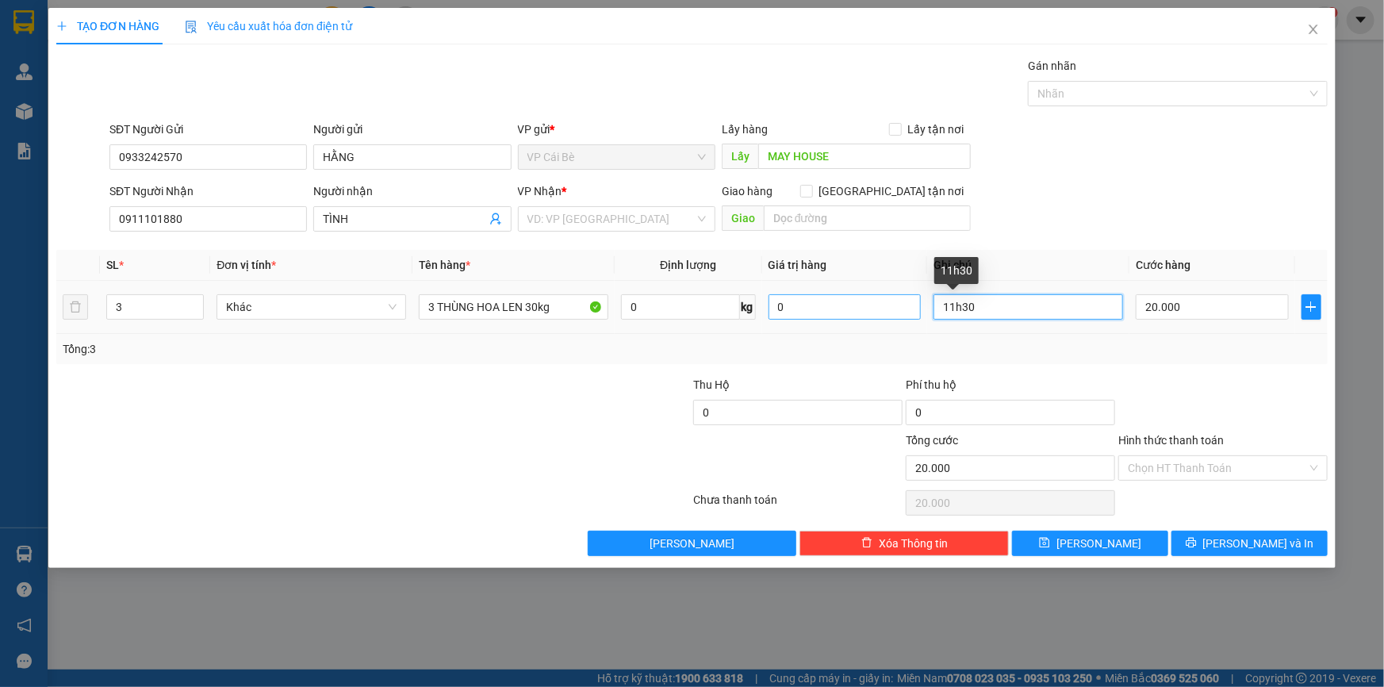
drag, startPoint x: 1003, startPoint y: 309, endPoint x: 920, endPoint y: 307, distance: 83.3
click at [920, 307] on tr "3 Khác 3 THÙNG HOA LEN 30kg 0 kg 0 11h30 20.000" at bounding box center [691, 307] width 1271 height 53
type input "9H30"
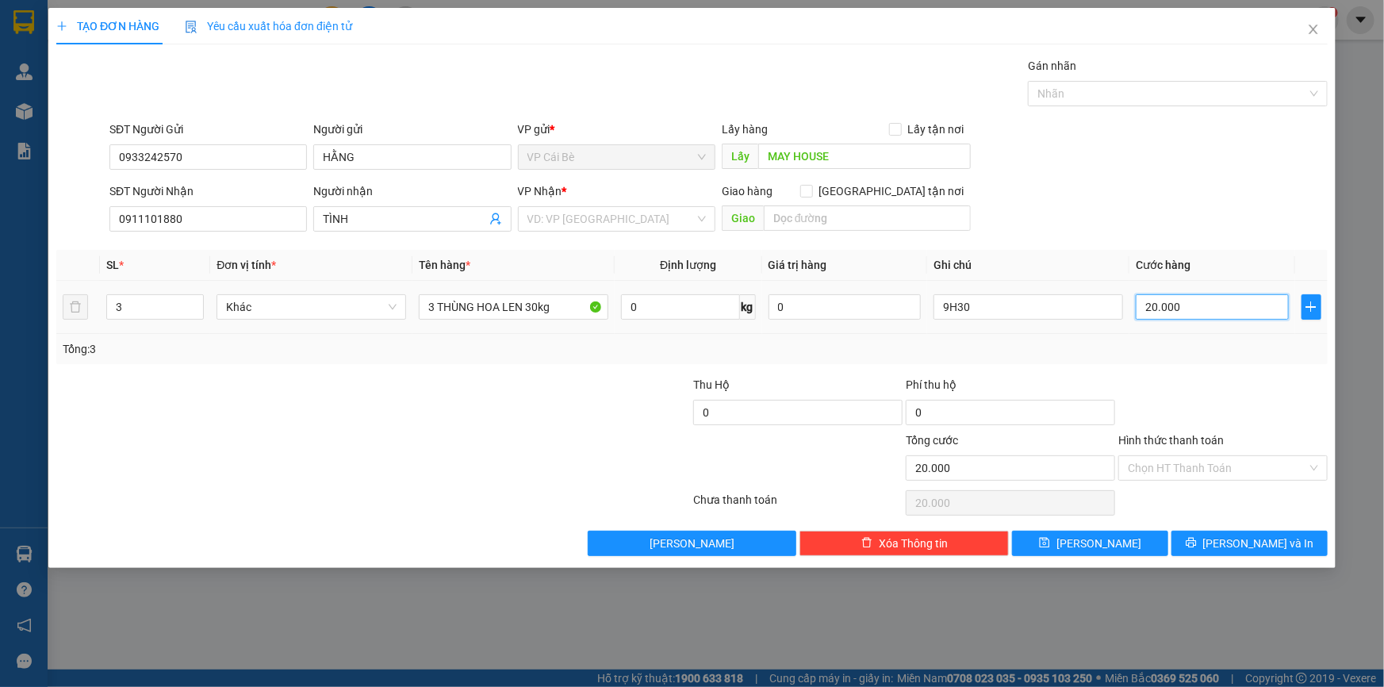
click at [1183, 307] on input "20.000" at bounding box center [1212, 306] width 153 height 25
type input "6"
type input "60"
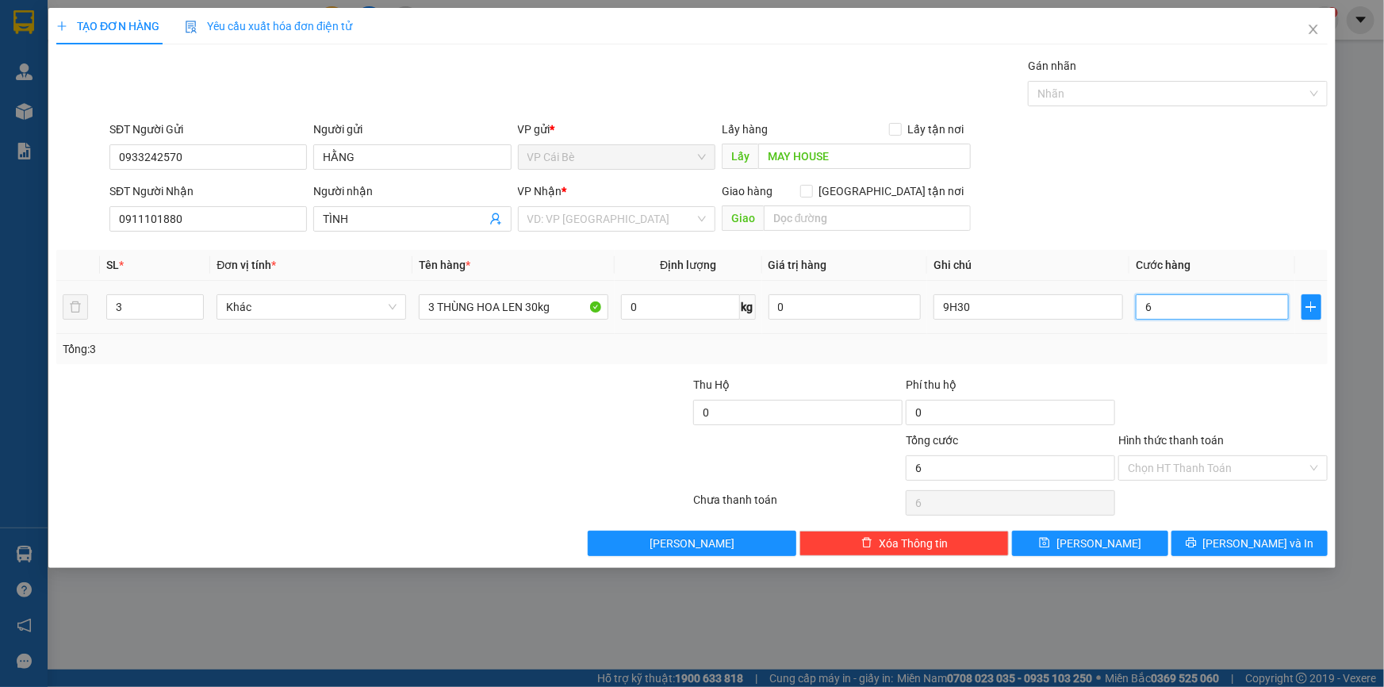
type input "60"
type input "60.000"
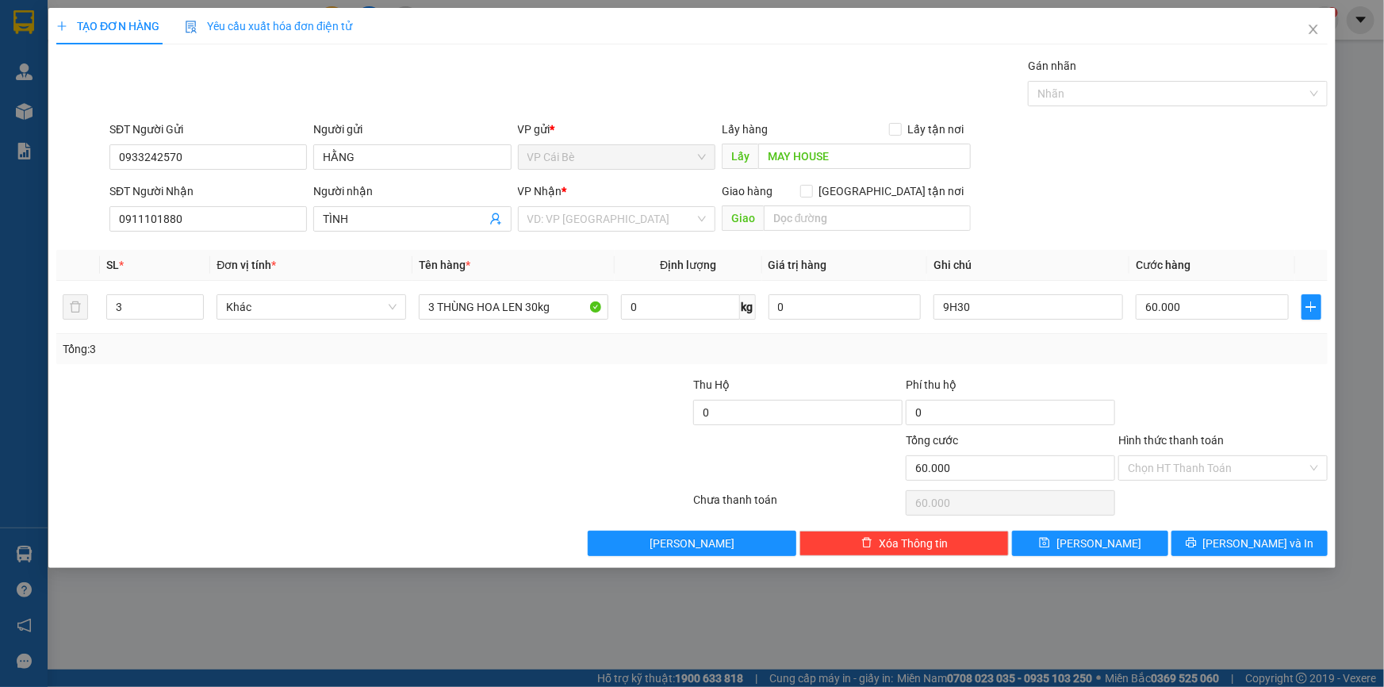
drag, startPoint x: 1237, startPoint y: 392, endPoint x: 1107, endPoint y: 378, distance: 130.0
click at [1237, 391] on div at bounding box center [1223, 404] width 213 height 56
drag, startPoint x: 1203, startPoint y: 470, endPoint x: 1202, endPoint y: 481, distance: 11.2
click at [1203, 471] on input "Hình thức thanh toán" at bounding box center [1217, 468] width 179 height 24
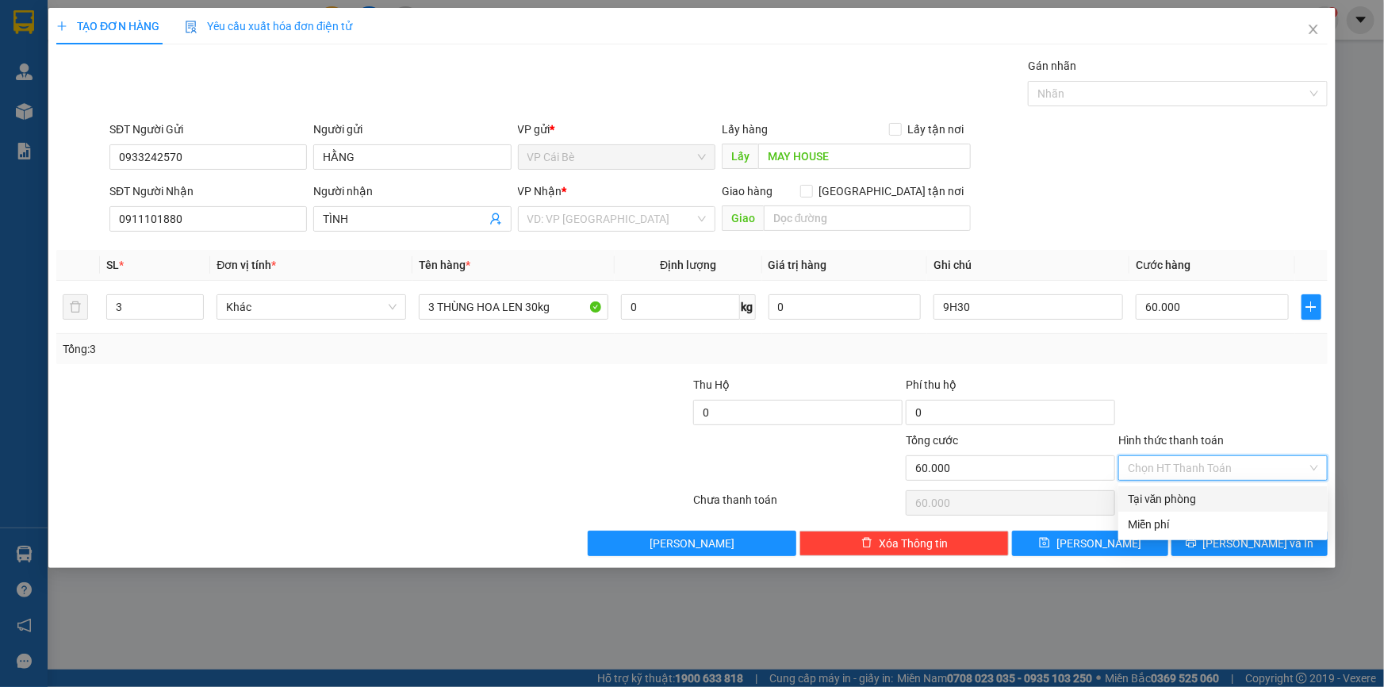
click at [1199, 493] on div "Tại văn phòng" at bounding box center [1223, 498] width 190 height 17
type input "0"
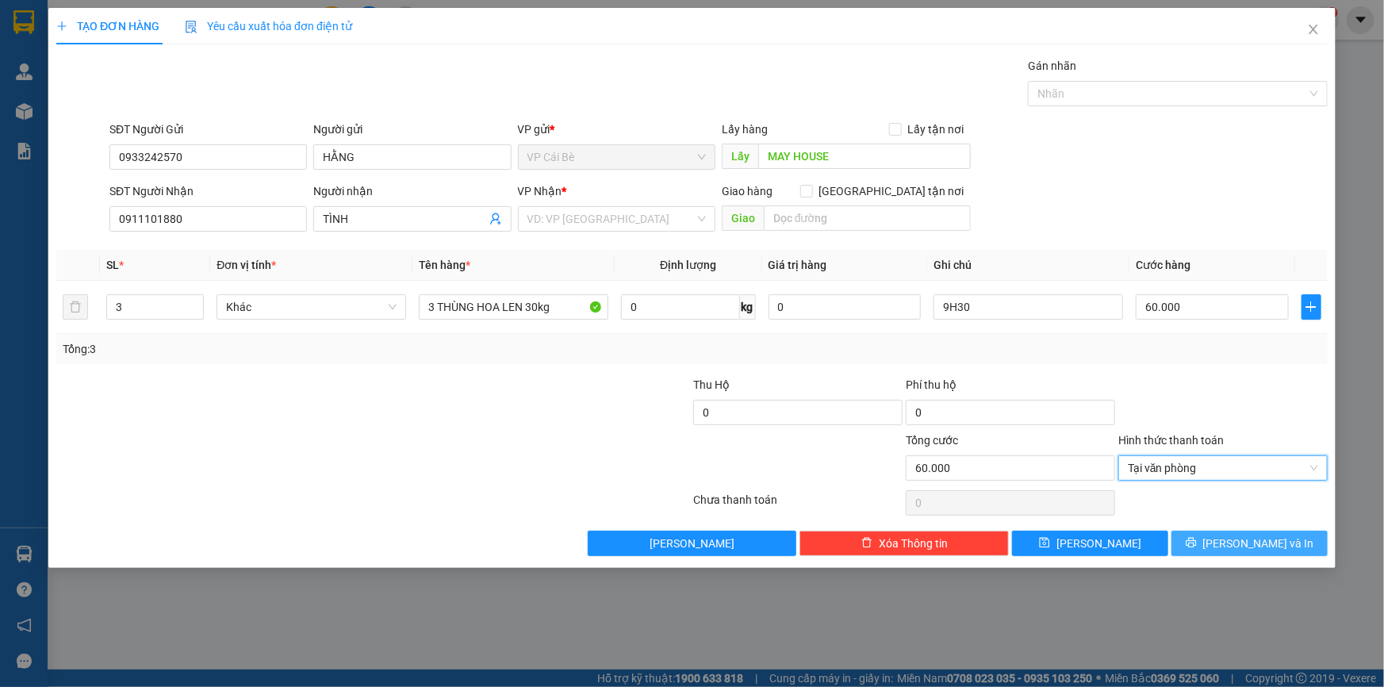
click at [1252, 543] on span "Lưu và In" at bounding box center [1258, 543] width 111 height 17
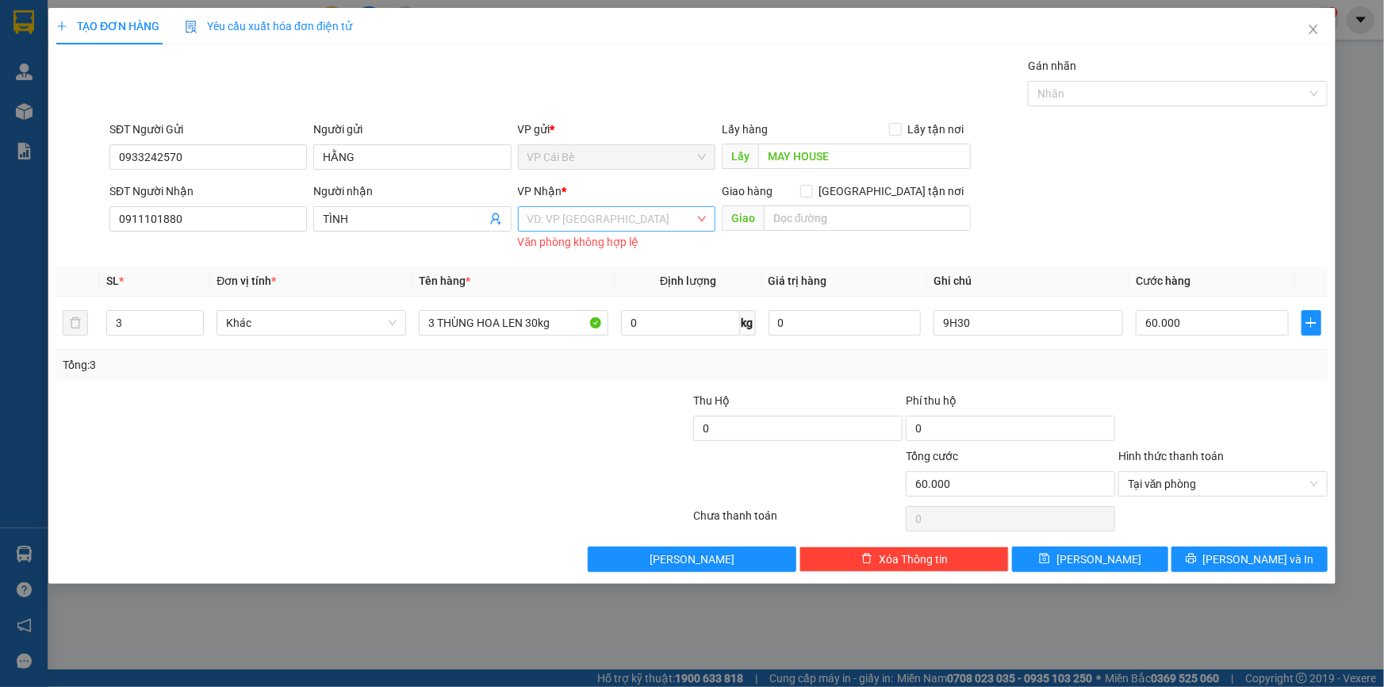
click at [555, 223] on input "search" at bounding box center [610, 219] width 167 height 24
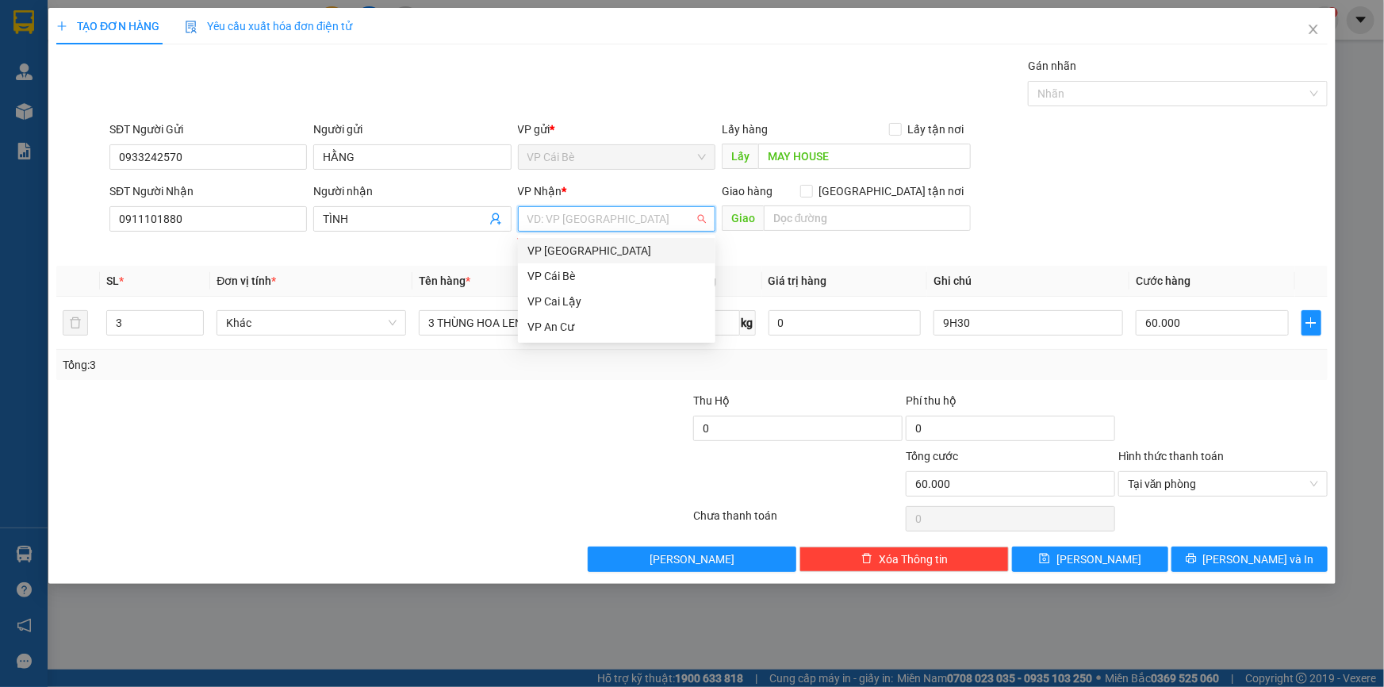
click at [566, 256] on div "VP [GEOGRAPHIC_DATA]" at bounding box center [616, 250] width 178 height 17
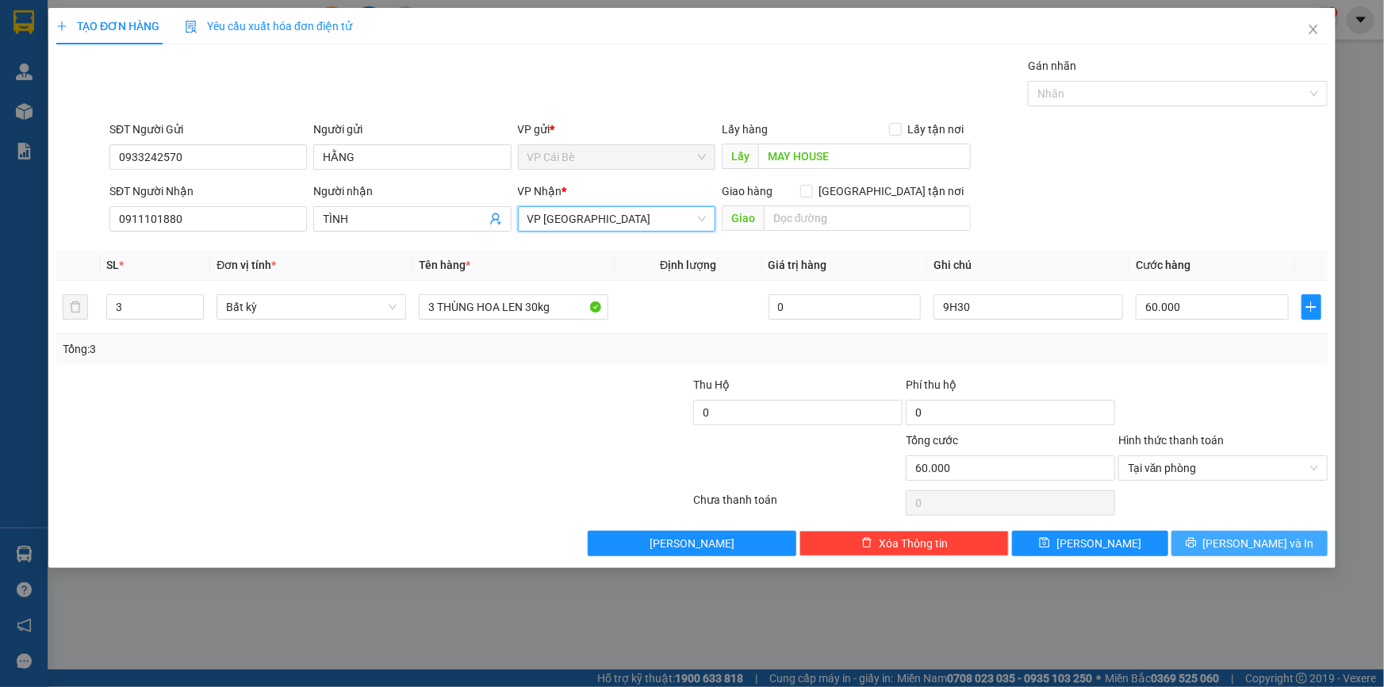
drag, startPoint x: 1301, startPoint y: 550, endPoint x: 1272, endPoint y: 545, distance: 29.1
click at [1301, 550] on button "Lưu và In" at bounding box center [1250, 543] width 156 height 25
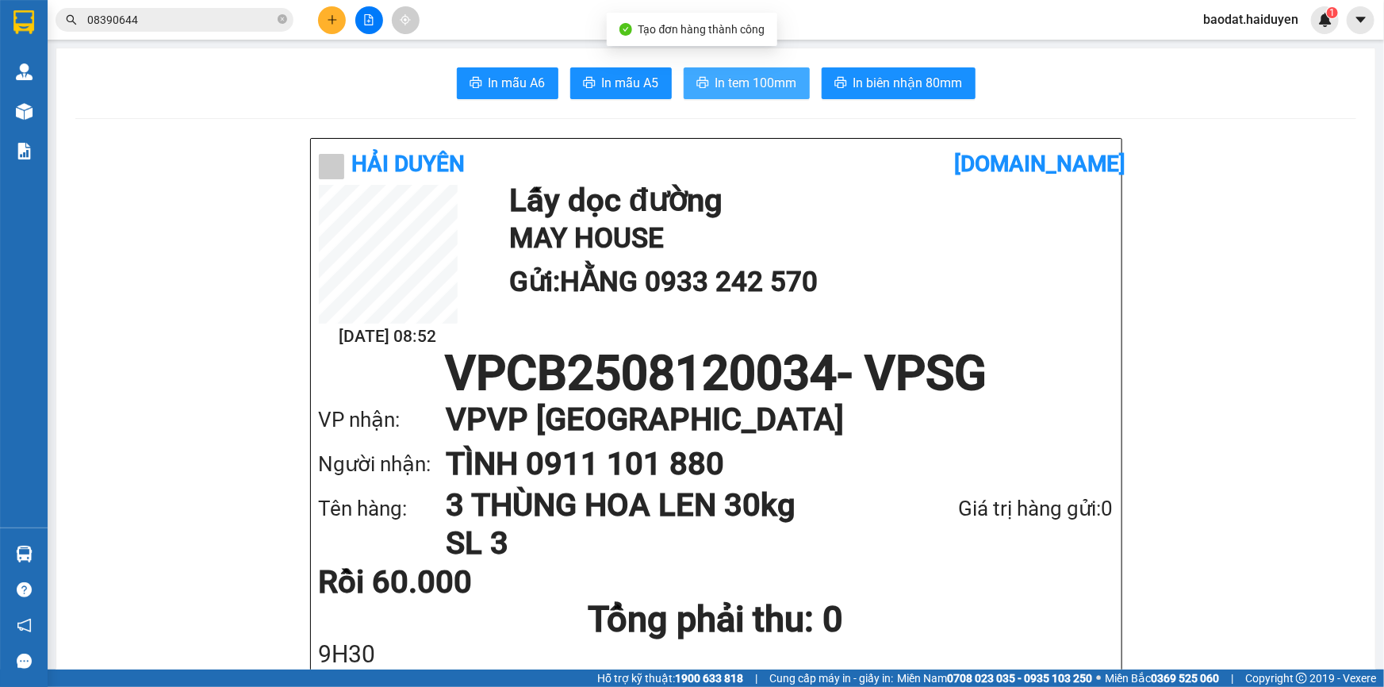
click at [753, 86] on span "In tem 100mm" at bounding box center [756, 83] width 82 height 20
click at [330, 21] on icon "plus" at bounding box center [332, 19] width 11 height 11
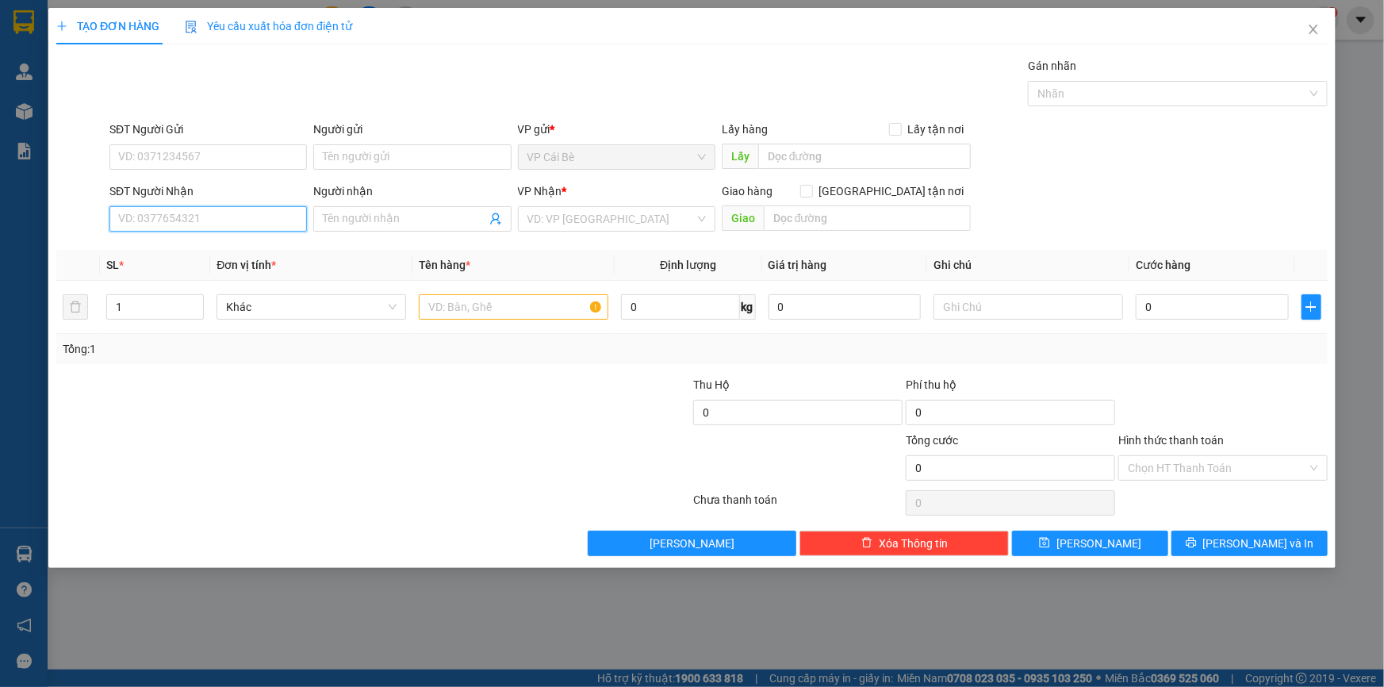
drag, startPoint x: 207, startPoint y: 220, endPoint x: 209, endPoint y: 206, distance: 13.6
click at [207, 219] on input "SĐT Người Nhận" at bounding box center [207, 218] width 197 height 25
click at [239, 255] on div "0389897962 - ĐÔNG" at bounding box center [207, 250] width 197 height 25
type input "0389897962"
type input "ĐÔNG"
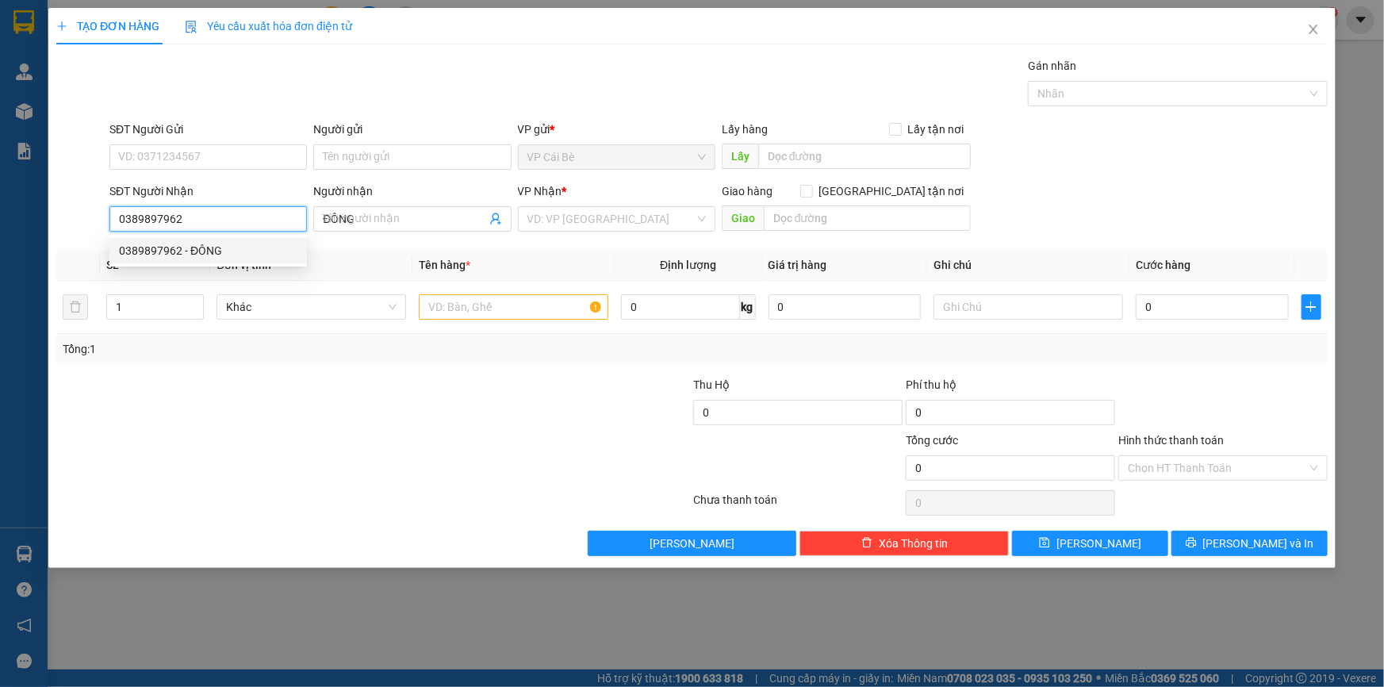
type input "10.000"
type input "0389897962"
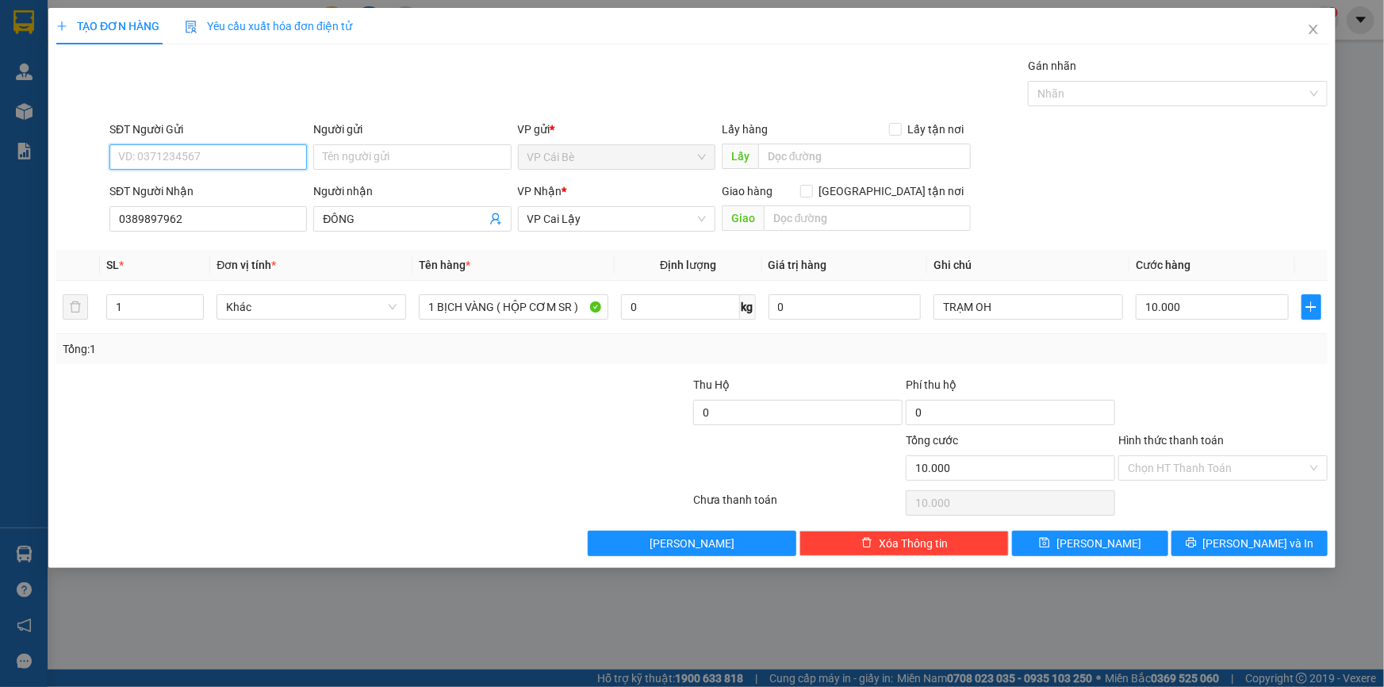
click at [270, 147] on input "SĐT Người Gửi" at bounding box center [207, 156] width 197 height 25
click at [262, 186] on div "0345444764 - THỦY" at bounding box center [208, 188] width 178 height 17
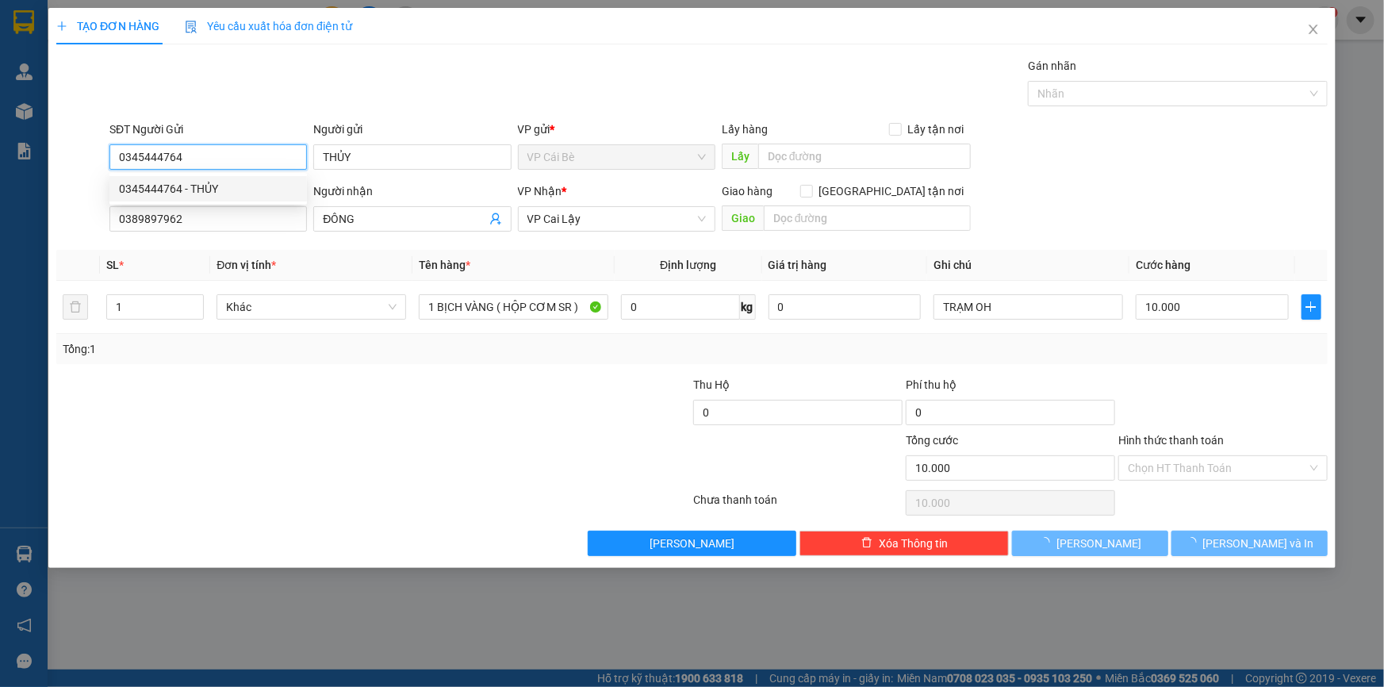
type input "0345444764"
type input "THỦY"
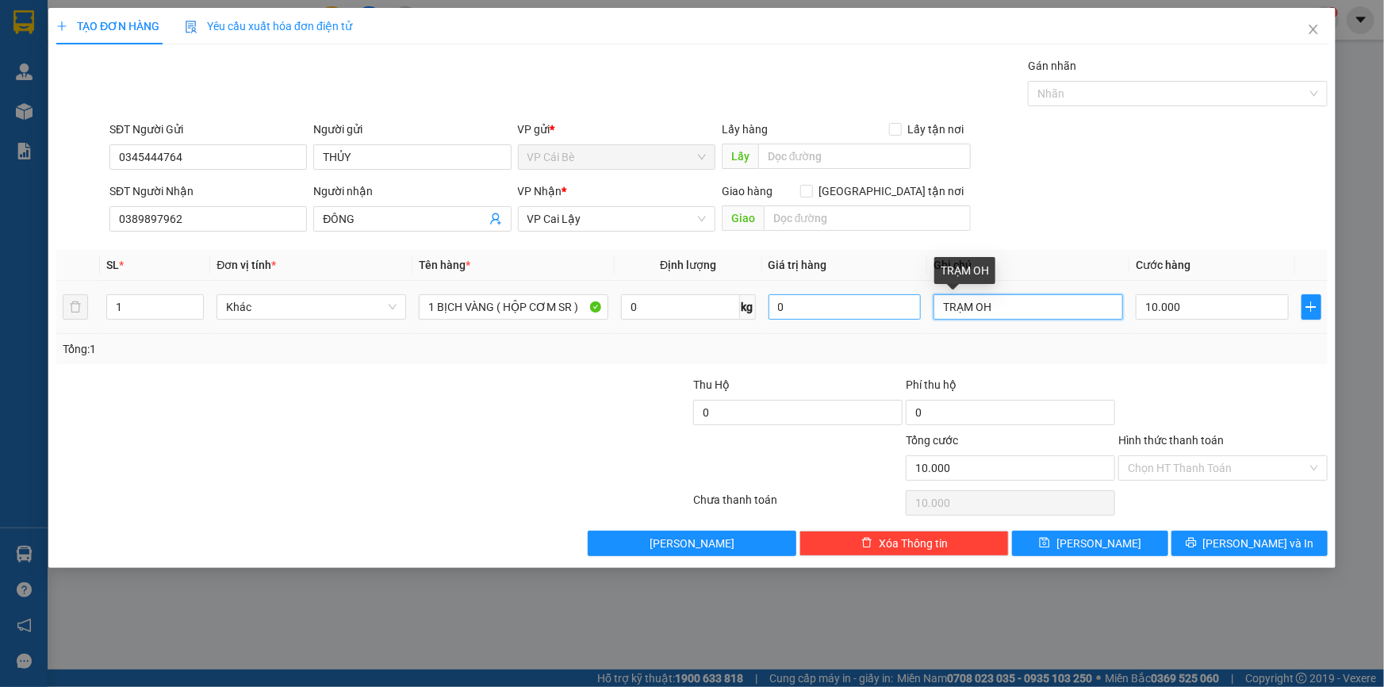
drag, startPoint x: 1010, startPoint y: 310, endPoint x: 868, endPoint y: 316, distance: 142.1
click at [880, 316] on tr "1 Khác 1 BỊCH VÀNG ( HỘP CƠM SR ) 0 kg 0 TRẠM OH 10.000" at bounding box center [691, 307] width 1271 height 53
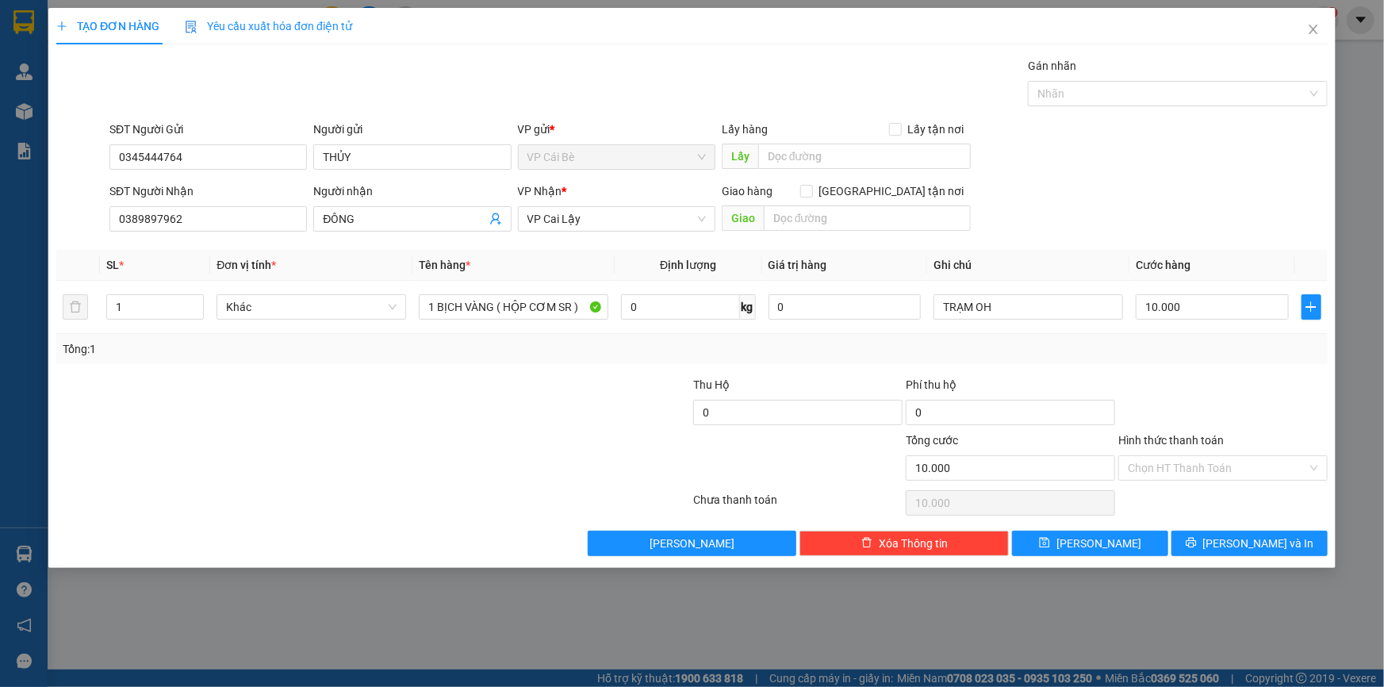
drag, startPoint x: 1007, startPoint y: 348, endPoint x: 999, endPoint y: 339, distance: 12.3
click at [1007, 349] on div "Tổng: 1" at bounding box center [692, 348] width 1259 height 17
click at [1206, 473] on input "Hình thức thanh toán" at bounding box center [1217, 468] width 179 height 24
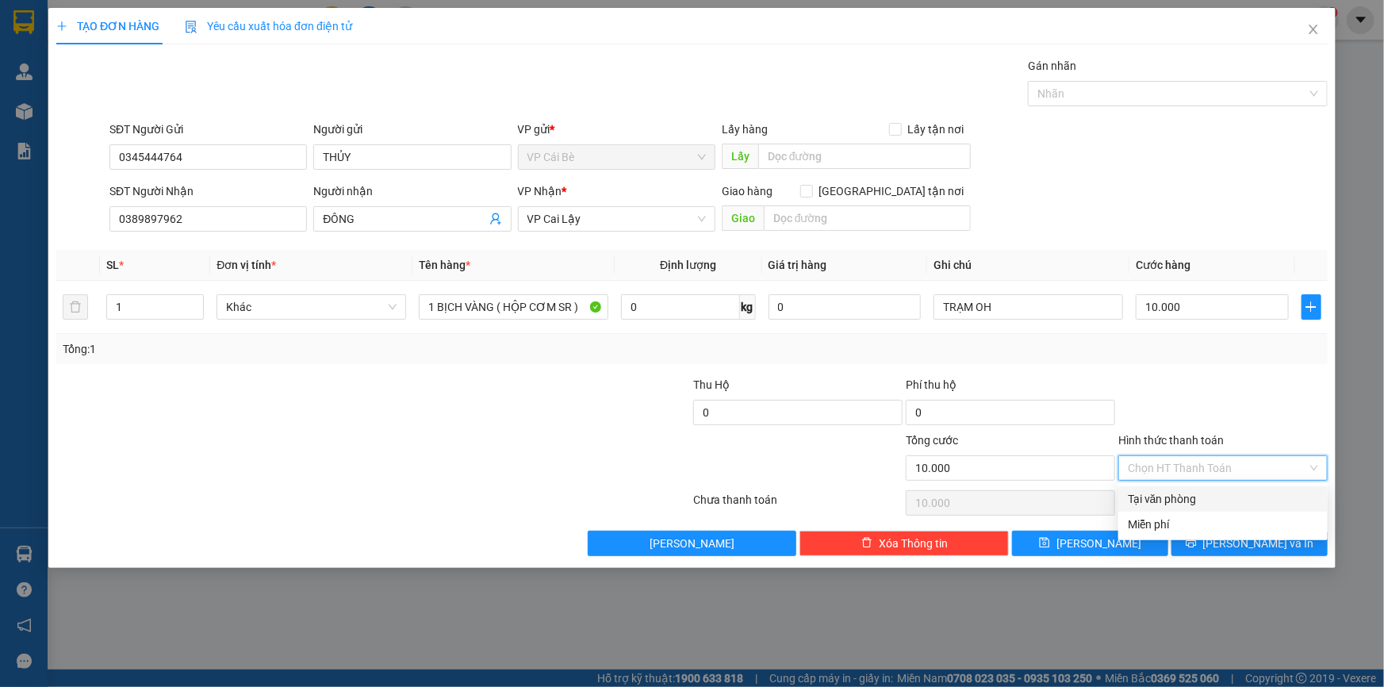
click at [1202, 492] on div "Tại văn phòng" at bounding box center [1223, 498] width 190 height 17
type input "0"
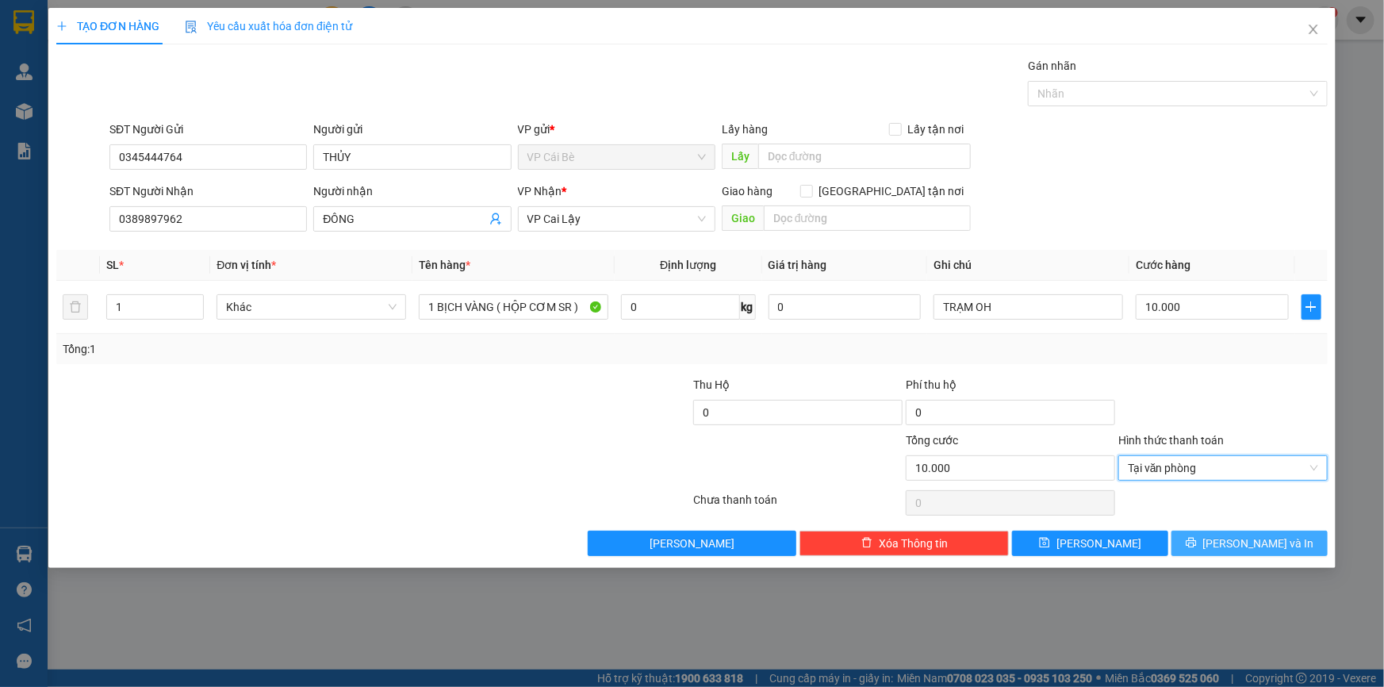
click at [1197, 543] on icon "printer" at bounding box center [1191, 542] width 11 height 11
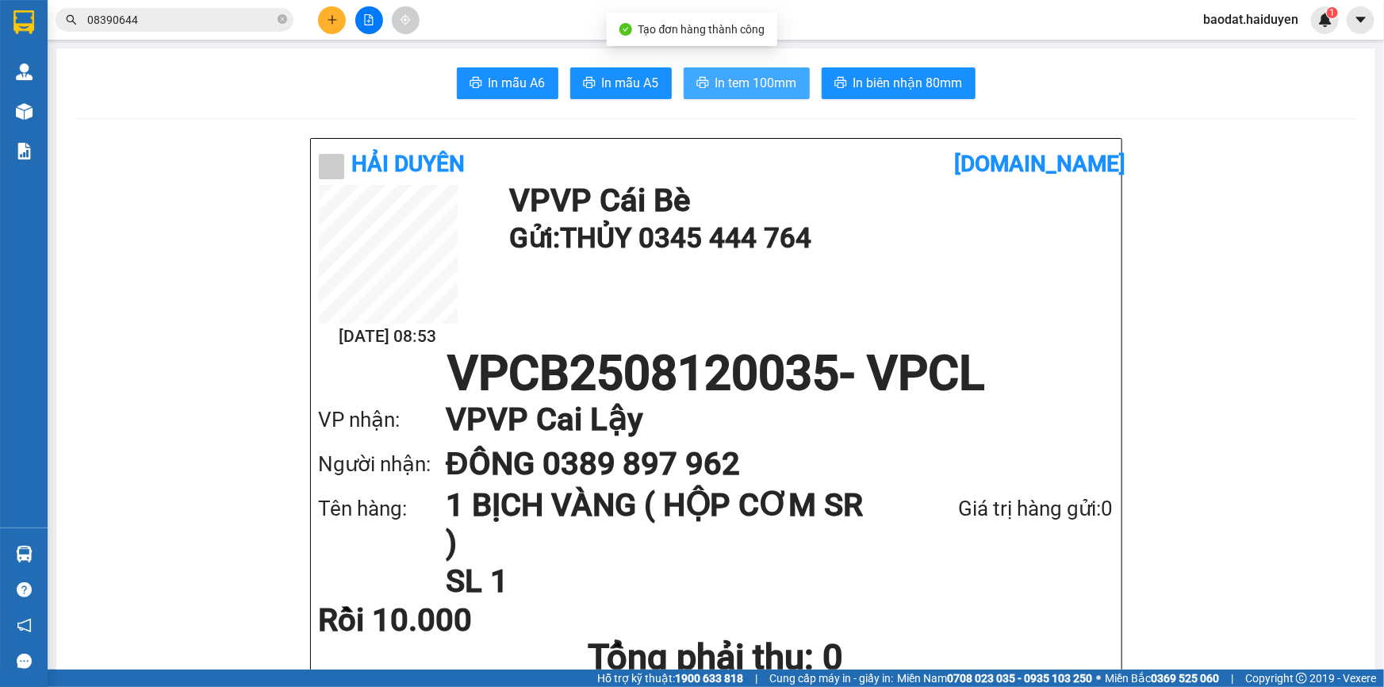
drag, startPoint x: 730, startPoint y: 82, endPoint x: 671, endPoint y: 105, distance: 63.0
click at [729, 82] on span "In tem 100mm" at bounding box center [756, 83] width 82 height 20
click at [339, 12] on button at bounding box center [332, 20] width 28 height 28
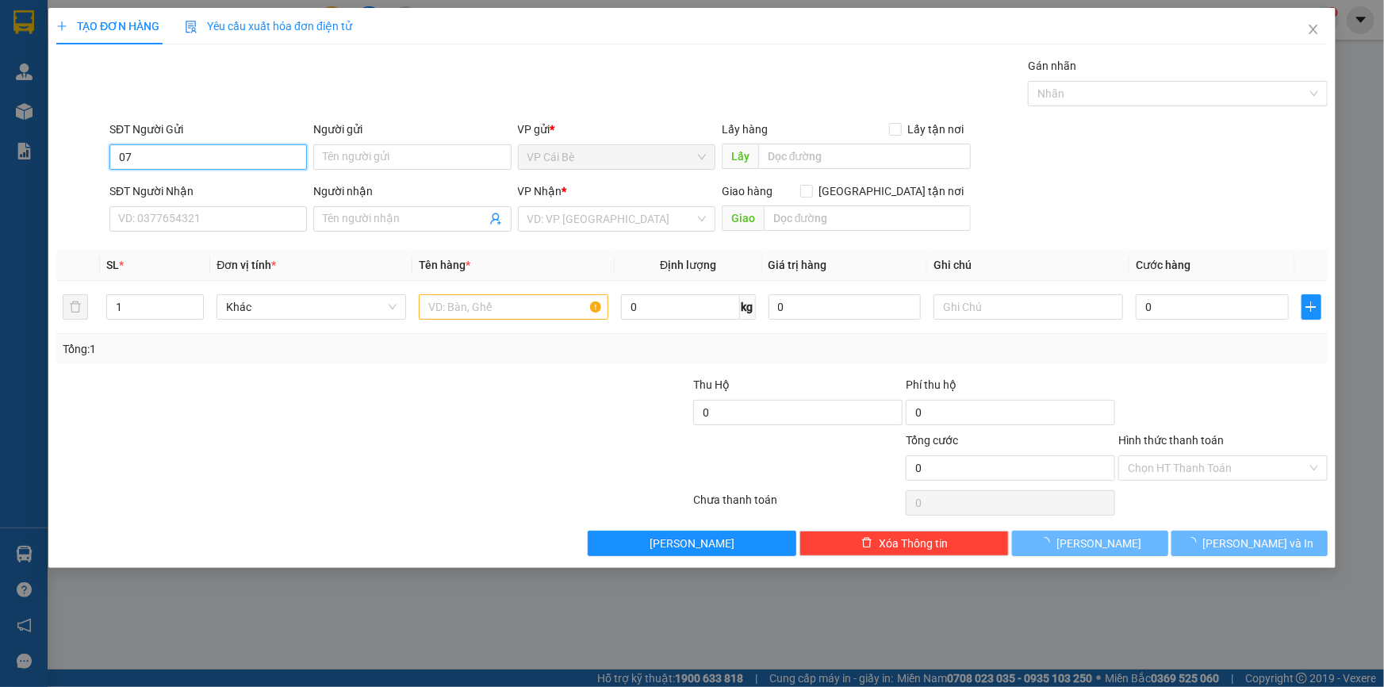
type input "0"
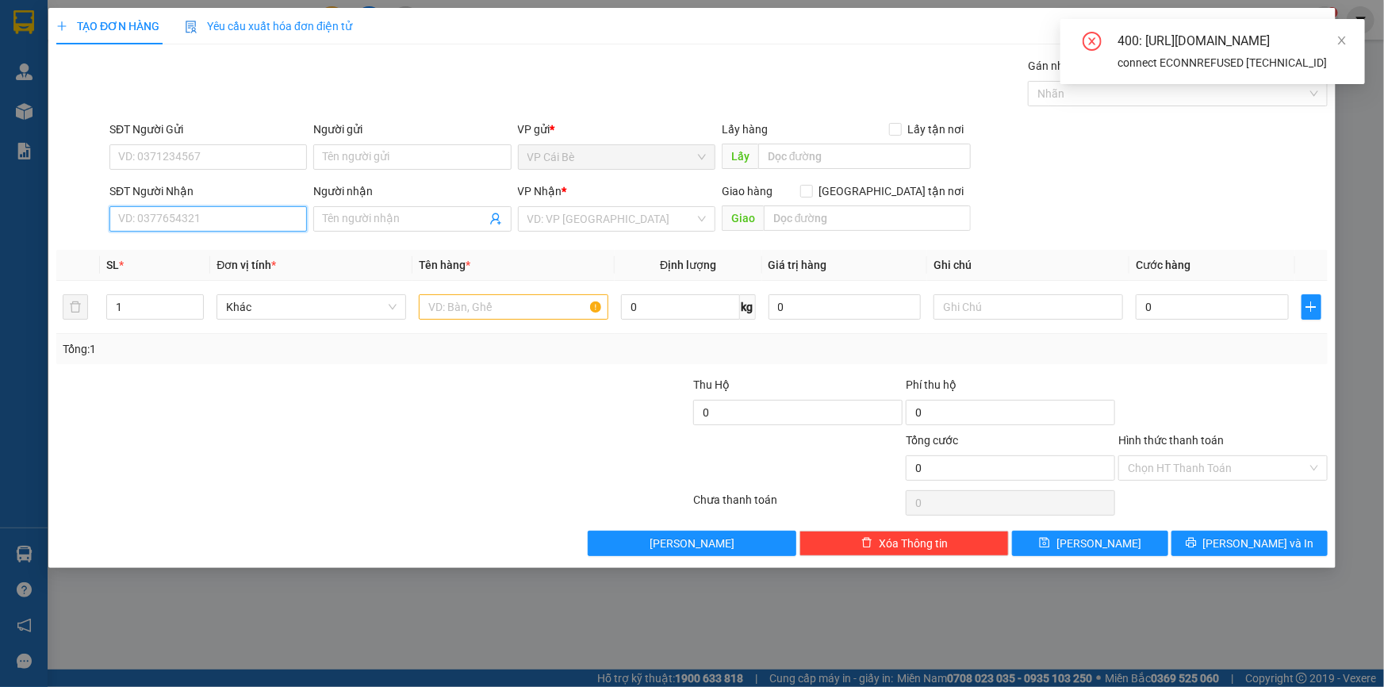
click at [186, 225] on input "SĐT Người Nhận" at bounding box center [207, 218] width 197 height 25
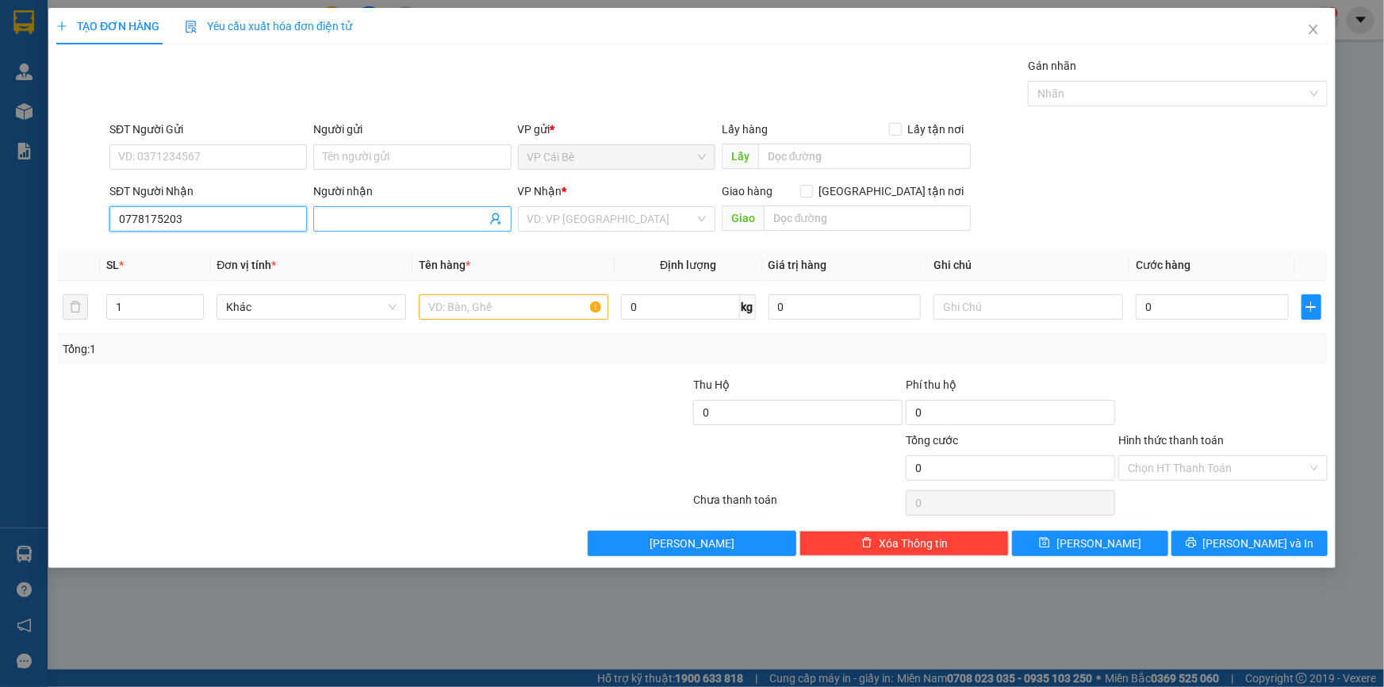
type input "0778175203"
click at [385, 206] on span at bounding box center [411, 218] width 197 height 25
type input "6 THU"
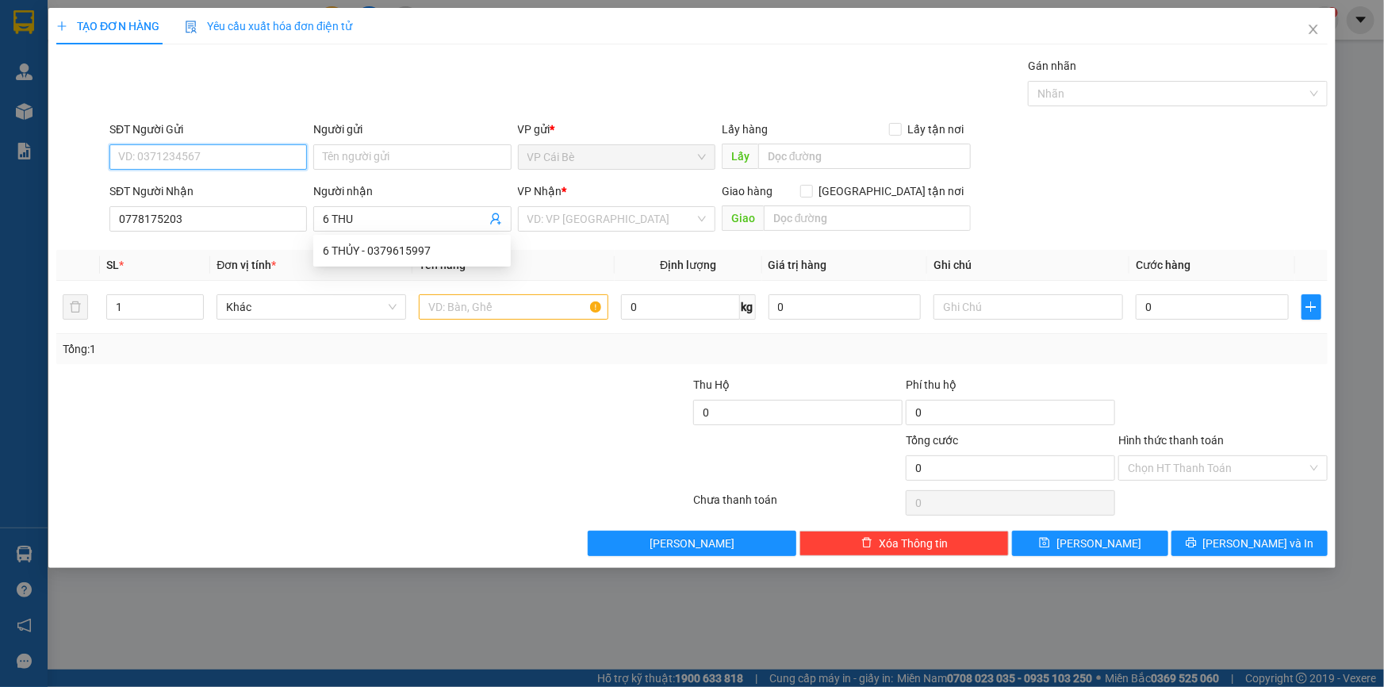
click at [248, 155] on input "SĐT Người Gửi" at bounding box center [207, 156] width 197 height 25
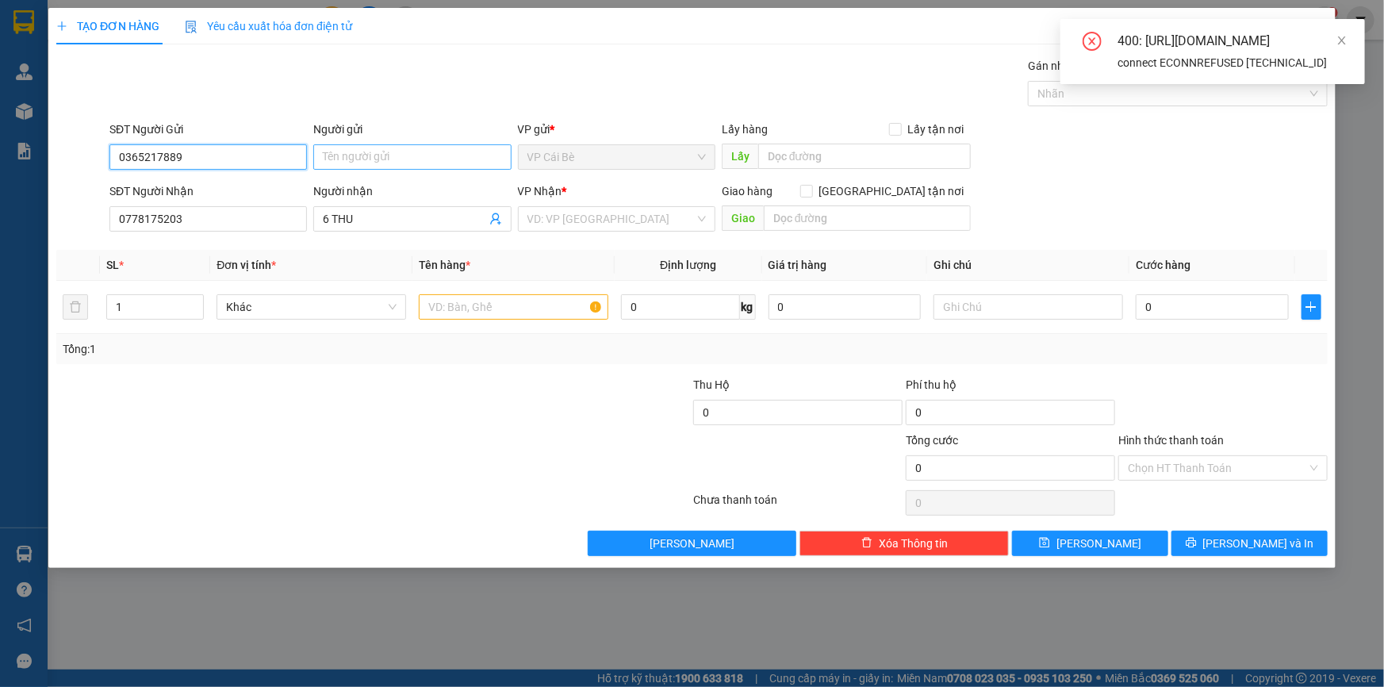
type input "0365217889"
click at [347, 155] on input "Người gửi" at bounding box center [411, 156] width 197 height 25
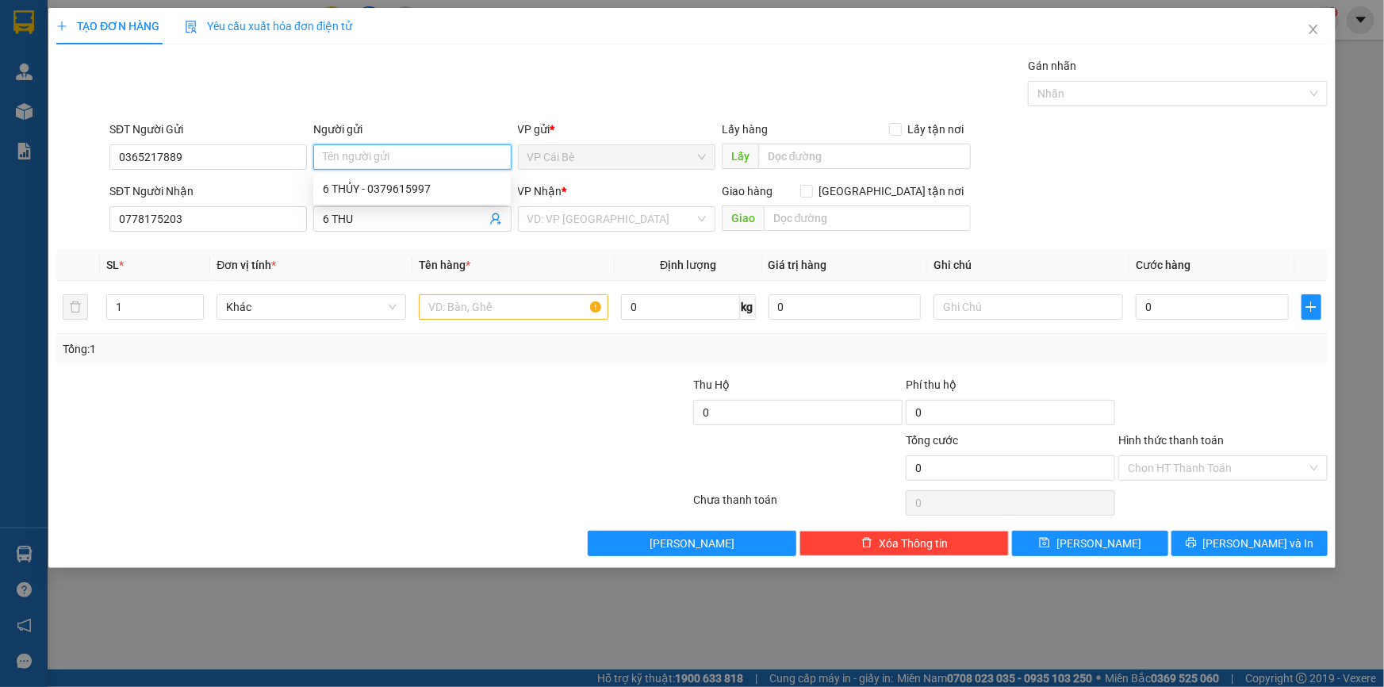
click at [348, 151] on input "Người gửi" at bounding box center [411, 156] width 197 height 25
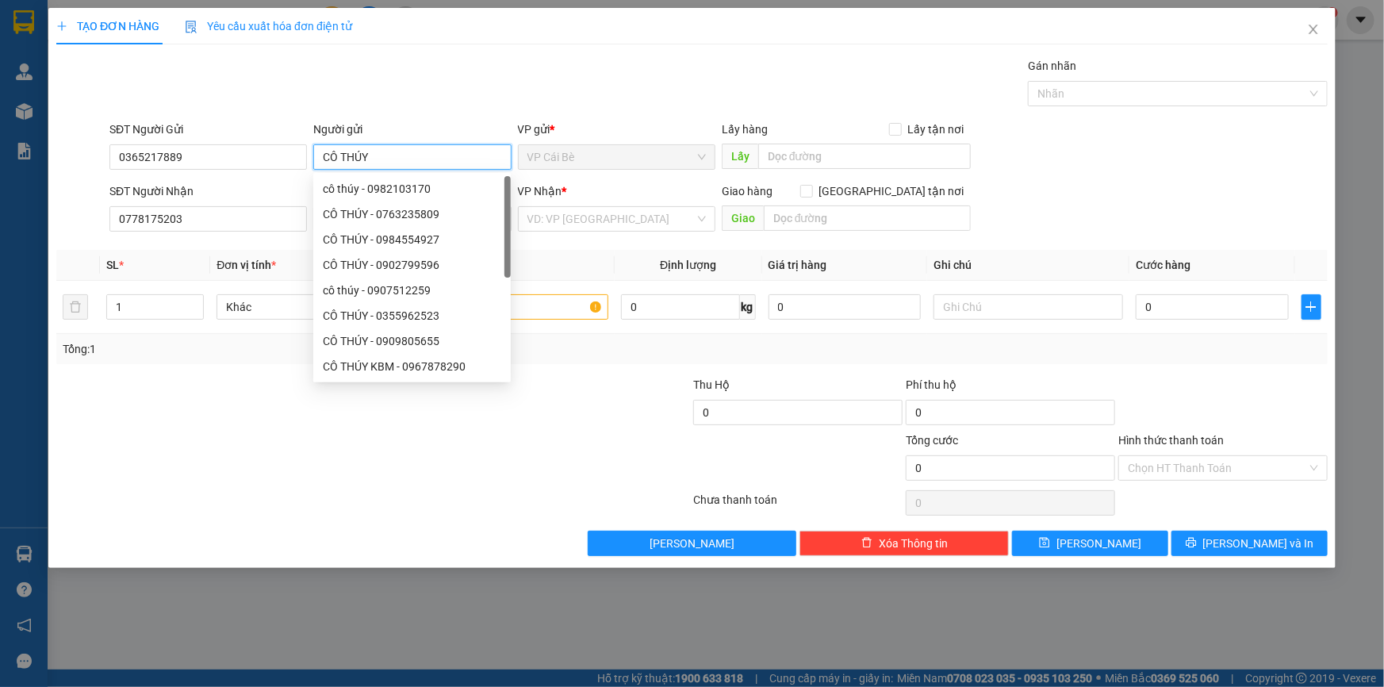
type input "CÔ THÚY"
drag, startPoint x: 240, startPoint y: 404, endPoint x: 150, endPoint y: 387, distance: 91.9
click at [238, 405] on div at bounding box center [267, 404] width 425 height 56
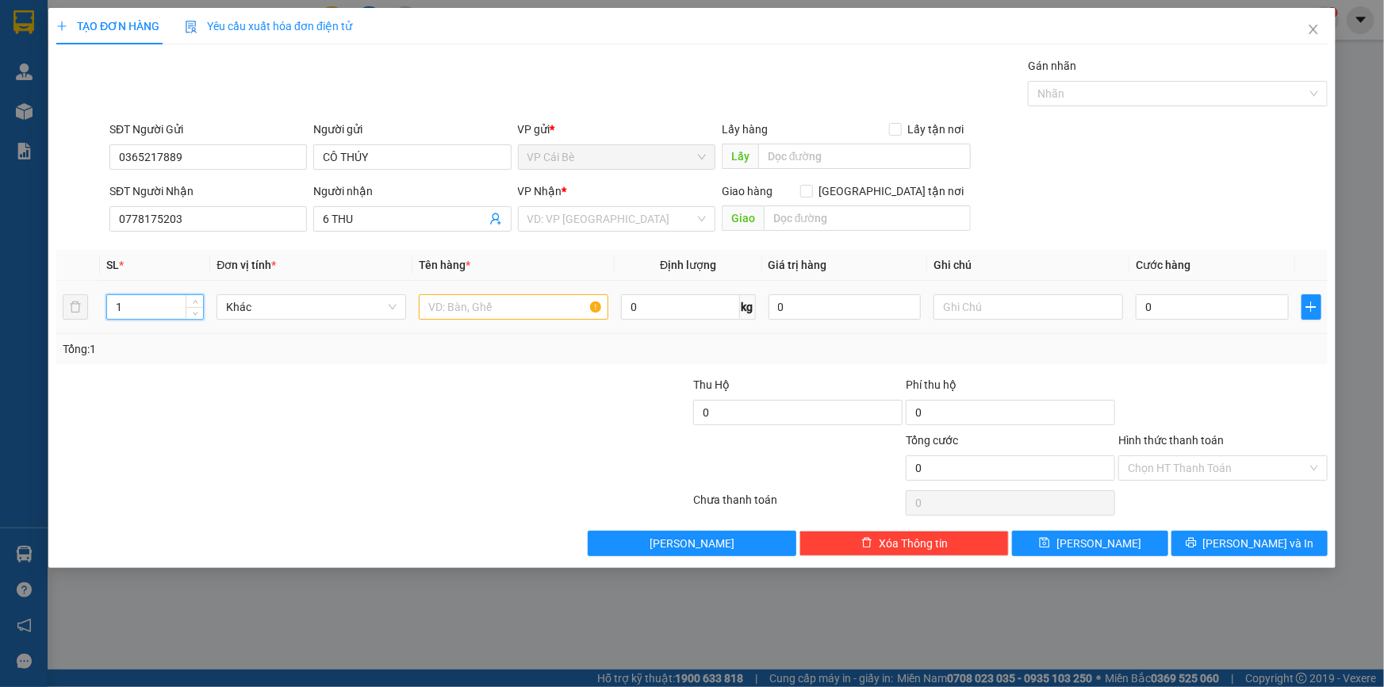
drag, startPoint x: 133, startPoint y: 304, endPoint x: 97, endPoint y: 300, distance: 36.7
click at [97, 300] on tr "1 Khác 0 kg 0 0" at bounding box center [691, 307] width 1271 height 53
type input "2"
click at [445, 301] on input "text" at bounding box center [514, 306] width 190 height 25
type input "2 THÙNG"
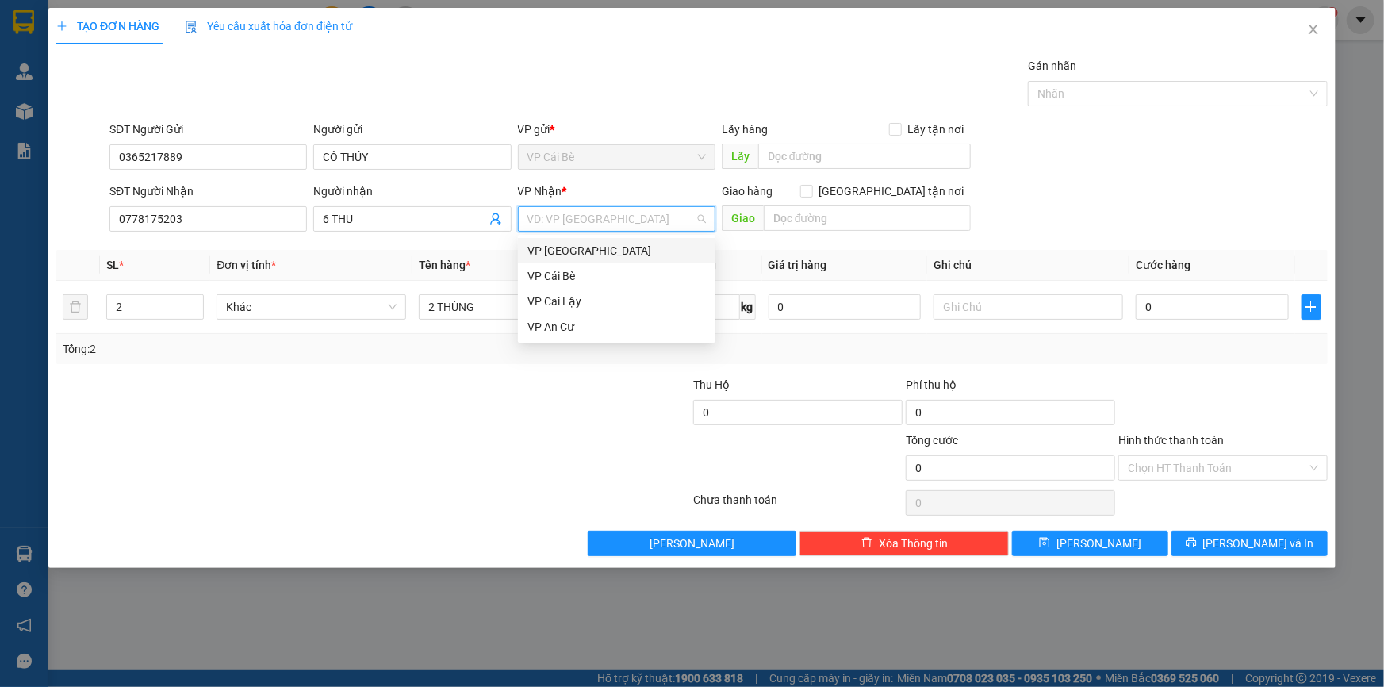
click at [594, 210] on input "search" at bounding box center [610, 219] width 167 height 24
click at [584, 242] on div "VP [GEOGRAPHIC_DATA]" at bounding box center [616, 250] width 178 height 17
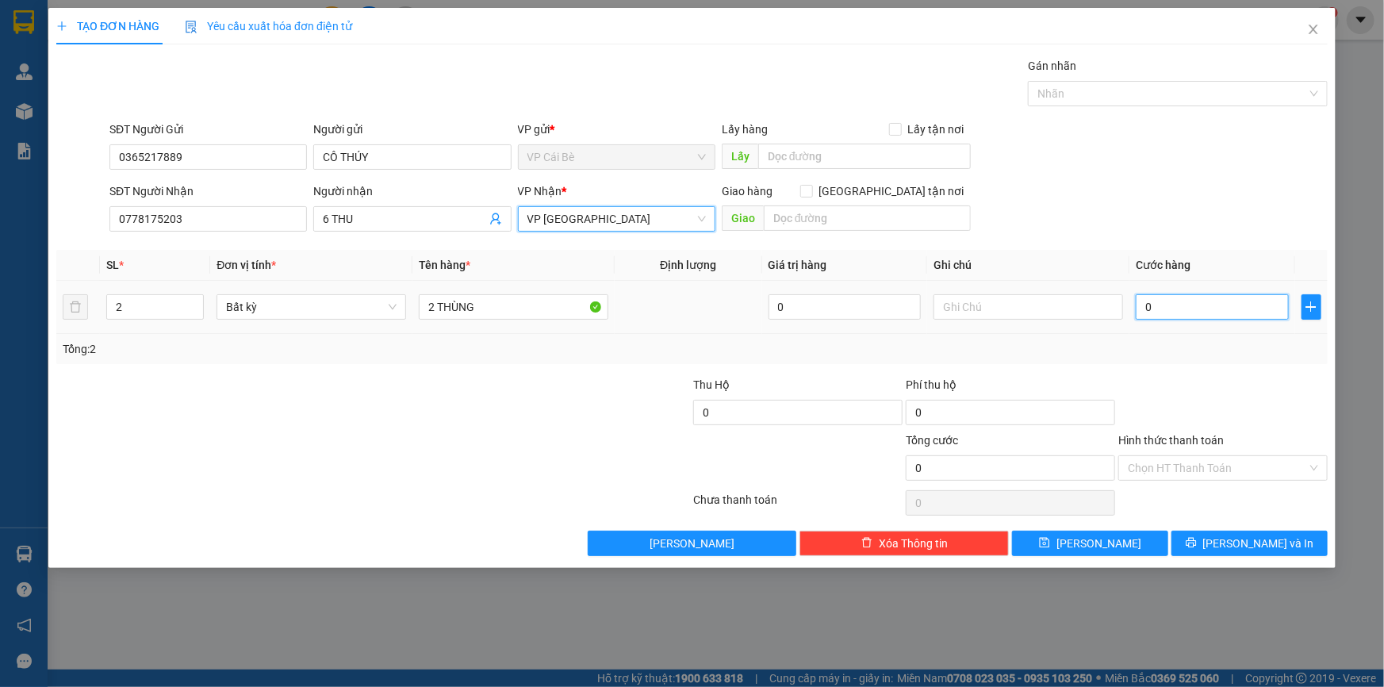
click at [1170, 310] on input "0" at bounding box center [1212, 306] width 153 height 25
type input "1"
type input "10"
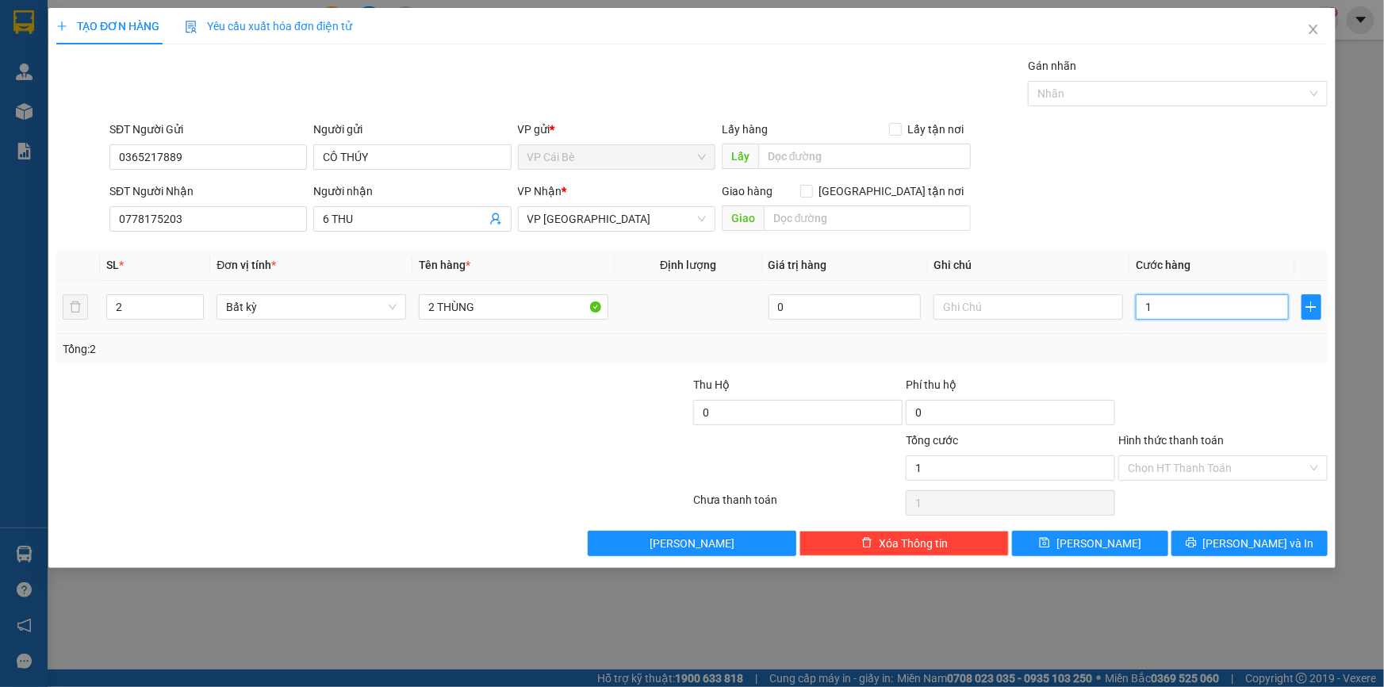
type input "10"
type input "100"
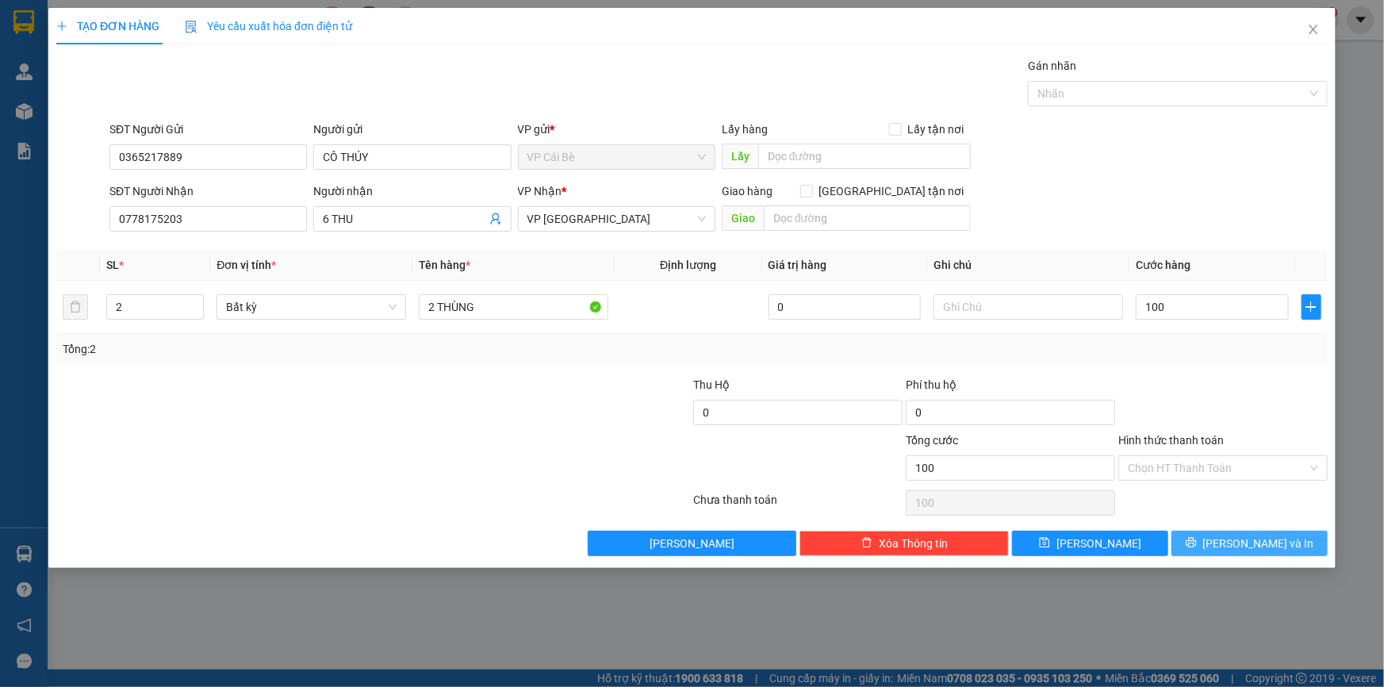
type input "100.000"
click at [1206, 539] on button "Lưu và In" at bounding box center [1250, 543] width 156 height 25
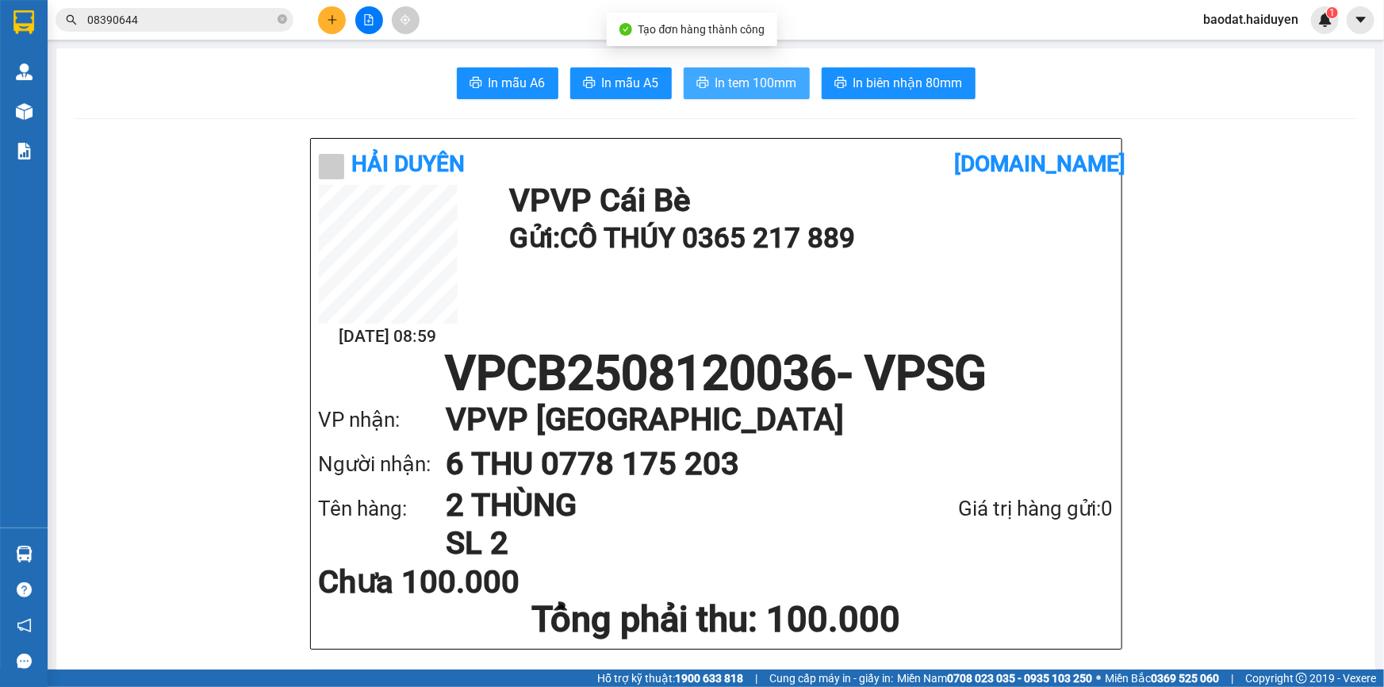
click at [771, 76] on span "In tem 100mm" at bounding box center [756, 83] width 82 height 20
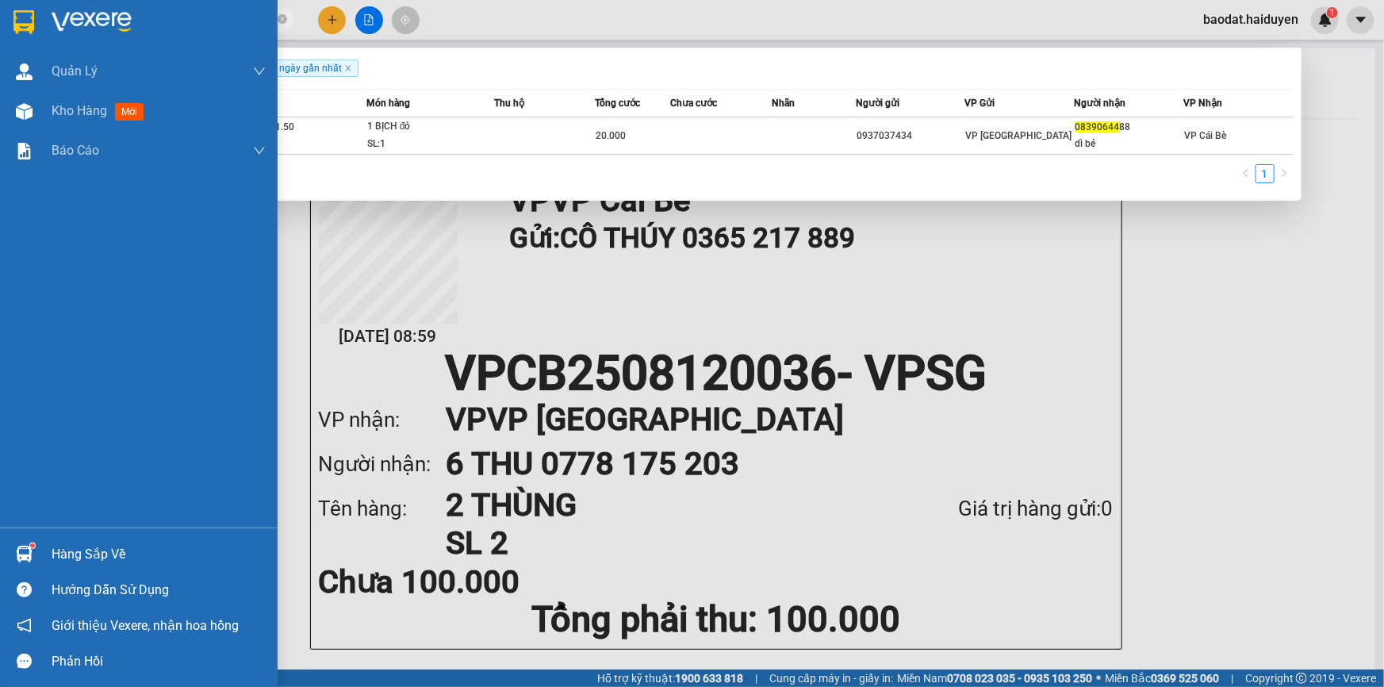
drag, startPoint x: 155, startPoint y: 18, endPoint x: 22, endPoint y: 18, distance: 132.5
click at [22, 18] on section "Kết quả tìm kiếm ( 1 ) Bộ lọc Gửi 3 ngày gần nhất Mã ĐH Trạng thái Món hàng Thu…" at bounding box center [692, 343] width 1384 height 687
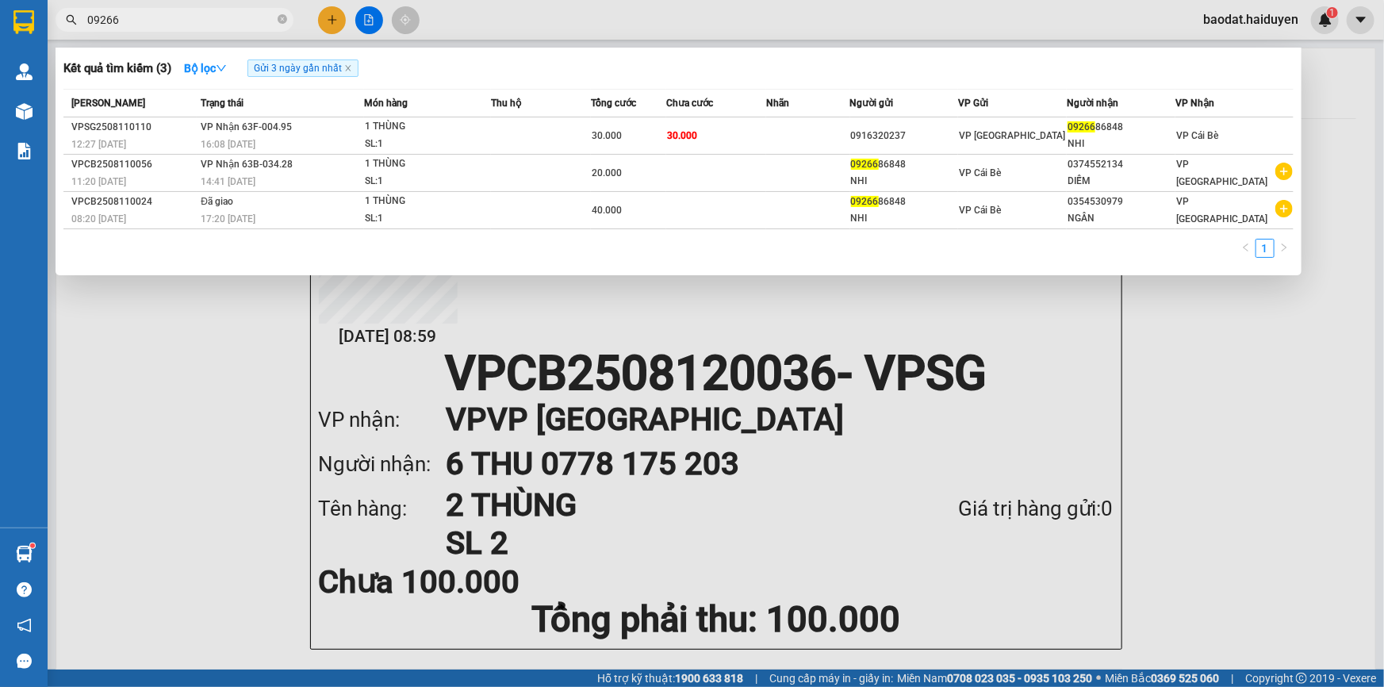
type input "09266"
click at [326, 21] on div at bounding box center [692, 343] width 1384 height 687
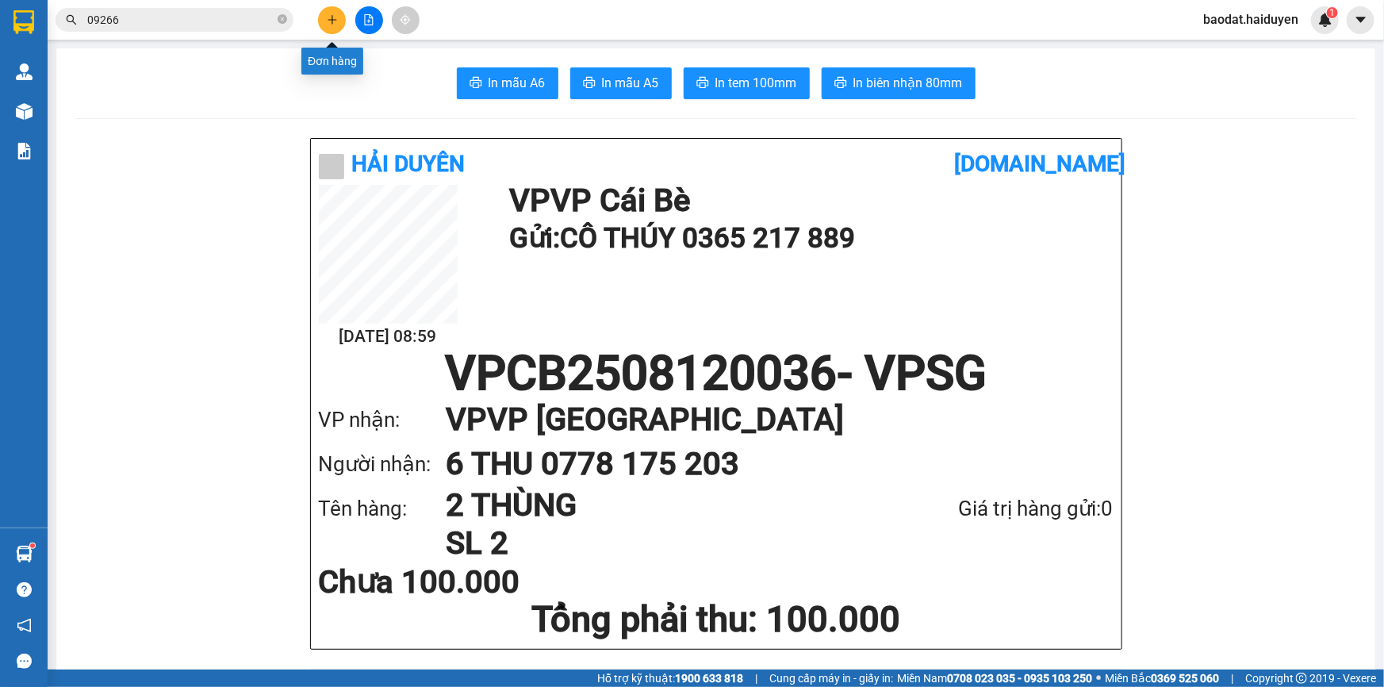
click at [332, 26] on button at bounding box center [332, 20] width 28 height 28
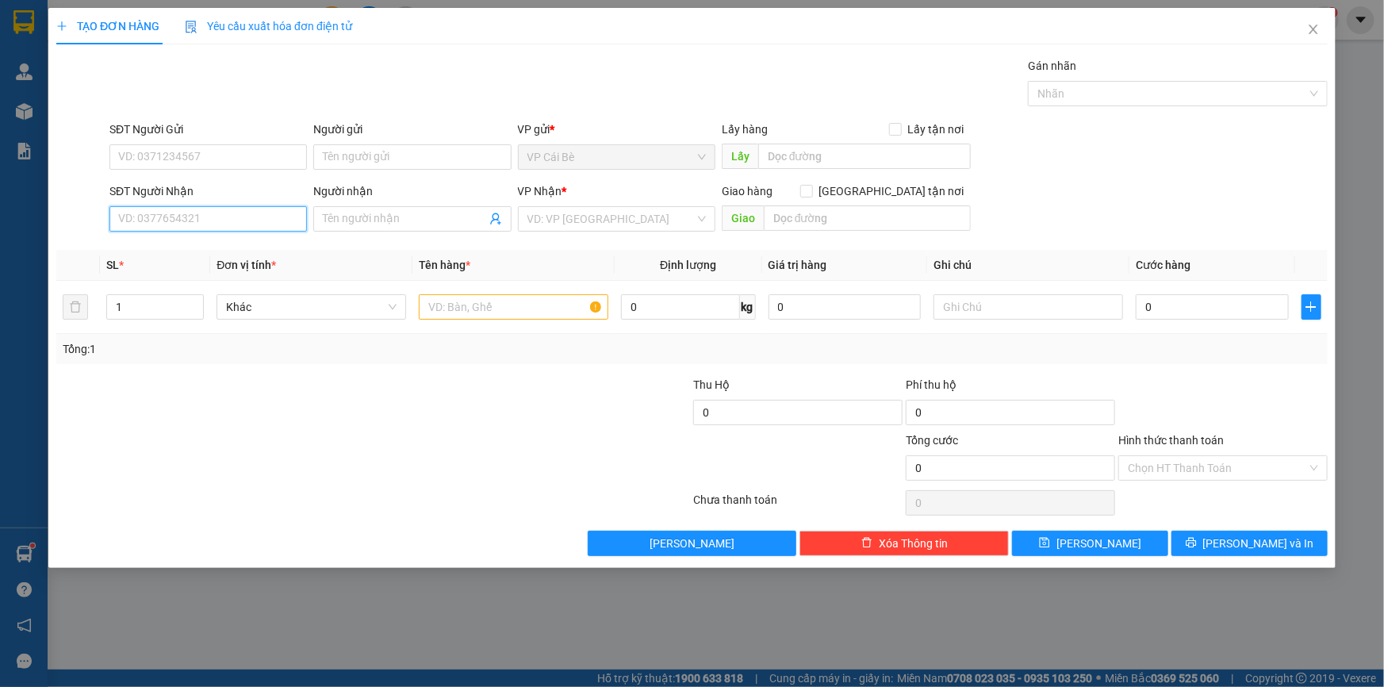
click at [263, 224] on input "SĐT Người Nhận" at bounding box center [207, 218] width 197 height 25
click at [236, 247] on div "0988186314" at bounding box center [208, 250] width 178 height 17
type input "0988186314"
type input "30.000"
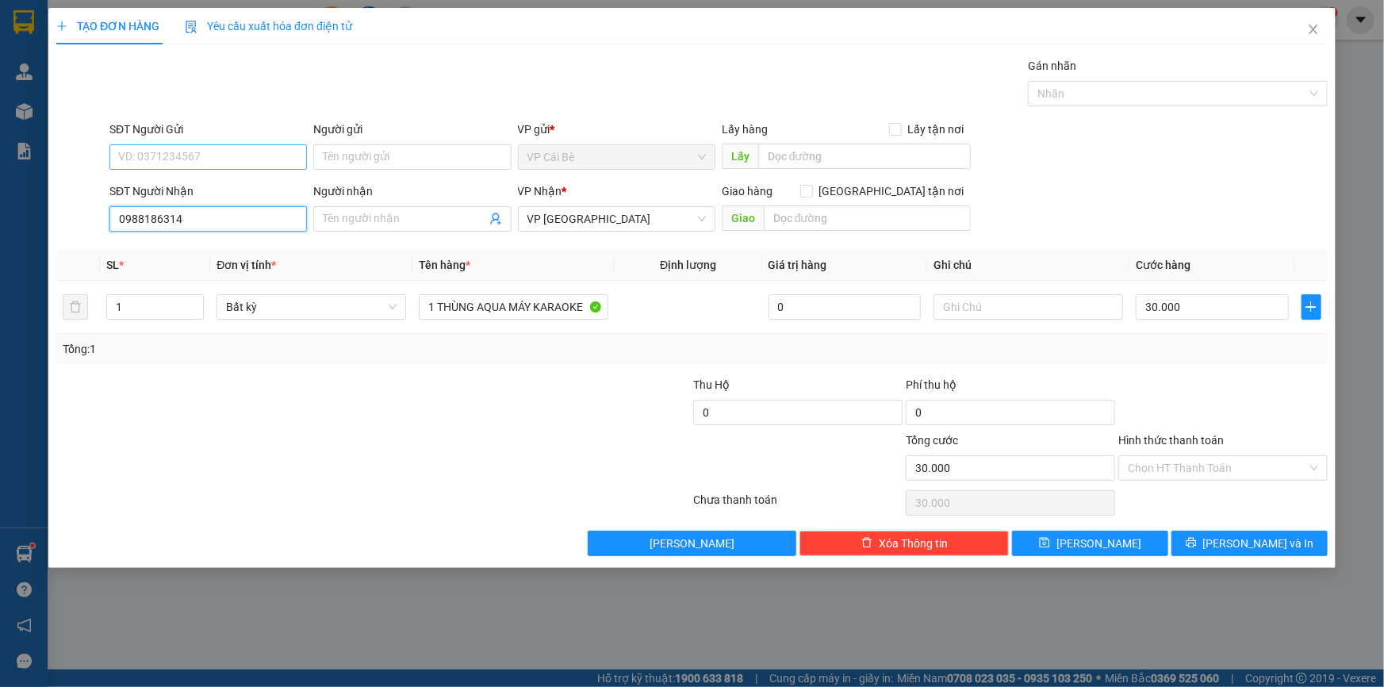
type input "0988186314"
click at [202, 159] on input "SĐT Người Gửi" at bounding box center [207, 156] width 197 height 25
click at [202, 183] on div "0908339595 - KHIẾT" at bounding box center [208, 188] width 178 height 17
type input "0908339595"
type input "KHIẾT"
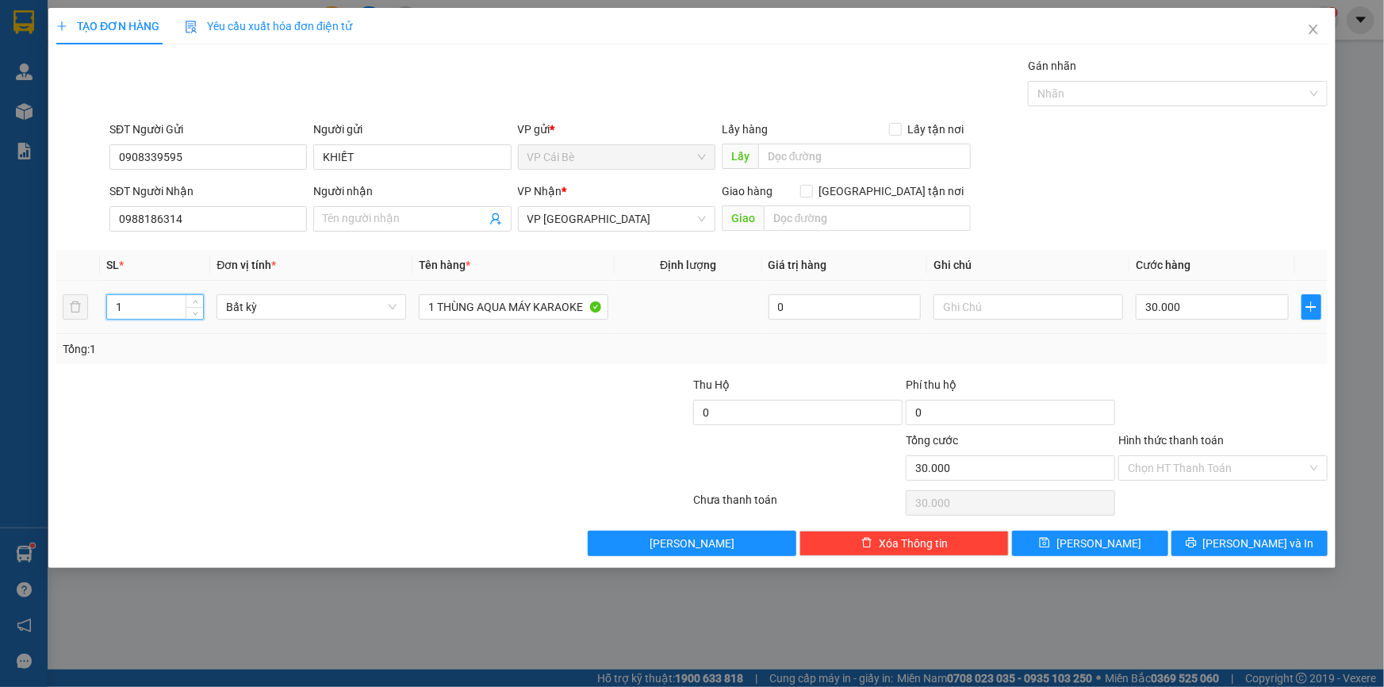
drag, startPoint x: 135, startPoint y: 304, endPoint x: 100, endPoint y: 317, distance: 37.4
click at [100, 317] on td "1" at bounding box center [155, 307] width 110 height 53
type input "2"
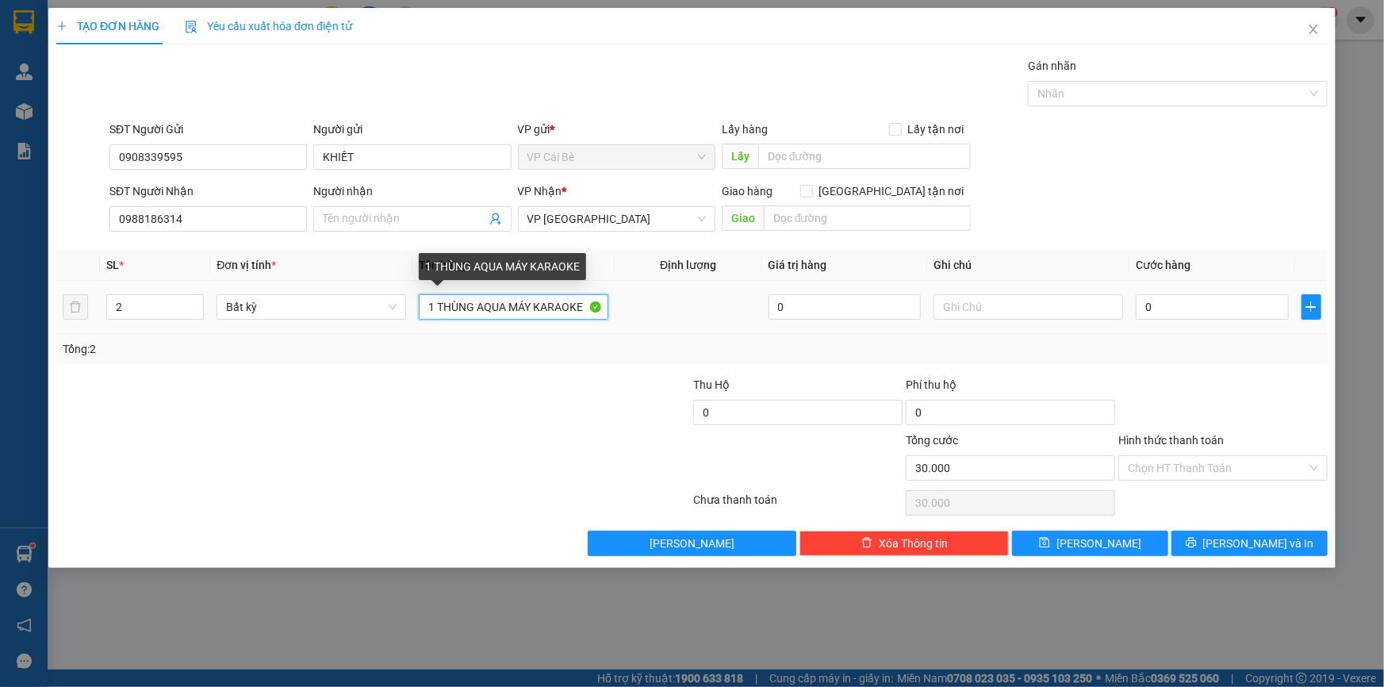
type input "0"
drag, startPoint x: 428, startPoint y: 309, endPoint x: 586, endPoint y: 286, distance: 159.5
click at [586, 286] on div "Transit Pickup Surcharge Ids Transit Deliver Surcharge Ids Transit Deliver Surc…" at bounding box center [691, 306] width 1271 height 499
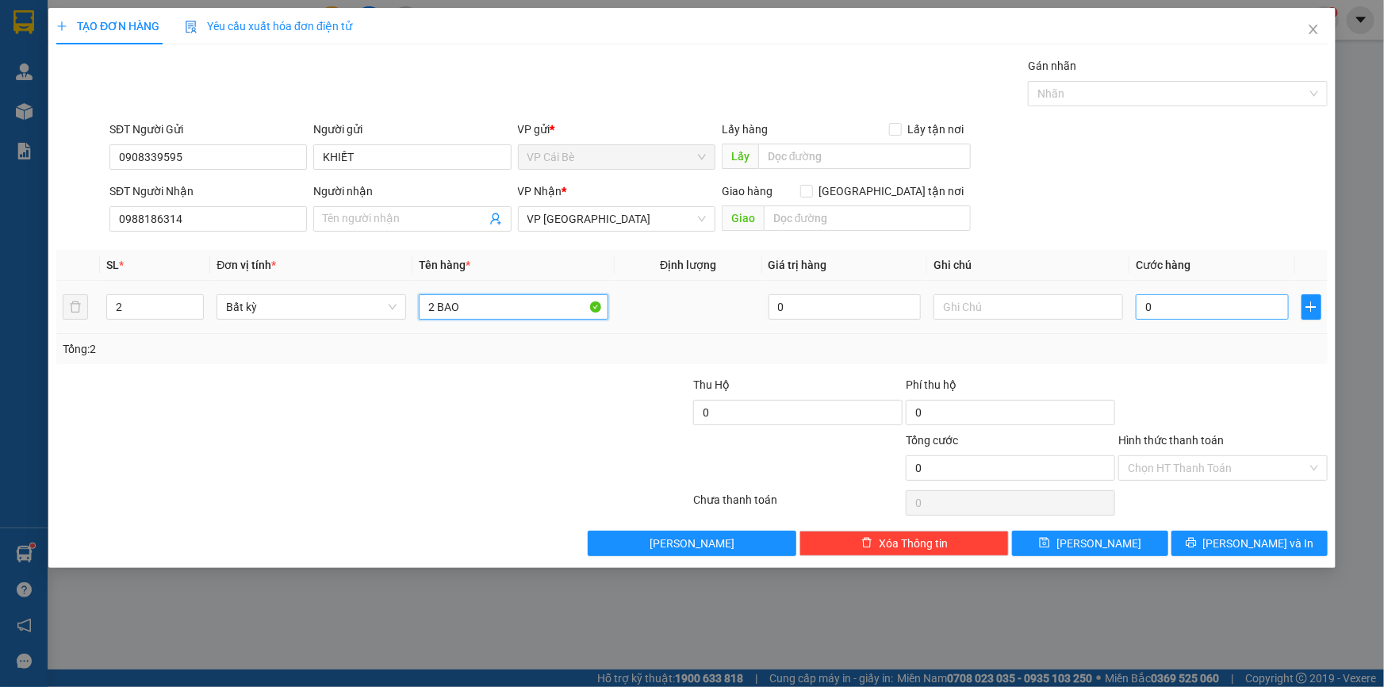
type input "2 BAO"
click at [1233, 301] on input "0" at bounding box center [1212, 306] width 153 height 25
type input "7"
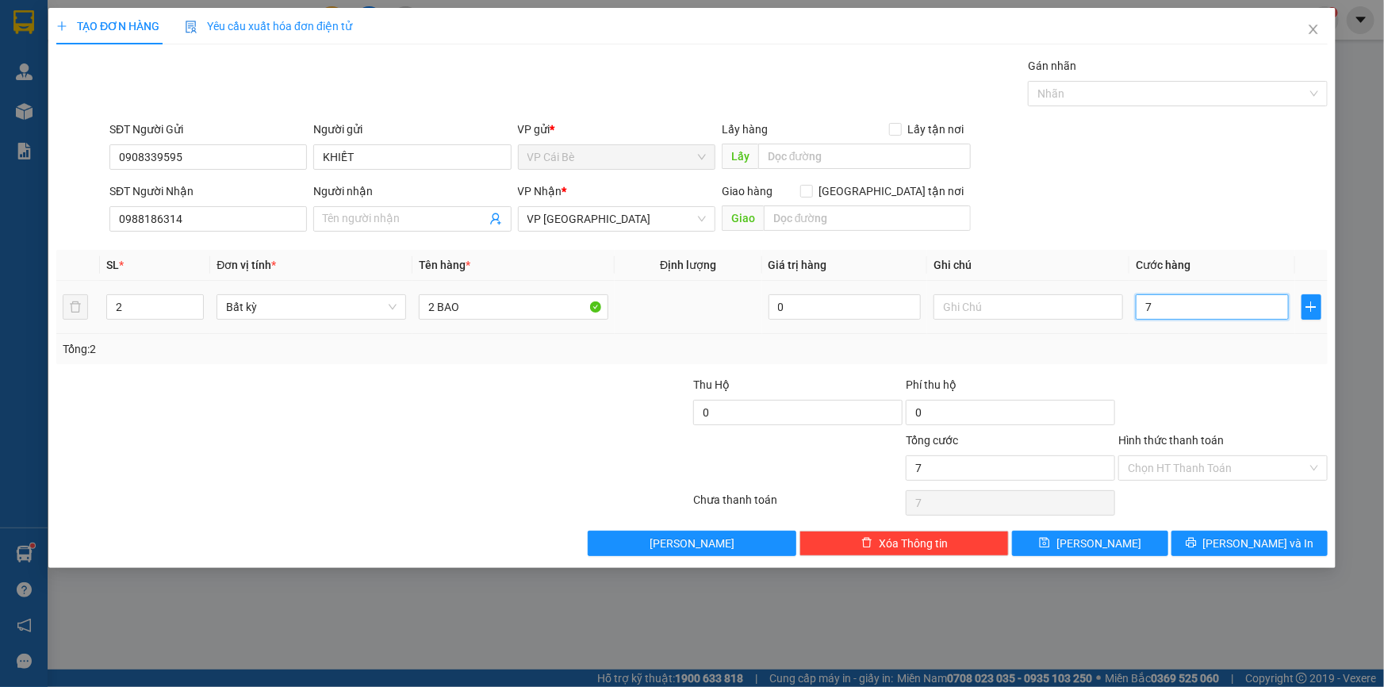
type input "70"
type input "70.000"
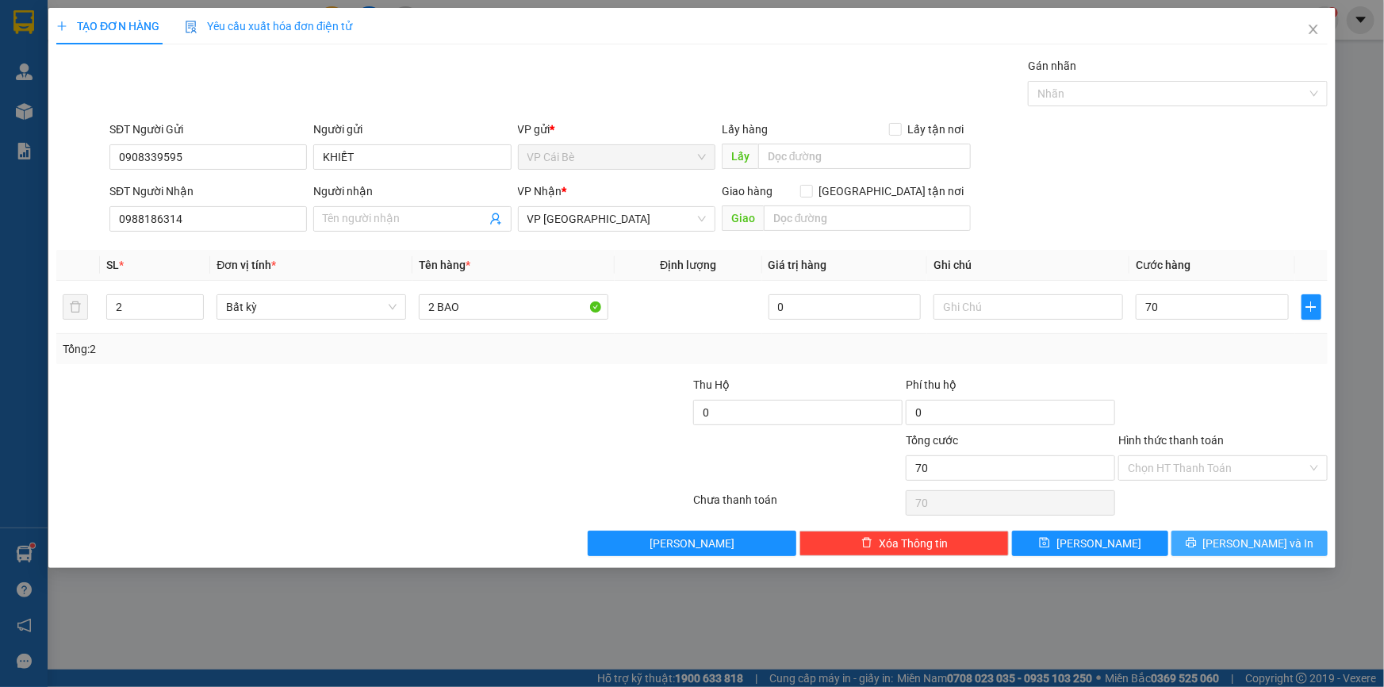
type input "70.000"
click at [1249, 543] on span "Lưu và In" at bounding box center [1258, 543] width 111 height 17
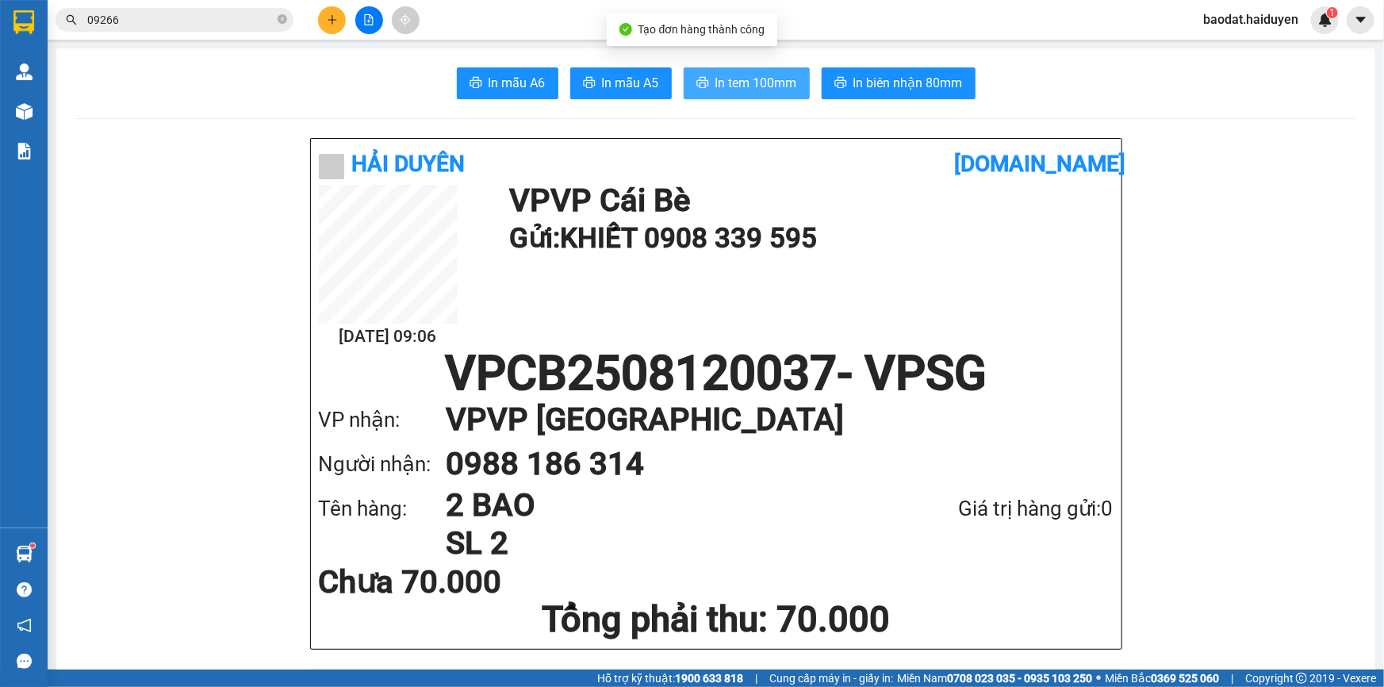
click at [731, 82] on span "In tem 100mm" at bounding box center [756, 83] width 82 height 20
click at [155, 22] on input "09266" at bounding box center [180, 19] width 187 height 17
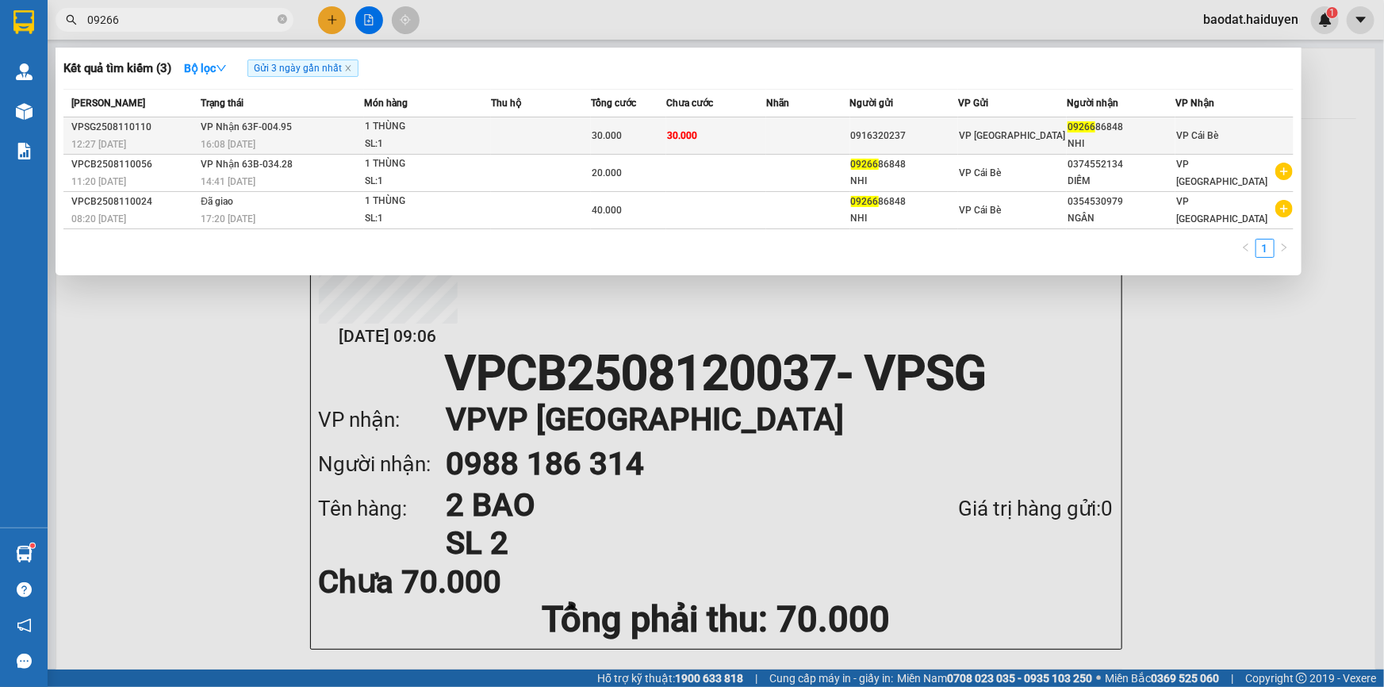
click at [905, 136] on div "0916320237" at bounding box center [904, 136] width 107 height 17
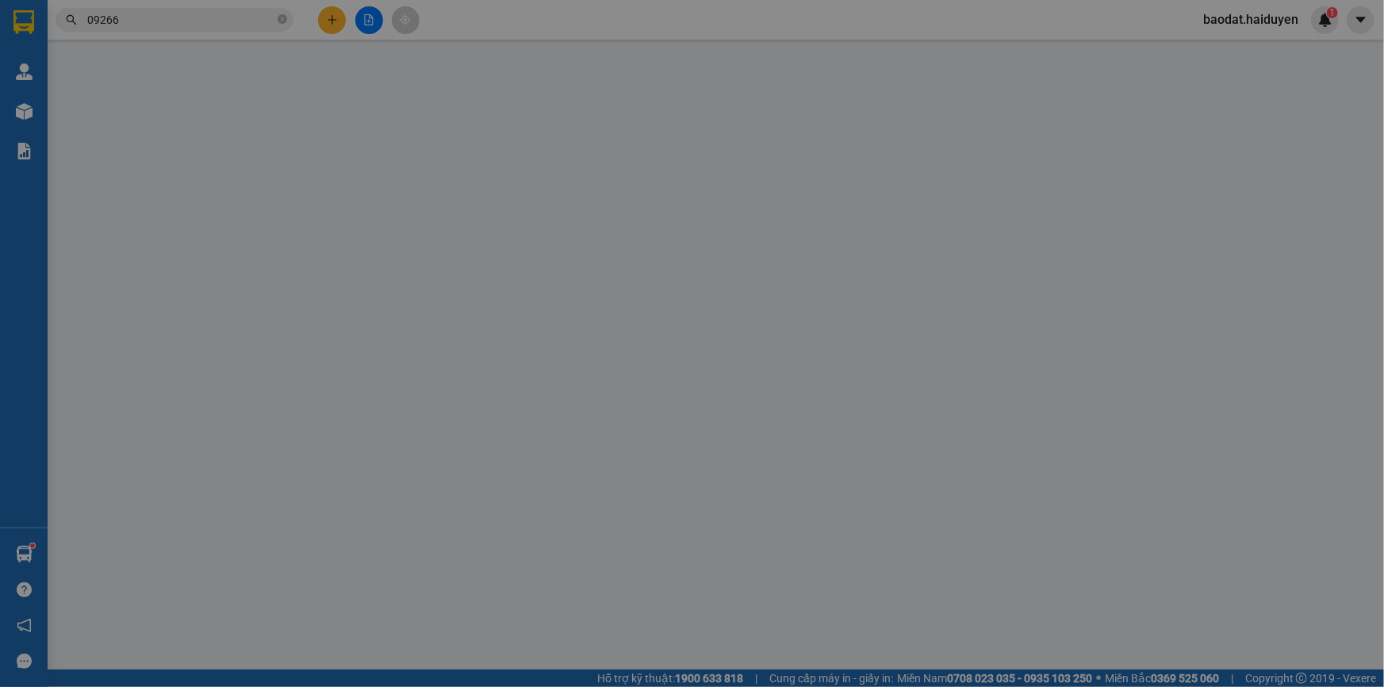
type input "0916320237"
type input "0926686848"
type input "NHI"
type input "30.000"
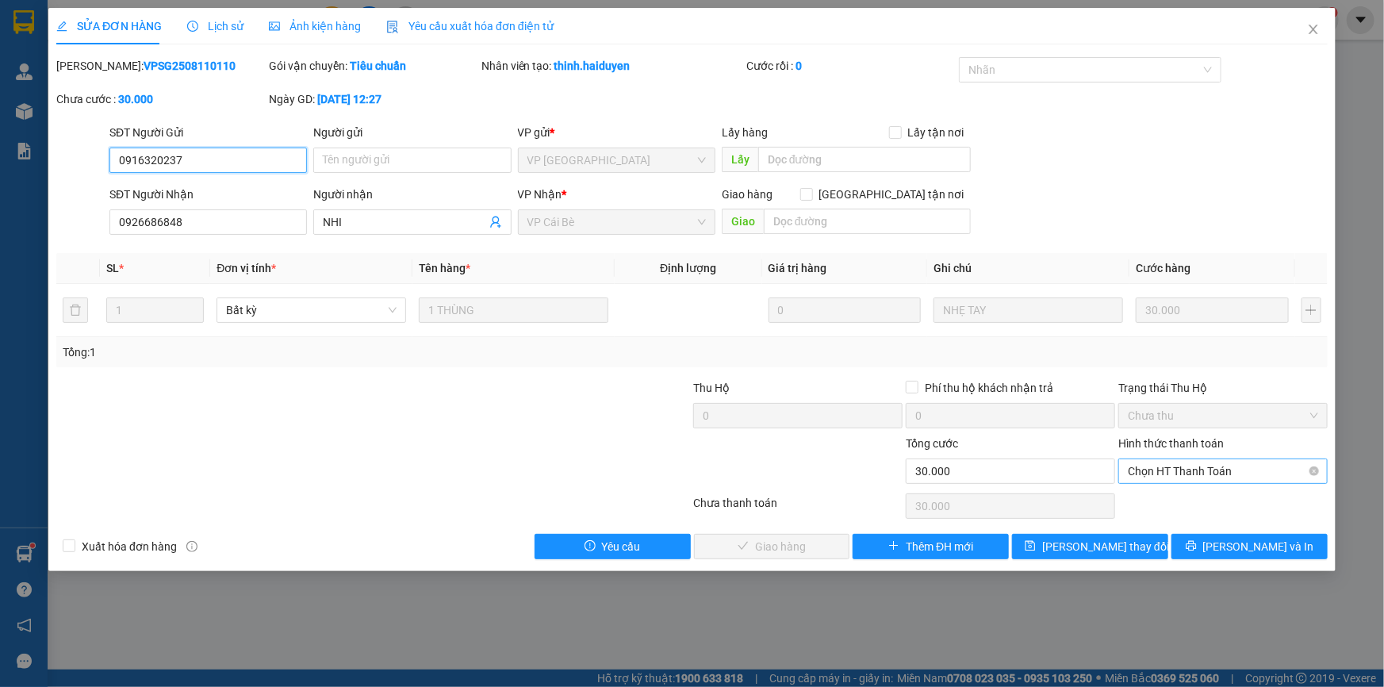
click at [1216, 469] on span "Chọn HT Thanh Toán" at bounding box center [1223, 471] width 190 height 24
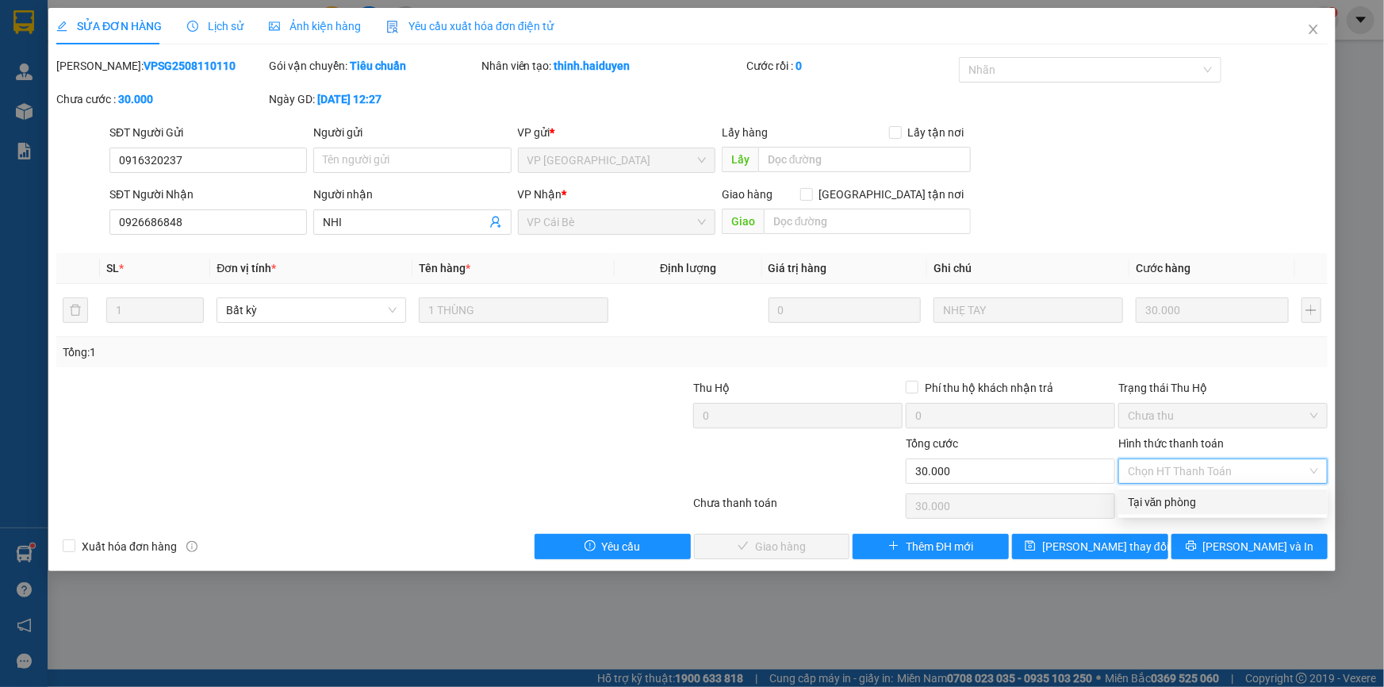
drag, startPoint x: 1211, startPoint y: 494, endPoint x: 1001, endPoint y: 517, distance: 211.4
click at [1198, 500] on div "Tại văn phòng" at bounding box center [1223, 501] width 190 height 17
type input "0"
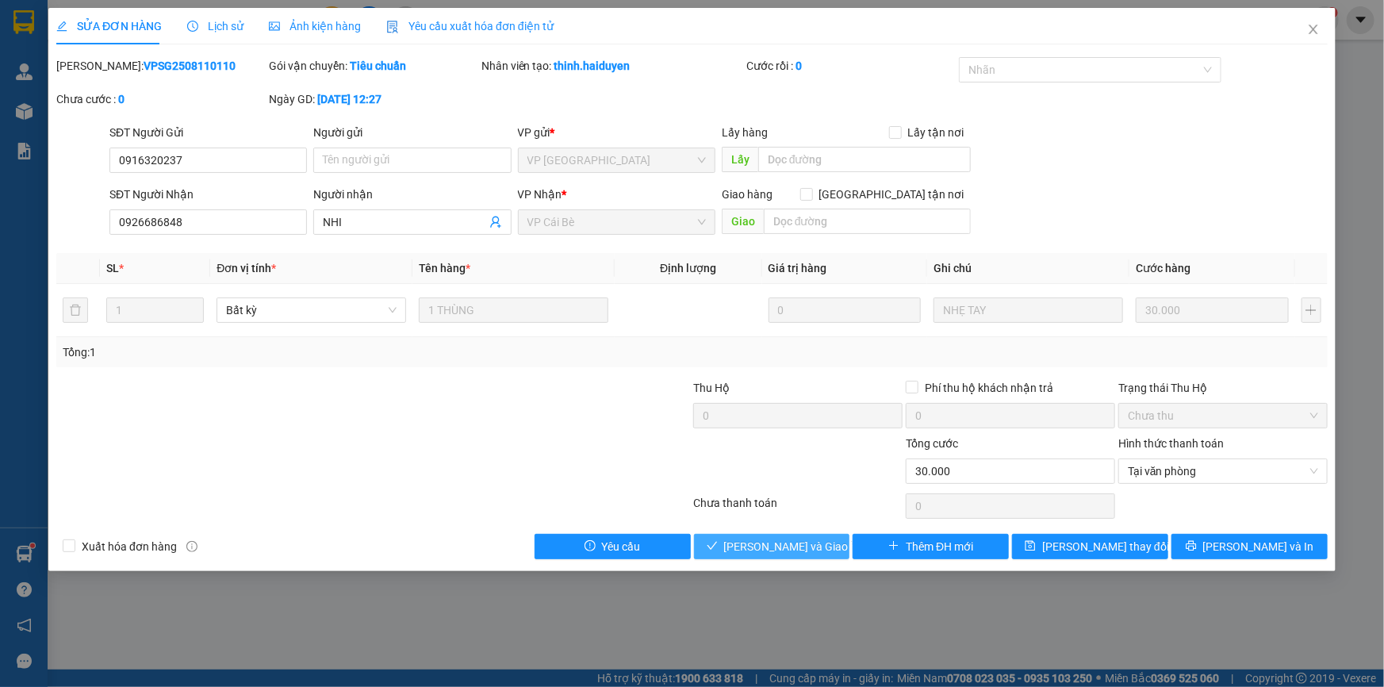
click at [811, 539] on span "Lưu và Giao hàng" at bounding box center [800, 546] width 152 height 17
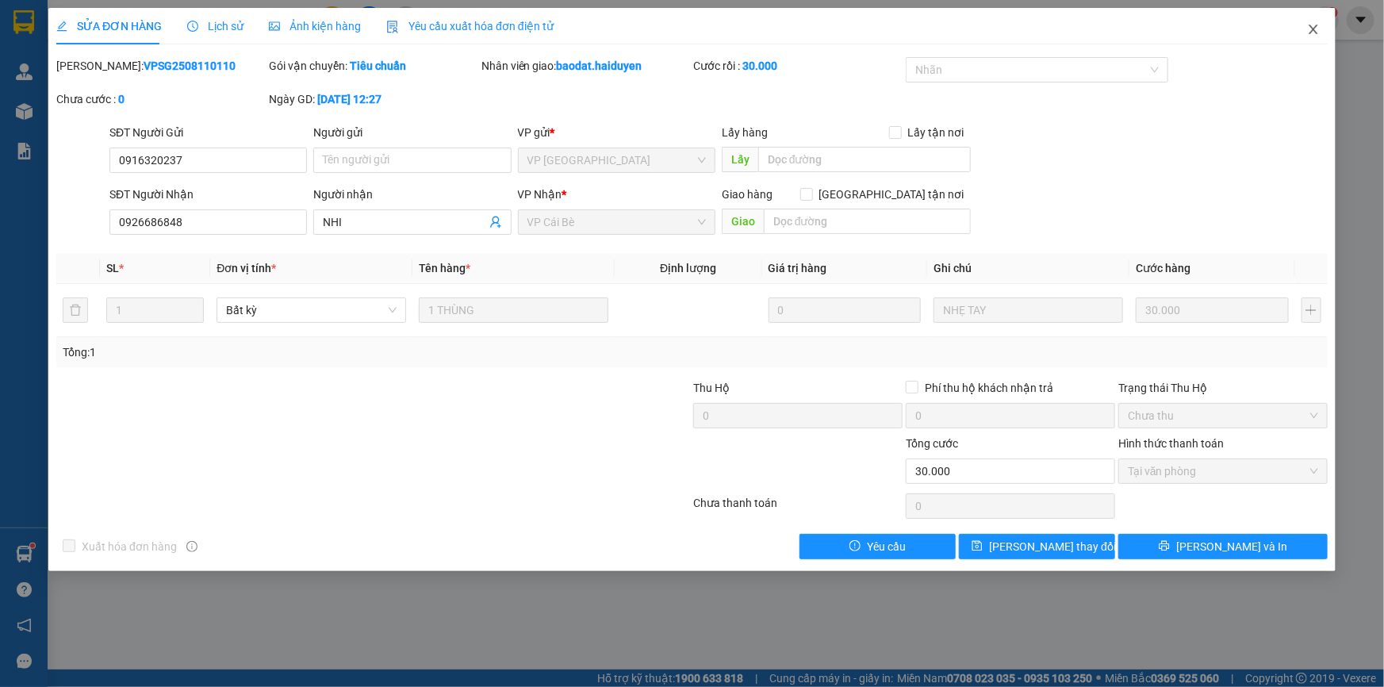
click at [1313, 28] on icon "close" at bounding box center [1313, 29] width 13 height 13
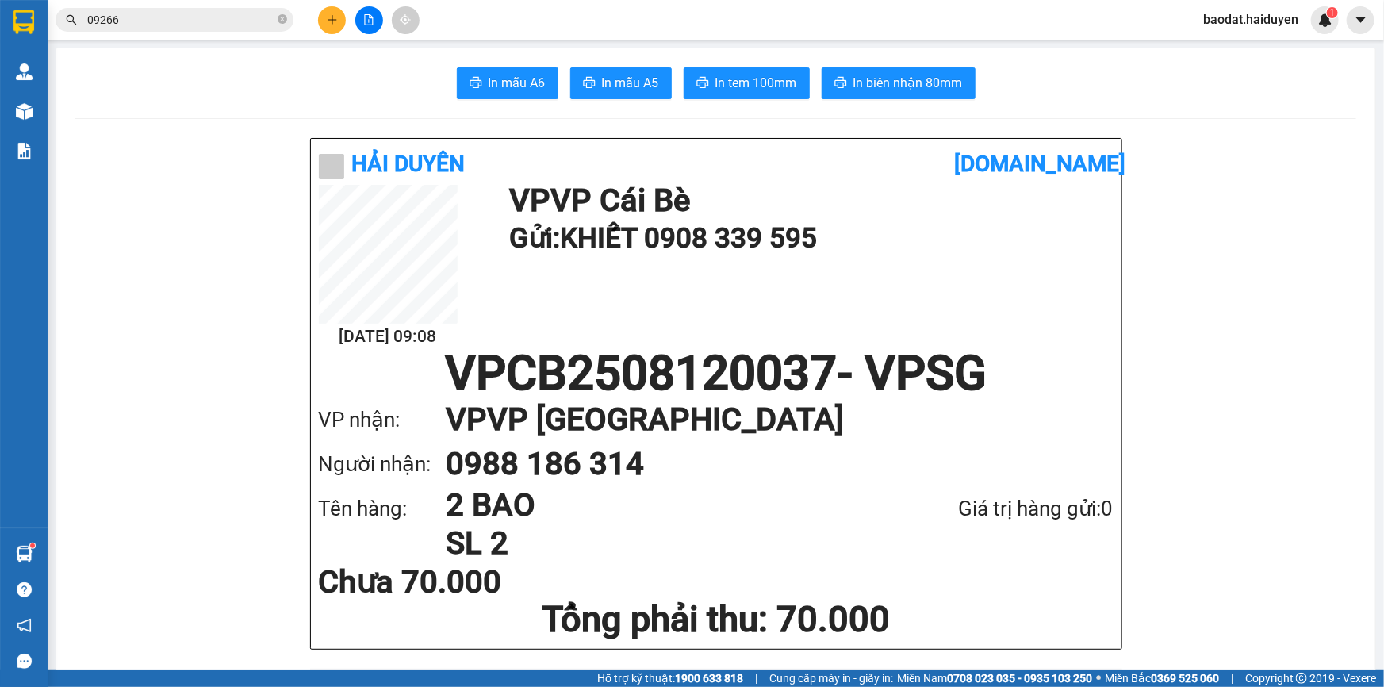
click at [340, 25] on button at bounding box center [332, 20] width 28 height 28
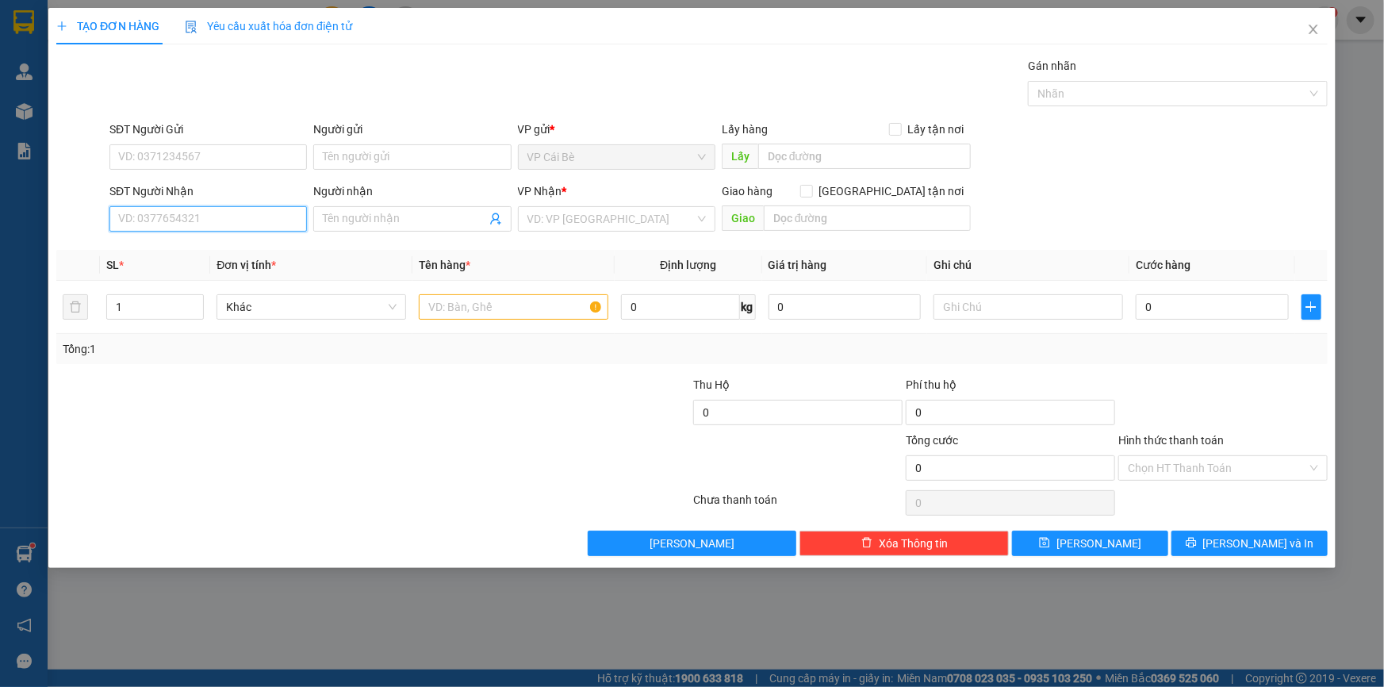
click at [220, 215] on input "SĐT Người Nhận" at bounding box center [207, 218] width 197 height 25
click at [171, 246] on div "0985077470 - SƠN" at bounding box center [208, 250] width 178 height 17
type input "0985077470"
type input "SƠN"
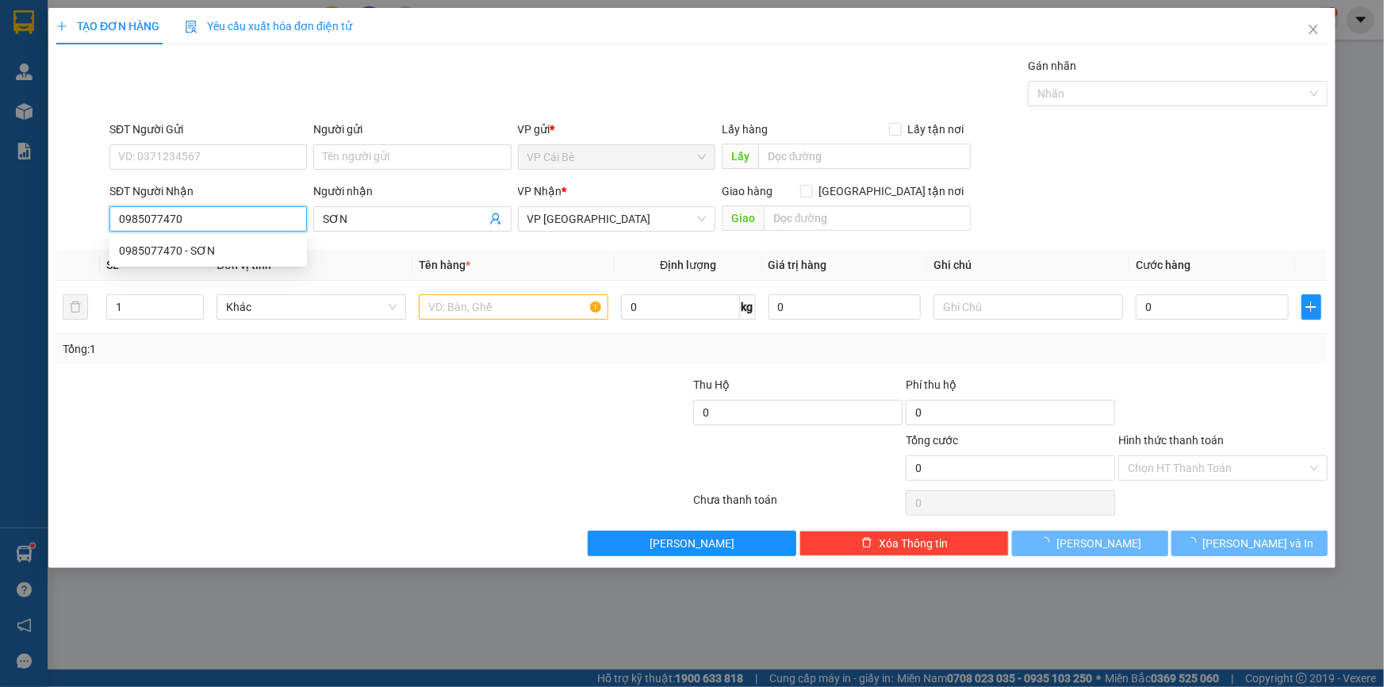
type input "20.000"
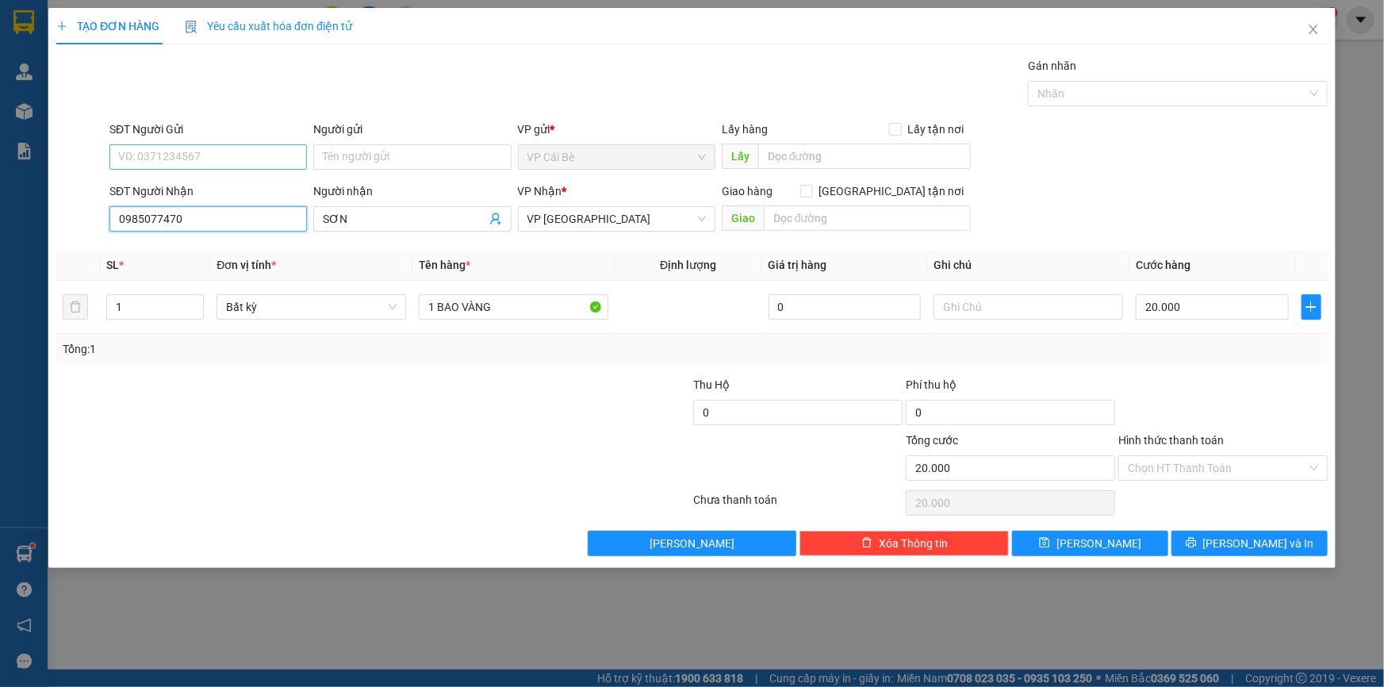
type input "0985077470"
click at [270, 157] on input "SĐT Người Gửi" at bounding box center [207, 156] width 197 height 25
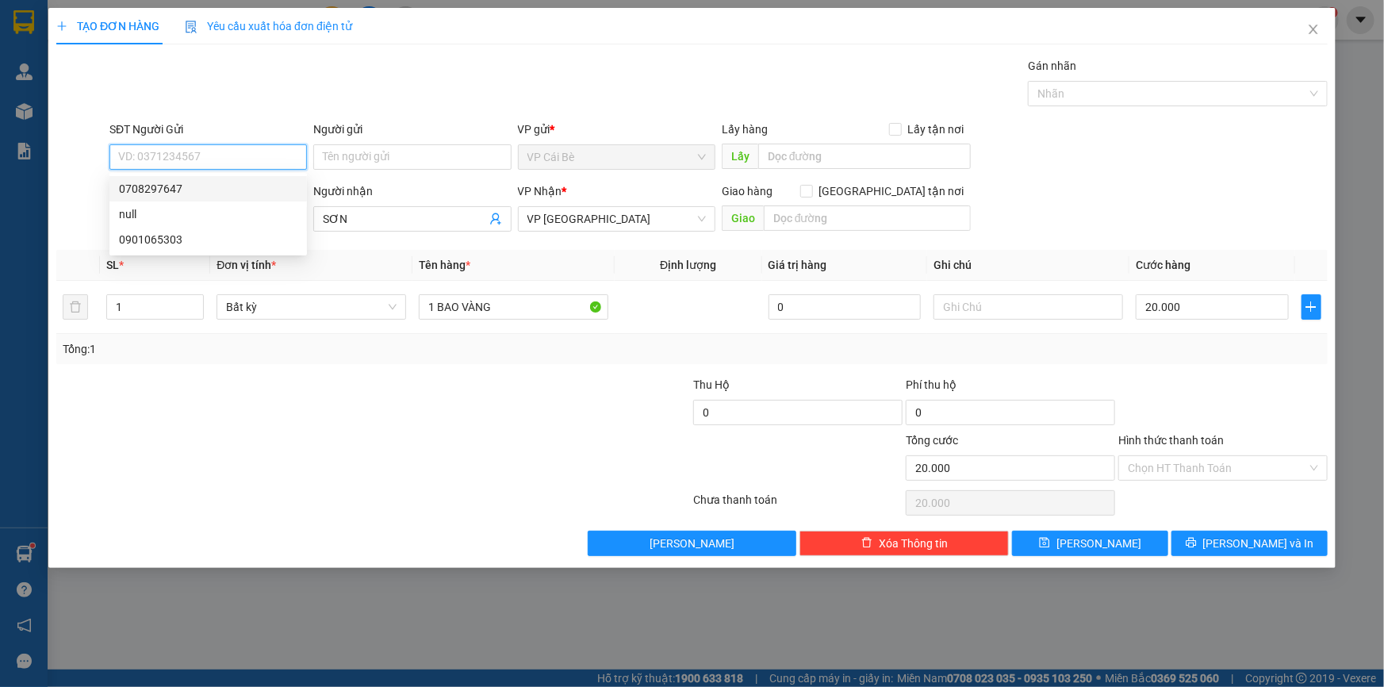
click at [190, 155] on input "SĐT Người Gửi" at bounding box center [207, 156] width 197 height 25
type input "0786864112"
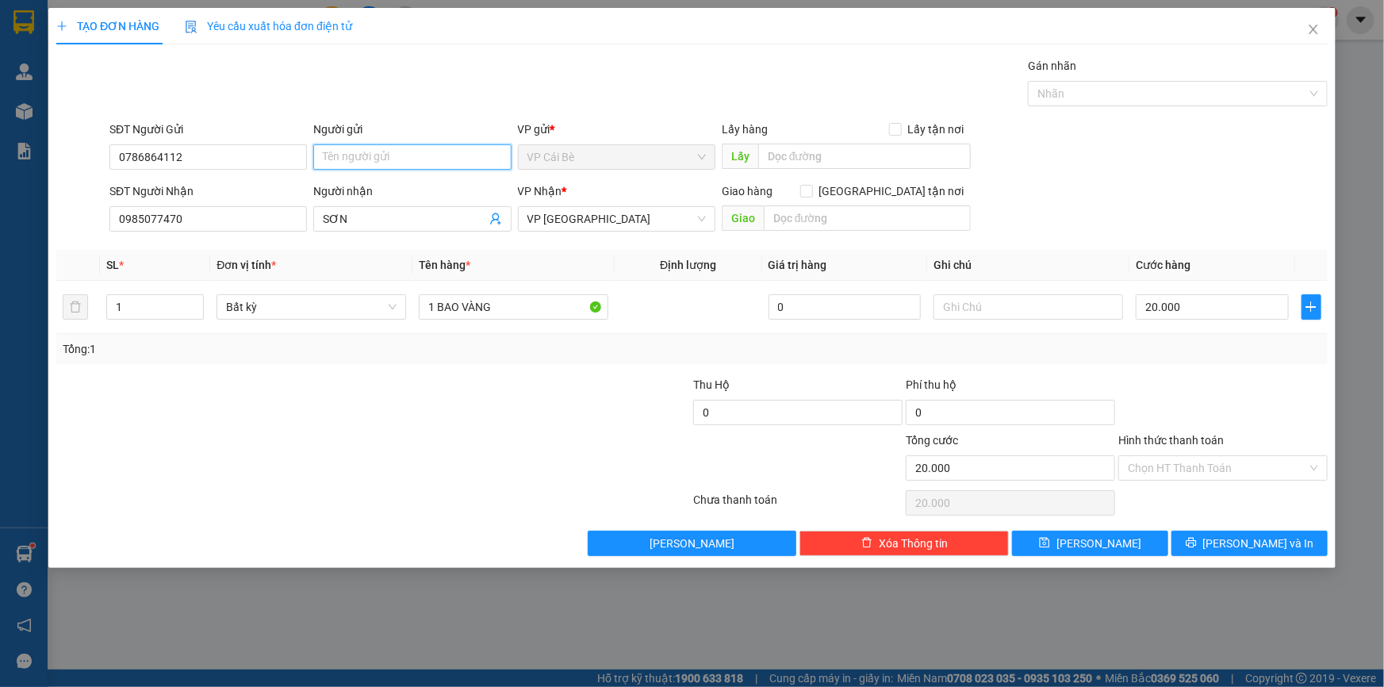
click at [333, 158] on input "Người gửi" at bounding box center [411, 156] width 197 height 25
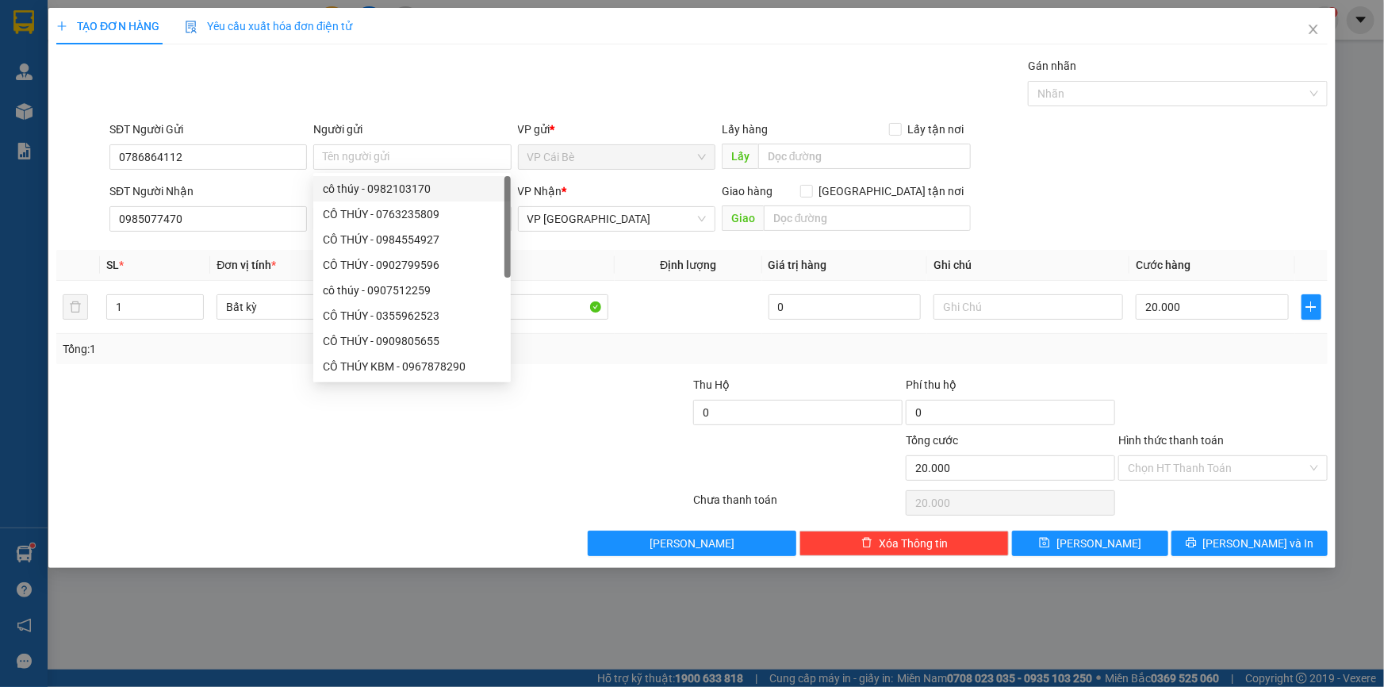
click at [218, 405] on div at bounding box center [267, 404] width 425 height 56
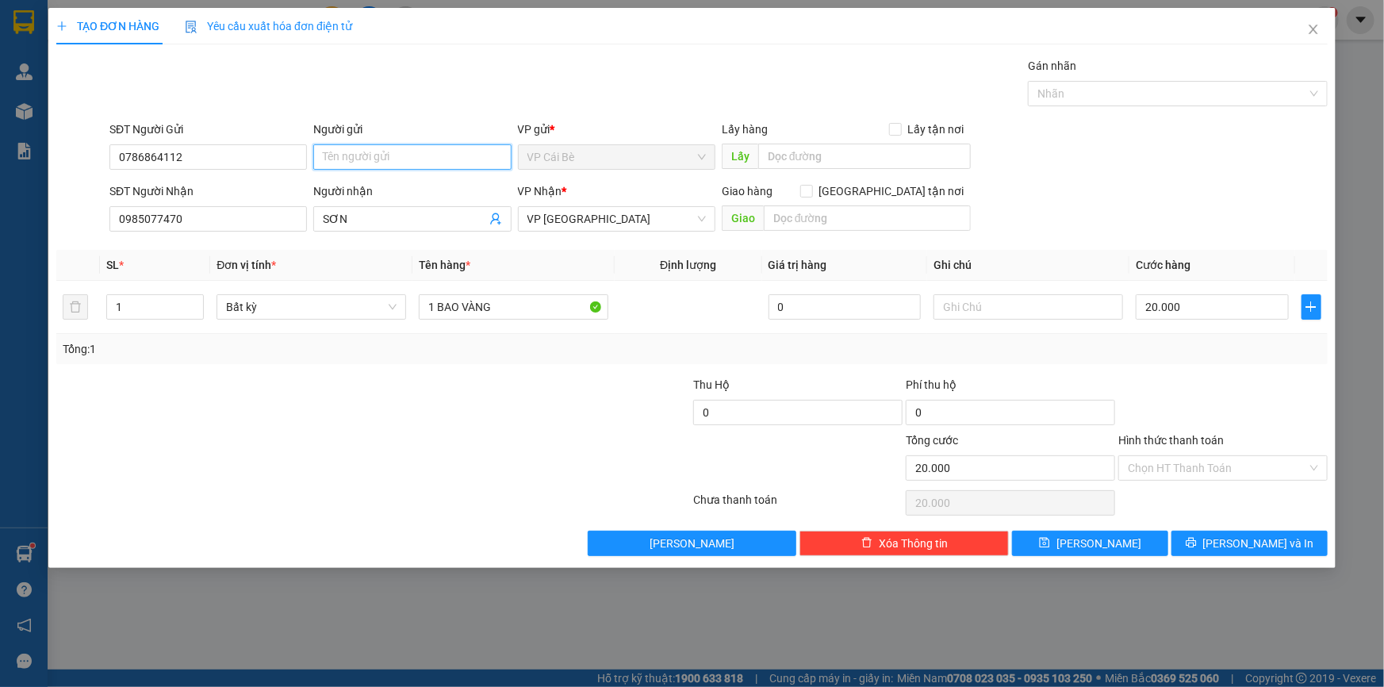
click at [372, 159] on input "Người gửi" at bounding box center [411, 156] width 197 height 25
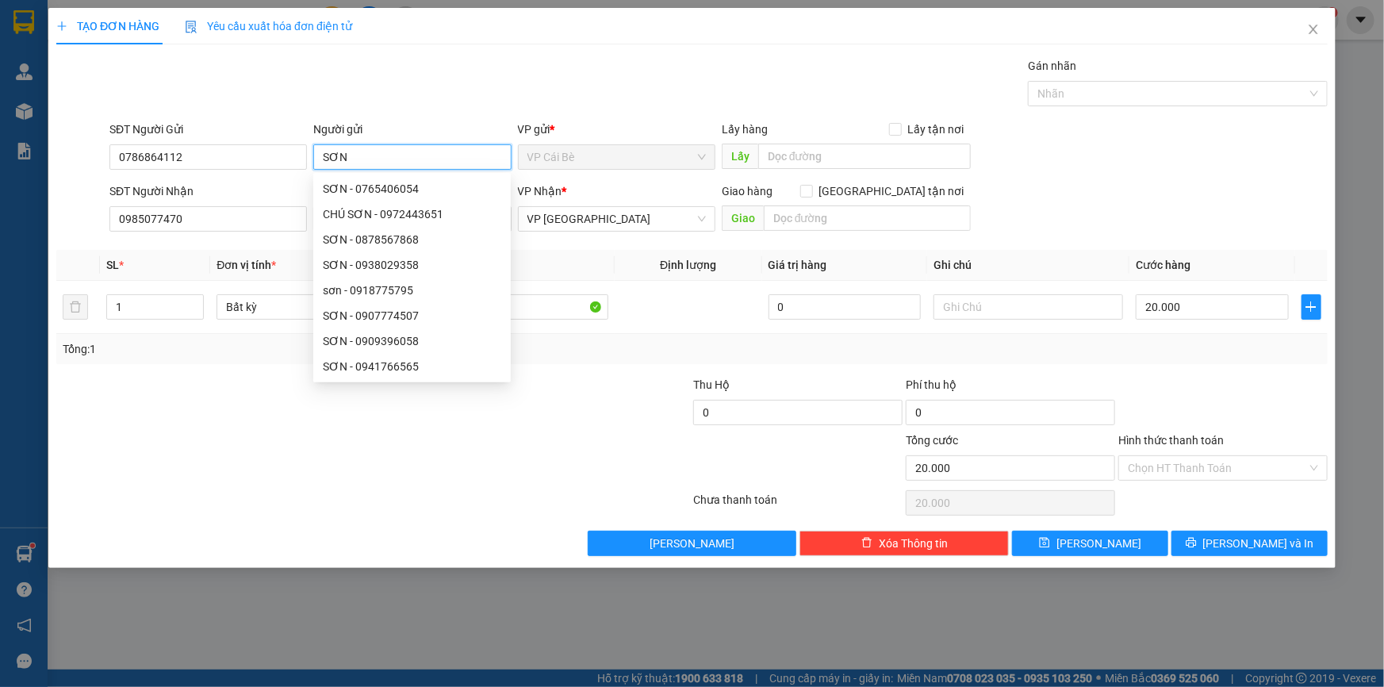
type input "SƠN"
click at [151, 431] on div at bounding box center [267, 459] width 425 height 56
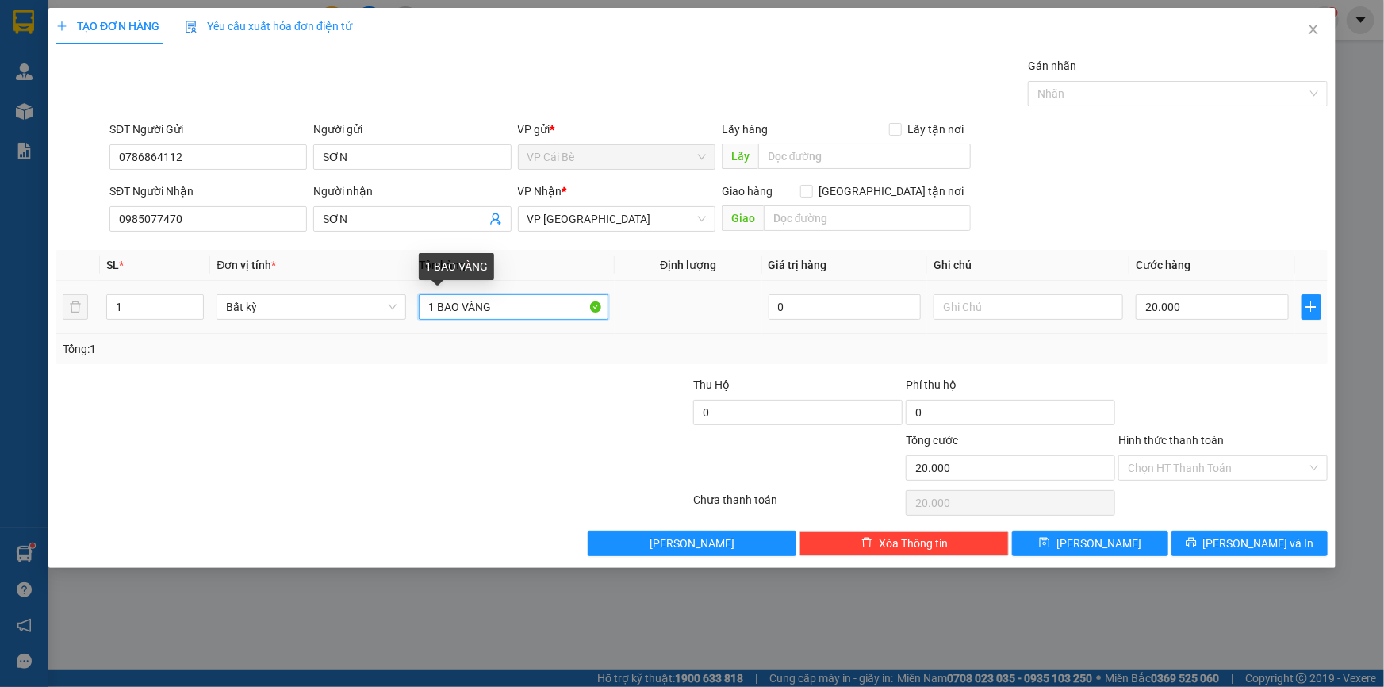
drag, startPoint x: 494, startPoint y: 311, endPoint x: 431, endPoint y: 301, distance: 63.4
click at [431, 301] on input "1 BAO VÀNG" at bounding box center [514, 306] width 190 height 25
click at [439, 304] on input "11 XỐP VÀNG" at bounding box center [514, 306] width 190 height 25
type input "1 XỐP VÀNG"
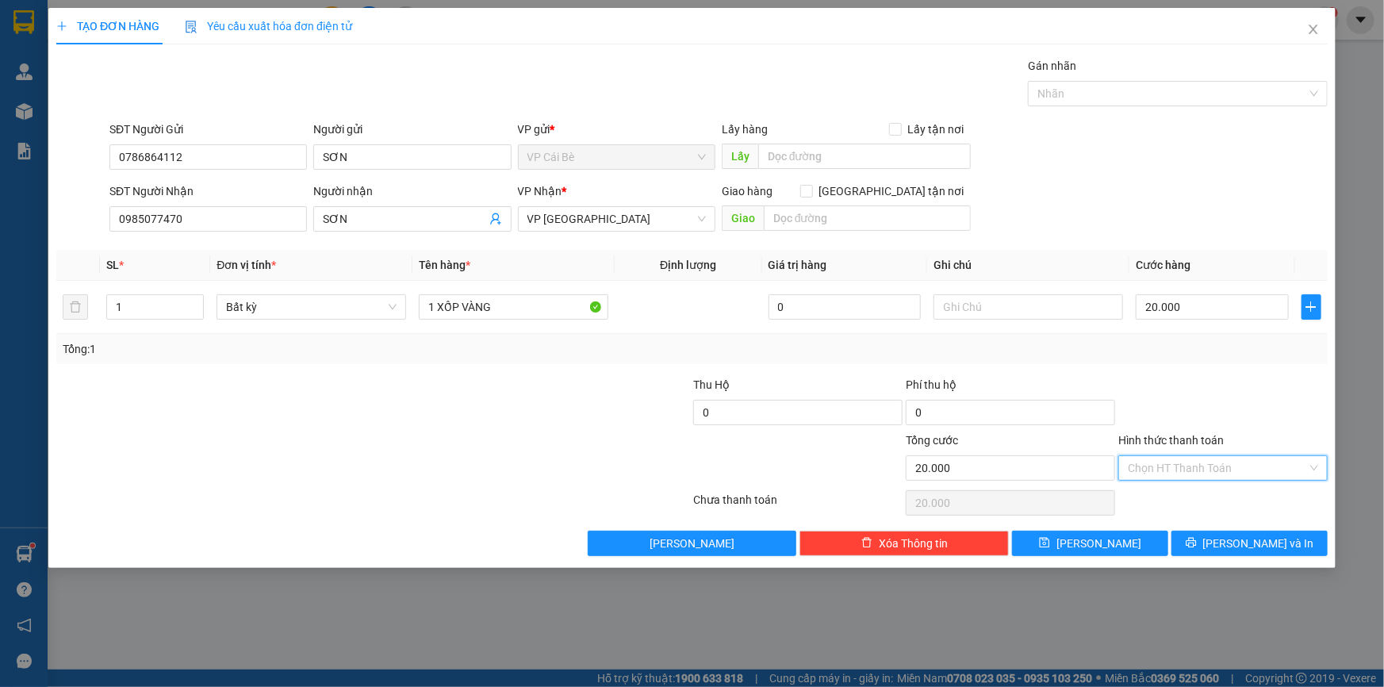
click at [1188, 467] on input "Hình thức thanh toán" at bounding box center [1217, 468] width 179 height 24
click at [1182, 501] on div "Tại văn phòng" at bounding box center [1223, 498] width 190 height 17
type input "0"
click at [1211, 534] on button "Lưu và In" at bounding box center [1250, 543] width 156 height 25
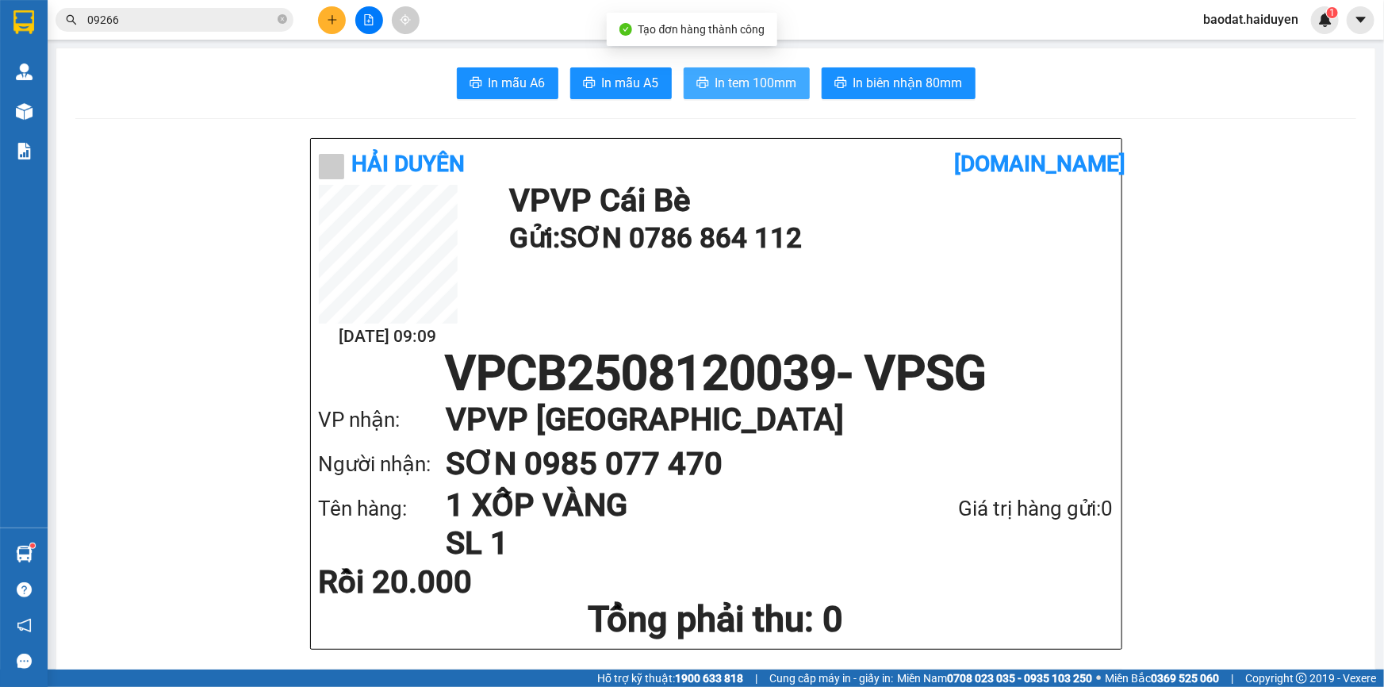
click at [754, 79] on span "In tem 100mm" at bounding box center [756, 83] width 82 height 20
click at [327, 25] on icon "plus" at bounding box center [332, 19] width 11 height 11
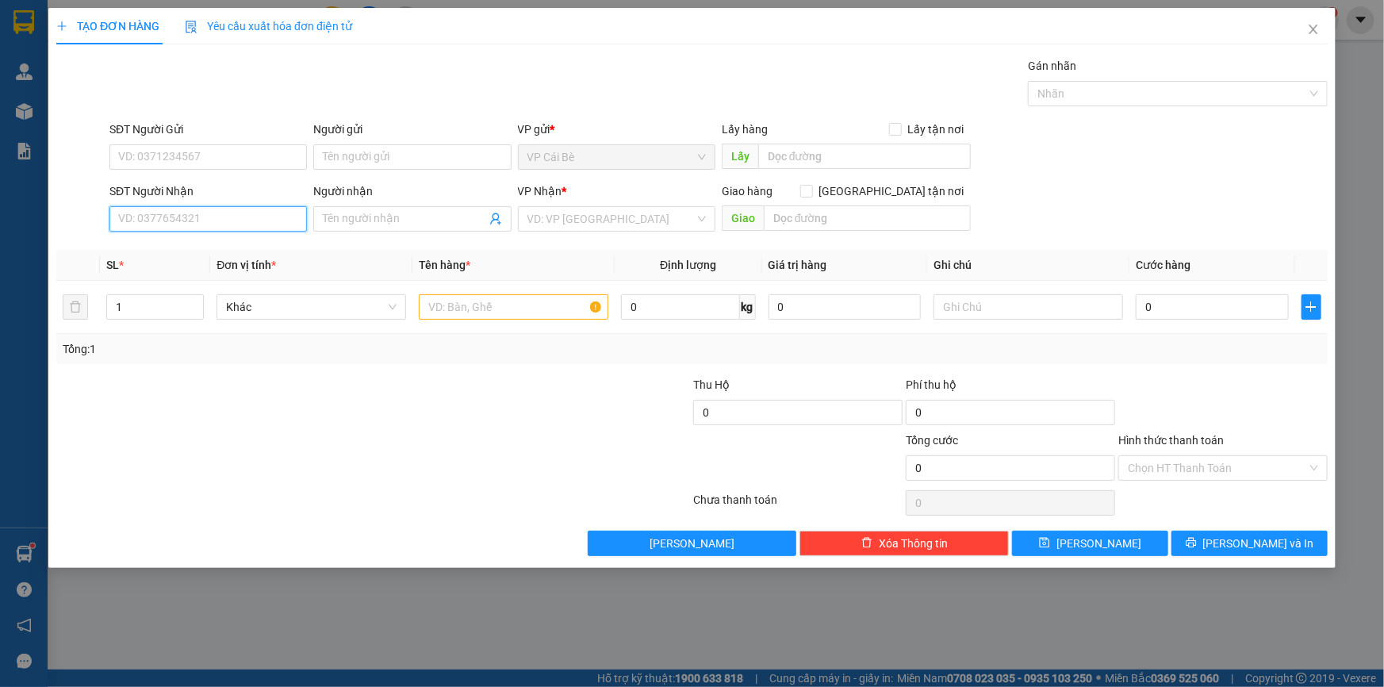
drag, startPoint x: 128, startPoint y: 221, endPoint x: 137, endPoint y: 217, distance: 10.0
click at [137, 217] on input "SĐT Người Nhận" at bounding box center [207, 218] width 197 height 25
click at [194, 247] on div "0942424454 - ĐỊNH" at bounding box center [208, 250] width 178 height 17
type input "0942424454"
type input "ĐỊNH"
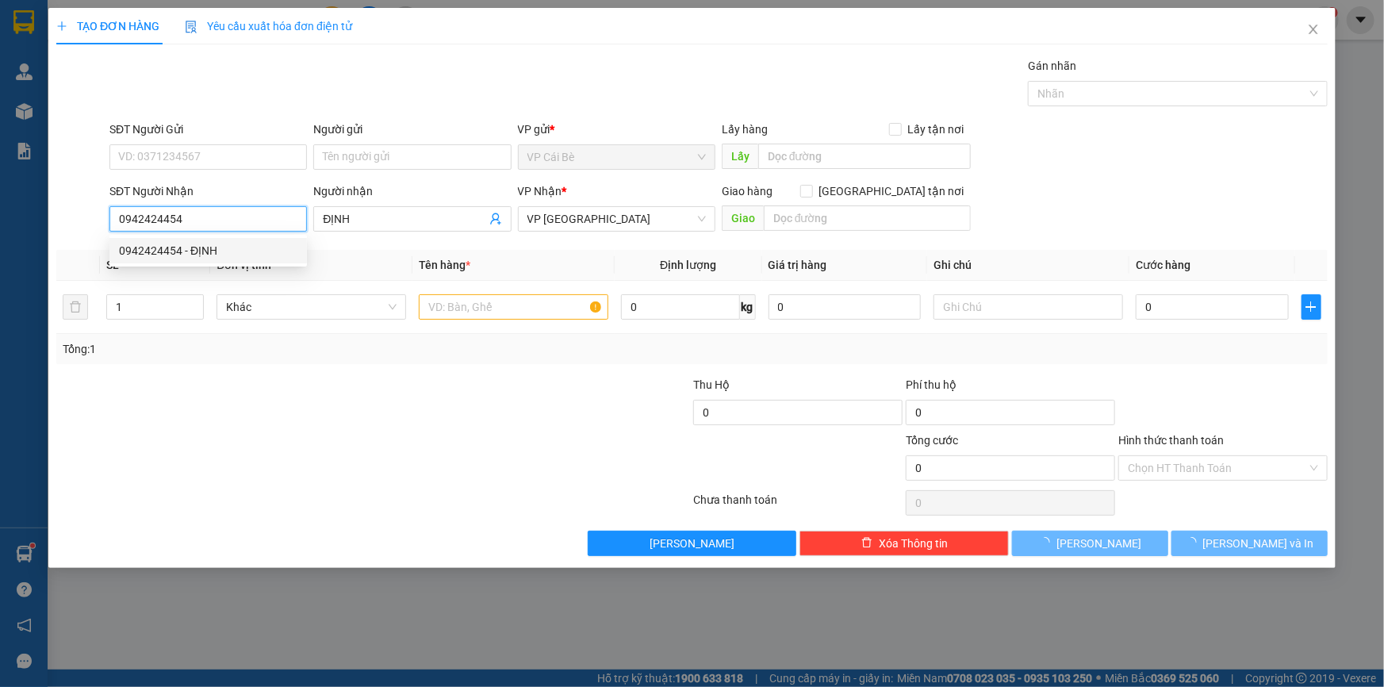
type input "20.000"
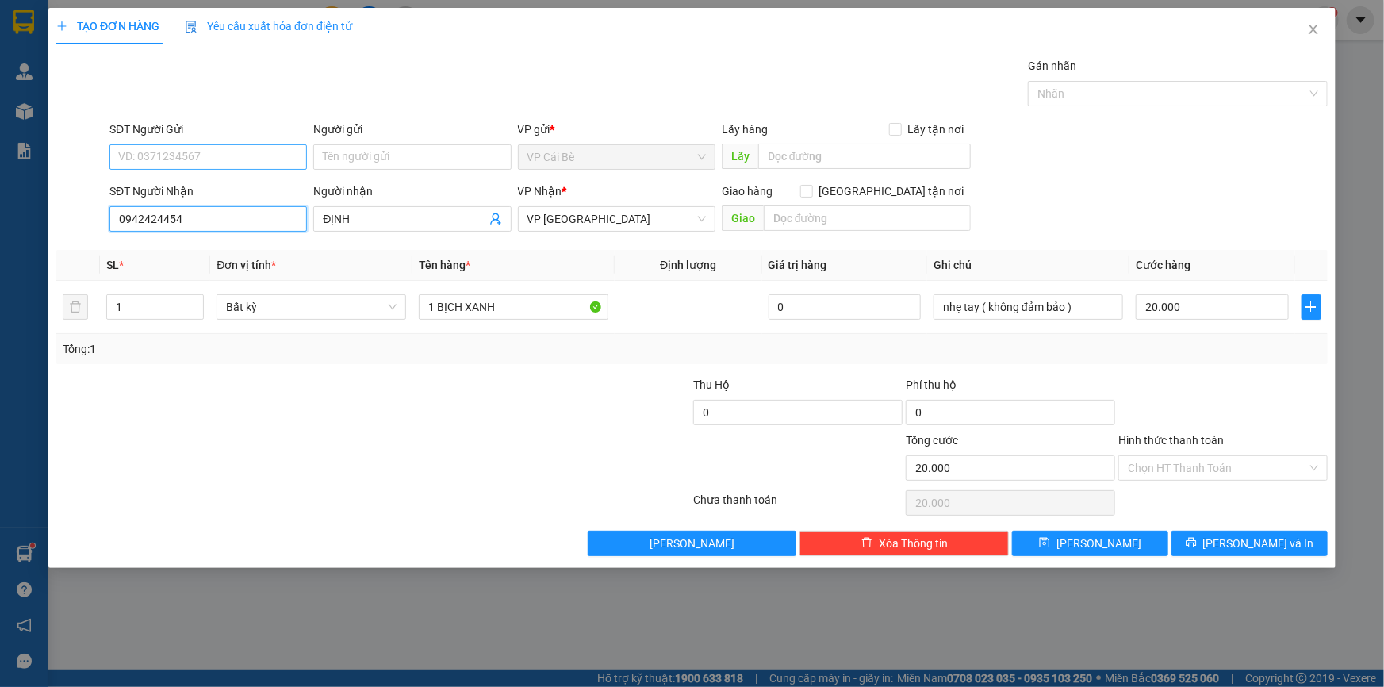
type input "0942424454"
click at [205, 159] on input "SĐT Người Gửi" at bounding box center [207, 156] width 197 height 25
click at [205, 188] on div "0913747964 - DIỄM" at bounding box center [208, 188] width 178 height 17
type input "0913747964"
type input "DIỄM"
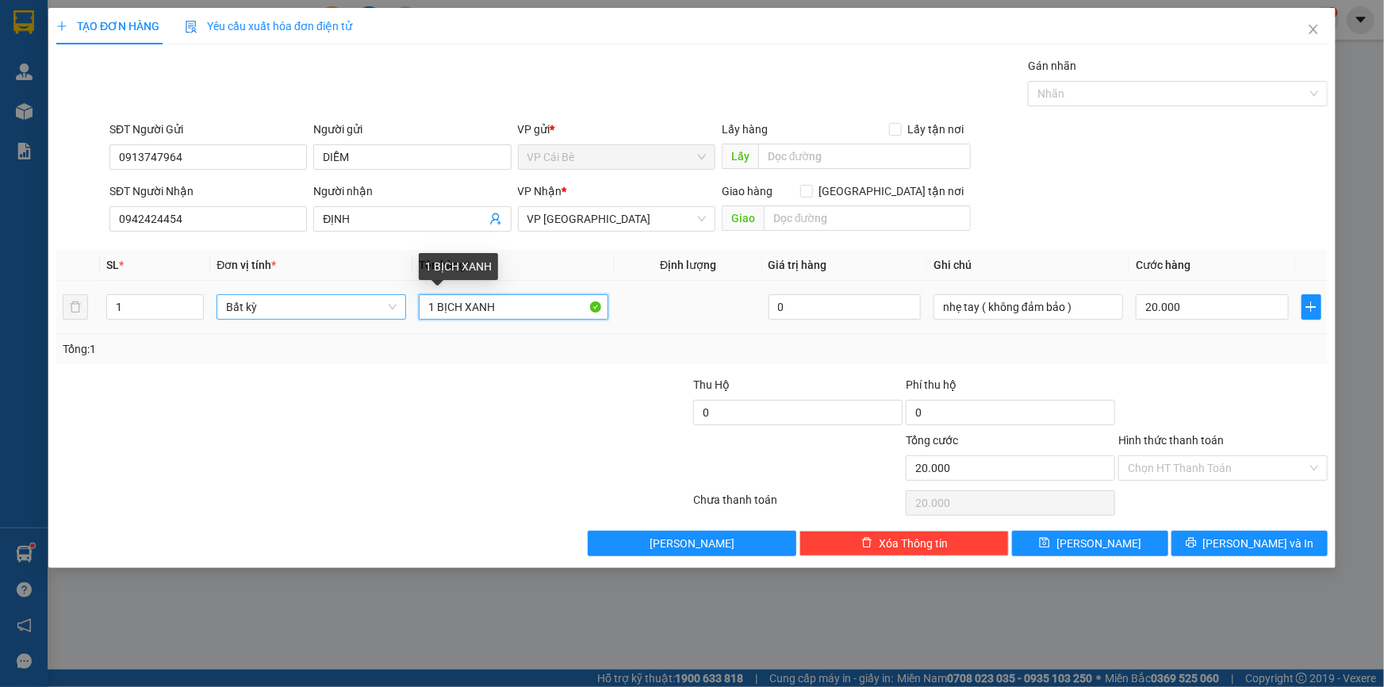
drag, startPoint x: 516, startPoint y: 301, endPoint x: 309, endPoint y: 301, distance: 207.0
click at [309, 301] on tr "1 Bất kỳ 1 BỊCH XANH 0 nhẹ tay ( không đảm bảo ) 20.000" at bounding box center [691, 307] width 1271 height 53
type input "1 [PERSON_NAME]"
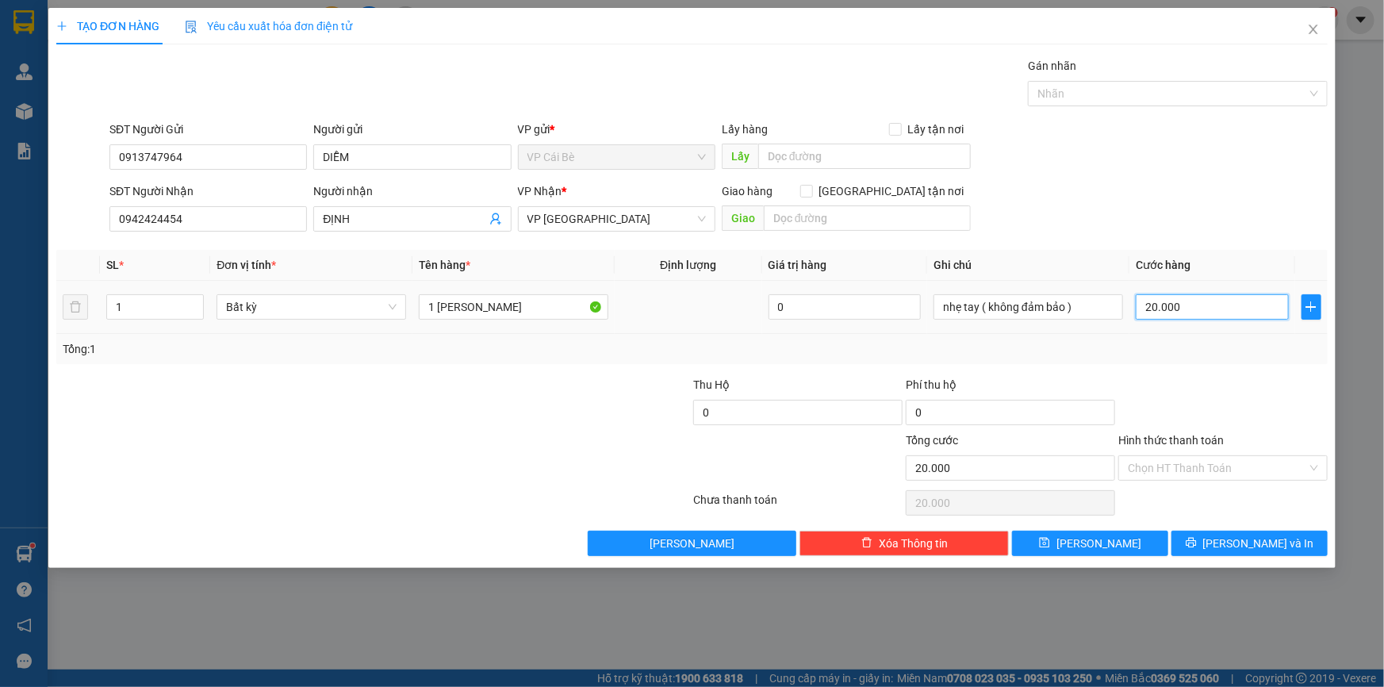
click at [1225, 314] on input "20.000" at bounding box center [1212, 306] width 153 height 25
click at [1147, 466] on input "Hình thức thanh toán" at bounding box center [1217, 468] width 179 height 24
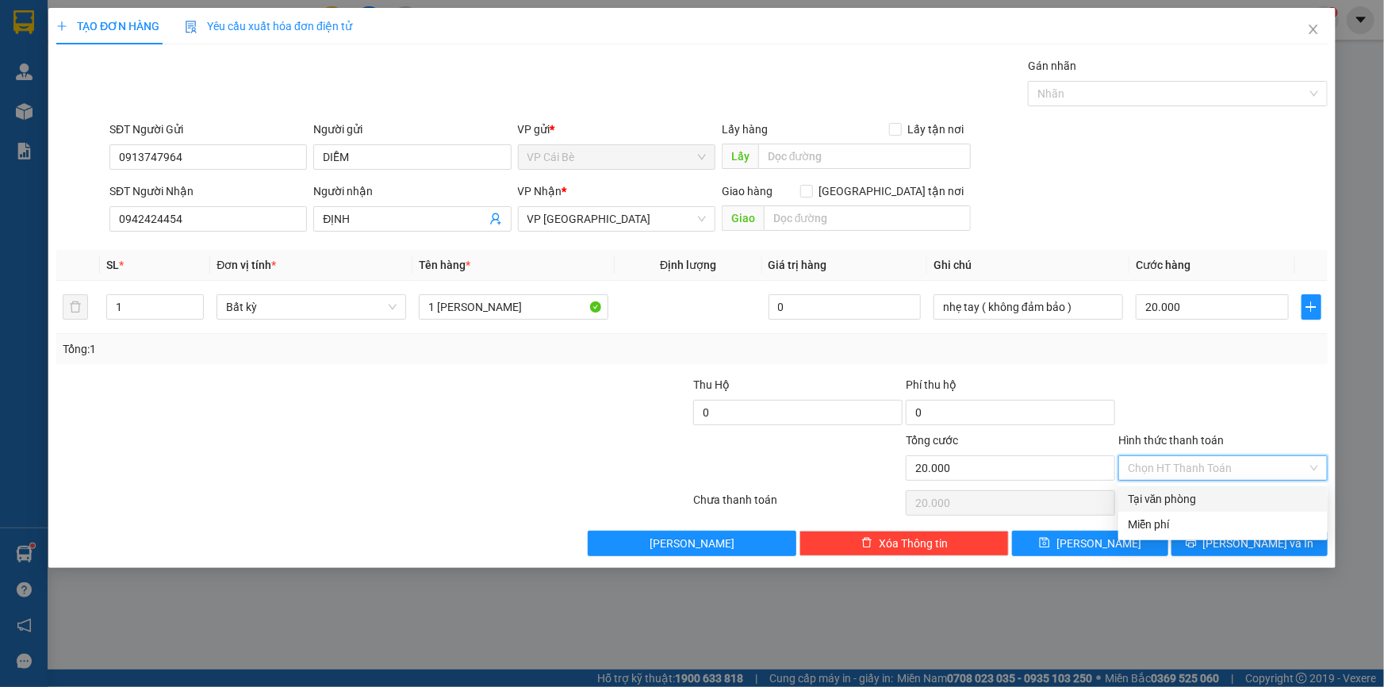
click at [1148, 497] on div "Tại văn phòng" at bounding box center [1223, 498] width 190 height 17
type input "0"
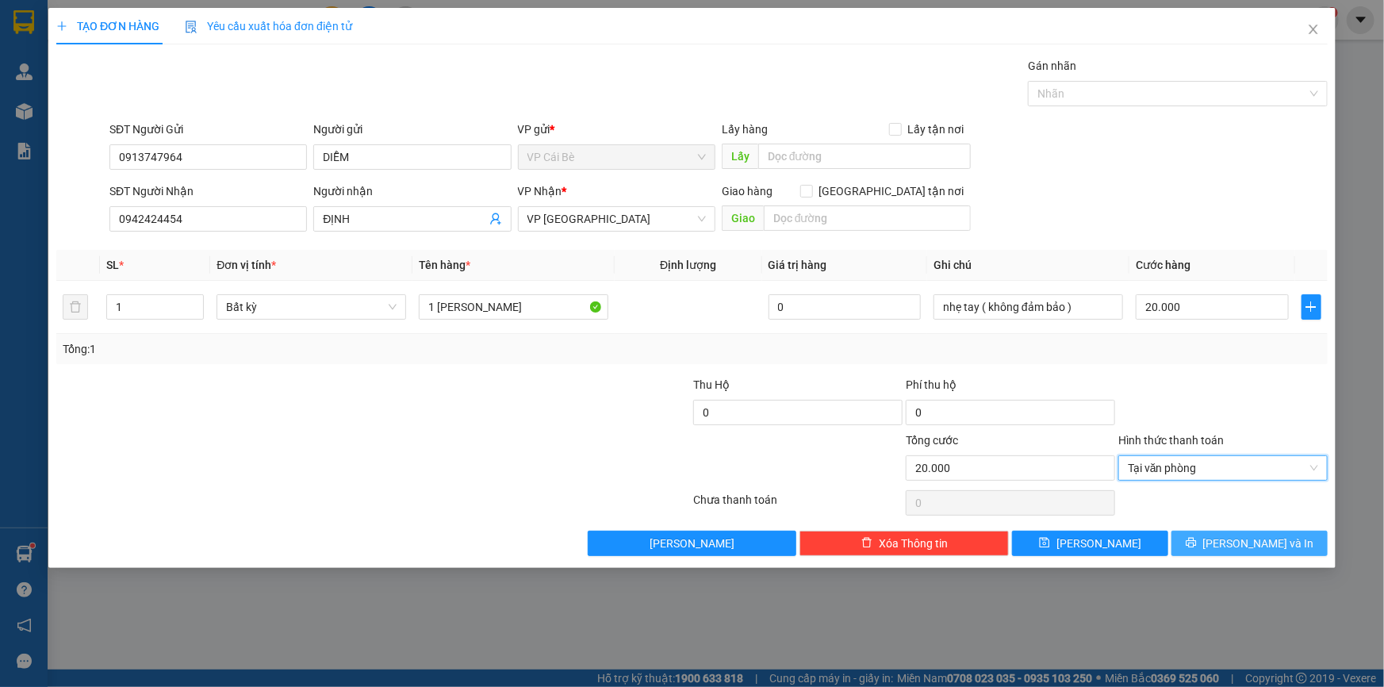
click at [1214, 539] on button "Lưu và In" at bounding box center [1250, 543] width 156 height 25
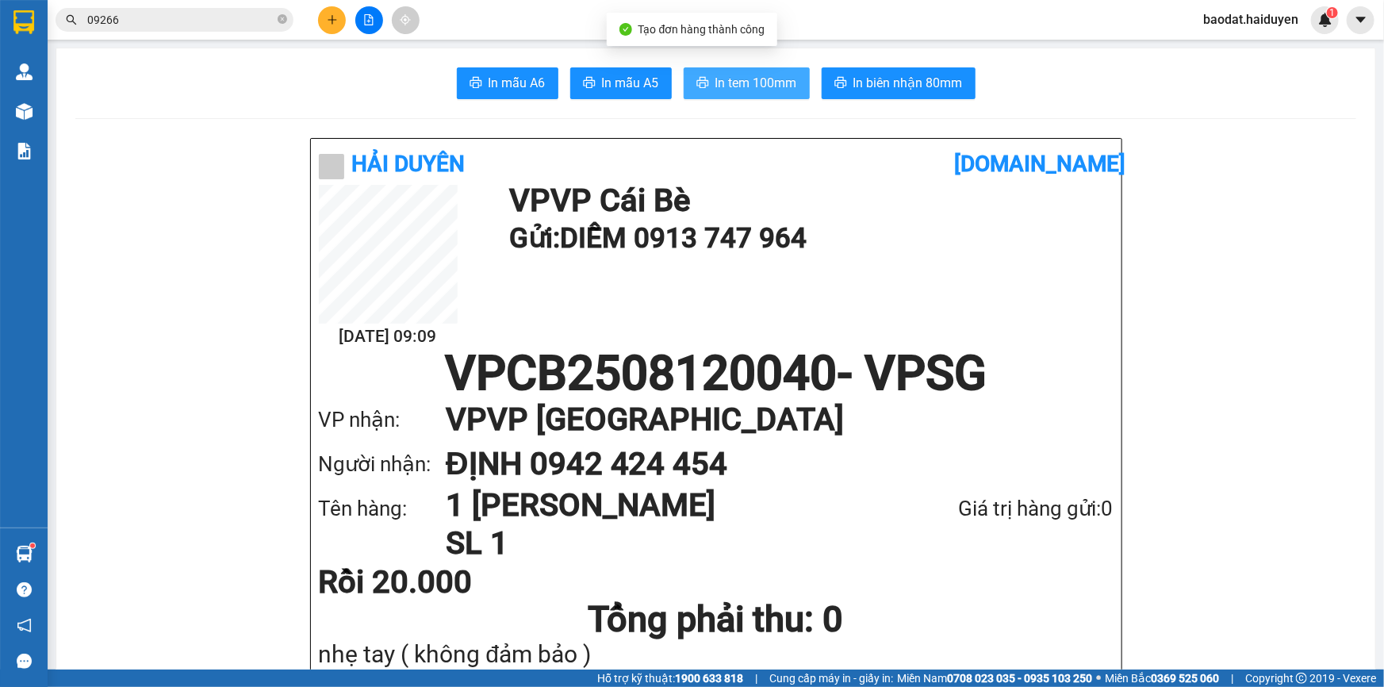
click at [760, 74] on span "In tem 100mm" at bounding box center [756, 83] width 82 height 20
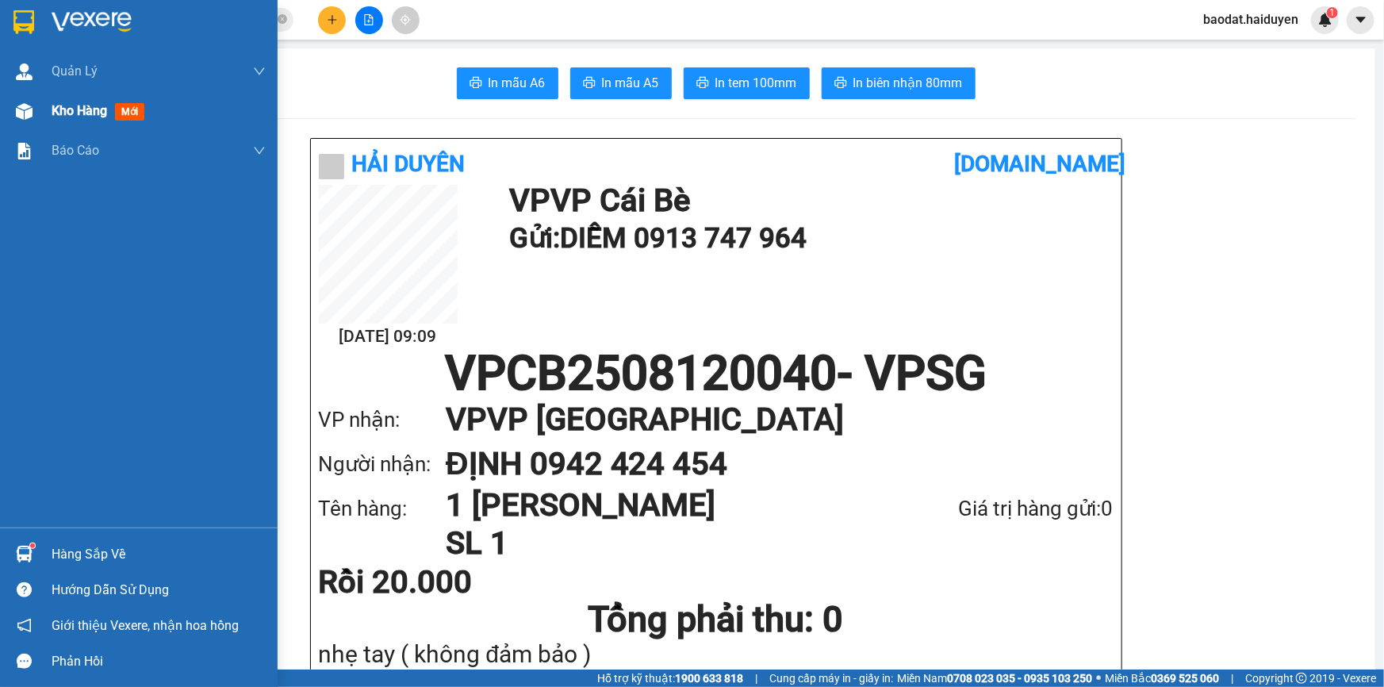
click at [54, 119] on div "Kho hàng mới" at bounding box center [101, 111] width 99 height 20
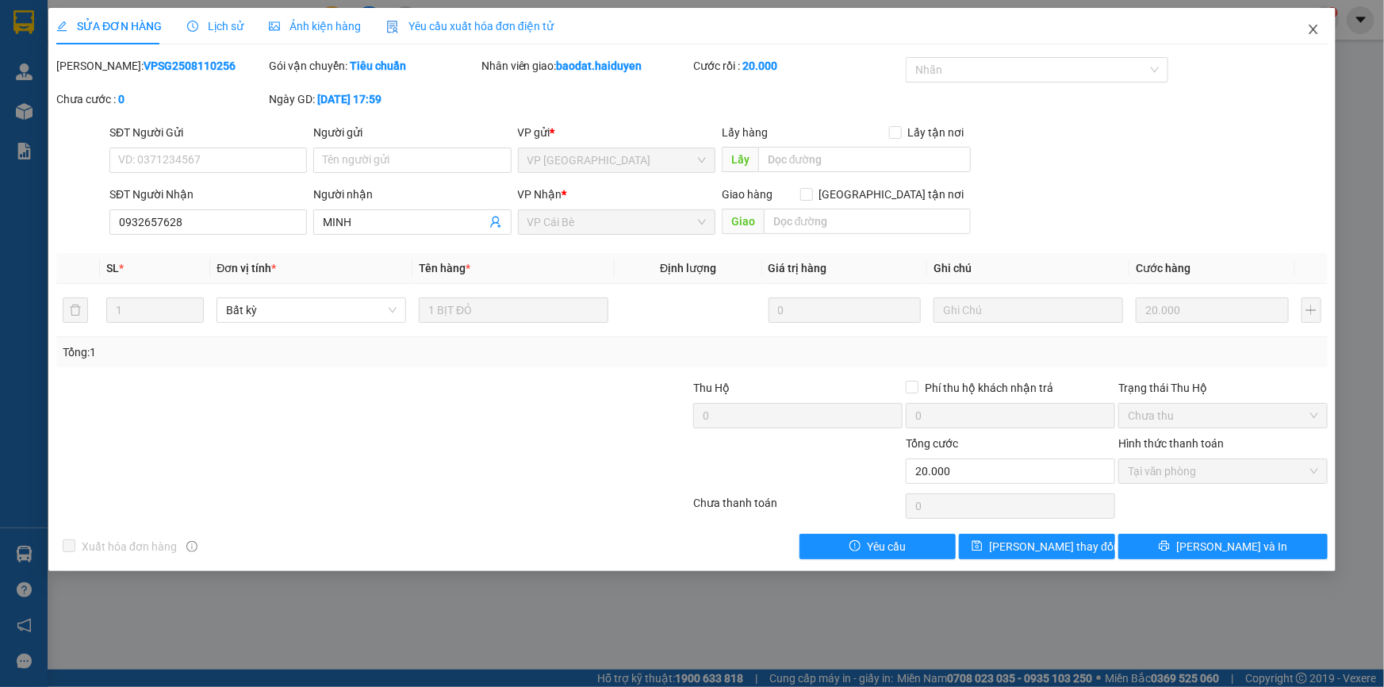
click at [1312, 25] on icon "close" at bounding box center [1313, 29] width 13 height 13
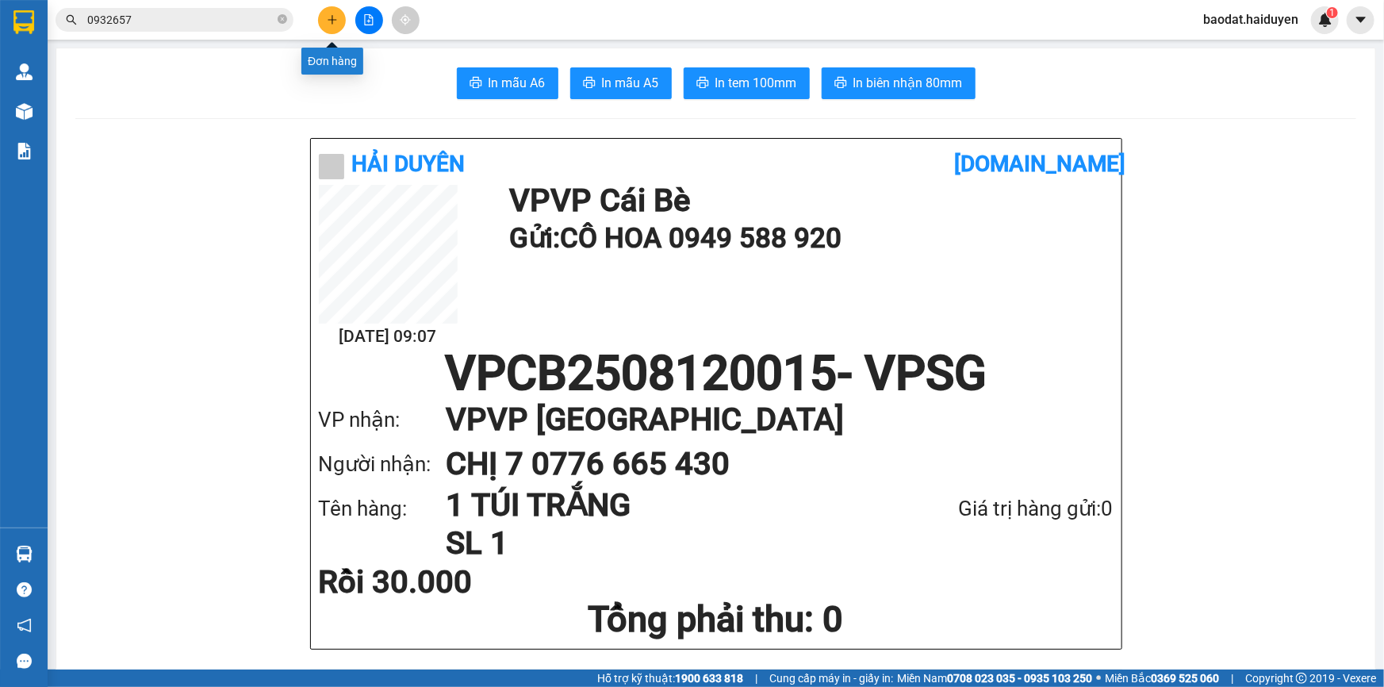
click at [335, 10] on button at bounding box center [332, 20] width 28 height 28
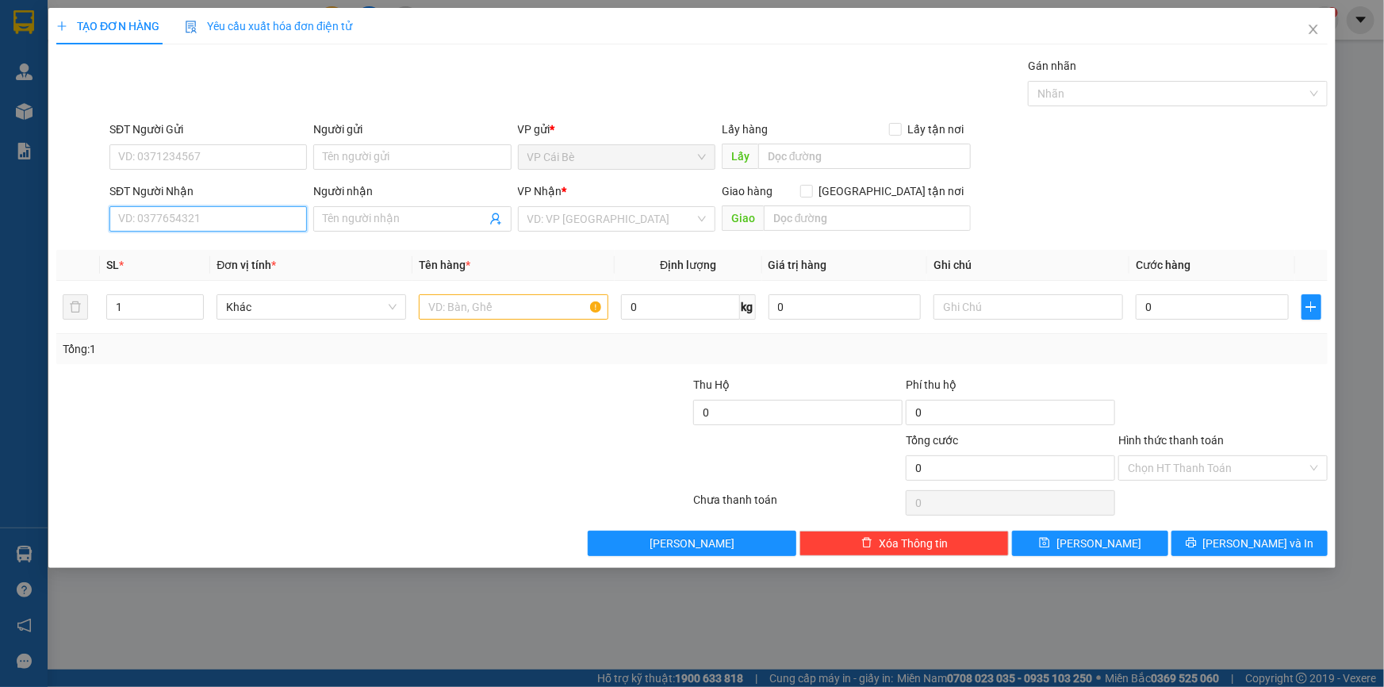
click at [162, 214] on input "SĐT Người Nhận" at bounding box center [207, 218] width 197 height 25
click at [1313, 25] on icon "close" at bounding box center [1313, 29] width 13 height 13
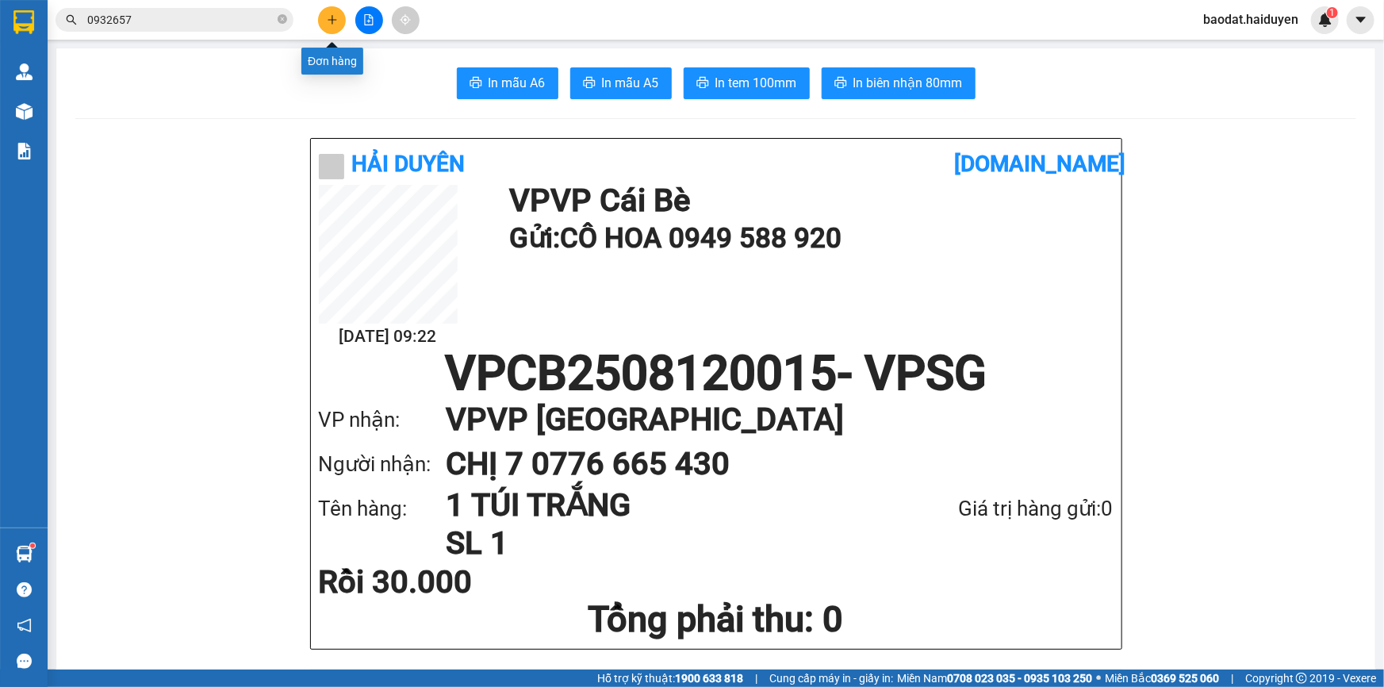
click at [339, 24] on button at bounding box center [332, 20] width 28 height 28
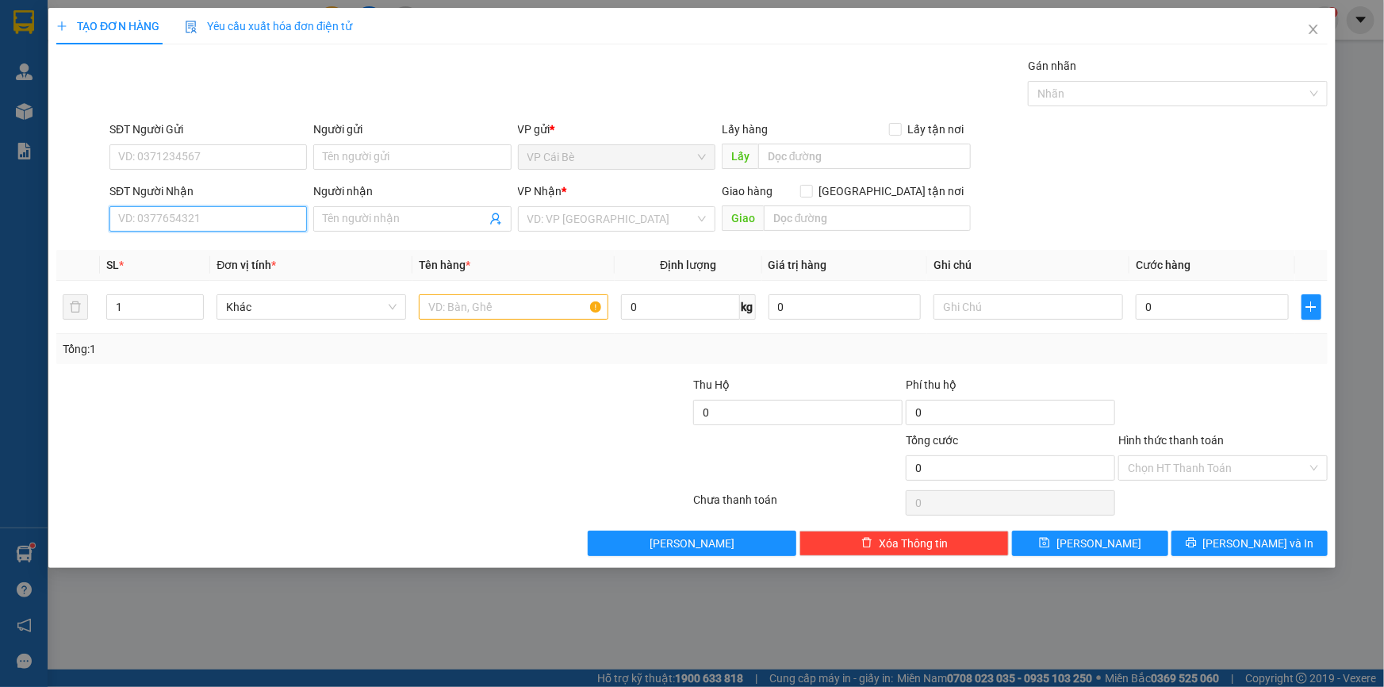
click at [148, 210] on input "SĐT Người Nhận" at bounding box center [207, 218] width 197 height 25
click at [194, 252] on div "0942094337 - A LÚA" at bounding box center [208, 250] width 178 height 17
type input "0942094337"
type input "A LÚA"
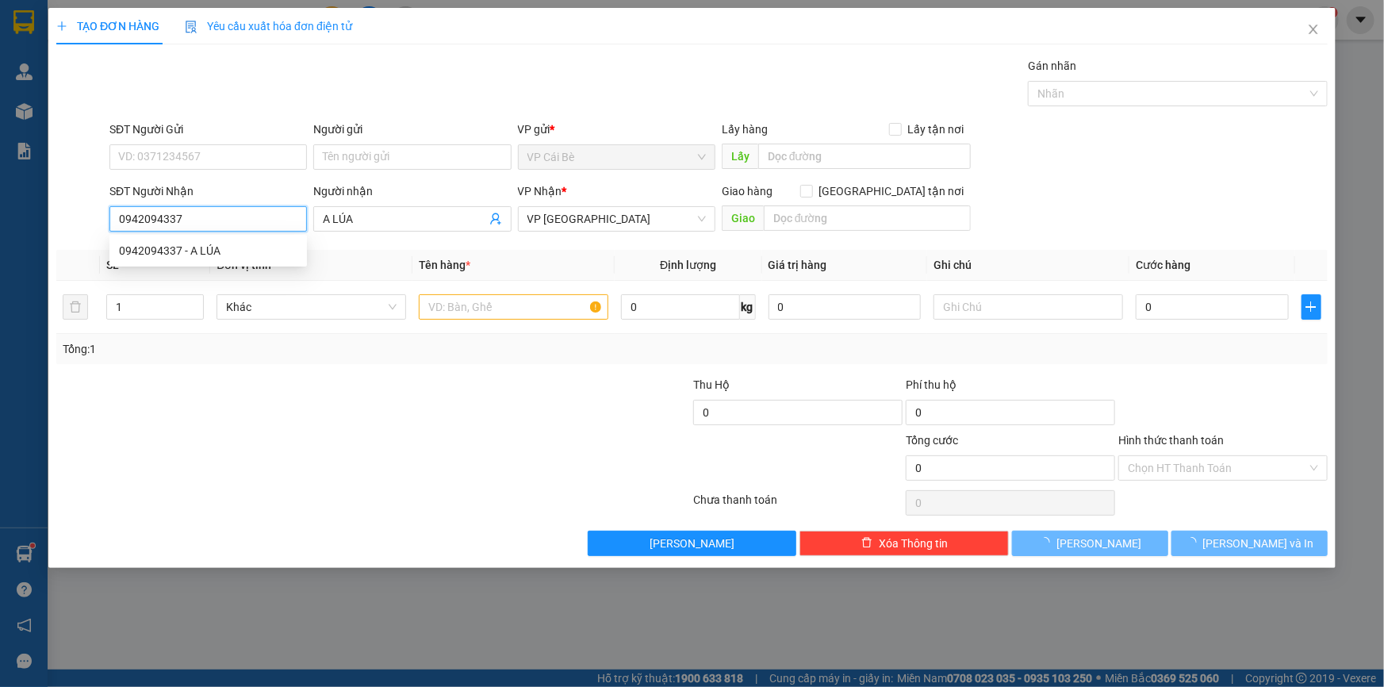
type input "20.000"
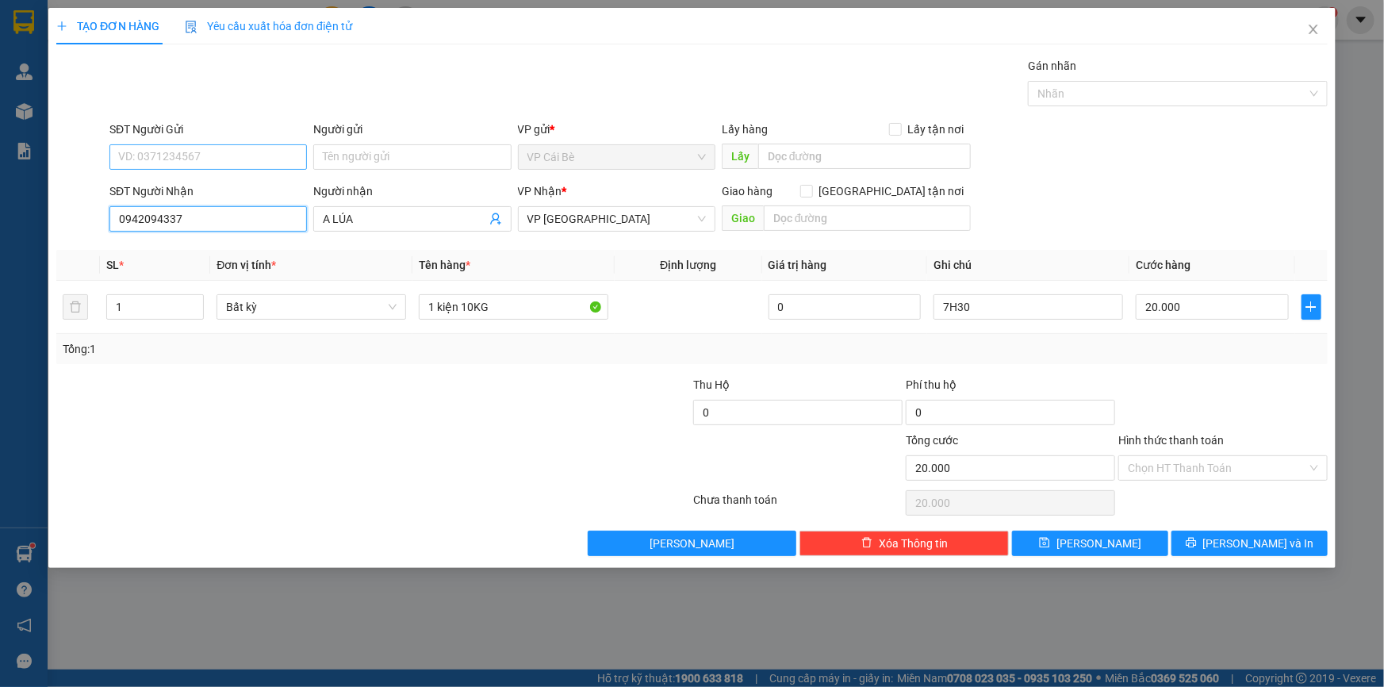
type input "0942094337"
click at [206, 147] on input "SĐT Người Gửi" at bounding box center [207, 156] width 197 height 25
click at [206, 188] on div "0363464011 - LX ÚT TÂM" at bounding box center [208, 188] width 178 height 17
type input "0363464011"
type input "LX ÚT TÂM"
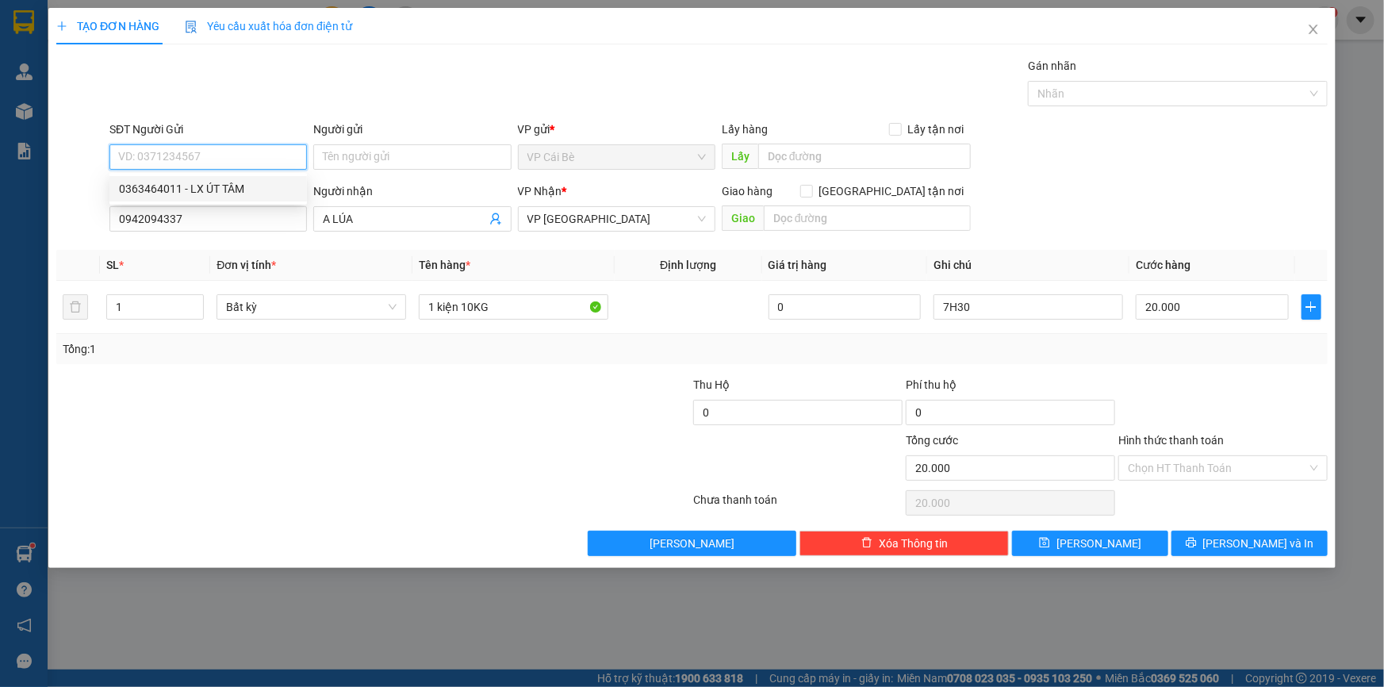
type input "BÀ TỒN"
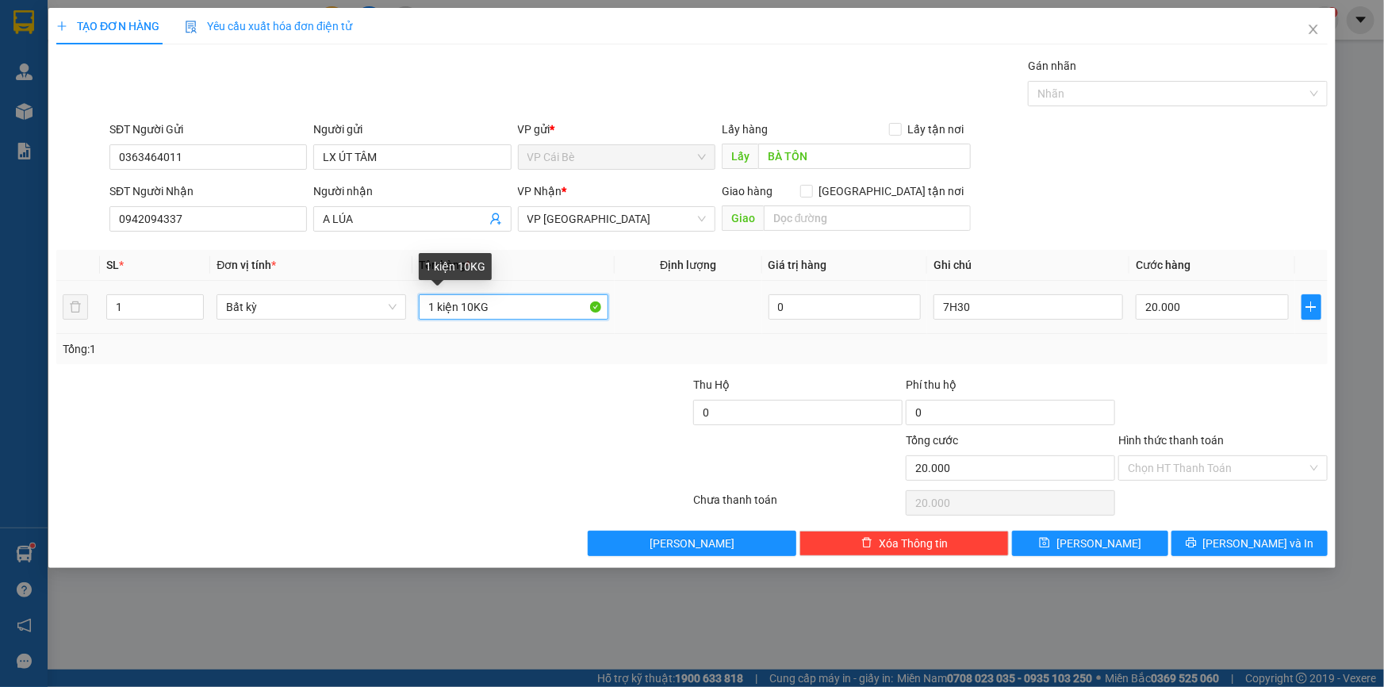
click at [471, 308] on input "1 kiện 10KG" at bounding box center [514, 306] width 190 height 25
click at [471, 309] on input "1 kiện 10KG" at bounding box center [514, 306] width 190 height 25
type input "1 kiện 15KG"
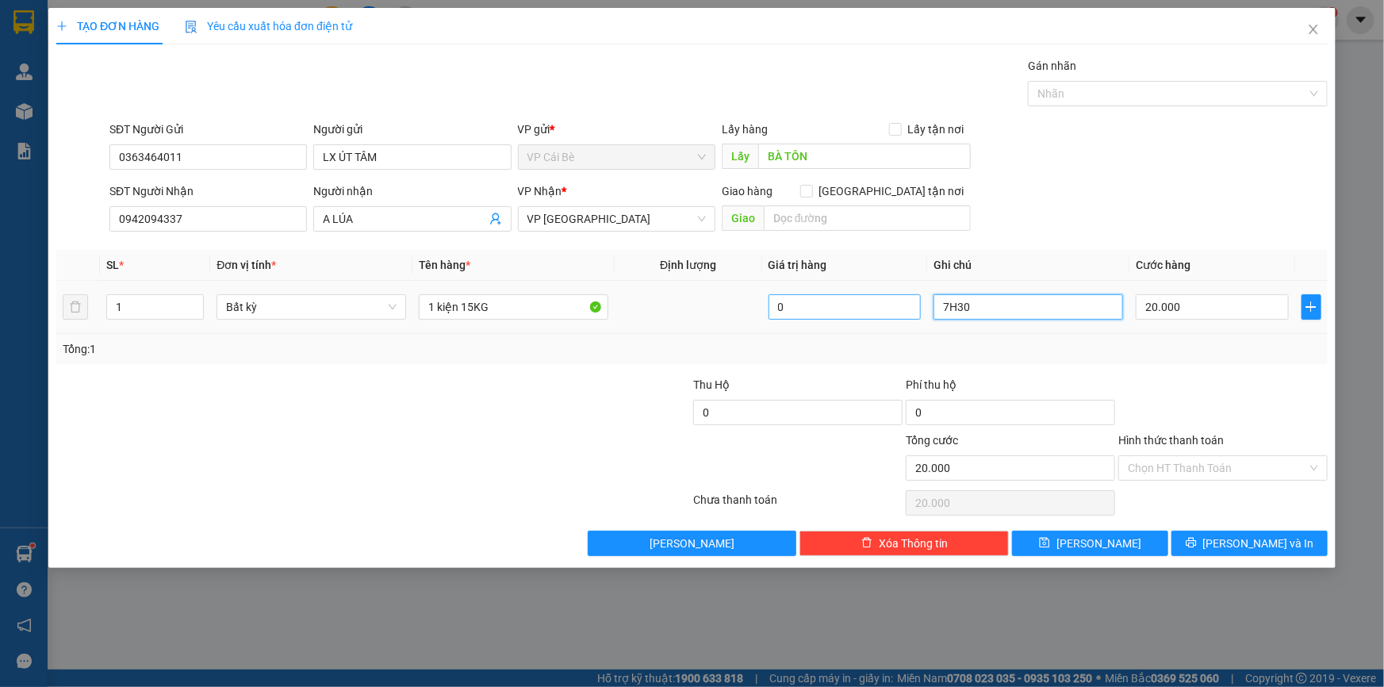
drag, startPoint x: 1044, startPoint y: 306, endPoint x: 874, endPoint y: 316, distance: 170.1
click at [874, 316] on tr "1 Bất kỳ 1 kiện 15KG 0 7H30 20.000" at bounding box center [691, 307] width 1271 height 53
click at [1187, 301] on input "20.000" at bounding box center [1212, 306] width 153 height 25
type input "3"
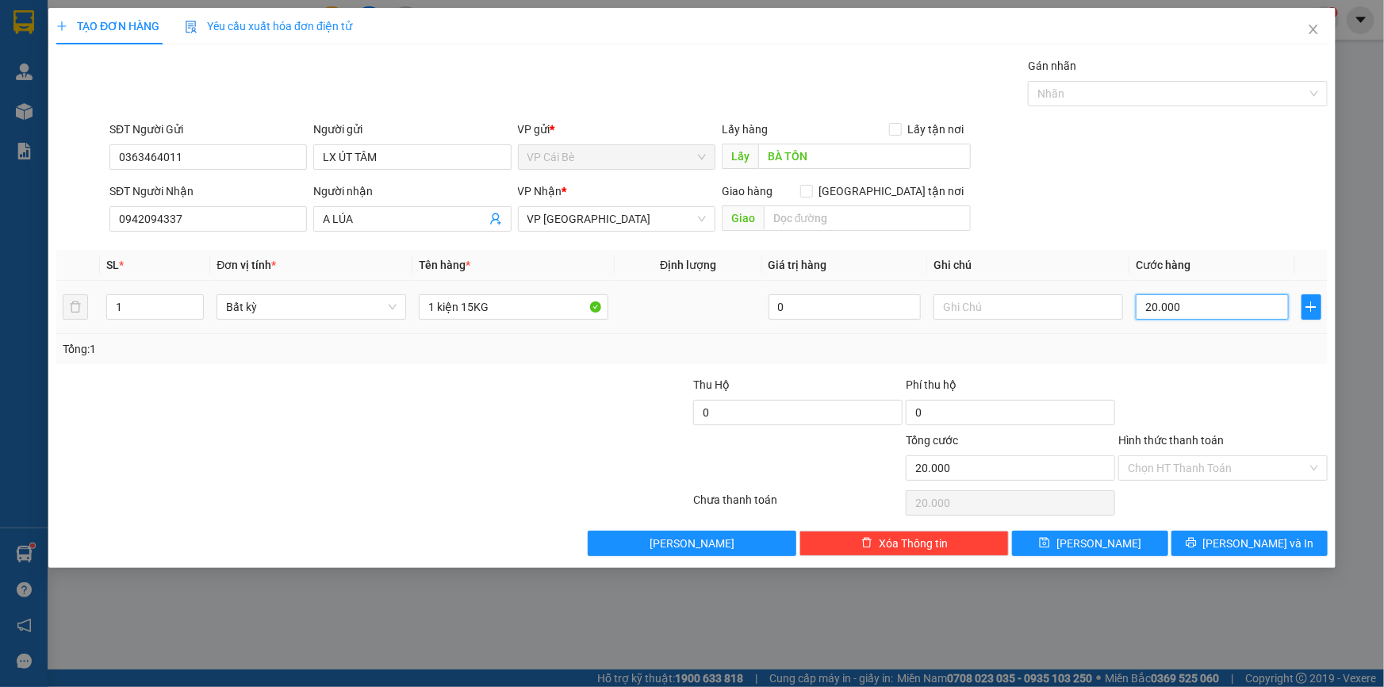
type input "3"
type input "30"
type input "30.000"
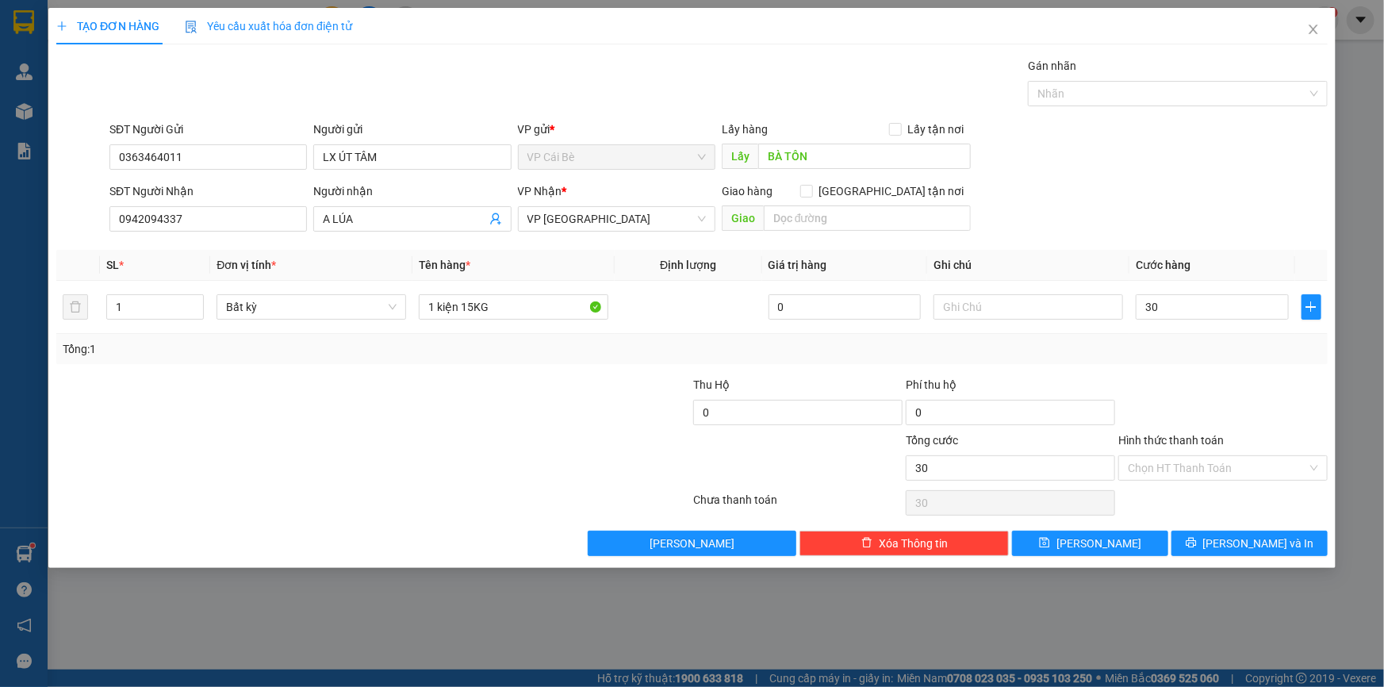
type input "30.000"
click at [1179, 362] on div "Tổng: 1" at bounding box center [691, 349] width 1271 height 30
click at [944, 301] on input "text" at bounding box center [1029, 306] width 190 height 25
type input "10.30"
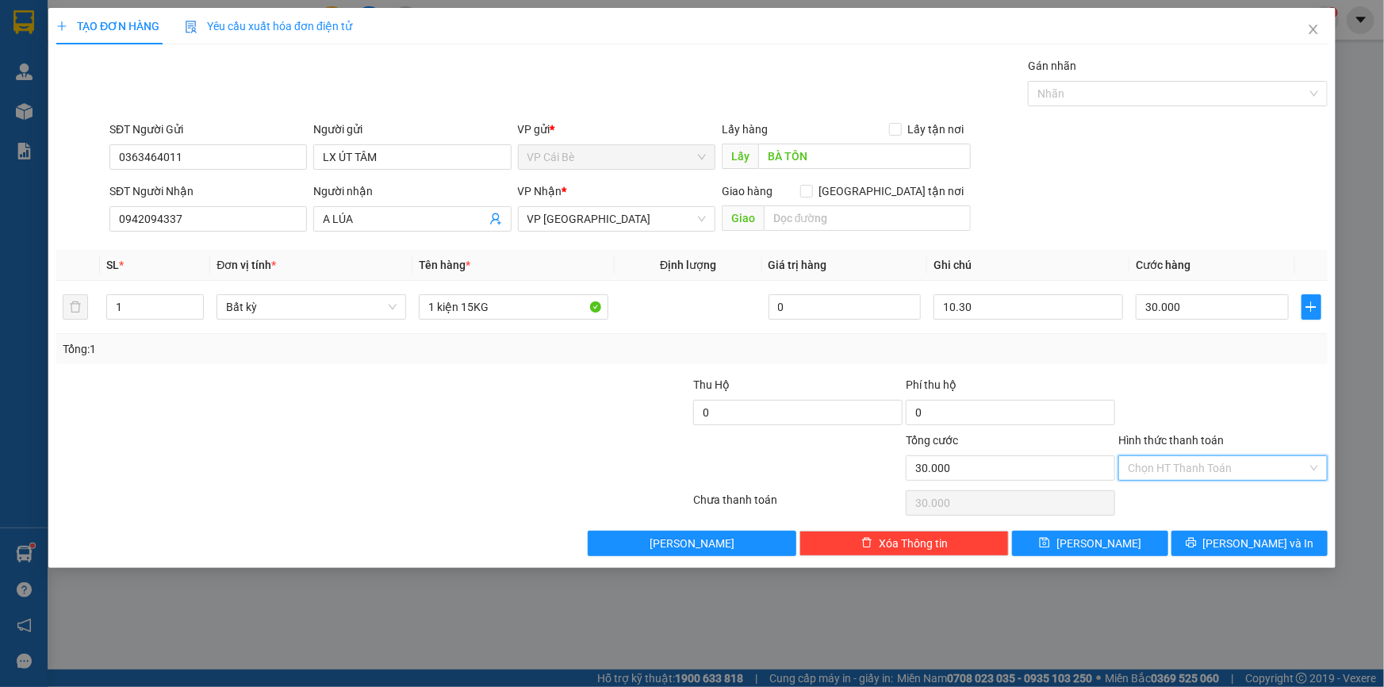
click at [1248, 471] on input "Hình thức thanh toán" at bounding box center [1217, 468] width 179 height 24
click at [1240, 494] on div "Tại văn phòng" at bounding box center [1223, 498] width 190 height 17
type input "0"
click at [1230, 546] on button "Lưu và In" at bounding box center [1250, 543] width 156 height 25
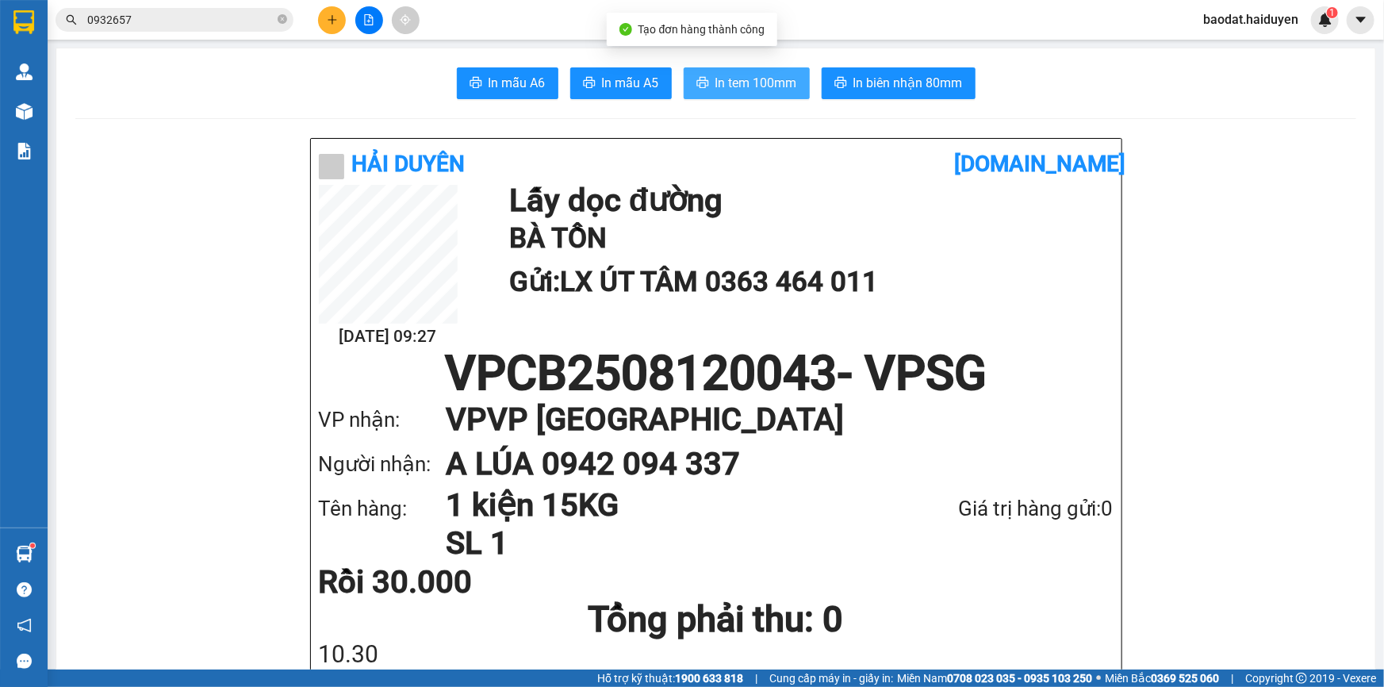
drag, startPoint x: 723, startPoint y: 77, endPoint x: 689, endPoint y: 94, distance: 37.6
click at [721, 76] on span "In tem 100mm" at bounding box center [756, 83] width 82 height 20
click at [328, 18] on icon "plus" at bounding box center [332, 19] width 11 height 11
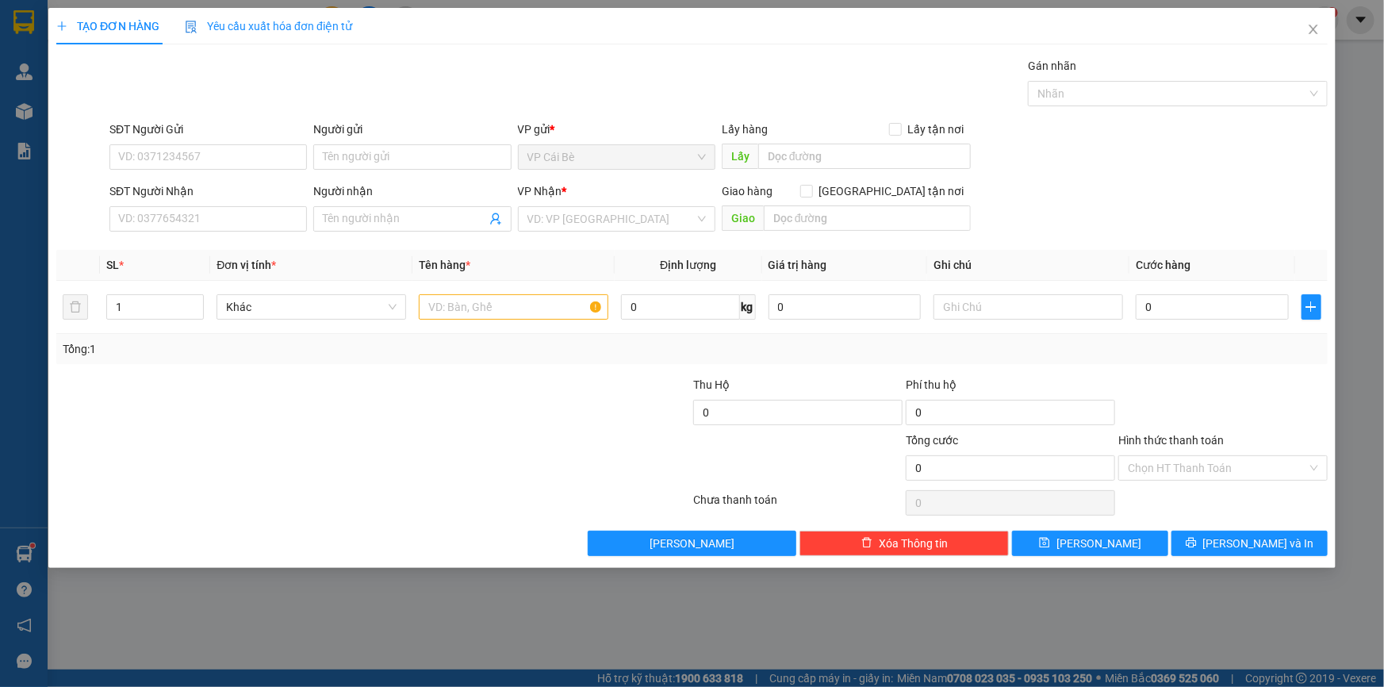
click at [174, 238] on div "Transit Pickup Surcharge Ids Transit Deliver Surcharge Ids Transit Deliver Surc…" at bounding box center [691, 306] width 1271 height 499
click at [178, 225] on input "SĐT Người Nhận" at bounding box center [207, 218] width 197 height 25
type input "0363157615"
drag, startPoint x: 221, startPoint y: 249, endPoint x: 234, endPoint y: 228, distance: 24.9
click at [229, 249] on div "0363157615 - LAN" at bounding box center [208, 250] width 178 height 17
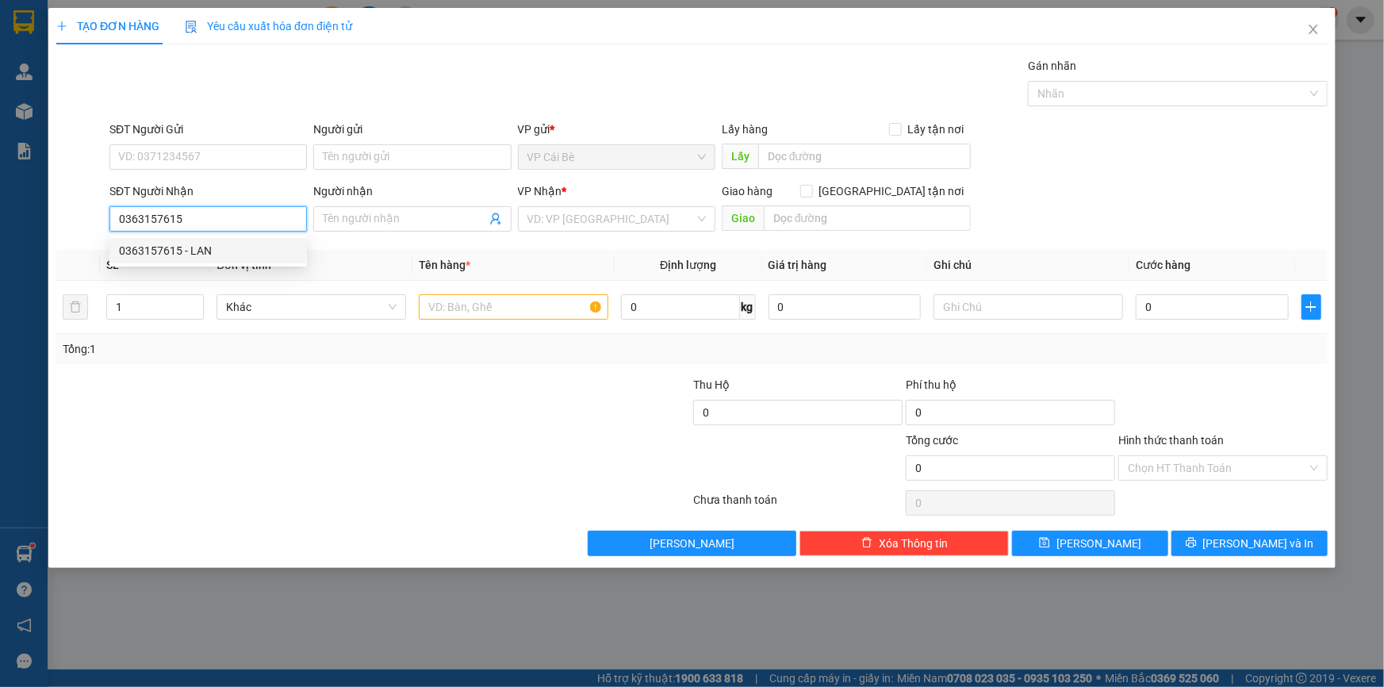
type input "LAN"
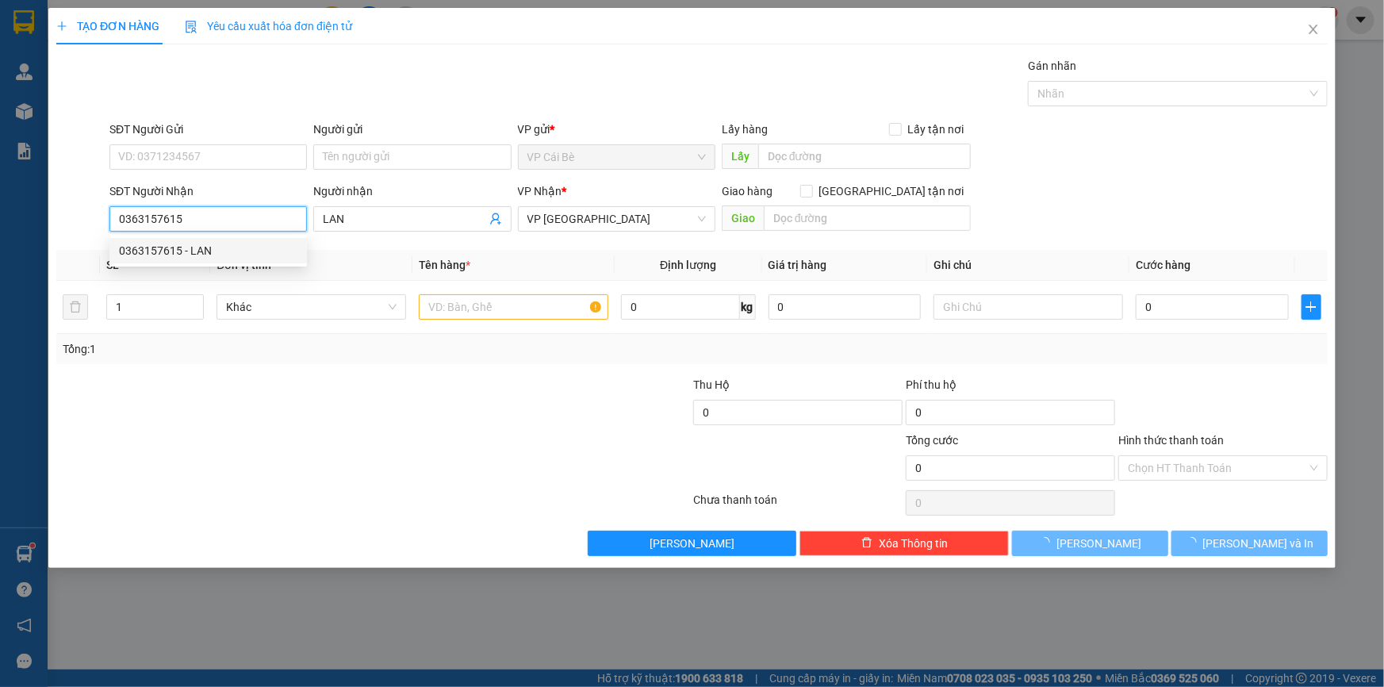
type input "40.000"
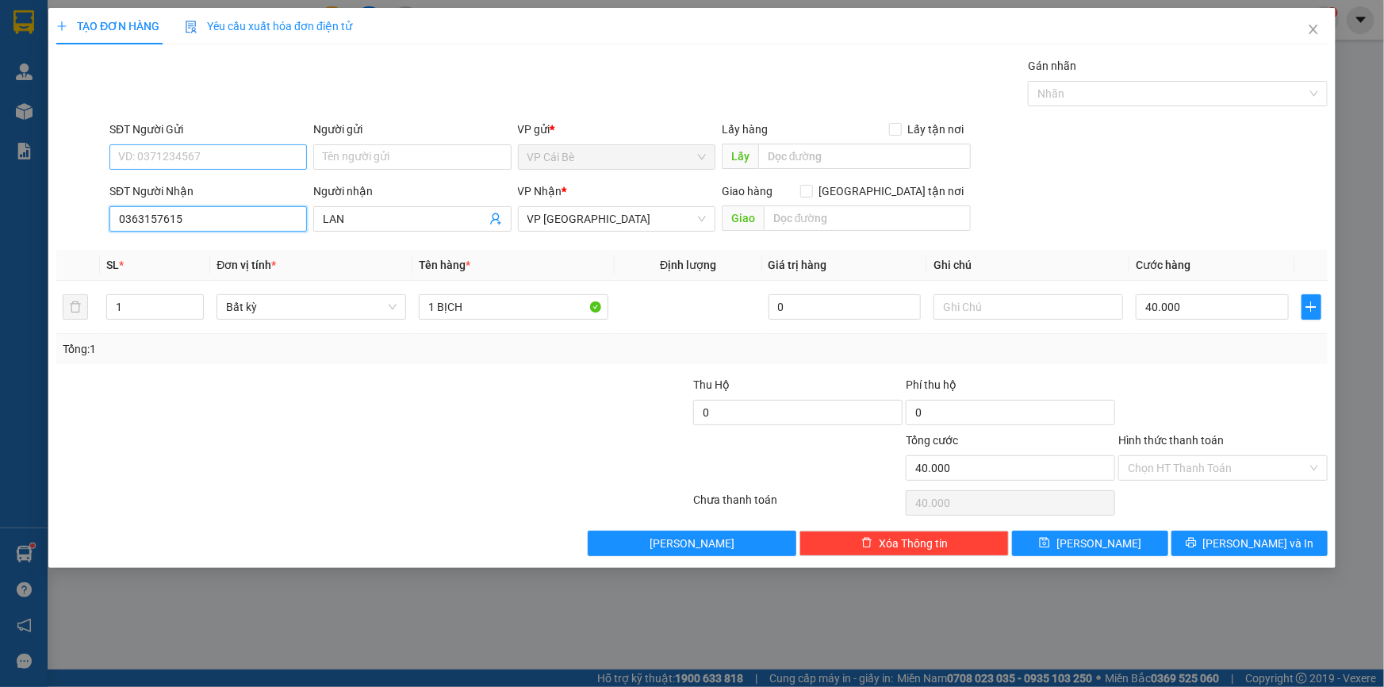
type input "0363157615"
drag, startPoint x: 247, startPoint y: 162, endPoint x: 235, endPoint y: 147, distance: 19.7
click at [246, 162] on input "SĐT Người Gửi" at bounding box center [207, 156] width 197 height 25
click at [239, 180] on div "0374613759 - LINH" at bounding box center [208, 188] width 178 height 17
type input "0374613759"
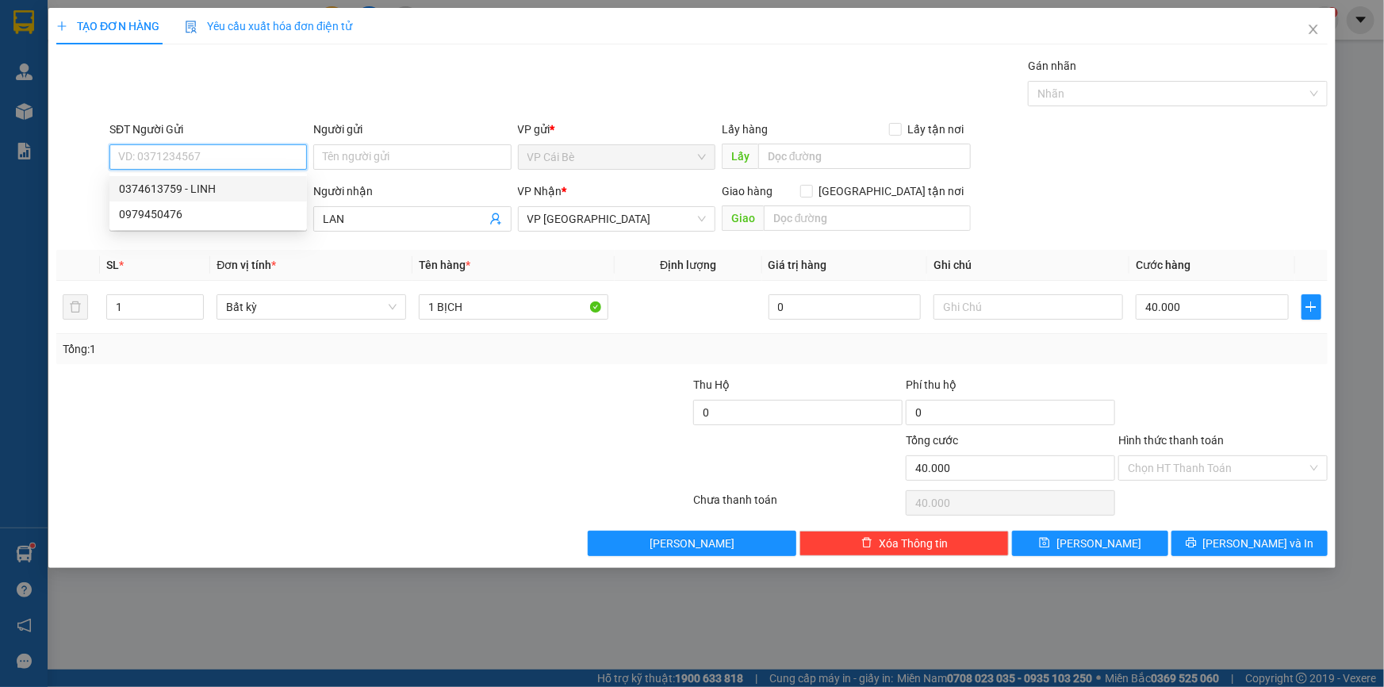
type input "LINH"
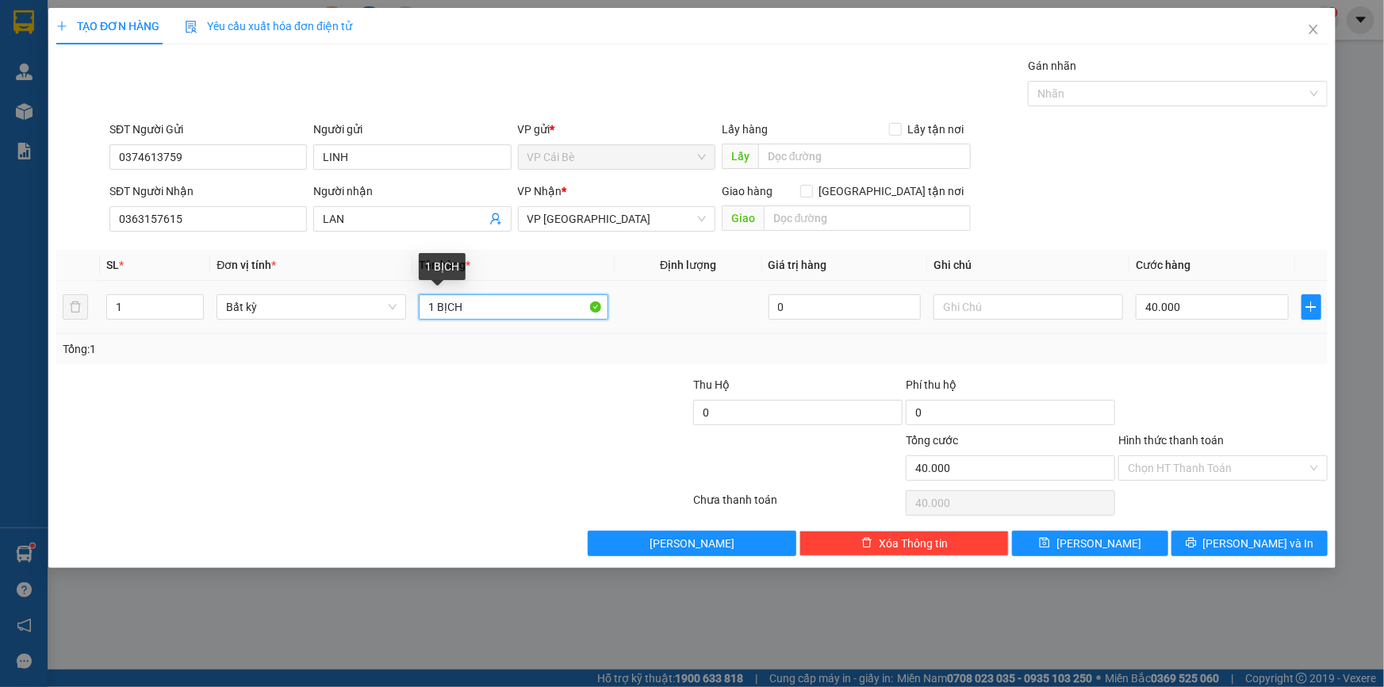
click at [516, 299] on input "1 BỊCH" at bounding box center [514, 306] width 190 height 25
type input "1 BỊCH XANH"
click at [1210, 347] on div "Tổng: 1" at bounding box center [692, 348] width 1259 height 17
click at [1170, 301] on input "40.000" at bounding box center [1212, 306] width 153 height 25
type input "2"
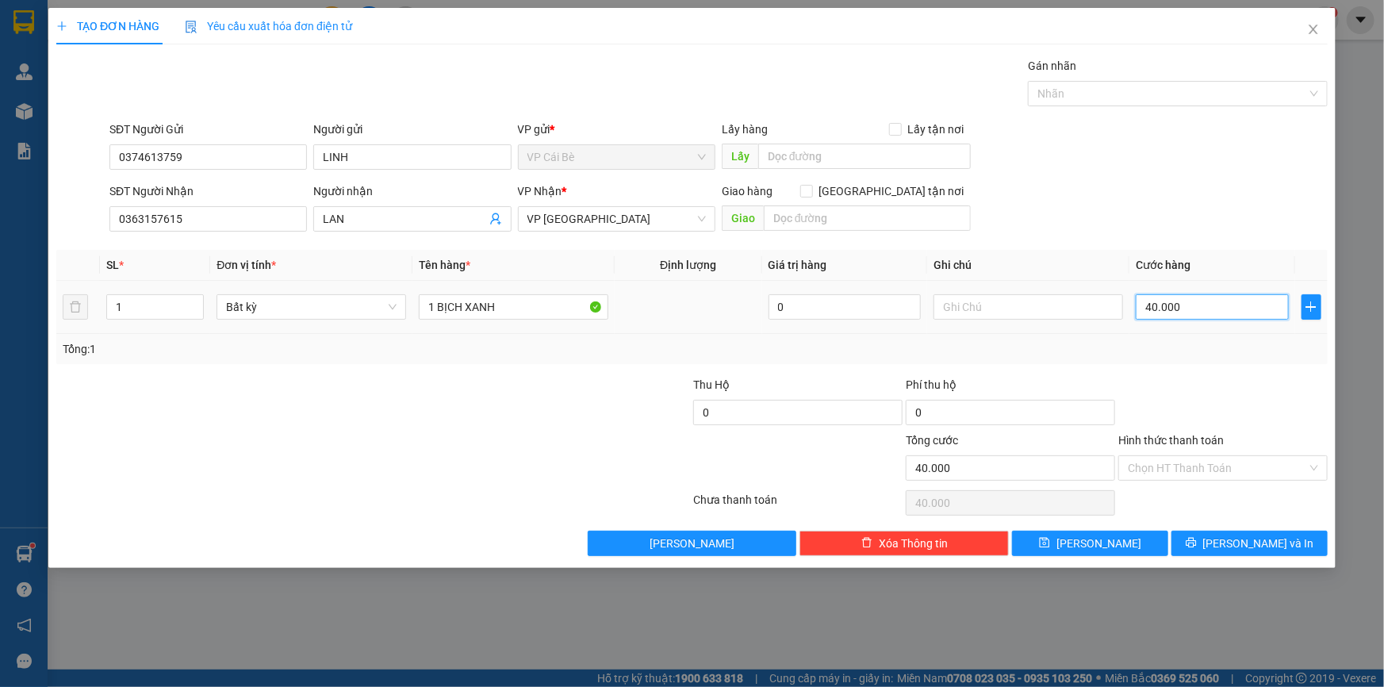
type input "2"
type input "20"
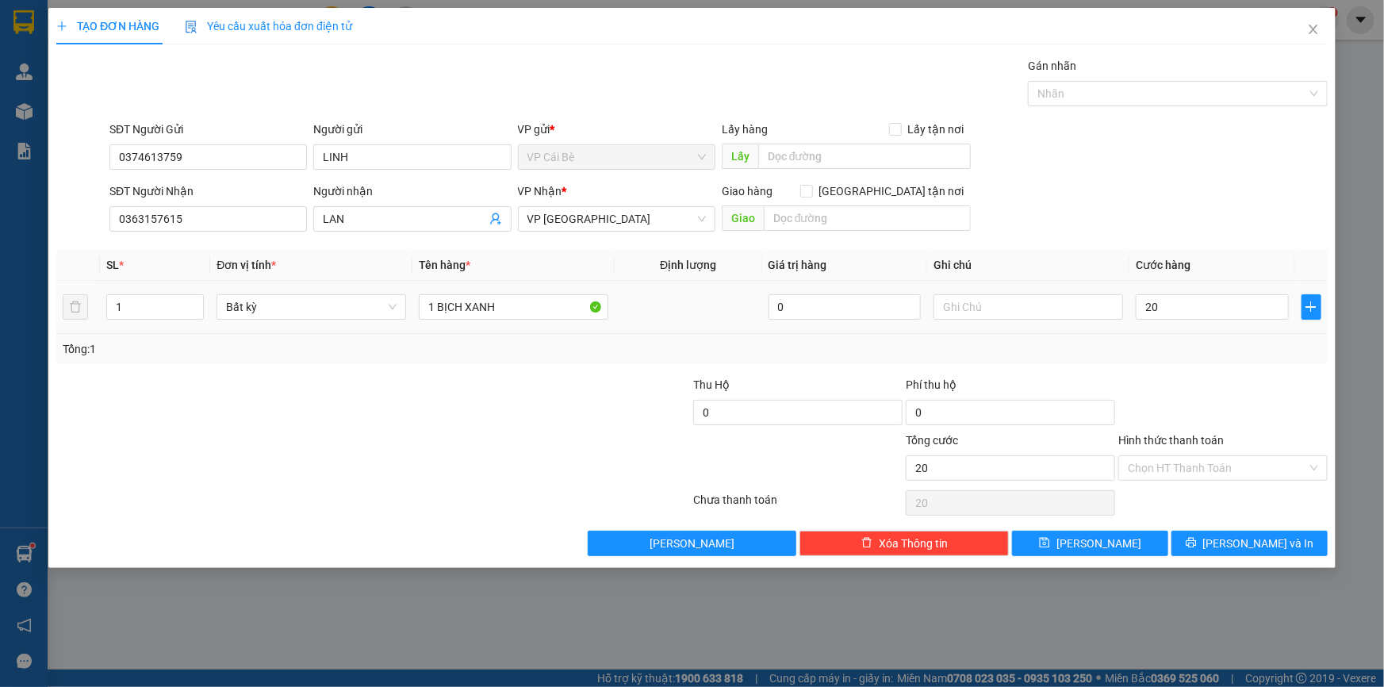
type input "20.000"
drag, startPoint x: 1192, startPoint y: 349, endPoint x: 1192, endPoint y: 359, distance: 10.3
click at [1192, 359] on div "Tổng: 1" at bounding box center [691, 349] width 1271 height 30
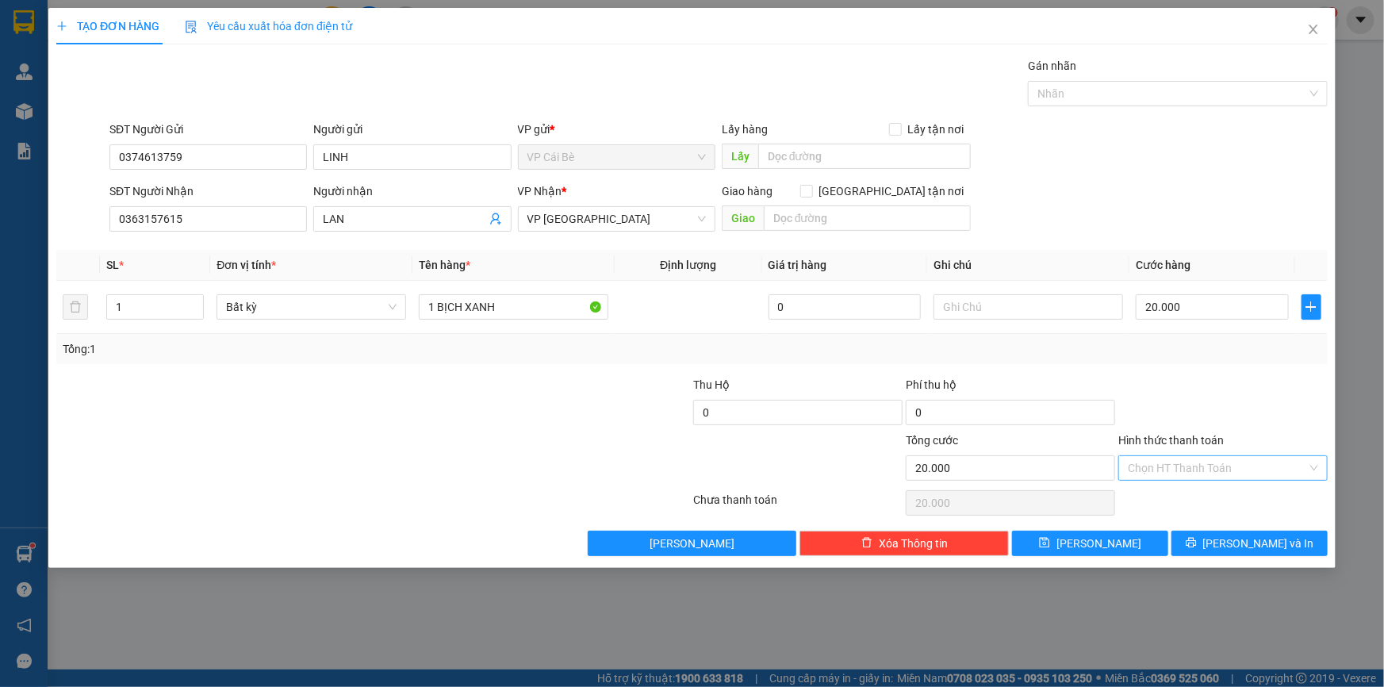
click at [1214, 474] on input "Hình thức thanh toán" at bounding box center [1217, 468] width 179 height 24
drag, startPoint x: 1214, startPoint y: 493, endPoint x: 1206, endPoint y: 499, distance: 10.3
click at [1214, 494] on div "Tại văn phòng" at bounding box center [1223, 498] width 190 height 17
type input "0"
click at [1197, 543] on icon "printer" at bounding box center [1191, 542] width 11 height 11
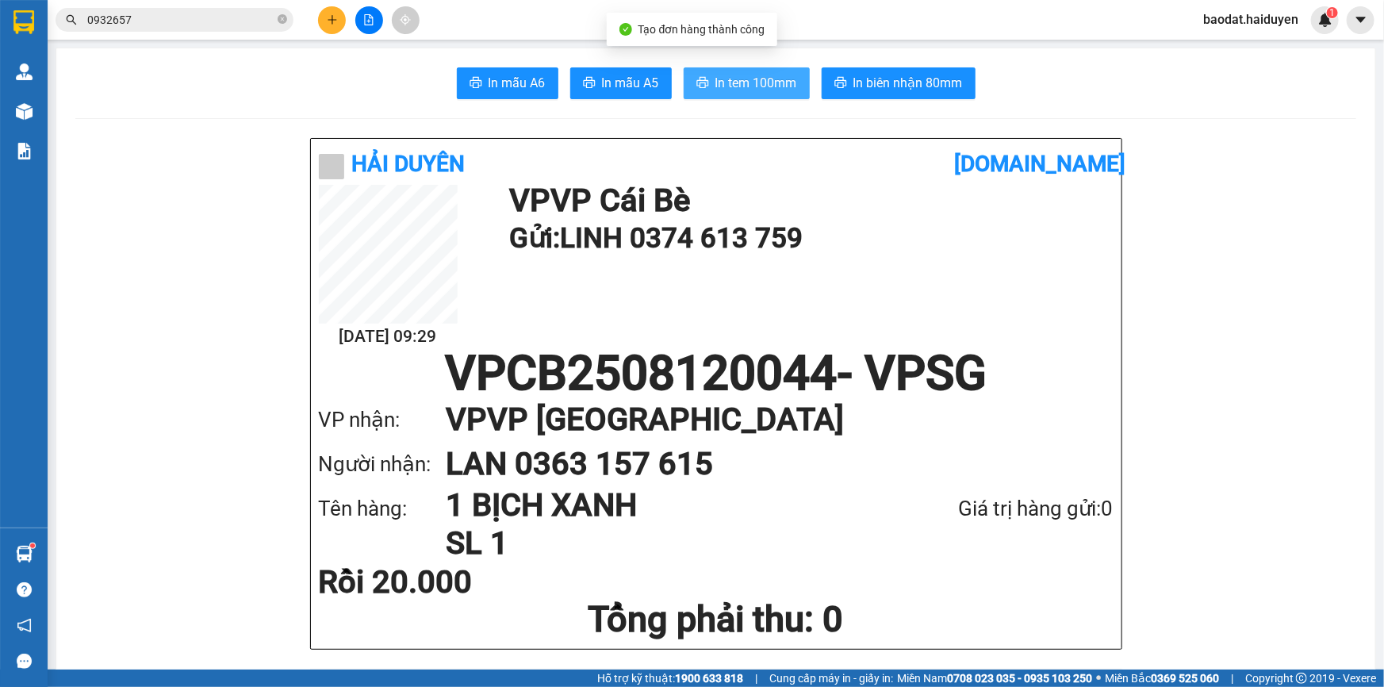
drag, startPoint x: 731, startPoint y: 76, endPoint x: 723, endPoint y: 29, distance: 48.2
click at [732, 76] on span "In tem 100mm" at bounding box center [756, 83] width 82 height 20
